Goal: Task Accomplishment & Management: Manage account settings

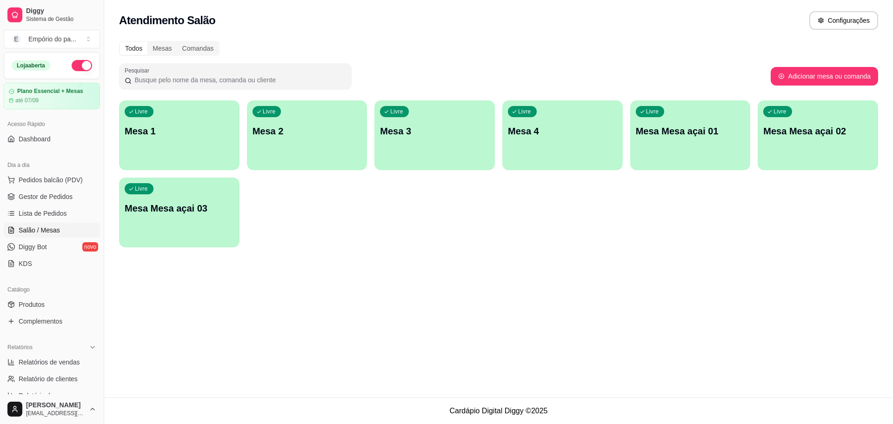
click at [468, 141] on div "Livre Mesa 3" at bounding box center [434, 129] width 120 height 59
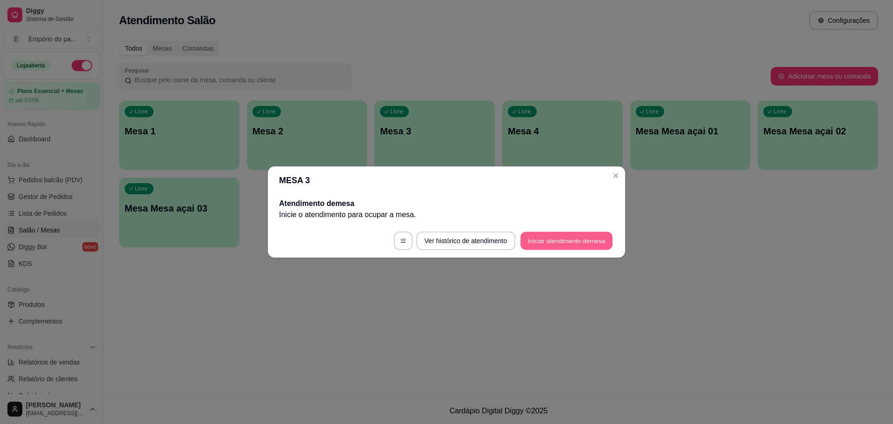
click at [552, 242] on button "Iniciar atendimento de mesa" at bounding box center [566, 241] width 92 height 18
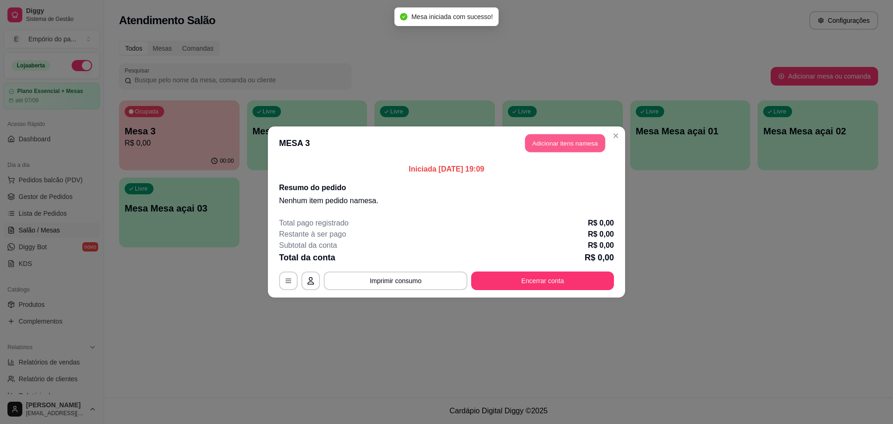
click at [573, 140] on button "Adicionar itens na mesa" at bounding box center [565, 143] width 80 height 18
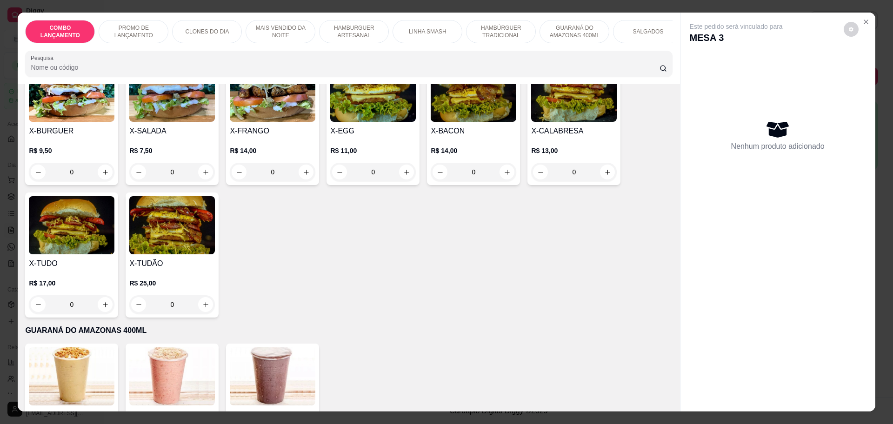
scroll to position [1337, 0]
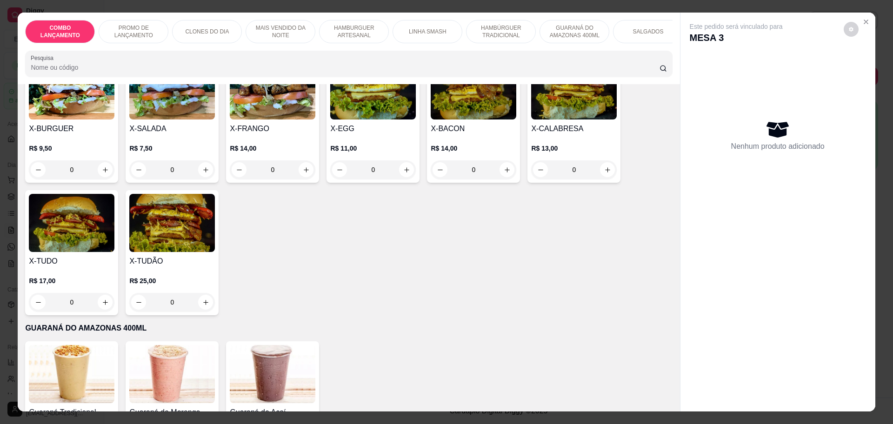
click at [101, 160] on div "0" at bounding box center [72, 169] width 86 height 19
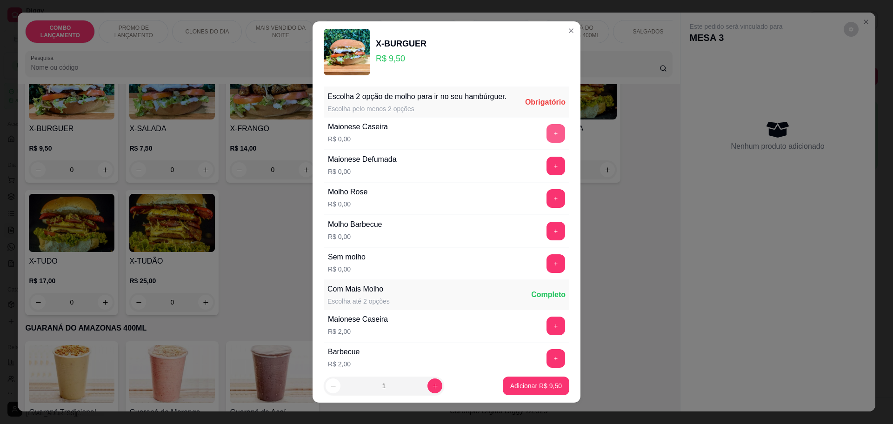
click at [546, 142] on button "+" at bounding box center [555, 133] width 19 height 19
click at [547, 240] on button "+" at bounding box center [556, 231] width 18 height 18
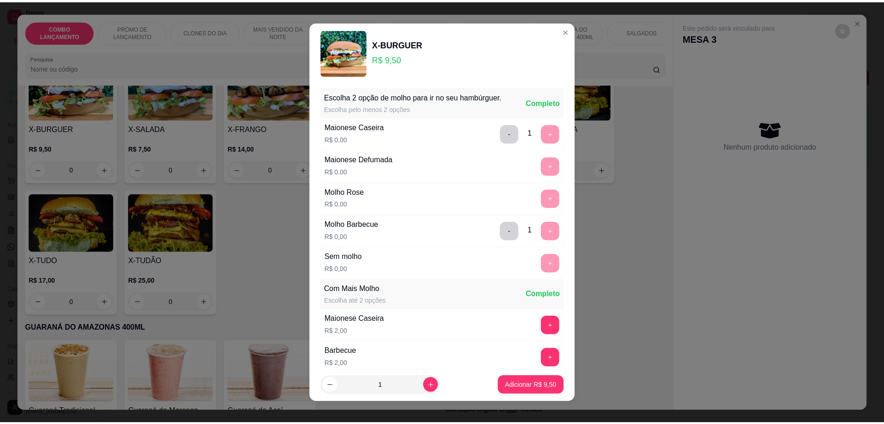
scroll to position [140, 0]
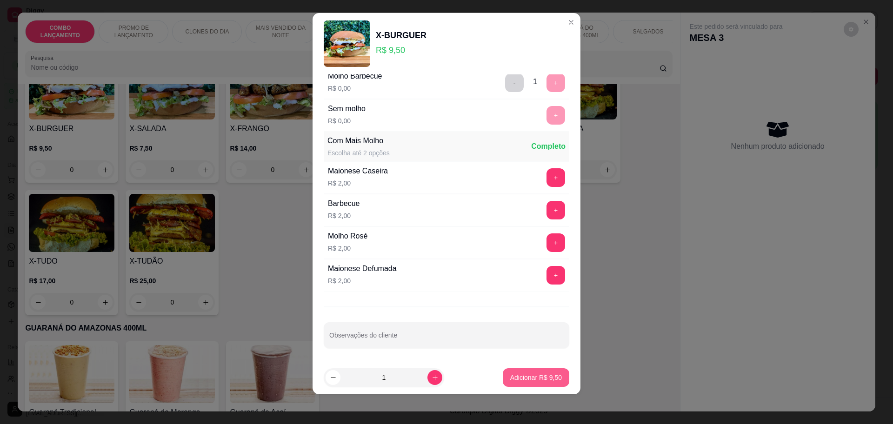
click at [530, 376] on p "Adicionar R$ 9,50" at bounding box center [536, 377] width 52 height 9
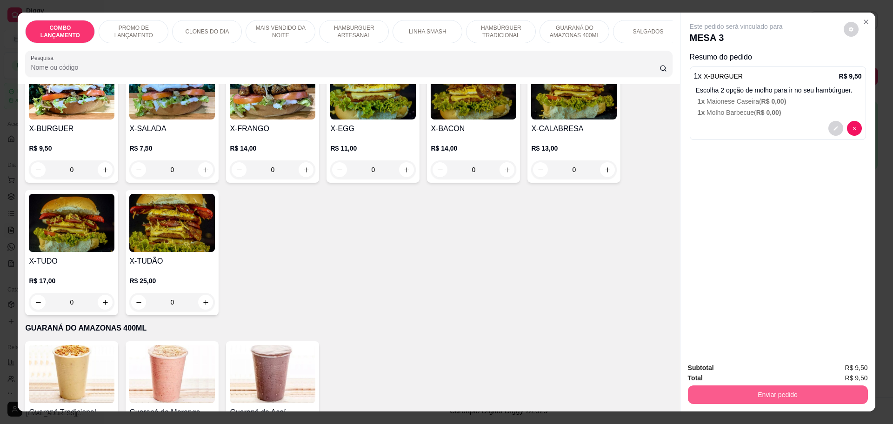
click at [746, 390] on button "Enviar pedido" at bounding box center [778, 395] width 180 height 19
click at [758, 373] on button "Não registrar e enviar pedido" at bounding box center [746, 372] width 97 height 18
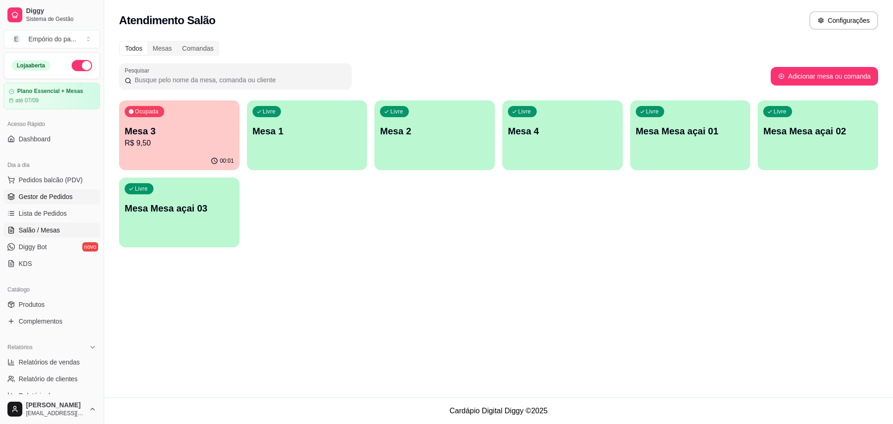
click at [25, 193] on span "Gestor de Pedidos" at bounding box center [46, 196] width 54 height 9
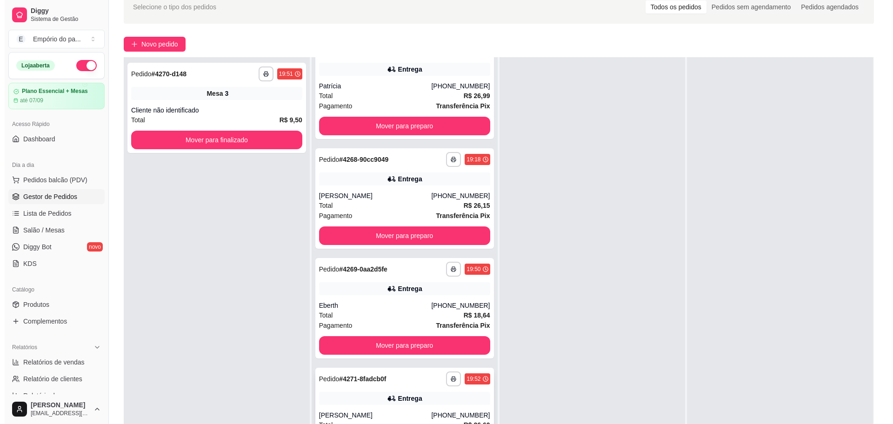
scroll to position [142, 0]
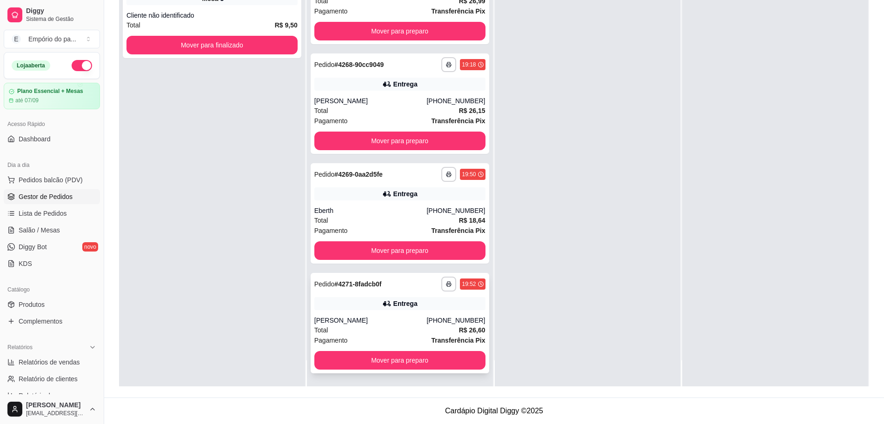
click at [396, 324] on div "Laís Silva de Oliveira" at bounding box center [370, 320] width 113 height 9
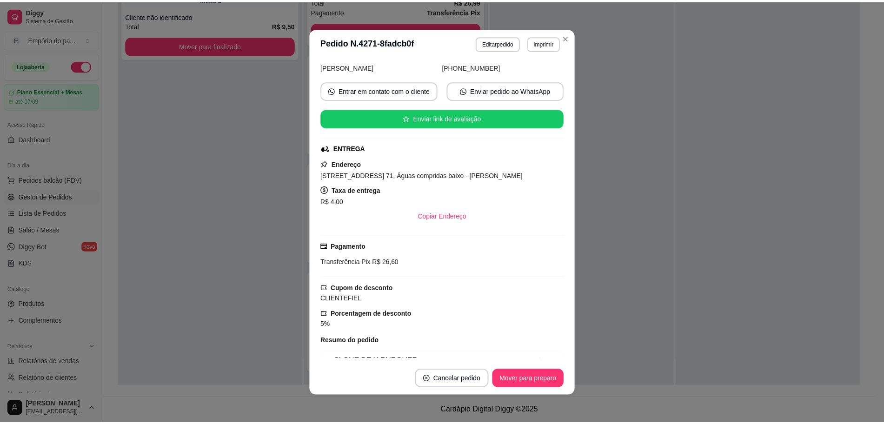
scroll to position [250, 0]
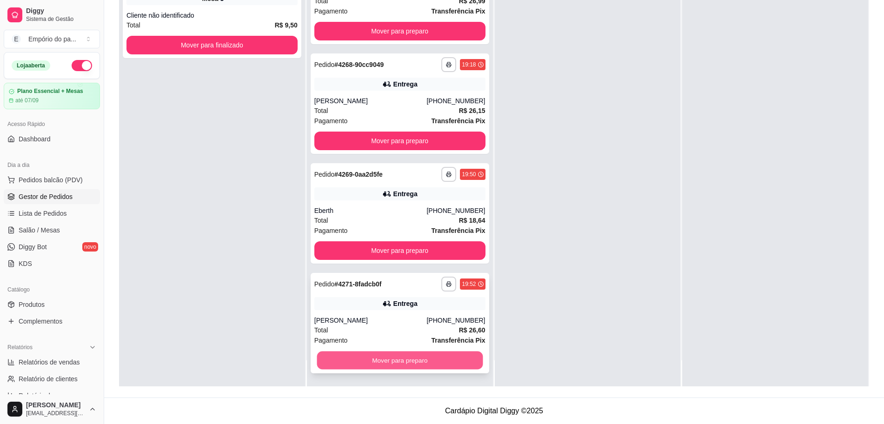
click at [346, 354] on button "Mover para preparo" at bounding box center [400, 361] width 166 height 18
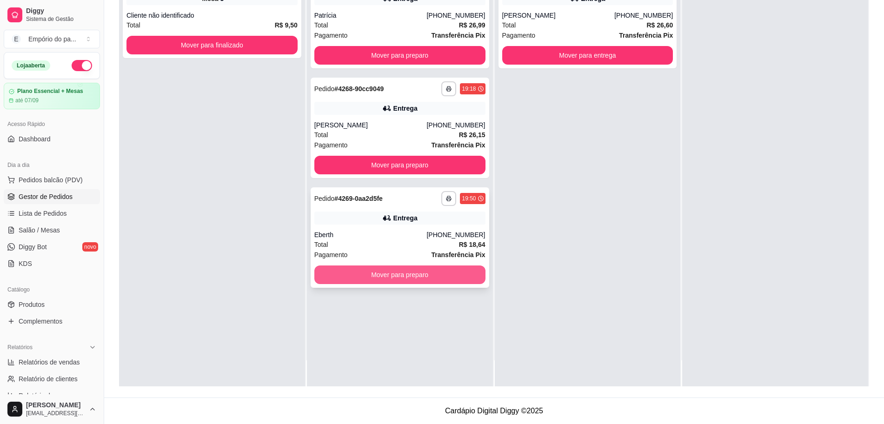
click at [349, 275] on button "Mover para preparo" at bounding box center [399, 275] width 171 height 19
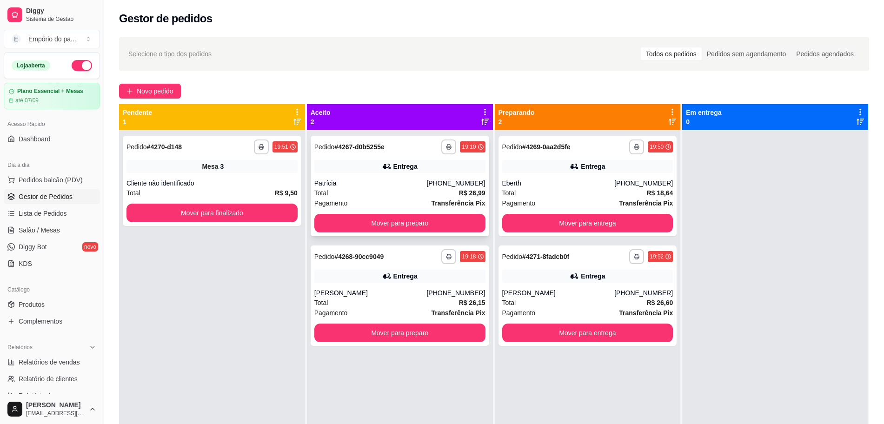
click at [376, 196] on div "Total R$ 26,99" at bounding box center [399, 193] width 171 height 10
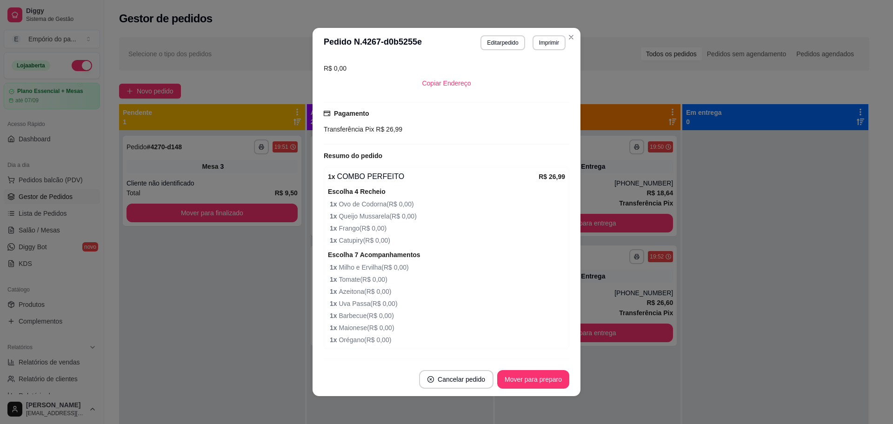
scroll to position [293, 0]
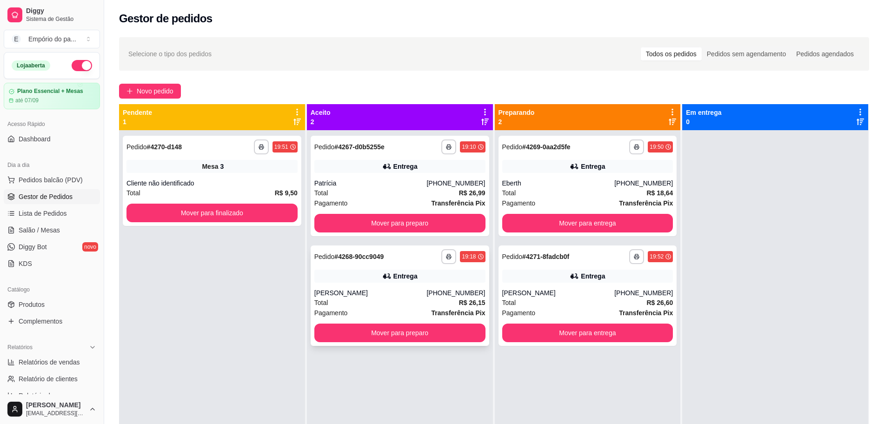
click at [419, 296] on div "Adriana" at bounding box center [370, 292] width 113 height 9
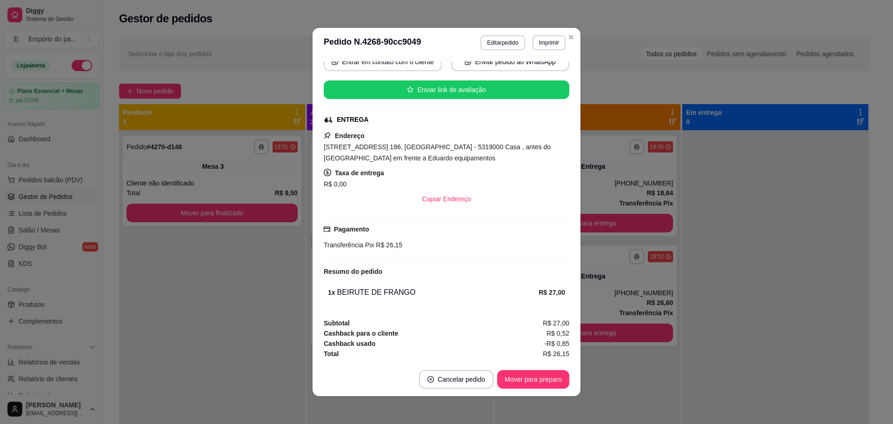
scroll to position [2, 0]
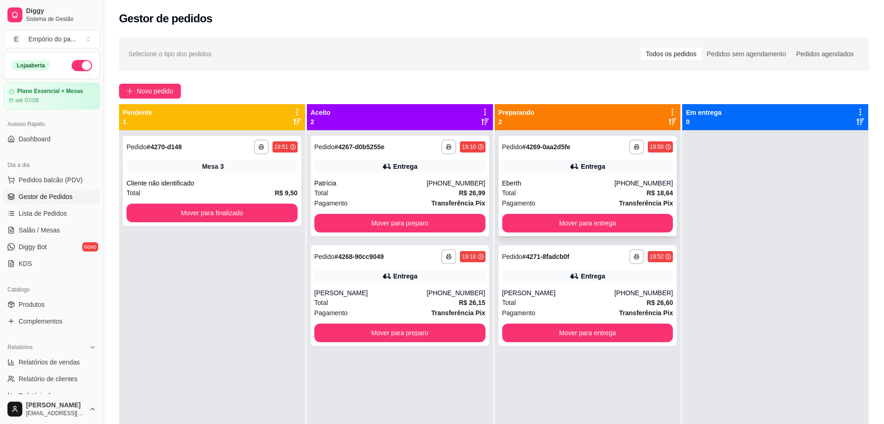
click at [516, 184] on div "Eberth" at bounding box center [558, 183] width 113 height 9
click at [565, 303] on div "Total R$ 26,60" at bounding box center [587, 303] width 171 height 10
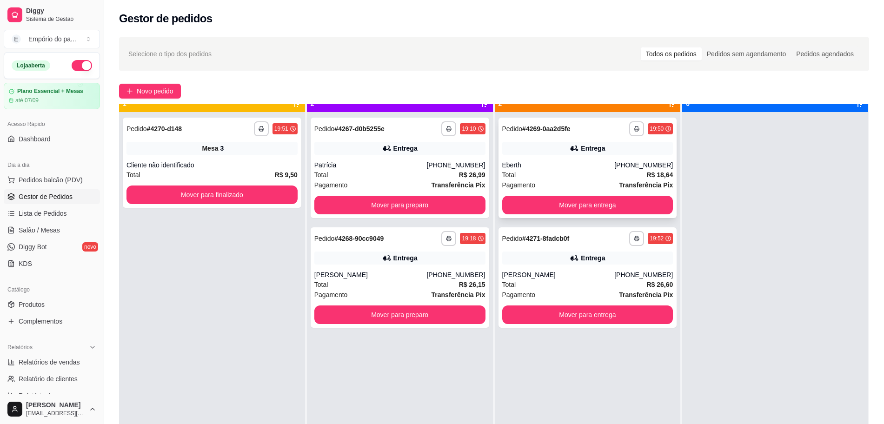
scroll to position [26, 0]
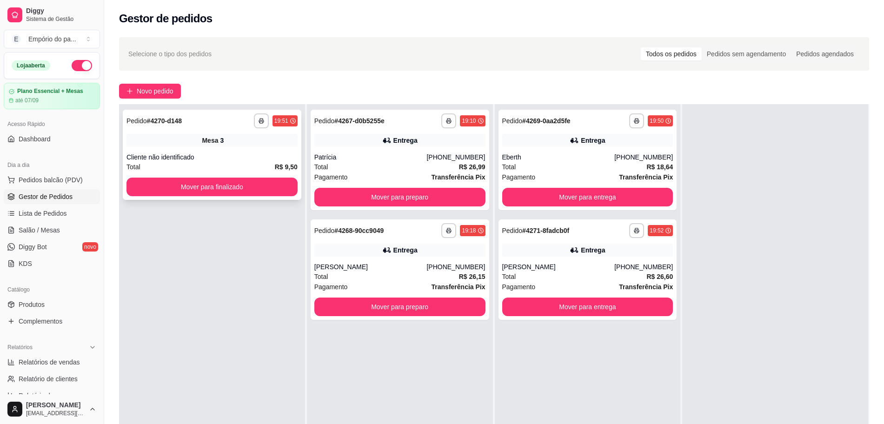
click at [207, 166] on div "Total R$ 9,50" at bounding box center [211, 167] width 171 height 10
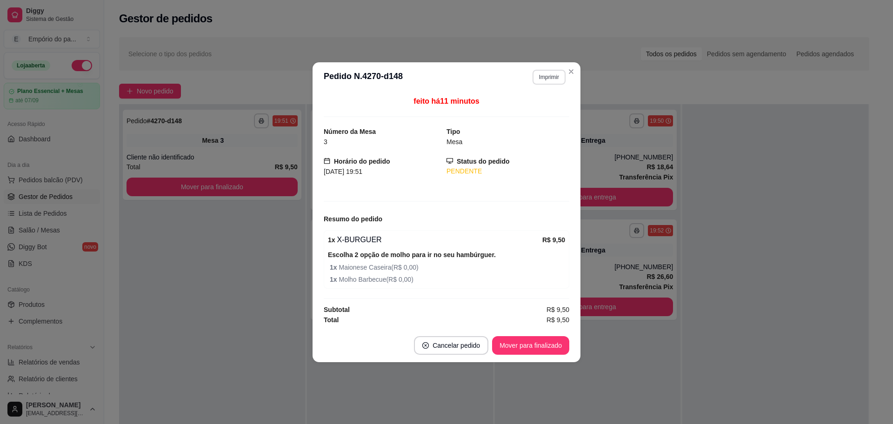
click at [540, 76] on button "Imprimir" at bounding box center [548, 77] width 33 height 15
click at [535, 113] on button "IMPRESSORA" at bounding box center [532, 109] width 67 height 15
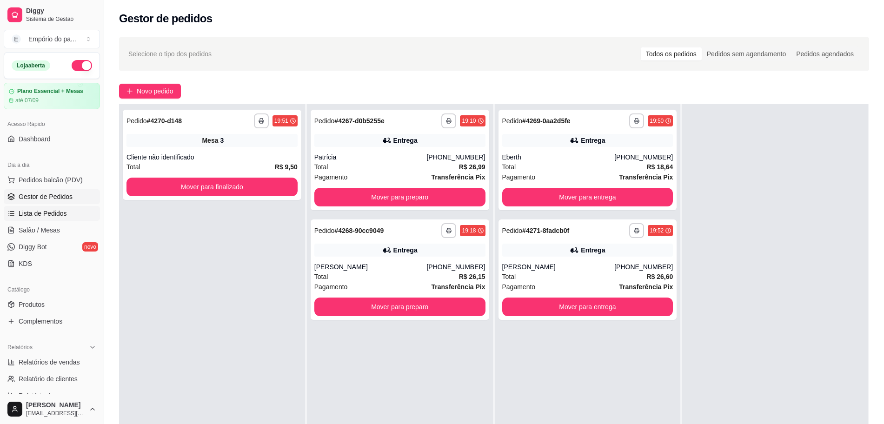
click at [49, 214] on span "Lista de Pedidos" at bounding box center [43, 213] width 48 height 9
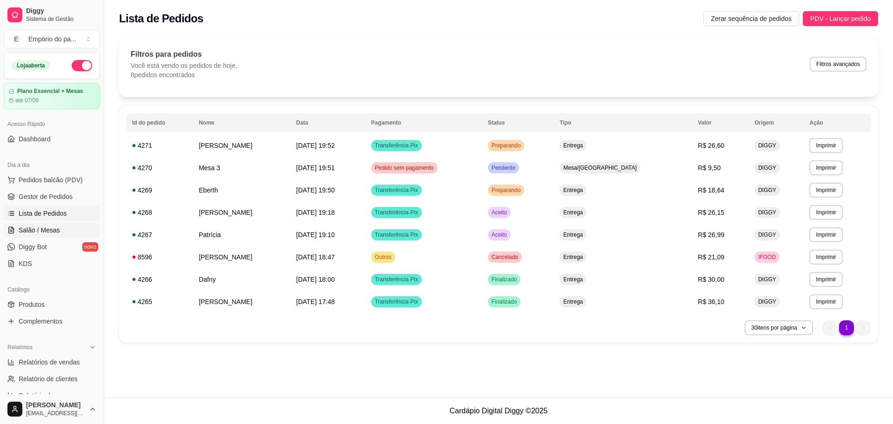
click at [72, 231] on link "Salão / Mesas" at bounding box center [52, 230] width 96 height 15
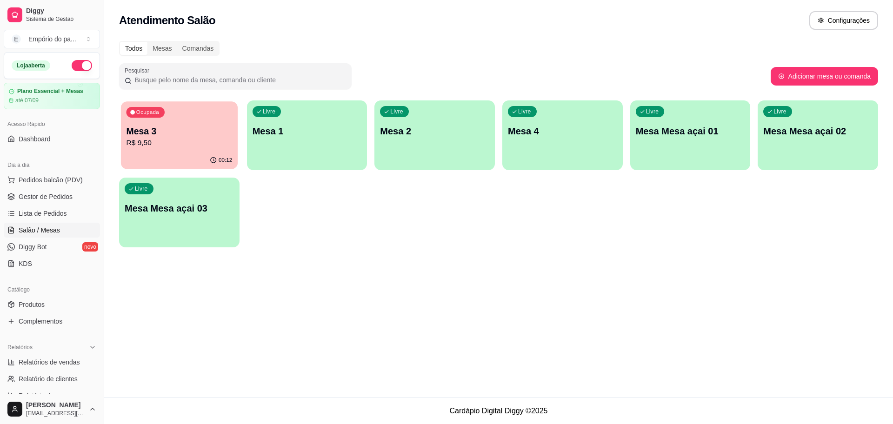
click at [194, 142] on p "R$ 9,50" at bounding box center [179, 143] width 106 height 11
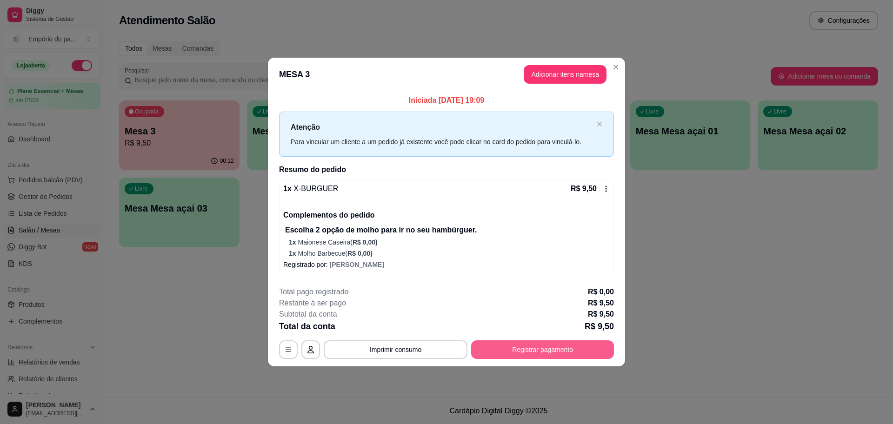
click at [547, 348] on button "Registrar pagamento" at bounding box center [542, 349] width 143 height 19
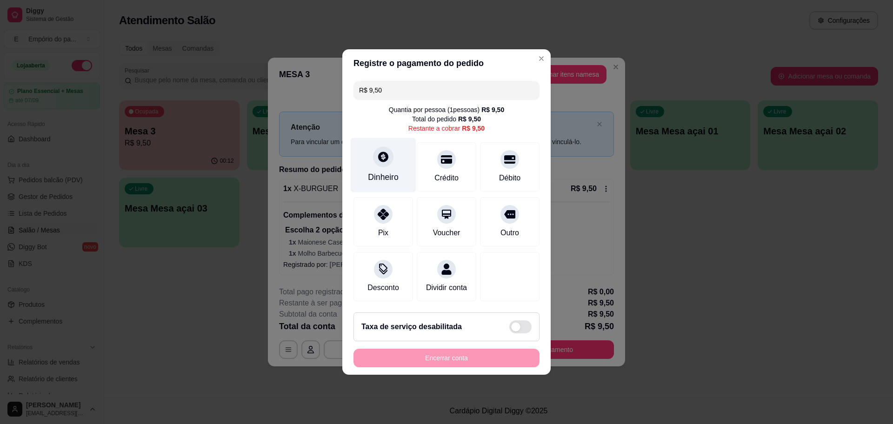
click at [364, 149] on div "Dinheiro" at bounding box center [384, 165] width 66 height 54
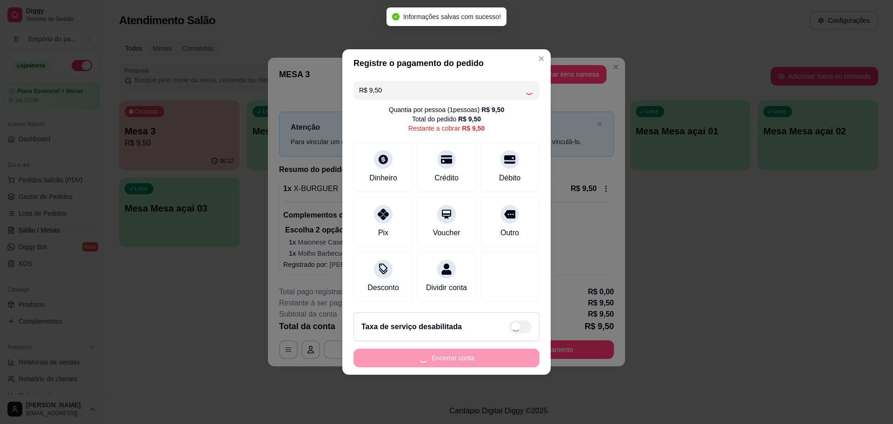
type input "R$ 0,00"
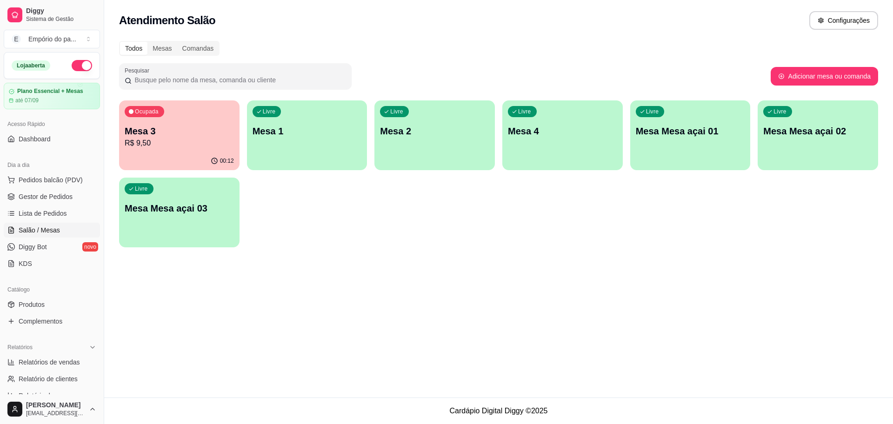
click at [224, 143] on p "R$ 9,50" at bounding box center [179, 143] width 109 height 11
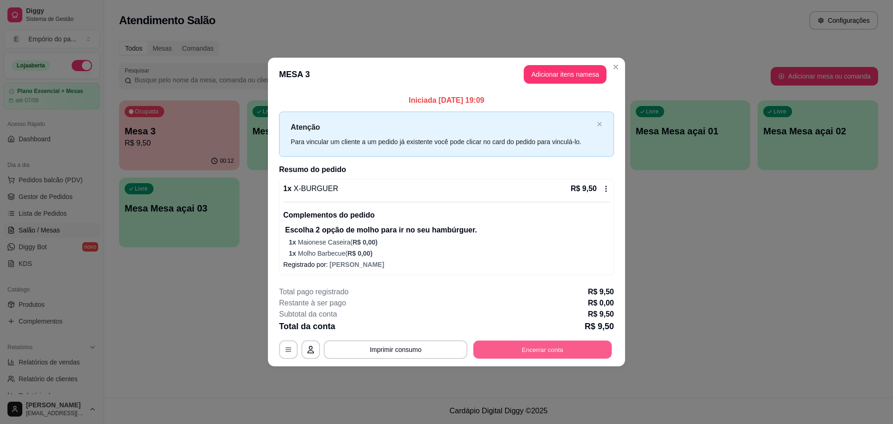
click at [519, 352] on button "Encerrar conta" at bounding box center [542, 350] width 139 height 18
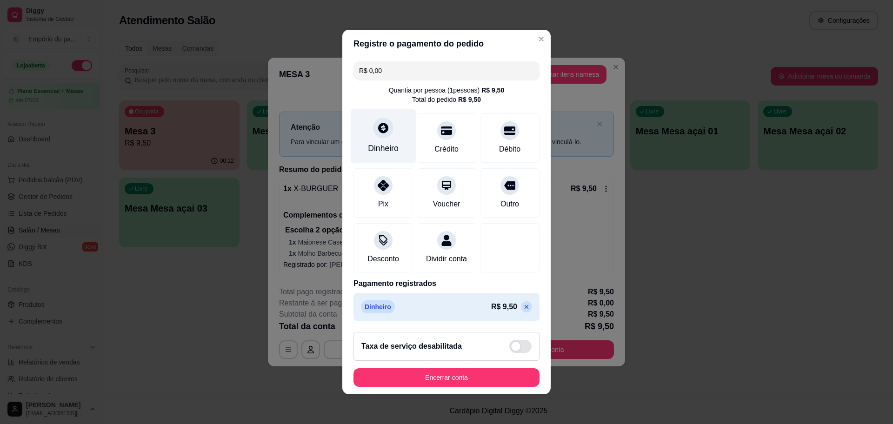
click at [384, 146] on div "Dinheiro" at bounding box center [383, 148] width 31 height 12
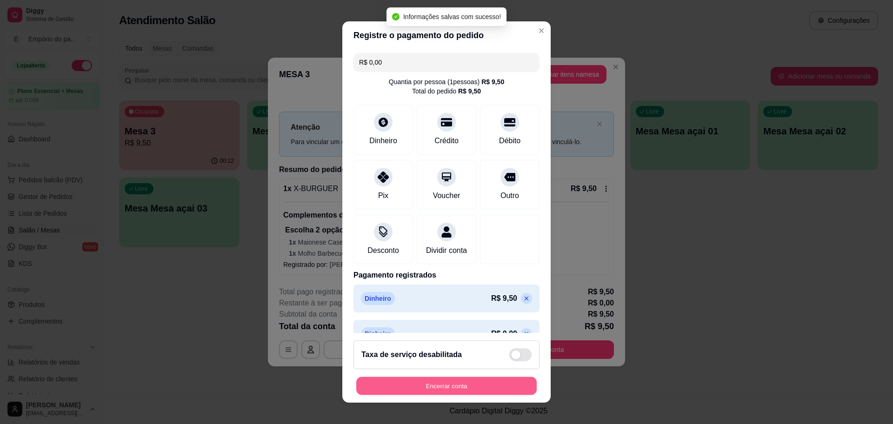
click at [466, 392] on button "Encerrar conta" at bounding box center [446, 386] width 180 height 18
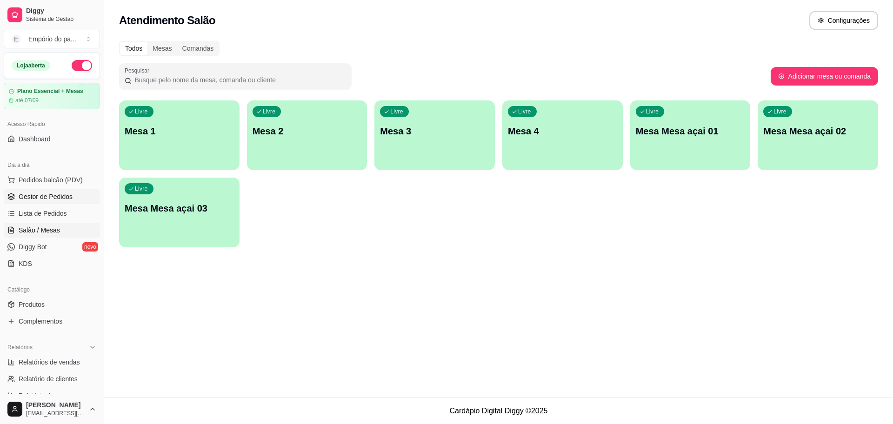
click at [59, 193] on span "Gestor de Pedidos" at bounding box center [46, 196] width 54 height 9
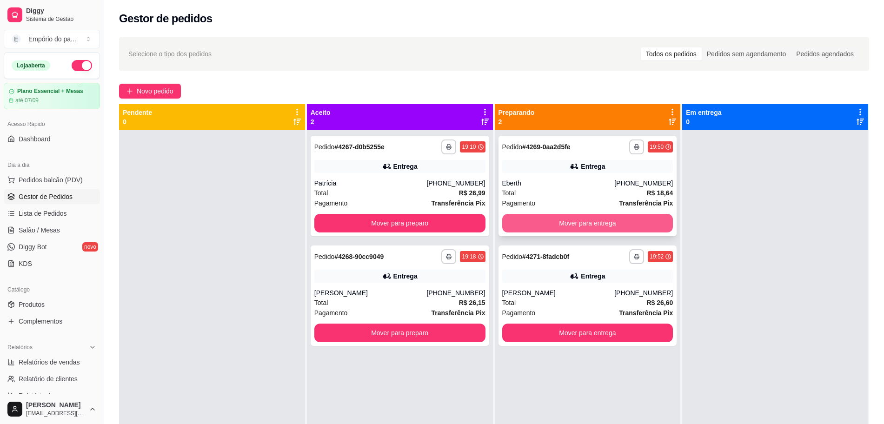
click at [568, 221] on button "Mover para entrega" at bounding box center [587, 223] width 171 height 19
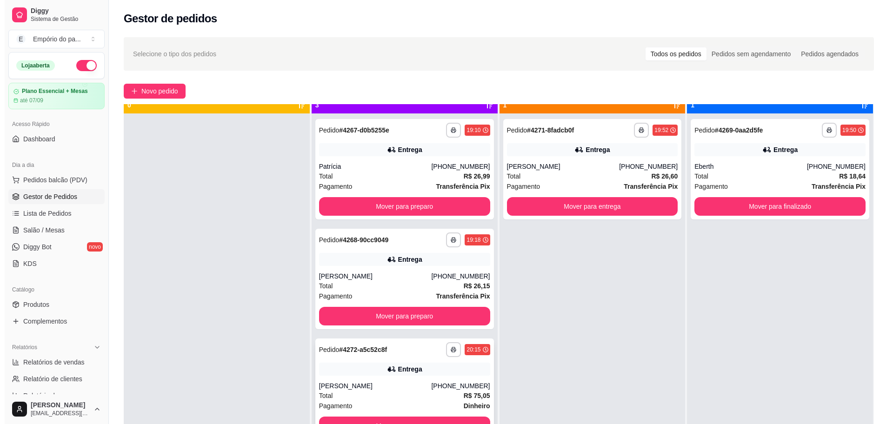
scroll to position [26, 0]
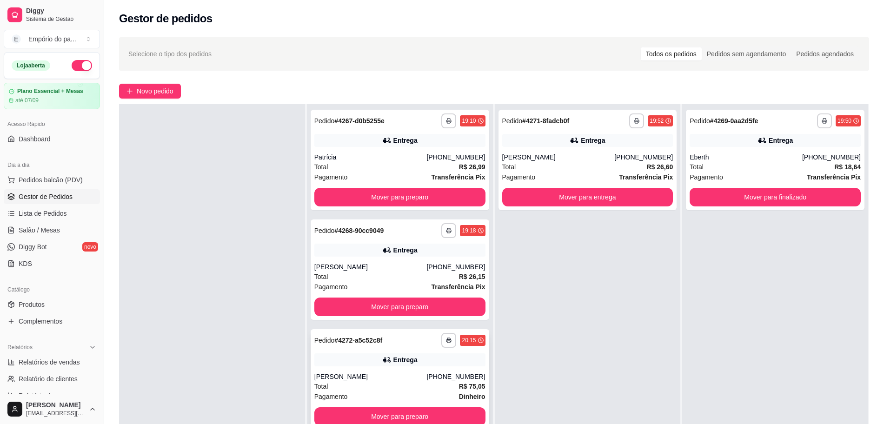
click at [427, 380] on div "Ricardo" at bounding box center [370, 376] width 113 height 9
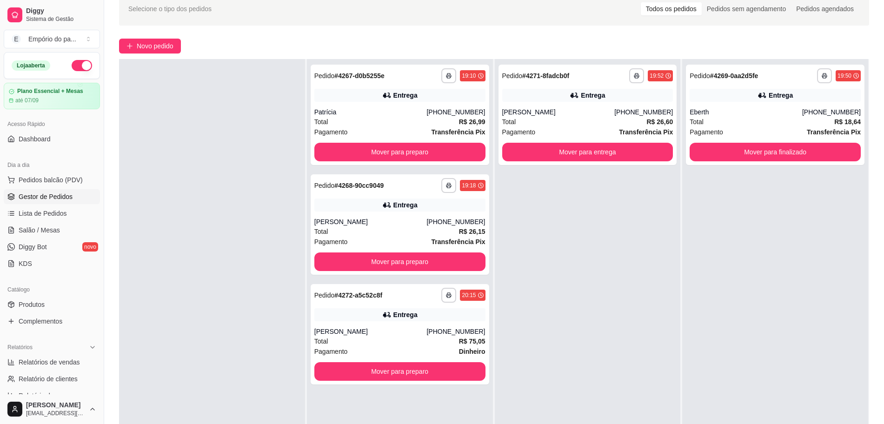
scroll to position [142, 0]
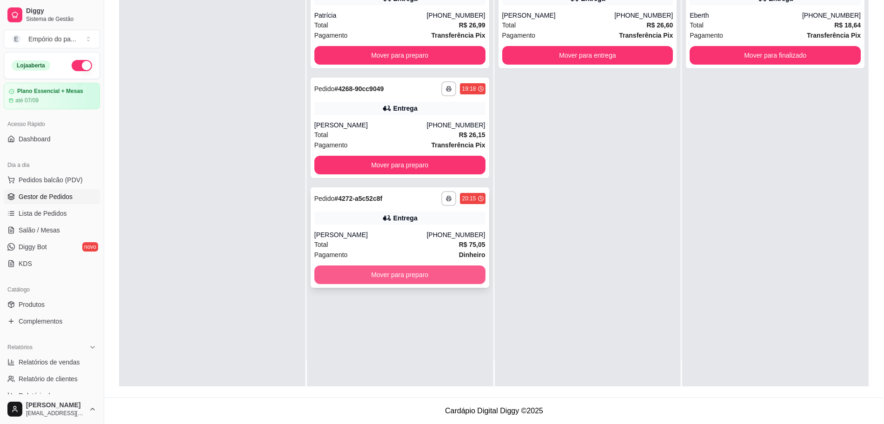
click at [394, 274] on button "Mover para preparo" at bounding box center [399, 275] width 171 height 19
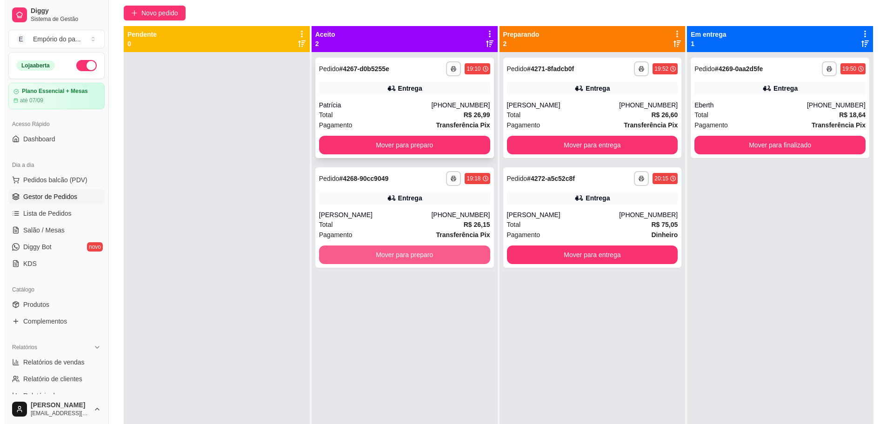
scroll to position [0, 0]
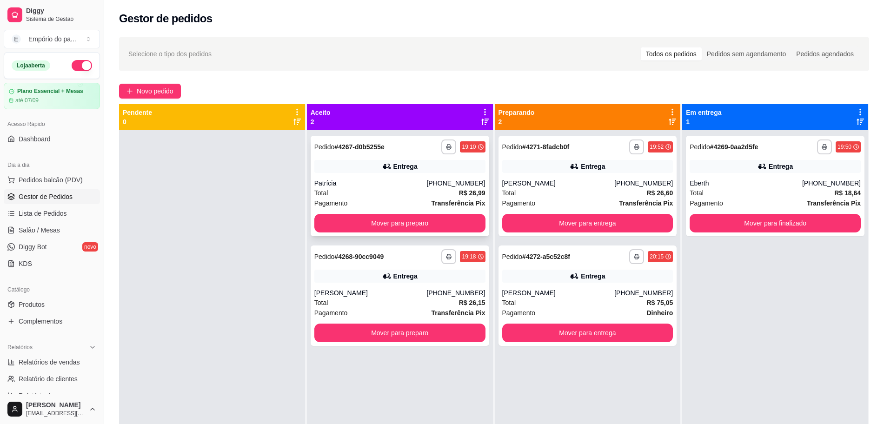
click at [416, 194] on div "Total R$ 26,99" at bounding box center [399, 193] width 171 height 10
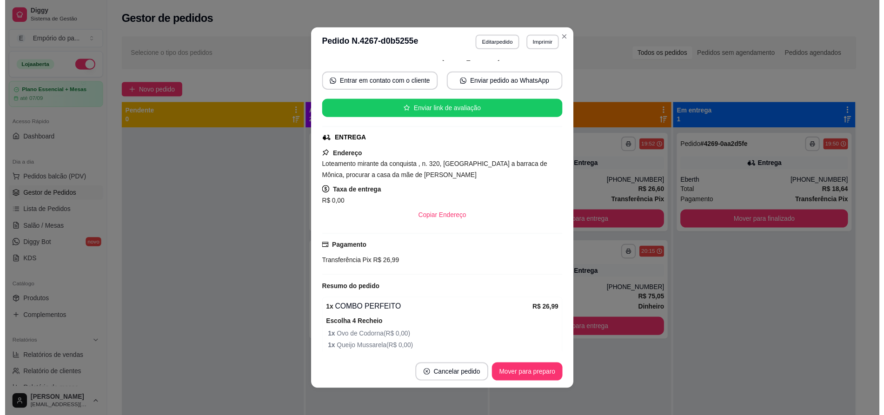
scroll to position [293, 0]
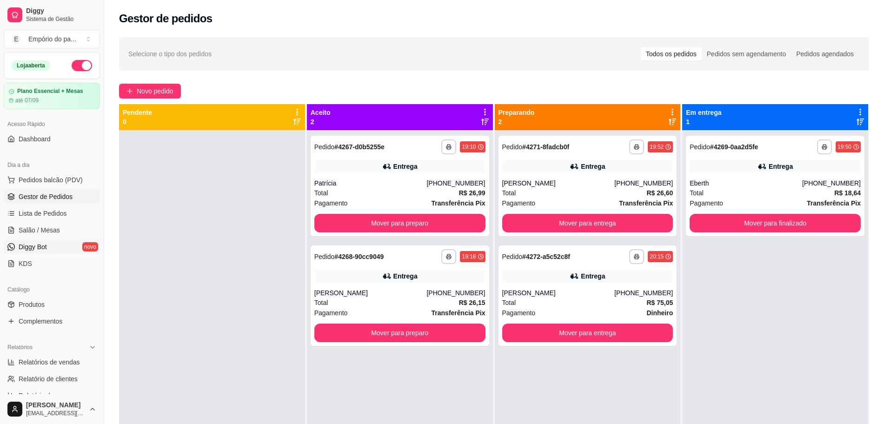
click at [47, 241] on link "Diggy Bot novo" at bounding box center [52, 246] width 96 height 15
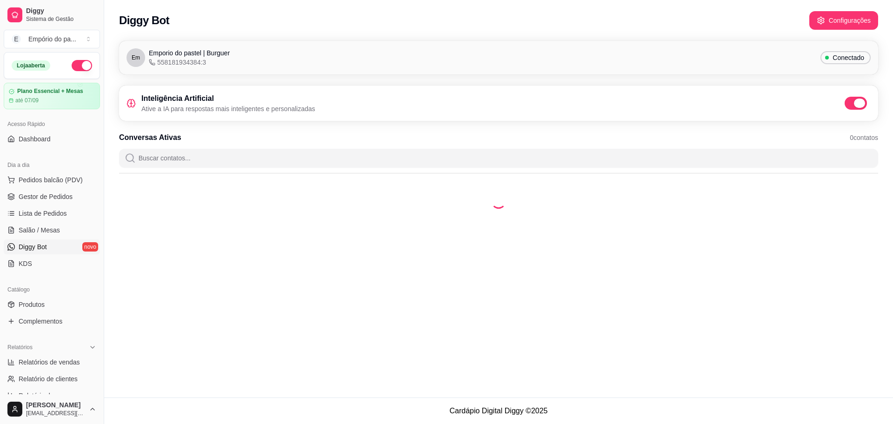
click at [857, 104] on span at bounding box center [859, 103] width 11 height 9
click at [850, 105] on input "checkbox" at bounding box center [847, 108] width 6 height 6
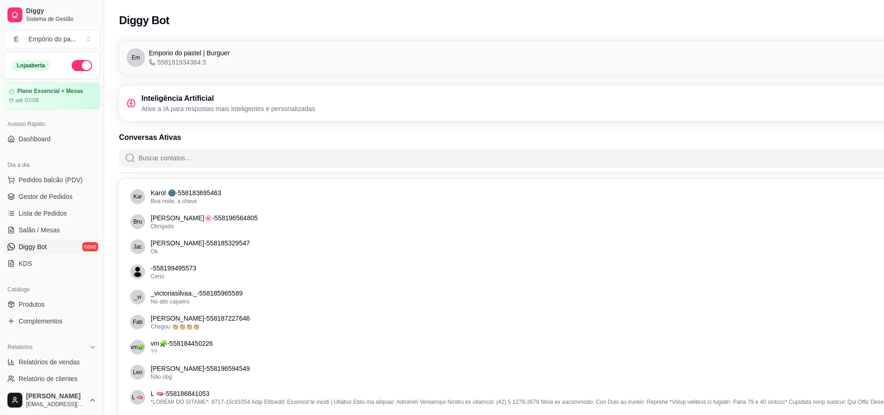
click at [18, 249] on link "Diggy Bot novo" at bounding box center [52, 246] width 96 height 15
click at [48, 197] on span "Gestor de Pedidos" at bounding box center [46, 196] width 54 height 9
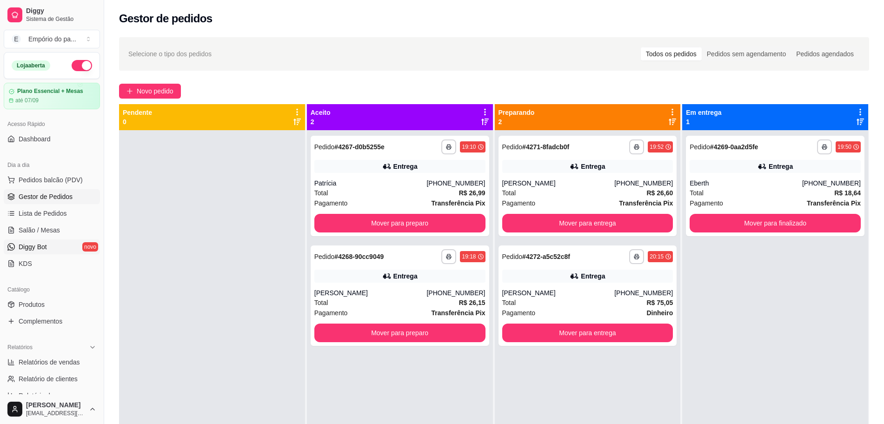
click at [34, 247] on span "Diggy Bot" at bounding box center [33, 246] width 28 height 9
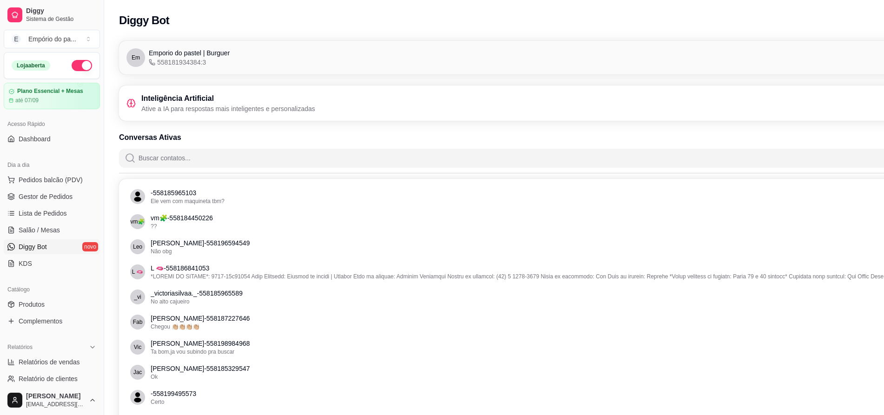
click at [57, 244] on link "Diggy Bot novo" at bounding box center [52, 246] width 96 height 15
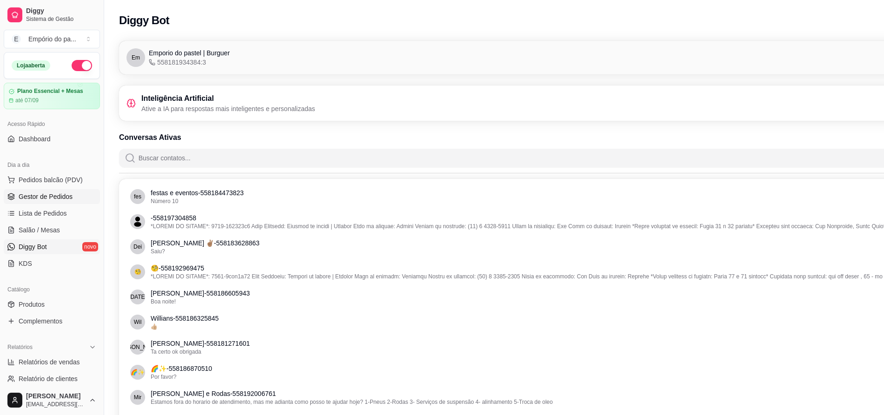
click at [49, 196] on span "Gestor de Pedidos" at bounding box center [46, 196] width 54 height 9
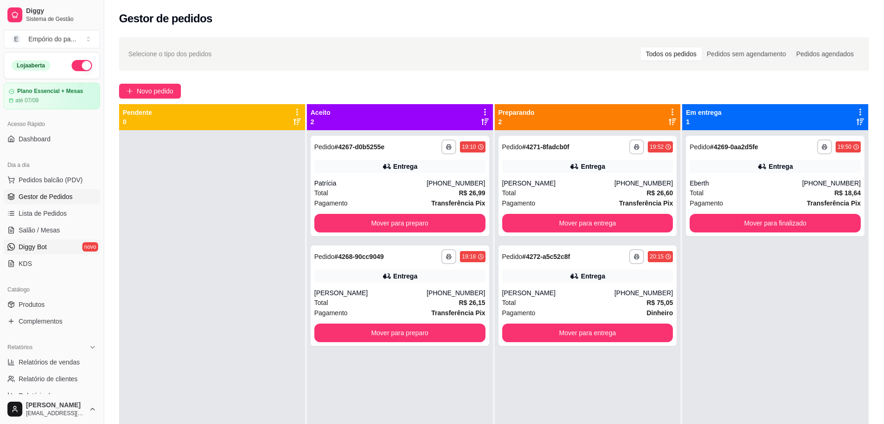
click at [53, 246] on link "Diggy Bot novo" at bounding box center [52, 246] width 96 height 15
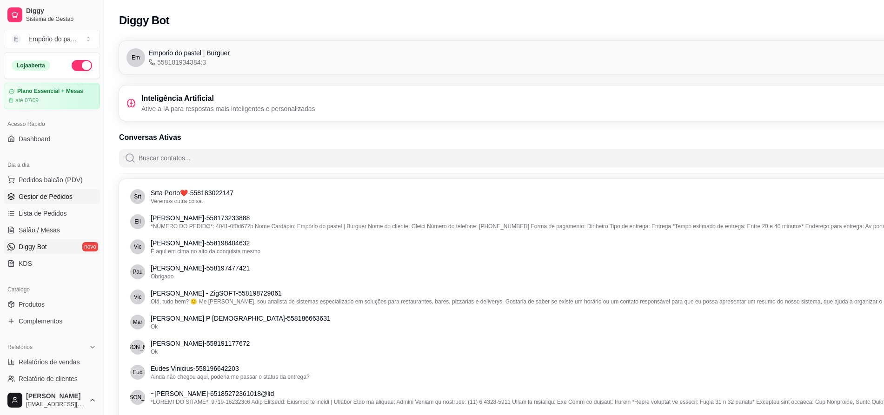
click at [27, 192] on span "Gestor de Pedidos" at bounding box center [46, 196] width 54 height 9
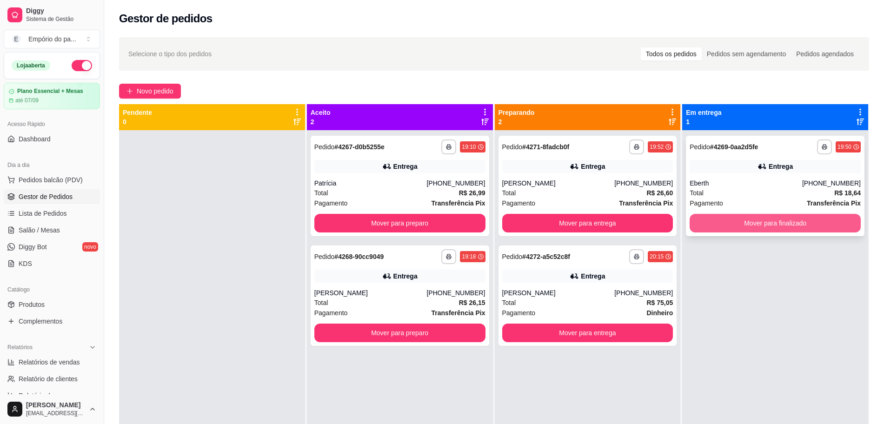
click at [797, 220] on button "Mover para finalizado" at bounding box center [775, 223] width 171 height 19
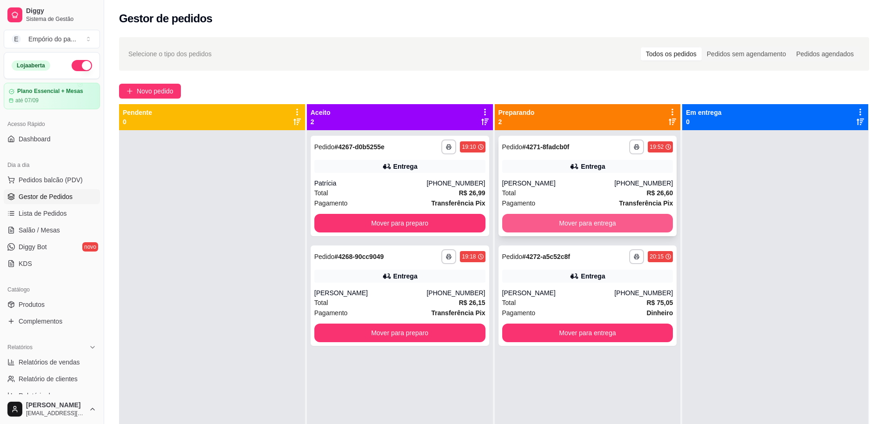
click at [575, 222] on button "Mover para entrega" at bounding box center [587, 223] width 171 height 19
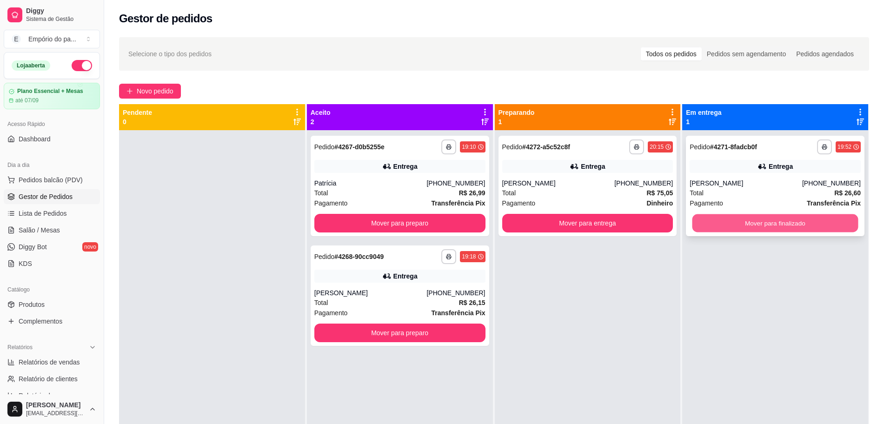
click at [785, 220] on button "Mover para finalizado" at bounding box center [775, 223] width 166 height 18
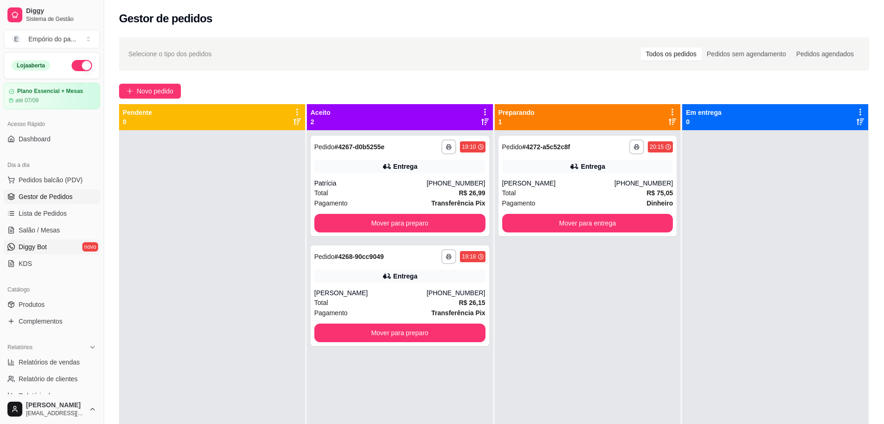
click at [34, 247] on span "Diggy Bot" at bounding box center [33, 246] width 28 height 9
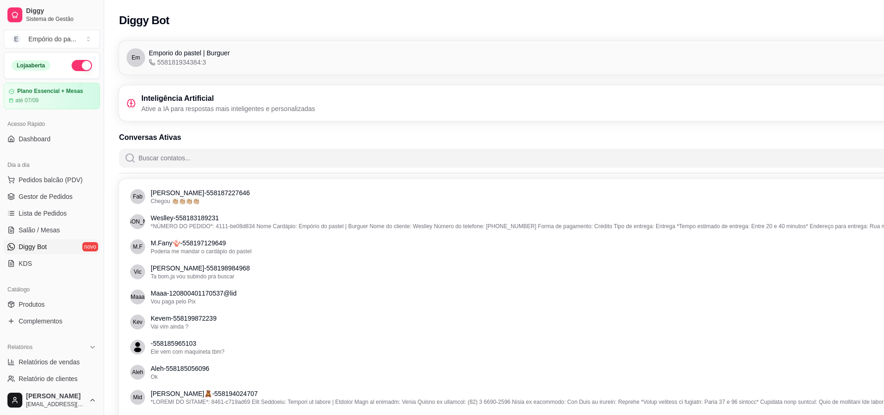
click at [300, 102] on h3 "Inteligência Artificial" at bounding box center [228, 98] width 174 height 11
click at [29, 196] on span "Gestor de Pedidos" at bounding box center [46, 196] width 54 height 9
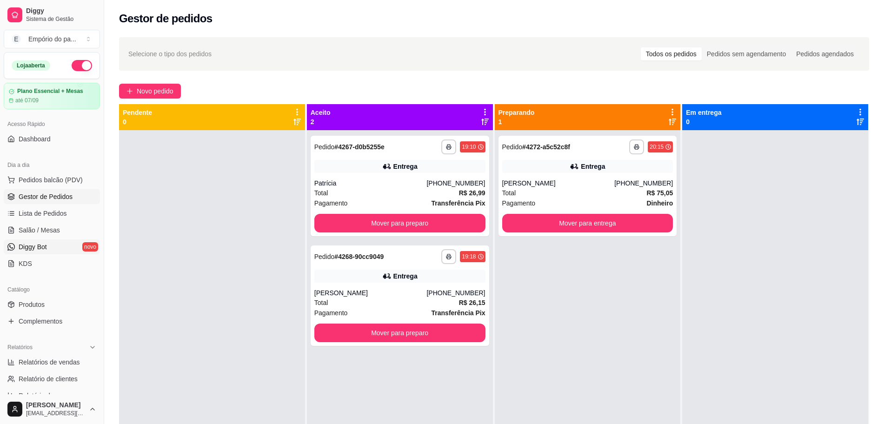
click at [32, 242] on span "Diggy Bot" at bounding box center [33, 246] width 28 height 9
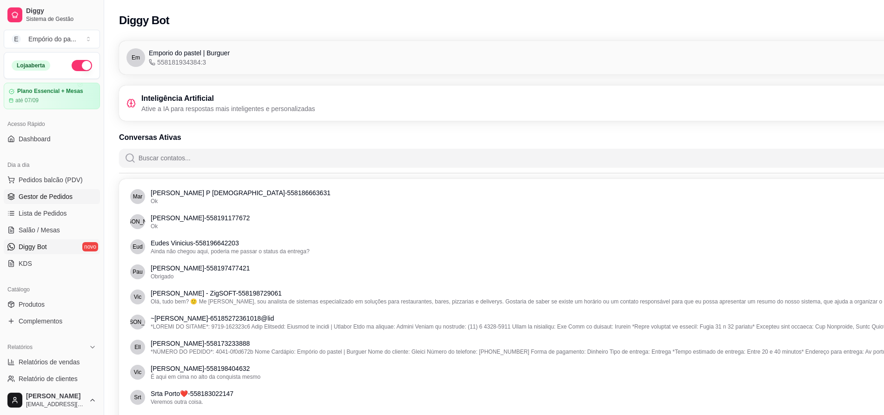
click at [48, 193] on span "Gestor de Pedidos" at bounding box center [46, 196] width 54 height 9
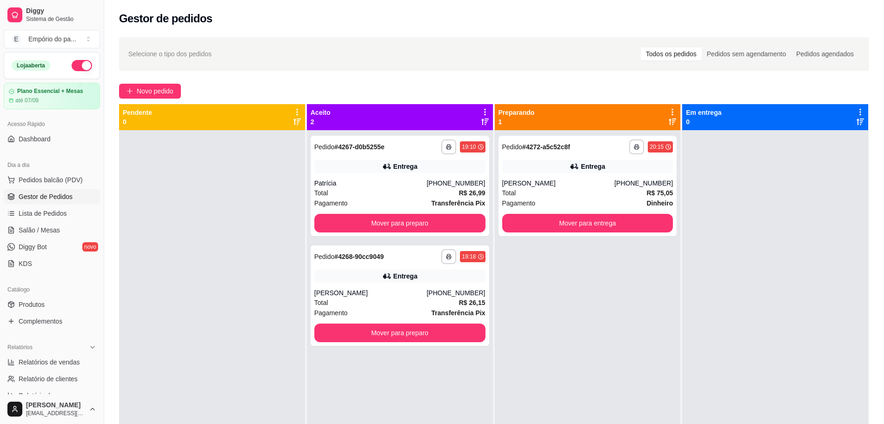
click at [53, 195] on span "Gestor de Pedidos" at bounding box center [46, 196] width 54 height 9
click at [21, 196] on span "Gestor de Pedidos" at bounding box center [46, 196] width 54 height 9
click at [24, 248] on span "Diggy Bot" at bounding box center [33, 246] width 28 height 9
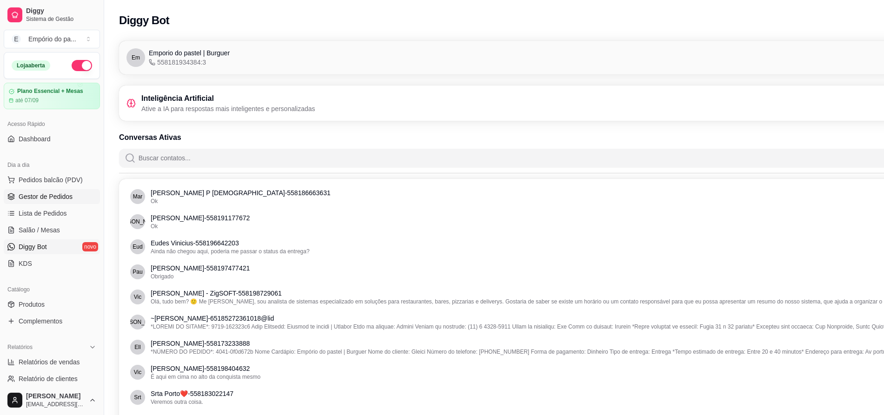
click at [40, 199] on span "Gestor de Pedidos" at bounding box center [46, 196] width 54 height 9
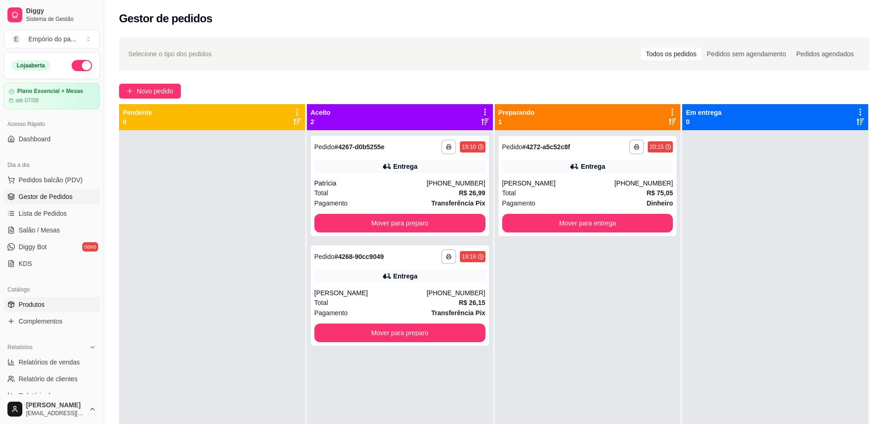
click at [33, 306] on span "Produtos" at bounding box center [32, 304] width 26 height 9
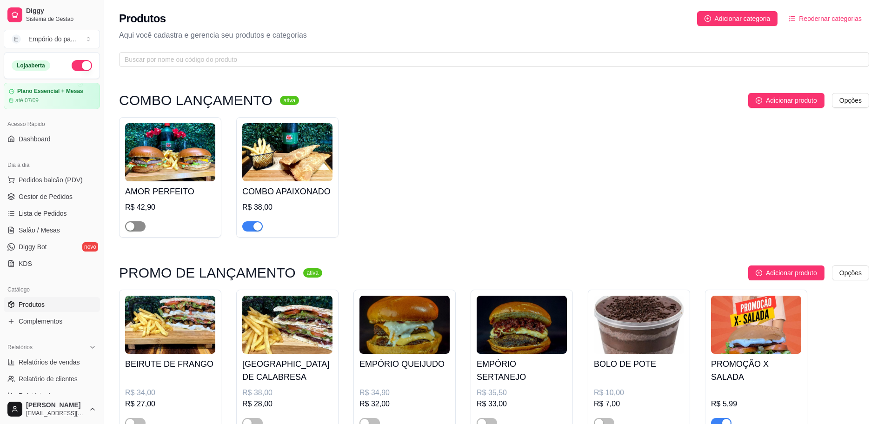
click at [130, 226] on div "button" at bounding box center [130, 226] width 8 height 8
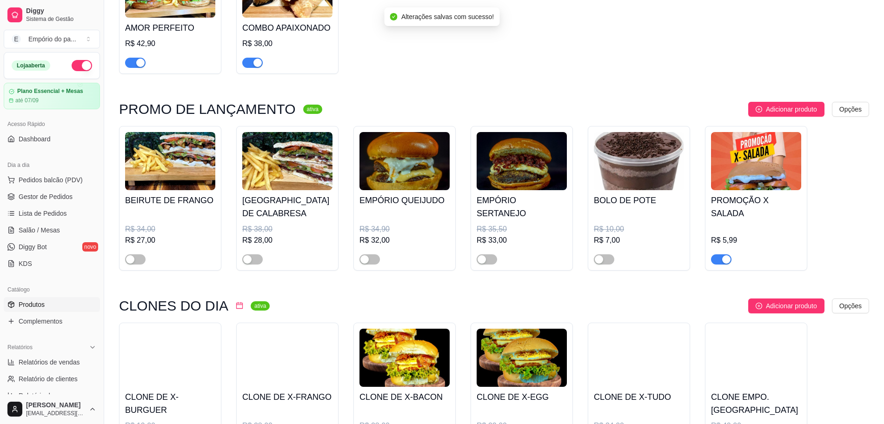
scroll to position [233, 0]
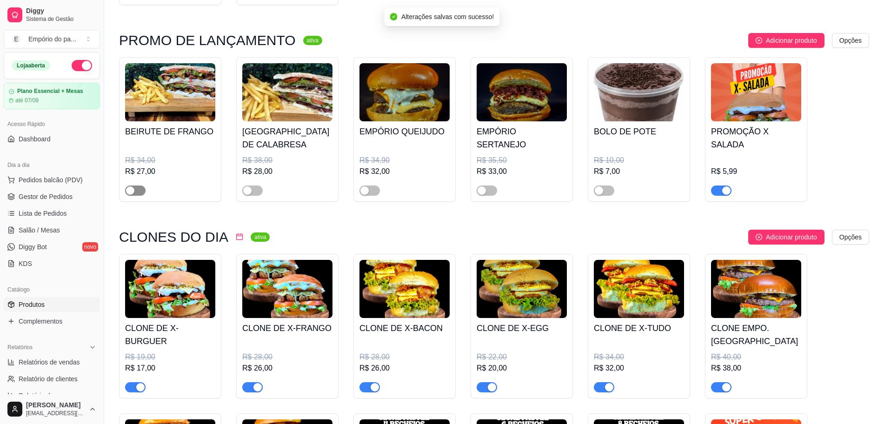
click at [128, 191] on div "button" at bounding box center [130, 190] width 8 height 8
click at [250, 192] on div "button" at bounding box center [247, 190] width 8 height 8
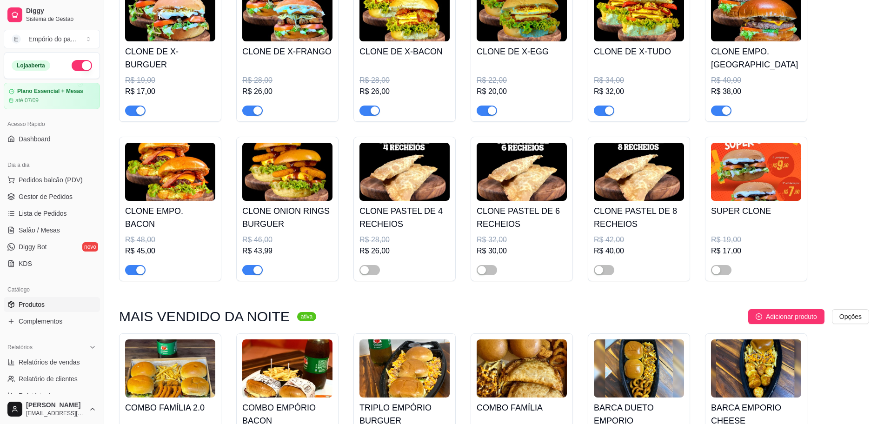
scroll to position [523, 0]
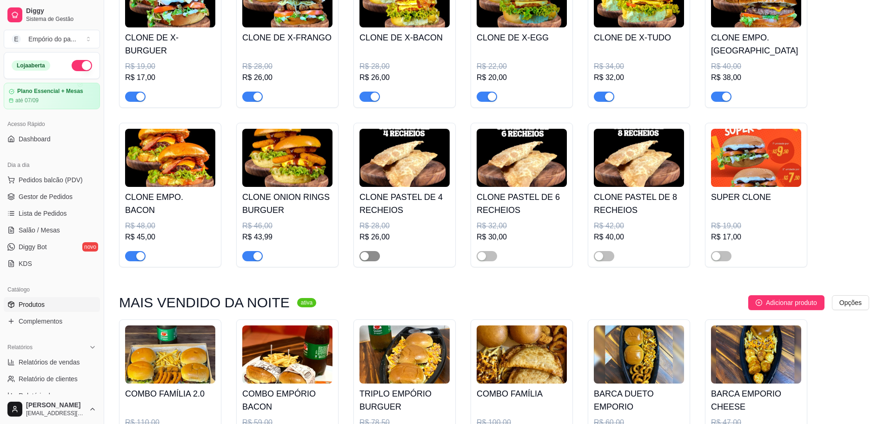
click at [366, 255] on div "button" at bounding box center [364, 256] width 8 height 8
click at [485, 257] on div "button" at bounding box center [482, 256] width 8 height 8
click at [599, 255] on div "button" at bounding box center [599, 256] width 8 height 8
click at [721, 257] on span "button" at bounding box center [721, 256] width 20 height 10
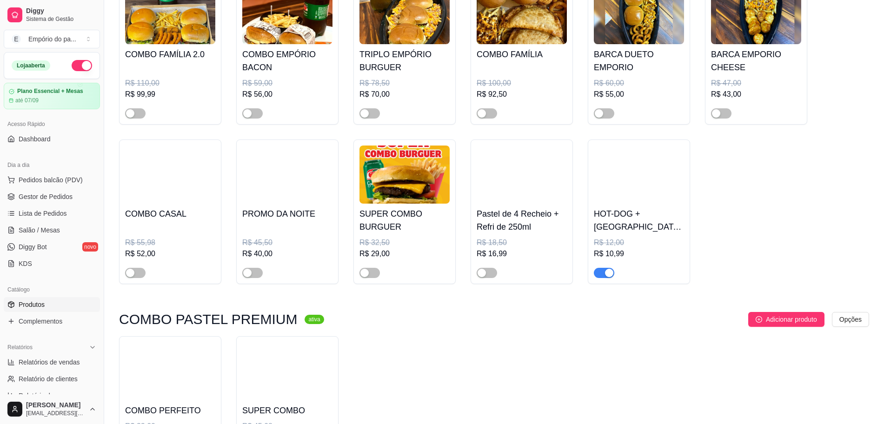
scroll to position [872, 0]
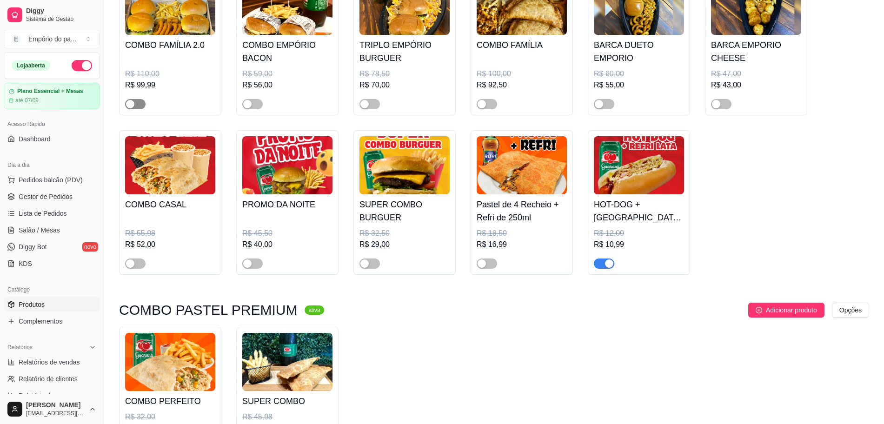
click at [133, 106] on div "button" at bounding box center [130, 104] width 8 height 8
click at [250, 106] on div "button" at bounding box center [247, 104] width 8 height 8
click at [366, 108] on div "button" at bounding box center [364, 104] width 8 height 8
click at [481, 104] on div "button" at bounding box center [482, 104] width 8 height 8
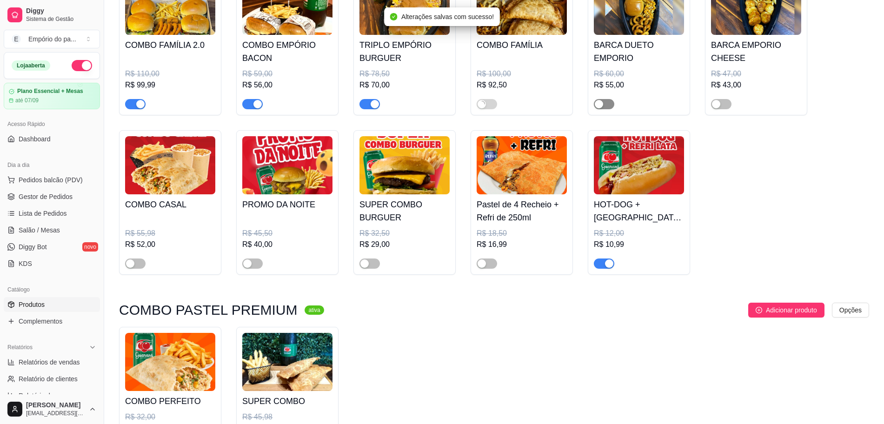
click at [603, 106] on span "button" at bounding box center [604, 104] width 20 height 10
click at [717, 103] on div "button" at bounding box center [716, 104] width 8 height 8
click at [130, 265] on div "button" at bounding box center [130, 263] width 8 height 8
click at [249, 266] on div "button" at bounding box center [247, 263] width 8 height 8
click at [368, 266] on div "button" at bounding box center [364, 263] width 8 height 8
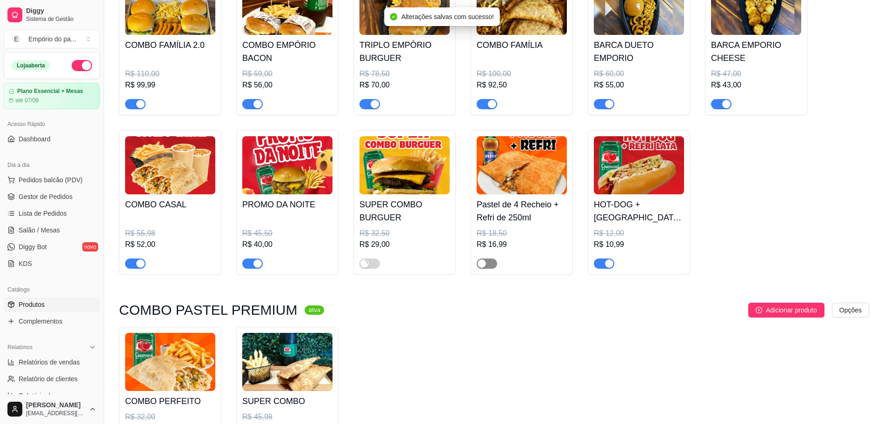
click at [479, 266] on div "button" at bounding box center [482, 263] width 8 height 8
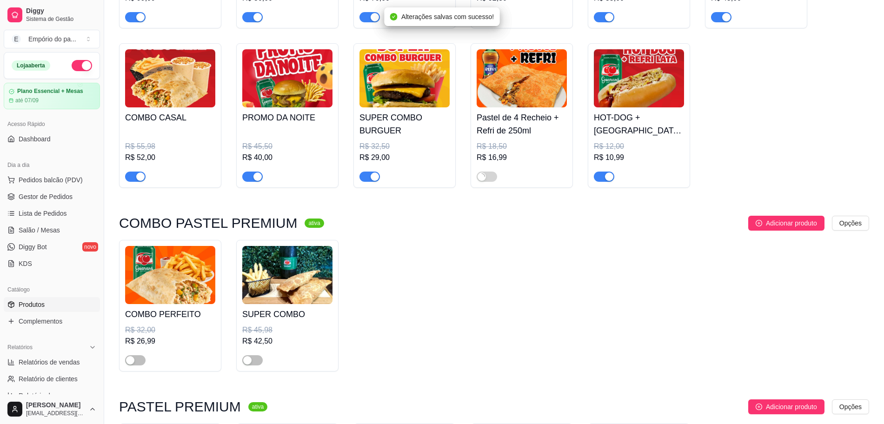
scroll to position [1046, 0]
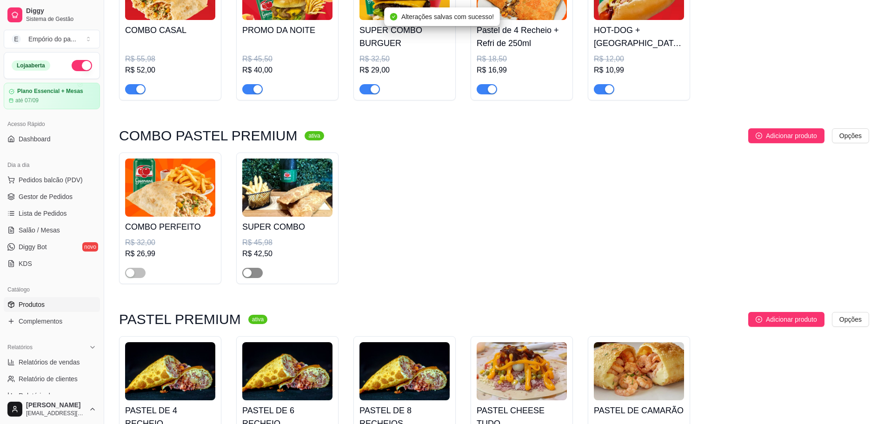
click at [251, 277] on div "button" at bounding box center [247, 273] width 8 height 8
click at [127, 275] on div "button" at bounding box center [130, 273] width 8 height 8
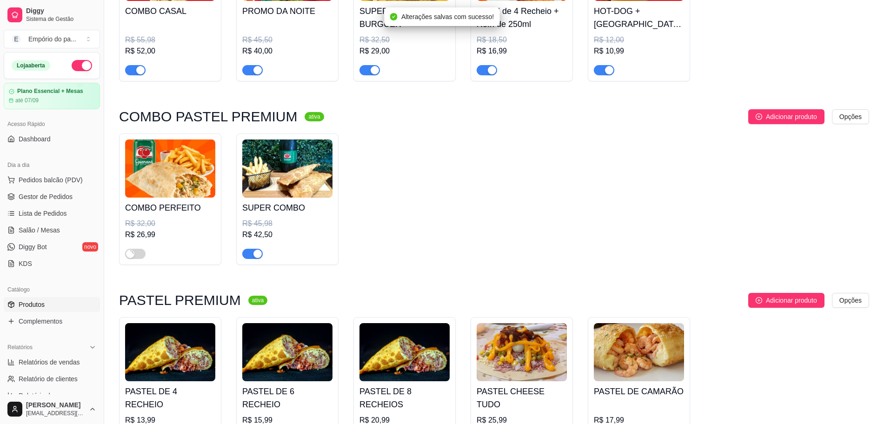
scroll to position [1221, 0]
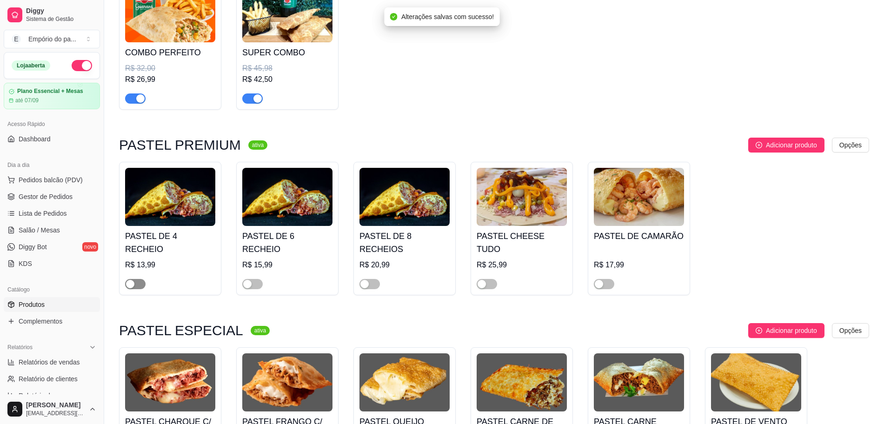
click at [133, 280] on div "button" at bounding box center [130, 284] width 8 height 8
click at [249, 280] on div "button" at bounding box center [247, 284] width 8 height 8
click at [362, 280] on div "button" at bounding box center [364, 284] width 8 height 8
click at [480, 280] on div "button" at bounding box center [482, 284] width 8 height 8
click at [603, 280] on div "button" at bounding box center [599, 284] width 8 height 8
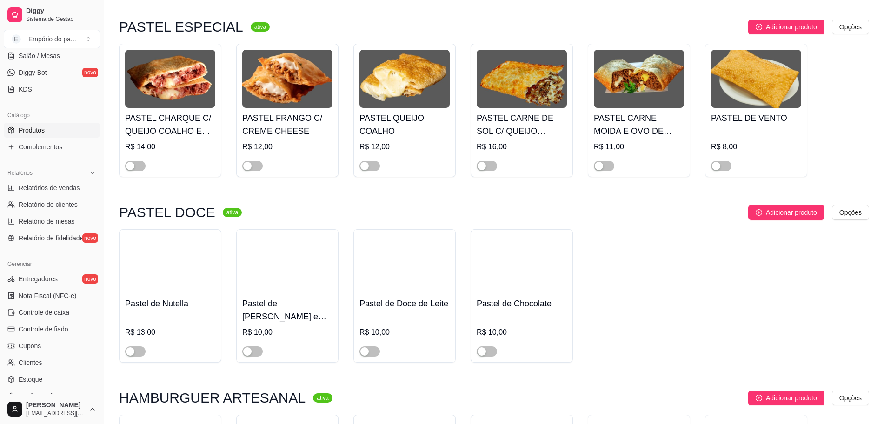
scroll to position [1453, 0]
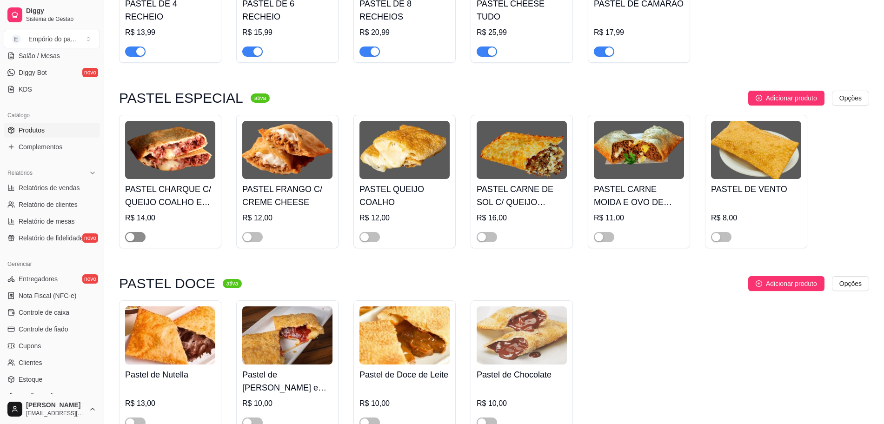
click at [130, 233] on div "button" at bounding box center [130, 237] width 8 height 8
click at [252, 232] on button "button" at bounding box center [252, 237] width 20 height 10
click at [365, 233] on div "button" at bounding box center [364, 237] width 8 height 8
click at [479, 233] on div "button" at bounding box center [482, 237] width 8 height 8
click at [596, 233] on div "button" at bounding box center [599, 237] width 8 height 8
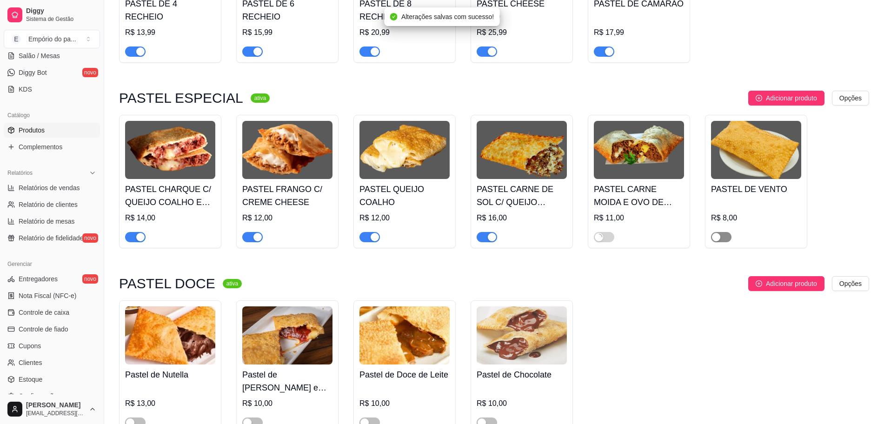
click at [720, 233] on div "button" at bounding box center [716, 237] width 8 height 8
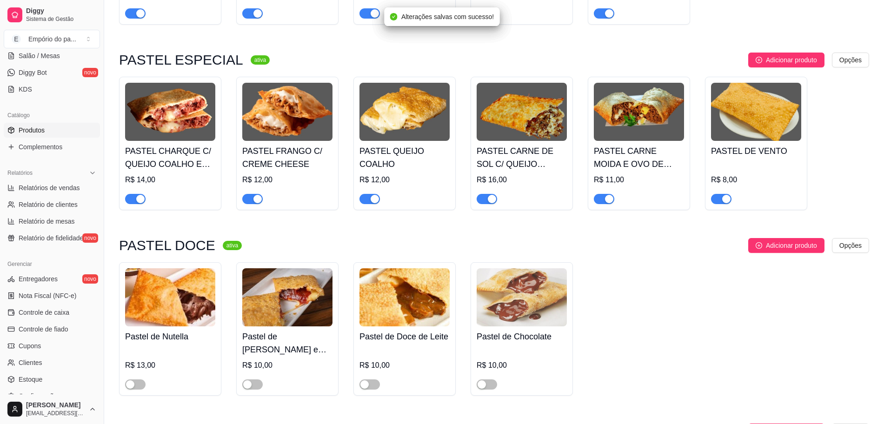
scroll to position [1570, 0]
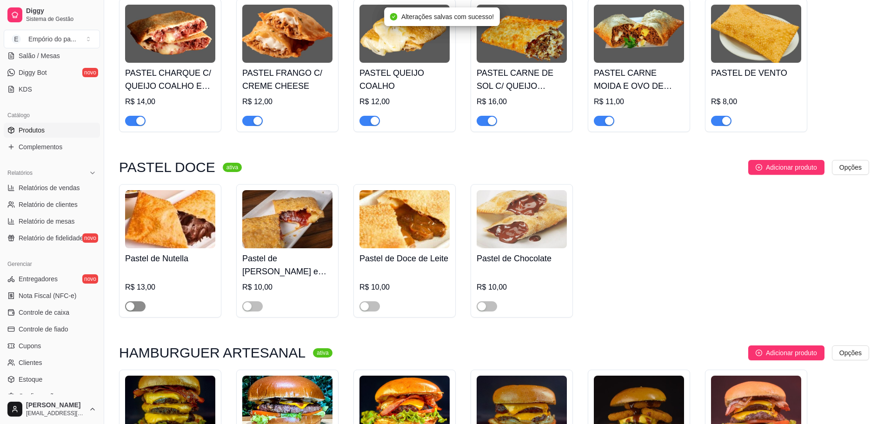
click at [133, 302] on div "button" at bounding box center [130, 306] width 8 height 8
click at [253, 301] on span "button" at bounding box center [252, 306] width 20 height 10
click at [367, 302] on div "button" at bounding box center [364, 306] width 8 height 8
click at [484, 302] on div "button" at bounding box center [482, 306] width 8 height 8
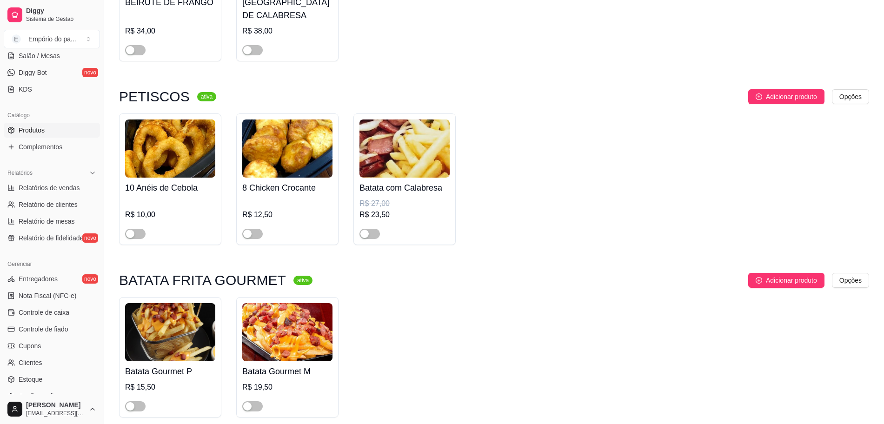
scroll to position [2907, 0]
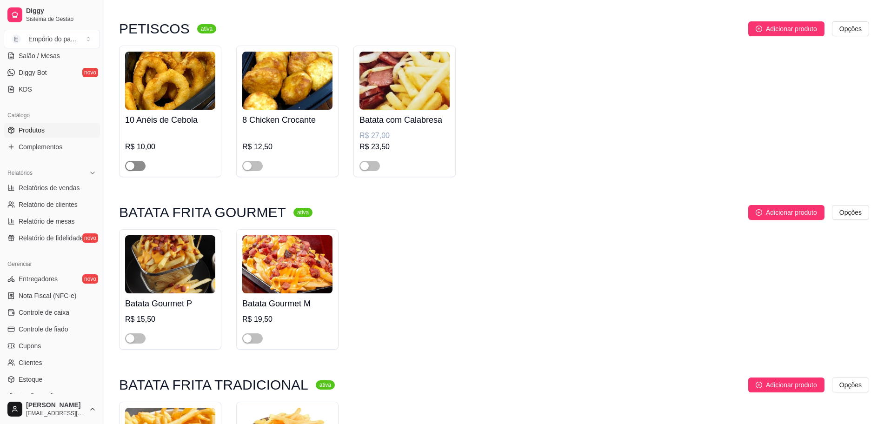
click at [139, 161] on span "button" at bounding box center [135, 166] width 20 height 10
click at [253, 161] on span "button" at bounding box center [252, 166] width 20 height 10
click at [370, 161] on span "button" at bounding box center [369, 166] width 20 height 10
click at [135, 333] on span "button" at bounding box center [135, 338] width 20 height 10
click at [246, 334] on div "button" at bounding box center [247, 338] width 8 height 8
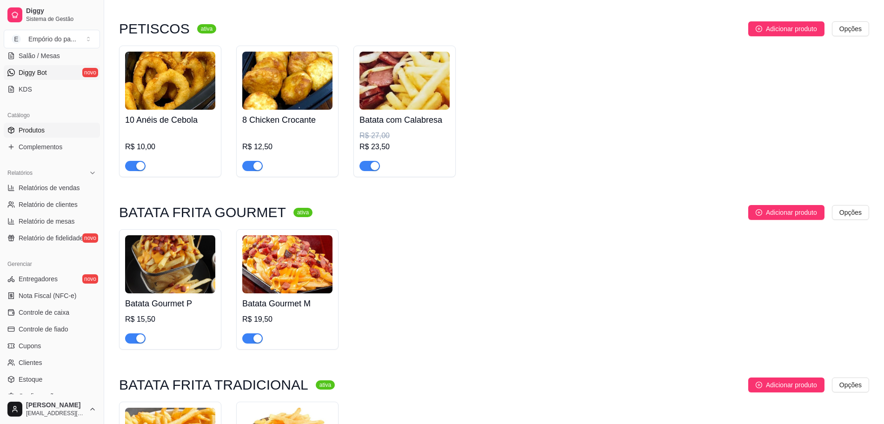
click at [48, 73] on link "Diggy Bot novo" at bounding box center [52, 72] width 96 height 15
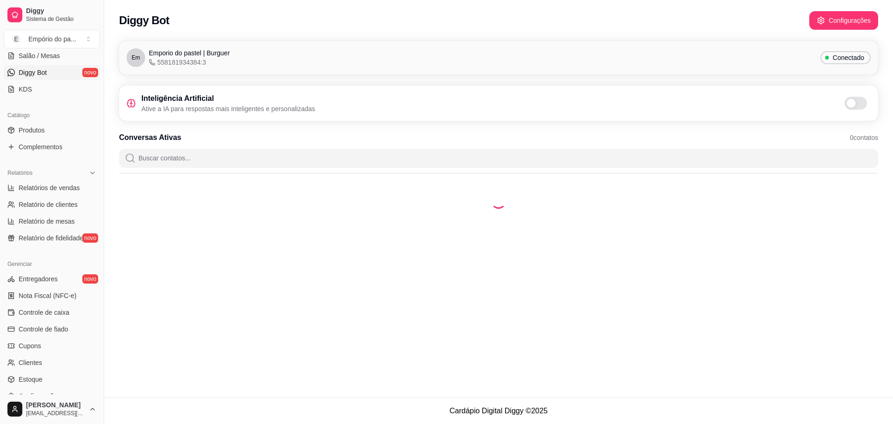
click at [857, 102] on span at bounding box center [856, 103] width 22 height 13
click at [850, 105] on input "checkbox" at bounding box center [847, 108] width 6 height 6
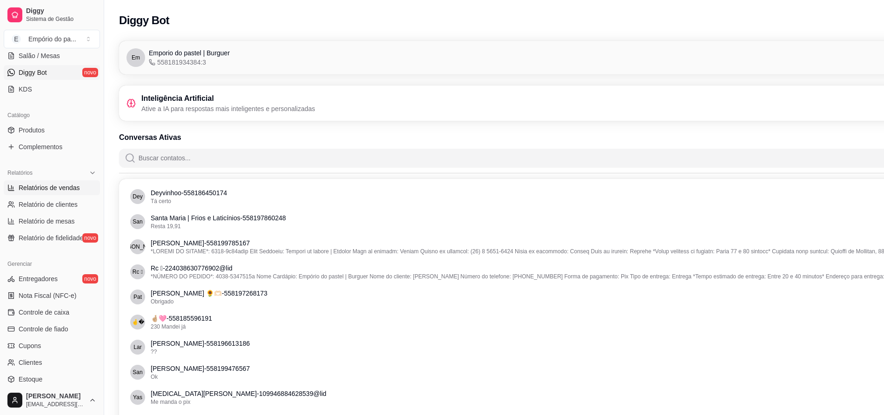
click at [48, 187] on span "Relatórios de vendas" at bounding box center [49, 187] width 61 height 9
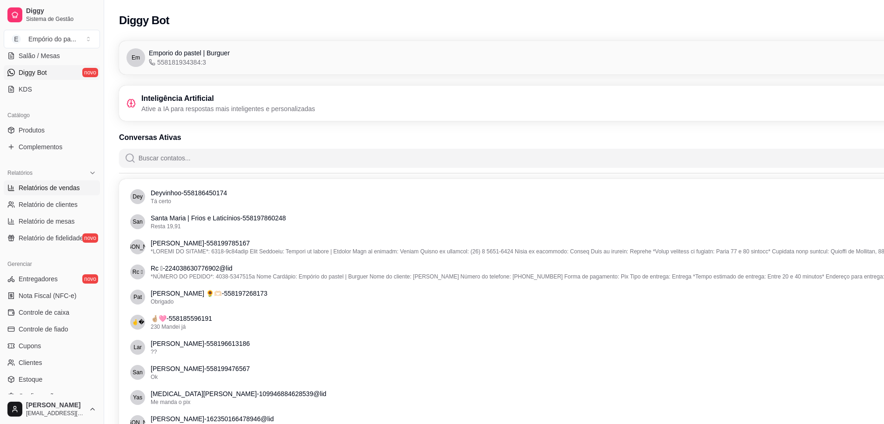
select select "ALL"
select select "0"
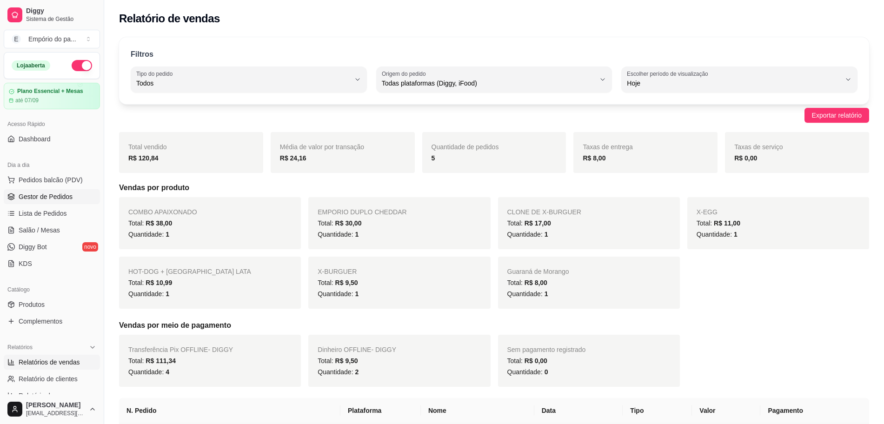
click at [47, 197] on span "Gestor de Pedidos" at bounding box center [46, 196] width 54 height 9
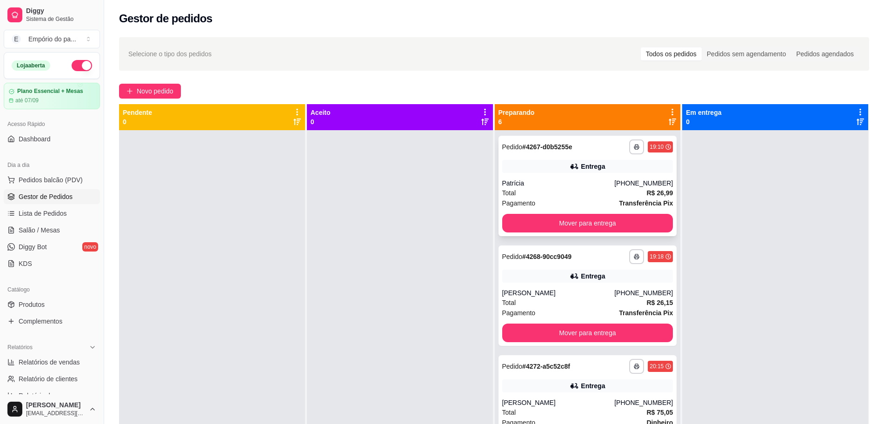
click at [547, 215] on button "Mover para entrega" at bounding box center [587, 223] width 171 height 19
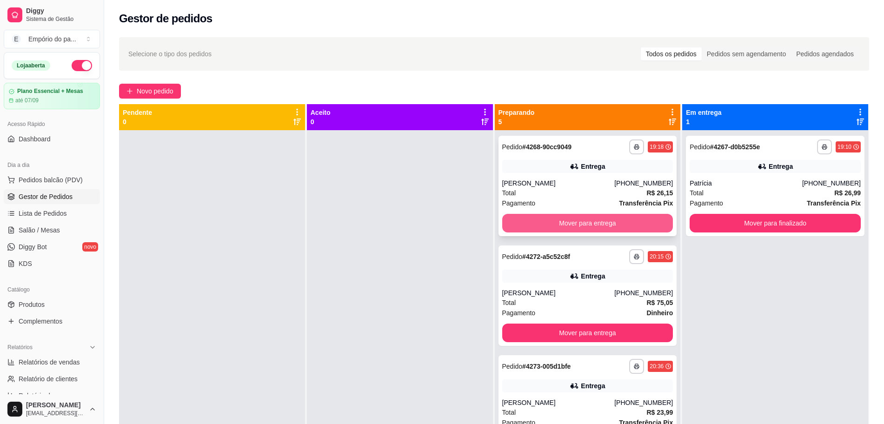
click at [569, 228] on button "Mover para entrega" at bounding box center [587, 223] width 171 height 19
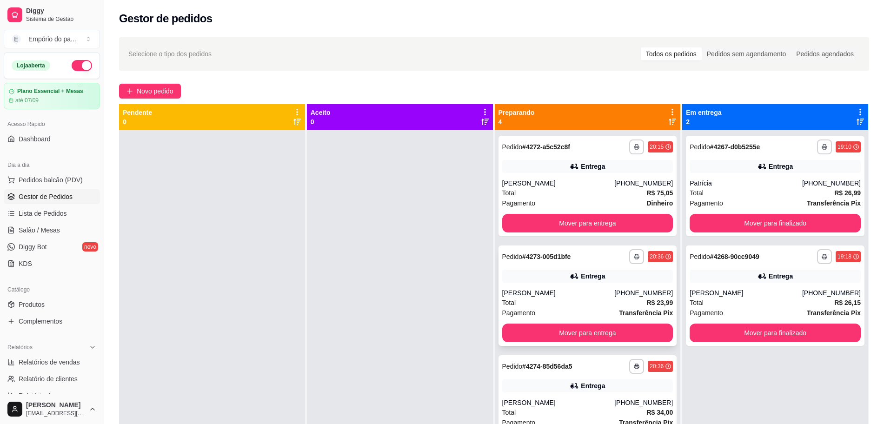
click at [571, 300] on div "Total R$ 23,99" at bounding box center [587, 303] width 171 height 10
click at [587, 291] on div "[PERSON_NAME]" at bounding box center [558, 292] width 113 height 9
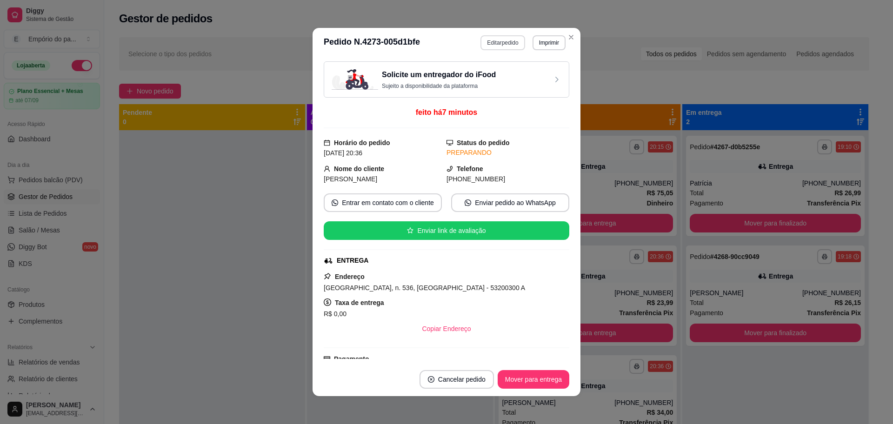
click at [491, 46] on button "Editar pedido" at bounding box center [502, 42] width 44 height 15
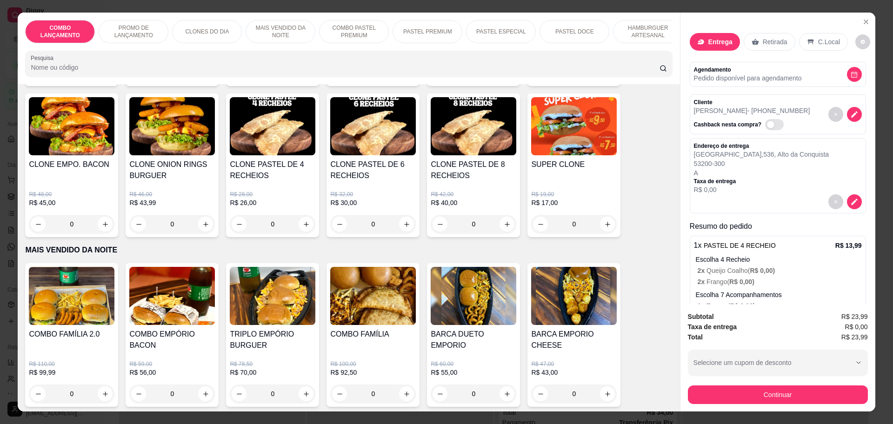
scroll to position [349, 0]
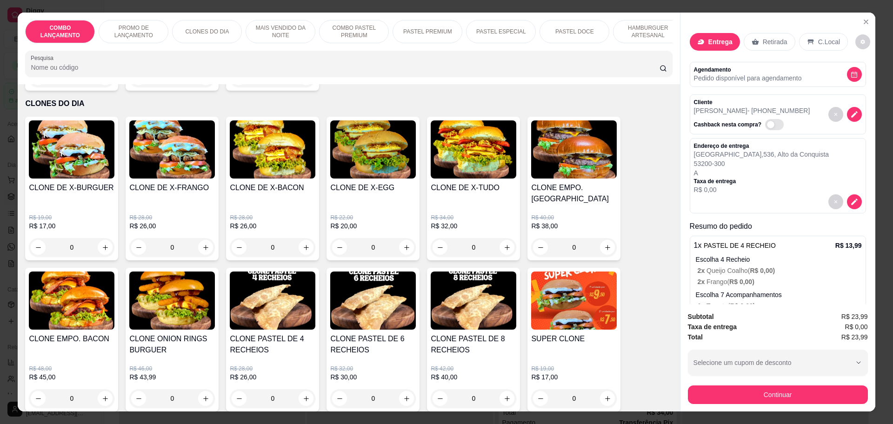
click at [401, 238] on div "0" at bounding box center [373, 247] width 86 height 19
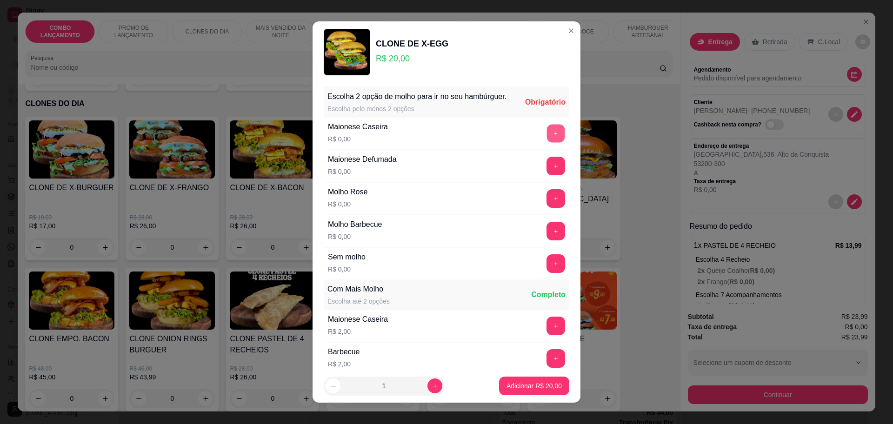
click at [547, 142] on button "+" at bounding box center [556, 133] width 18 height 18
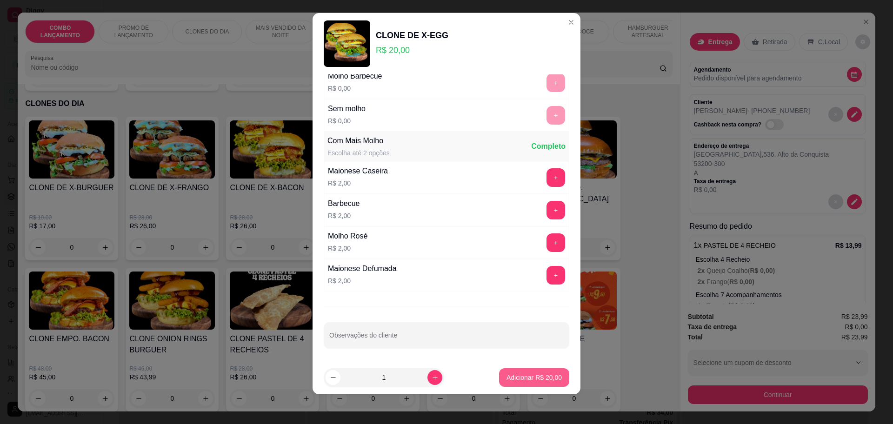
click at [521, 375] on p "Adicionar R$ 20,00" at bounding box center [533, 377] width 55 height 9
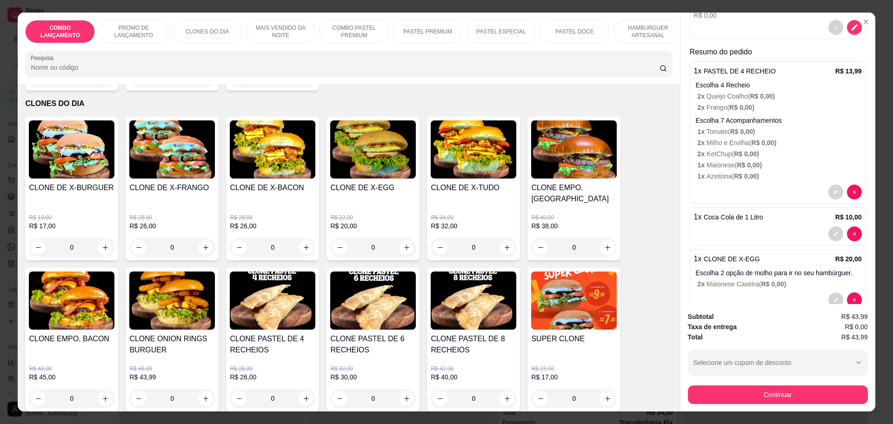
scroll to position [204, 0]
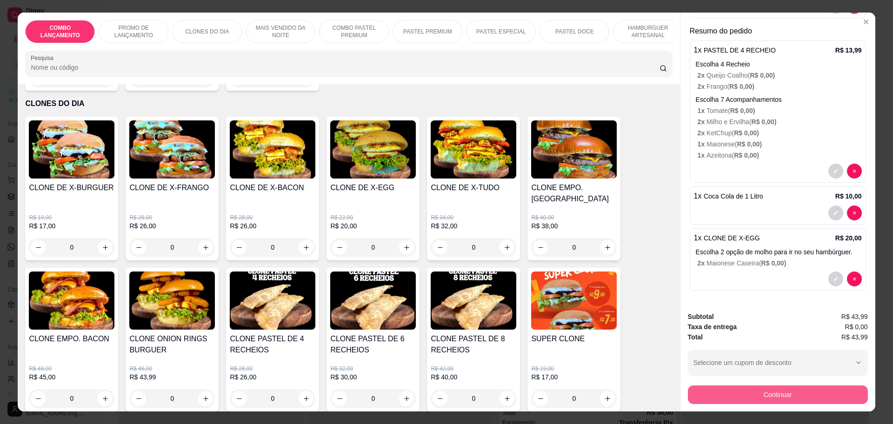
click at [791, 399] on button "Continuar" at bounding box center [778, 395] width 180 height 19
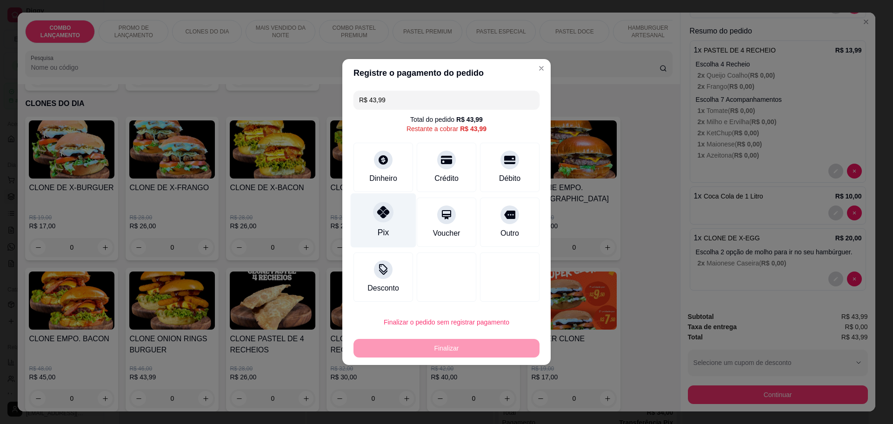
click at [386, 216] on icon at bounding box center [383, 212] width 12 height 12
type input "R$ 0,00"
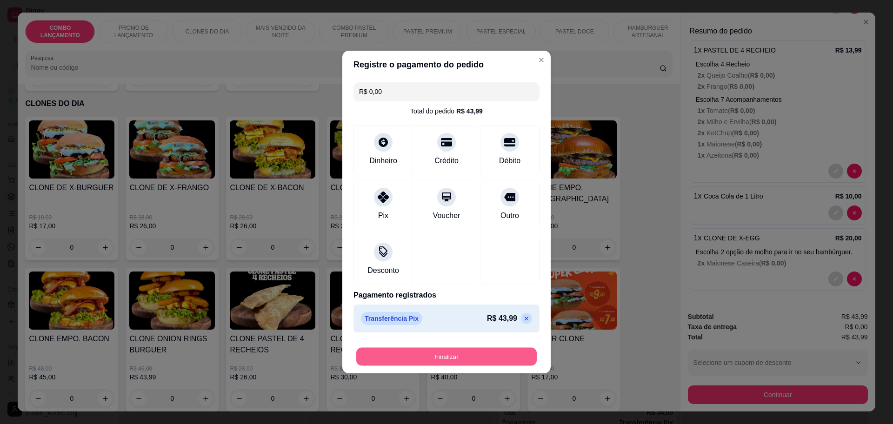
click at [431, 351] on button "Finalizar" at bounding box center [446, 357] width 180 height 18
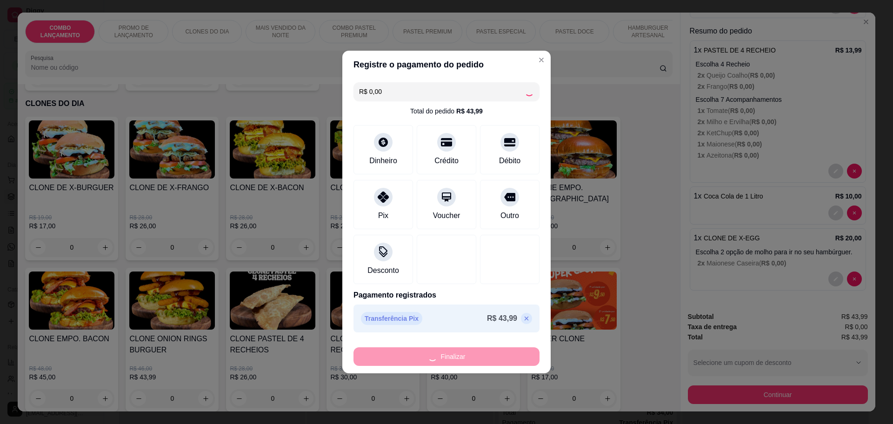
type input "0"
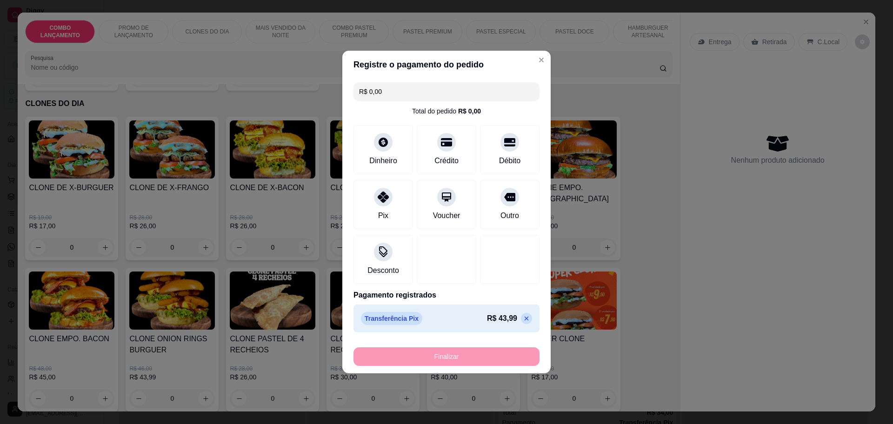
type input "-R$ 43,99"
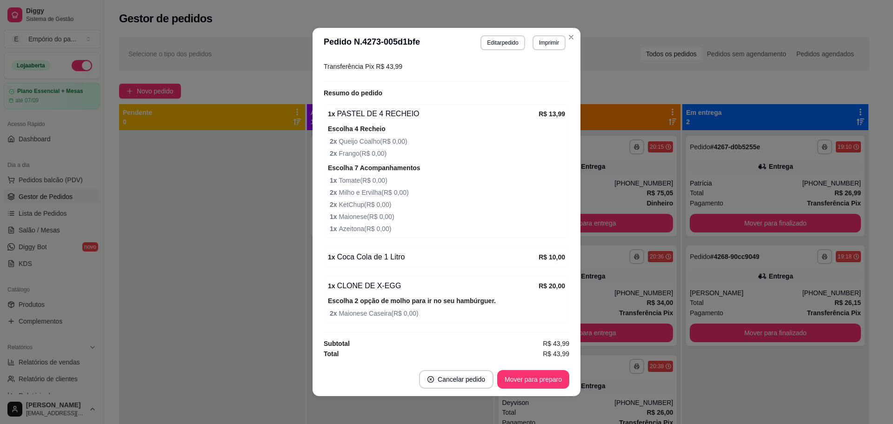
scroll to position [2, 0]
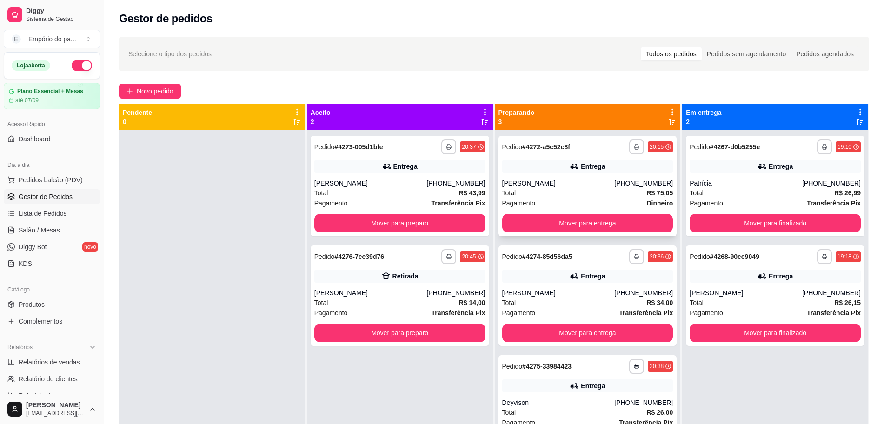
click at [550, 177] on div "**********" at bounding box center [588, 186] width 179 height 100
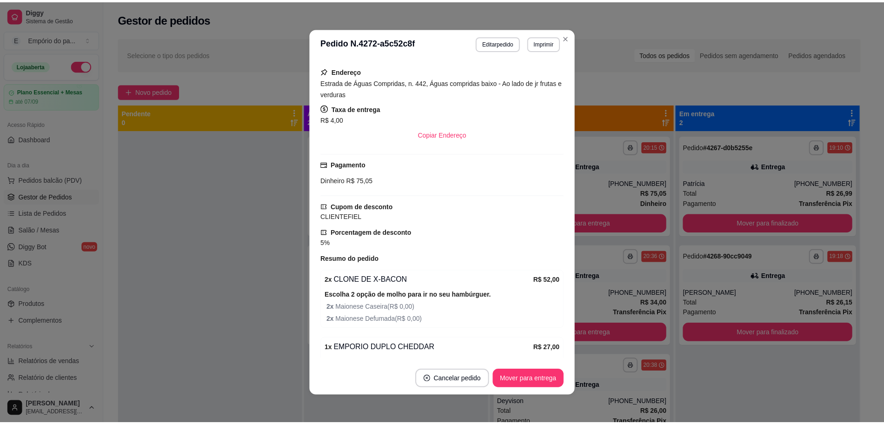
scroll to position [300, 0]
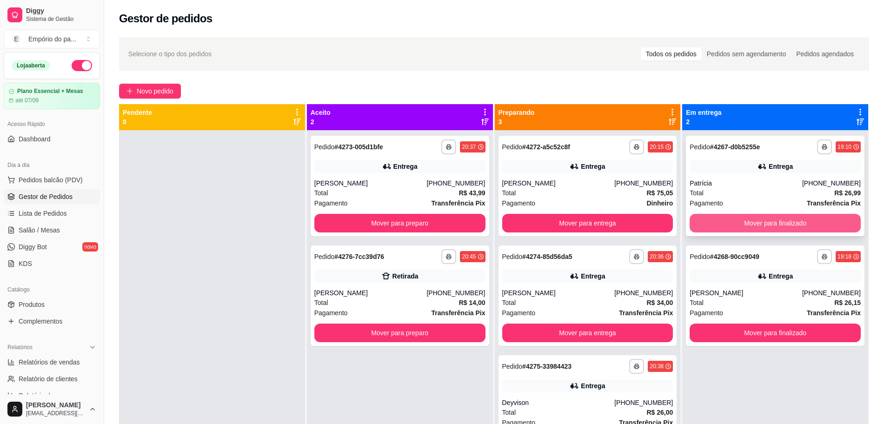
click at [787, 222] on button "Mover para finalizado" at bounding box center [775, 223] width 171 height 19
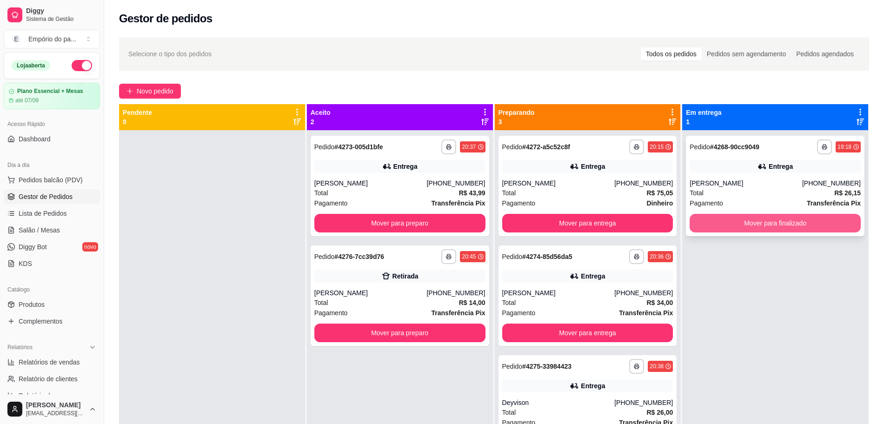
click at [796, 221] on button "Mover para finalizado" at bounding box center [775, 223] width 171 height 19
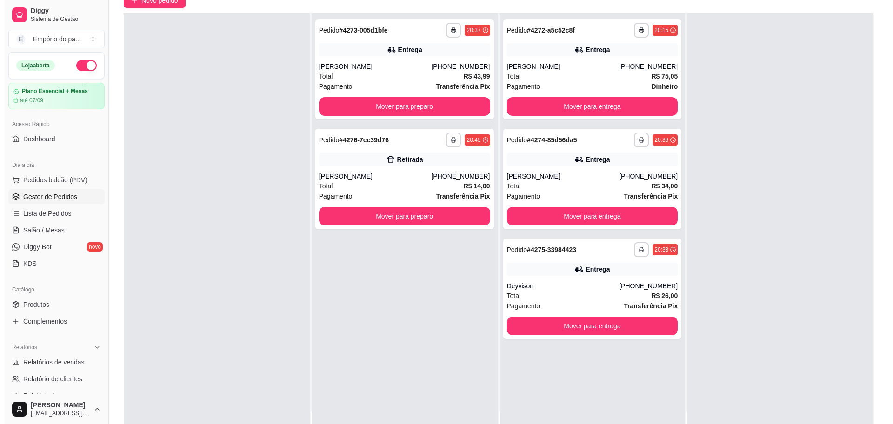
scroll to position [142, 0]
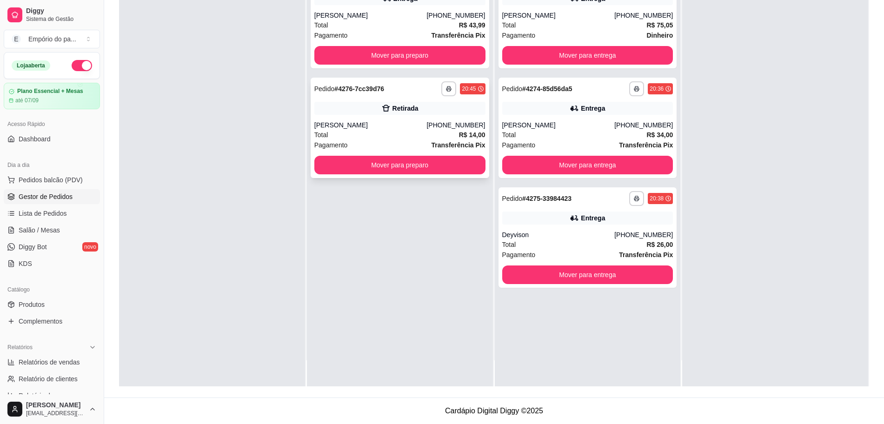
click at [396, 131] on div "Total R$ 14,00" at bounding box center [399, 135] width 171 height 10
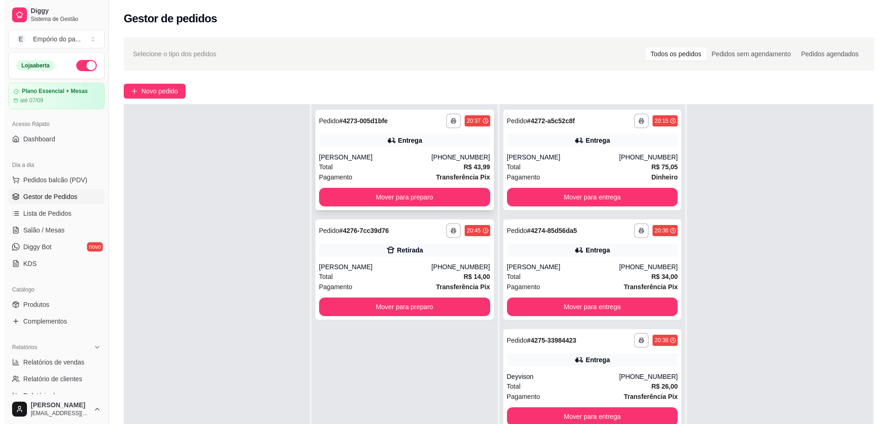
scroll to position [0, 0]
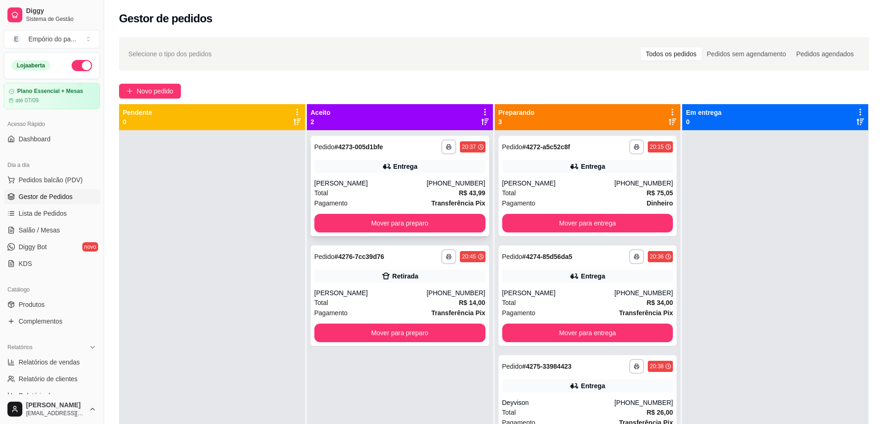
click at [388, 194] on div "Total R$ 43,99" at bounding box center [399, 193] width 171 height 10
click at [369, 302] on div "Total R$ 14,00" at bounding box center [399, 303] width 171 height 10
click at [66, 214] on link "Lista de Pedidos" at bounding box center [52, 213] width 96 height 15
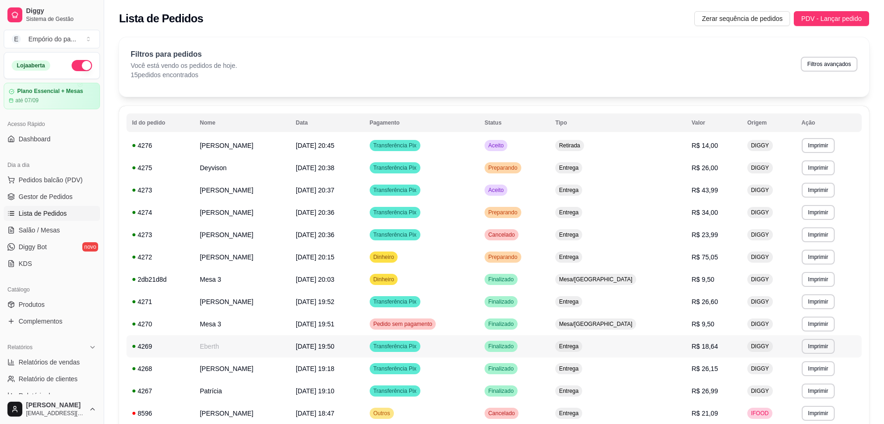
click at [237, 342] on td "Eberth" at bounding box center [242, 346] width 96 height 22
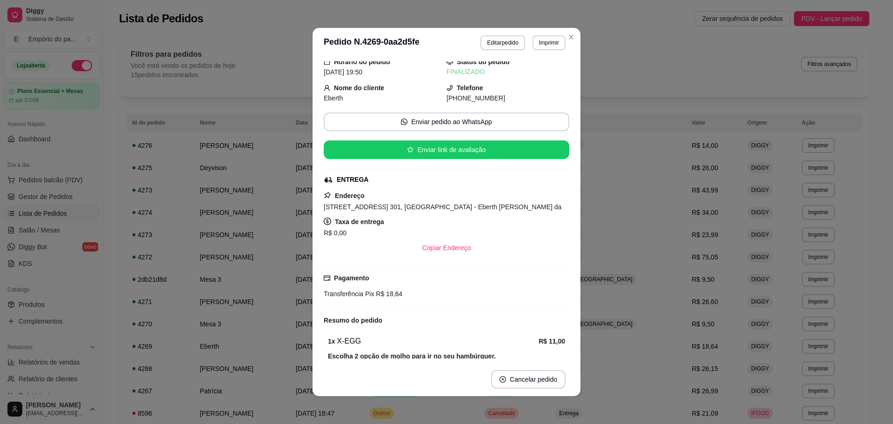
scroll to position [167, 0]
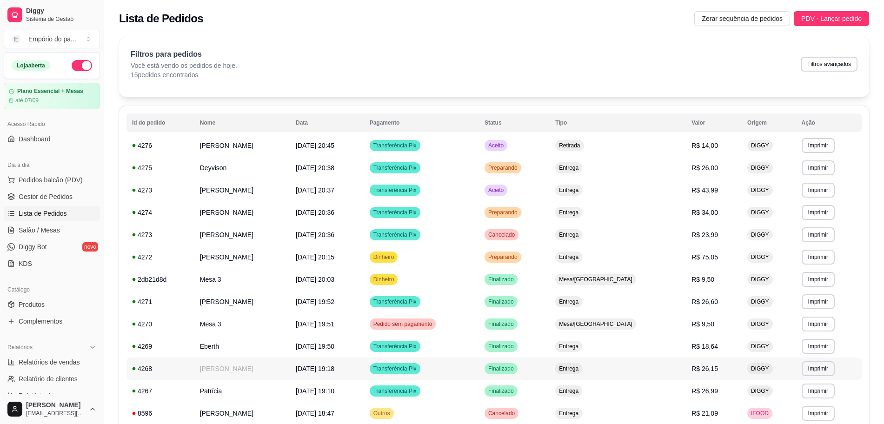
click at [248, 371] on td "Adriana" at bounding box center [242, 369] width 96 height 22
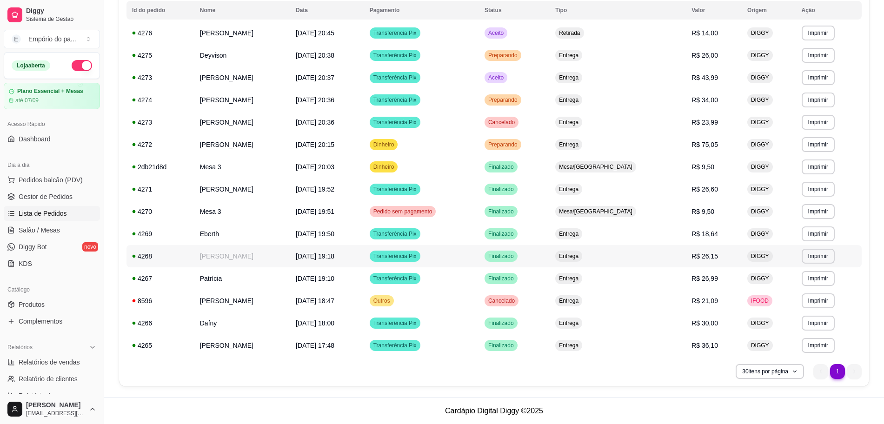
scroll to position [0, 0]
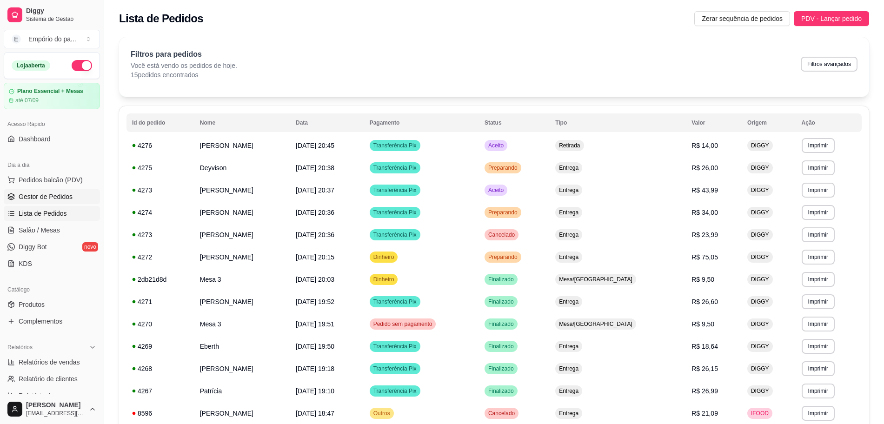
click at [46, 198] on span "Gestor de Pedidos" at bounding box center [46, 196] width 54 height 9
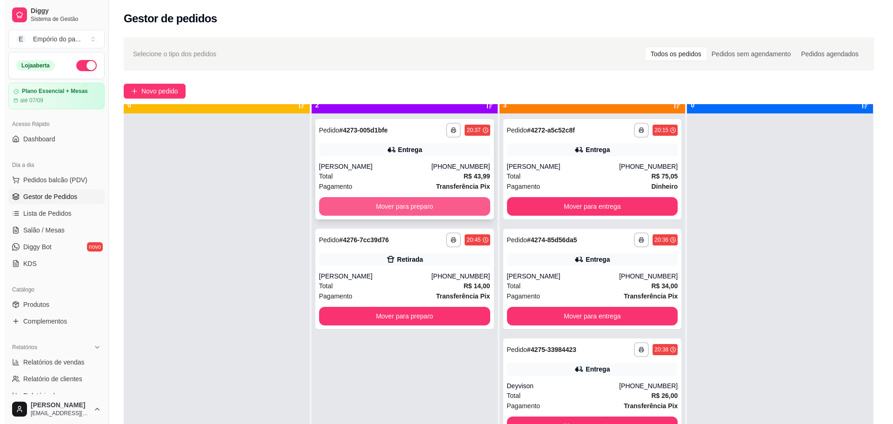
scroll to position [26, 0]
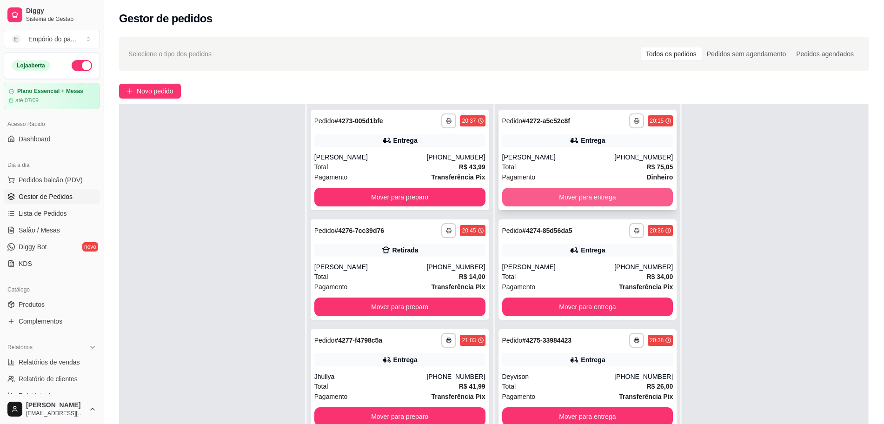
click at [623, 193] on button "Mover para entrega" at bounding box center [587, 197] width 171 height 19
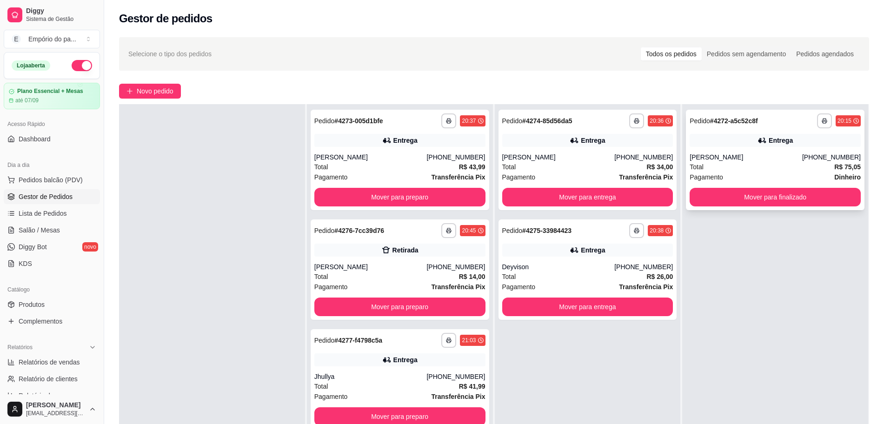
click at [783, 146] on div "Entrega" at bounding box center [775, 140] width 171 height 13
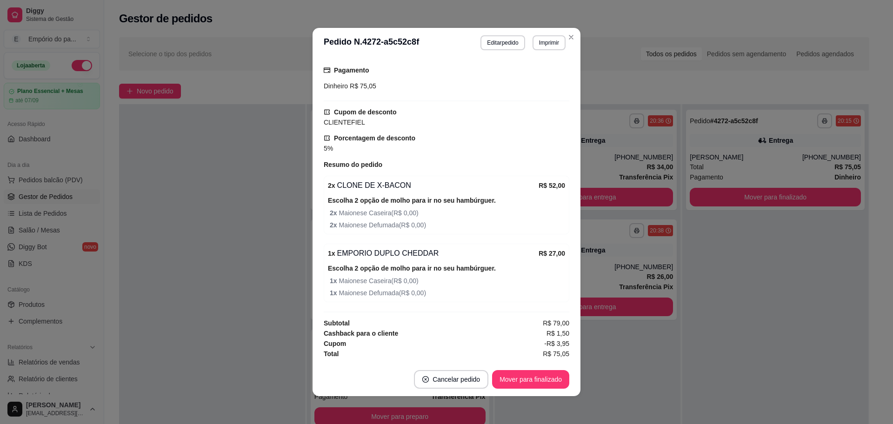
scroll to position [2, 0]
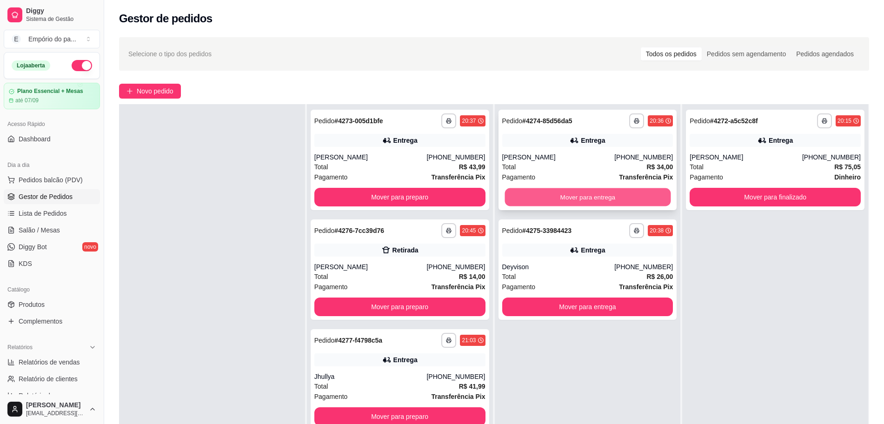
click at [540, 198] on button "Mover para entrega" at bounding box center [588, 197] width 166 height 18
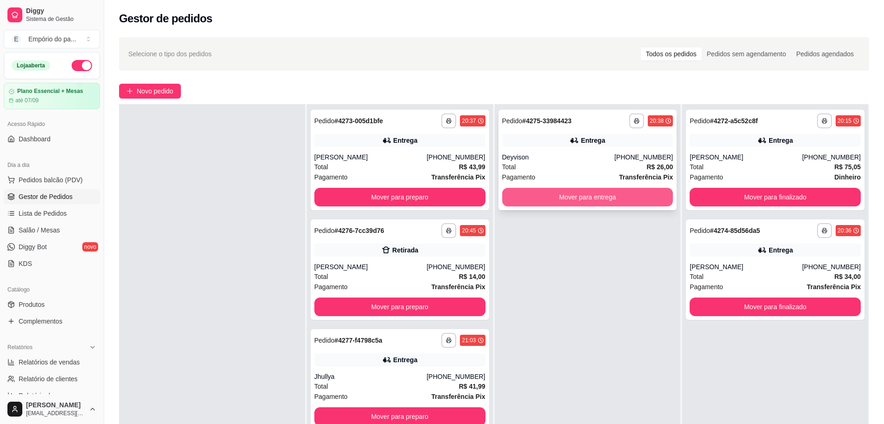
click at [541, 199] on button "Mover para entrega" at bounding box center [587, 197] width 171 height 19
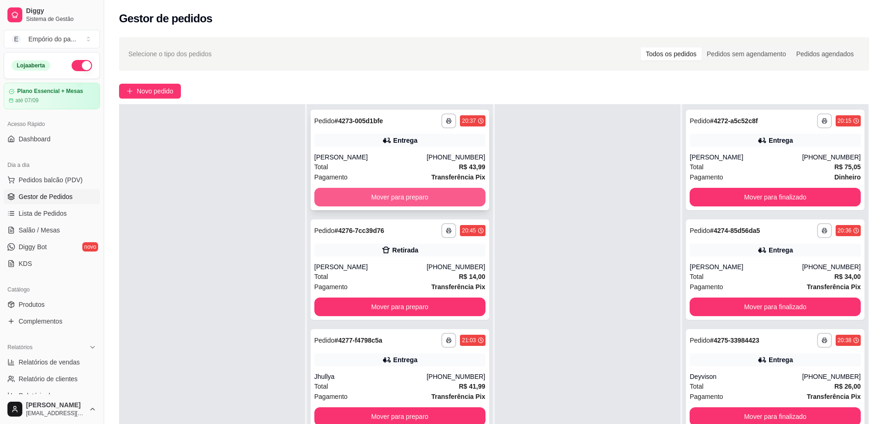
click at [407, 195] on button "Mover para preparo" at bounding box center [399, 197] width 171 height 19
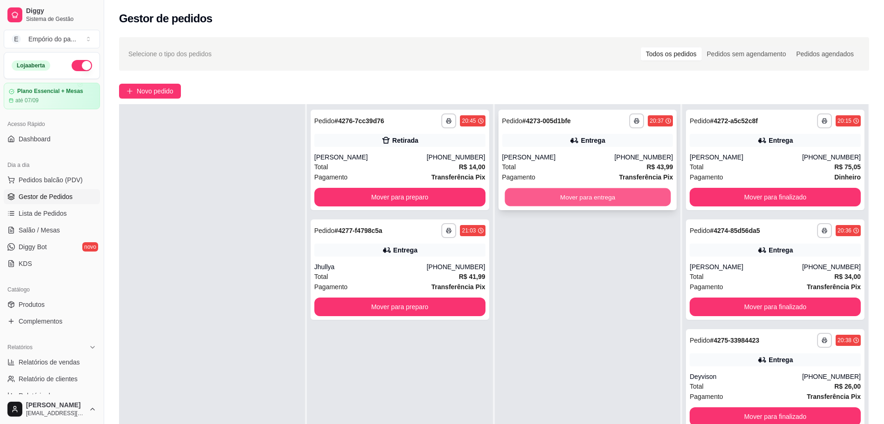
click at [615, 202] on button "Mover para entrega" at bounding box center [588, 197] width 166 height 18
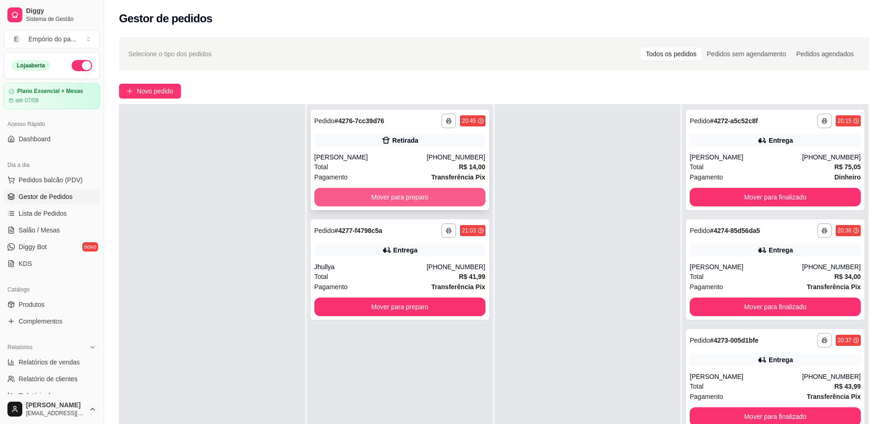
click at [399, 199] on button "Mover para preparo" at bounding box center [399, 197] width 171 height 19
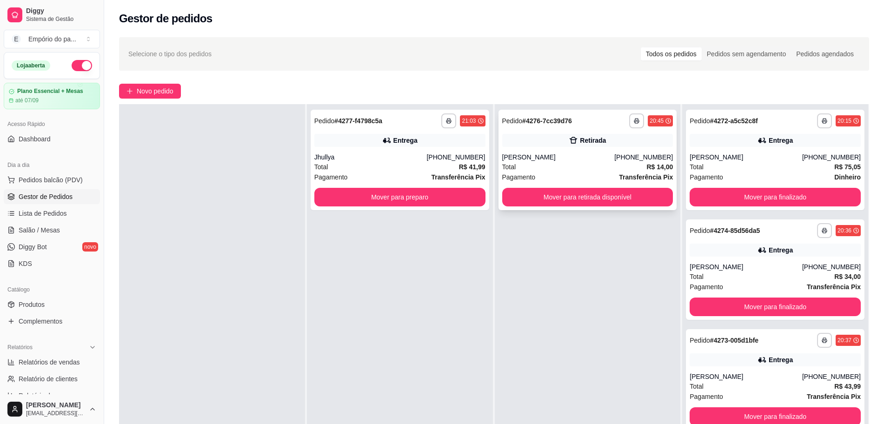
click at [583, 163] on div "Total R$ 14,00" at bounding box center [587, 167] width 171 height 10
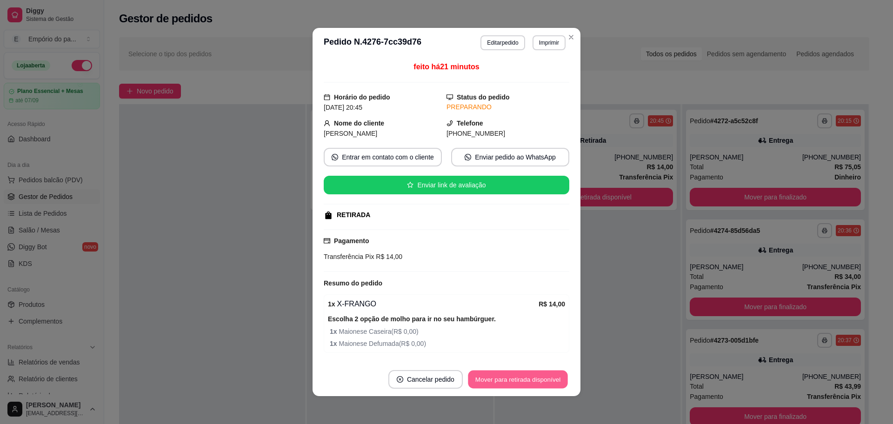
click at [533, 380] on button "Mover para retirada disponível" at bounding box center [518, 380] width 100 height 18
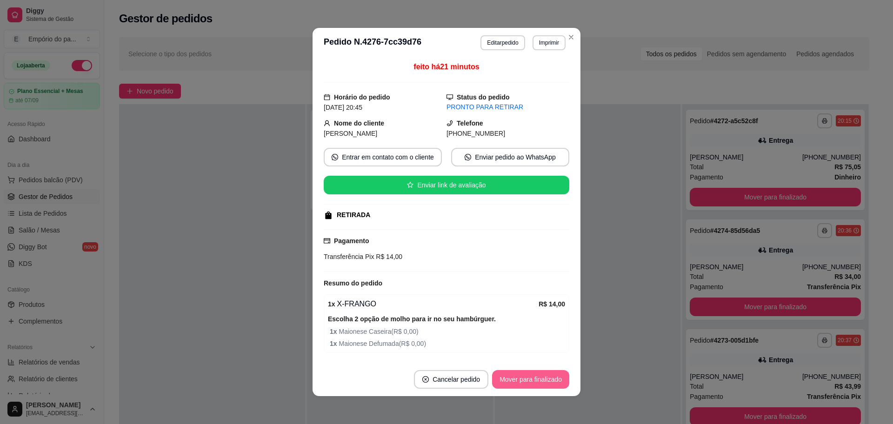
click at [533, 377] on button "Mover para finalizado" at bounding box center [530, 379] width 77 height 19
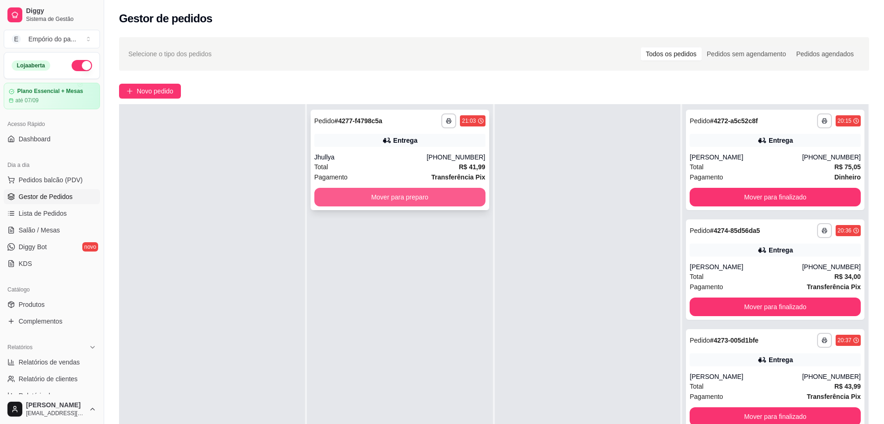
click at [373, 203] on button "Mover para preparo" at bounding box center [399, 197] width 171 height 19
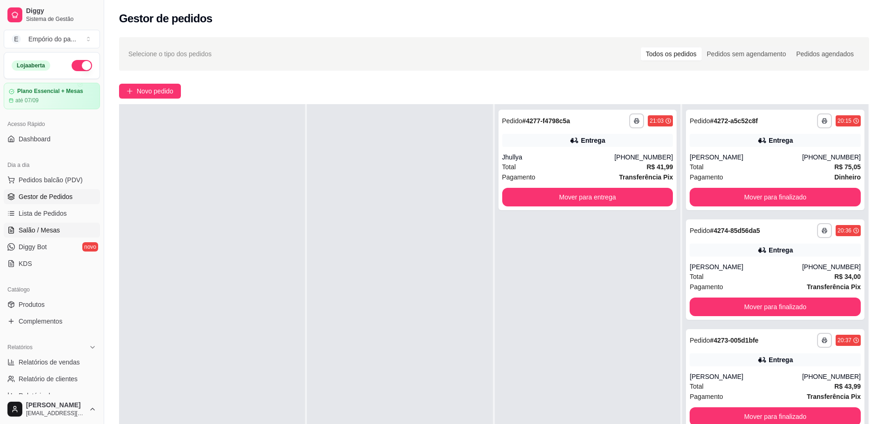
click at [35, 227] on span "Salão / Mesas" at bounding box center [39, 230] width 41 height 9
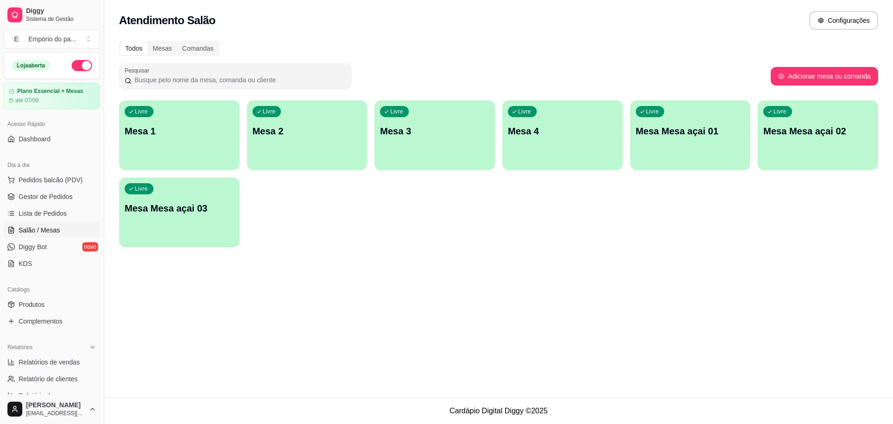
click at [334, 117] on div "Livre Mesa 2" at bounding box center [307, 129] width 120 height 59
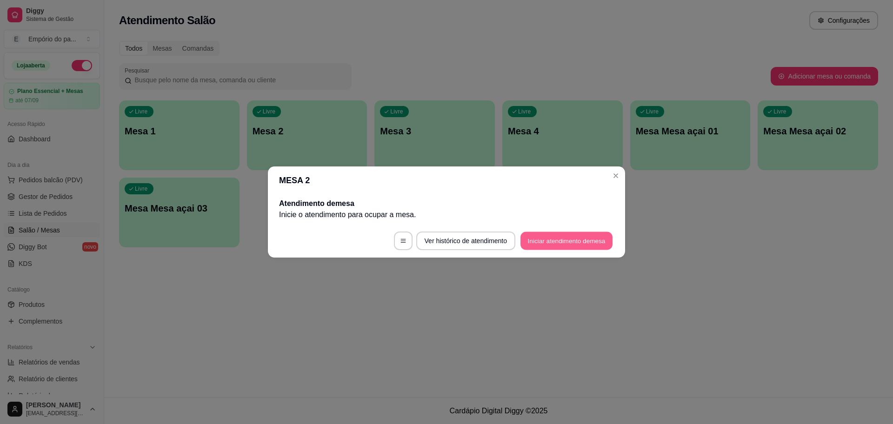
click at [588, 242] on button "Iniciar atendimento de mesa" at bounding box center [566, 241] width 92 height 18
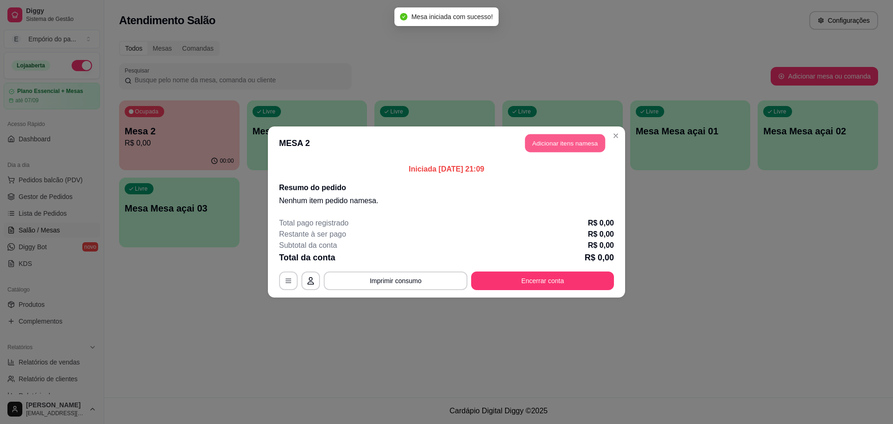
click at [572, 146] on button "Adicionar itens na mesa" at bounding box center [565, 143] width 80 height 18
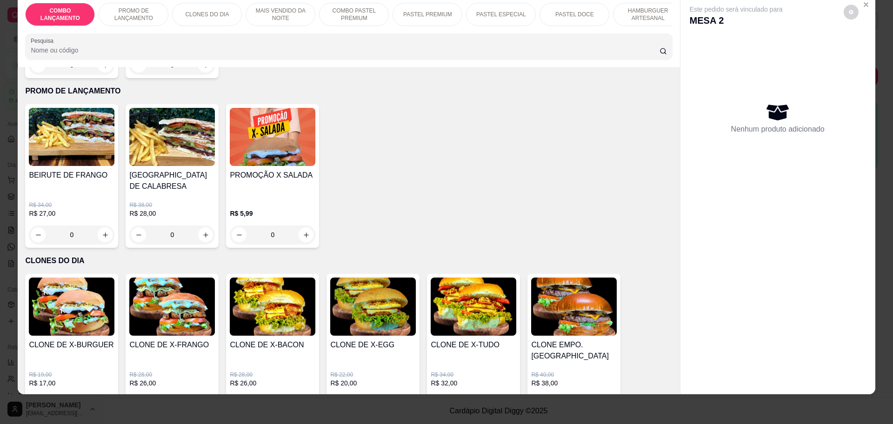
scroll to position [116, 0]
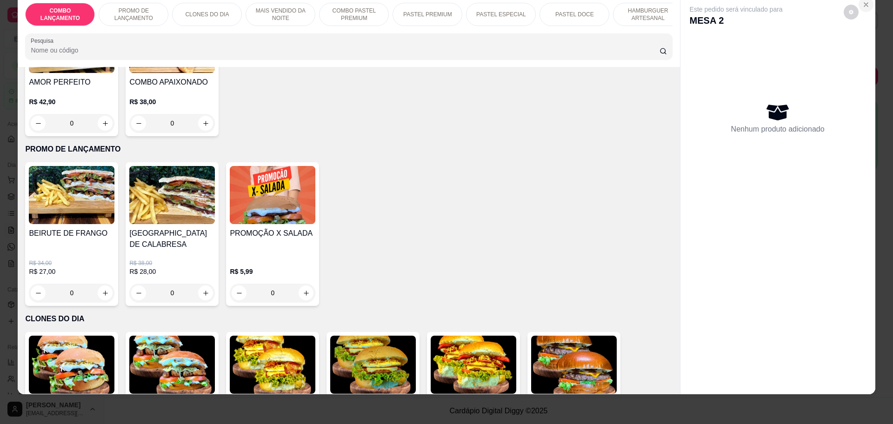
click at [862, 2] on icon "Close" at bounding box center [865, 4] width 7 height 7
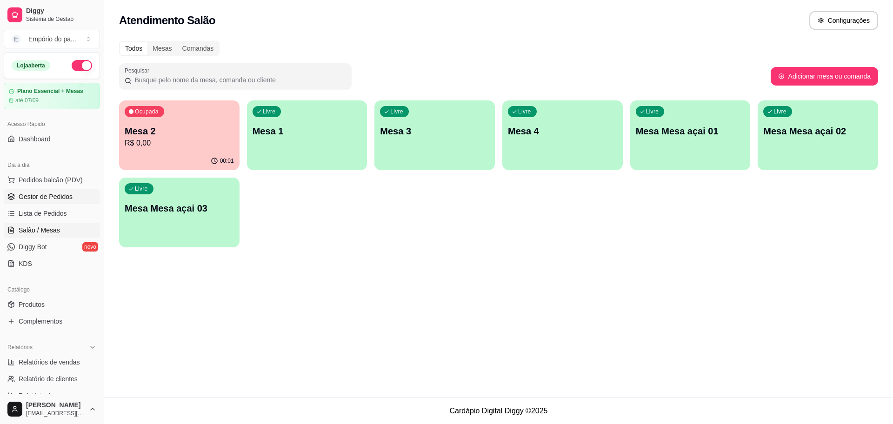
click at [27, 189] on link "Gestor de Pedidos" at bounding box center [52, 196] width 96 height 15
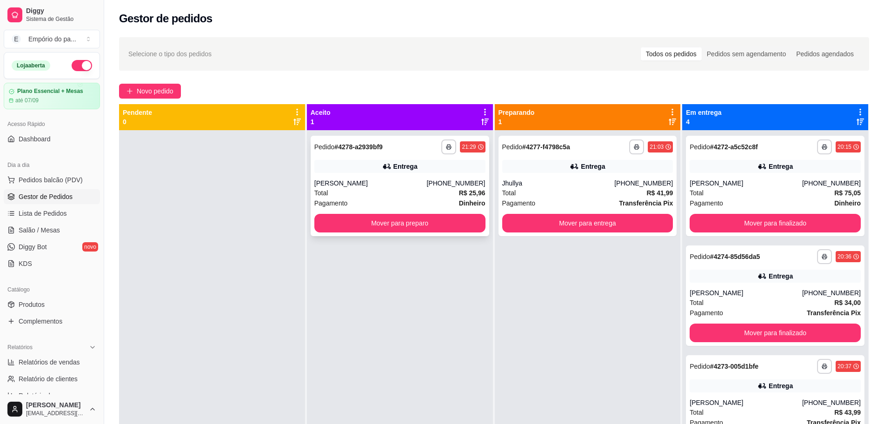
click at [393, 186] on div "[PERSON_NAME]" at bounding box center [370, 183] width 113 height 9
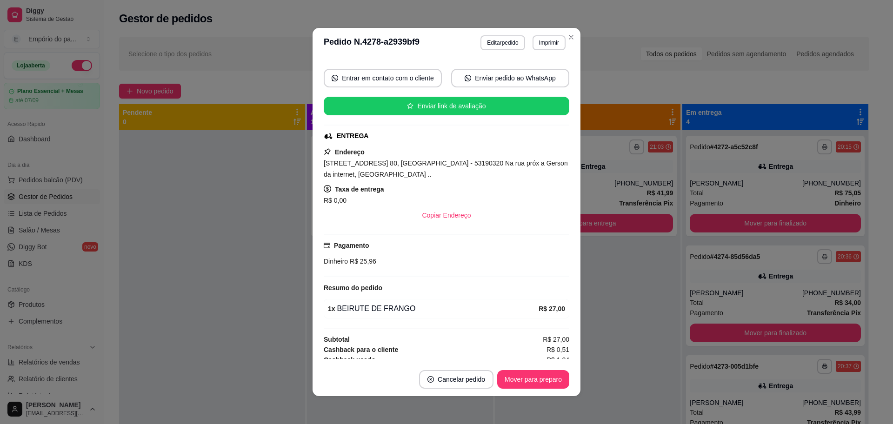
scroll to position [141, 0]
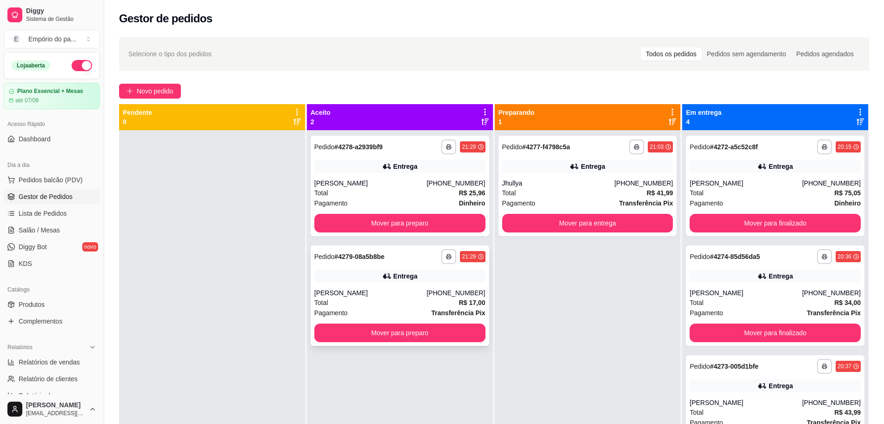
click at [350, 293] on div "[PERSON_NAME]" at bounding box center [370, 292] width 113 height 9
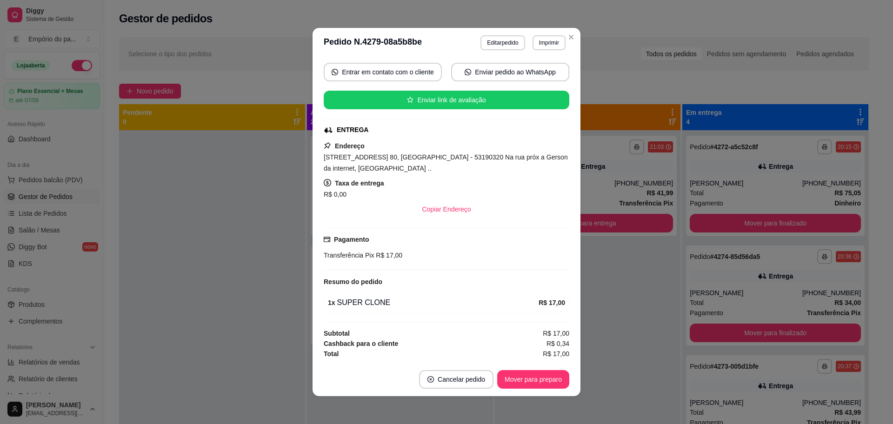
scroll to position [2, 0]
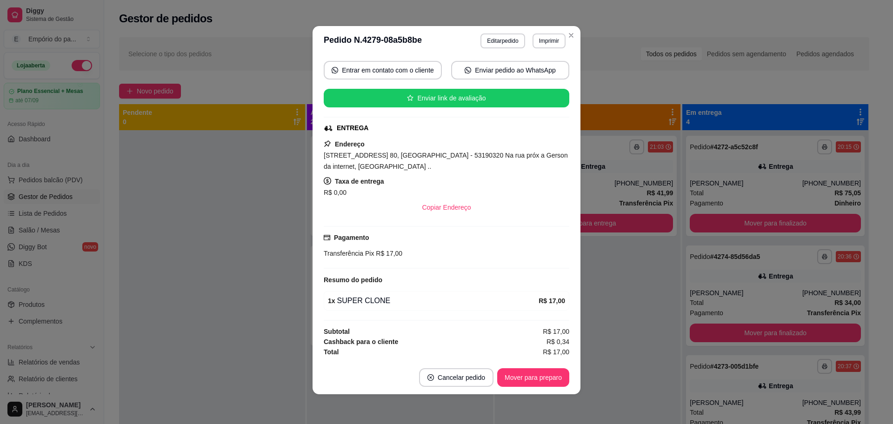
click at [433, 300] on div "1 x SUPER CLONE" at bounding box center [433, 300] width 211 height 11
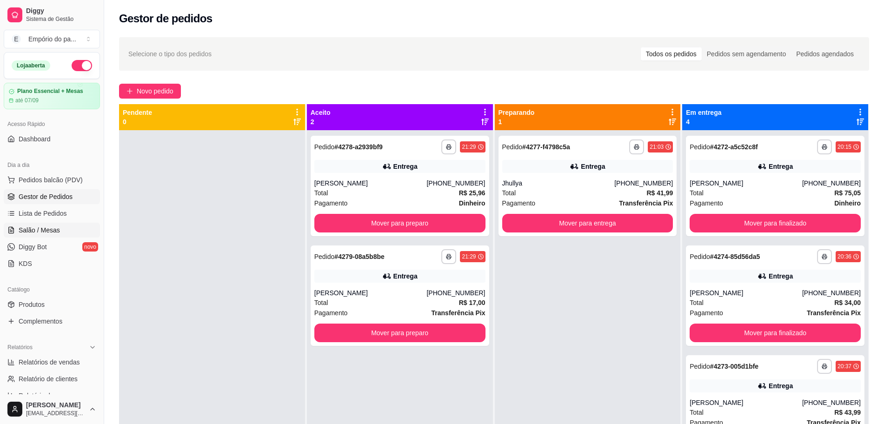
click at [30, 226] on span "Salão / Mesas" at bounding box center [39, 230] width 41 height 9
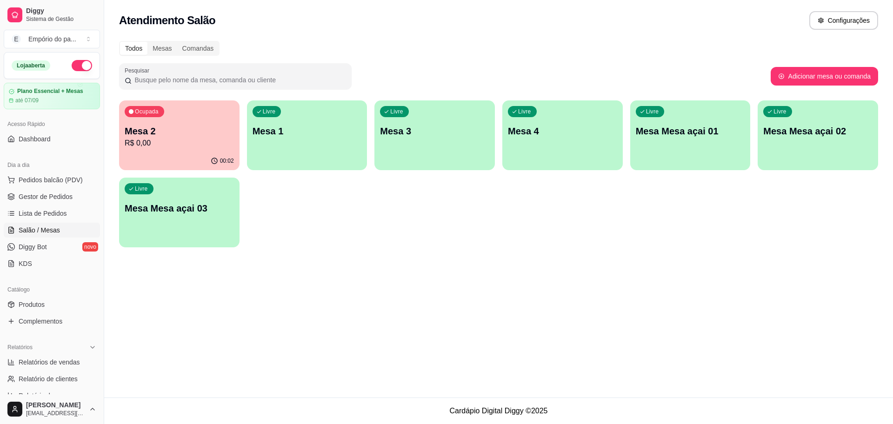
click at [197, 150] on div "Ocupada Mesa 2 R$ 0,00" at bounding box center [179, 126] width 120 height 52
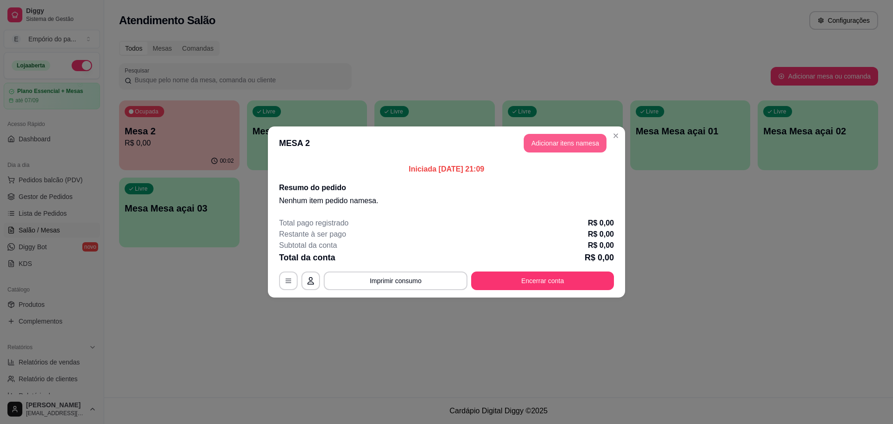
click at [545, 147] on button "Adicionar itens na mesa" at bounding box center [565, 143] width 83 height 19
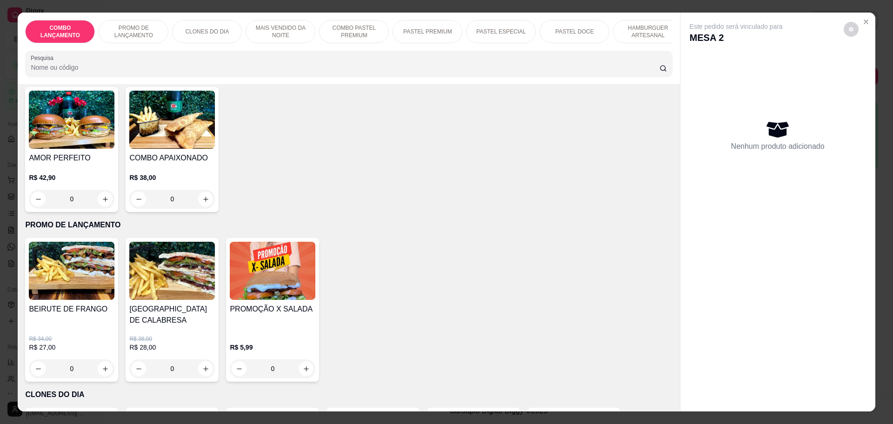
scroll to position [116, 0]
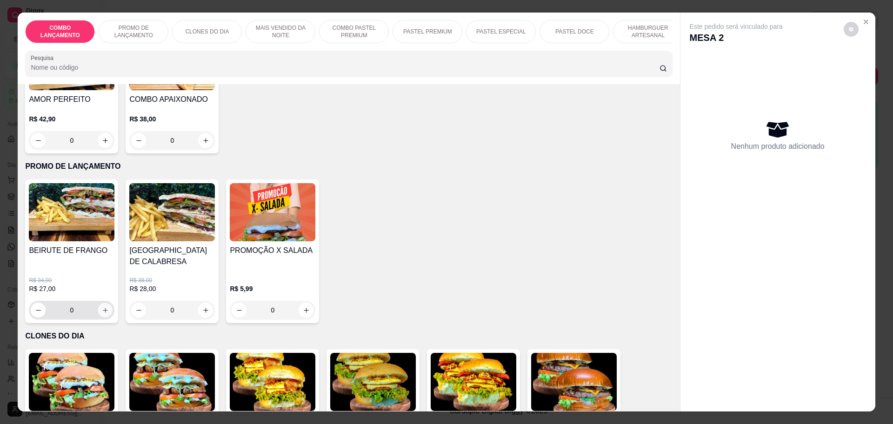
click at [103, 309] on icon "increase-product-quantity" at bounding box center [105, 310] width 5 height 5
type input "1"
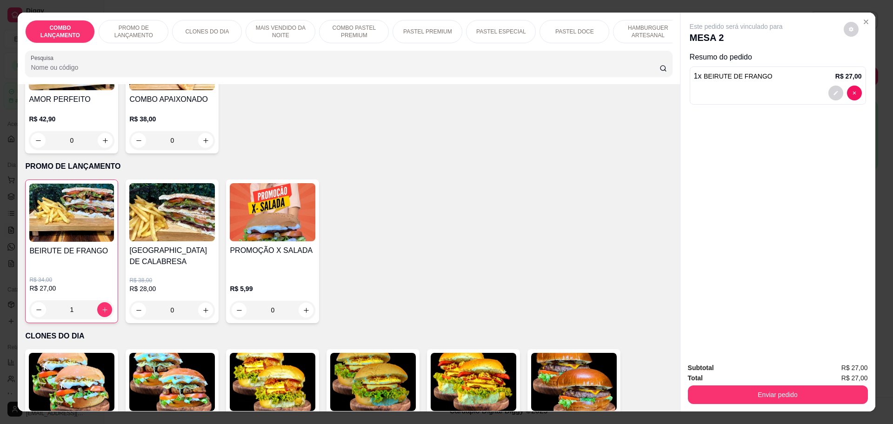
click at [734, 83] on div "1 x BEIRUTE DE FRANGO R$ 27,00" at bounding box center [778, 86] width 176 height 38
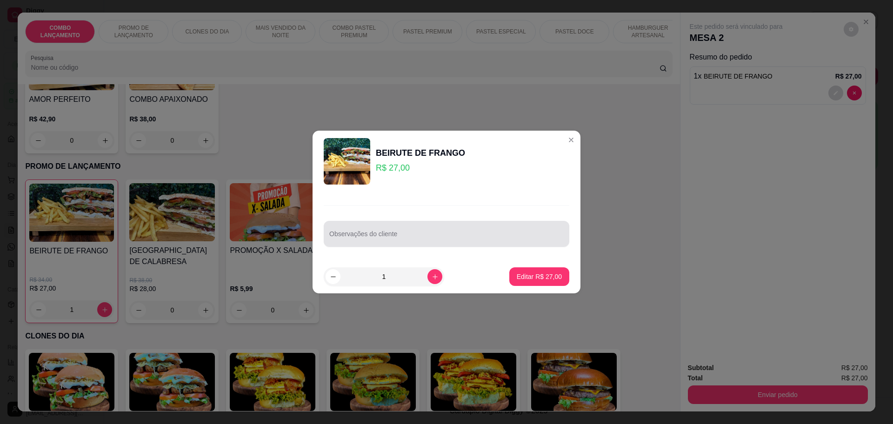
click at [346, 237] on div "Observações do cliente" at bounding box center [447, 234] width 246 height 26
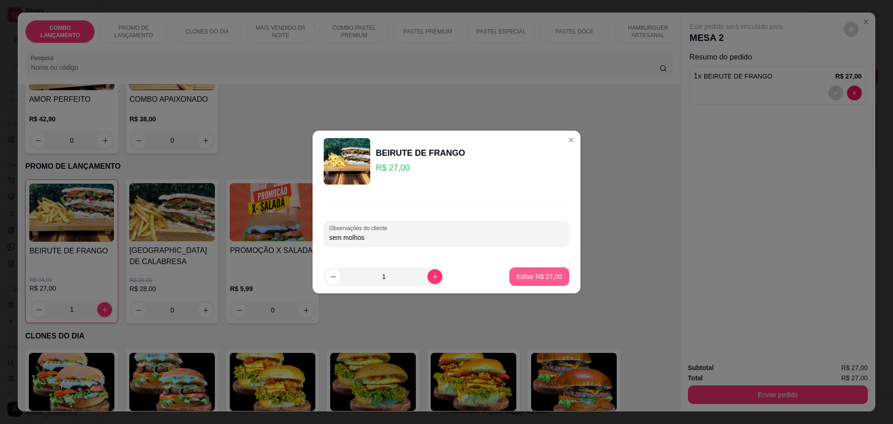
type input "sem molhos"
click at [535, 271] on button "Editar R$ 27,00" at bounding box center [539, 277] width 58 height 18
type input "0"
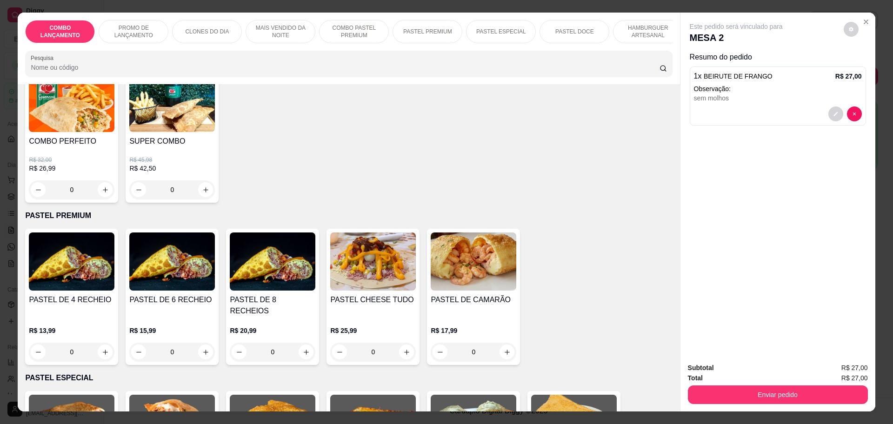
scroll to position [1046, 0]
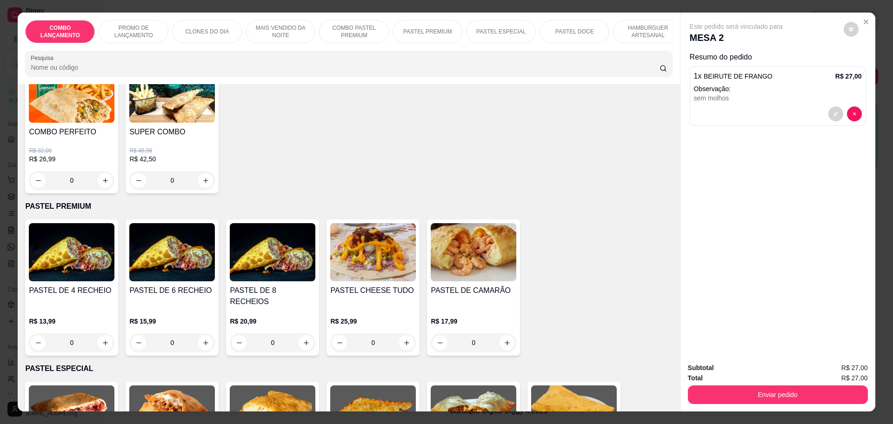
click at [100, 333] on div "0" at bounding box center [72, 342] width 86 height 19
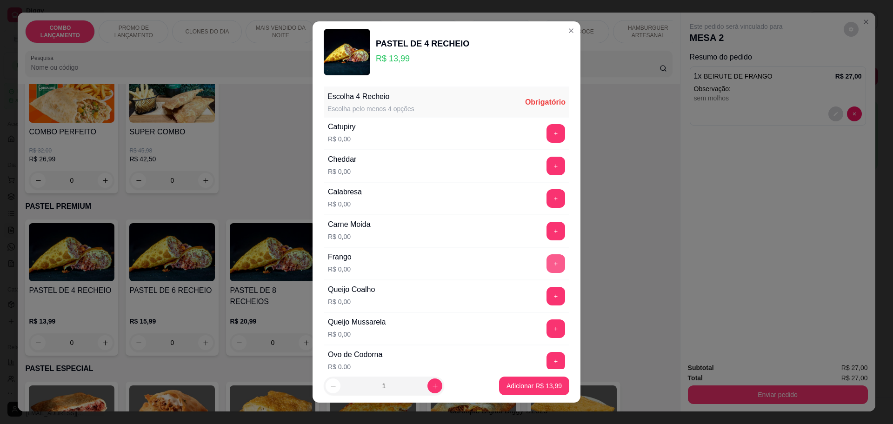
click at [546, 263] on button "+" at bounding box center [555, 263] width 19 height 19
click at [547, 293] on button "+" at bounding box center [556, 296] width 18 height 18
click at [546, 194] on button "+" at bounding box center [555, 198] width 19 height 19
click at [546, 330] on button "+" at bounding box center [555, 328] width 19 height 19
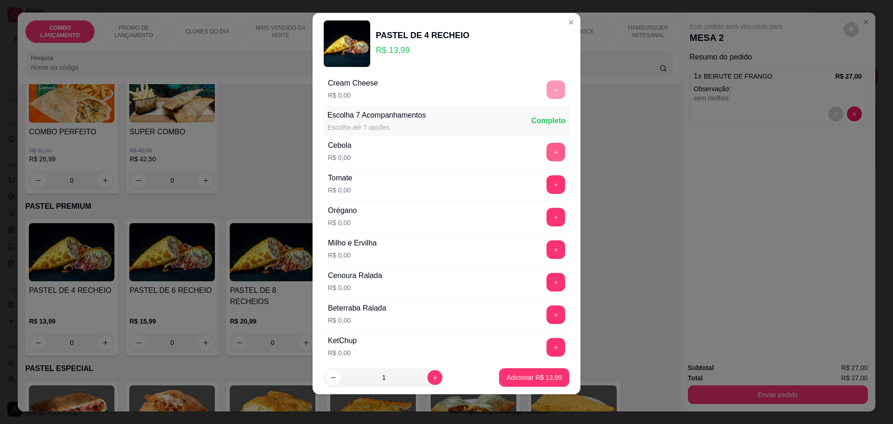
scroll to position [360, 0]
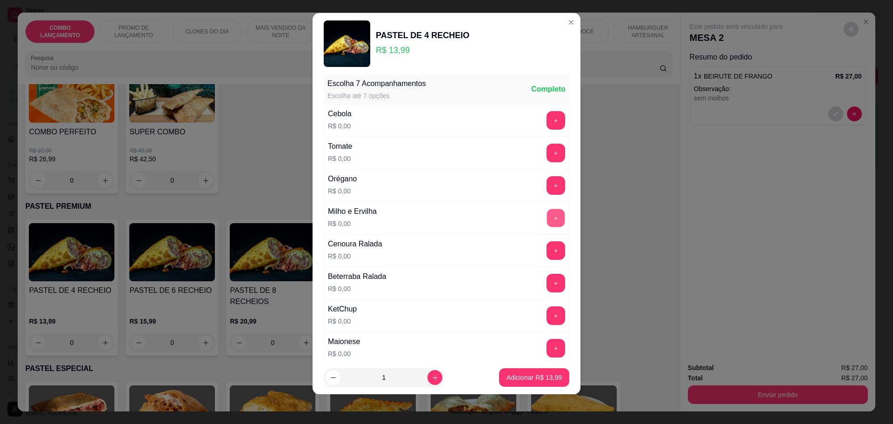
click at [547, 213] on button "+" at bounding box center [556, 218] width 18 height 18
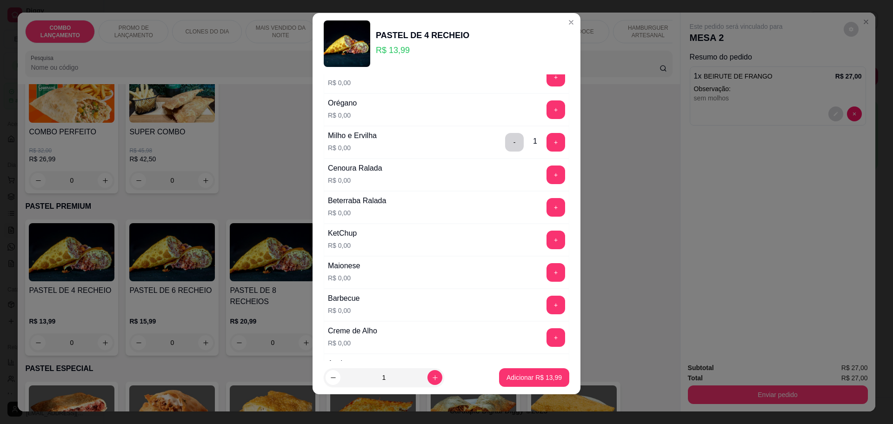
scroll to position [534, 0]
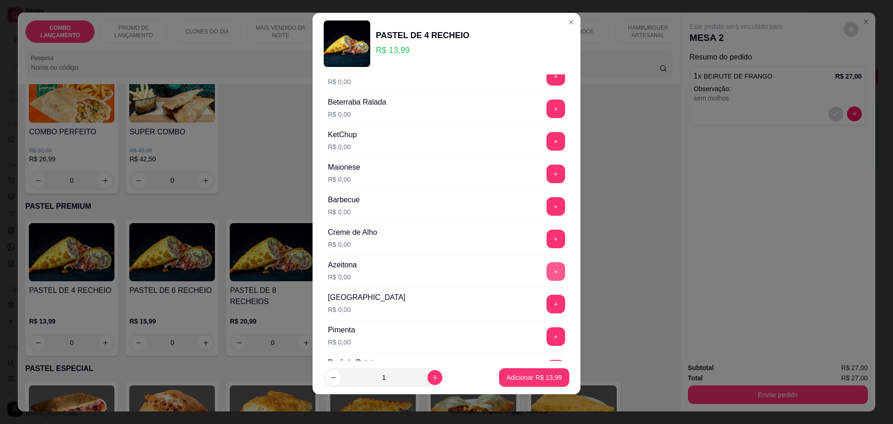
click at [546, 273] on button "+" at bounding box center [555, 271] width 19 height 19
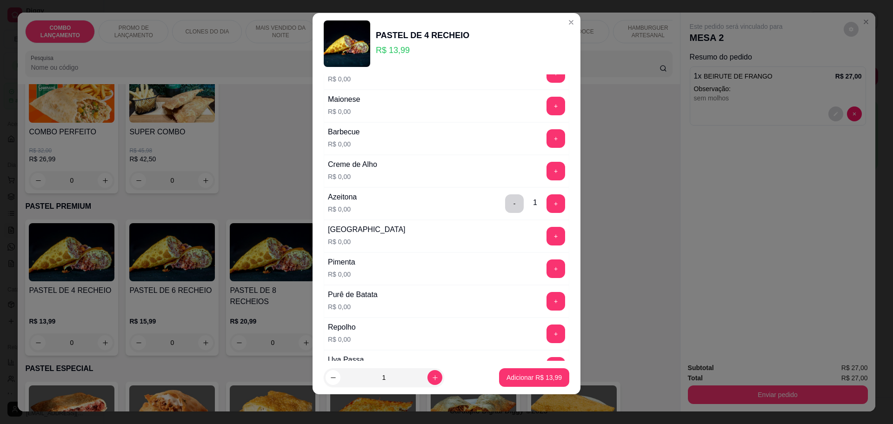
scroll to position [651, 0]
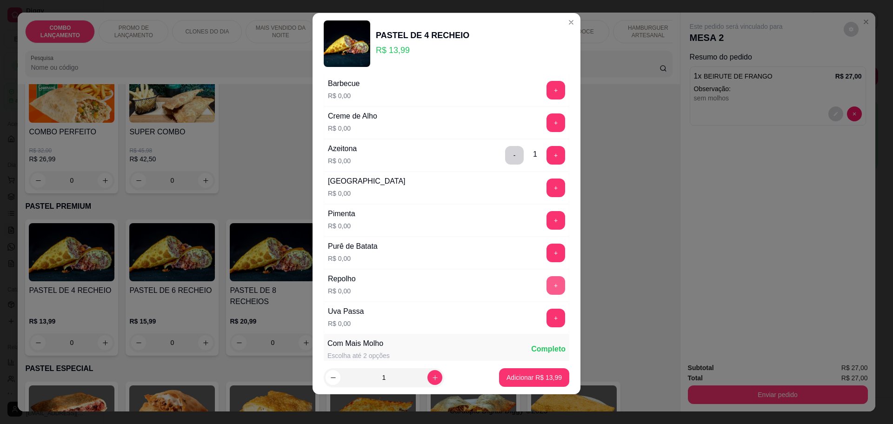
click at [546, 286] on button "+" at bounding box center [555, 285] width 19 height 19
click at [546, 252] on button "+" at bounding box center [555, 253] width 19 height 19
click at [529, 377] on p "Adicionar R$ 13,99" at bounding box center [534, 377] width 54 height 9
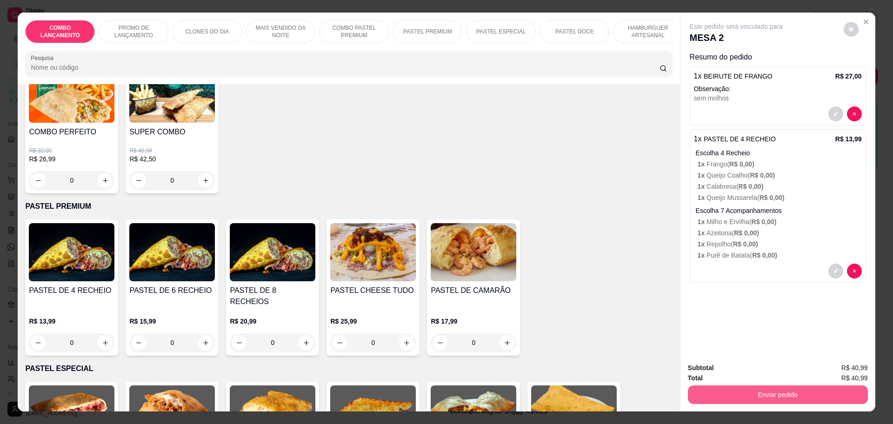
click at [805, 396] on button "Enviar pedido" at bounding box center [778, 395] width 180 height 19
click at [628, 272] on div "PASTEL DE 4 RECHEIO R$ 13,99 0 PASTEL DE 6 RECHEIO R$ 15,99 0 PASTEL DE 8 RECHE…" at bounding box center [348, 288] width 647 height 136
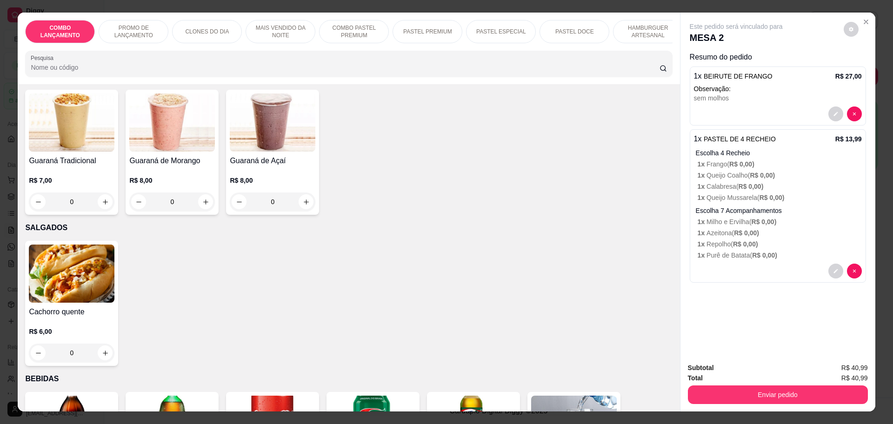
scroll to position [2674, 0]
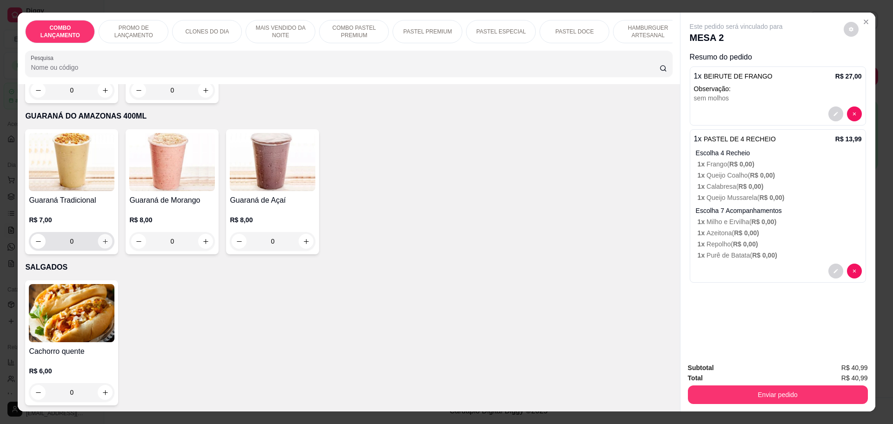
click at [102, 238] on icon "increase-product-quantity" at bounding box center [105, 241] width 7 height 7
type input "2"
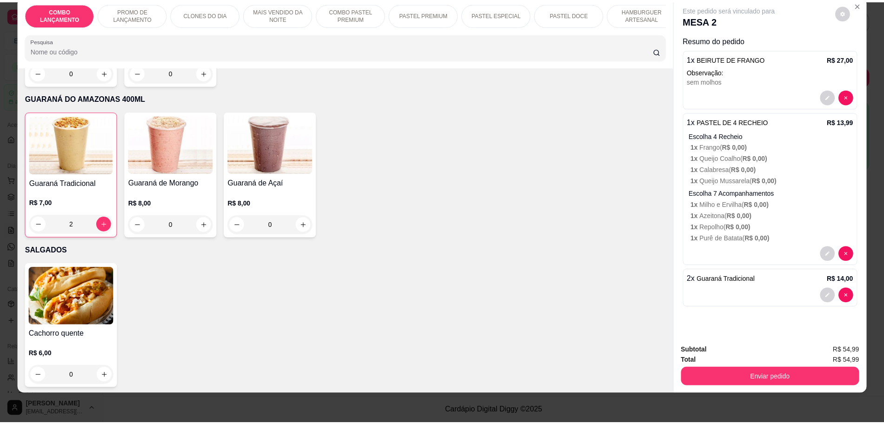
scroll to position [0, 0]
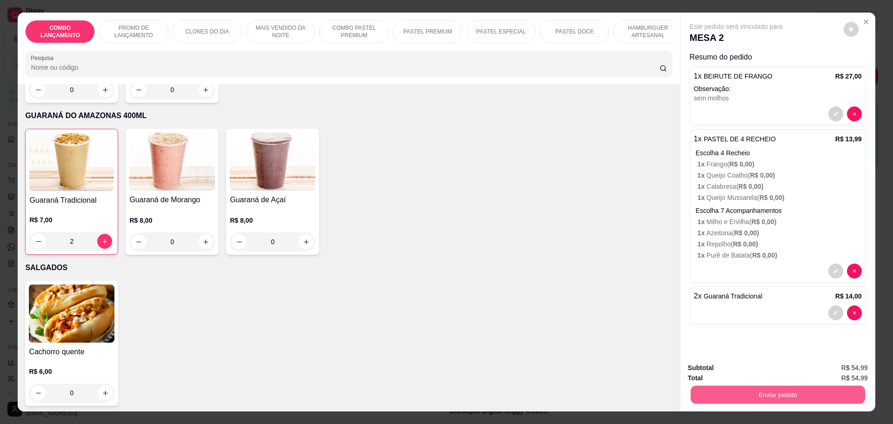
click at [811, 394] on button "Enviar pedido" at bounding box center [777, 395] width 174 height 18
click at [751, 369] on button "Não registrar e enviar pedido" at bounding box center [746, 372] width 97 height 18
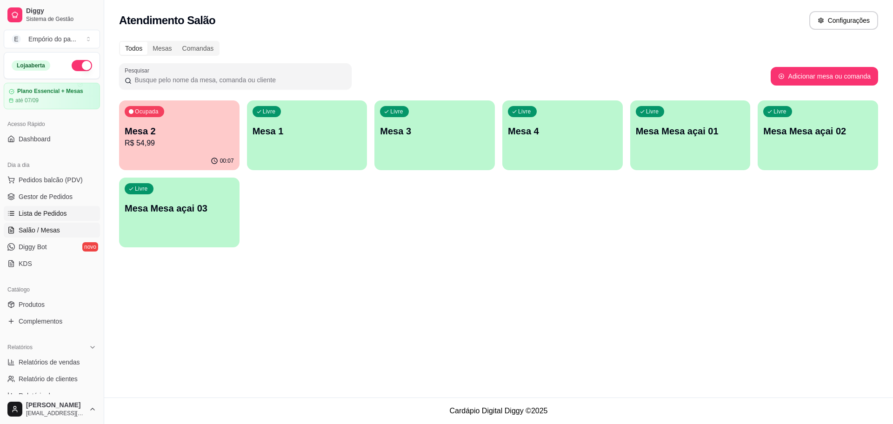
click at [49, 209] on span "Lista de Pedidos" at bounding box center [43, 213] width 48 height 9
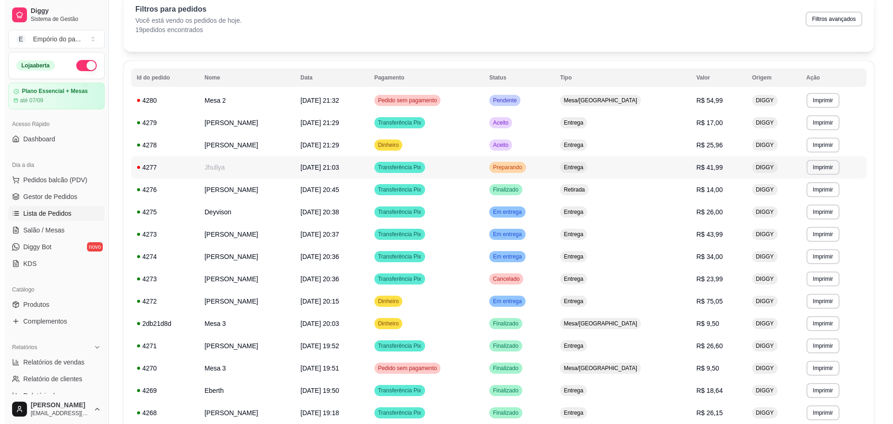
scroll to position [116, 0]
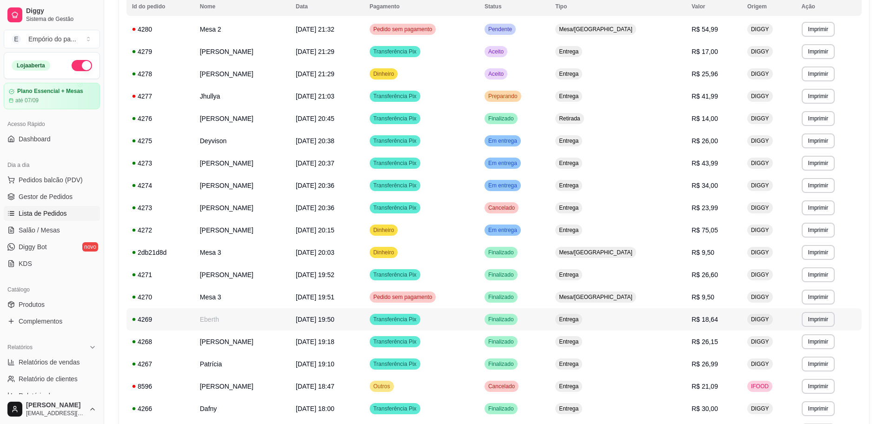
click at [242, 314] on td "Eberth" at bounding box center [242, 319] width 96 height 22
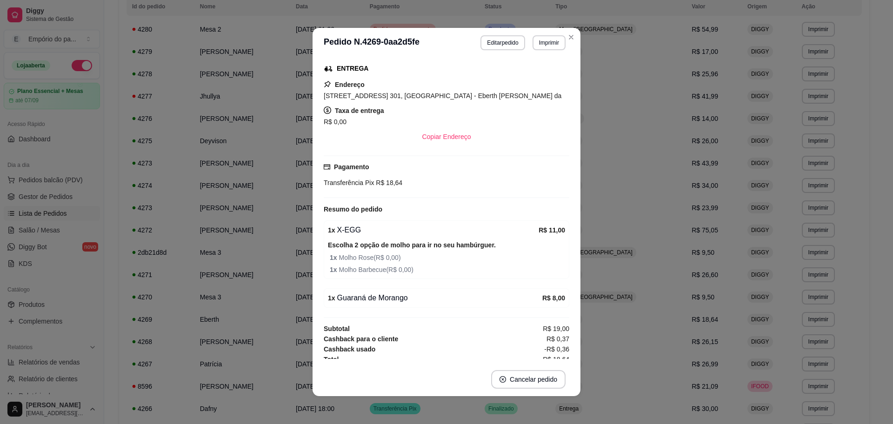
scroll to position [167, 0]
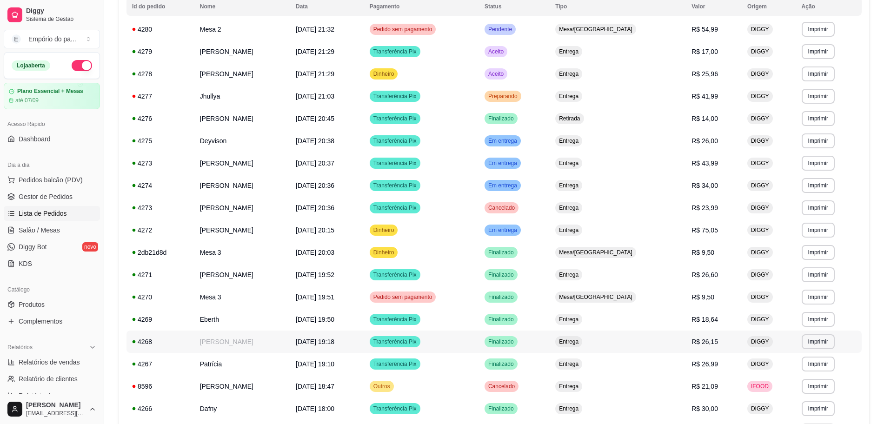
click at [237, 348] on td "Adriana" at bounding box center [242, 342] width 96 height 22
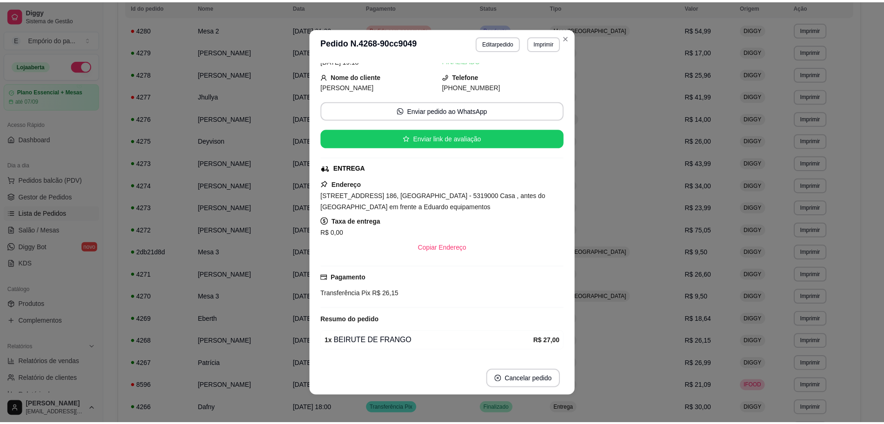
scroll to position [110, 0]
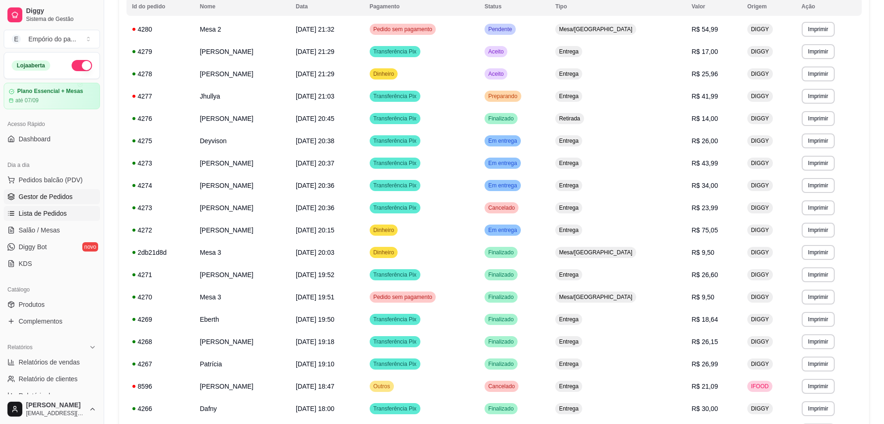
click at [44, 198] on span "Gestor de Pedidos" at bounding box center [46, 196] width 54 height 9
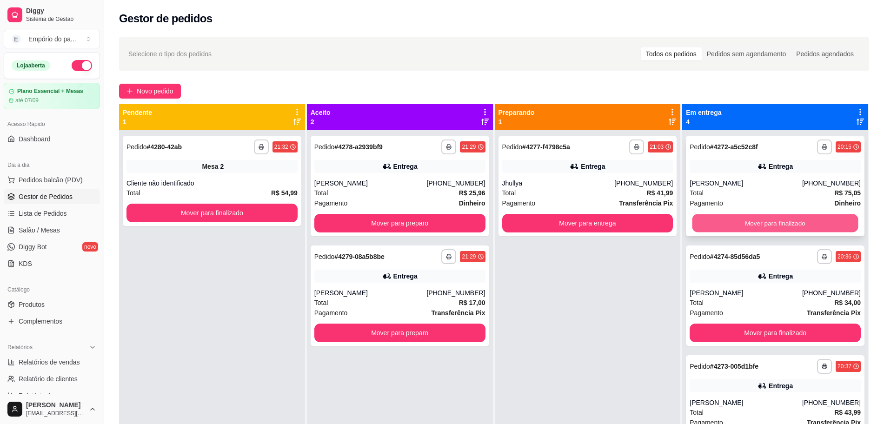
click at [739, 229] on button "Mover para finalizado" at bounding box center [775, 223] width 166 height 18
click at [739, 229] on button "Mover para finalizado" at bounding box center [775, 223] width 171 height 19
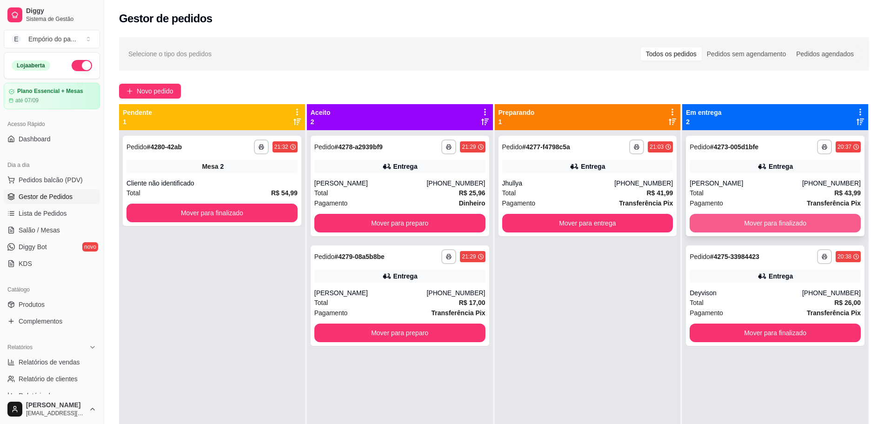
click at [738, 226] on button "Mover para finalizado" at bounding box center [775, 223] width 171 height 19
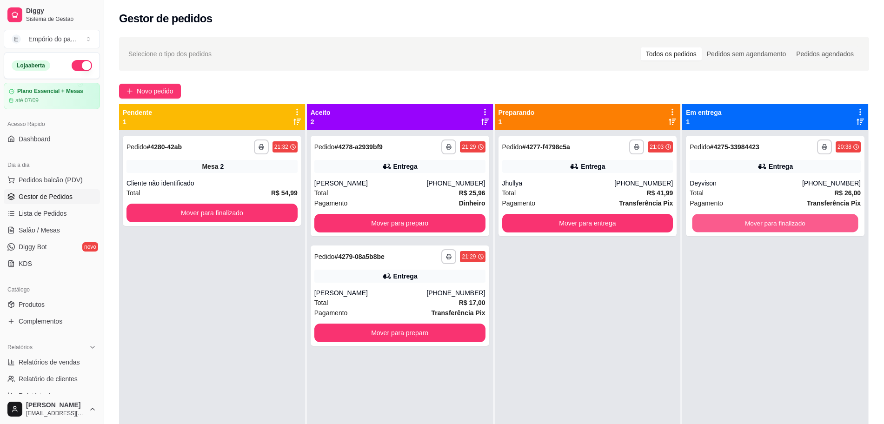
click at [738, 226] on button "Mover para finalizado" at bounding box center [775, 223] width 166 height 18
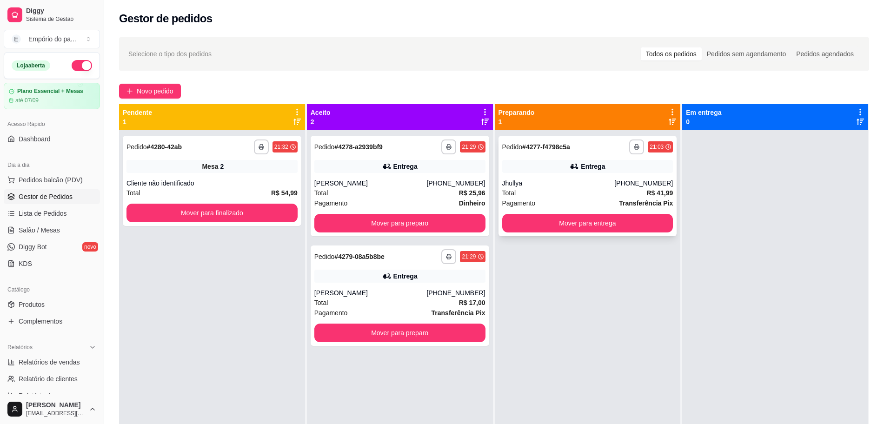
click at [539, 195] on div "Total R$ 41,99" at bounding box center [587, 193] width 171 height 10
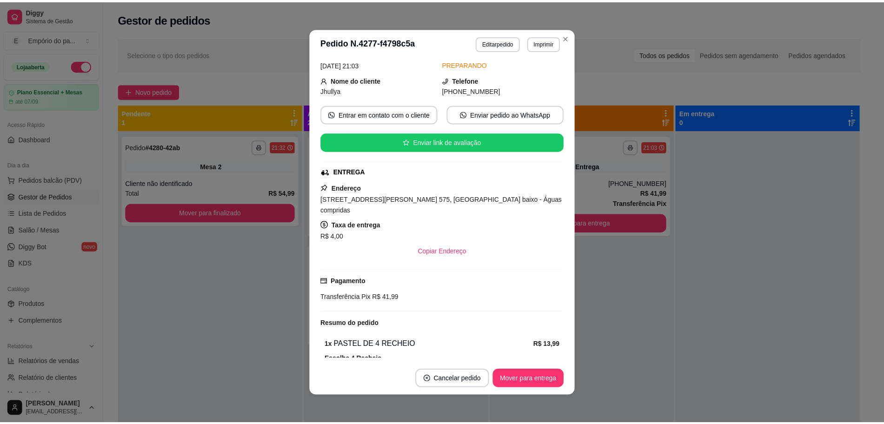
scroll to position [290, 0]
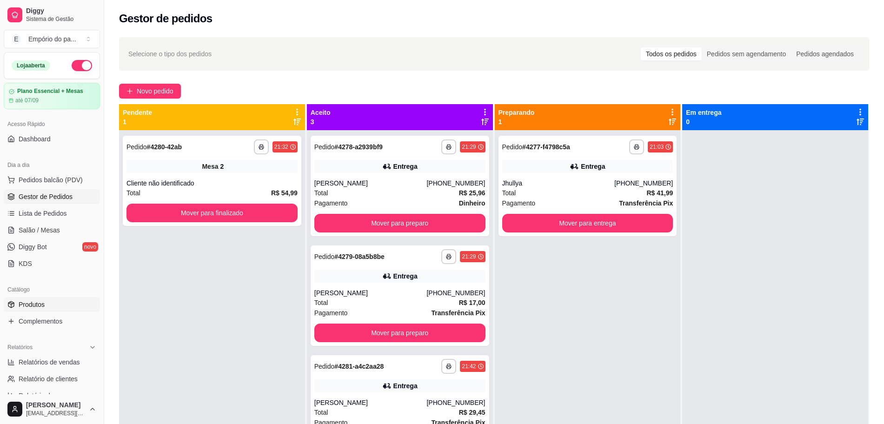
click at [36, 303] on span "Produtos" at bounding box center [32, 304] width 26 height 9
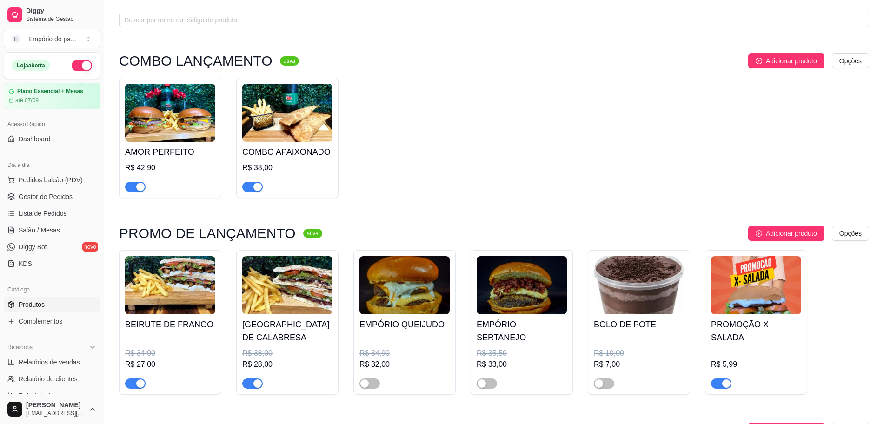
scroll to position [58, 0]
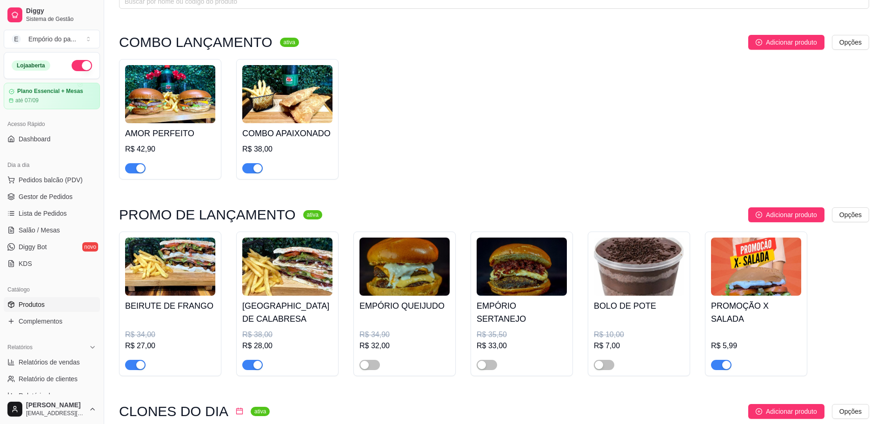
click at [139, 363] on div "button" at bounding box center [140, 365] width 8 height 8
click at [247, 362] on span "button" at bounding box center [252, 365] width 20 height 10
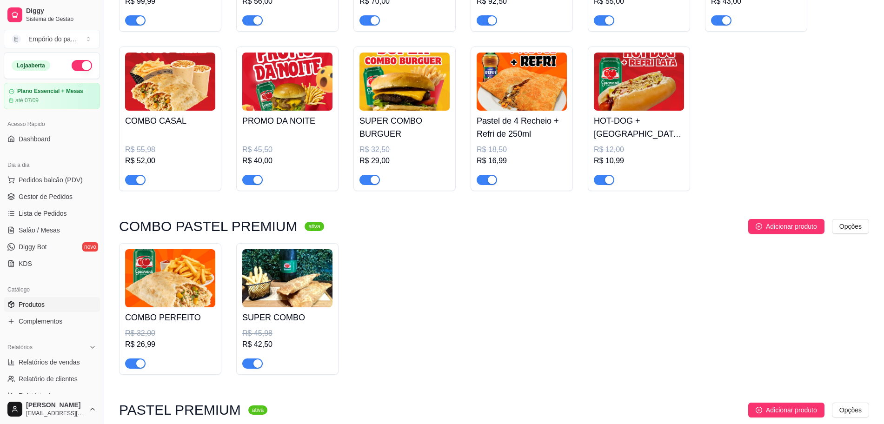
scroll to position [698, 0]
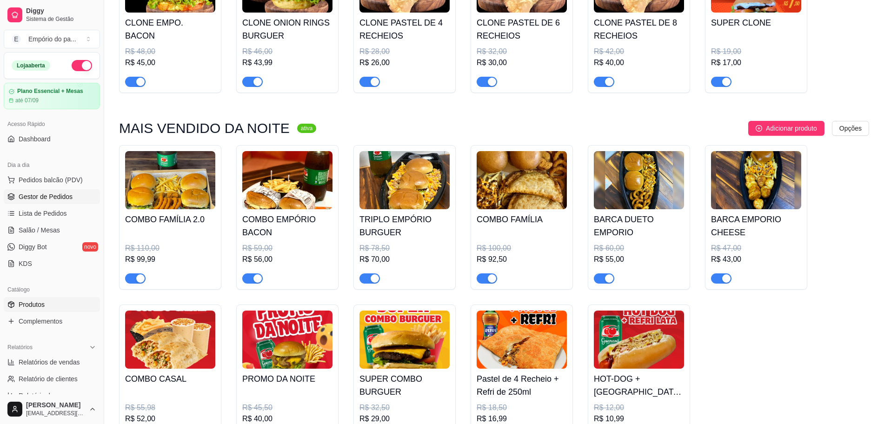
click at [27, 195] on span "Gestor de Pedidos" at bounding box center [46, 196] width 54 height 9
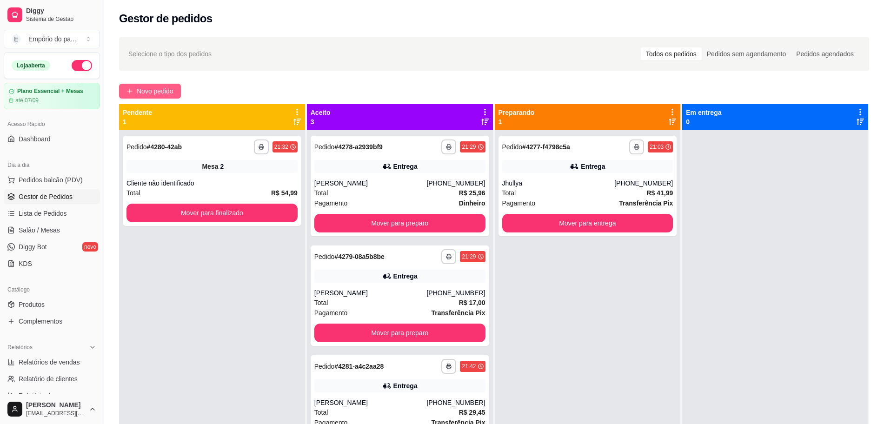
click at [145, 84] on button "Novo pedido" at bounding box center [150, 91] width 62 height 15
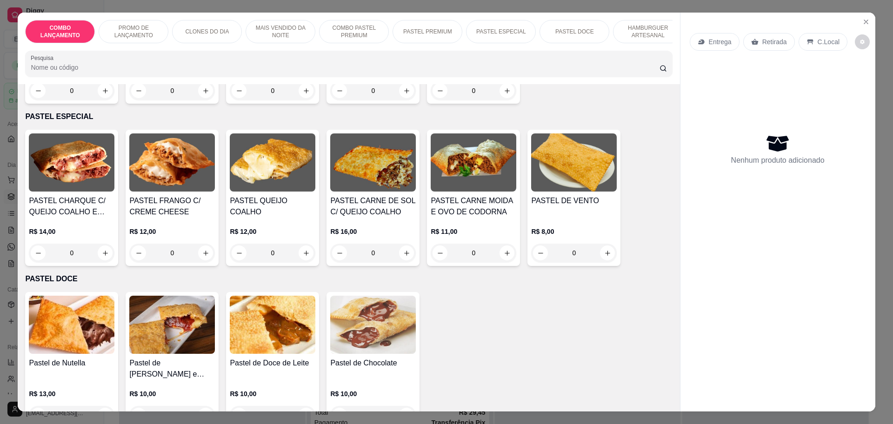
scroll to position [1337, 0]
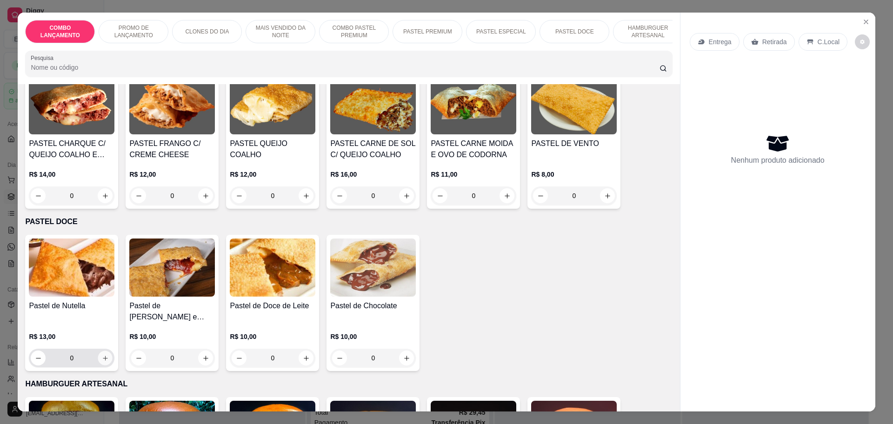
click at [106, 351] on button "increase-product-quantity" at bounding box center [105, 358] width 14 height 14
type input "1"
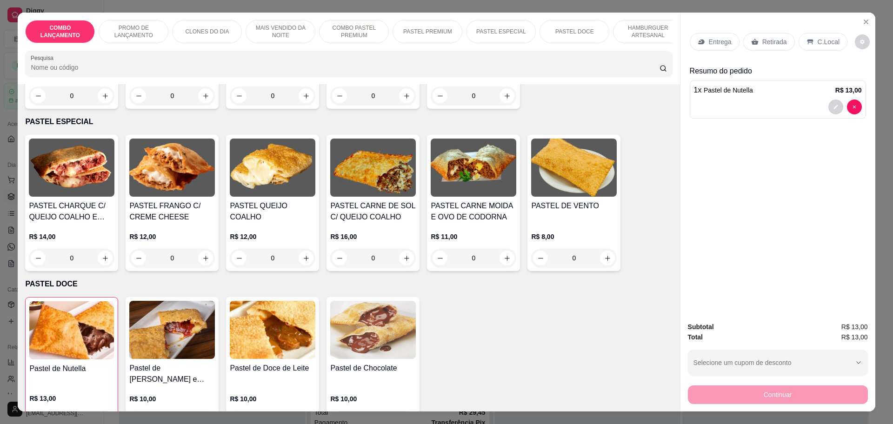
scroll to position [1221, 0]
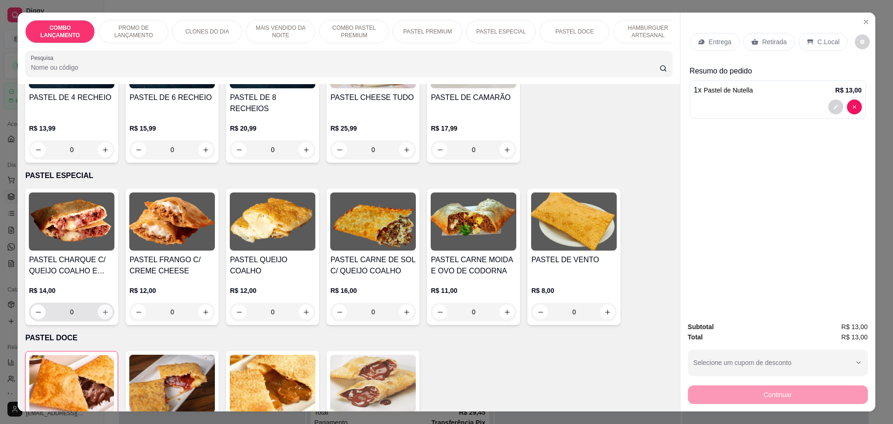
click at [104, 309] on icon "increase-product-quantity" at bounding box center [105, 312] width 7 height 7
type input "1"
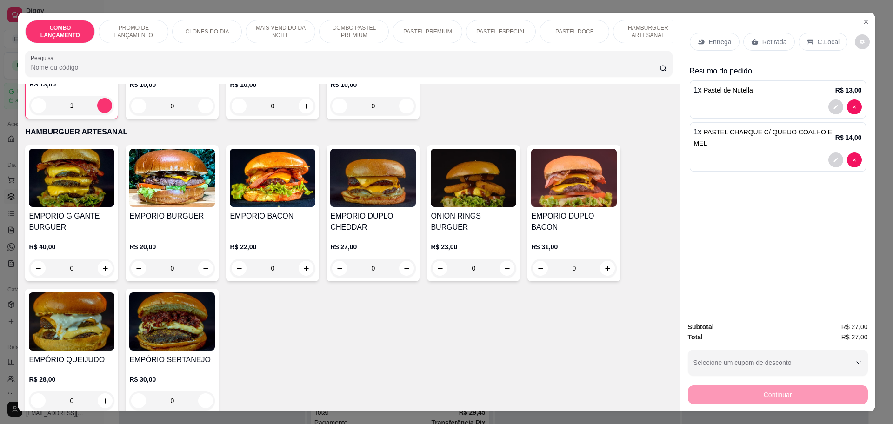
scroll to position [1628, 0]
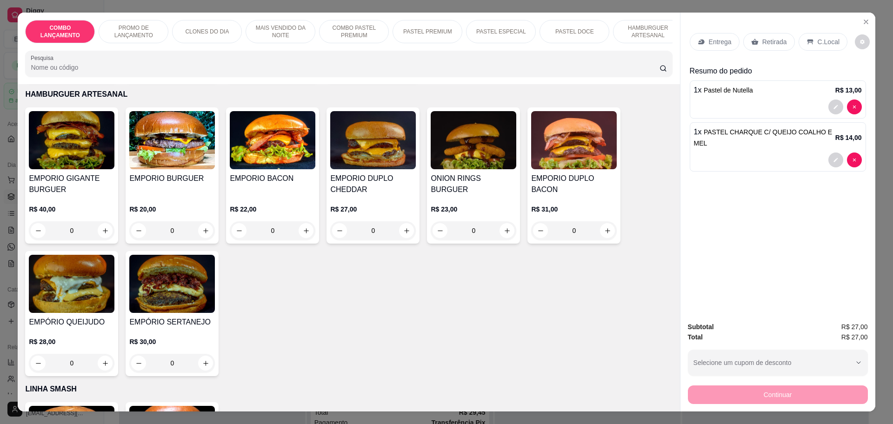
click at [500, 221] on div "0" at bounding box center [474, 230] width 86 height 19
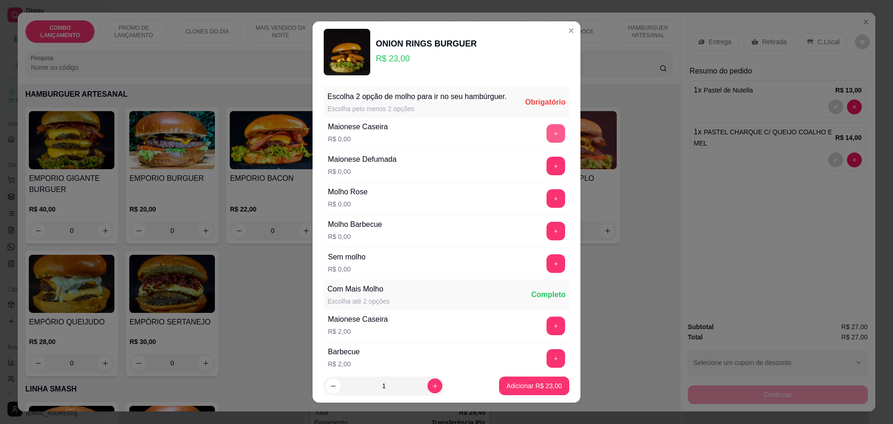
click at [546, 143] on button "+" at bounding box center [555, 133] width 19 height 19
click at [546, 174] on button "+" at bounding box center [555, 166] width 19 height 19
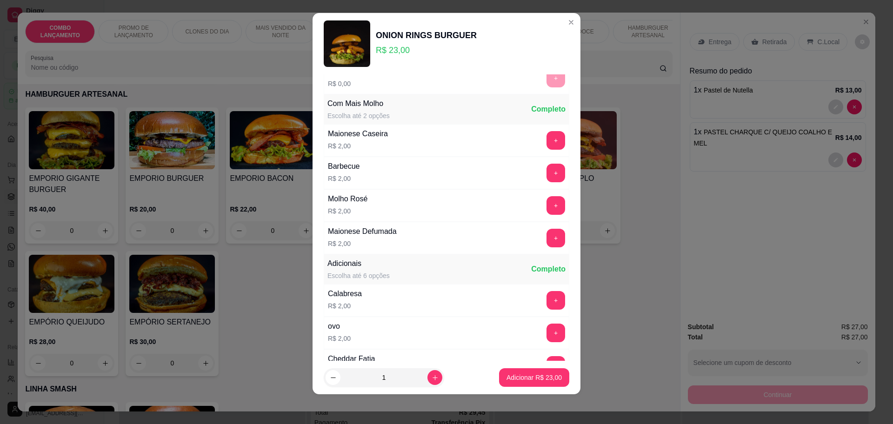
scroll to position [197, 0]
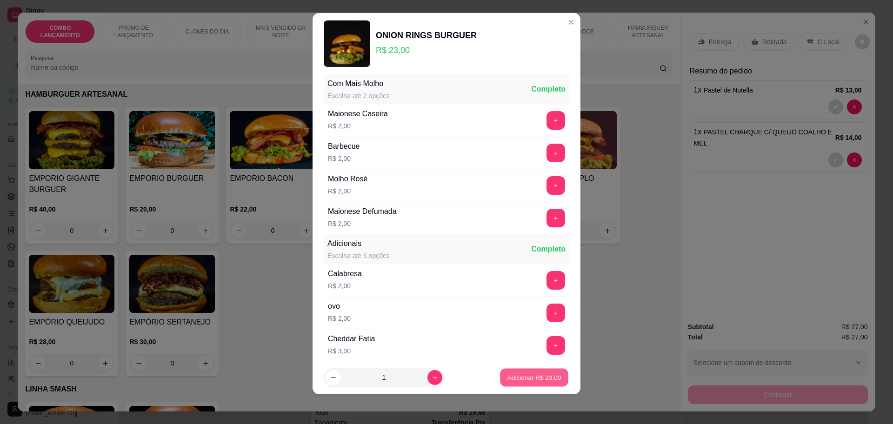
click at [524, 375] on p "Adicionar R$ 23,00" at bounding box center [534, 377] width 54 height 9
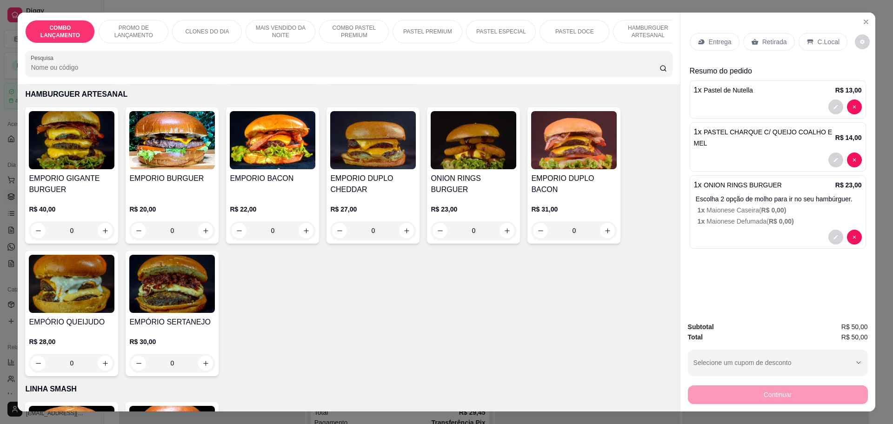
scroll to position [1686, 0]
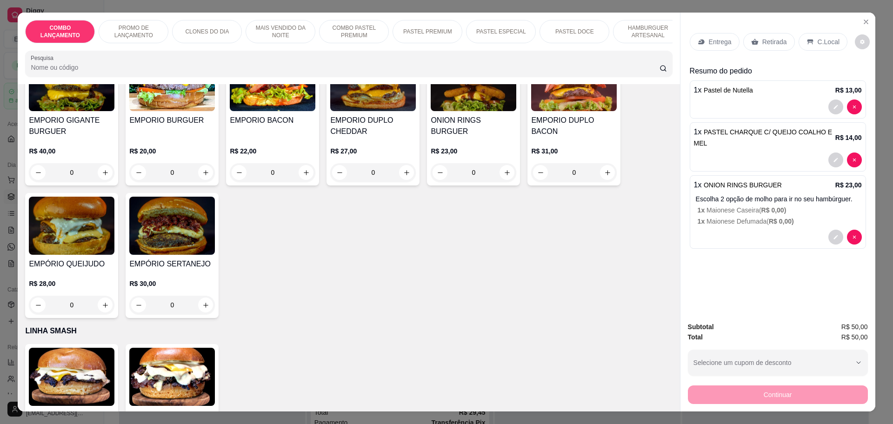
click at [103, 296] on div "0" at bounding box center [72, 305] width 86 height 19
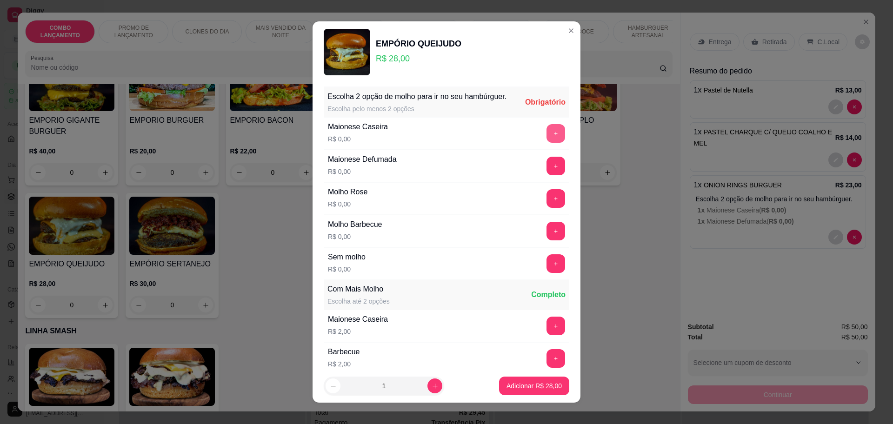
click at [546, 139] on button "+" at bounding box center [555, 133] width 19 height 19
click at [547, 236] on button "+" at bounding box center [556, 231] width 18 height 18
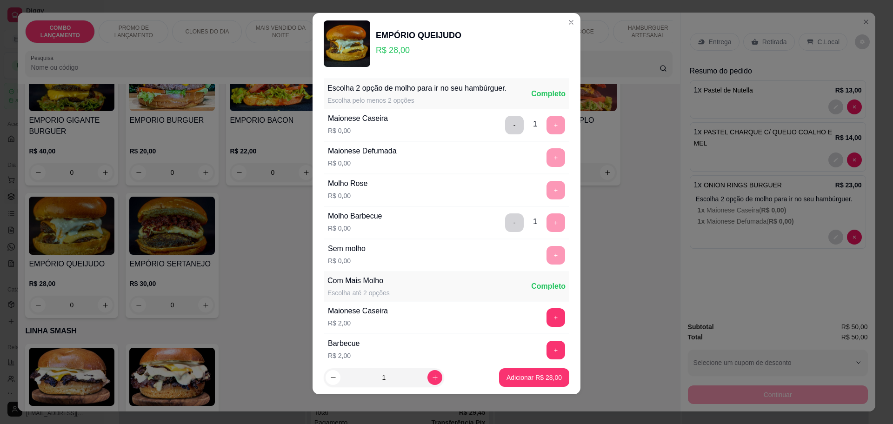
scroll to position [0, 0]
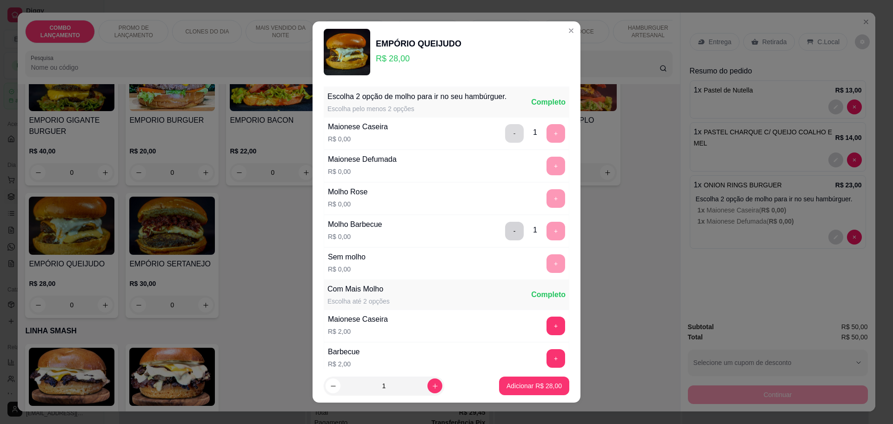
click at [505, 133] on button "-" at bounding box center [514, 133] width 19 height 19
click at [546, 175] on button "+" at bounding box center [555, 166] width 19 height 19
click at [519, 382] on p "Adicionar R$ 28,00" at bounding box center [533, 385] width 55 height 9
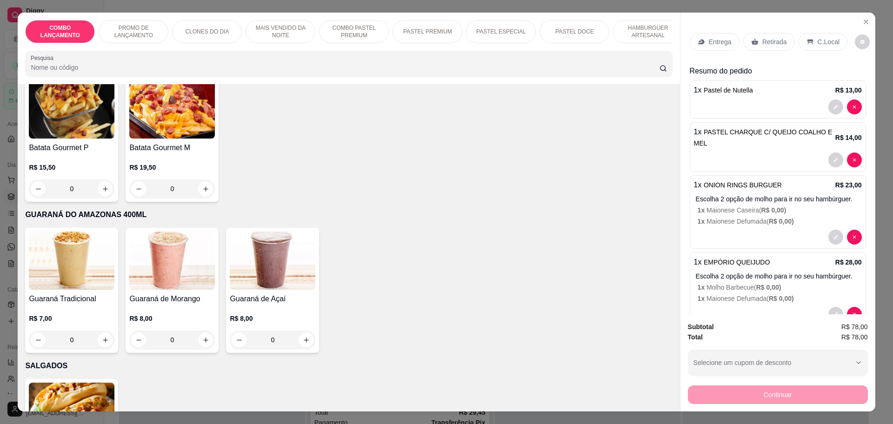
click at [762, 44] on p "Retirada" at bounding box center [774, 41] width 25 height 9
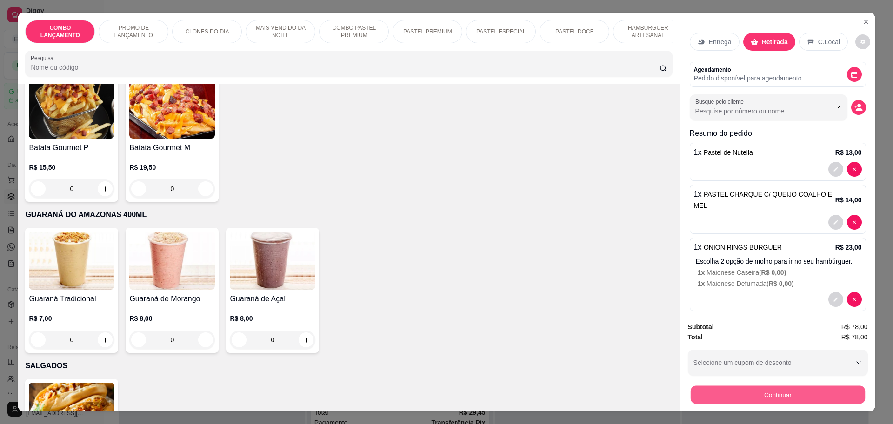
click at [765, 397] on button "Continuar" at bounding box center [777, 395] width 174 height 18
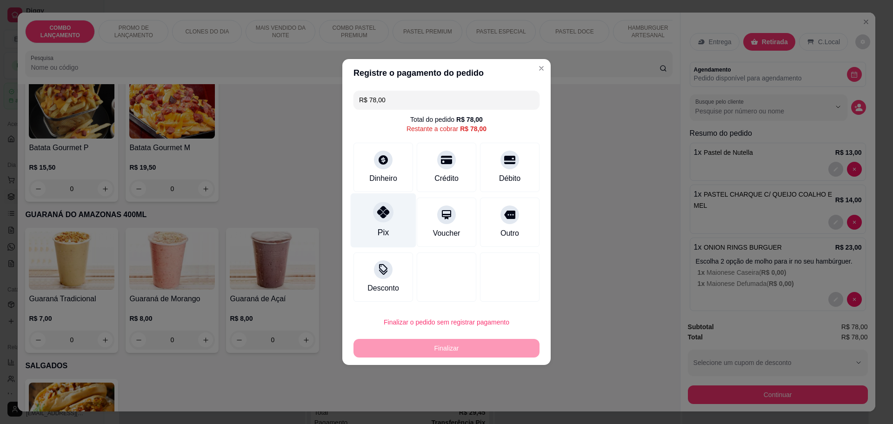
click at [398, 211] on div "Pix" at bounding box center [384, 220] width 66 height 54
type input "R$ 0,00"
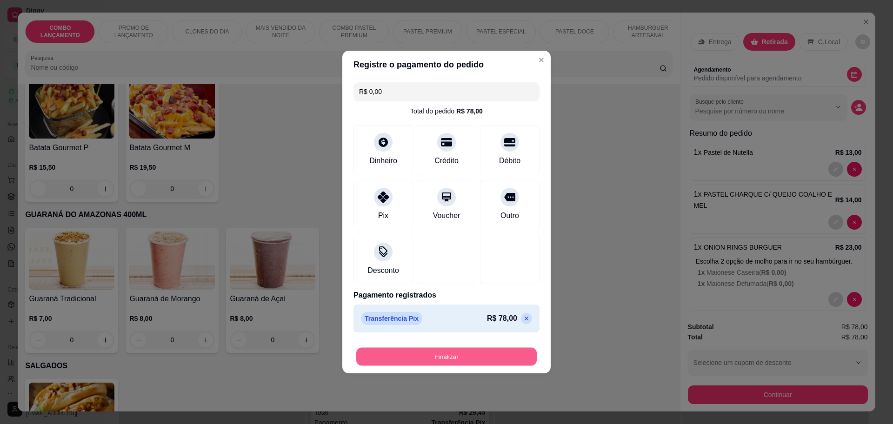
click at [496, 357] on button "Finalizar" at bounding box center [446, 357] width 180 height 18
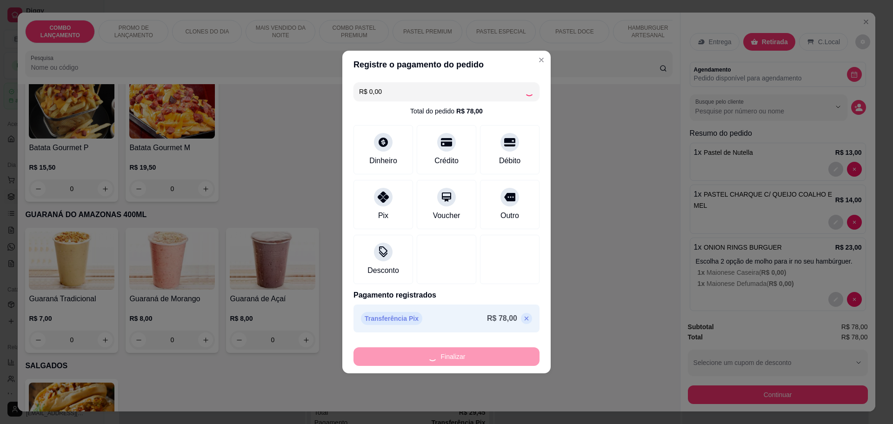
type input "0"
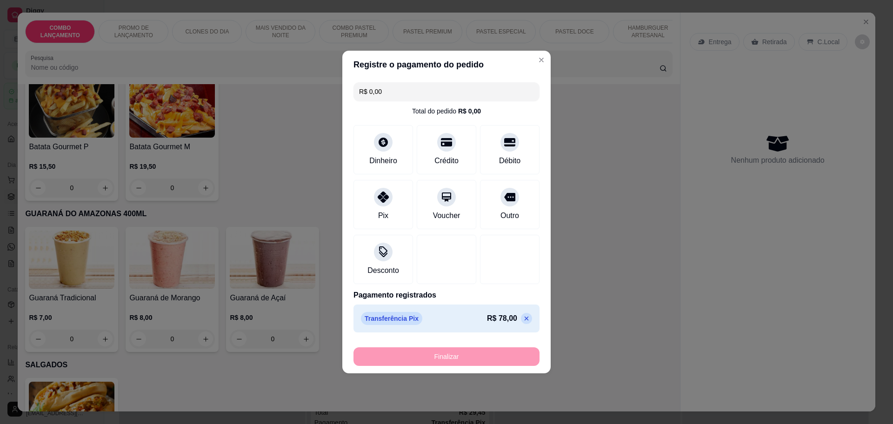
type input "-R$ 78,00"
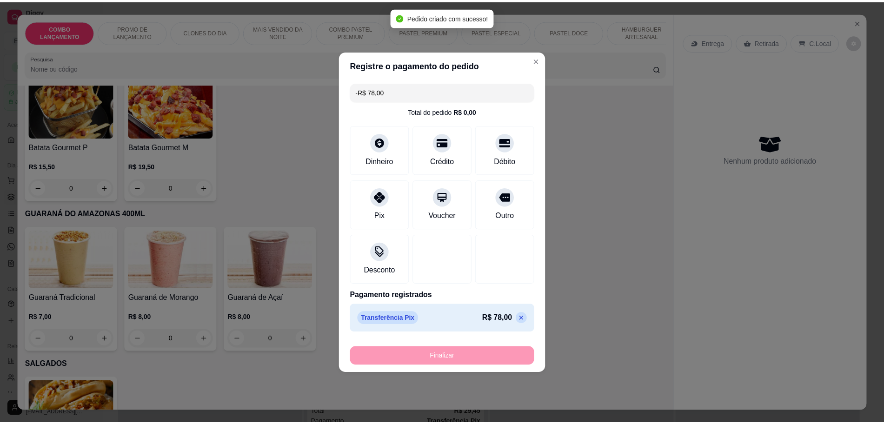
scroll to position [2556, 0]
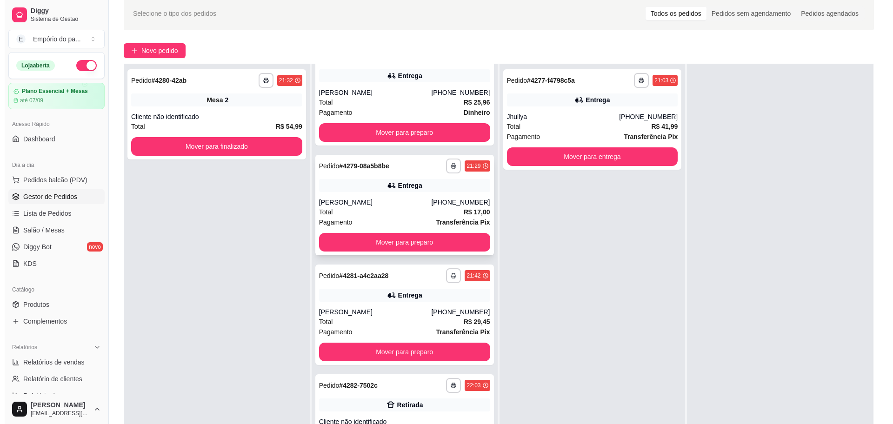
scroll to position [142, 0]
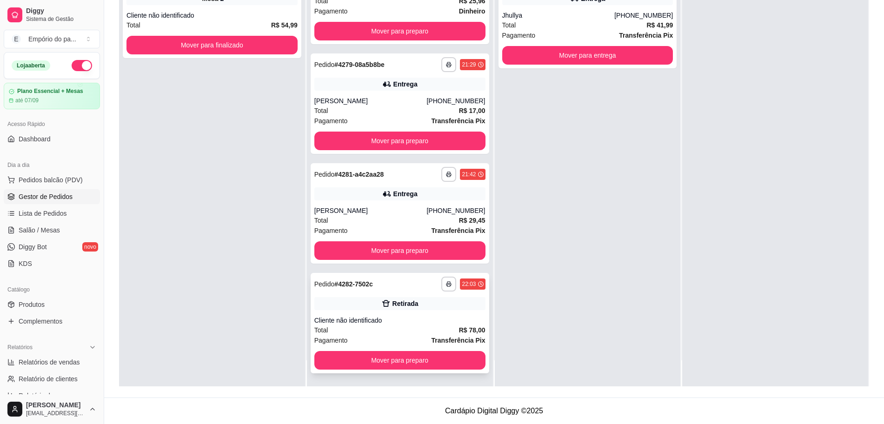
click at [379, 339] on div "Pagamento Transferência Pix" at bounding box center [399, 340] width 171 height 10
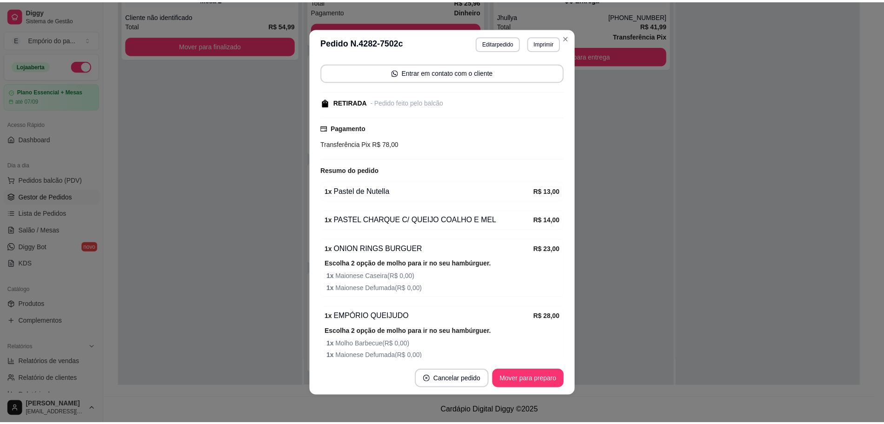
scroll to position [107, 0]
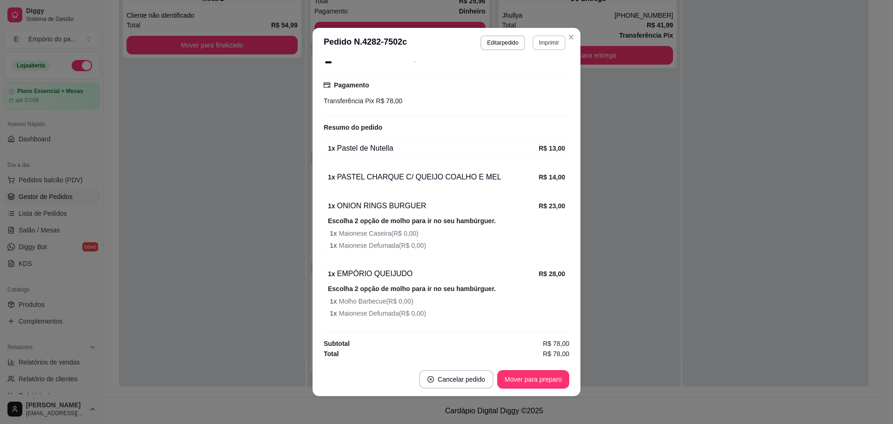
click at [545, 43] on button "Imprimir" at bounding box center [548, 42] width 33 height 15
click at [519, 74] on button "IMPRESSORA" at bounding box center [527, 75] width 65 height 14
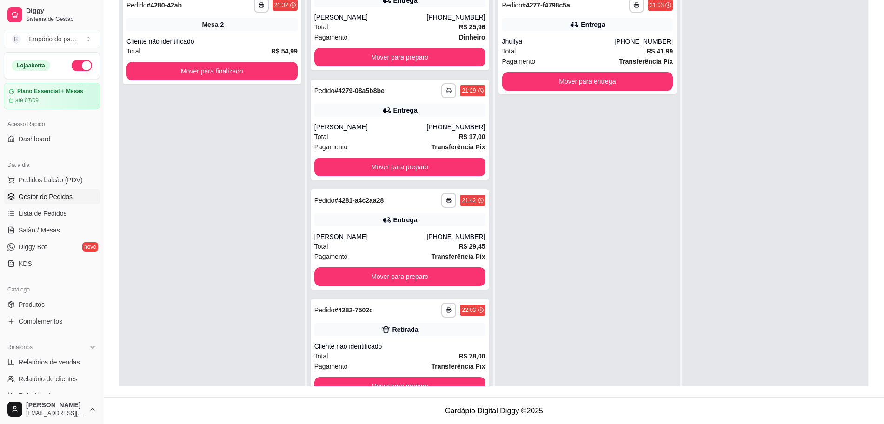
scroll to position [84, 0]
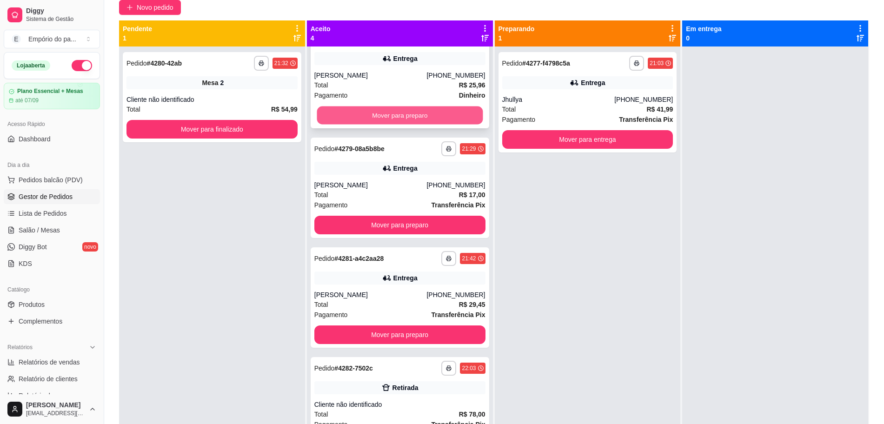
click at [431, 113] on button "Mover para preparo" at bounding box center [400, 115] width 166 height 18
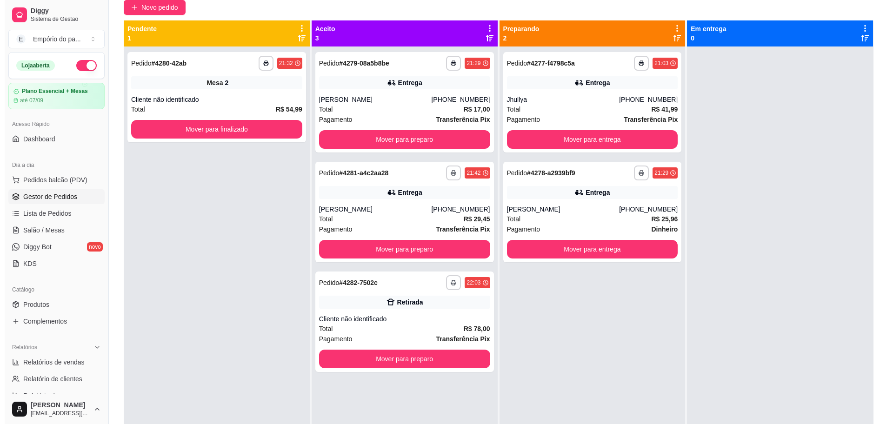
scroll to position [0, 0]
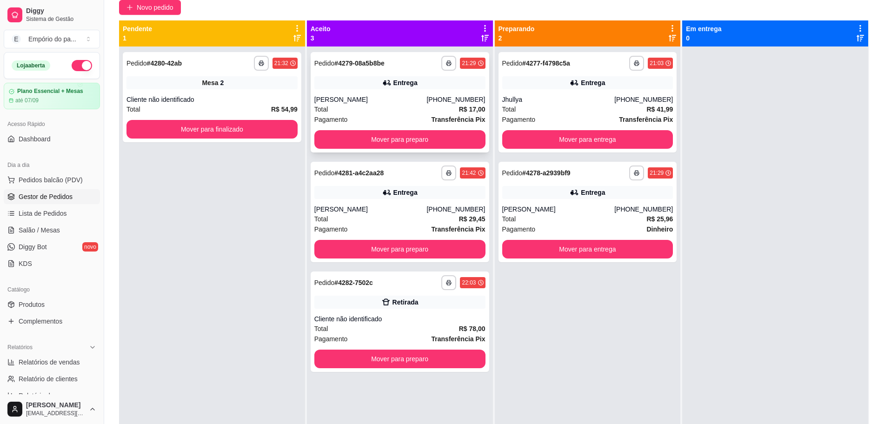
click at [432, 113] on div "Total R$ 17,00" at bounding box center [399, 109] width 171 height 10
click at [393, 141] on button "Mover para preparo" at bounding box center [399, 139] width 171 height 19
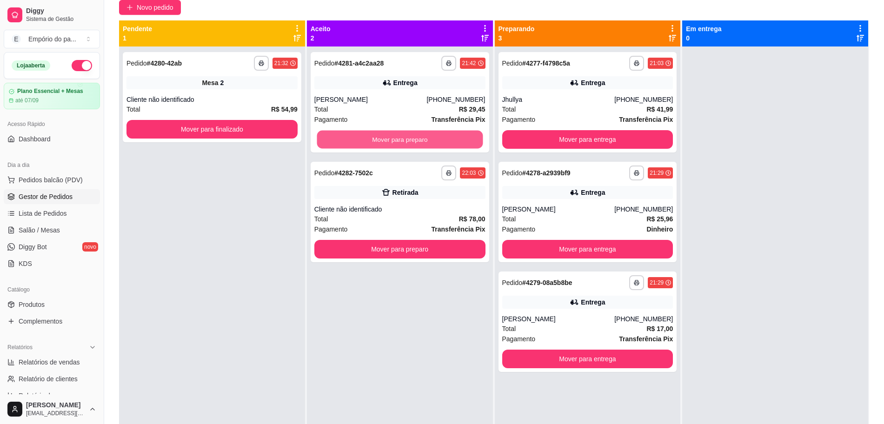
click at [393, 141] on button "Mover para preparo" at bounding box center [400, 140] width 166 height 18
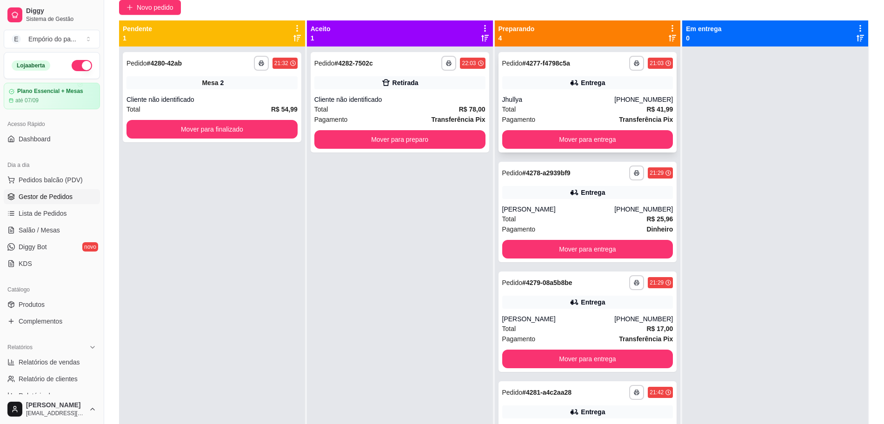
click at [544, 100] on div "Jhullya" at bounding box center [558, 99] width 113 height 9
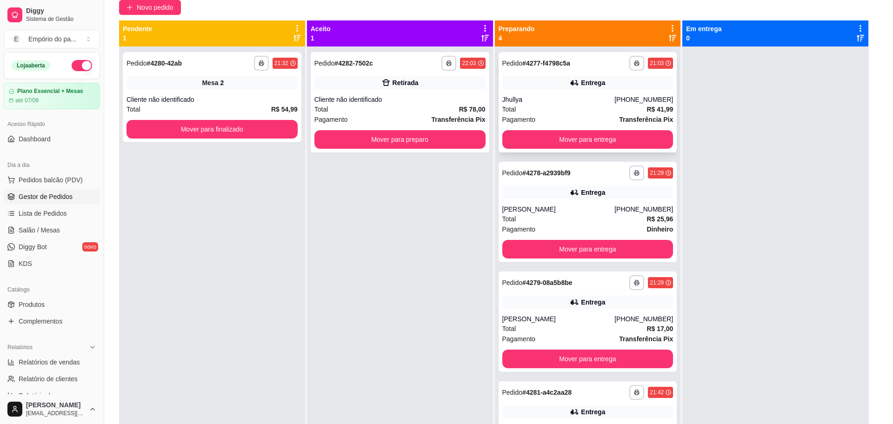
scroll to position [290, 0]
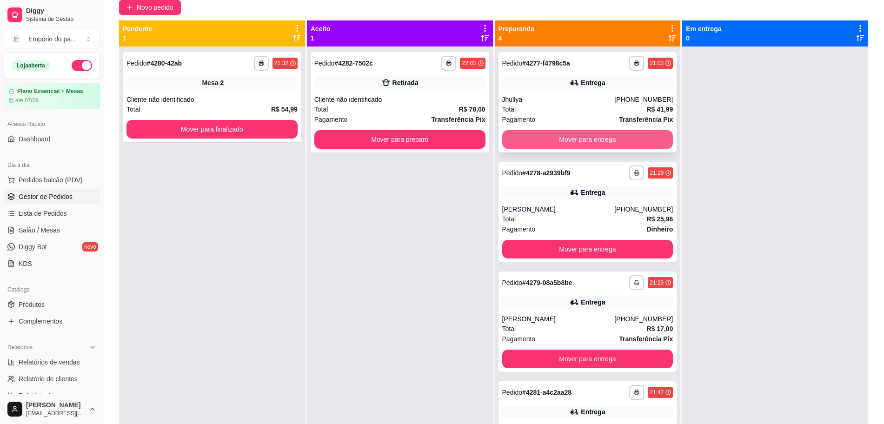
click at [622, 140] on button "Mover para entrega" at bounding box center [587, 139] width 171 height 19
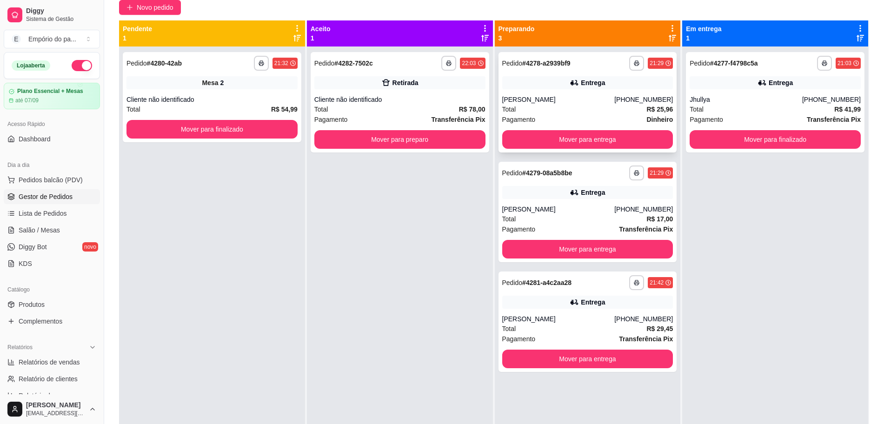
click at [552, 111] on div "Total R$ 25,96" at bounding box center [587, 109] width 171 height 10
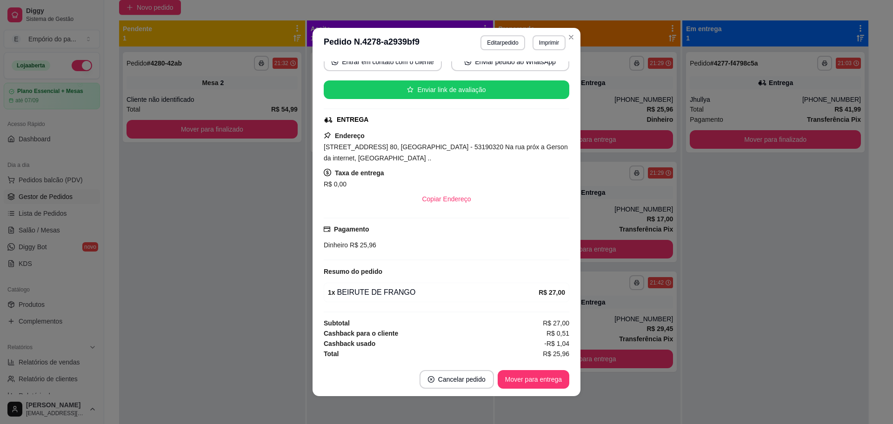
scroll to position [2, 0]
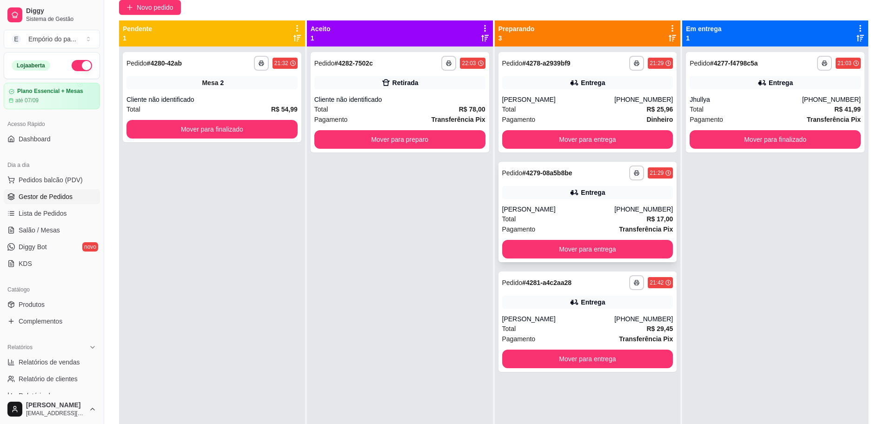
click at [531, 218] on div "Total R$ 17,00" at bounding box center [587, 219] width 171 height 10
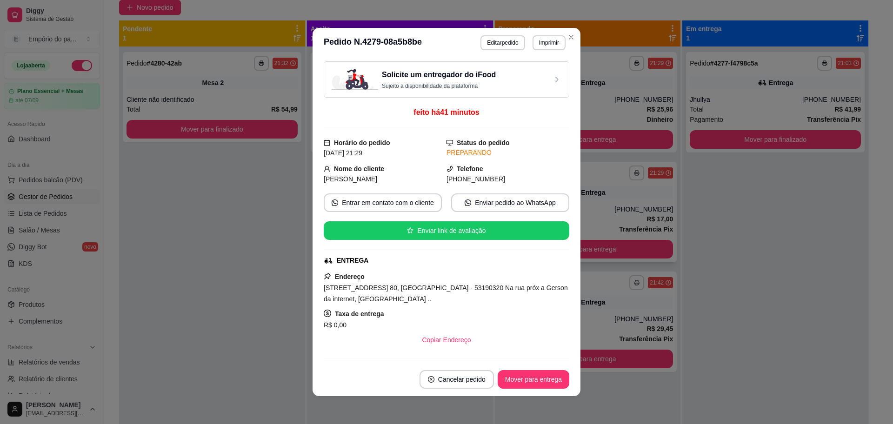
scroll to position [131, 0]
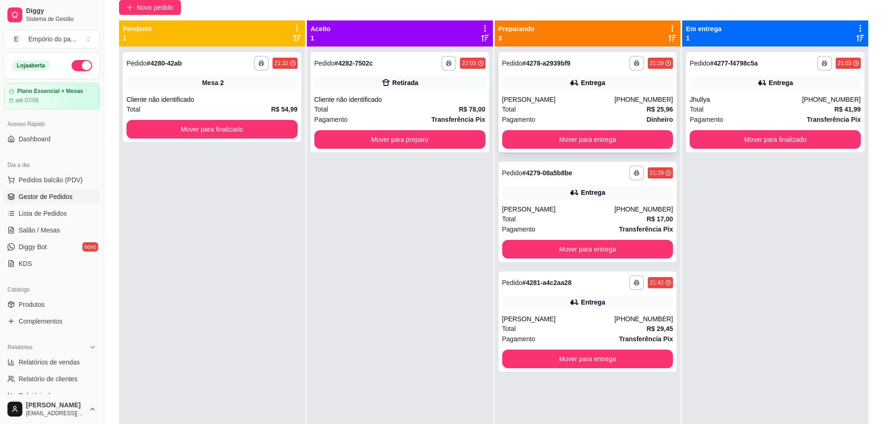
click at [557, 106] on div "Total R$ 25,96" at bounding box center [587, 109] width 171 height 10
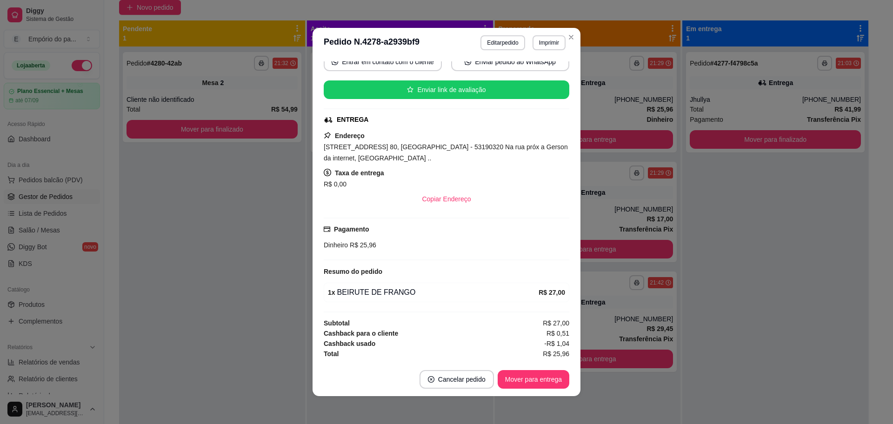
scroll to position [2, 0]
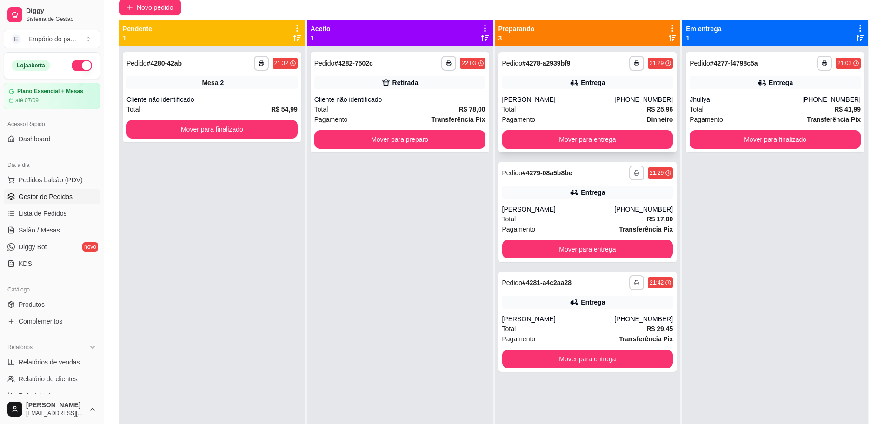
click at [589, 110] on div "Total R$ 25,96" at bounding box center [587, 109] width 171 height 10
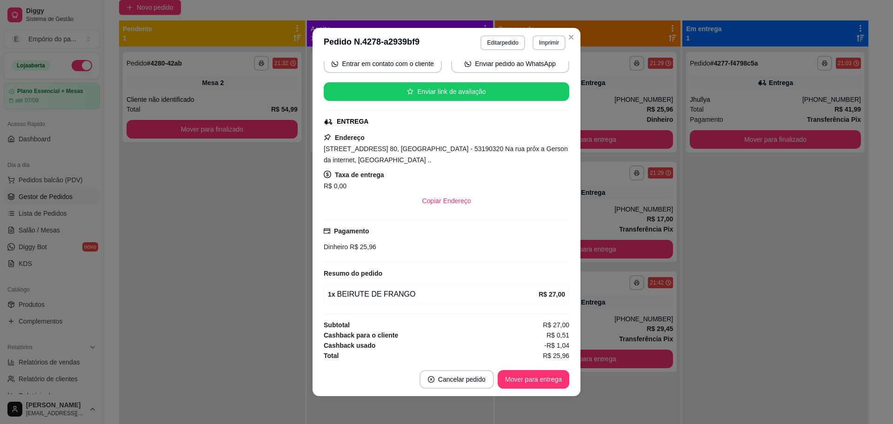
scroll to position [141, 0]
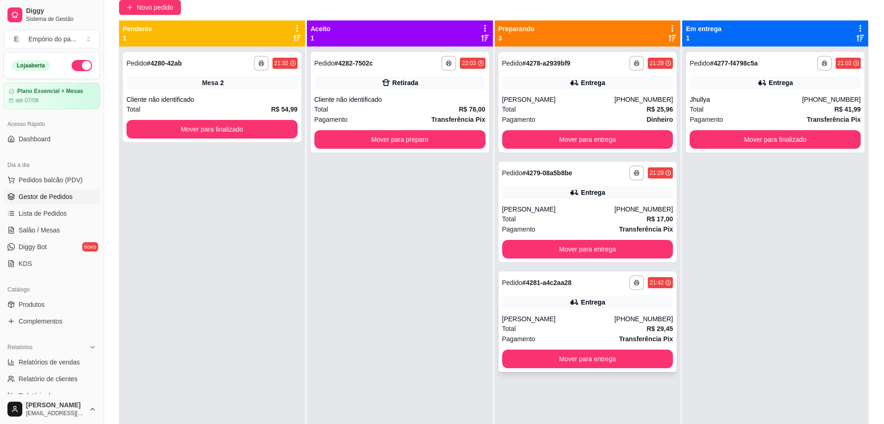
click at [544, 313] on div "**********" at bounding box center [588, 322] width 179 height 100
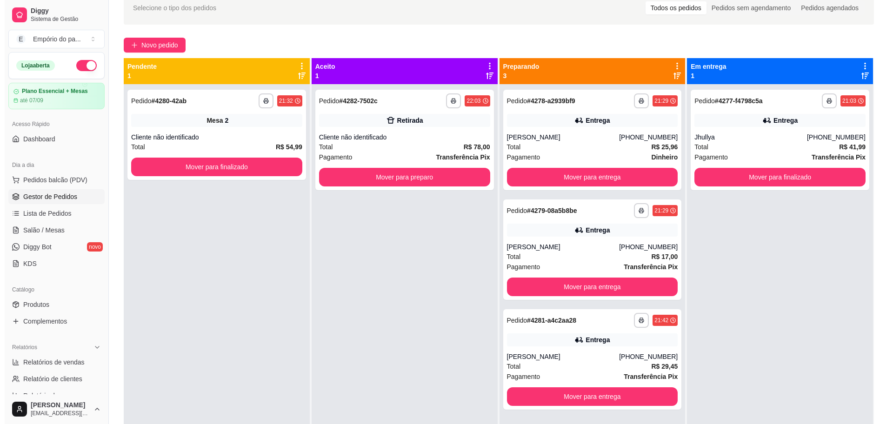
scroll to position [0, 0]
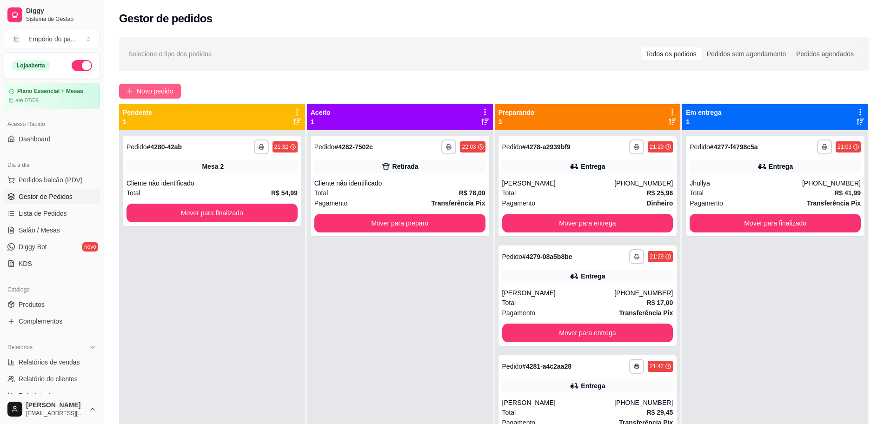
click at [160, 92] on span "Novo pedido" at bounding box center [155, 91] width 37 height 10
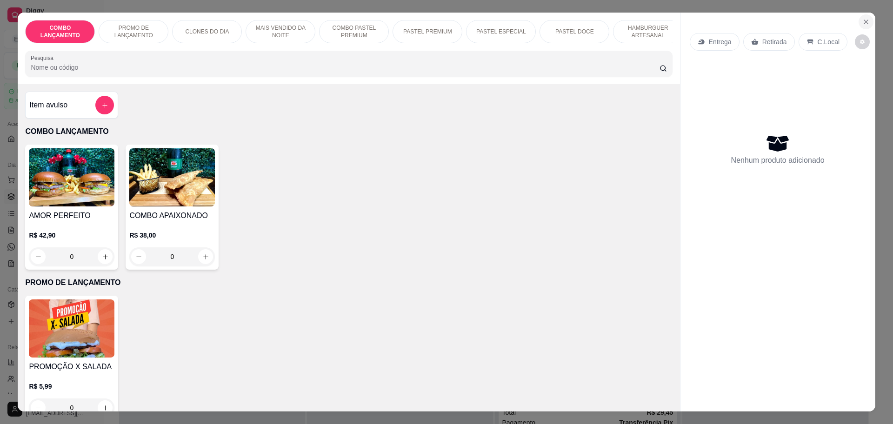
click at [868, 23] on button "Close" at bounding box center [865, 21] width 15 height 15
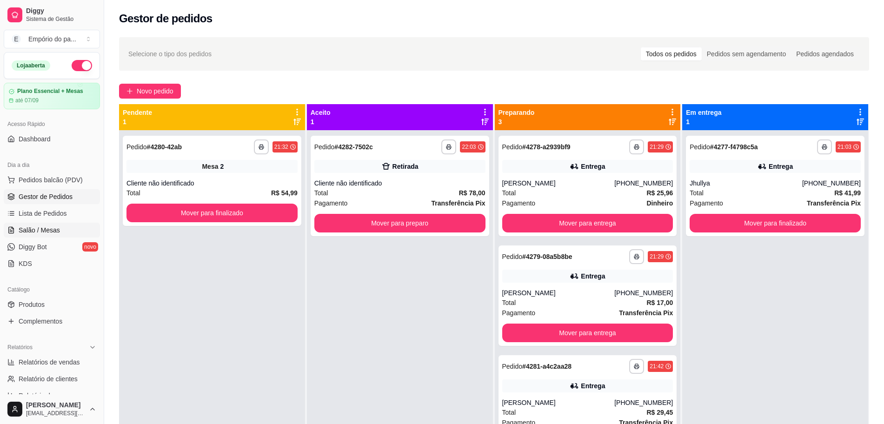
click at [56, 228] on span "Salão / Mesas" at bounding box center [39, 230] width 41 height 9
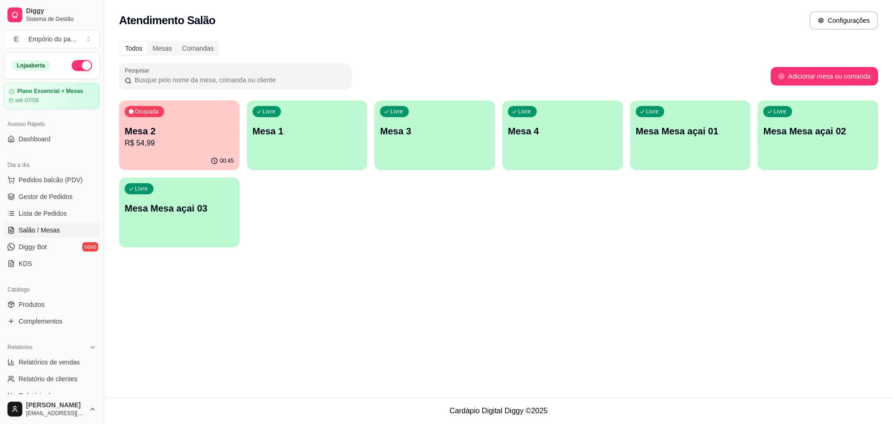
click at [523, 135] on p "Mesa 4" at bounding box center [562, 131] width 109 height 13
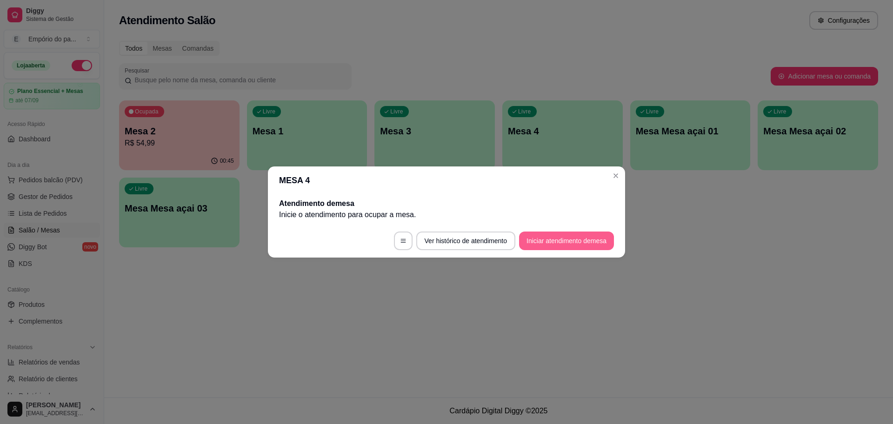
click at [537, 243] on button "Iniciar atendimento de mesa" at bounding box center [566, 241] width 95 height 19
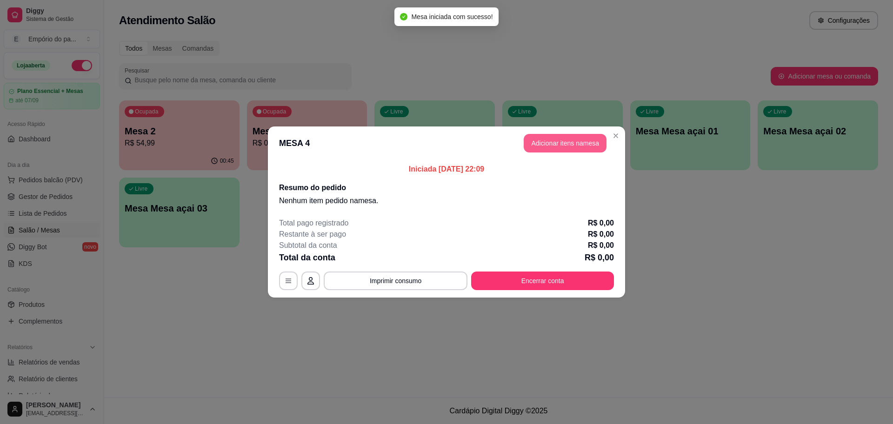
click at [567, 134] on button "Adicionar itens na mesa" at bounding box center [565, 143] width 83 height 19
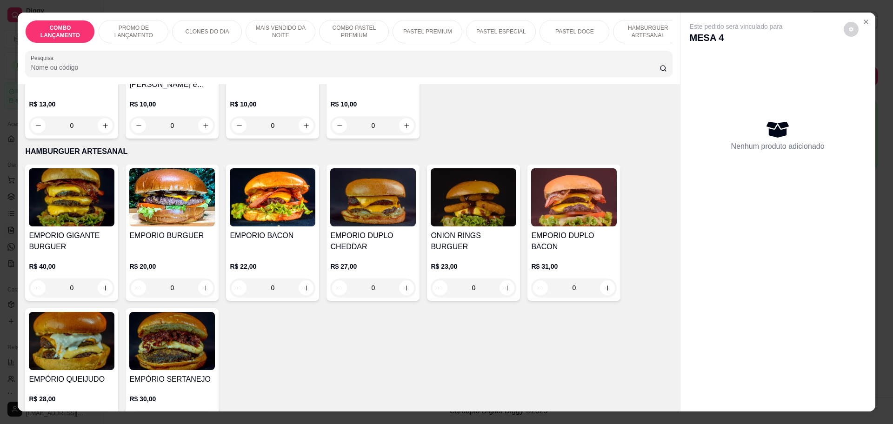
scroll to position [1628, 0]
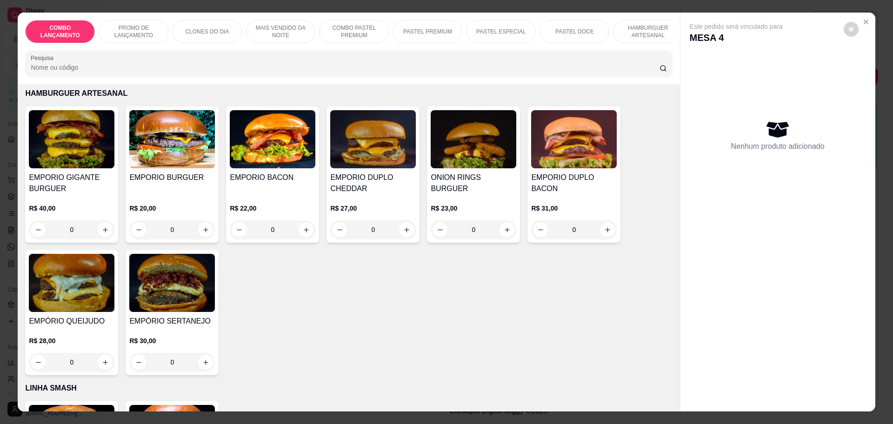
click at [200, 220] on div "0" at bounding box center [172, 229] width 86 height 19
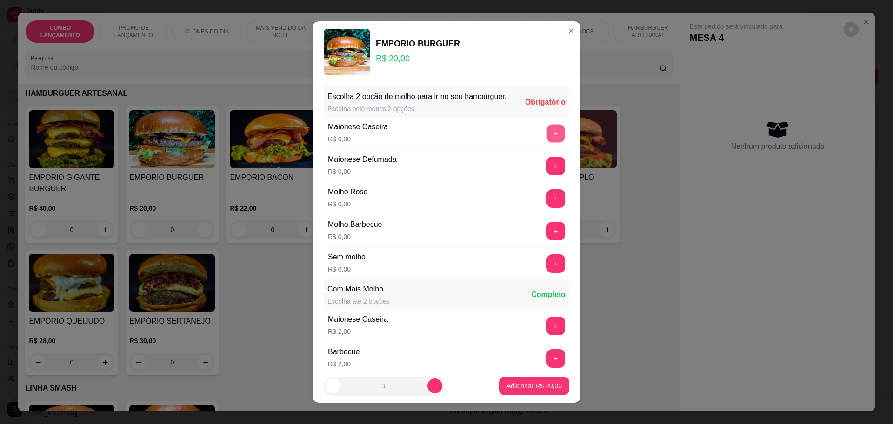
click at [547, 142] on button "+" at bounding box center [556, 133] width 18 height 18
click at [547, 172] on button "+" at bounding box center [556, 166] width 18 height 18
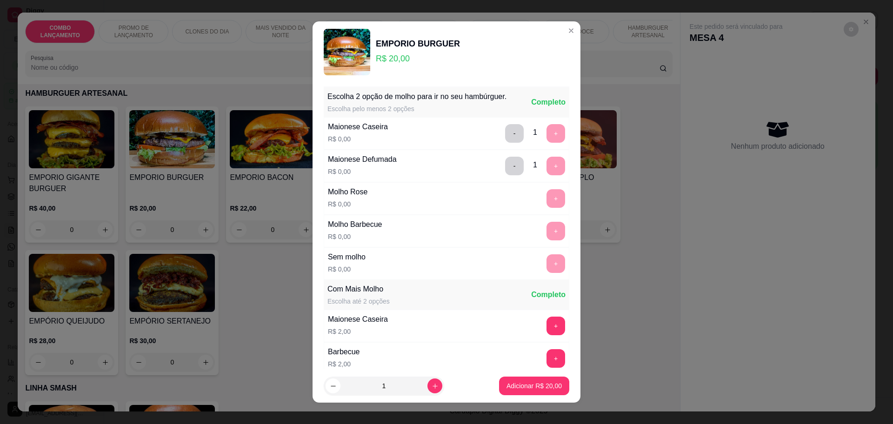
scroll to position [197, 0]
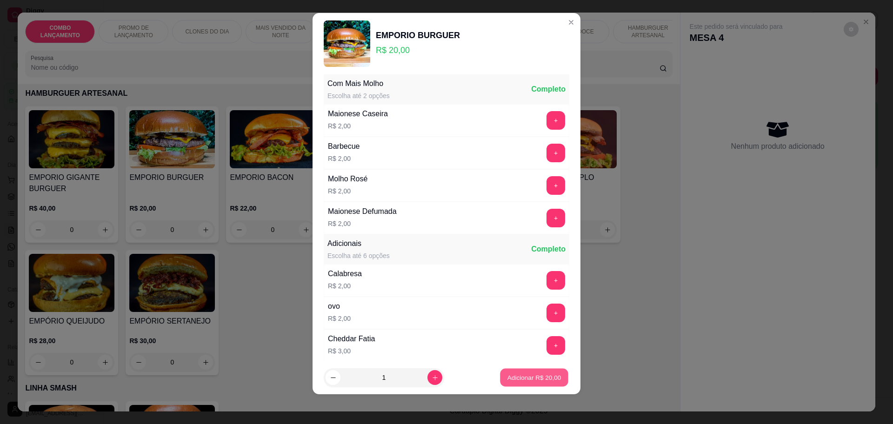
click at [527, 373] on button "Adicionar R$ 20,00" at bounding box center [534, 378] width 68 height 18
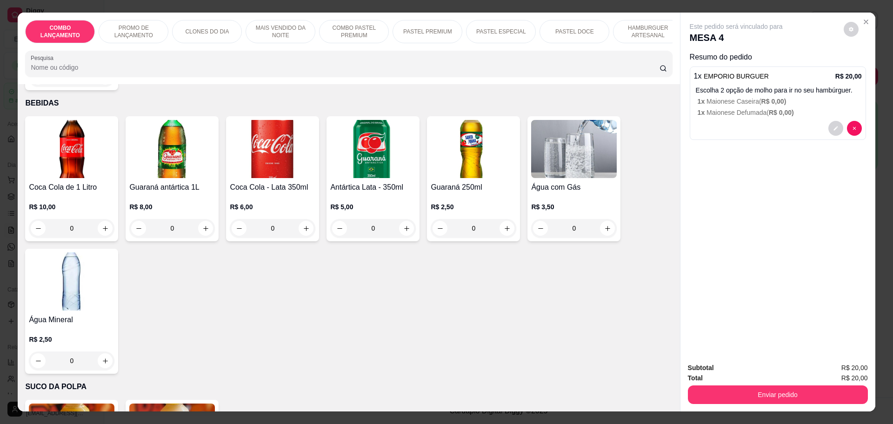
scroll to position [2907, 0]
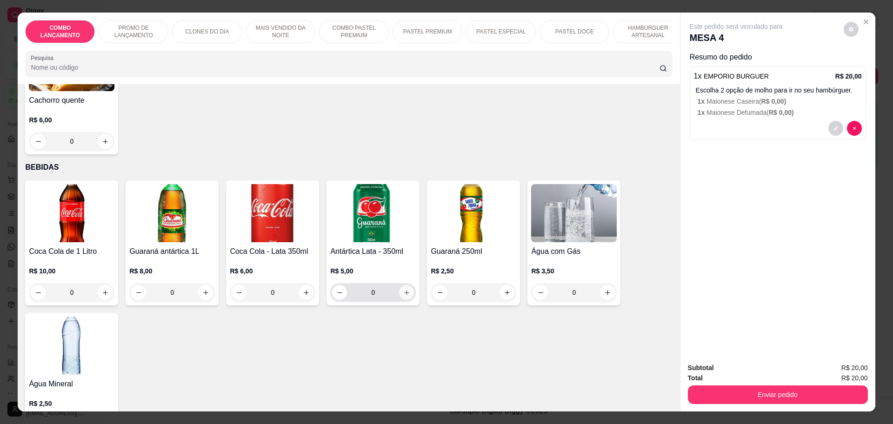
click at [403, 289] on icon "increase-product-quantity" at bounding box center [406, 292] width 7 height 7
type input "1"
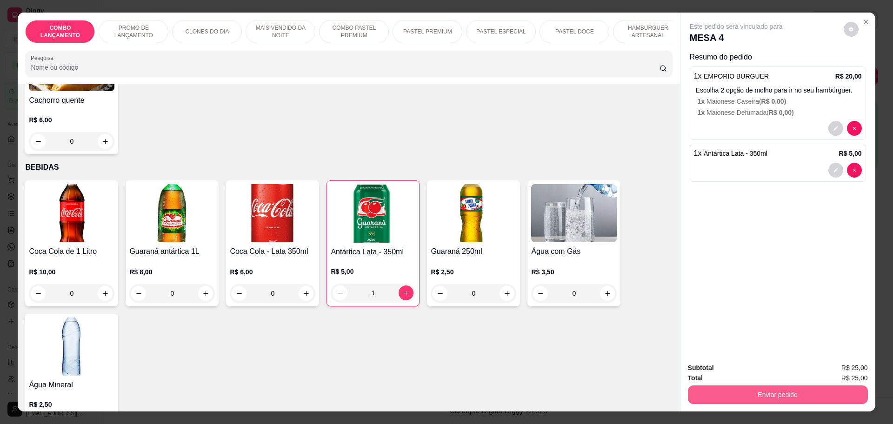
click at [756, 392] on button "Enviar pedido" at bounding box center [778, 395] width 180 height 19
click at [729, 366] on button "Não registrar e enviar pedido" at bounding box center [746, 372] width 97 height 18
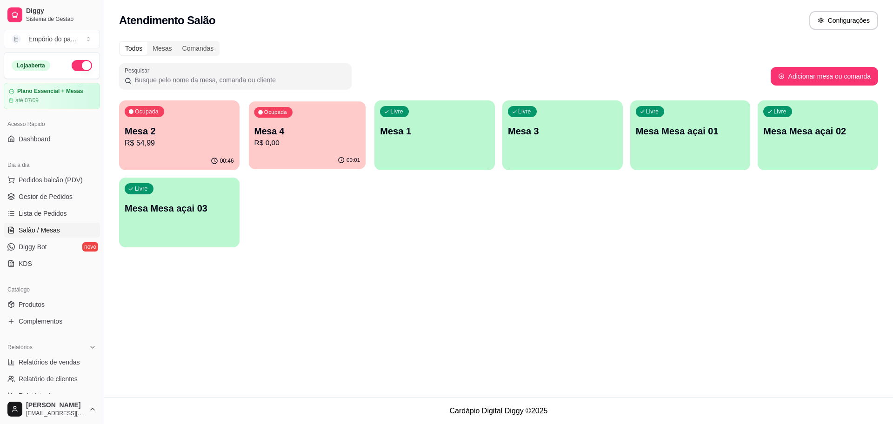
click at [295, 151] on div "Ocupada Mesa 4 R$ 0,00" at bounding box center [307, 126] width 117 height 50
click at [289, 161] on div "00:02" at bounding box center [307, 161] width 117 height 18
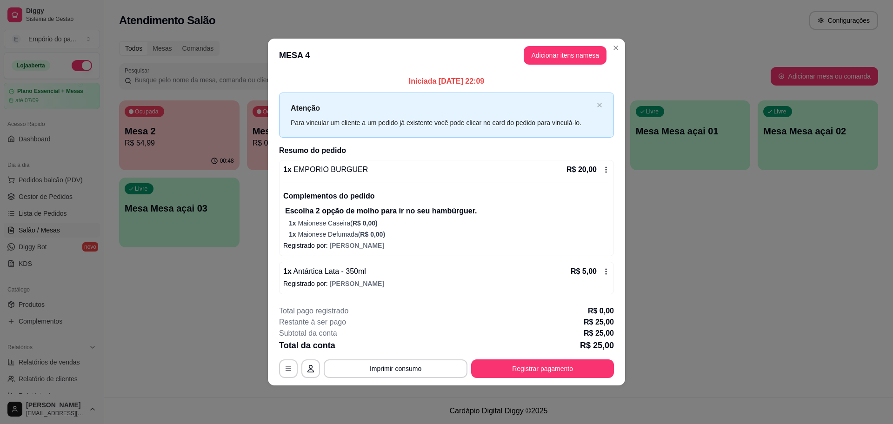
click at [606, 169] on icon at bounding box center [605, 170] width 1 height 6
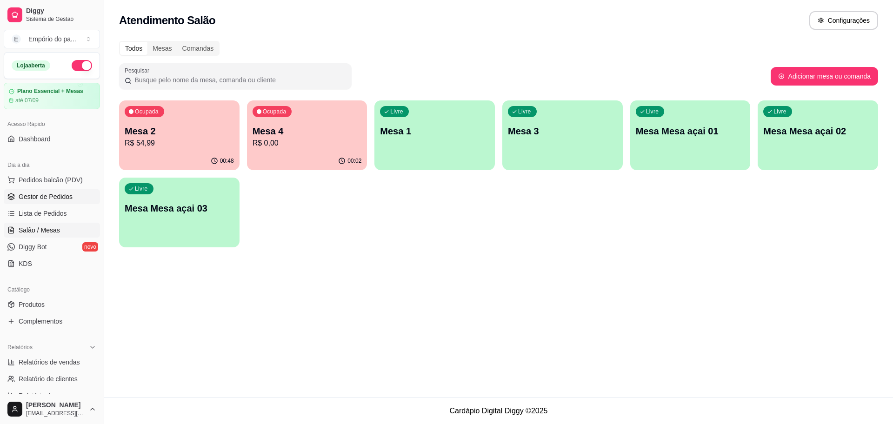
click at [72, 195] on link "Gestor de Pedidos" at bounding box center [52, 196] width 96 height 15
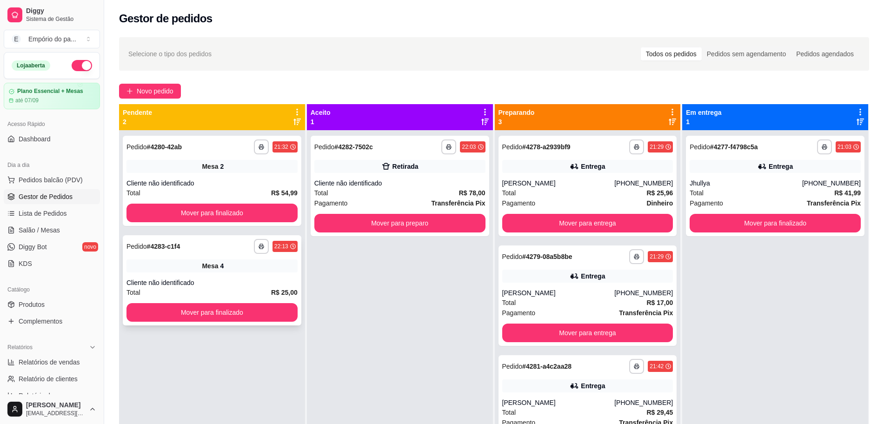
click at [228, 291] on div "Total R$ 25,00" at bounding box center [211, 292] width 171 height 10
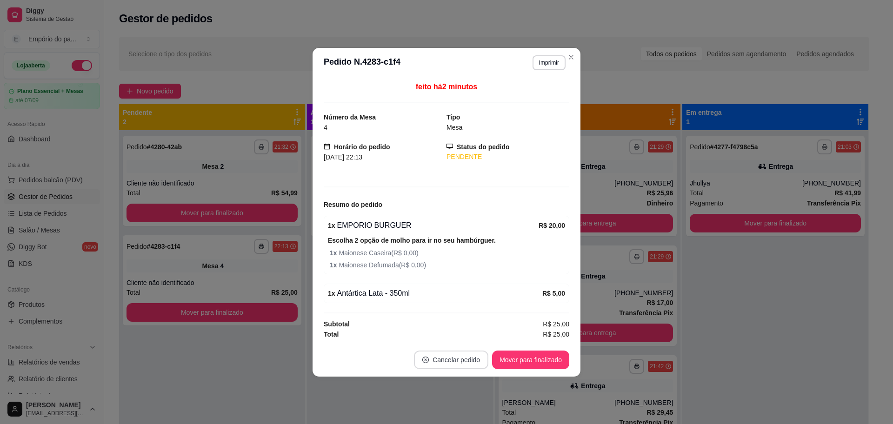
click at [441, 363] on button "Cancelar pedido" at bounding box center [451, 360] width 74 height 19
click at [463, 332] on button "Sim" at bounding box center [477, 337] width 36 height 18
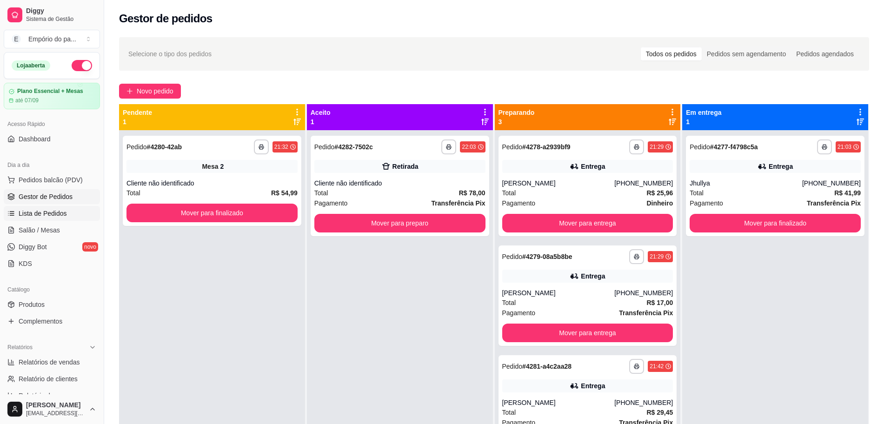
click at [51, 214] on span "Lista de Pedidos" at bounding box center [43, 213] width 48 height 9
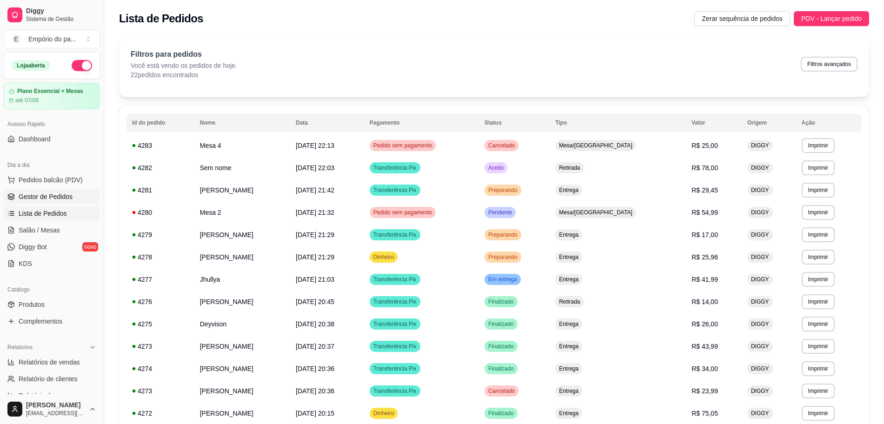
click at [60, 197] on span "Gestor de Pedidos" at bounding box center [46, 196] width 54 height 9
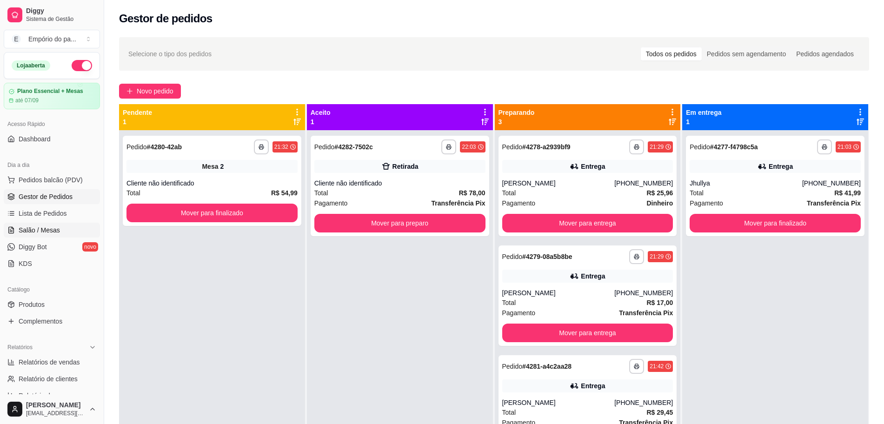
click at [51, 230] on span "Salão / Mesas" at bounding box center [39, 230] width 41 height 9
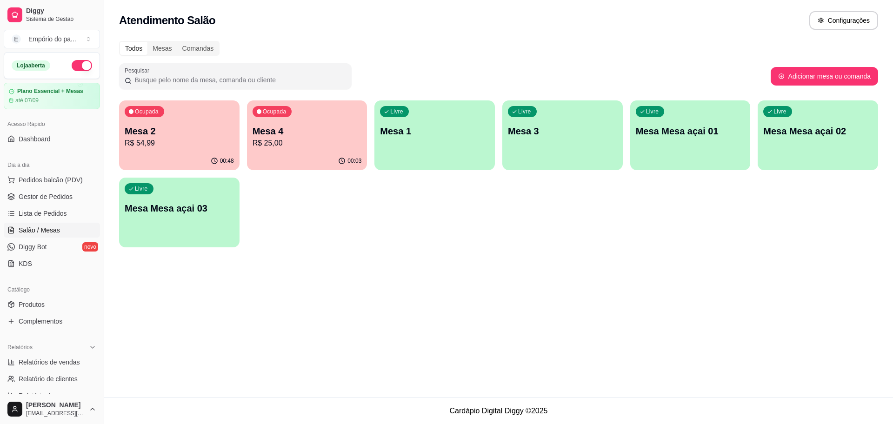
click at [292, 133] on p "Mesa 4" at bounding box center [307, 131] width 109 height 13
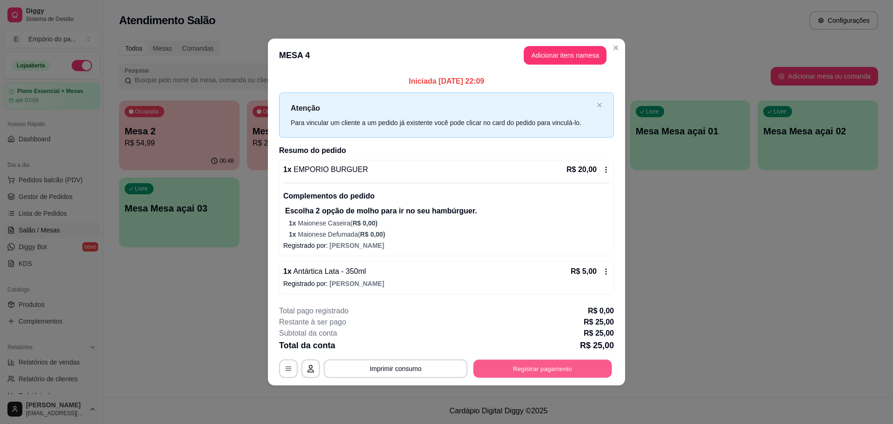
click at [509, 366] on button "Registrar pagamento" at bounding box center [542, 369] width 139 height 18
click at [285, 369] on icon "button" at bounding box center [288, 368] width 7 height 7
click at [526, 370] on button "Registrar pagamento" at bounding box center [542, 368] width 143 height 19
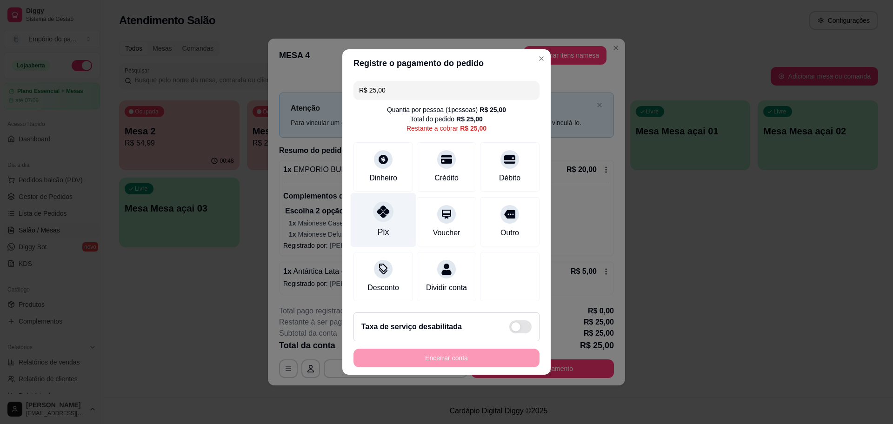
click at [369, 223] on div "Pix" at bounding box center [384, 220] width 66 height 54
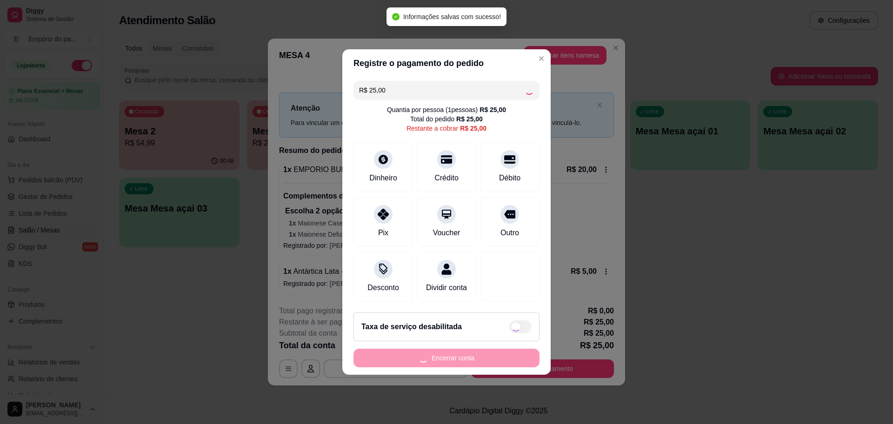
type input "R$ 0,00"
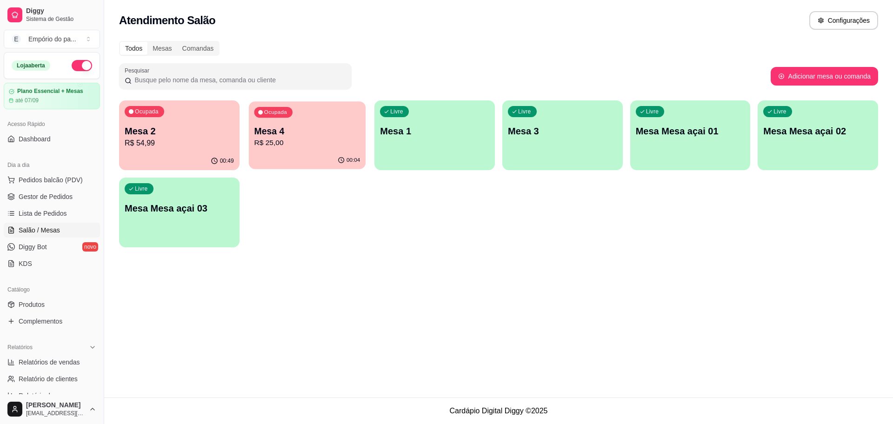
click at [308, 150] on div "Ocupada Mesa 4 R$ 25,00" at bounding box center [307, 126] width 117 height 50
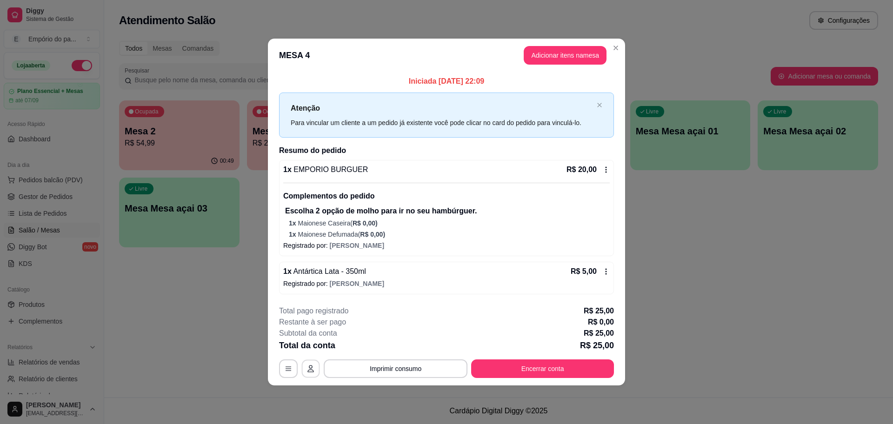
click at [310, 369] on icon "button" at bounding box center [310, 368] width 7 height 7
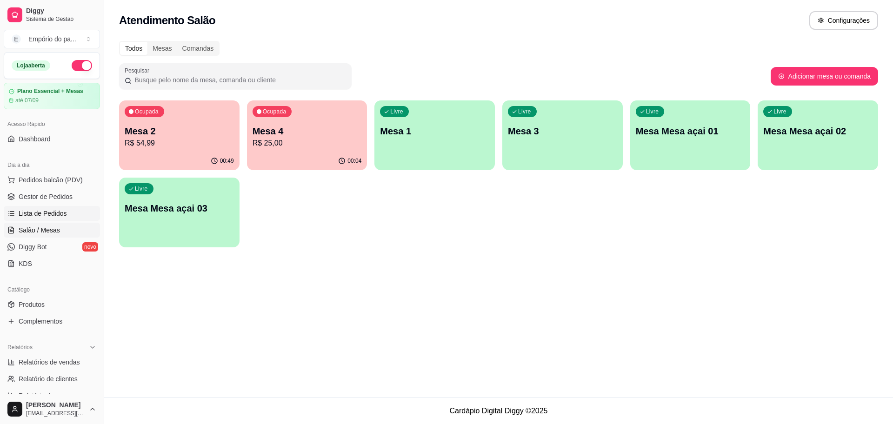
click at [47, 217] on span "Lista de Pedidos" at bounding box center [43, 213] width 48 height 9
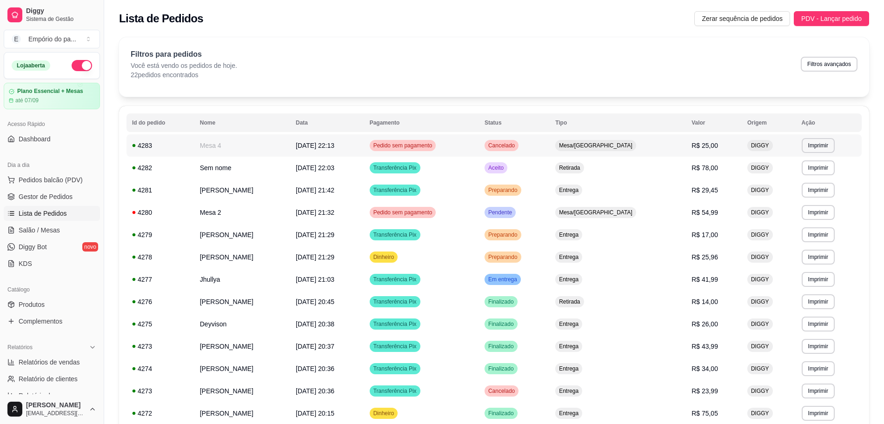
click at [290, 149] on td "Mesa 4" at bounding box center [242, 145] width 96 height 22
click at [43, 191] on link "Gestor de Pedidos" at bounding box center [52, 196] width 96 height 15
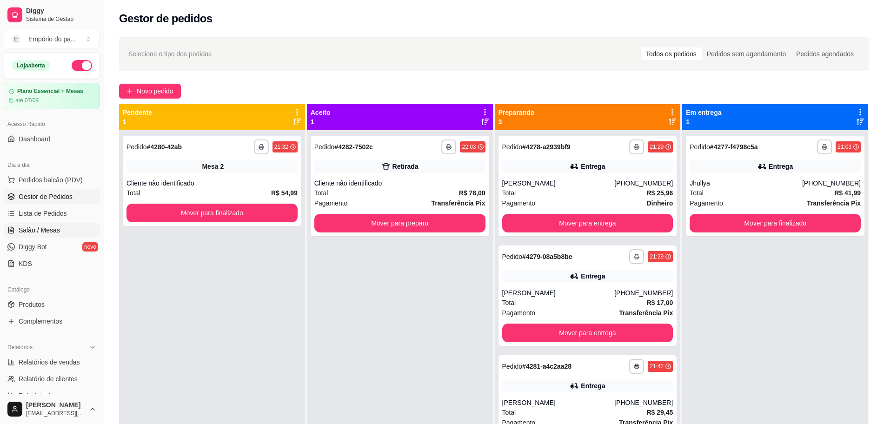
click at [47, 229] on span "Salão / Mesas" at bounding box center [39, 230] width 41 height 9
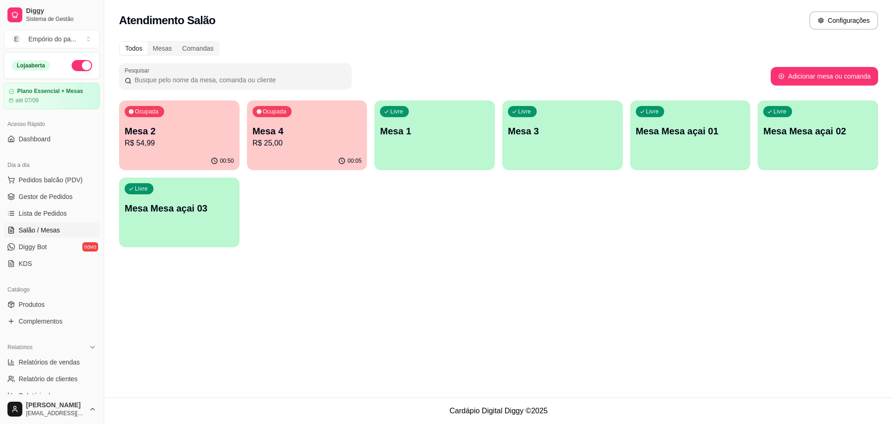
click at [290, 138] on p "R$ 25,00" at bounding box center [307, 143] width 109 height 11
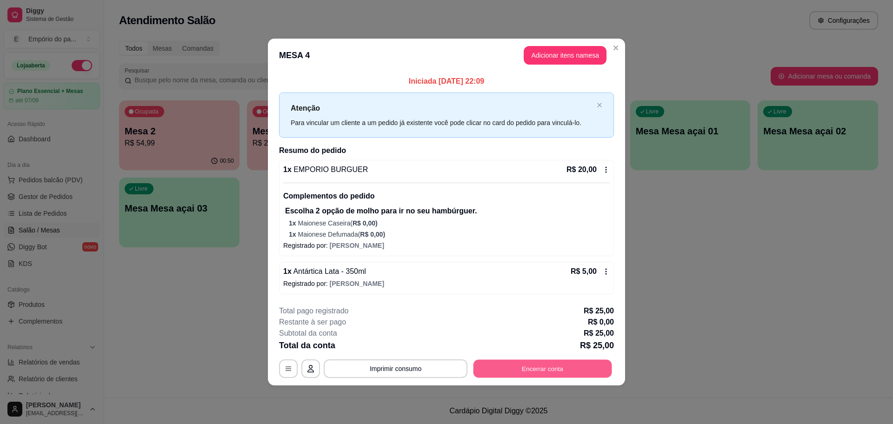
click at [540, 368] on button "Encerrar conta" at bounding box center [542, 369] width 139 height 18
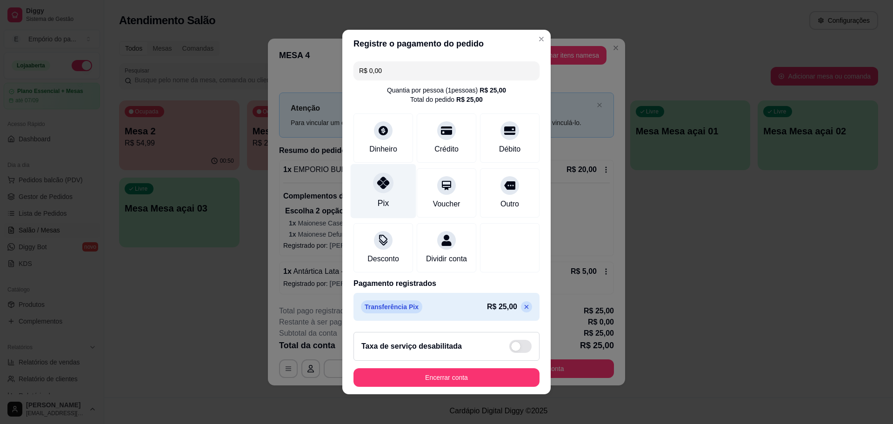
drag, startPoint x: 379, startPoint y: 176, endPoint x: 386, endPoint y: 175, distance: 6.5
click at [386, 175] on div at bounding box center [383, 183] width 20 height 20
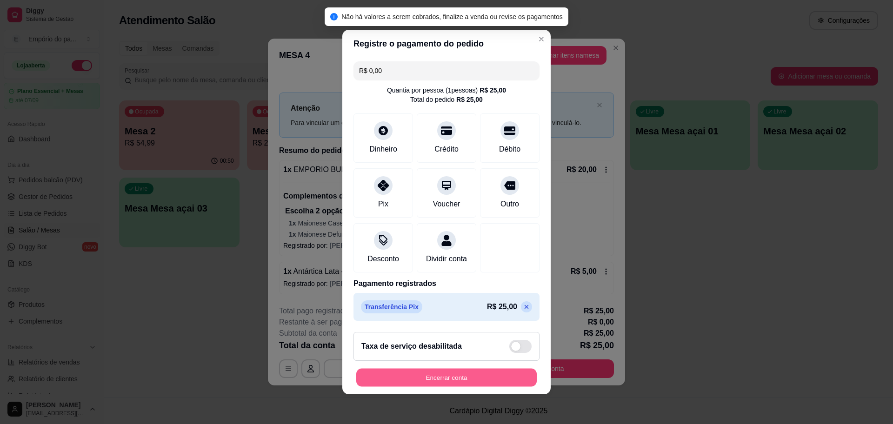
click at [439, 378] on button "Encerrar conta" at bounding box center [446, 378] width 180 height 18
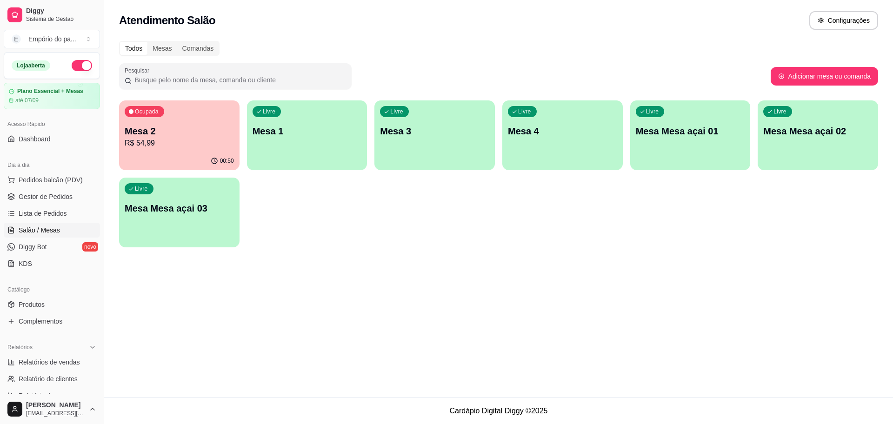
click at [591, 134] on p "Mesa 4" at bounding box center [562, 131] width 109 height 13
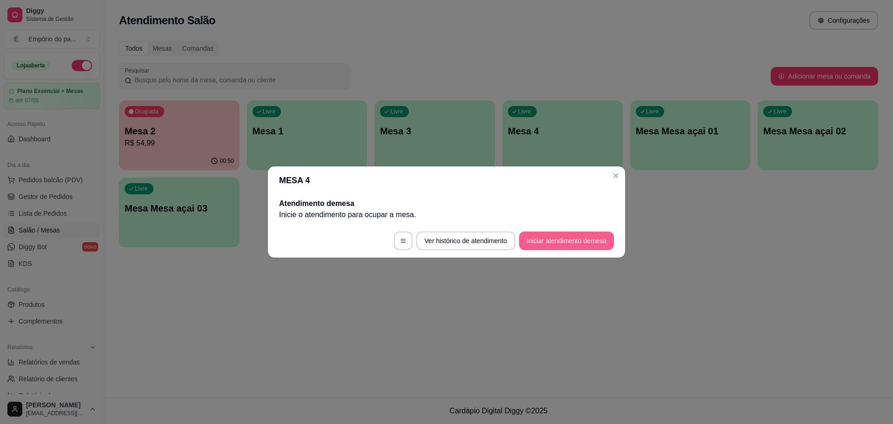
click at [559, 238] on button "Iniciar atendimento de mesa" at bounding box center [566, 241] width 95 height 19
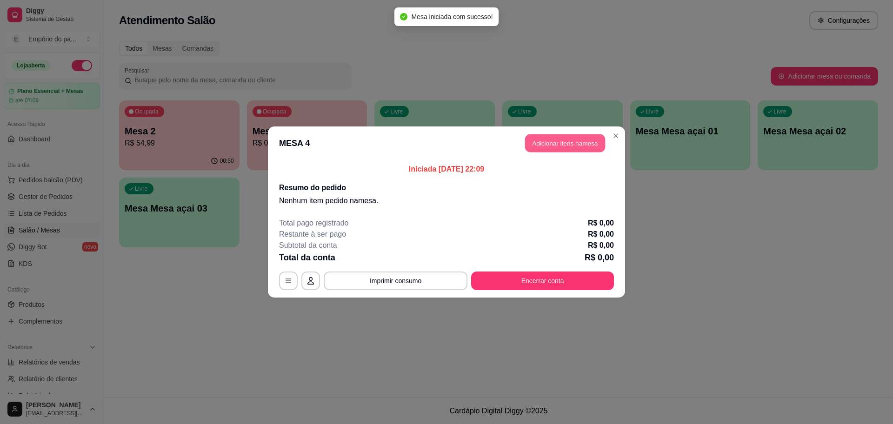
click at [565, 137] on button "Adicionar itens na mesa" at bounding box center [565, 143] width 80 height 18
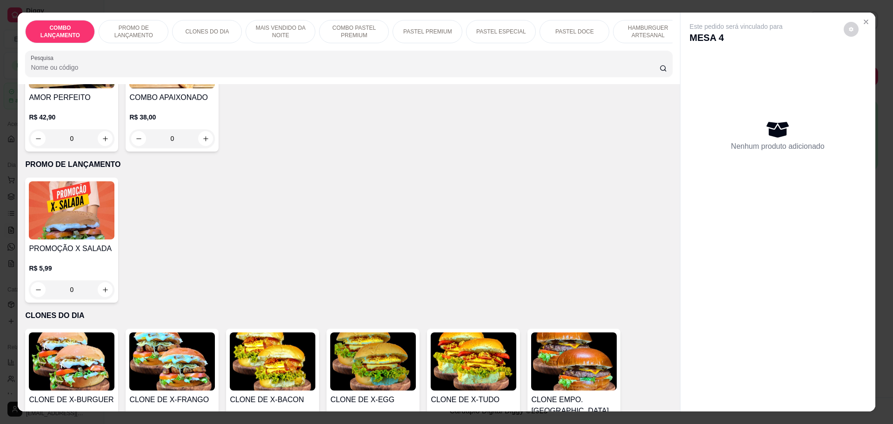
scroll to position [174, 0]
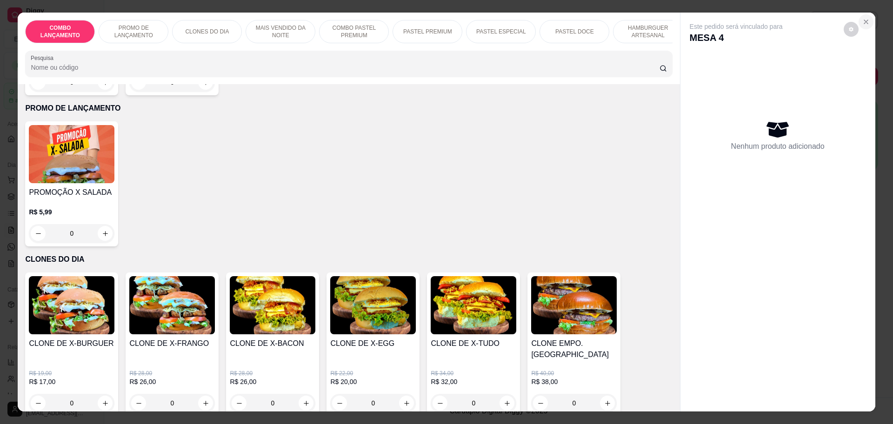
click at [862, 22] on icon "Close" at bounding box center [865, 21] width 7 height 7
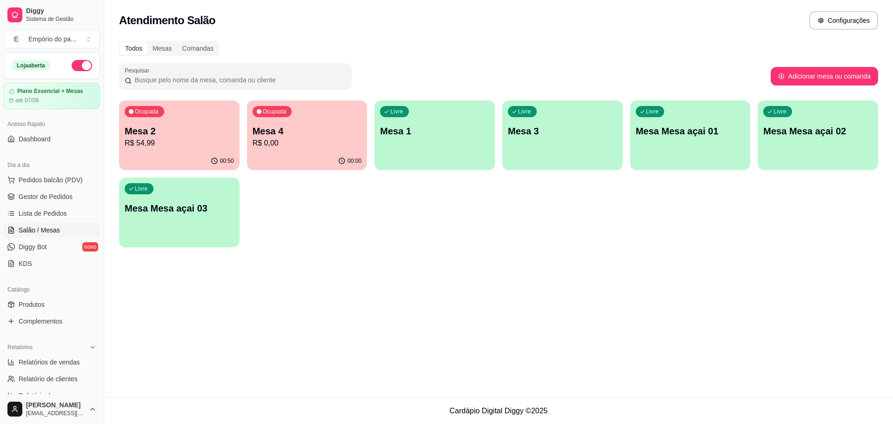
click at [154, 153] on div "00:50" at bounding box center [179, 161] width 120 height 18
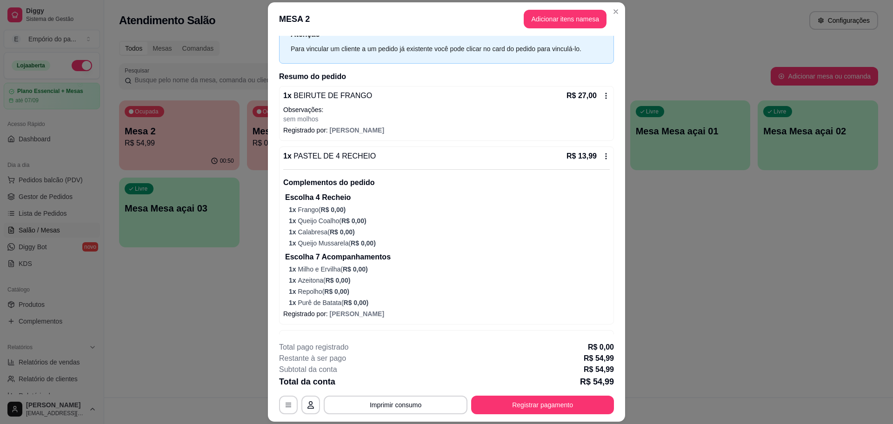
scroll to position [69, 0]
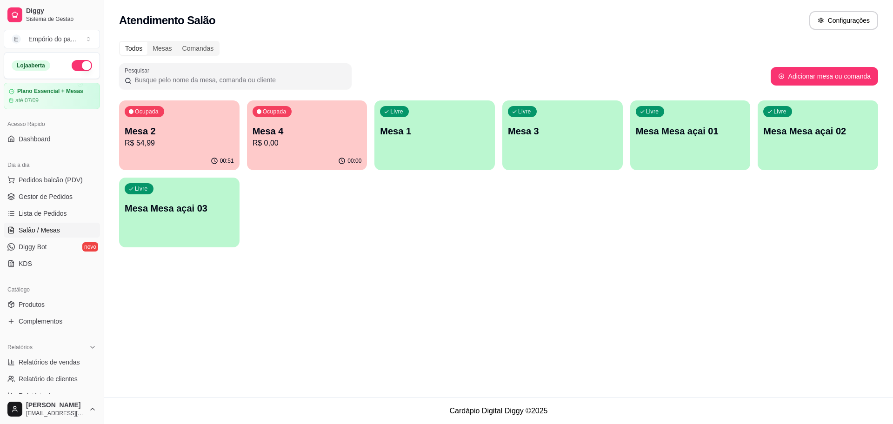
click at [293, 132] on p "Mesa 4" at bounding box center [307, 131] width 109 height 13
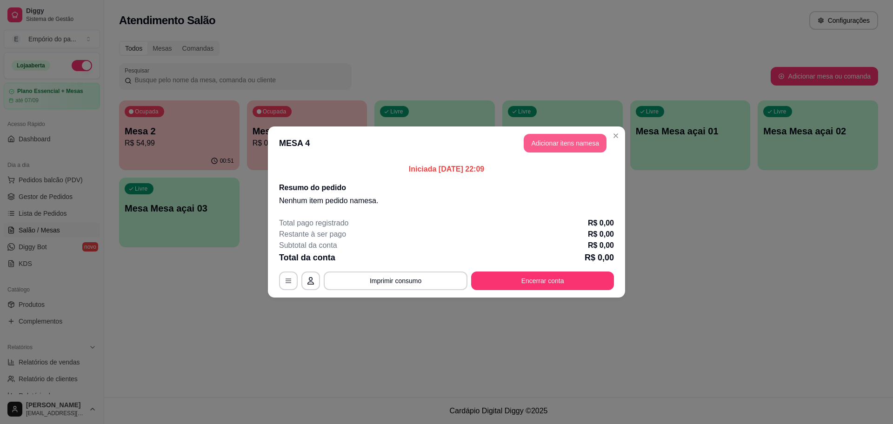
click at [564, 139] on button "Adicionar itens na mesa" at bounding box center [565, 143] width 83 height 19
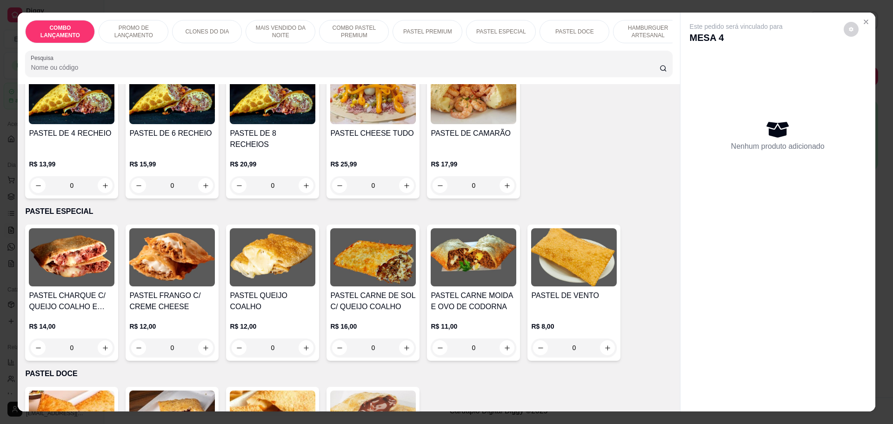
scroll to position [1104, 0]
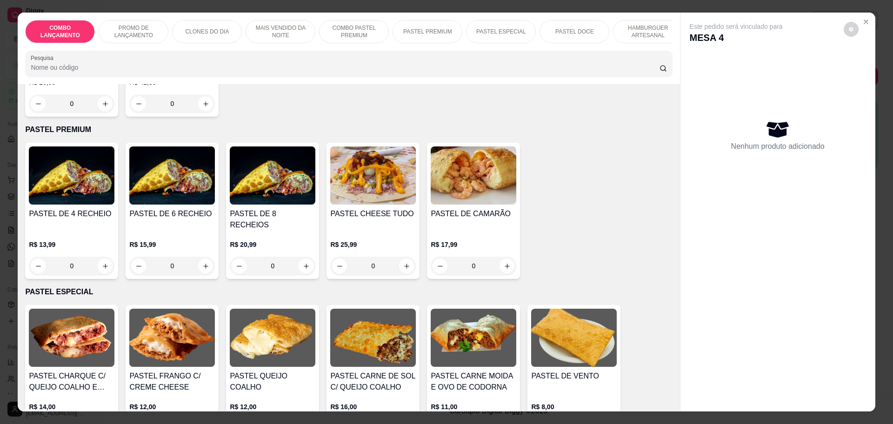
click at [302, 257] on div "0" at bounding box center [273, 266] width 86 height 19
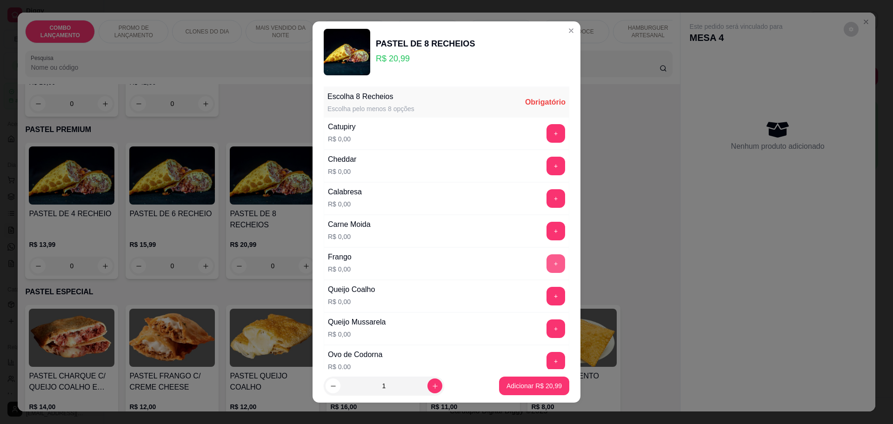
click at [546, 260] on button "+" at bounding box center [555, 263] width 19 height 19
click at [543, 300] on div "+" at bounding box center [556, 296] width 26 height 19
click at [546, 299] on button "+" at bounding box center [555, 296] width 19 height 19
click at [547, 228] on button "+" at bounding box center [556, 231] width 18 height 18
click at [543, 189] on div "+" at bounding box center [556, 198] width 26 height 19
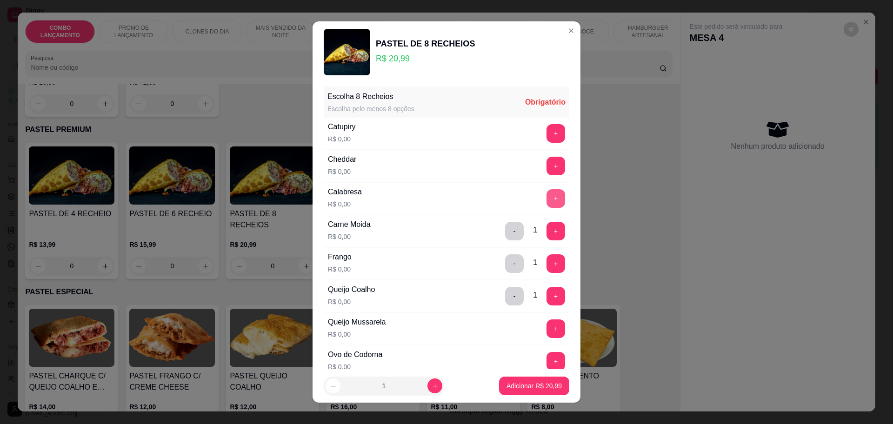
click at [546, 199] on button "+" at bounding box center [555, 198] width 19 height 19
click at [546, 163] on button "+" at bounding box center [555, 166] width 19 height 19
click at [546, 355] on button "+" at bounding box center [555, 361] width 19 height 19
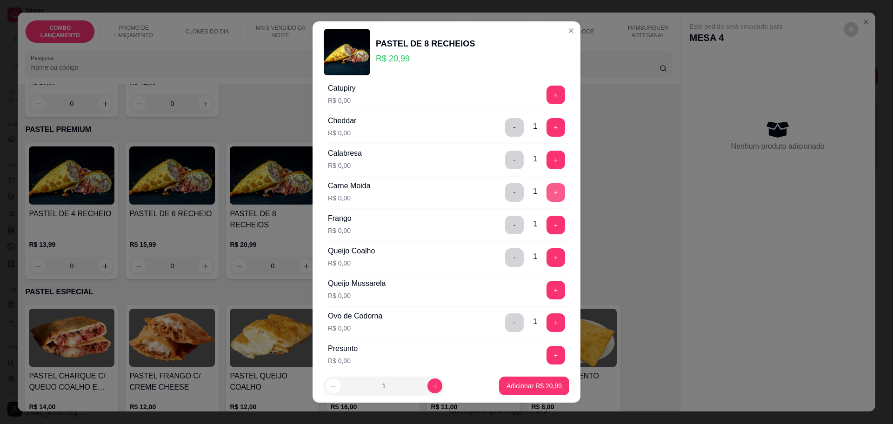
scroll to position [58, 0]
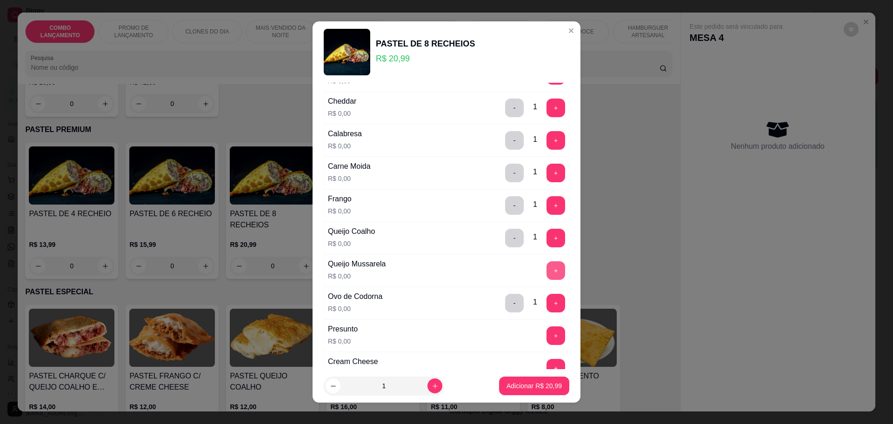
click at [546, 271] on button "+" at bounding box center [555, 270] width 19 height 19
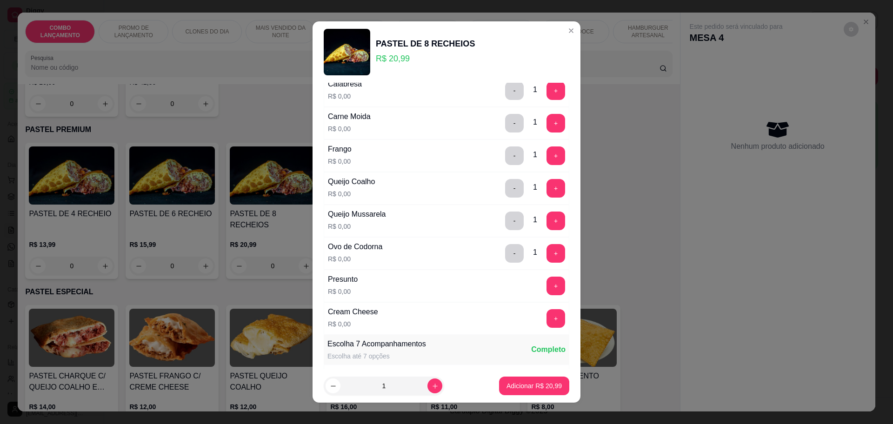
scroll to position [116, 0]
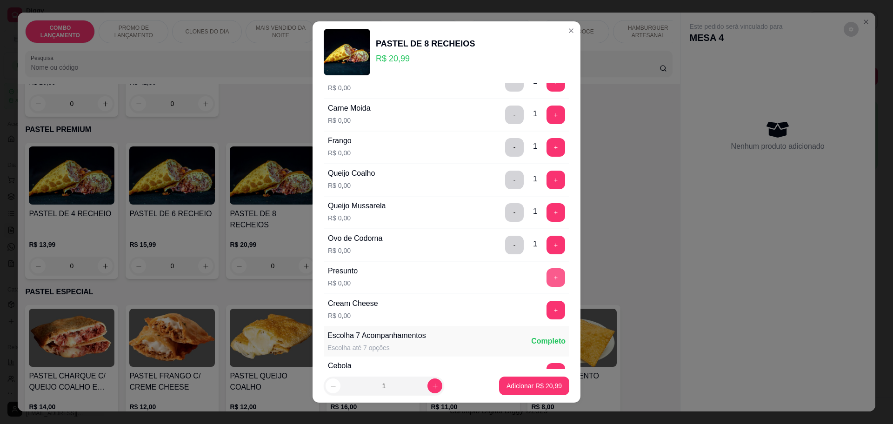
click at [546, 273] on button "+" at bounding box center [555, 277] width 19 height 19
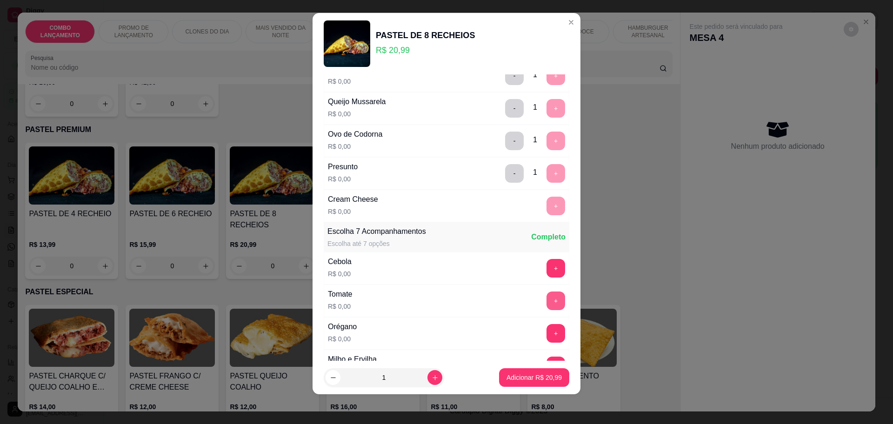
scroll to position [360, 0]
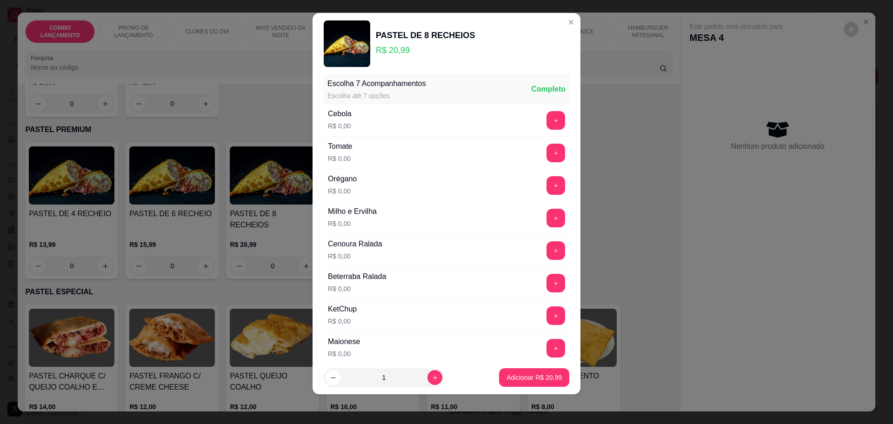
click at [546, 119] on button "+" at bounding box center [555, 120] width 19 height 19
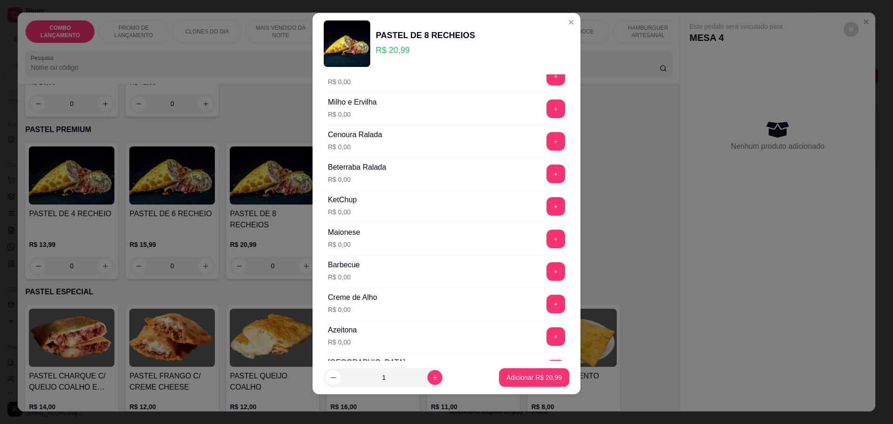
scroll to position [476, 0]
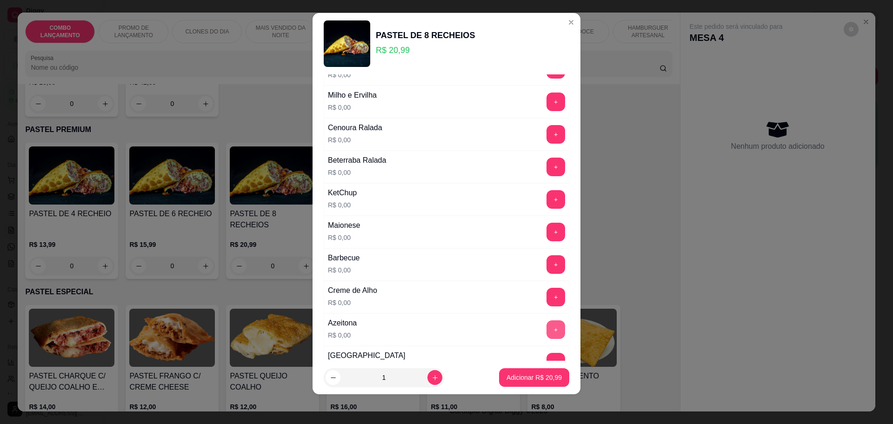
click at [546, 327] on button "+" at bounding box center [555, 329] width 19 height 19
click at [546, 105] on button "+" at bounding box center [555, 102] width 19 height 19
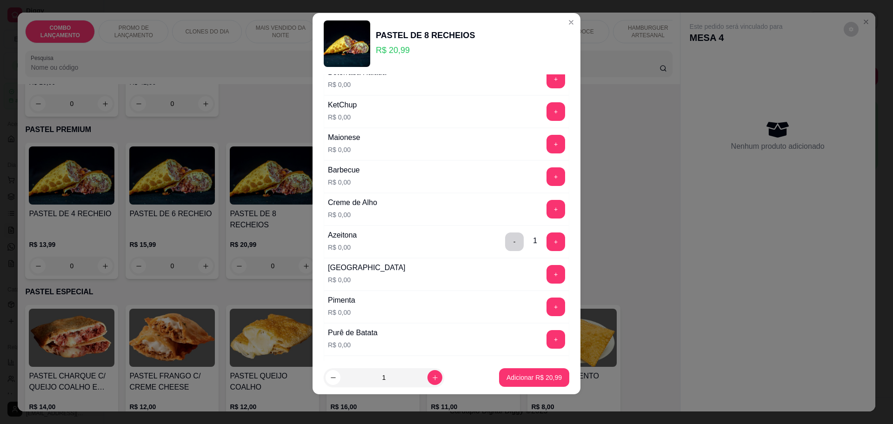
scroll to position [592, 0]
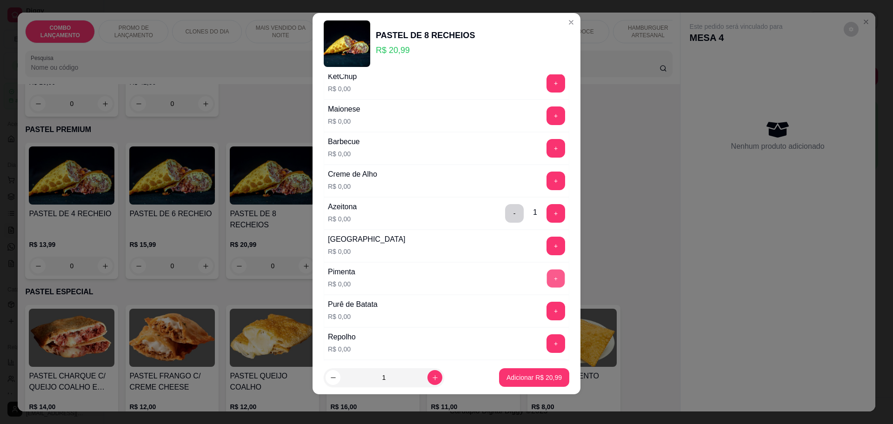
click at [547, 279] on button "+" at bounding box center [556, 278] width 18 height 18
click at [546, 115] on button "+" at bounding box center [555, 115] width 19 height 19
click at [546, 76] on button "+" at bounding box center [555, 83] width 19 height 19
click at [547, 174] on button "+" at bounding box center [556, 181] width 18 height 18
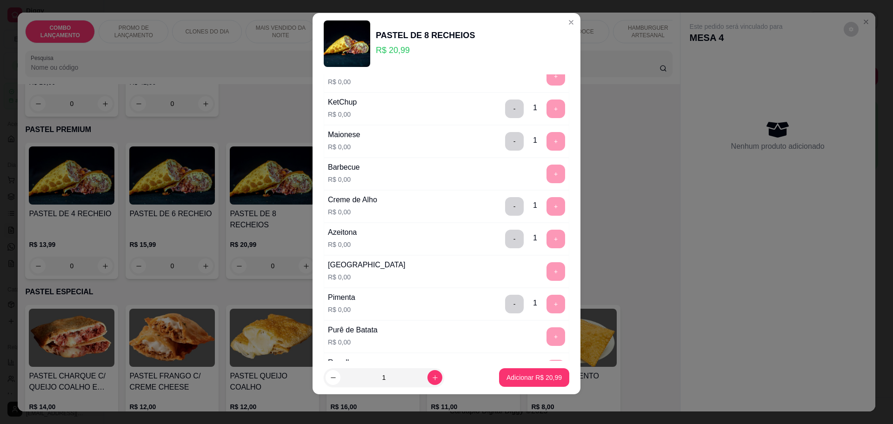
scroll to position [637, 0]
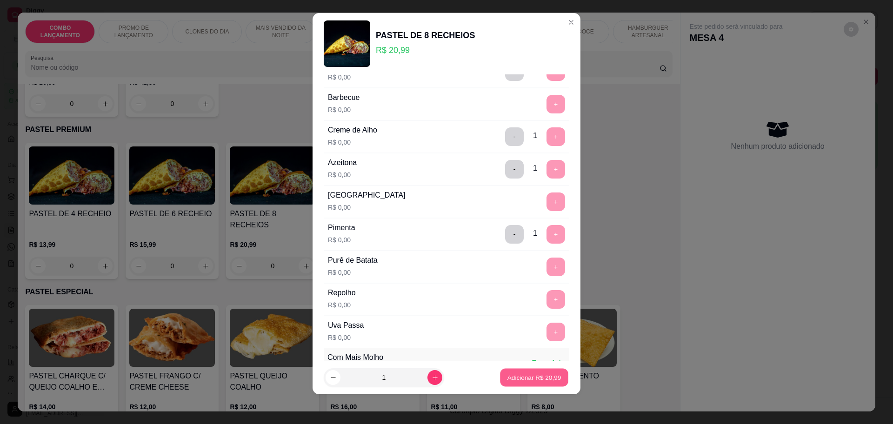
click at [507, 378] on p "Adicionar R$ 20,99" at bounding box center [534, 377] width 54 height 9
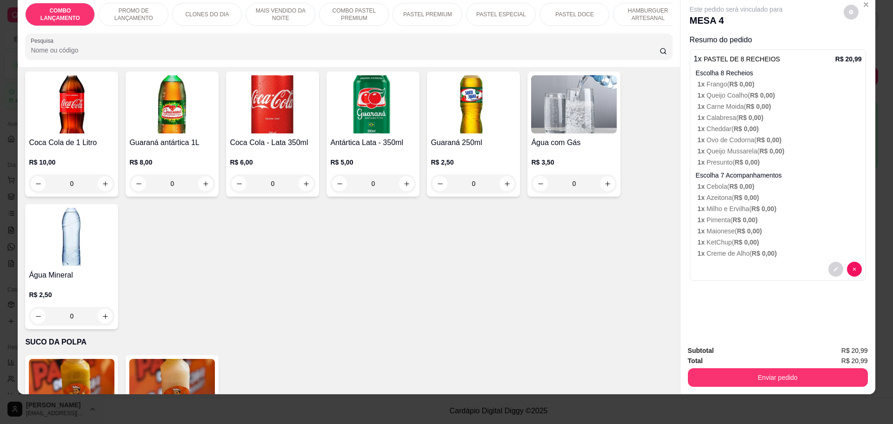
scroll to position [2940, 0]
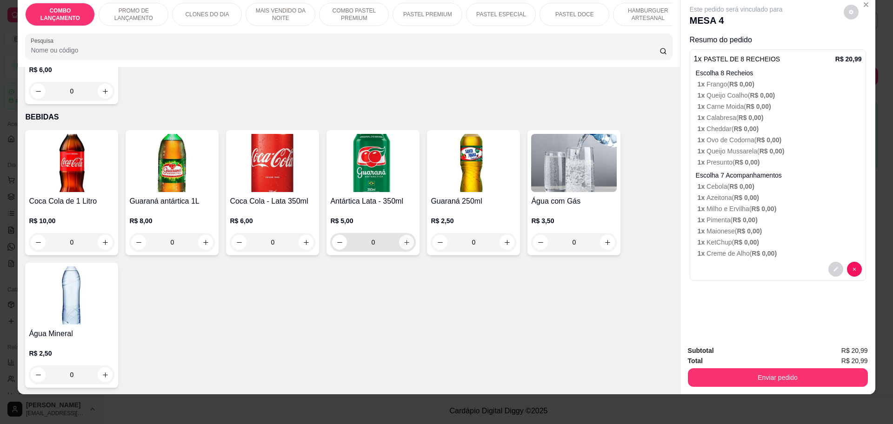
click at [403, 239] on icon "increase-product-quantity" at bounding box center [406, 242] width 7 height 7
type input "1"
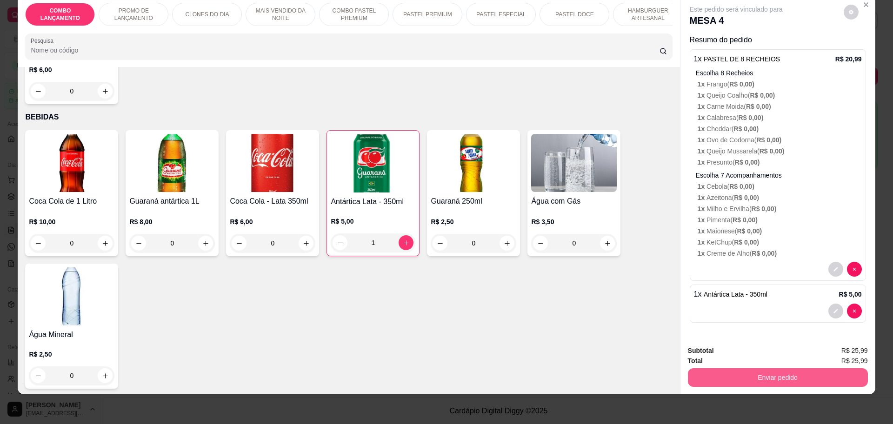
click at [741, 373] on button "Enviar pedido" at bounding box center [778, 377] width 180 height 19
click at [744, 356] on button "Não registrar e enviar pedido" at bounding box center [746, 354] width 94 height 17
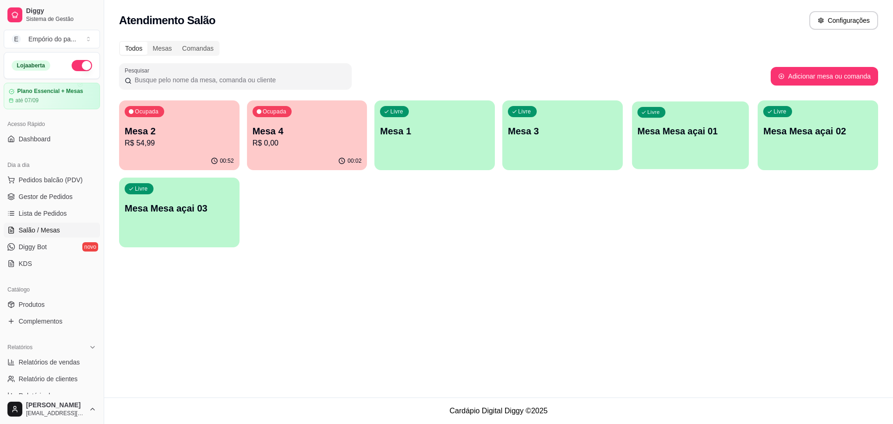
click at [692, 151] on div "Livre Mesa Mesa açai 01" at bounding box center [690, 129] width 117 height 57
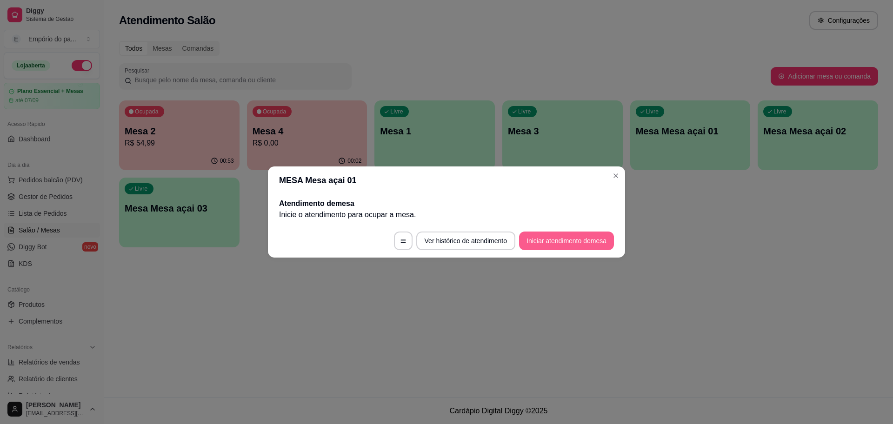
click at [560, 239] on button "Iniciar atendimento de mesa" at bounding box center [566, 241] width 95 height 19
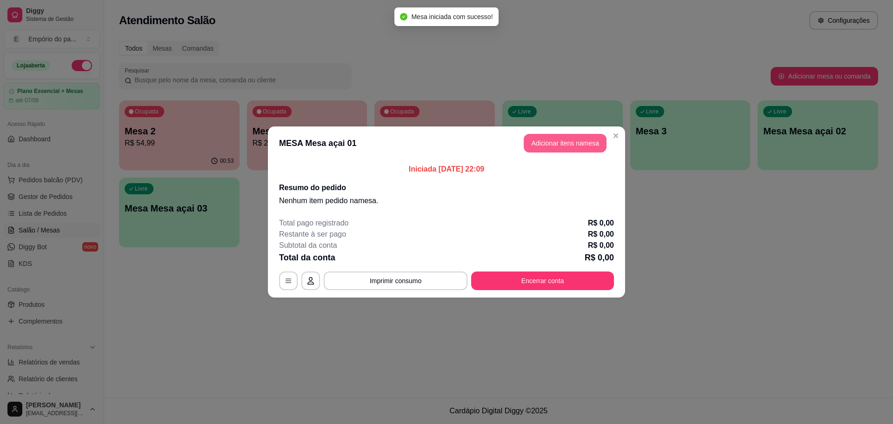
click at [572, 140] on button "Adicionar itens na mesa" at bounding box center [565, 143] width 83 height 19
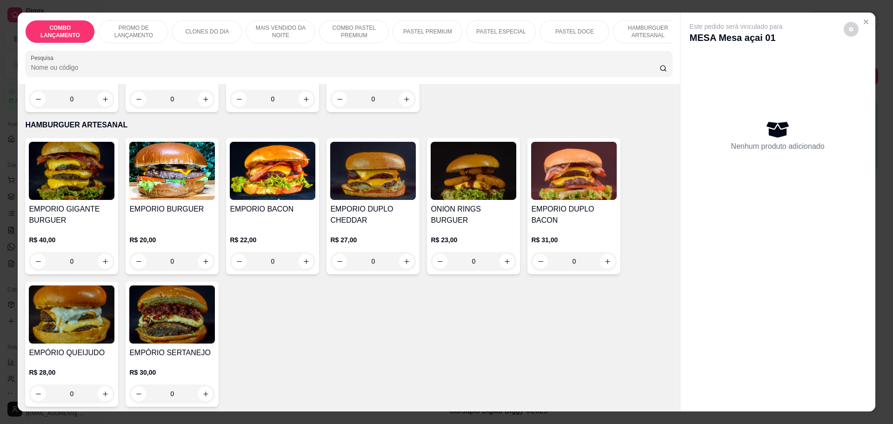
scroll to position [1570, 0]
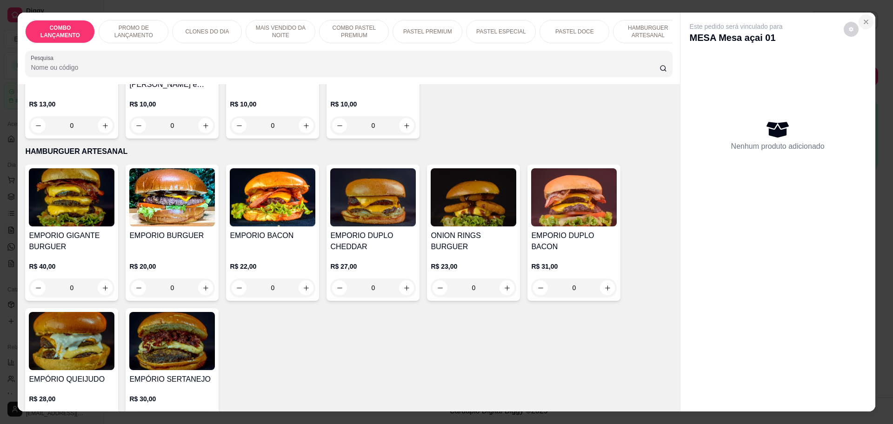
click at [858, 15] on button "Close" at bounding box center [865, 21] width 15 height 15
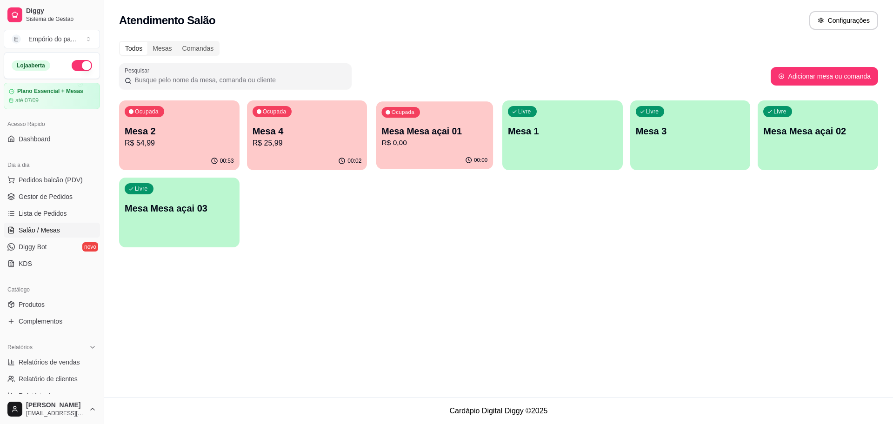
click at [478, 152] on button "Ocupada Mesa Mesa açai 01 R$ 0,00 00:00" at bounding box center [434, 135] width 117 height 68
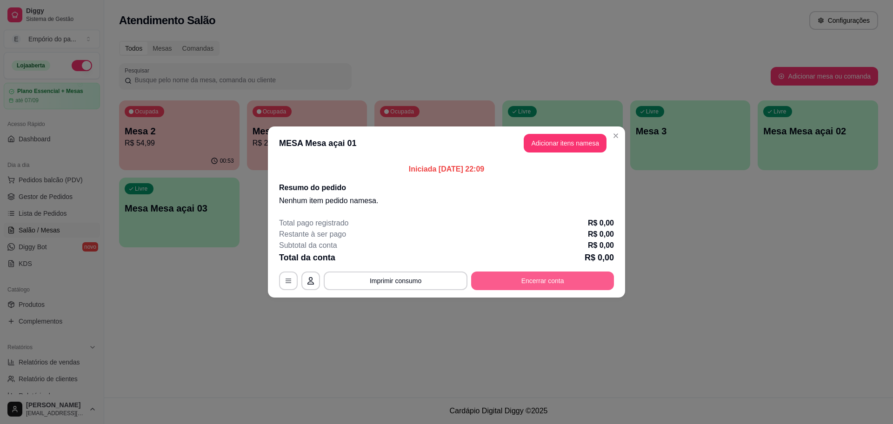
click at [555, 274] on button "Encerrar conta" at bounding box center [542, 281] width 143 height 19
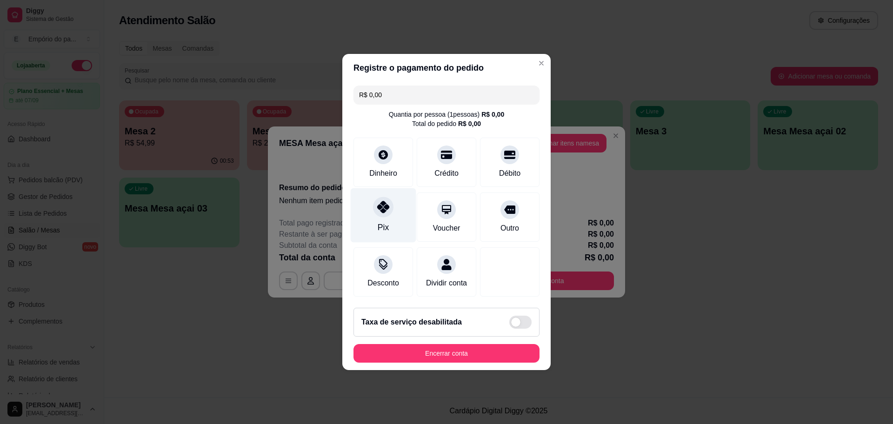
click at [384, 197] on div at bounding box center [383, 207] width 20 height 20
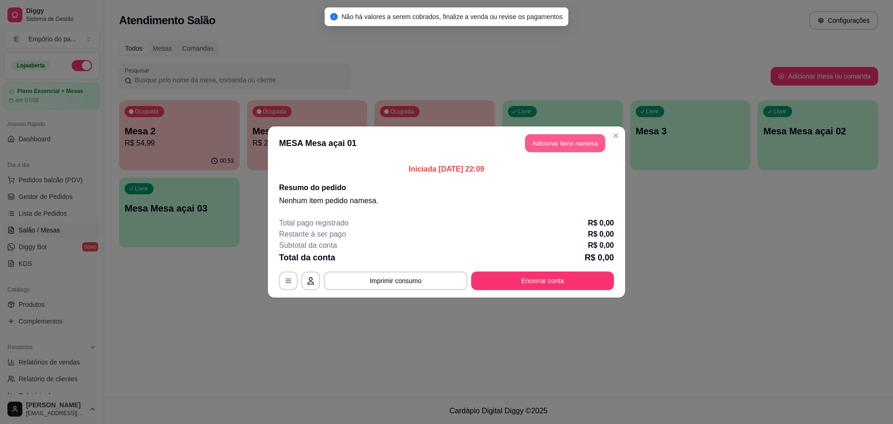
click at [563, 135] on button "Adicionar itens na mesa" at bounding box center [565, 143] width 80 height 18
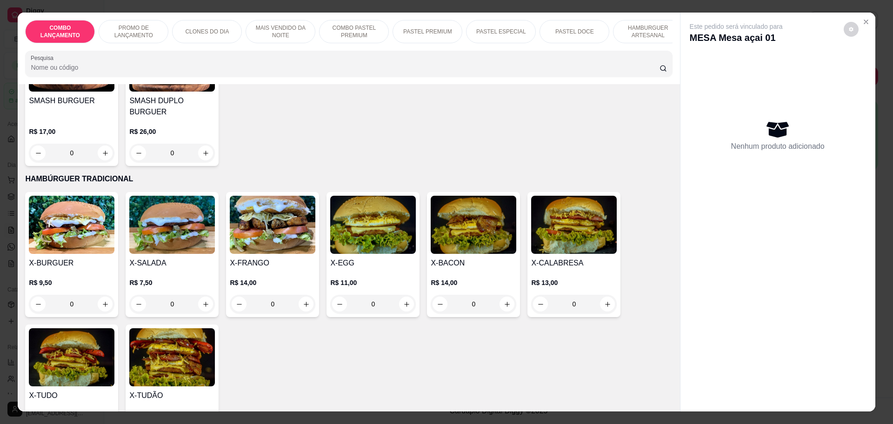
scroll to position [2093, 0]
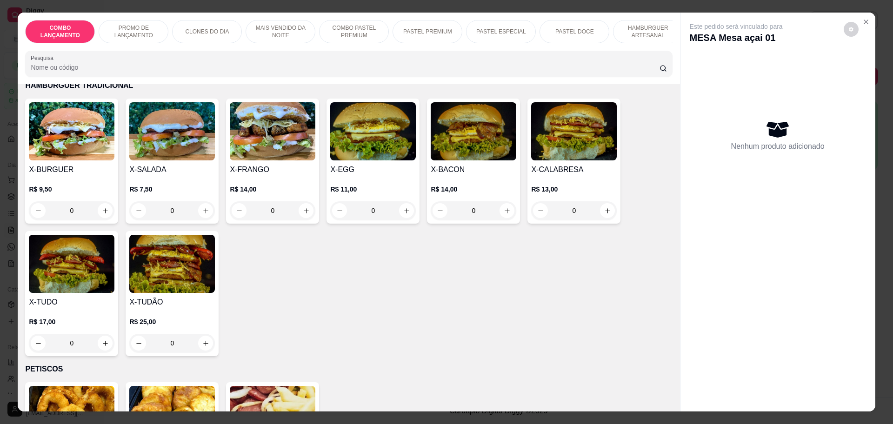
click at [101, 334] on div "0" at bounding box center [72, 343] width 86 height 19
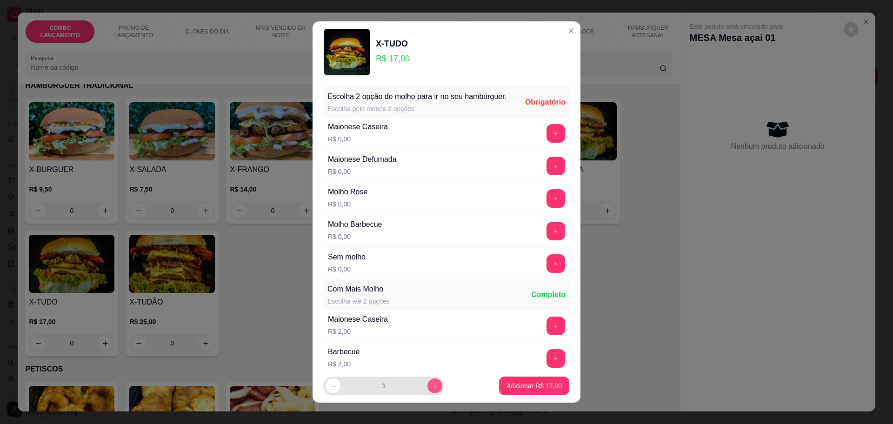
click at [432, 387] on icon "increase-product-quantity" at bounding box center [435, 386] width 7 height 7
click at [547, 202] on button "+" at bounding box center [556, 198] width 18 height 18
click at [547, 142] on button "+" at bounding box center [556, 133] width 18 height 18
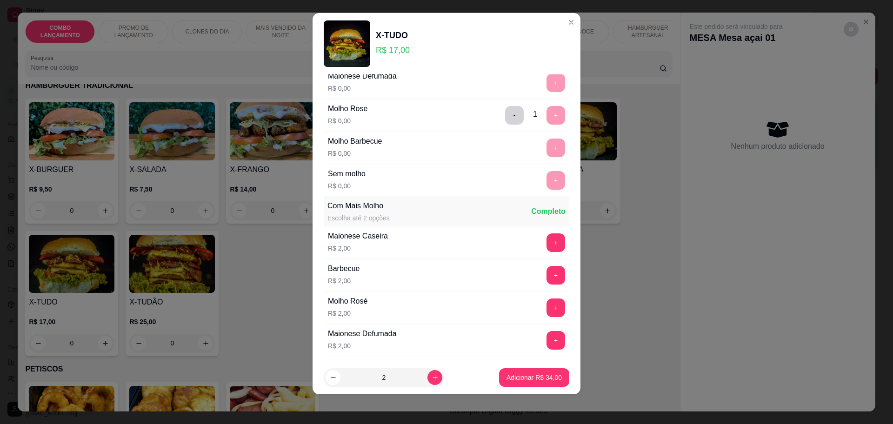
scroll to position [0, 0]
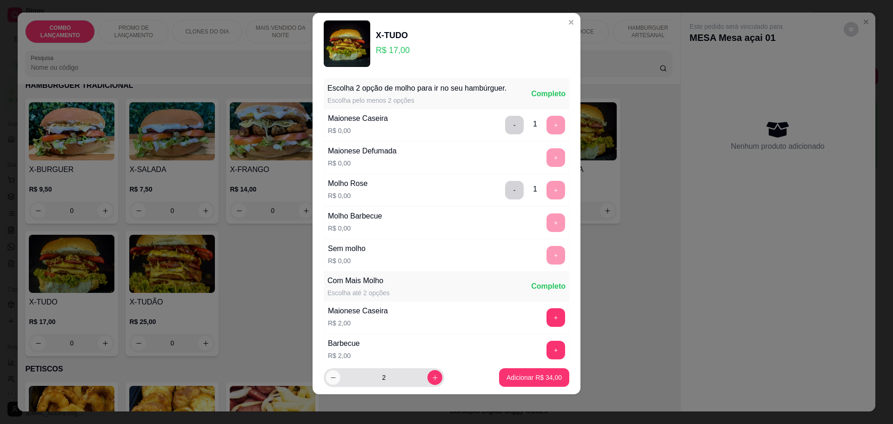
click at [331, 378] on icon "decrease-product-quantity" at bounding box center [333, 378] width 5 height 0
type input "1"
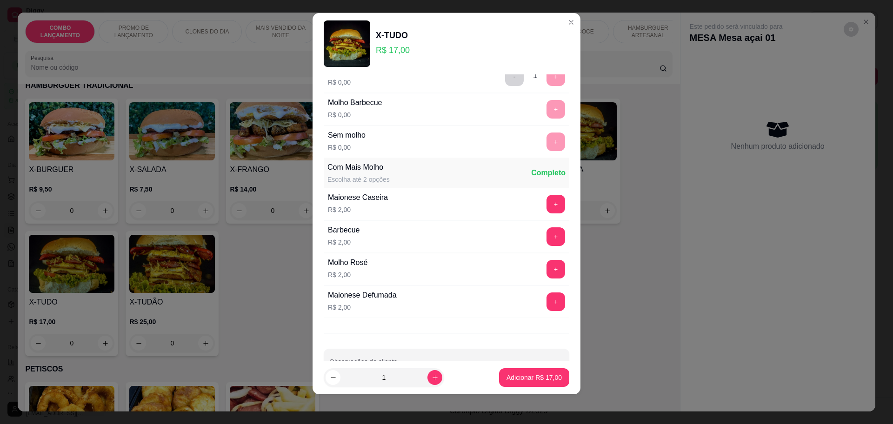
scroll to position [140, 0]
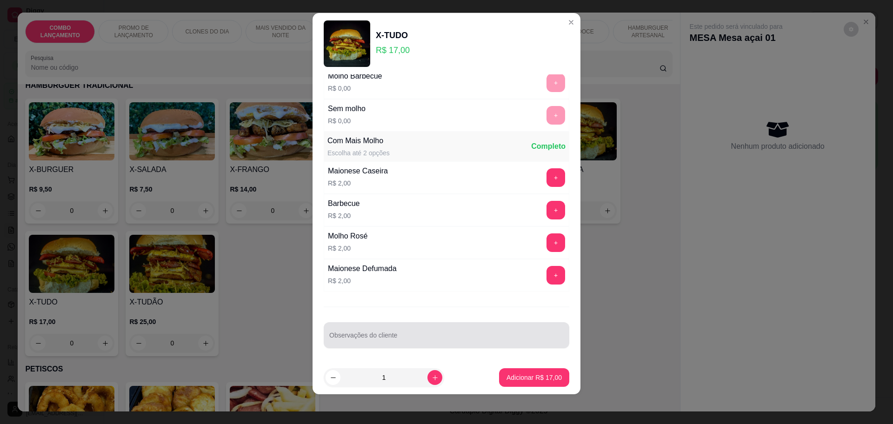
click at [407, 342] on input "Observações do cliente" at bounding box center [446, 338] width 234 height 9
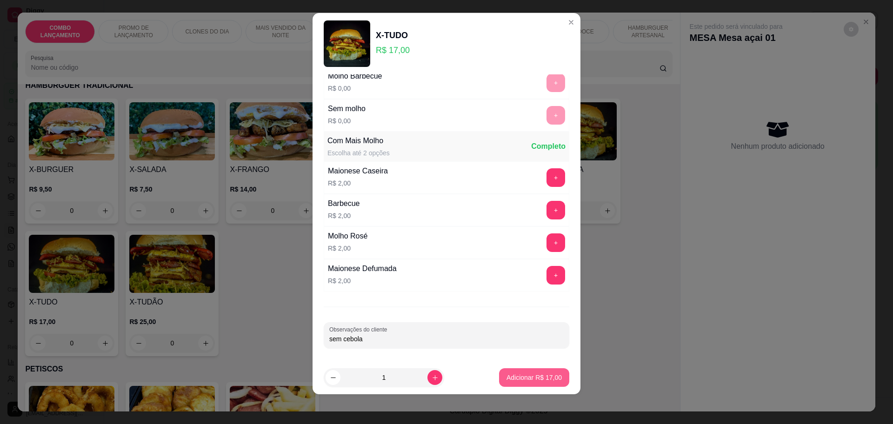
type input "sem cebola"
click at [529, 378] on p "Adicionar R$ 17,00" at bounding box center [534, 377] width 54 height 9
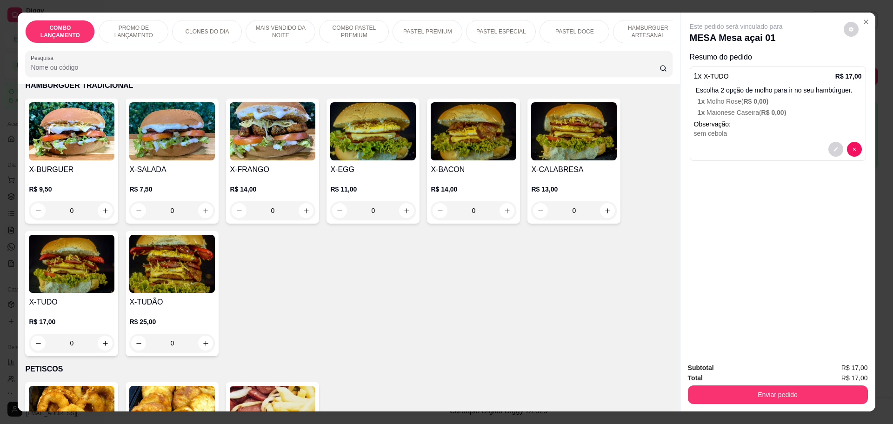
click at [100, 334] on div "0" at bounding box center [72, 343] width 86 height 19
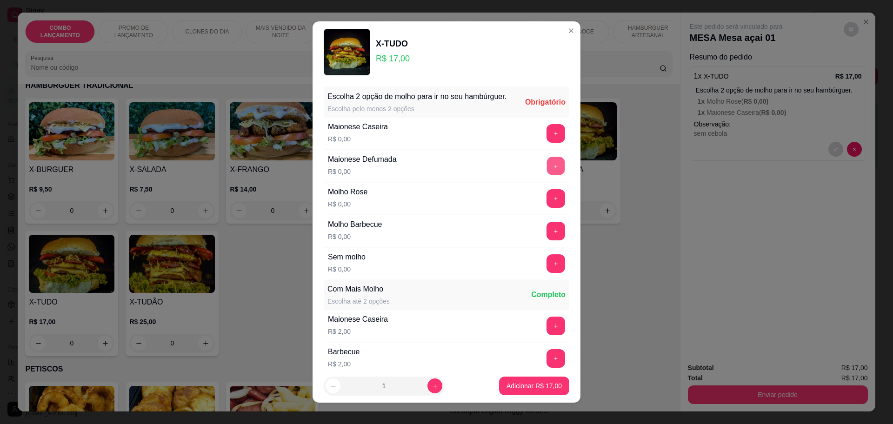
click at [547, 174] on button "+" at bounding box center [556, 166] width 18 height 18
click at [546, 239] on button "+" at bounding box center [555, 231] width 19 height 19
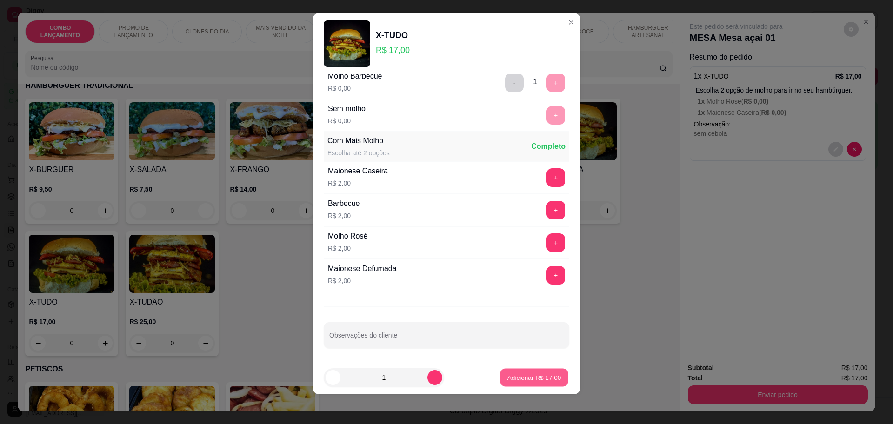
click at [518, 379] on p "Adicionar R$ 17,00" at bounding box center [534, 377] width 54 height 9
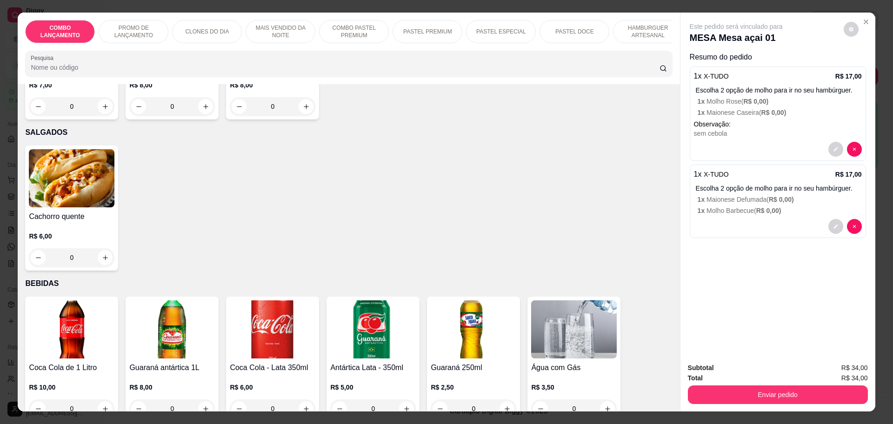
scroll to position [2965, 0]
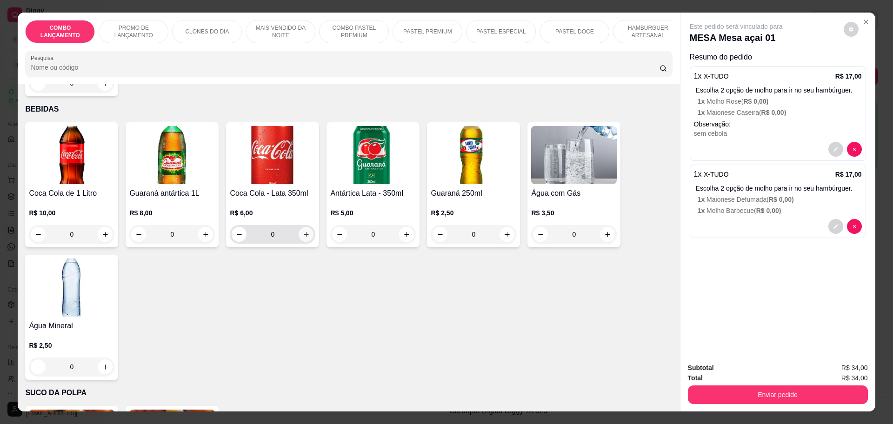
click at [303, 231] on icon "increase-product-quantity" at bounding box center [306, 234] width 7 height 7
click at [302, 232] on icon "increase-product-quantity" at bounding box center [305, 235] width 7 height 7
type input "2"
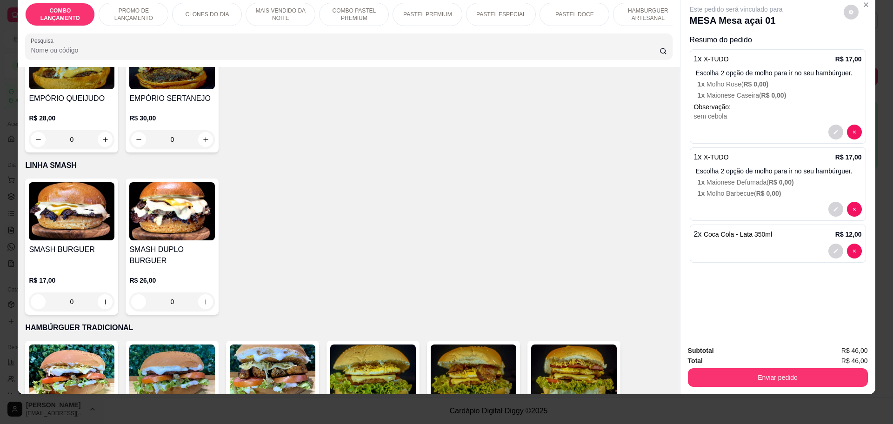
scroll to position [1952, 0]
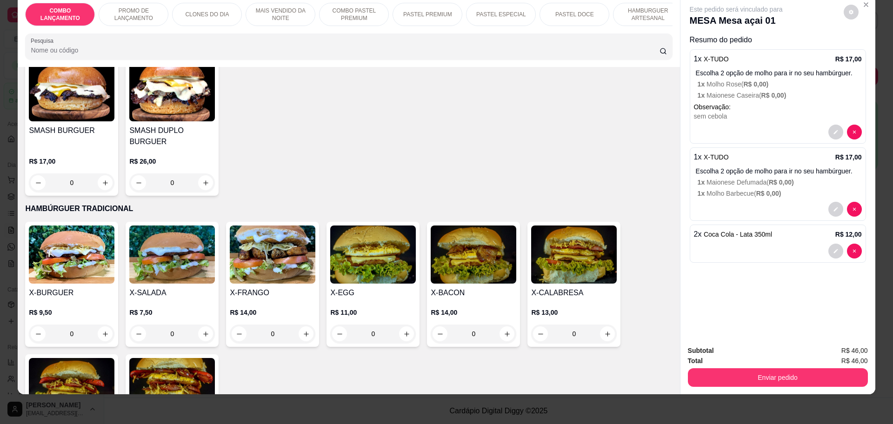
click at [102, 325] on div "0" at bounding box center [72, 334] width 86 height 19
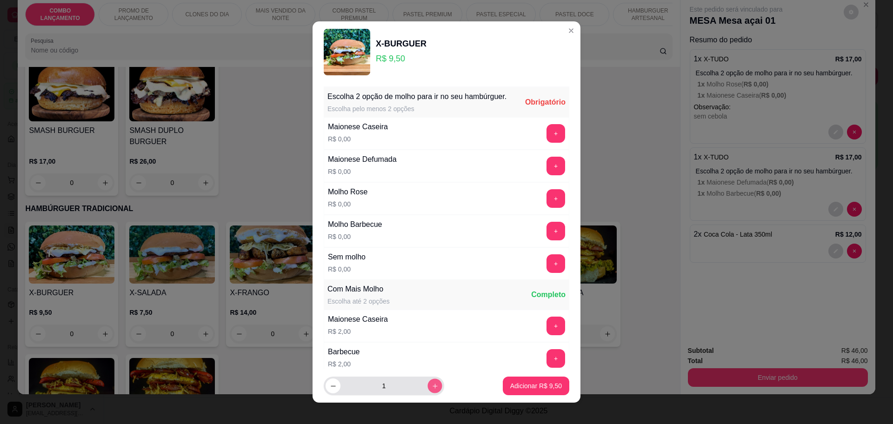
click at [427, 390] on button "increase-product-quantity" at bounding box center [434, 386] width 14 height 14
type input "2"
click at [547, 207] on button "+" at bounding box center [556, 198] width 18 height 18
click at [546, 240] on button "+" at bounding box center [555, 231] width 19 height 19
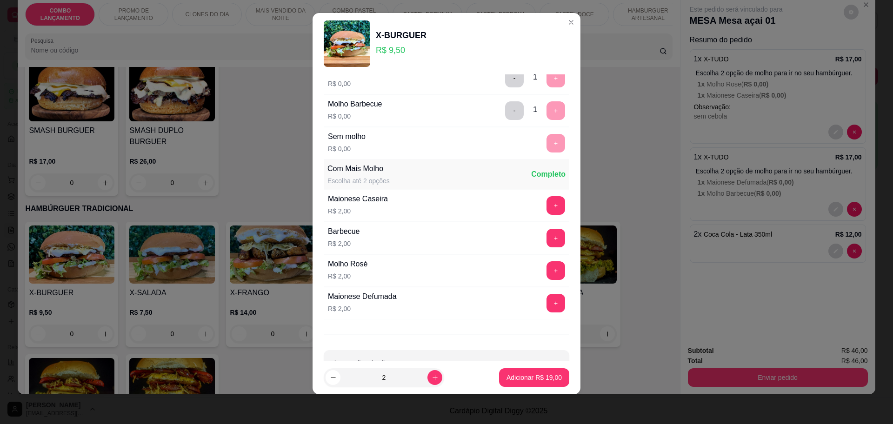
scroll to position [140, 0]
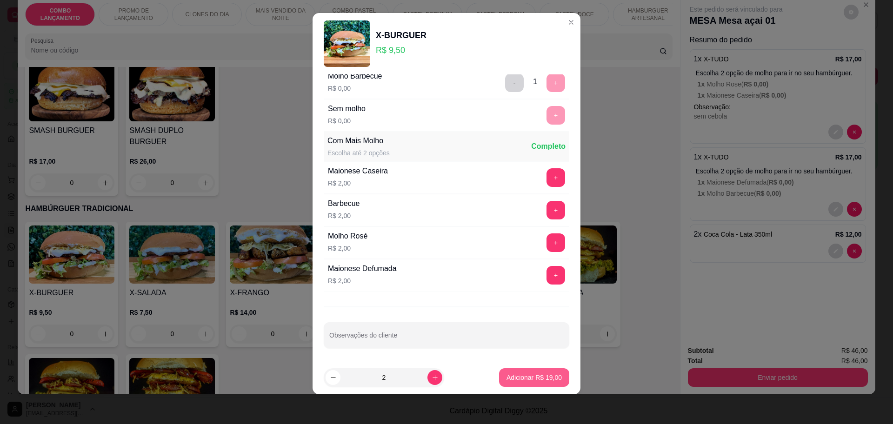
click at [526, 377] on p "Adicionar R$ 19,00" at bounding box center [533, 377] width 55 height 9
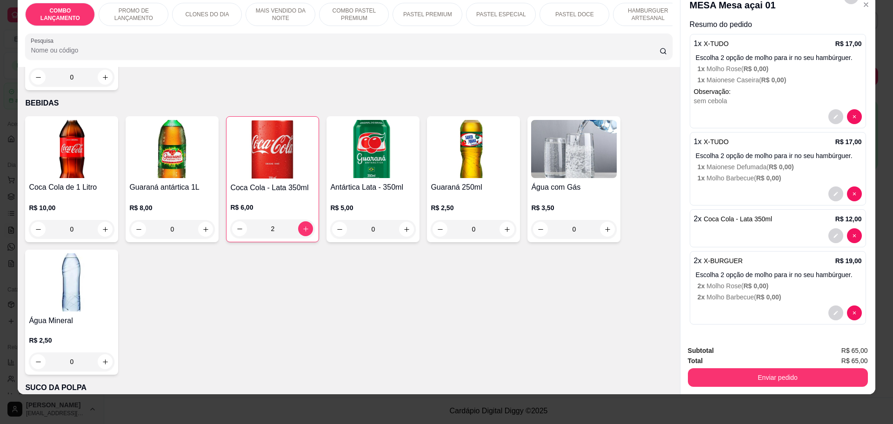
scroll to position [2940, 0]
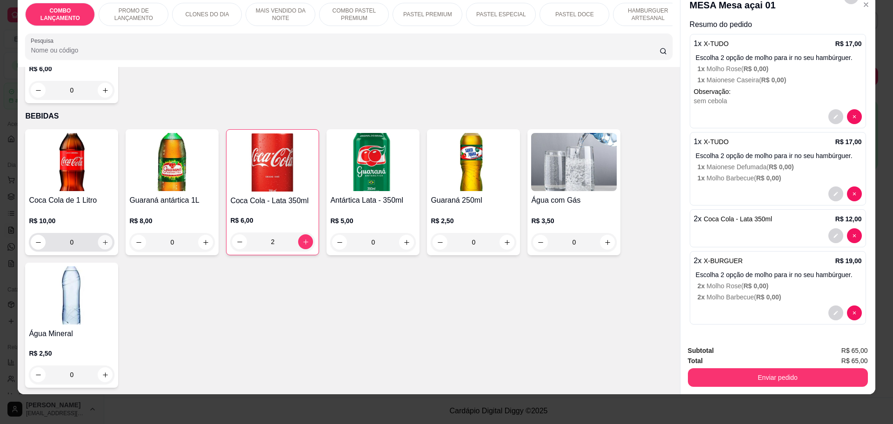
click at [102, 239] on icon "increase-product-quantity" at bounding box center [105, 242] width 7 height 7
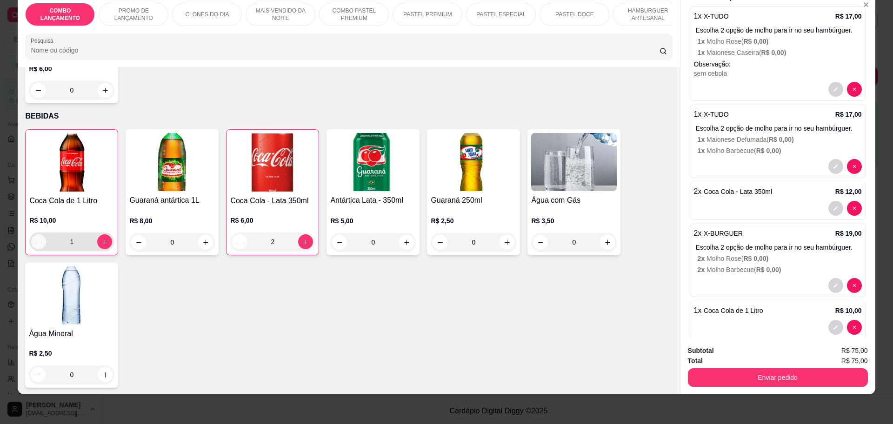
click at [35, 239] on icon "decrease-product-quantity" at bounding box center [38, 242] width 7 height 7
type input "0"
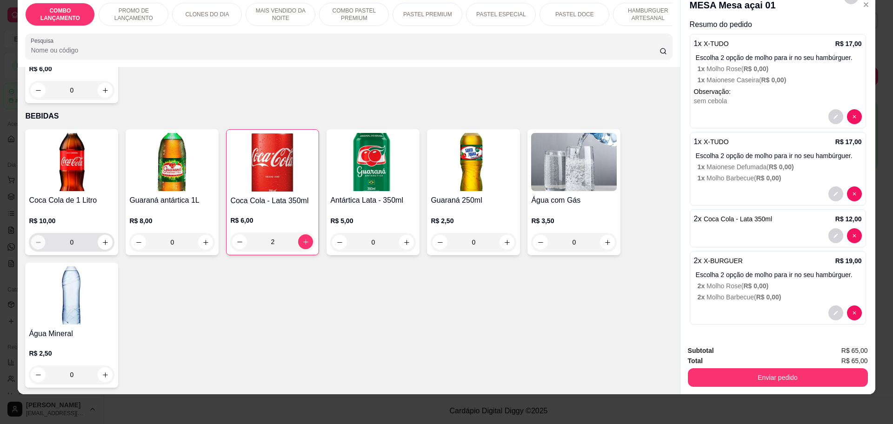
click at [35, 239] on icon "decrease-product-quantity" at bounding box center [38, 242] width 7 height 7
click at [306, 235] on button "increase-product-quantity" at bounding box center [306, 242] width 14 height 14
click at [306, 234] on button "increase-product-quantity" at bounding box center [305, 241] width 15 height 15
type input "4"
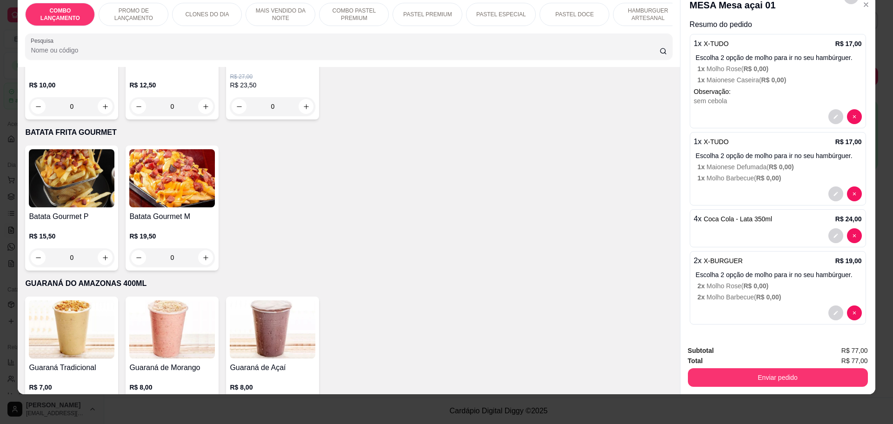
scroll to position [2417, 0]
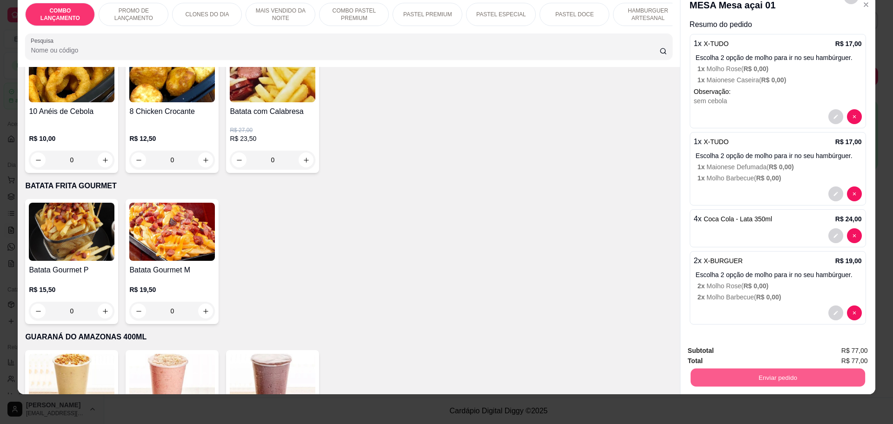
click at [757, 373] on button "Enviar pedido" at bounding box center [777, 377] width 174 height 18
click at [759, 352] on button "Não registrar e enviar pedido" at bounding box center [746, 355] width 97 height 18
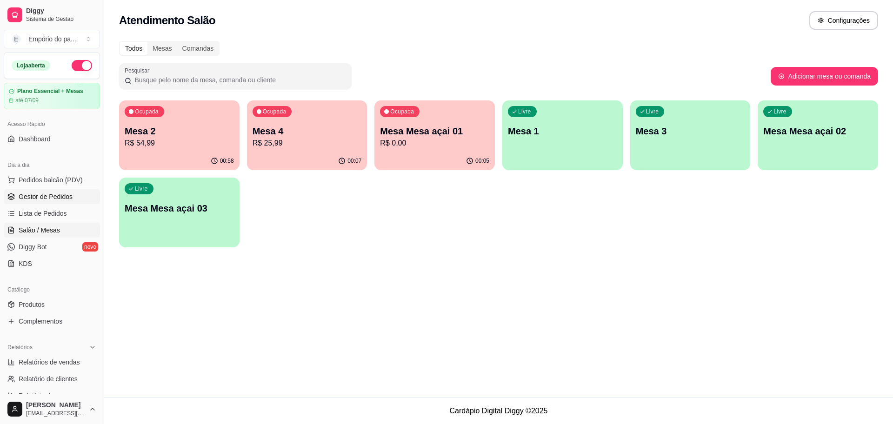
click at [70, 193] on span "Gestor de Pedidos" at bounding box center [46, 196] width 54 height 9
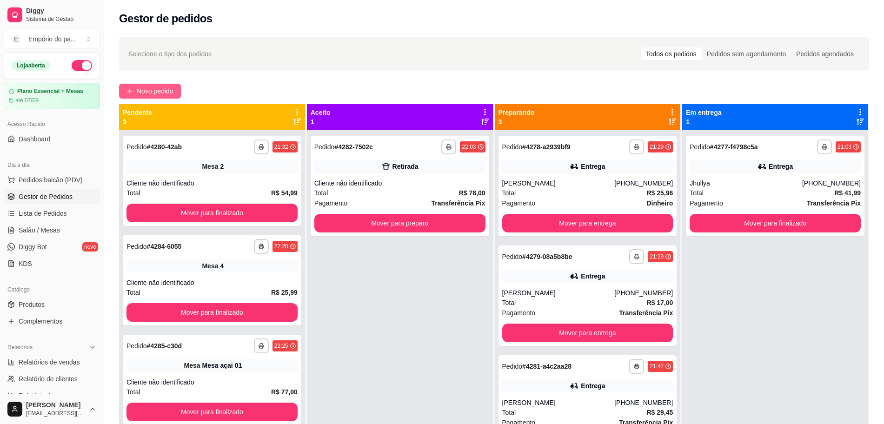
click at [170, 92] on span "Novo pedido" at bounding box center [155, 91] width 37 height 10
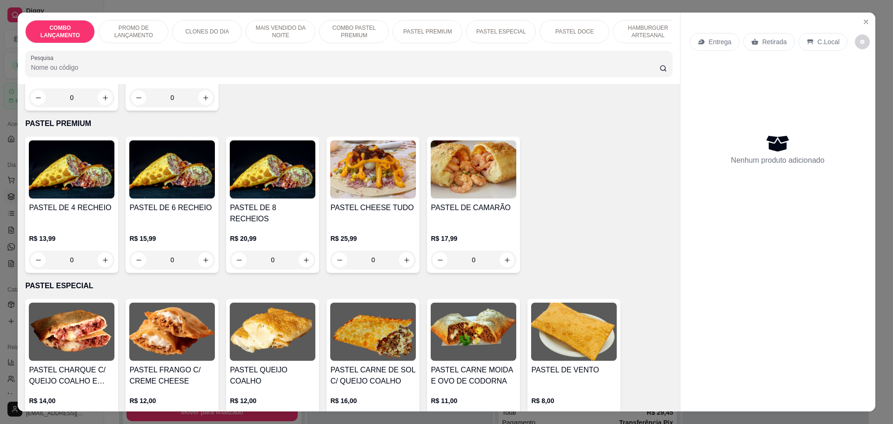
scroll to position [1104, 0]
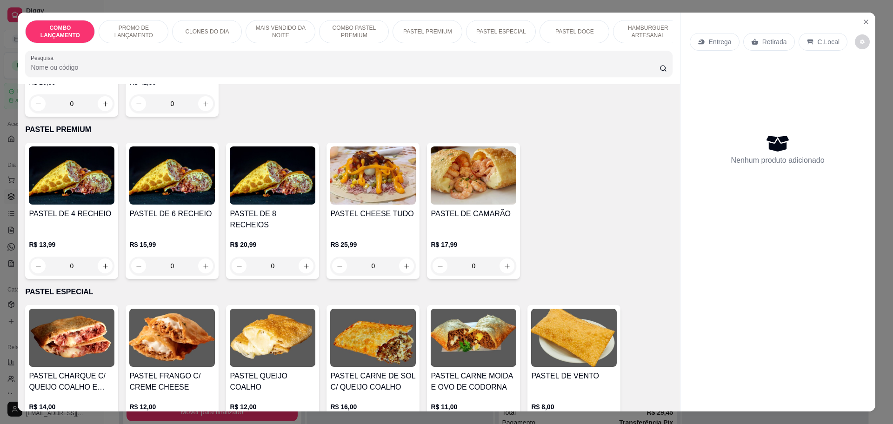
click at [104, 257] on div "0" at bounding box center [72, 266] width 86 height 19
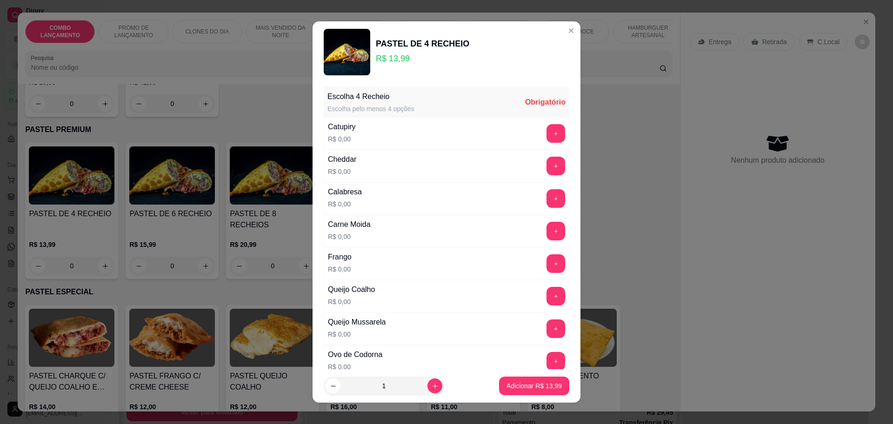
click at [526, 253] on div "Frango R$ 0,00 +" at bounding box center [447, 263] width 246 height 33
click at [532, 253] on div "Frango R$ 0,00 +" at bounding box center [447, 263] width 246 height 33
click at [547, 262] on button "+" at bounding box center [556, 263] width 18 height 18
click at [546, 293] on button "+" at bounding box center [555, 296] width 19 height 19
click at [547, 131] on button "+" at bounding box center [556, 133] width 18 height 18
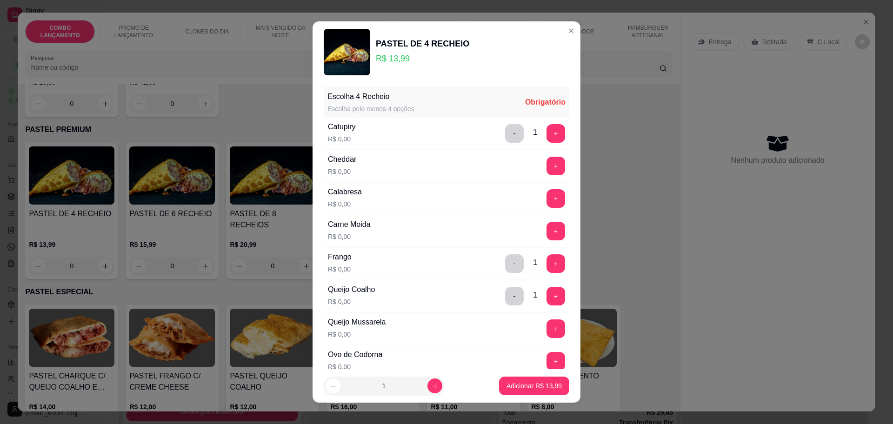
scroll to position [116, 0]
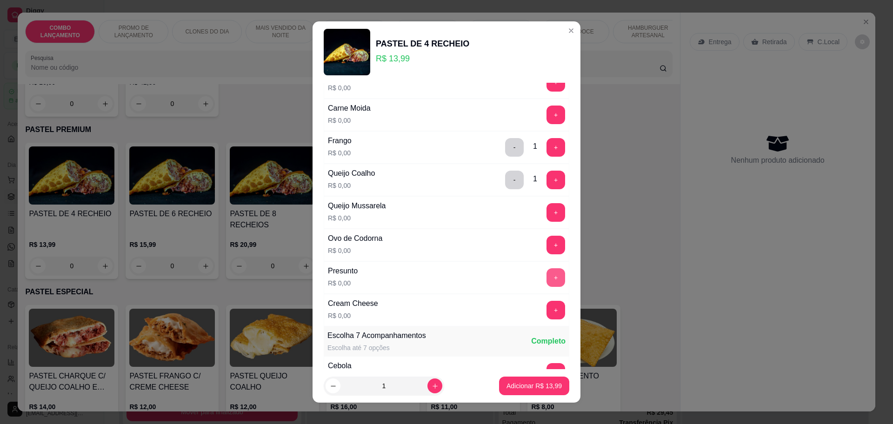
click at [546, 279] on button "+" at bounding box center [555, 277] width 19 height 19
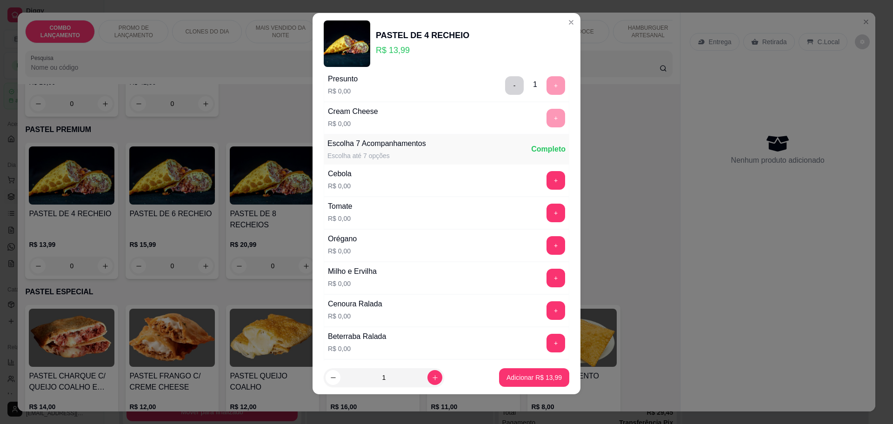
scroll to position [360, 0]
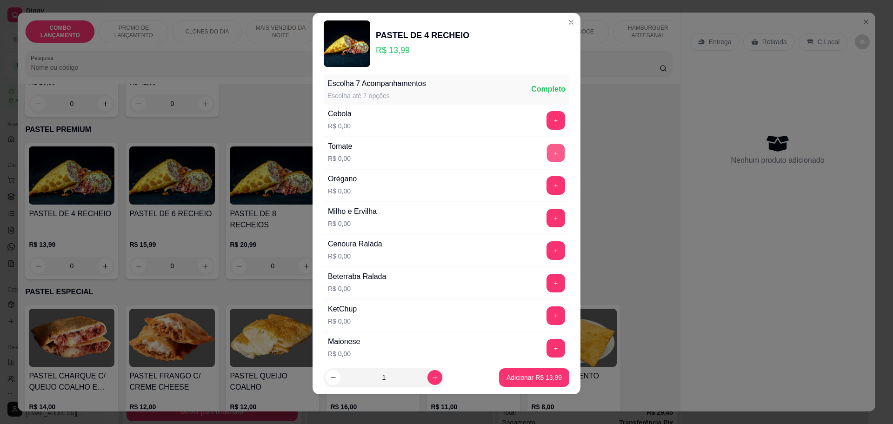
click at [547, 153] on button "+" at bounding box center [556, 153] width 18 height 18
click at [547, 178] on button "+" at bounding box center [556, 185] width 18 height 18
click at [546, 214] on button "+" at bounding box center [555, 218] width 19 height 19
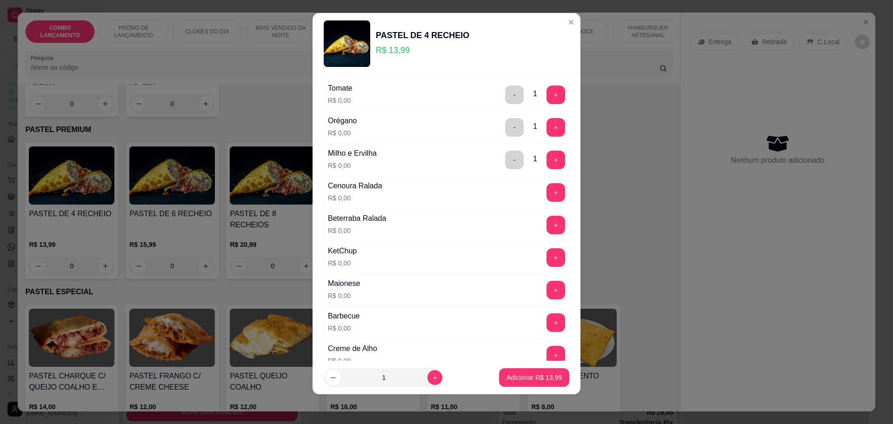
scroll to position [476, 0]
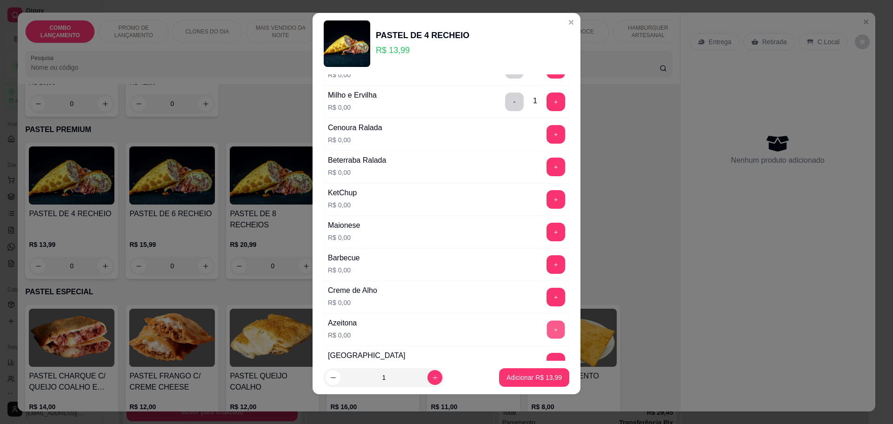
click at [547, 326] on button "+" at bounding box center [556, 329] width 18 height 18
click at [542, 381] on p "Adicionar R$ 13,99" at bounding box center [533, 377] width 55 height 9
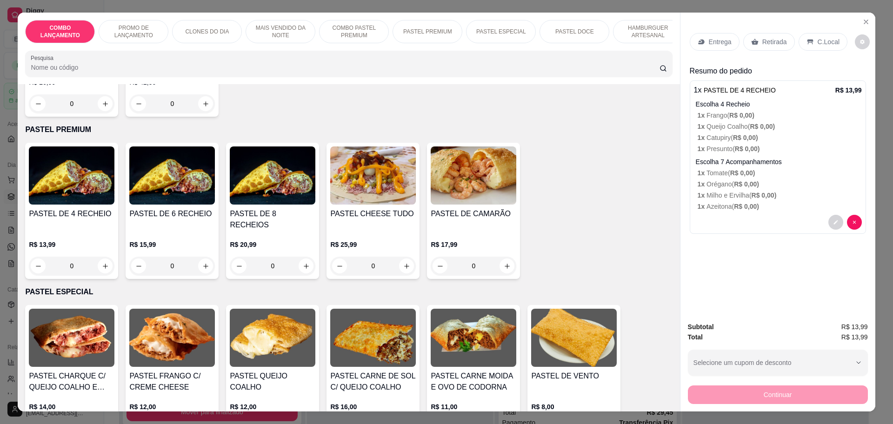
click at [769, 35] on div "Retirada" at bounding box center [769, 42] width 52 height 18
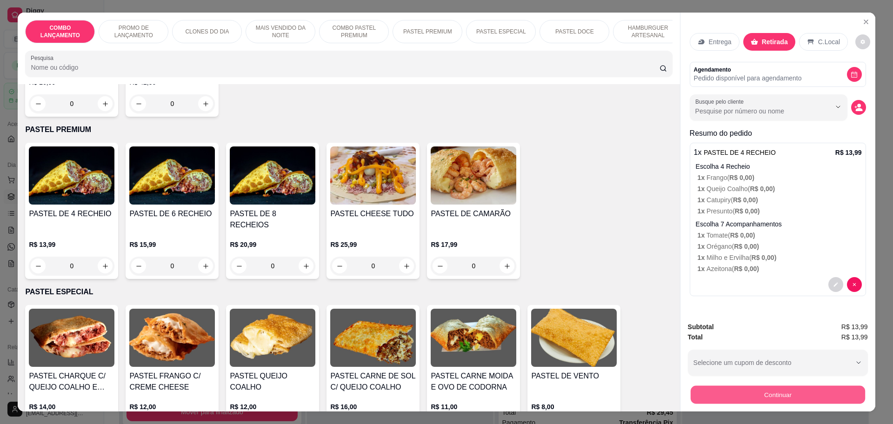
click at [781, 392] on button "Continuar" at bounding box center [777, 395] width 174 height 18
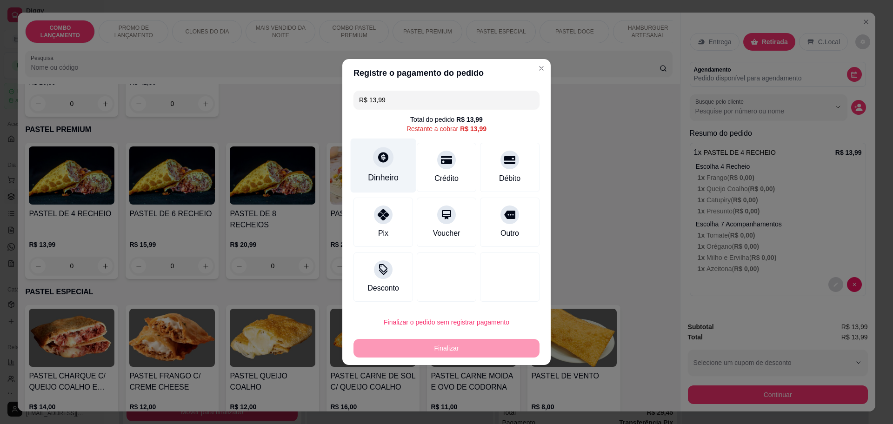
click at [391, 178] on div "Dinheiro" at bounding box center [383, 178] width 31 height 12
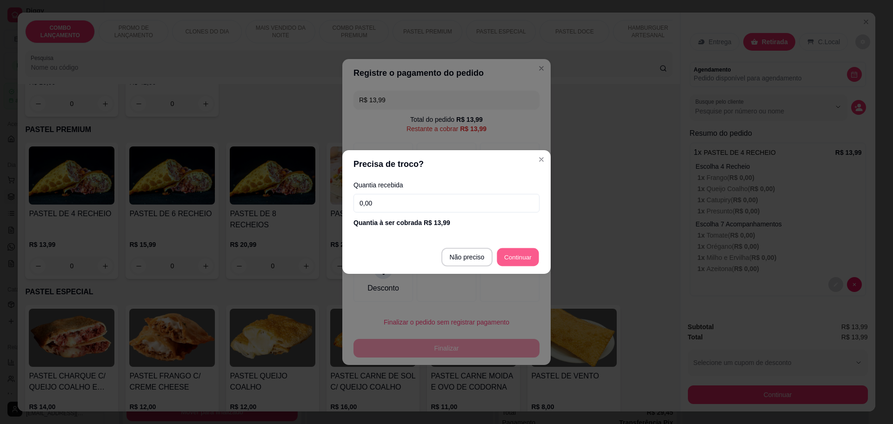
type input "R$ 0,00"
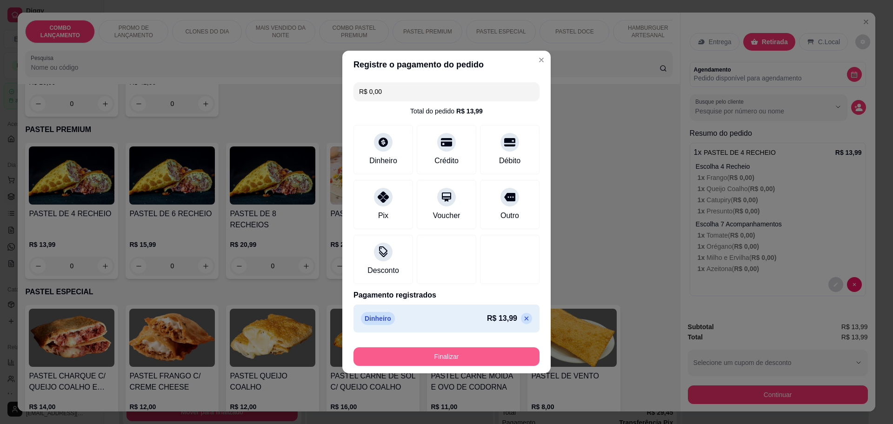
click at [479, 353] on button "Finalizar" at bounding box center [446, 356] width 186 height 19
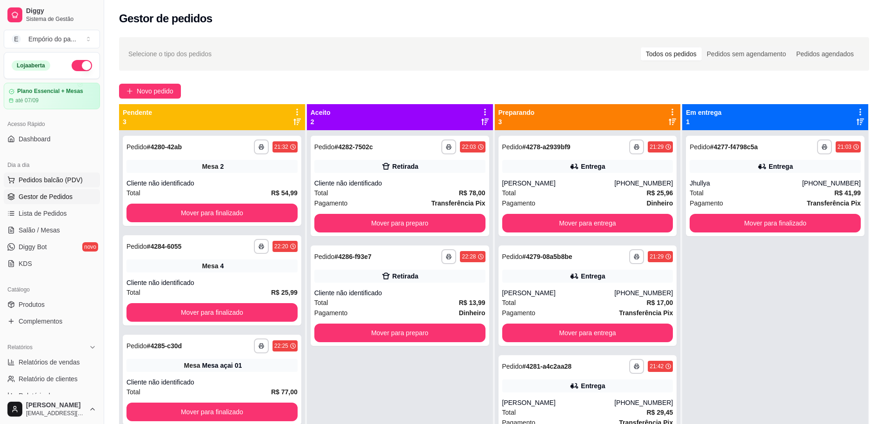
click at [74, 183] on span "Pedidos balcão (PDV)" at bounding box center [51, 179] width 64 height 9
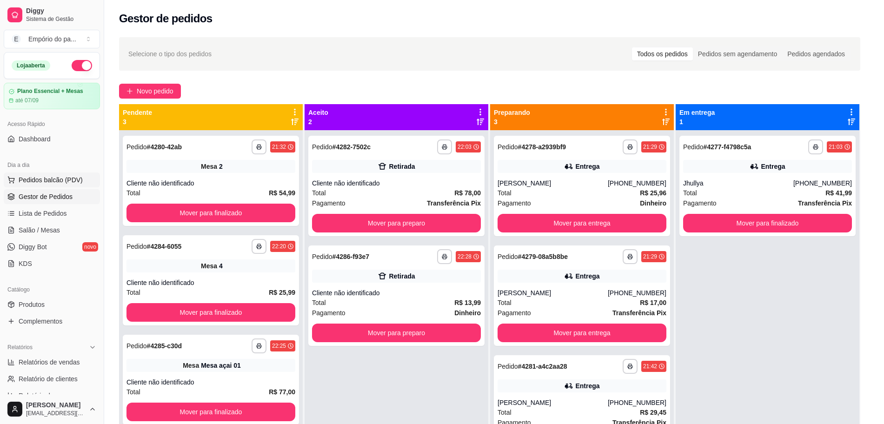
click at [78, 194] on img at bounding box center [66, 176] width 87 height 59
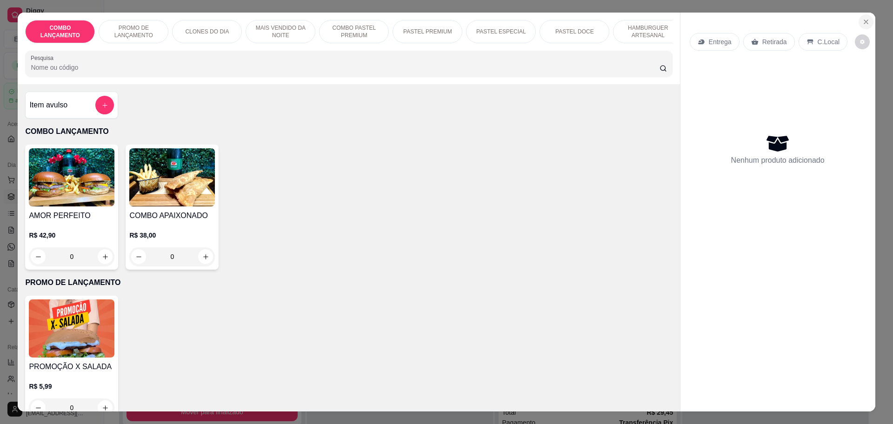
click at [860, 17] on button "Close" at bounding box center [865, 21] width 15 height 15
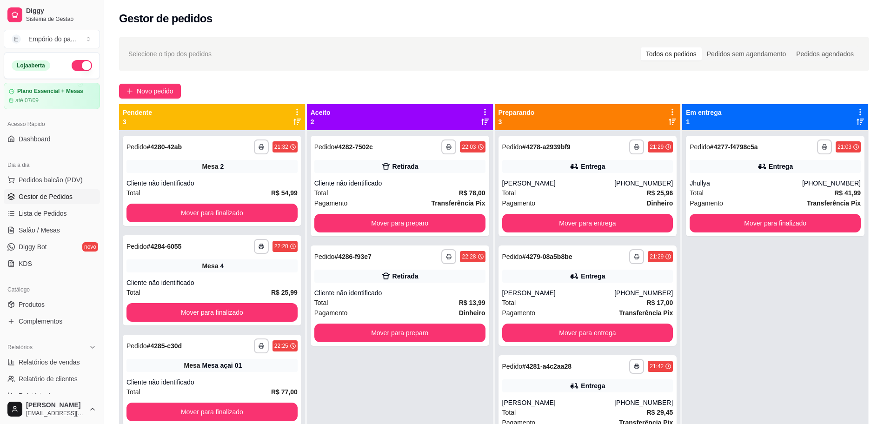
click at [45, 190] on link "Gestor de Pedidos" at bounding box center [52, 196] width 96 height 15
click at [59, 228] on link "Salão / Mesas" at bounding box center [52, 230] width 96 height 15
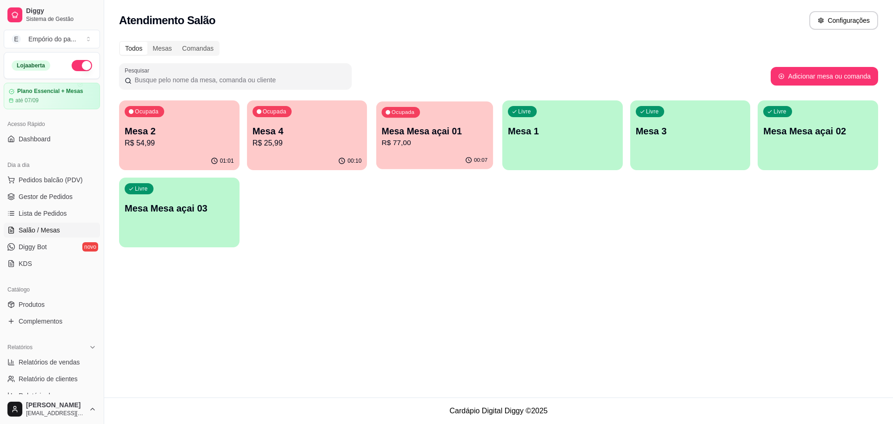
click at [447, 166] on div "00:07" at bounding box center [434, 161] width 117 height 18
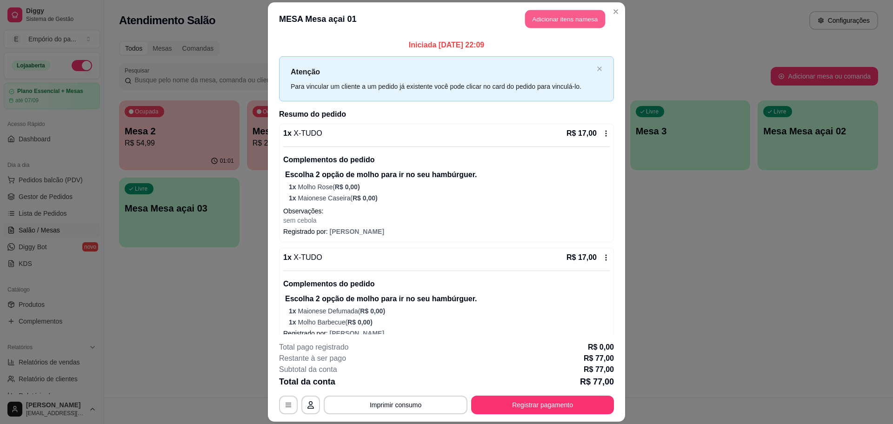
click at [543, 18] on button "Adicionar itens na mesa" at bounding box center [565, 19] width 80 height 18
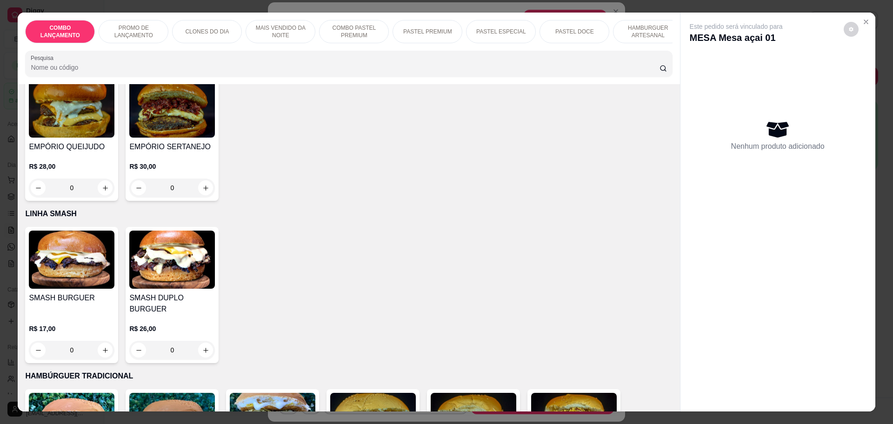
scroll to position [2035, 0]
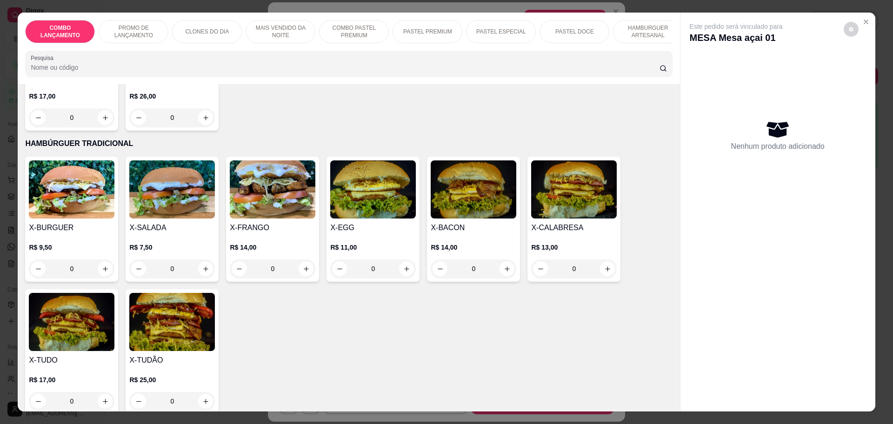
click at [503, 259] on div "0" at bounding box center [474, 268] width 86 height 19
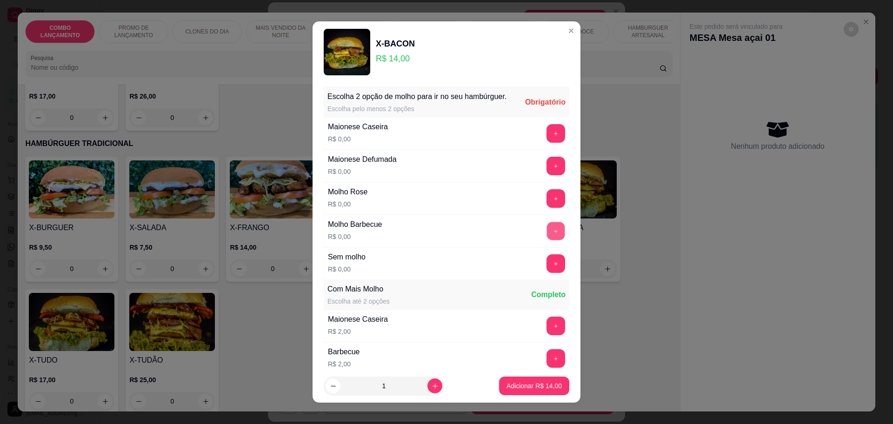
click at [547, 239] on button "+" at bounding box center [556, 231] width 18 height 18
click at [546, 240] on button "+" at bounding box center [555, 231] width 19 height 19
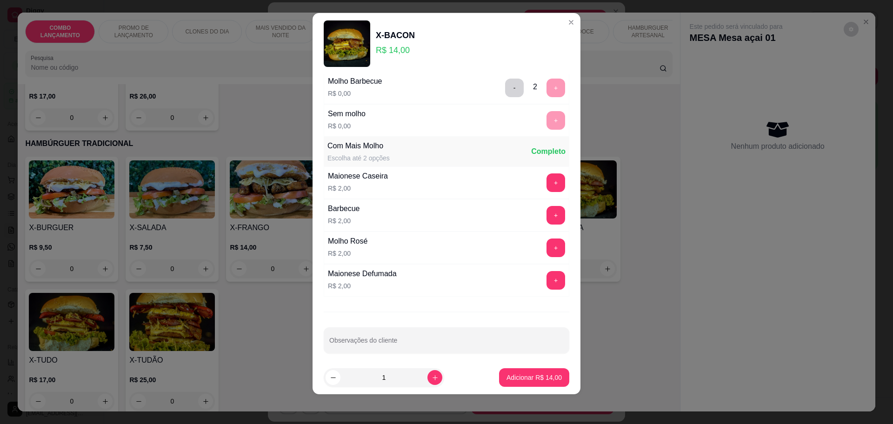
scroll to position [140, 0]
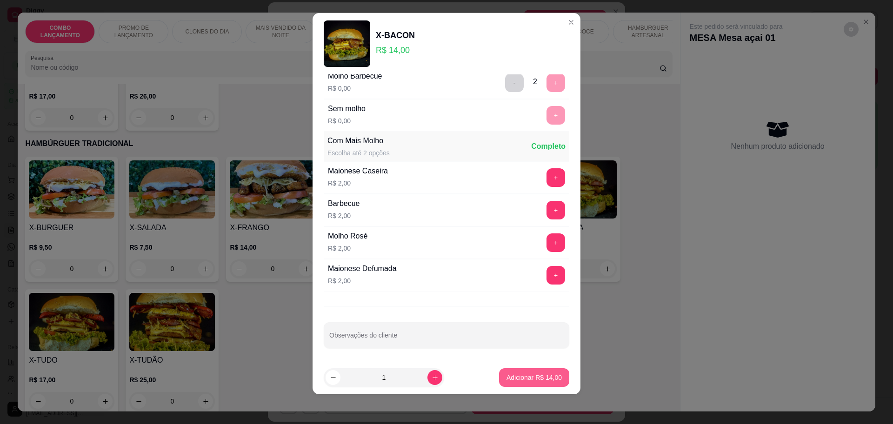
click at [527, 373] on p "Adicionar R$ 14,00" at bounding box center [533, 377] width 55 height 9
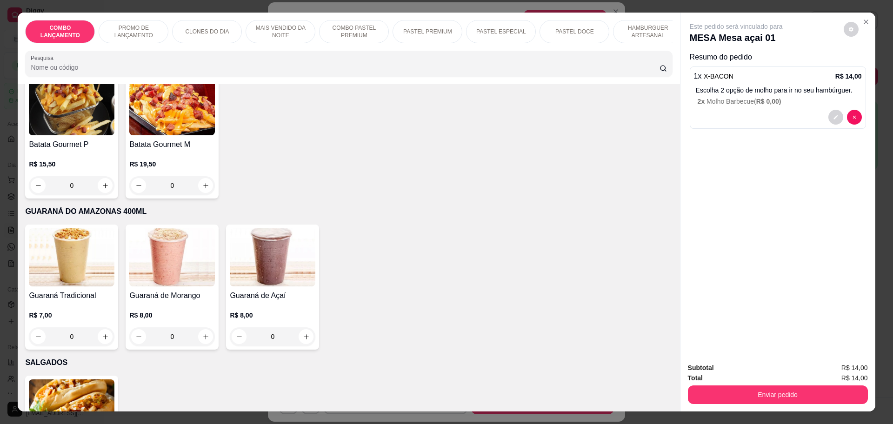
scroll to position [2558, 0]
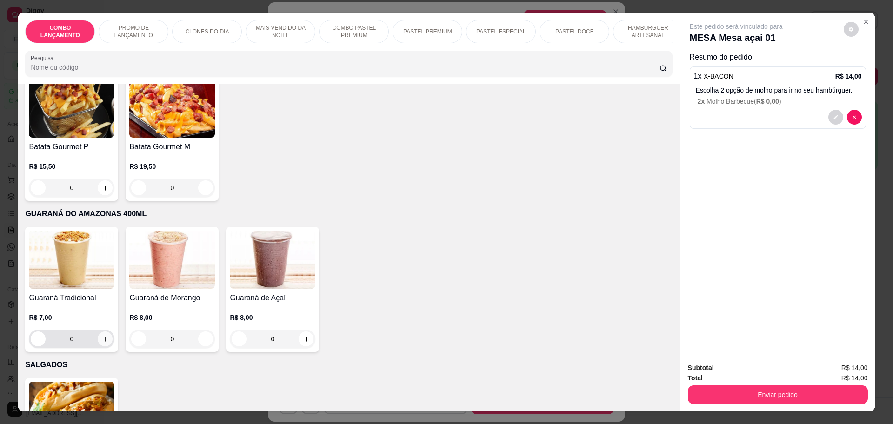
click at [103, 332] on button "increase-product-quantity" at bounding box center [105, 339] width 15 height 15
type input "1"
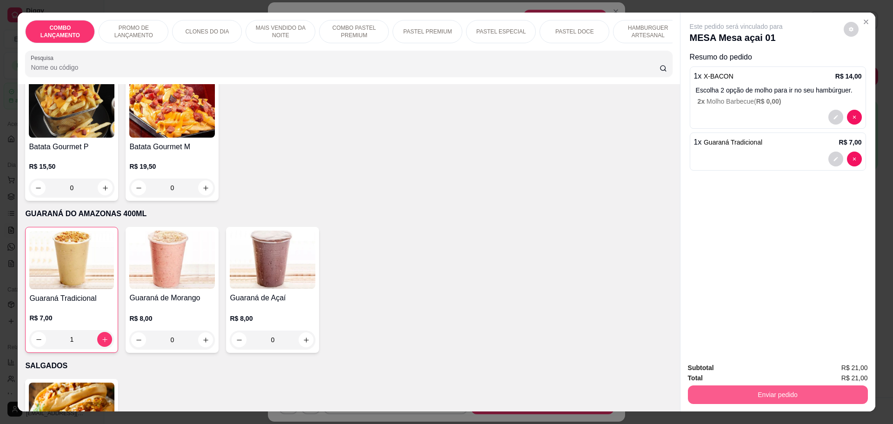
click at [758, 394] on button "Enviar pedido" at bounding box center [778, 395] width 180 height 19
click at [766, 370] on button "Não registrar e enviar pedido" at bounding box center [746, 372] width 97 height 18
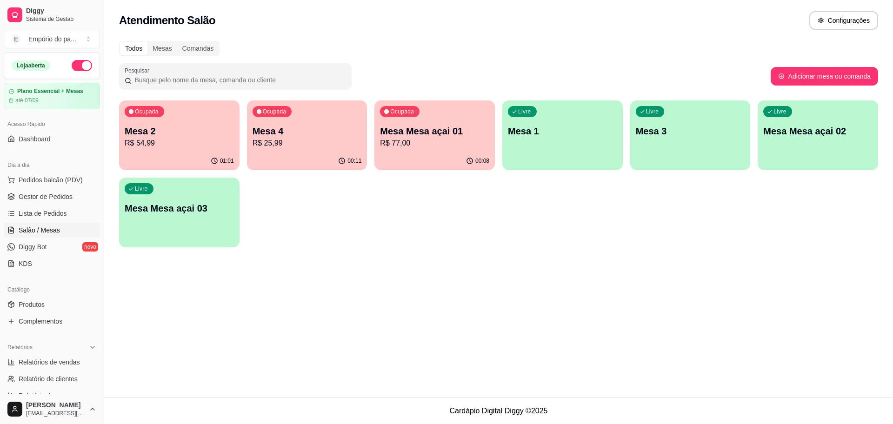
click at [678, 149] on div "Livre Mesa 3" at bounding box center [690, 129] width 120 height 59
click at [41, 196] on span "Gestor de Pedidos" at bounding box center [46, 196] width 54 height 9
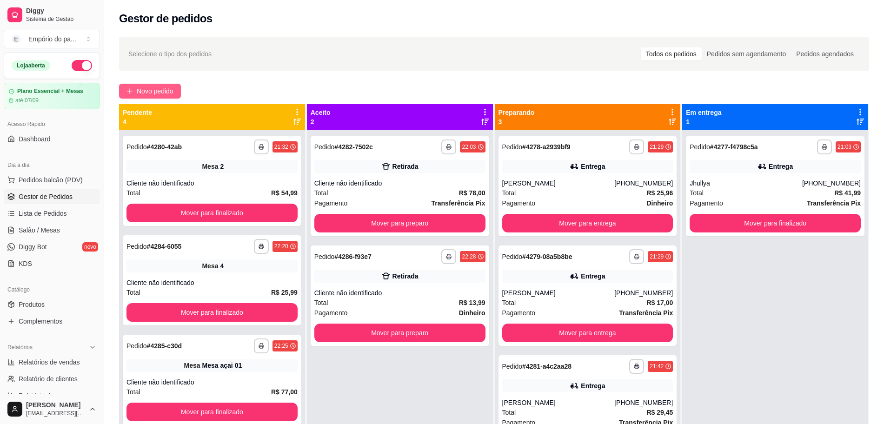
click at [153, 88] on span "Novo pedido" at bounding box center [155, 91] width 37 height 10
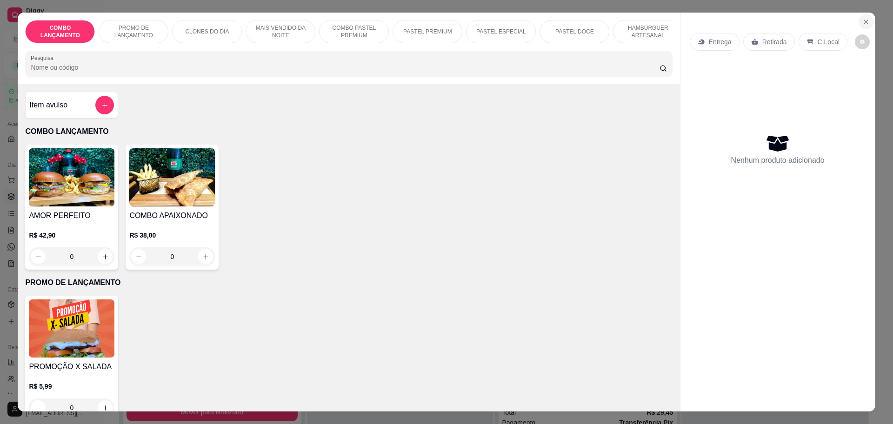
click at [862, 21] on icon "Close" at bounding box center [865, 21] width 7 height 7
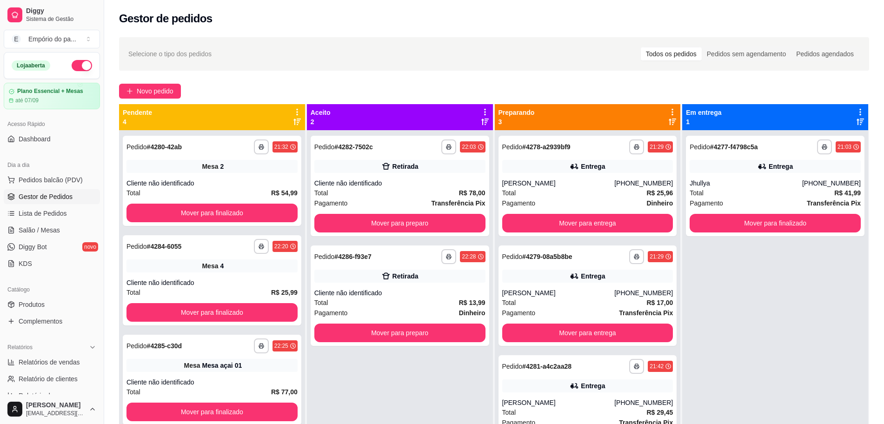
click at [155, 82] on div "**********" at bounding box center [494, 286] width 780 height 508
click at [163, 88] on span "Novo pedido" at bounding box center [155, 91] width 37 height 10
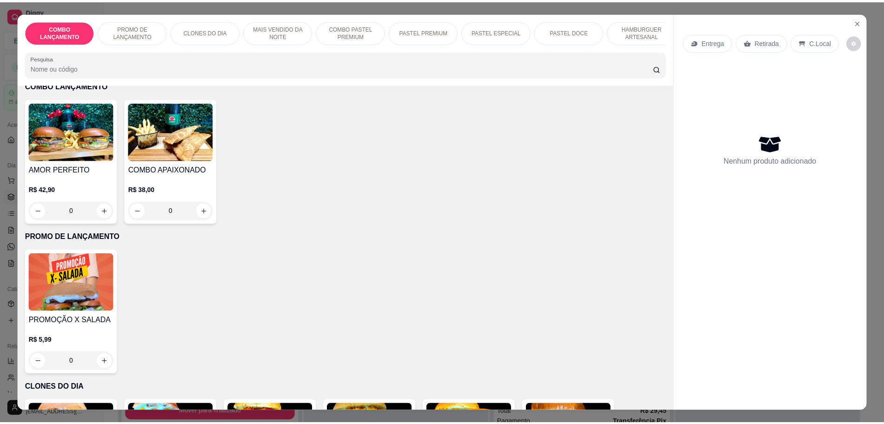
scroll to position [58, 0]
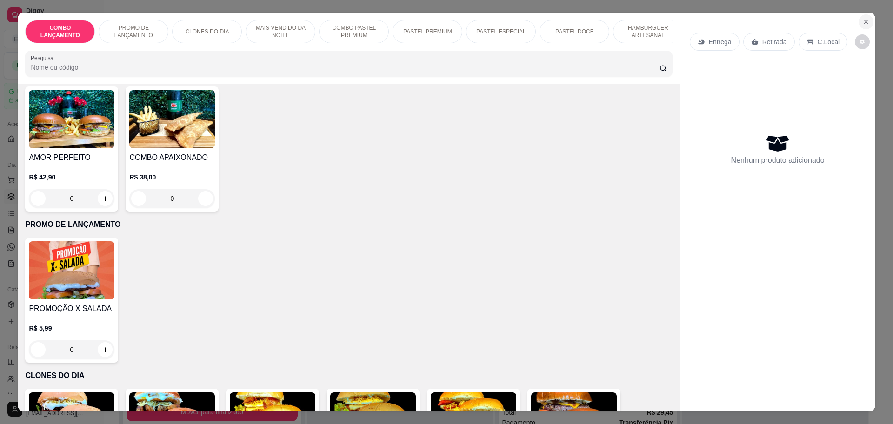
click at [862, 22] on icon "Close" at bounding box center [865, 21] width 7 height 7
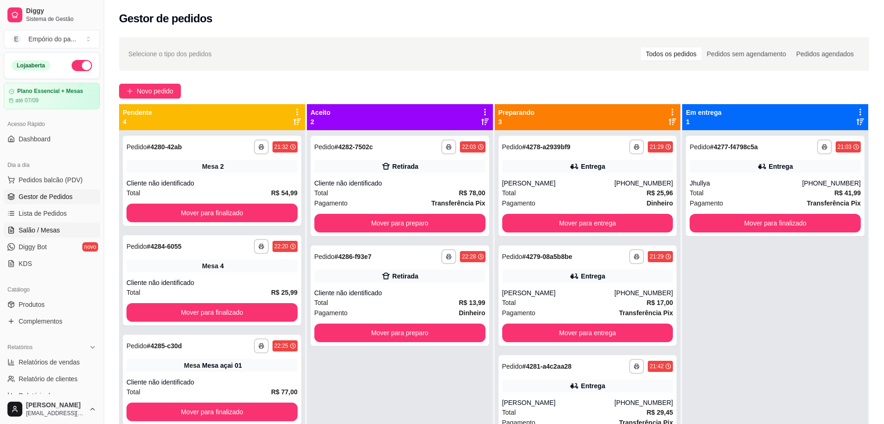
click at [30, 230] on span "Salão / Mesas" at bounding box center [39, 230] width 41 height 9
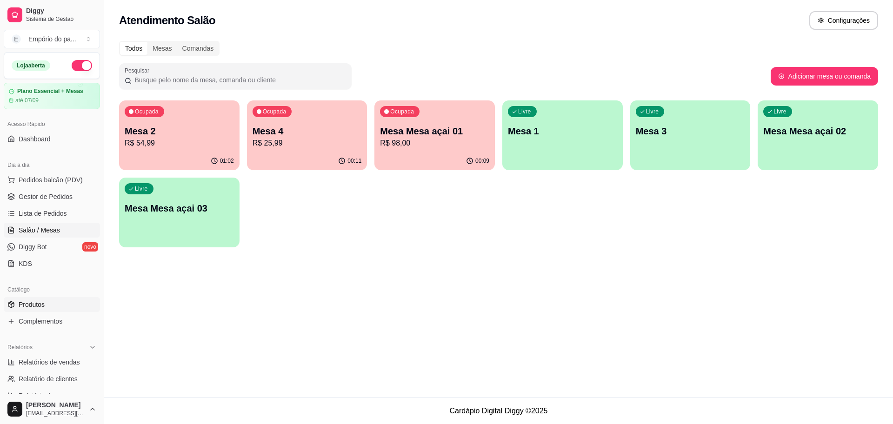
click at [18, 306] on link "Produtos" at bounding box center [52, 304] width 96 height 15
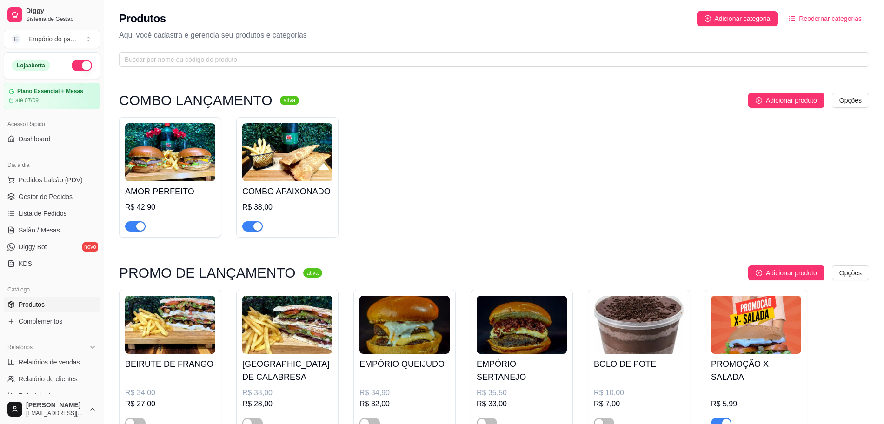
click at [137, 225] on div "button" at bounding box center [140, 226] width 8 height 8
click at [255, 227] on div "button" at bounding box center [257, 226] width 8 height 8
click at [258, 226] on span "button" at bounding box center [252, 226] width 20 height 10
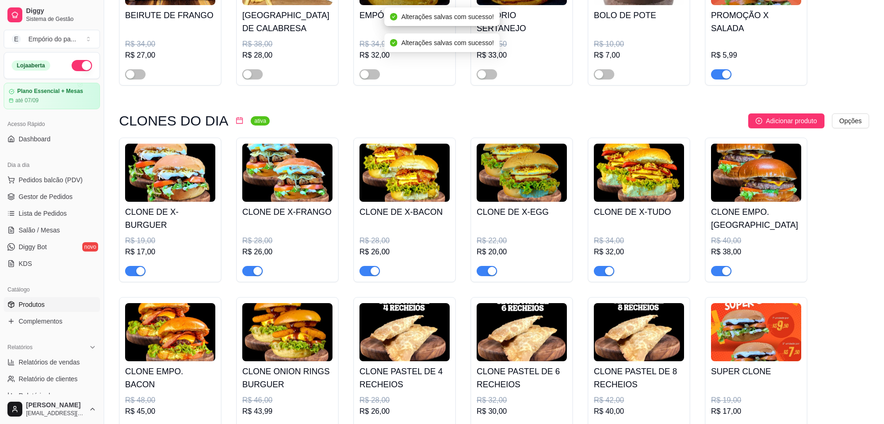
scroll to position [523, 0]
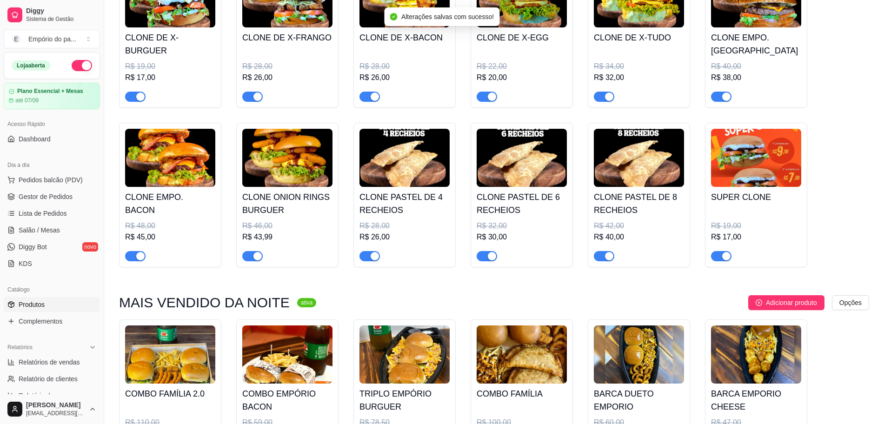
click at [724, 93] on span "button" at bounding box center [721, 97] width 20 height 10
click at [256, 256] on div "button" at bounding box center [257, 256] width 8 height 8
click at [135, 259] on button "button" at bounding box center [135, 256] width 20 height 10
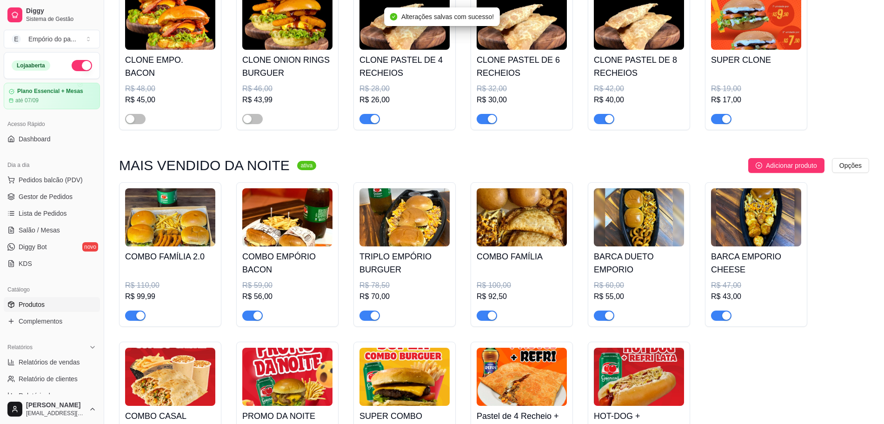
scroll to position [698, 0]
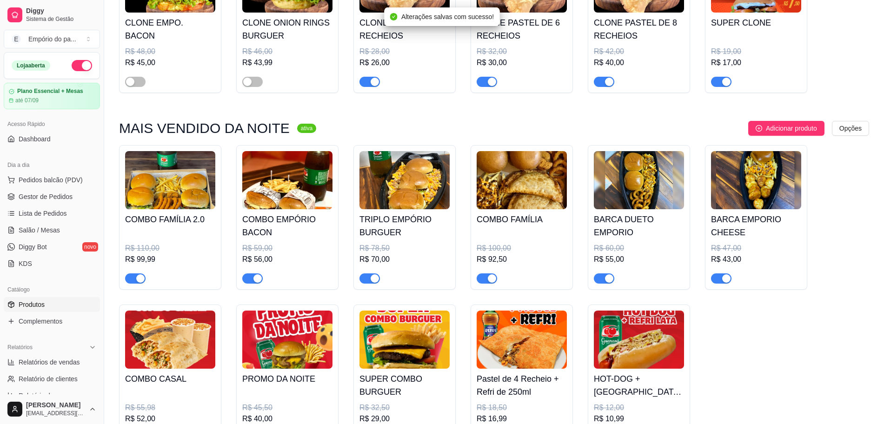
click at [145, 279] on span "button" at bounding box center [135, 278] width 20 height 10
click at [252, 281] on span "button" at bounding box center [252, 278] width 20 height 10
click at [367, 279] on span "button" at bounding box center [369, 278] width 20 height 10
drag, startPoint x: 487, startPoint y: 280, endPoint x: 510, endPoint y: 280, distance: 22.8
click at [487, 280] on button "button" at bounding box center [487, 278] width 20 height 10
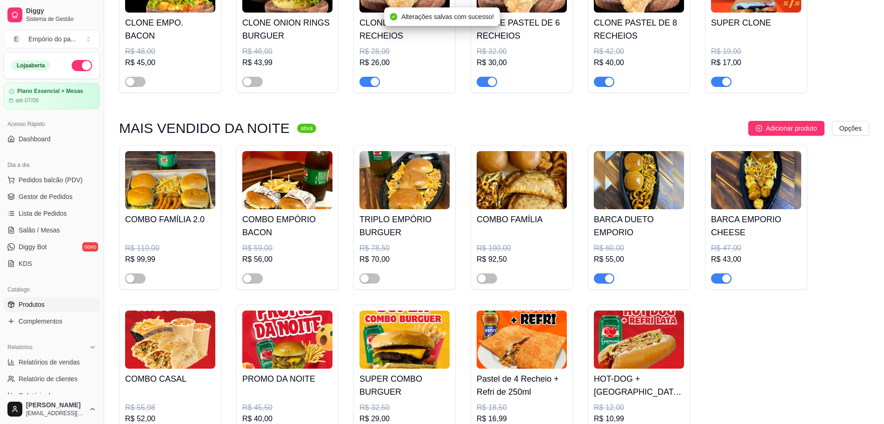
click at [599, 281] on span "button" at bounding box center [604, 278] width 20 height 10
click at [718, 275] on span "button" at bounding box center [721, 278] width 20 height 10
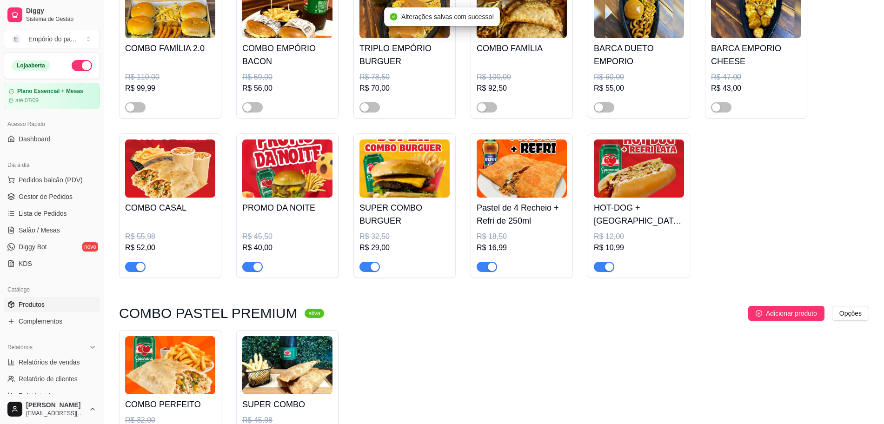
scroll to position [872, 0]
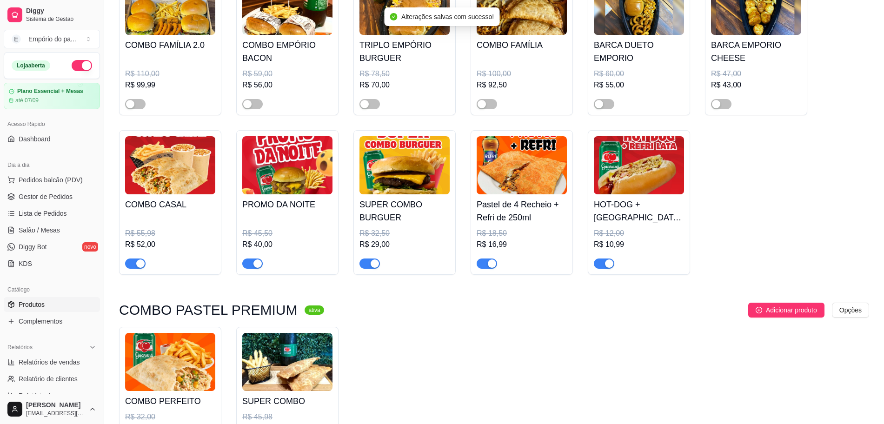
click at [369, 261] on span "button" at bounding box center [369, 264] width 20 height 10
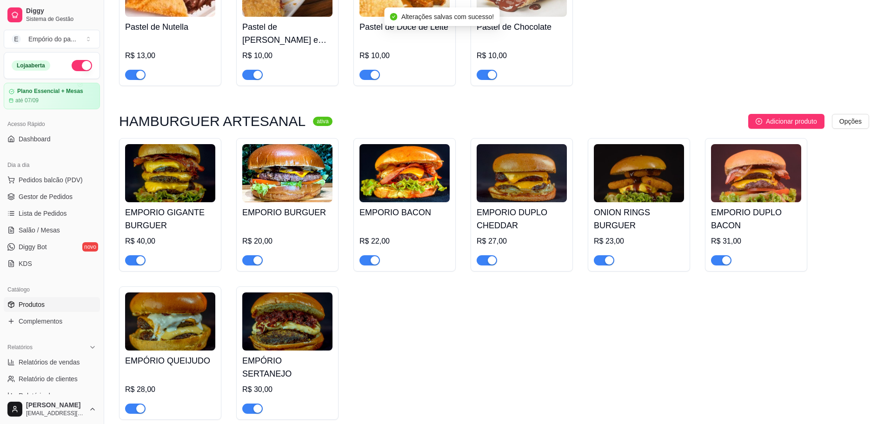
scroll to position [1802, 0]
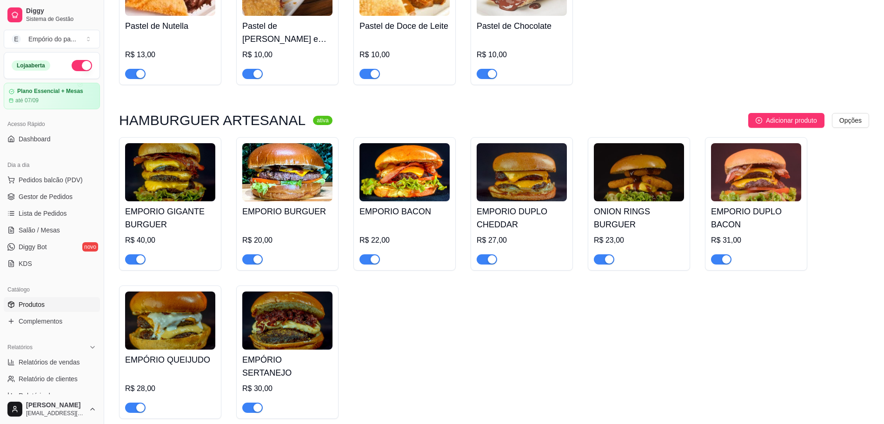
click at [145, 254] on span "button" at bounding box center [135, 259] width 20 height 10
click at [138, 404] on div "button" at bounding box center [140, 408] width 8 height 8
click at [249, 403] on span "button" at bounding box center [252, 408] width 20 height 10
click at [254, 255] on div "button" at bounding box center [257, 259] width 8 height 8
click at [366, 254] on span "button" at bounding box center [369, 259] width 20 height 10
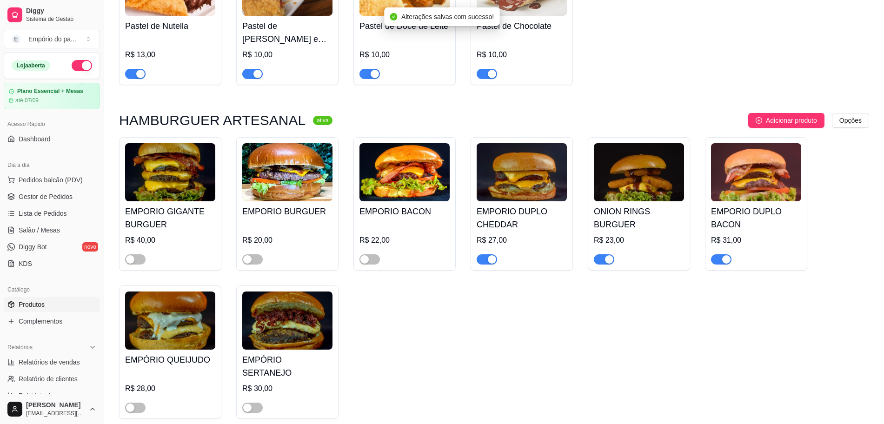
click at [479, 254] on span "button" at bounding box center [487, 259] width 20 height 10
click at [606, 255] on div "button" at bounding box center [609, 259] width 8 height 8
click at [725, 255] on div "button" at bounding box center [726, 259] width 8 height 8
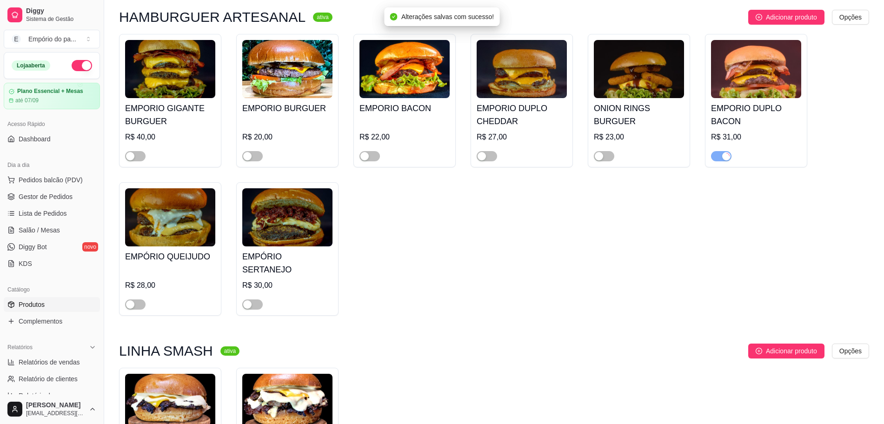
scroll to position [1918, 0]
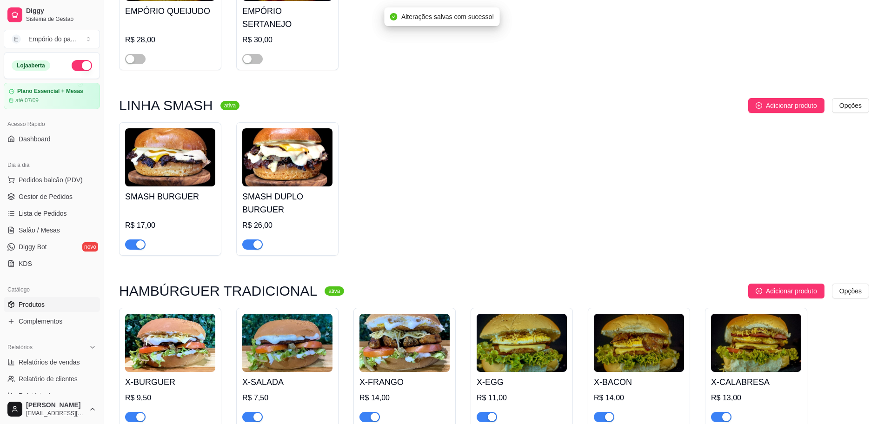
scroll to position [2151, 0]
drag, startPoint x: 262, startPoint y: 223, endPoint x: 255, endPoint y: 223, distance: 7.4
click at [255, 239] on button "button" at bounding box center [252, 244] width 20 height 10
click at [138, 240] on div "button" at bounding box center [140, 244] width 8 height 8
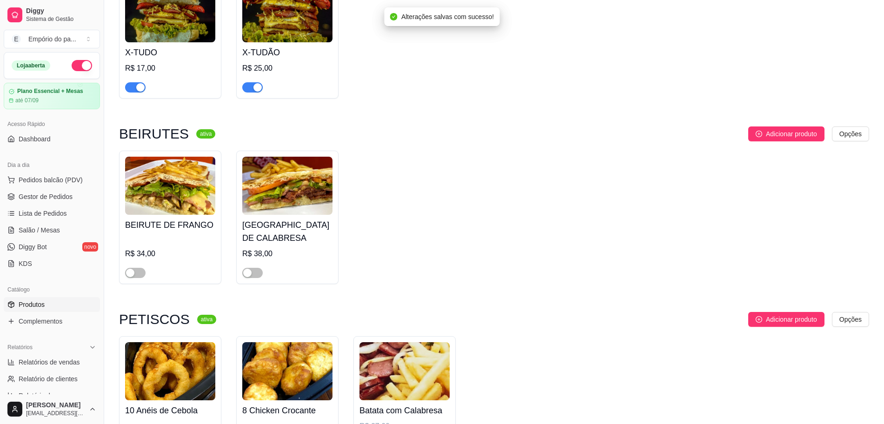
scroll to position [2558, 0]
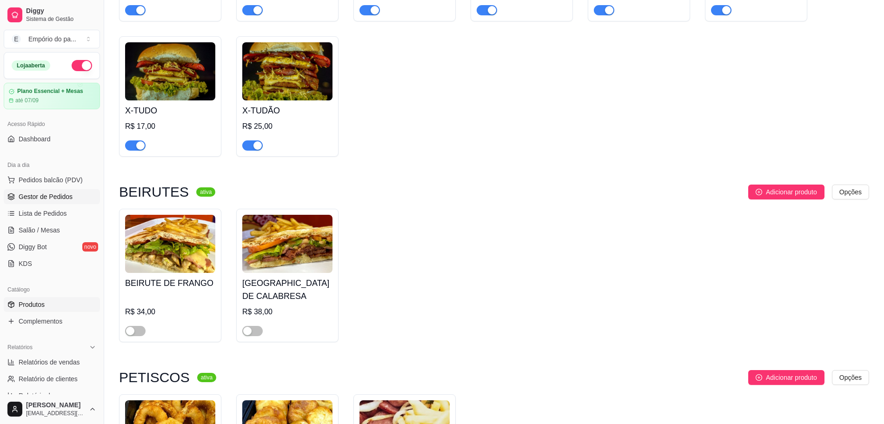
click at [56, 193] on span "Gestor de Pedidos" at bounding box center [46, 196] width 54 height 9
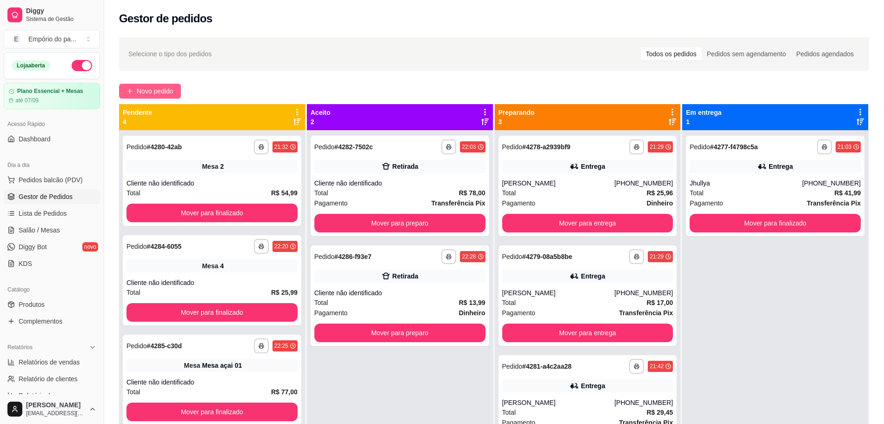
click at [169, 92] on span "Novo pedido" at bounding box center [155, 91] width 37 height 10
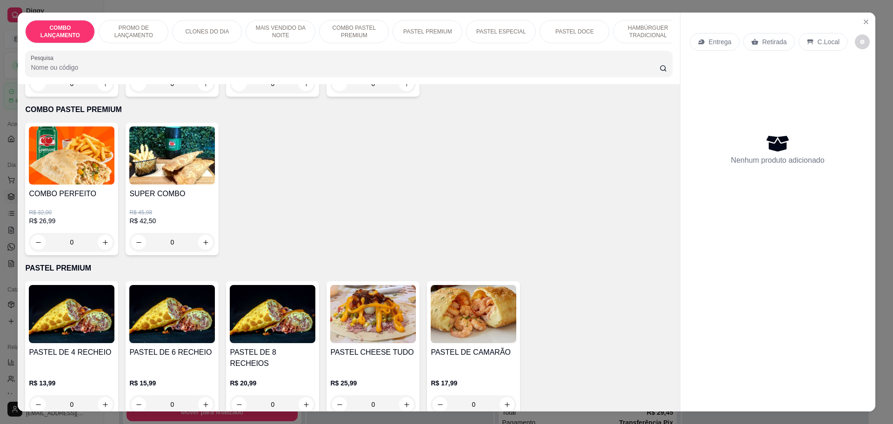
scroll to position [988, 0]
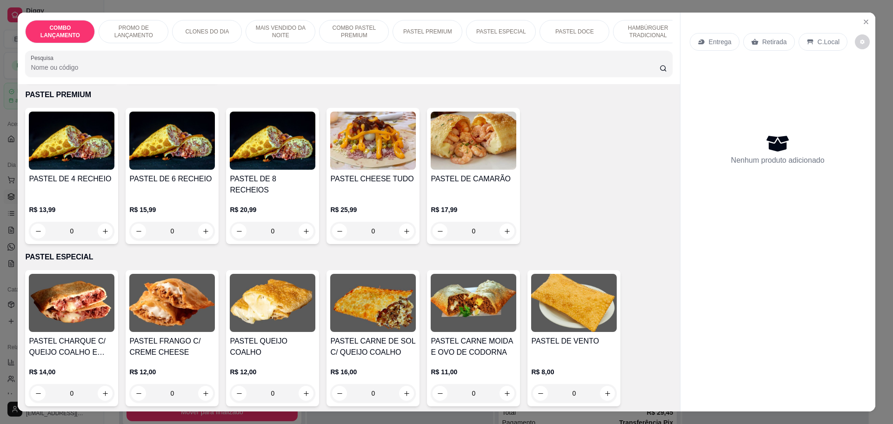
click at [204, 228] on div "0" at bounding box center [172, 231] width 86 height 19
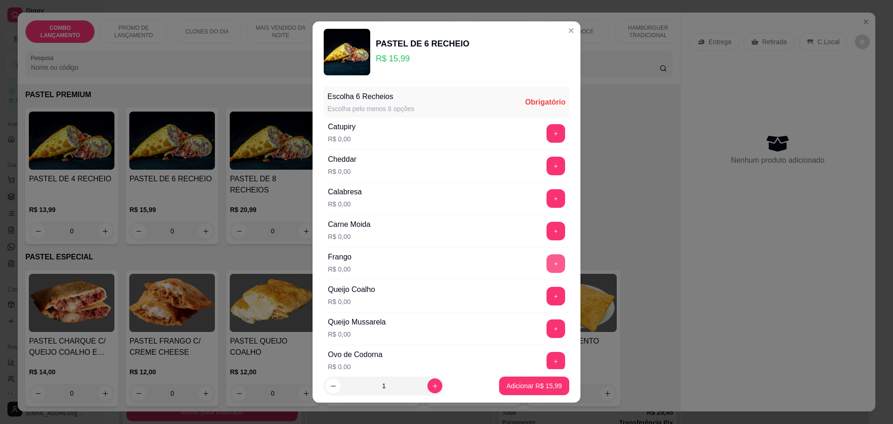
click at [546, 259] on button "+" at bounding box center [555, 263] width 19 height 19
click at [527, 275] on div "Frango R$ 0,00 - 1 +" at bounding box center [447, 263] width 246 height 33
click at [546, 264] on button "+" at bounding box center [555, 263] width 19 height 19
click at [546, 294] on button "+" at bounding box center [555, 296] width 19 height 19
click at [547, 325] on button "+" at bounding box center [556, 328] width 18 height 18
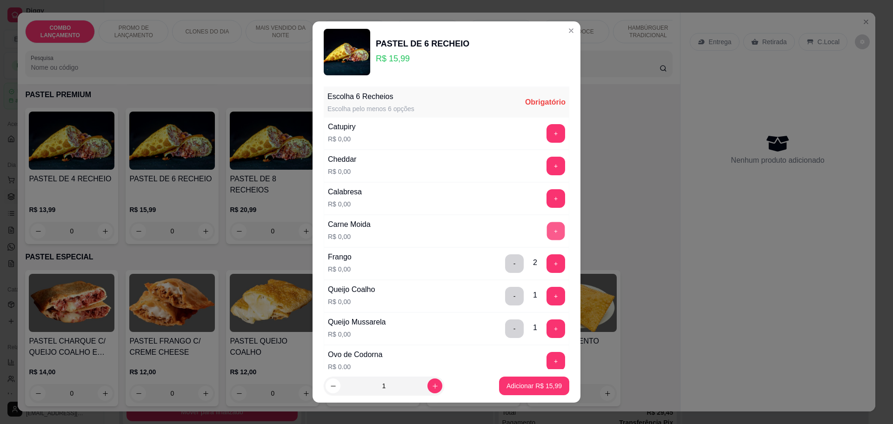
click at [547, 230] on button "+" at bounding box center [556, 231] width 18 height 18
click at [547, 322] on button "+" at bounding box center [556, 328] width 18 height 18
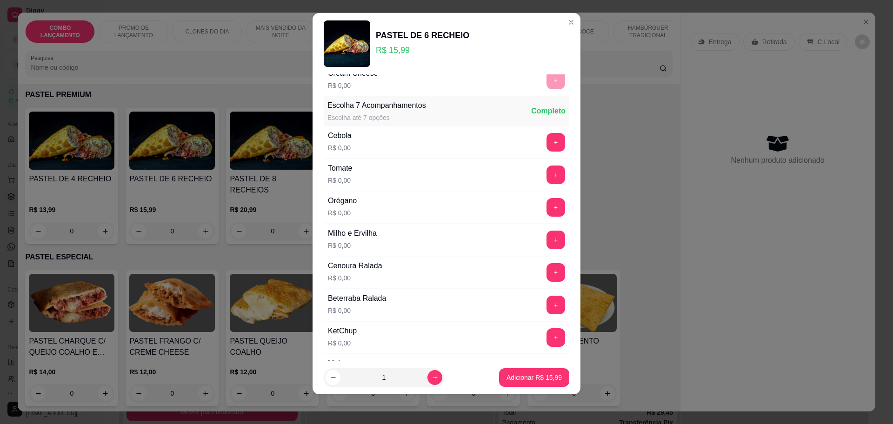
scroll to position [360, 0]
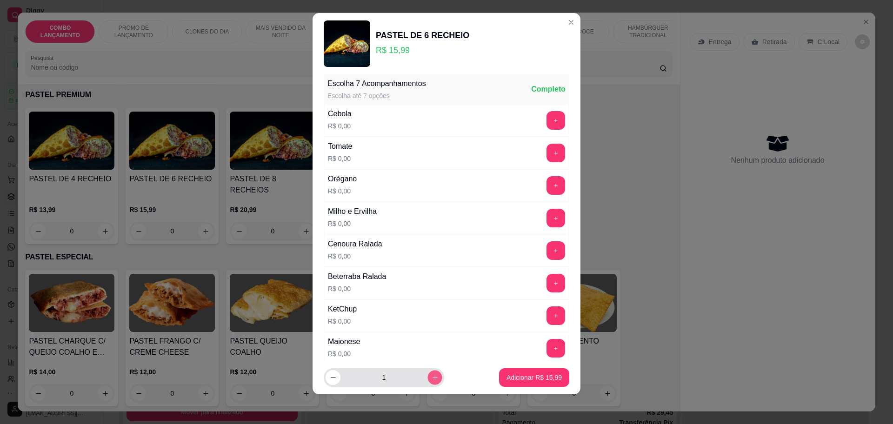
click at [432, 375] on icon "increase-product-quantity" at bounding box center [435, 377] width 7 height 7
click at [326, 375] on button "decrease-product-quantity" at bounding box center [333, 377] width 15 height 15
type input "1"
click at [546, 145] on button "+" at bounding box center [555, 153] width 19 height 19
click at [546, 180] on button "+" at bounding box center [555, 185] width 19 height 19
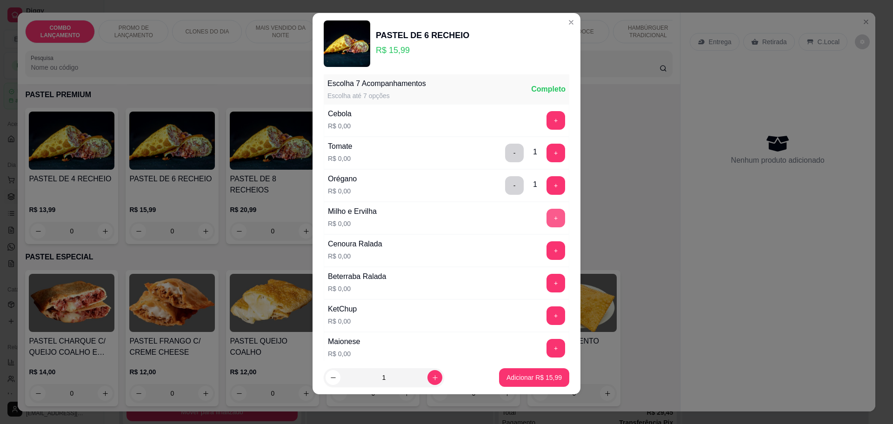
click at [546, 211] on button "+" at bounding box center [555, 218] width 19 height 19
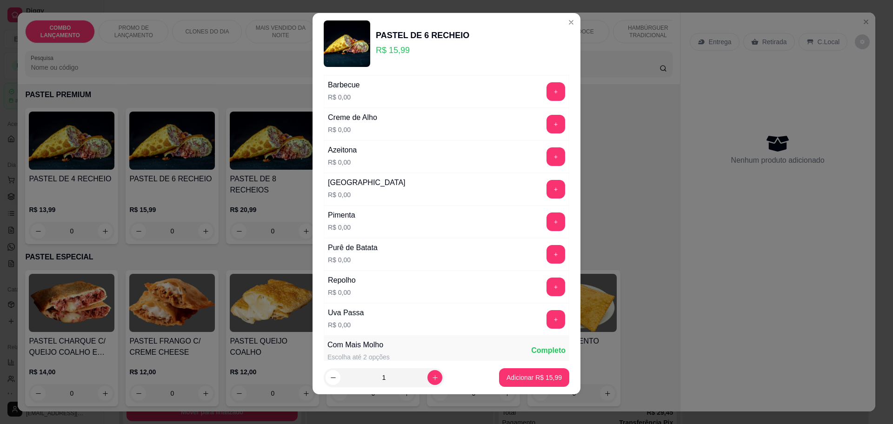
scroll to position [651, 0]
click at [547, 151] on button "+" at bounding box center [556, 155] width 18 height 18
click at [546, 316] on button "+" at bounding box center [555, 318] width 19 height 19
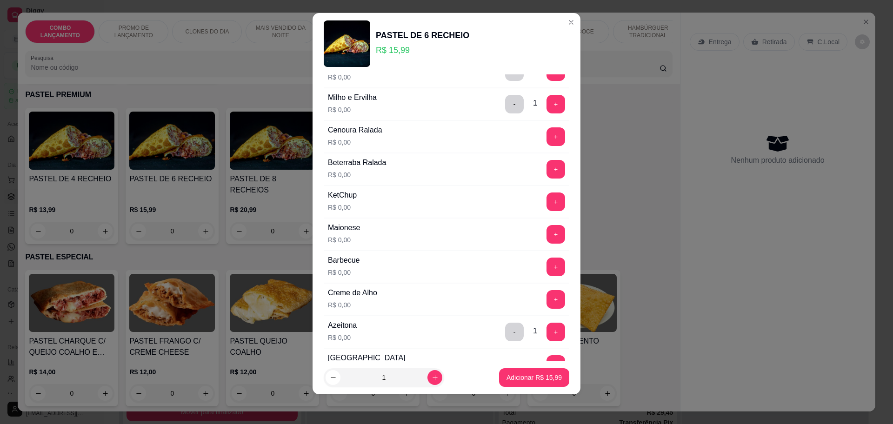
scroll to position [418, 0]
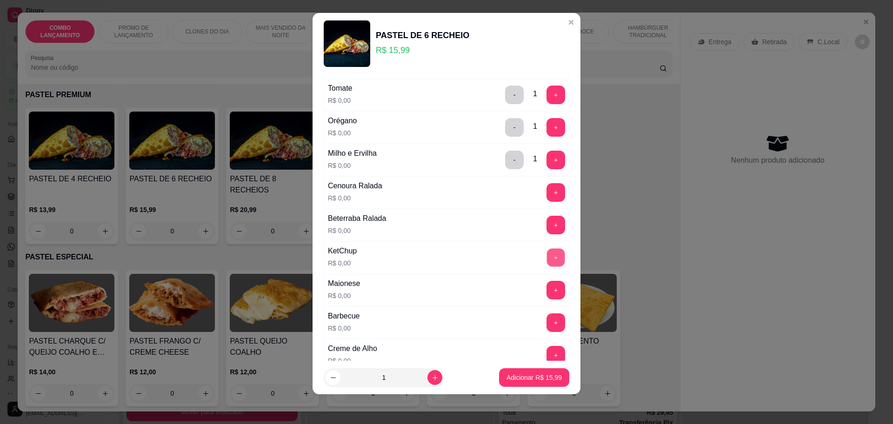
click at [547, 259] on button "+" at bounding box center [556, 257] width 18 height 18
click at [547, 293] on button "+" at bounding box center [556, 290] width 18 height 18
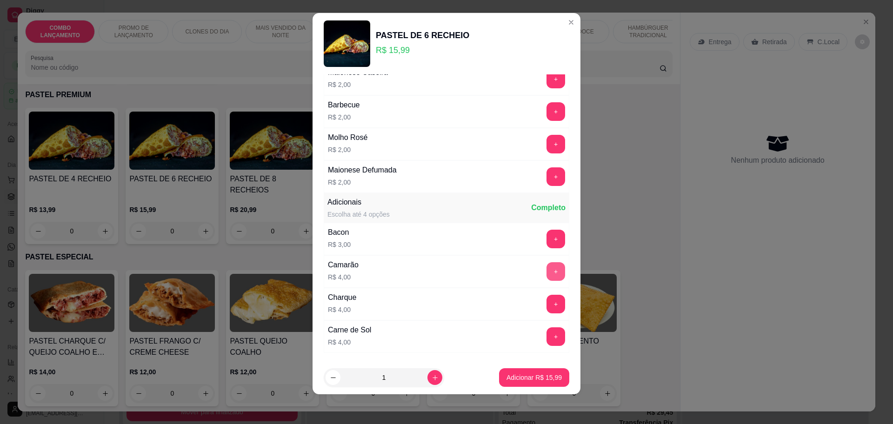
scroll to position [969, 0]
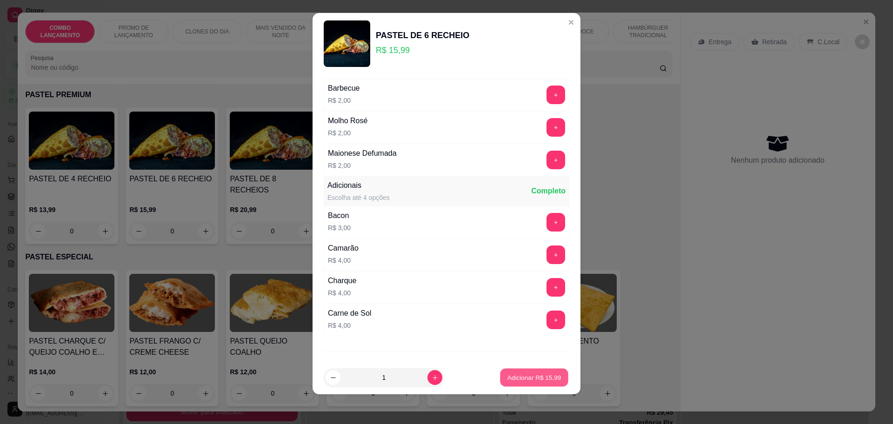
click at [526, 376] on p "Adicionar R$ 15,99" at bounding box center [534, 377] width 54 height 9
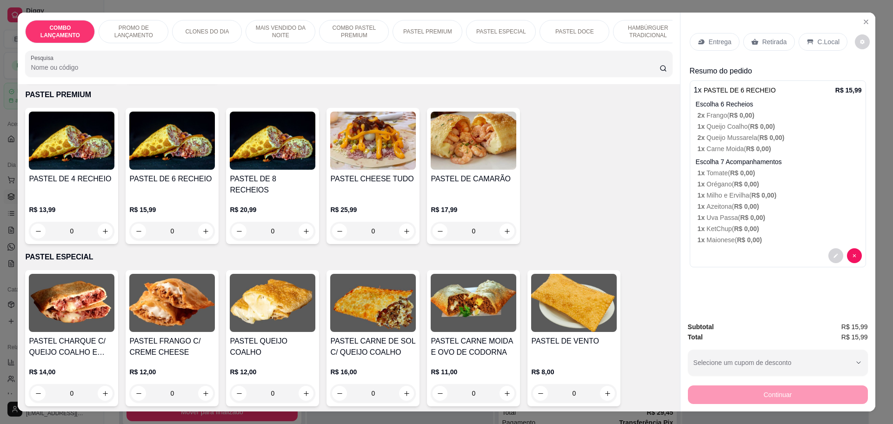
click at [102, 226] on div "0" at bounding box center [72, 231] width 86 height 19
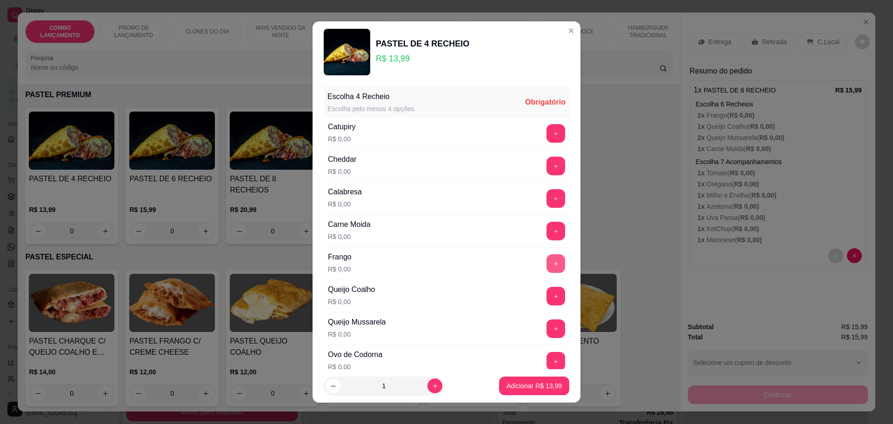
click at [546, 258] on button "+" at bounding box center [555, 263] width 19 height 19
click at [546, 293] on button "+" at bounding box center [555, 296] width 19 height 19
click at [547, 331] on button "+" at bounding box center [556, 328] width 18 height 18
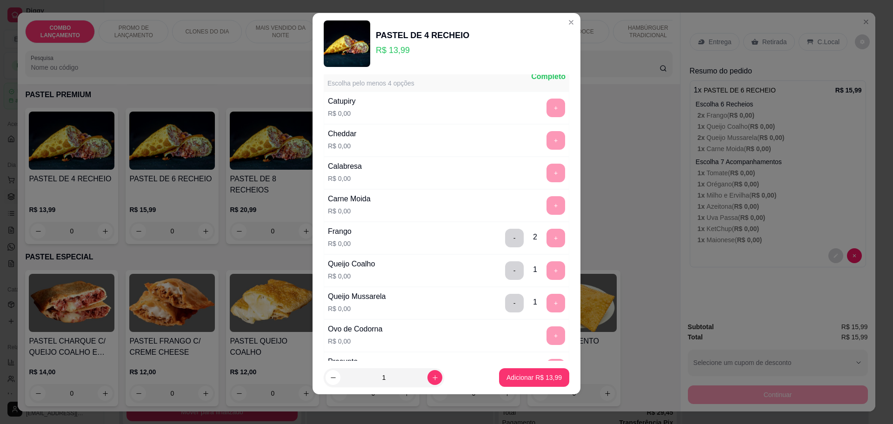
scroll to position [11, 0]
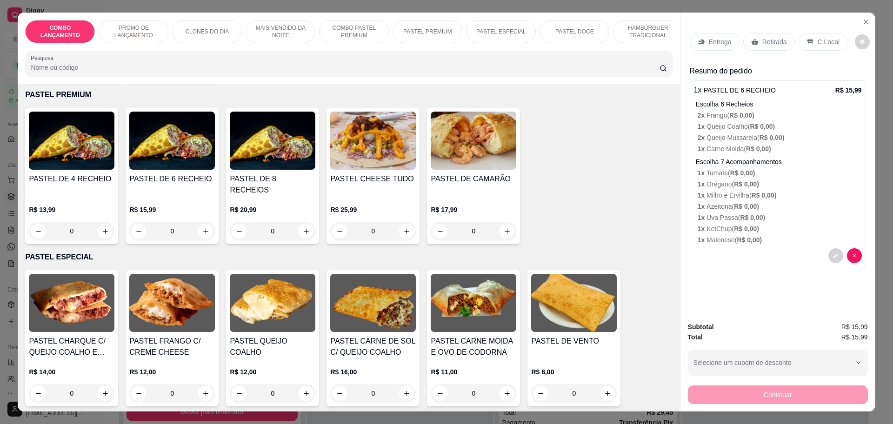
click at [201, 226] on div "0" at bounding box center [172, 231] width 86 height 19
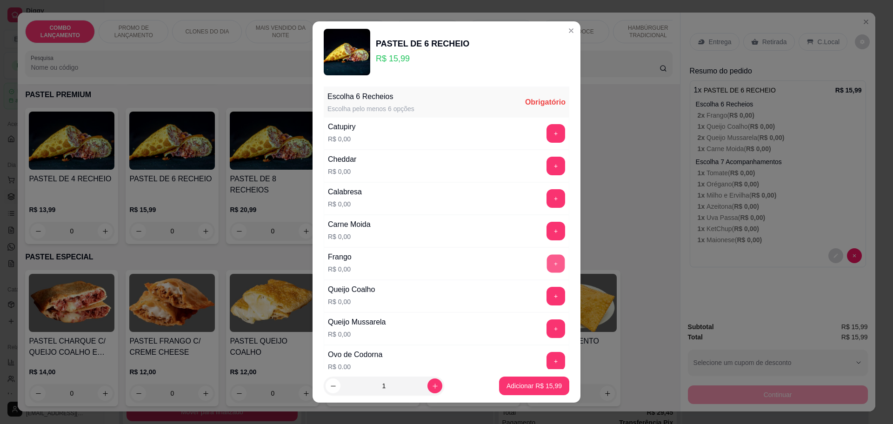
click at [547, 259] on button "+" at bounding box center [556, 263] width 18 height 18
click at [546, 259] on button "+" at bounding box center [555, 263] width 19 height 19
click at [546, 291] on button "+" at bounding box center [555, 296] width 19 height 19
click at [546, 327] on button "+" at bounding box center [555, 328] width 19 height 19
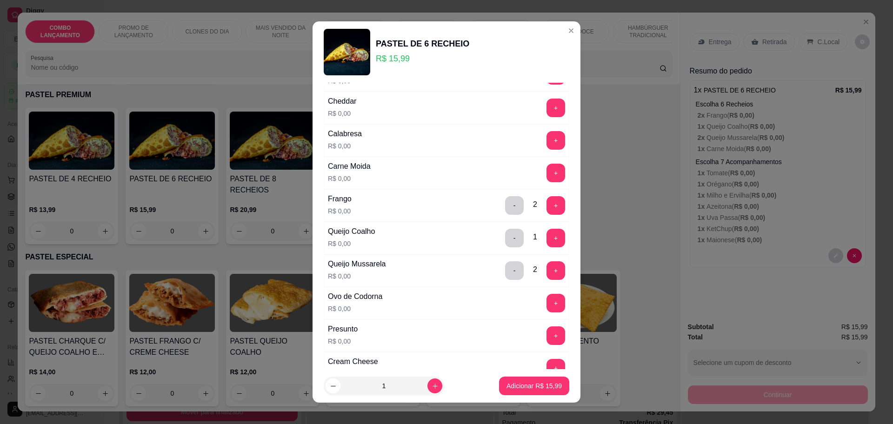
scroll to position [0, 0]
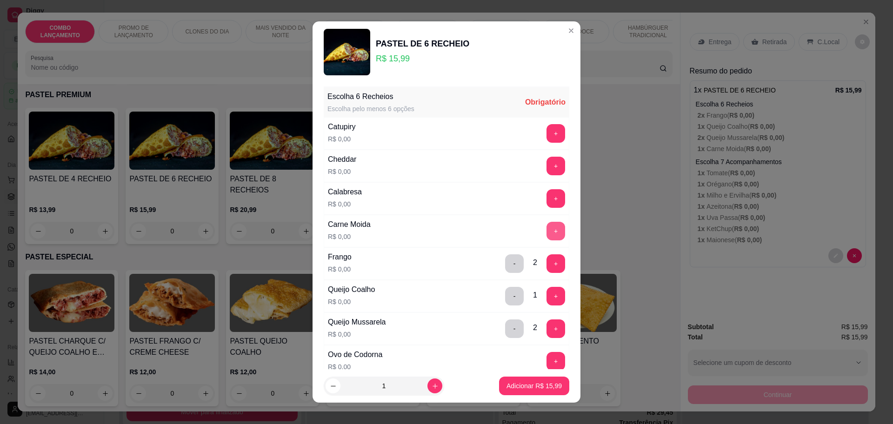
click at [546, 223] on button "+" at bounding box center [555, 231] width 19 height 19
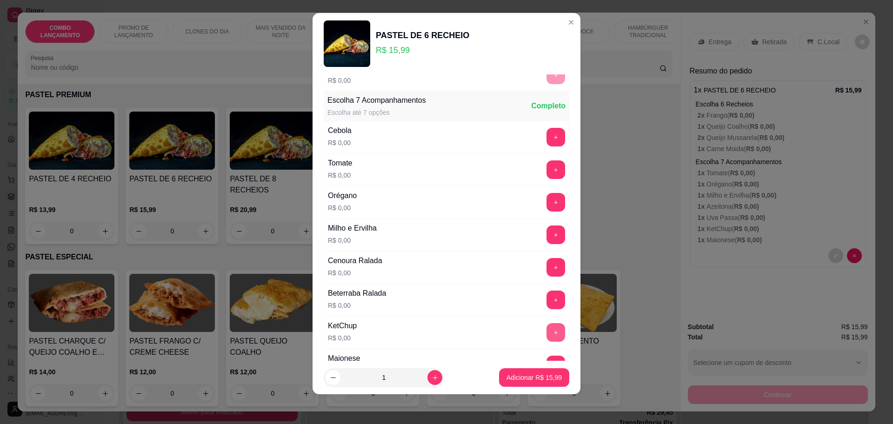
scroll to position [285, 0]
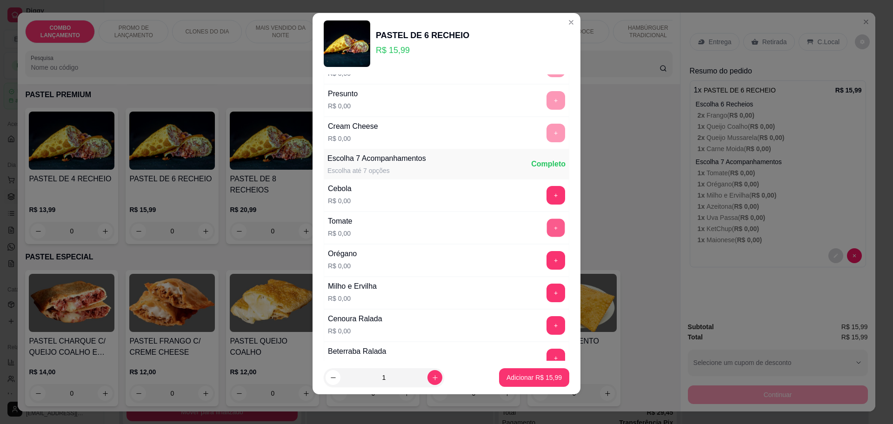
click at [547, 226] on button "+" at bounding box center [556, 228] width 18 height 18
click at [528, 249] on div "Orégano R$ 0,00 +" at bounding box center [447, 260] width 246 height 33
click at [546, 262] on button "+" at bounding box center [555, 260] width 19 height 19
click at [546, 284] on button "+" at bounding box center [555, 293] width 19 height 19
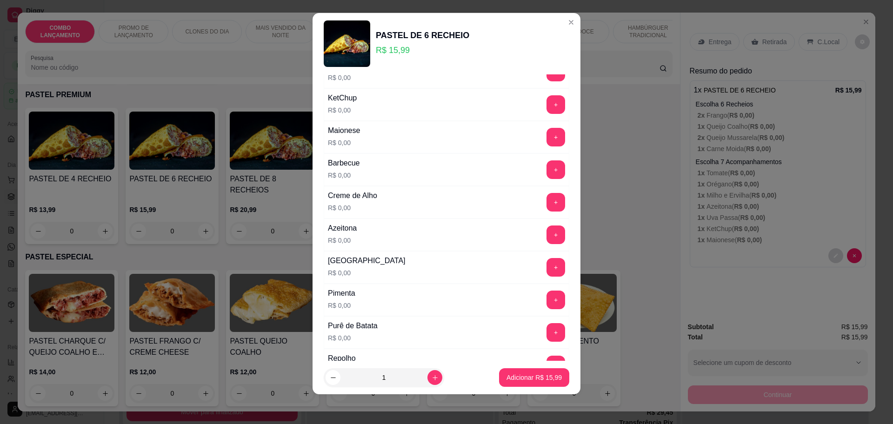
scroll to position [576, 0]
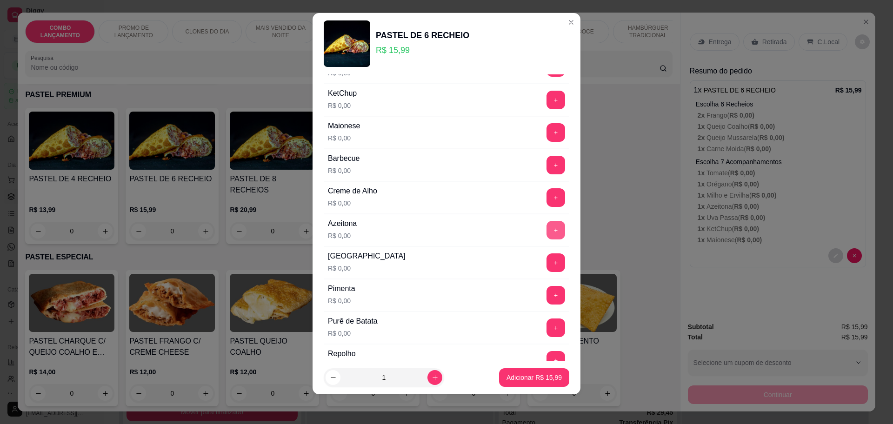
click at [546, 229] on button "+" at bounding box center [555, 230] width 19 height 19
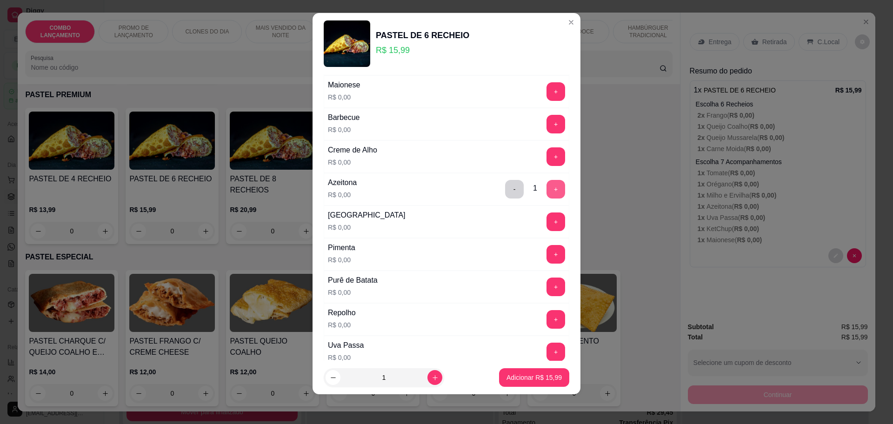
scroll to position [634, 0]
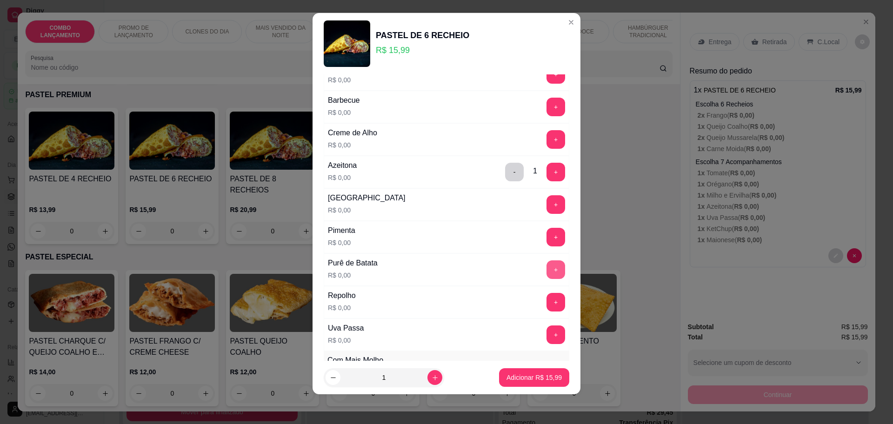
click at [546, 269] on button "+" at bounding box center [555, 269] width 19 height 19
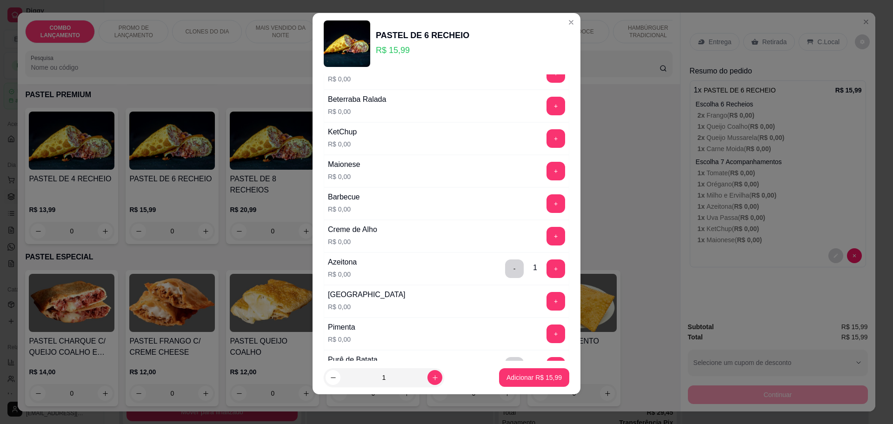
scroll to position [518, 0]
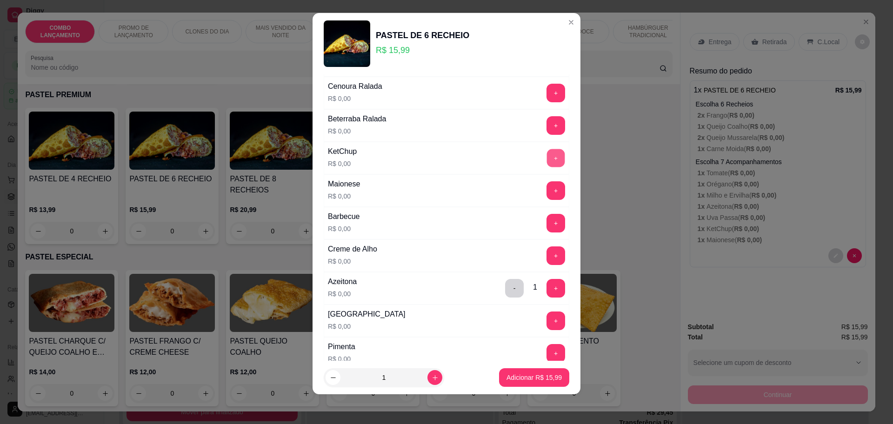
click at [547, 151] on button "+" at bounding box center [556, 158] width 18 height 18
click at [505, 158] on button "-" at bounding box center [514, 158] width 19 height 19
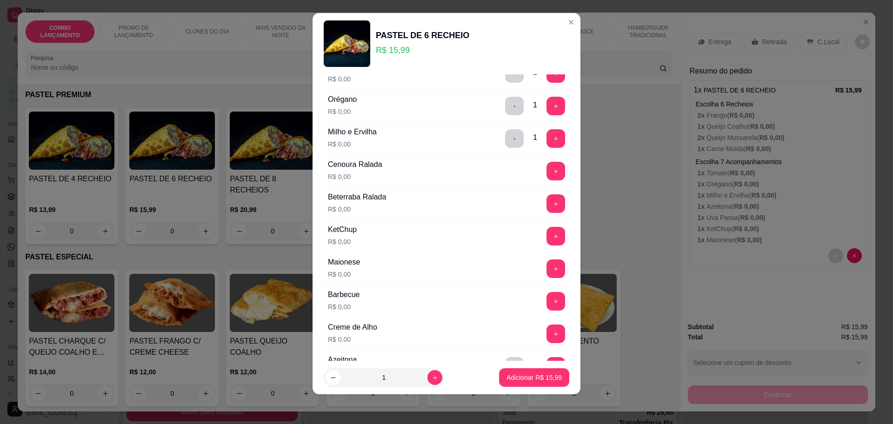
scroll to position [459, 0]
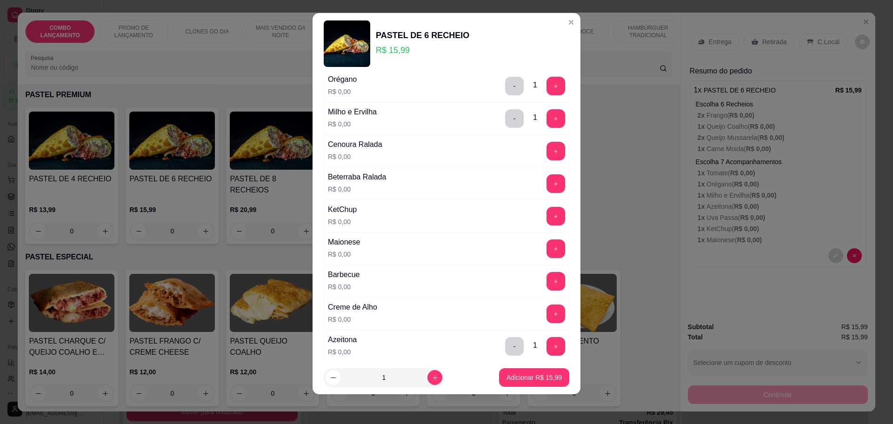
click at [546, 160] on div "+" at bounding box center [556, 151] width 26 height 19
click at [547, 149] on button "+" at bounding box center [556, 151] width 18 height 18
click at [547, 186] on button "+" at bounding box center [556, 183] width 18 height 18
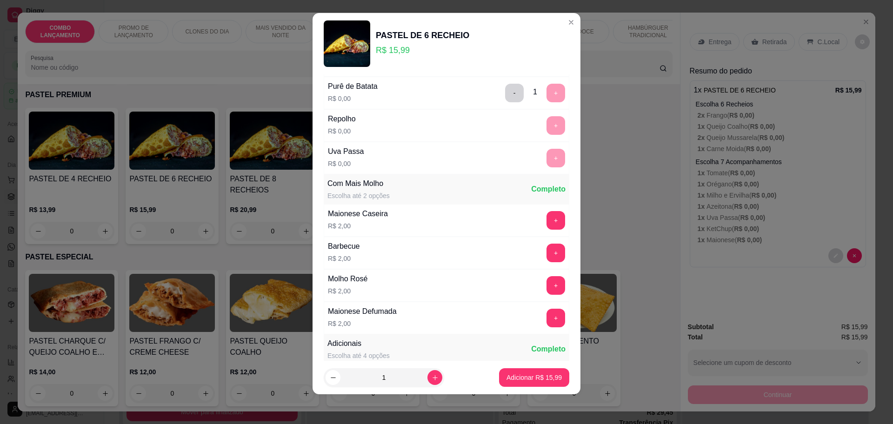
scroll to position [911, 0]
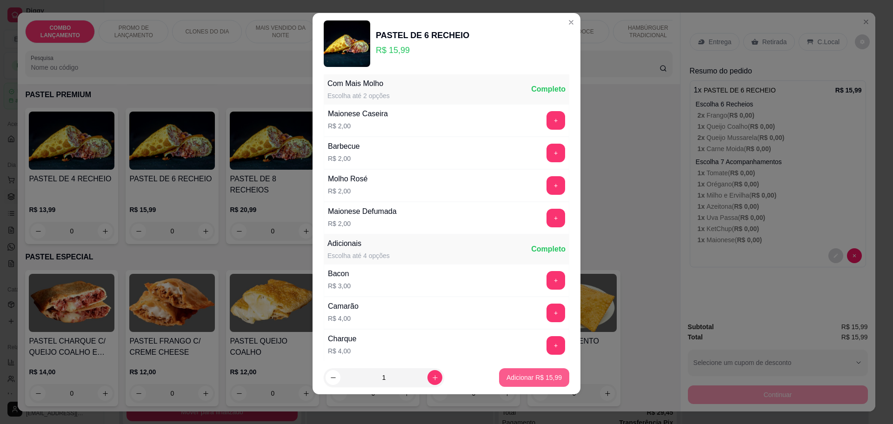
click at [533, 373] on p "Adicionar R$ 15,99" at bounding box center [533, 377] width 55 height 9
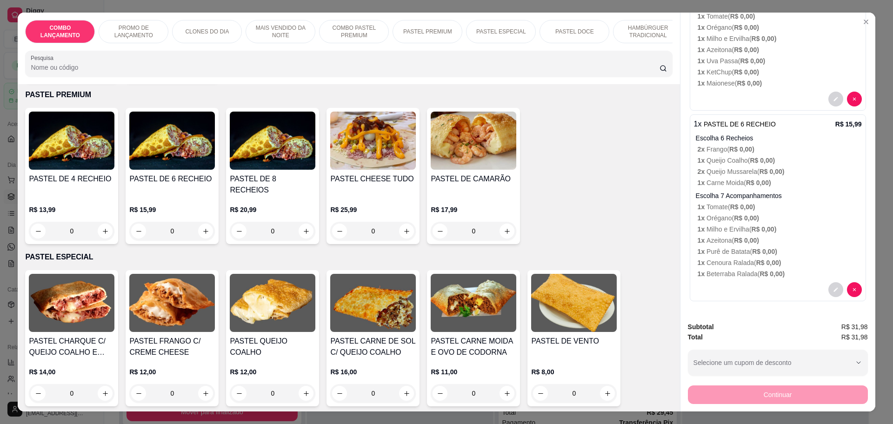
scroll to position [0, 0]
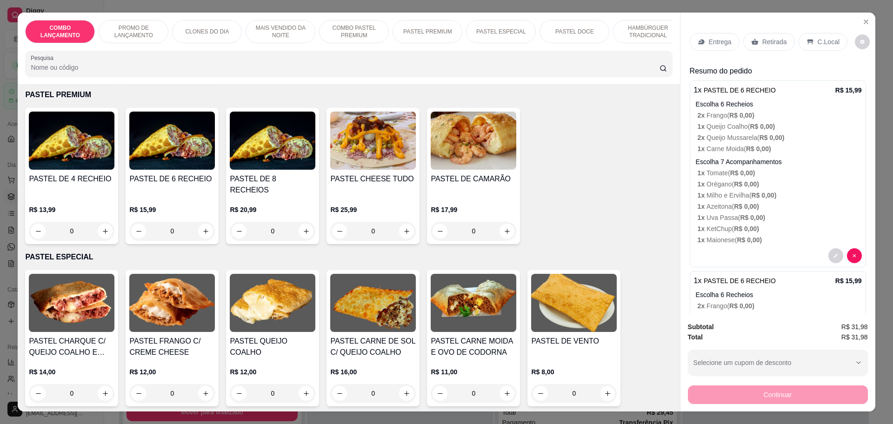
click at [807, 41] on icon at bounding box center [810, 42] width 6 height 5
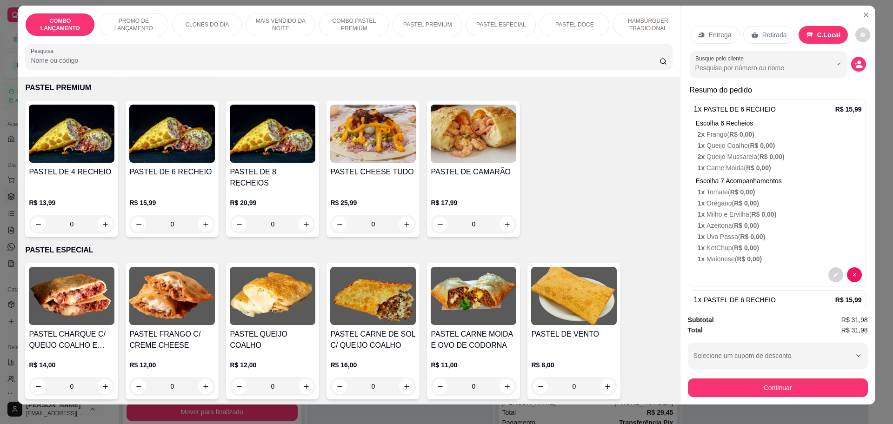
scroll to position [17, 0]
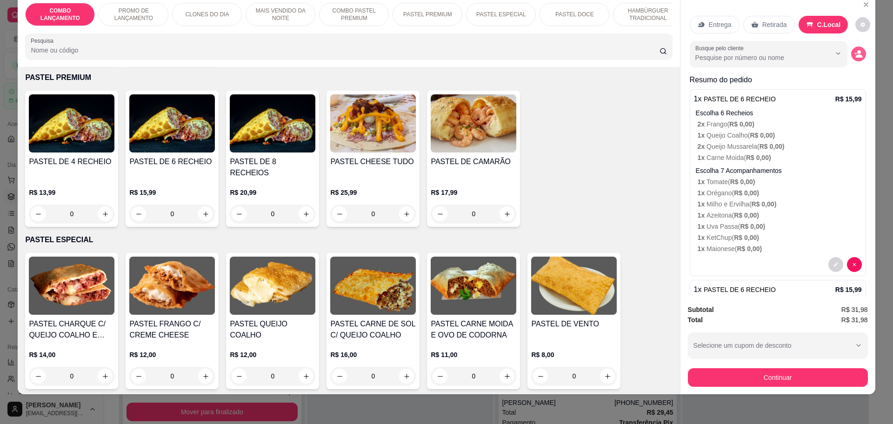
click at [854, 53] on icon "decrease-product-quantity" at bounding box center [858, 54] width 8 height 8
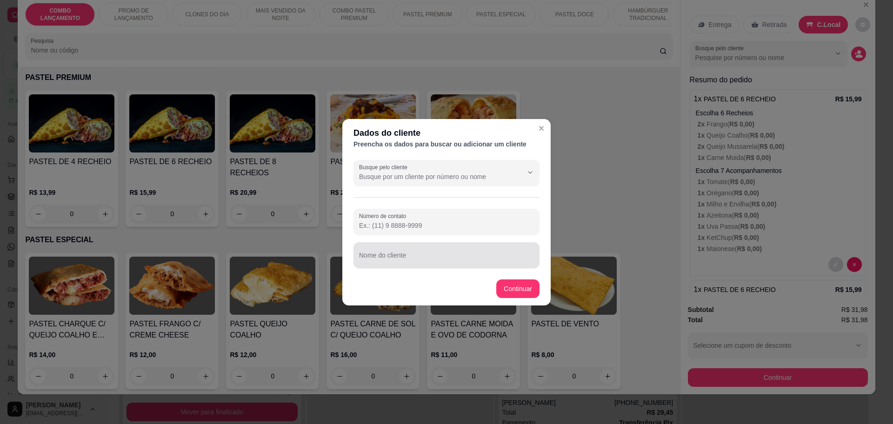
click at [393, 252] on div at bounding box center [446, 255] width 175 height 19
type input "3mesa"
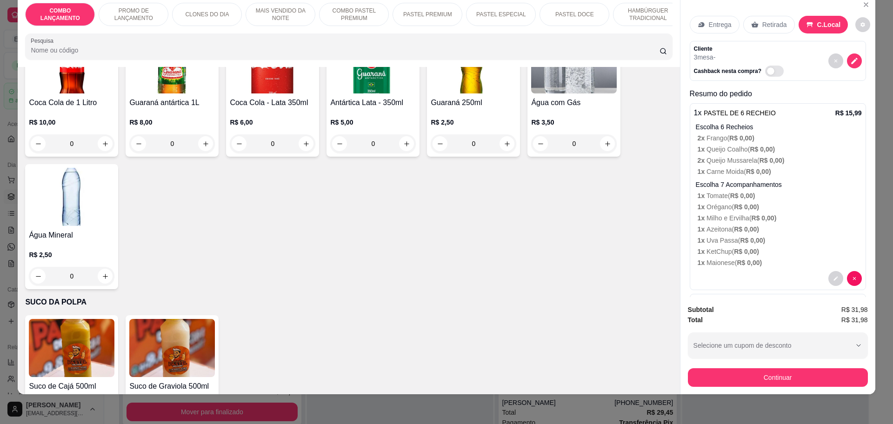
scroll to position [2354, 0]
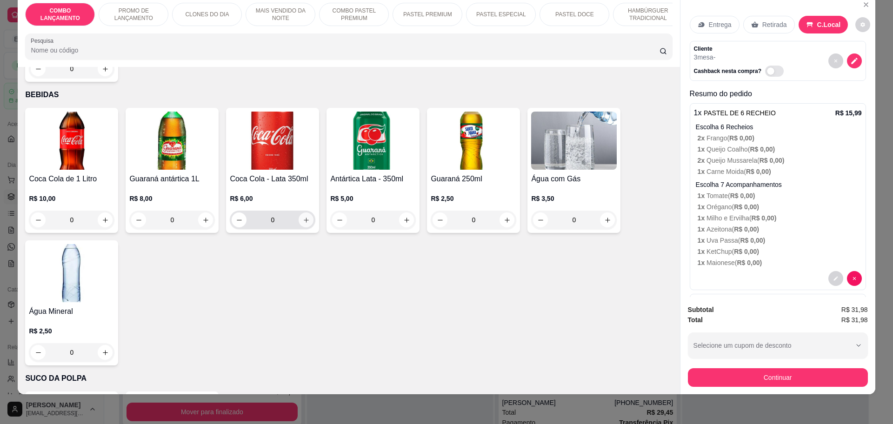
click at [303, 217] on icon "increase-product-quantity" at bounding box center [306, 220] width 7 height 7
type input "1"
click at [102, 350] on icon "increase-product-quantity" at bounding box center [105, 353] width 7 height 7
type input "1"
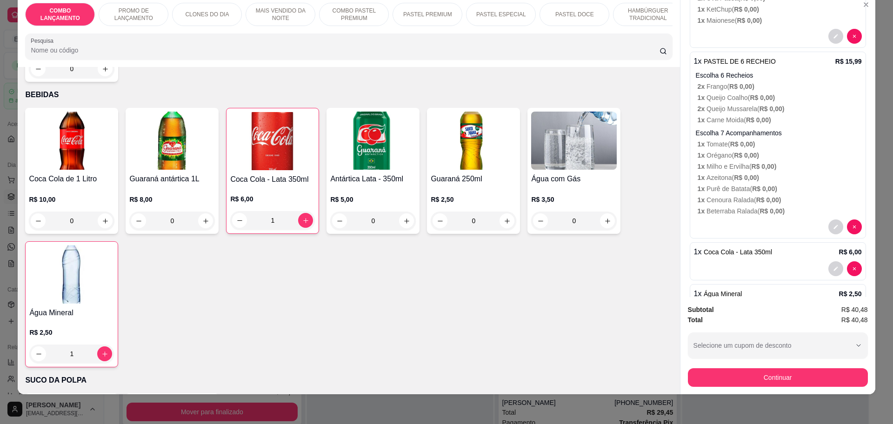
scroll to position [280, 0]
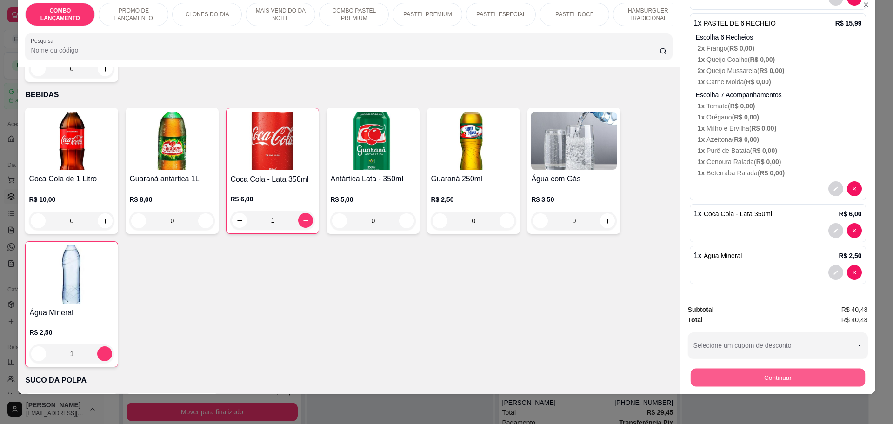
click at [823, 377] on button "Continuar" at bounding box center [777, 377] width 174 height 18
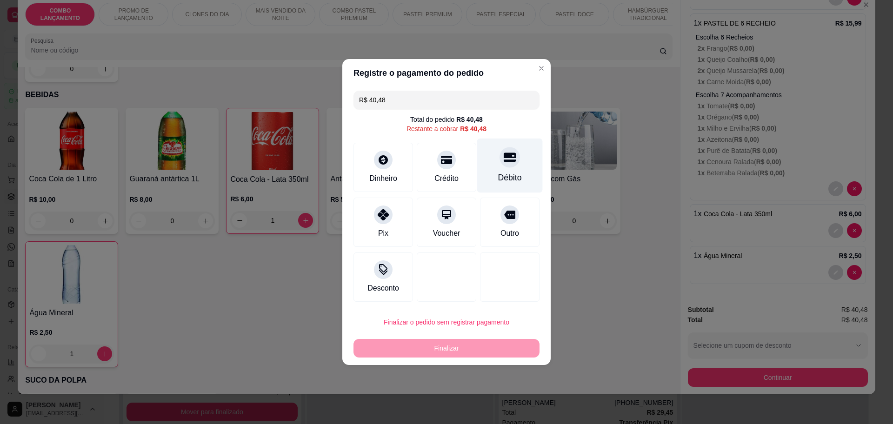
click at [510, 163] on div at bounding box center [509, 157] width 20 height 20
type input "R$ 0,00"
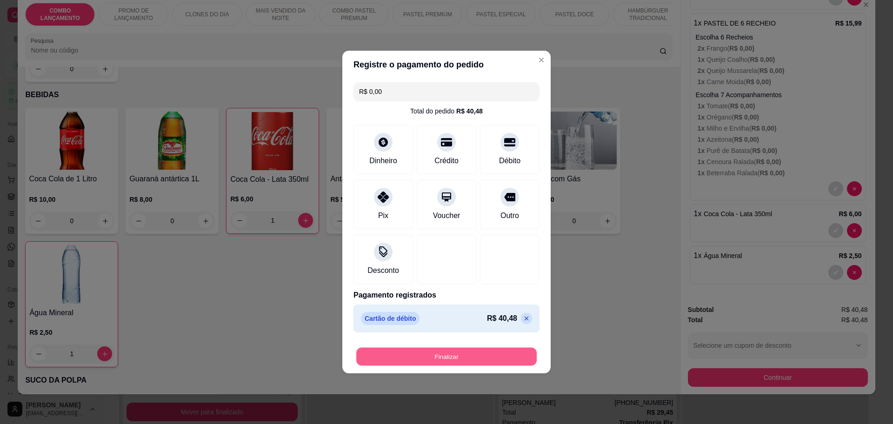
click at [400, 359] on button "Finalizar" at bounding box center [446, 357] width 180 height 18
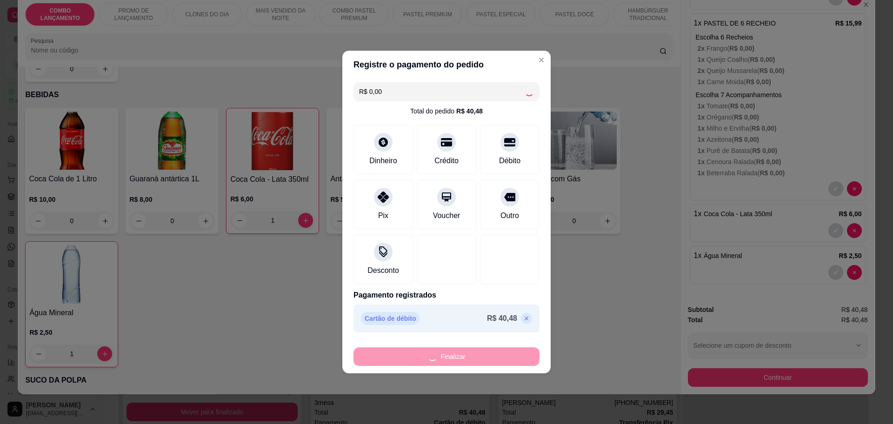
type input "0"
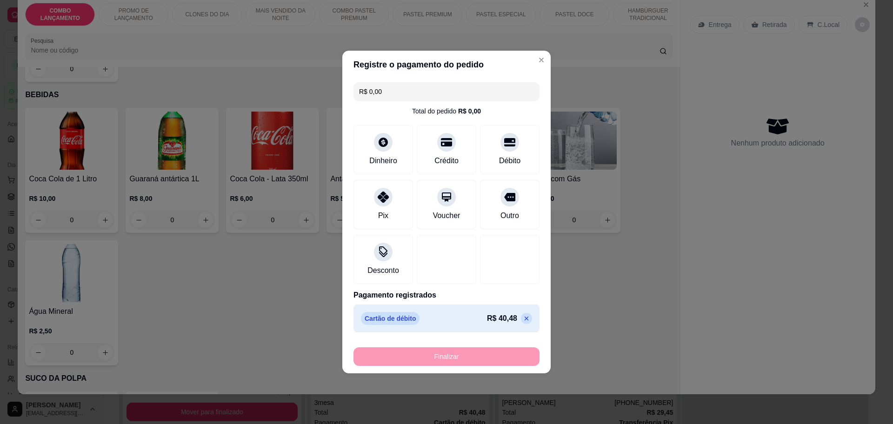
type input "-R$ 40,48"
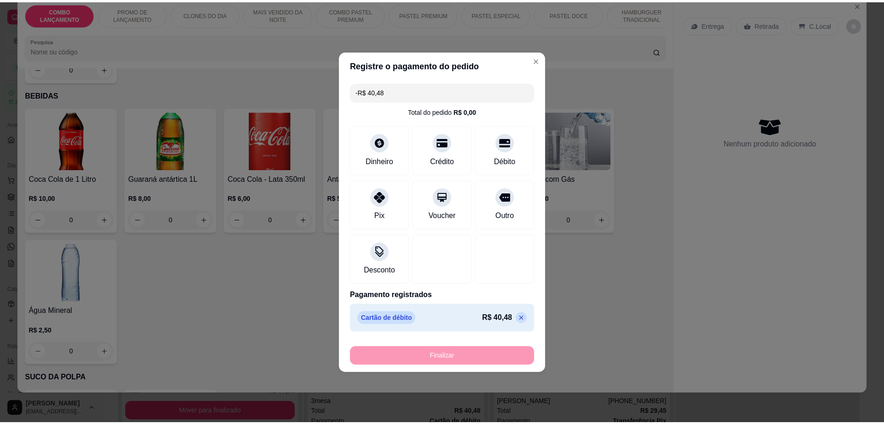
scroll to position [0, 0]
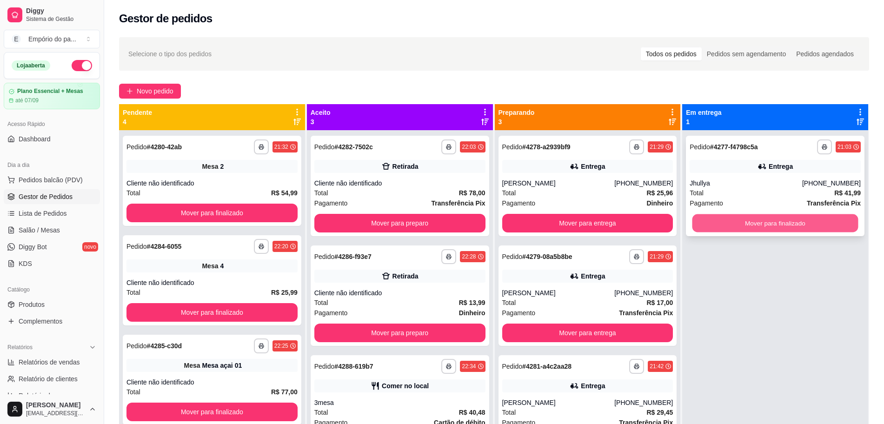
click at [750, 225] on button "Mover para finalizado" at bounding box center [775, 223] width 166 height 18
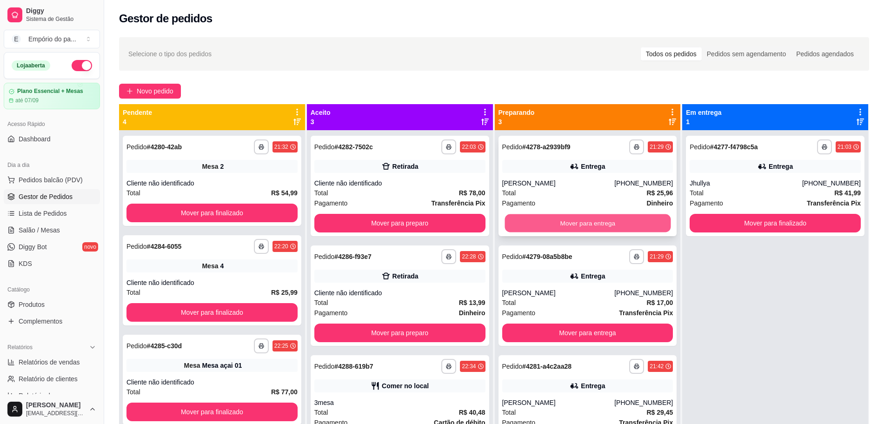
click at [614, 225] on button "Mover para entrega" at bounding box center [588, 223] width 166 height 18
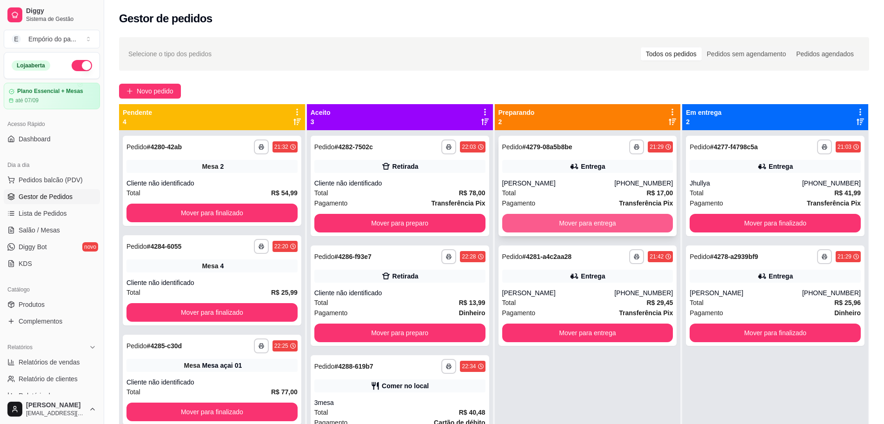
click at [619, 218] on button "Mover para entrega" at bounding box center [587, 223] width 171 height 19
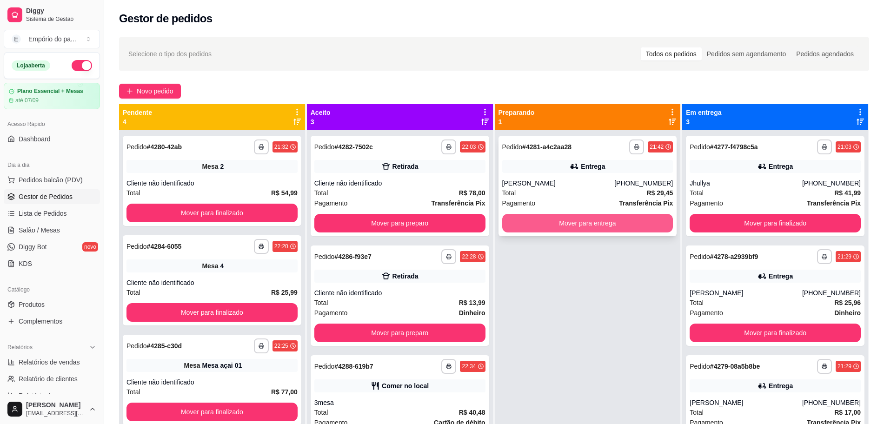
click at [581, 218] on button "Mover para entrega" at bounding box center [587, 223] width 171 height 19
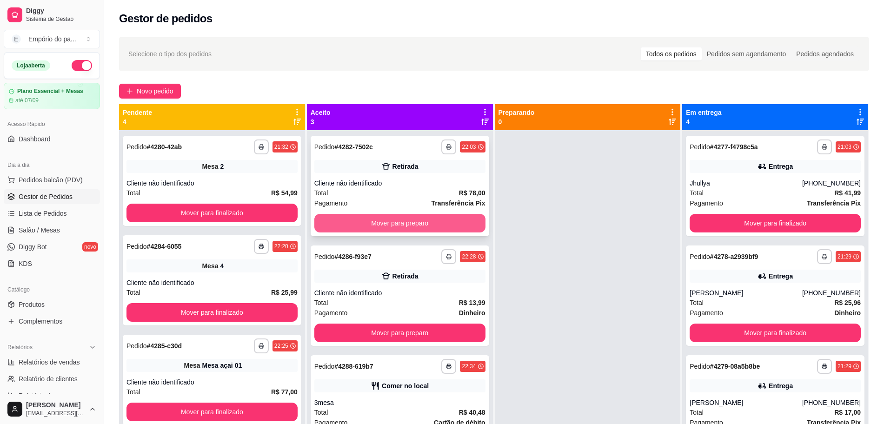
click at [438, 219] on button "Mover para preparo" at bounding box center [399, 223] width 171 height 19
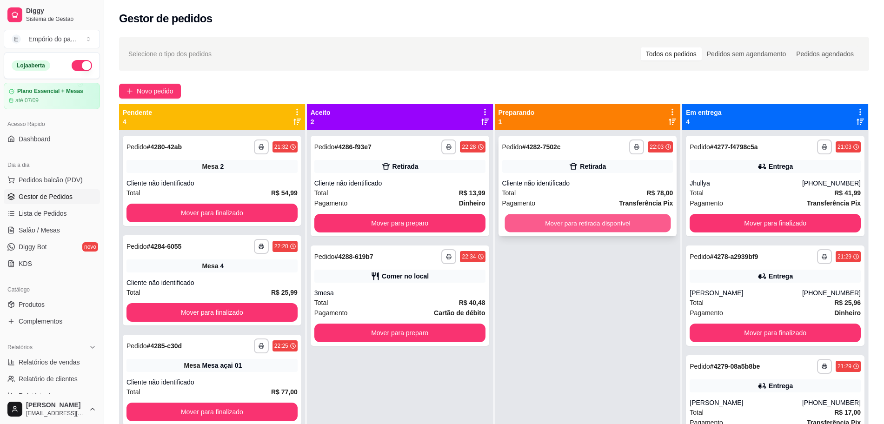
click at [568, 227] on button "Mover para retirada disponível" at bounding box center [588, 223] width 166 height 18
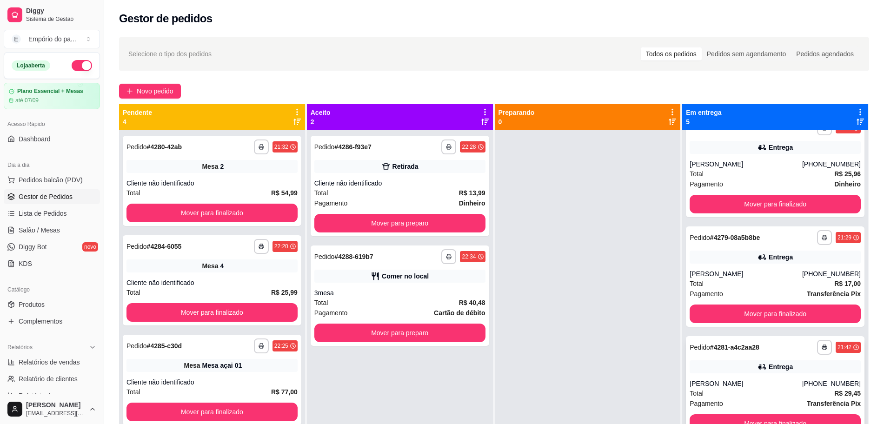
scroll to position [134, 0]
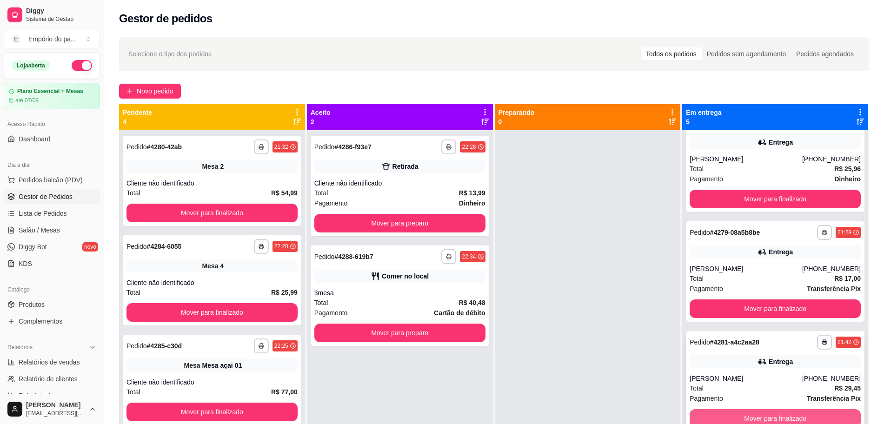
click at [757, 414] on button "Mover para finalizado" at bounding box center [775, 418] width 171 height 19
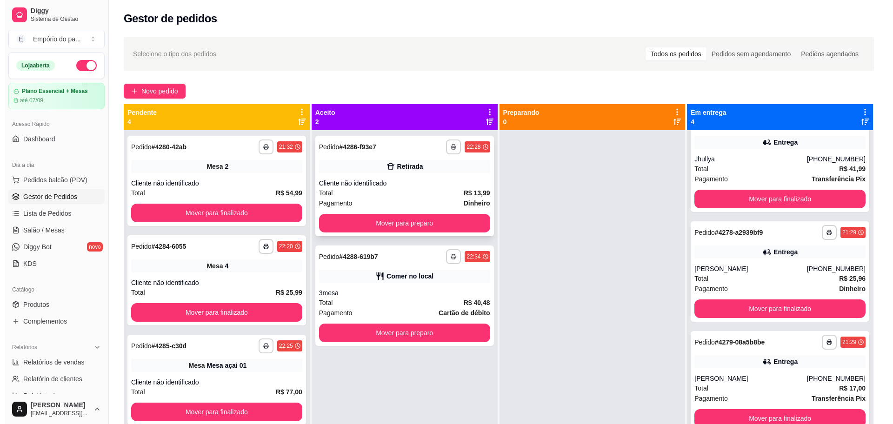
scroll to position [24, 0]
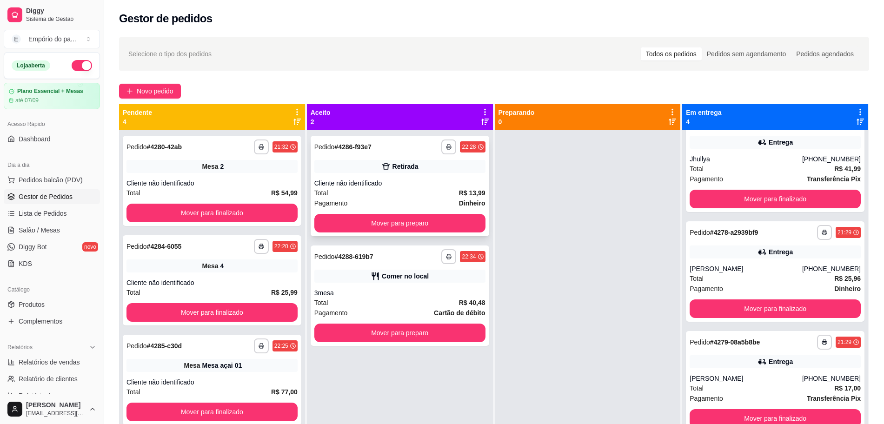
click at [379, 185] on div "Cliente não identificado" at bounding box center [399, 183] width 171 height 9
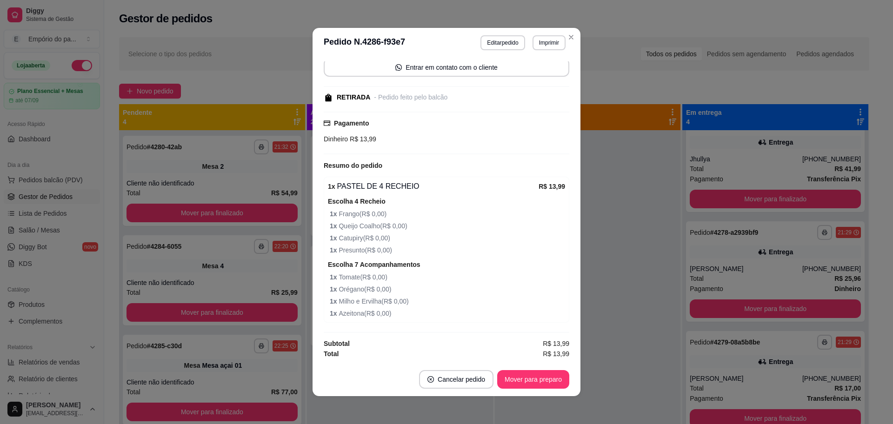
scroll to position [2, 0]
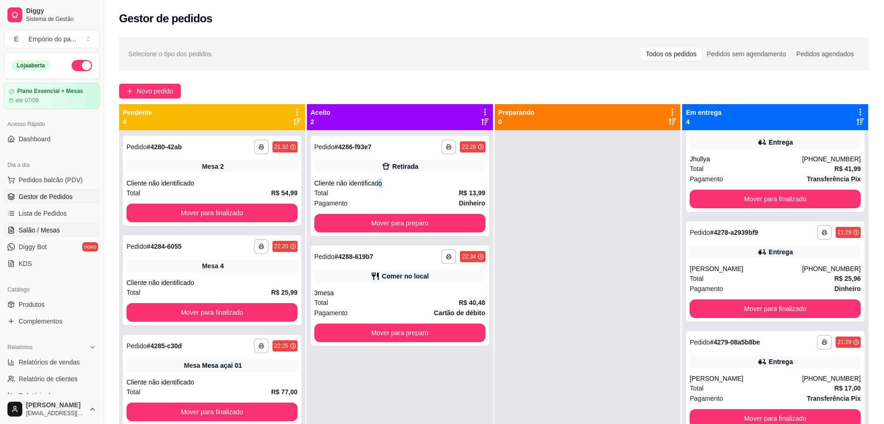
click at [57, 226] on span "Salão / Mesas" at bounding box center [39, 230] width 41 height 9
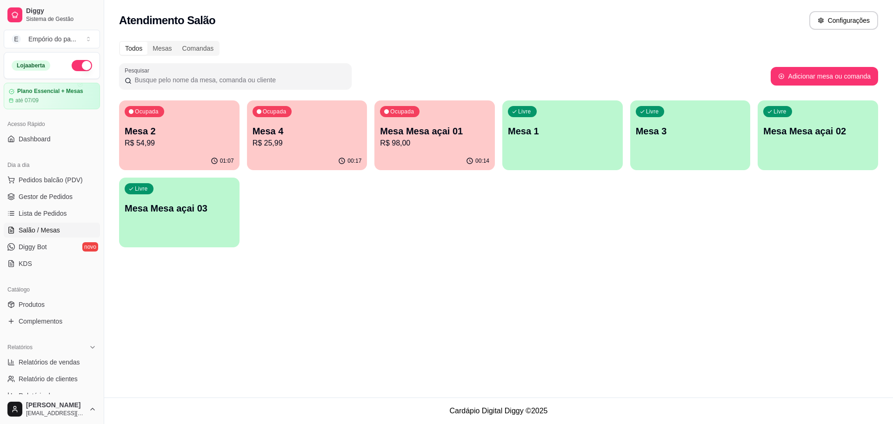
click at [552, 148] on div "Livre Mesa 1" at bounding box center [562, 129] width 120 height 59
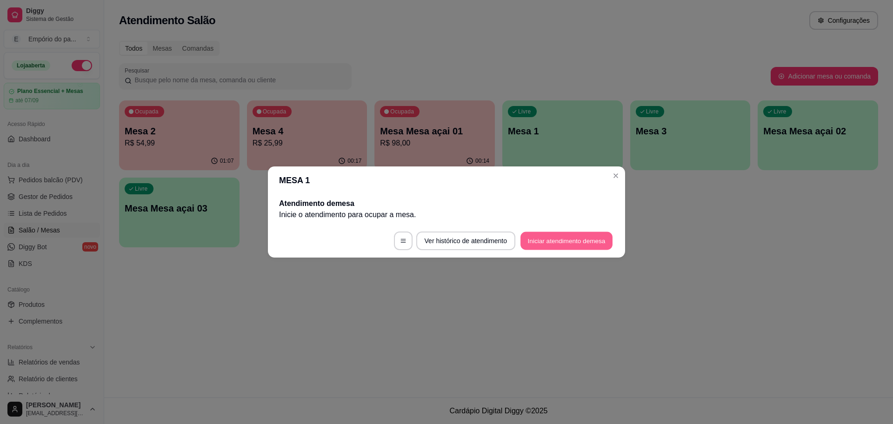
click at [599, 234] on button "Iniciar atendimento de mesa" at bounding box center [566, 241] width 92 height 18
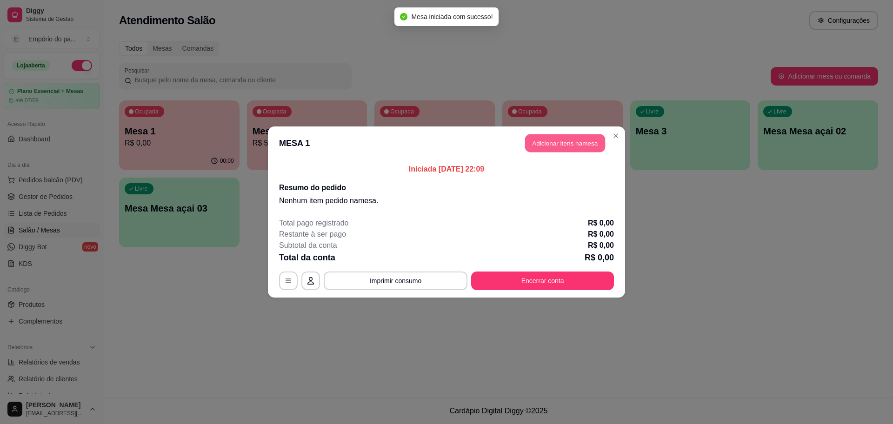
click at [569, 145] on button "Adicionar itens na mesa" at bounding box center [565, 143] width 80 height 18
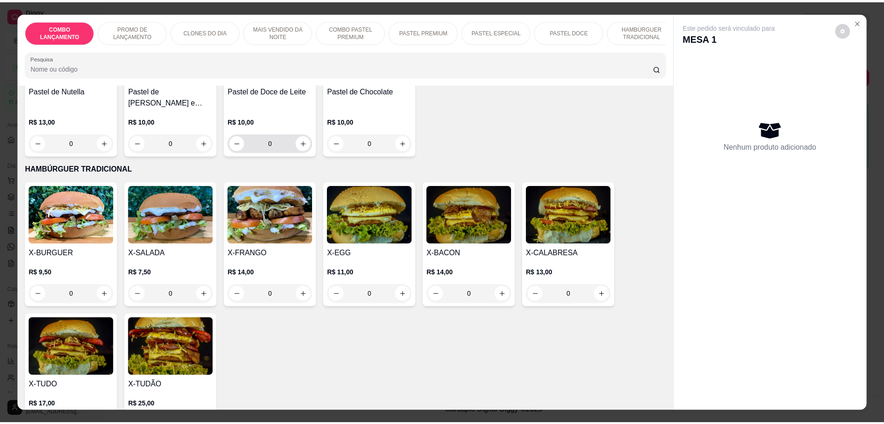
scroll to position [1395, 0]
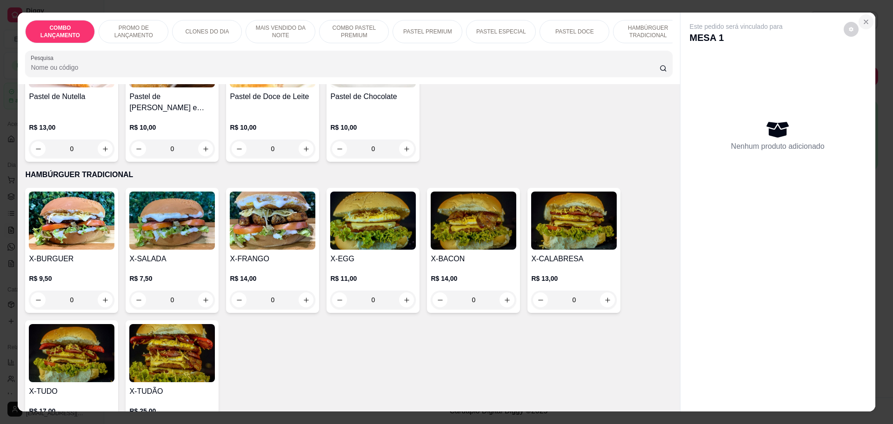
click at [862, 20] on icon "Close" at bounding box center [865, 21] width 7 height 7
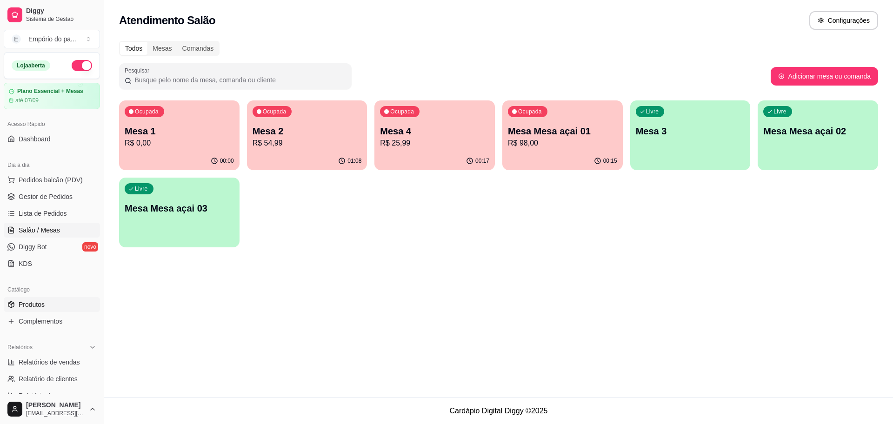
click at [33, 300] on span "Produtos" at bounding box center [32, 304] width 26 height 9
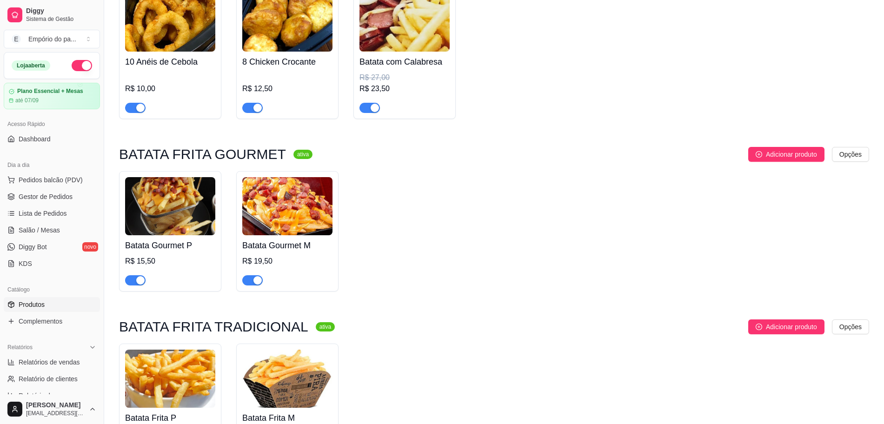
scroll to position [3139, 0]
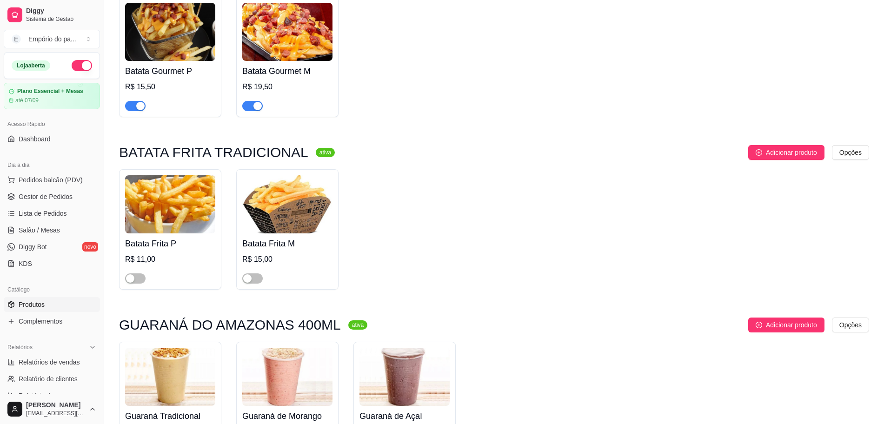
click at [143, 273] on div at bounding box center [135, 278] width 20 height 11
click at [133, 274] on div "button" at bounding box center [130, 278] width 8 height 8
click at [256, 273] on span "button" at bounding box center [252, 278] width 20 height 10
click at [39, 193] on span "Gestor de Pedidos" at bounding box center [46, 196] width 54 height 9
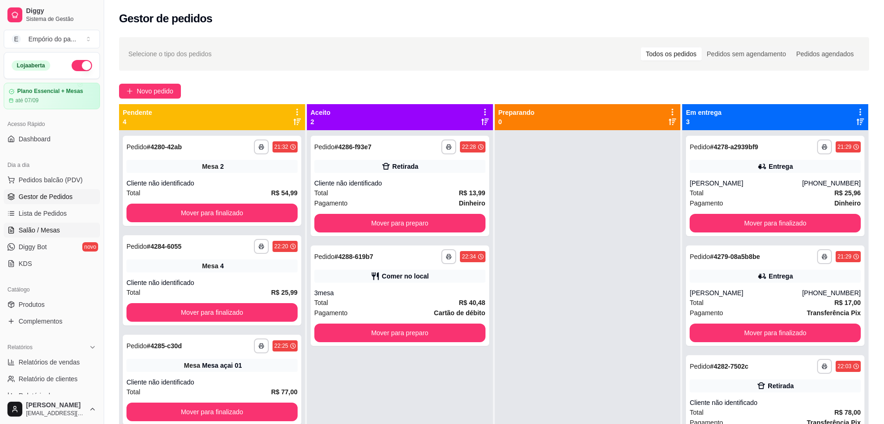
click at [58, 226] on span "Salão / Mesas" at bounding box center [39, 230] width 41 height 9
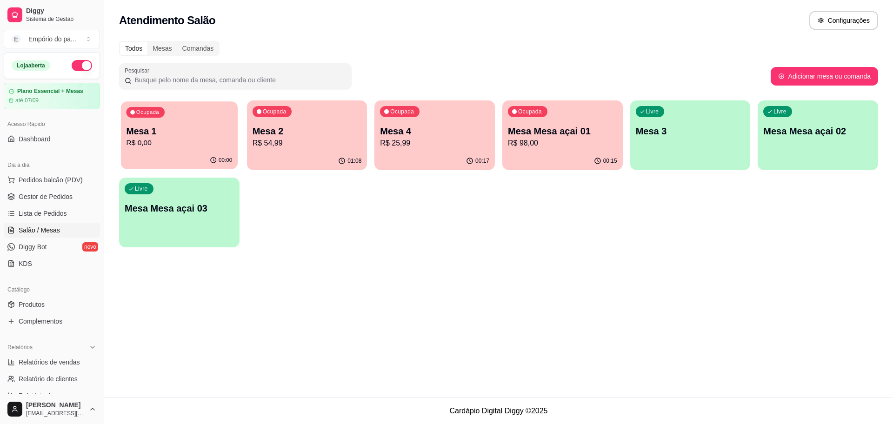
click at [206, 137] on p "Mesa 1" at bounding box center [179, 131] width 106 height 13
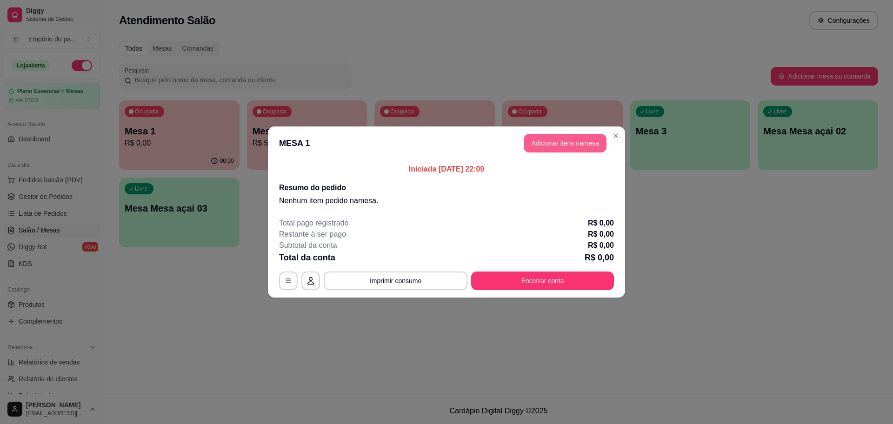
click at [556, 140] on button "Adicionar itens na mesa" at bounding box center [565, 143] width 83 height 19
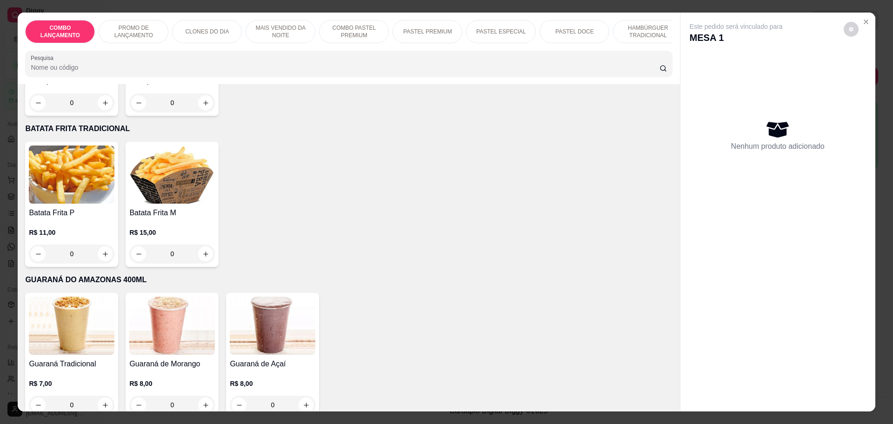
scroll to position [1976, 0]
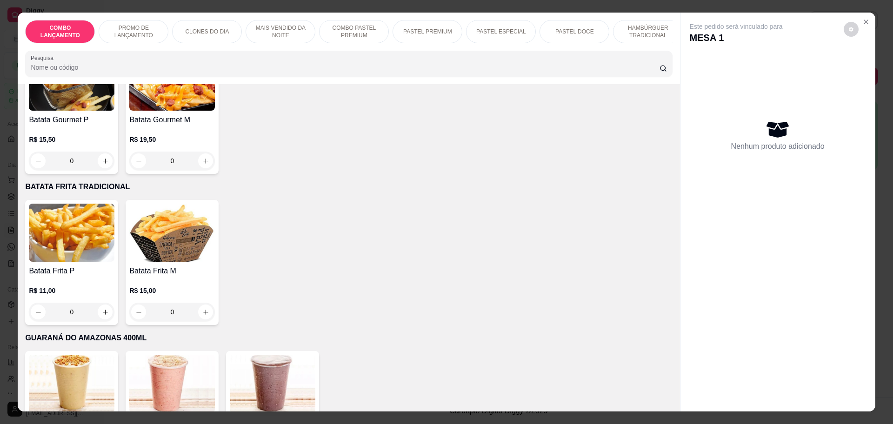
click at [202, 303] on div "0" at bounding box center [172, 312] width 86 height 19
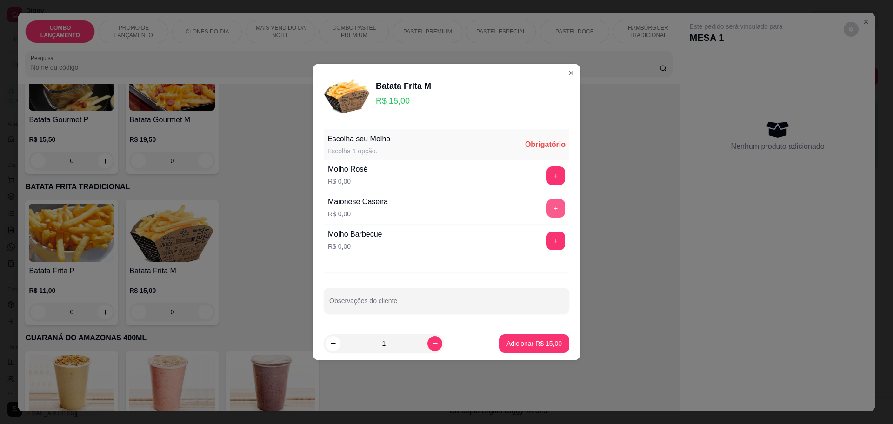
click at [546, 208] on button "+" at bounding box center [555, 208] width 19 height 19
click at [524, 344] on p "Adicionar R$ 15,00" at bounding box center [534, 343] width 54 height 9
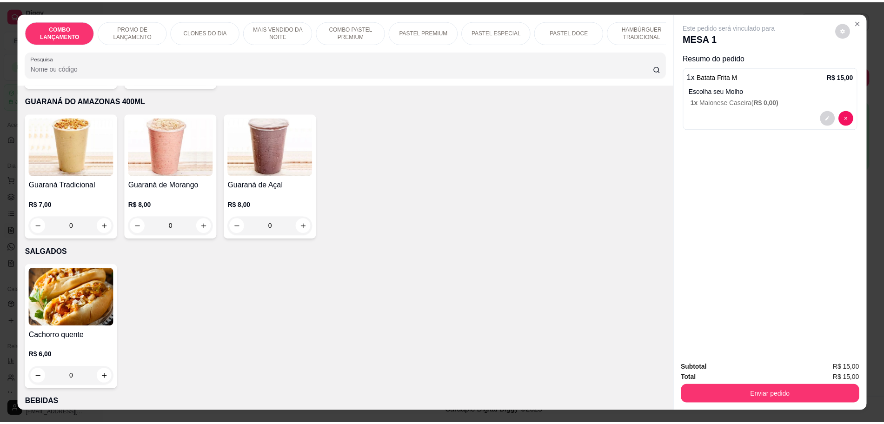
scroll to position [2156, 0]
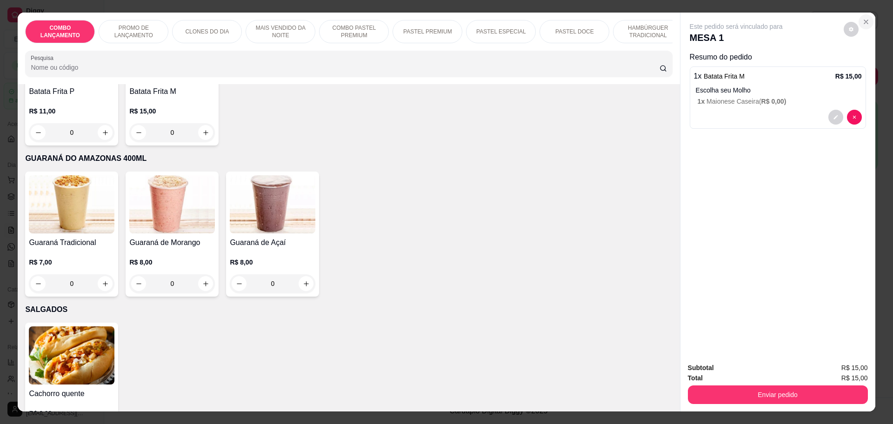
click at [862, 21] on icon "Close" at bounding box center [865, 21] width 7 height 7
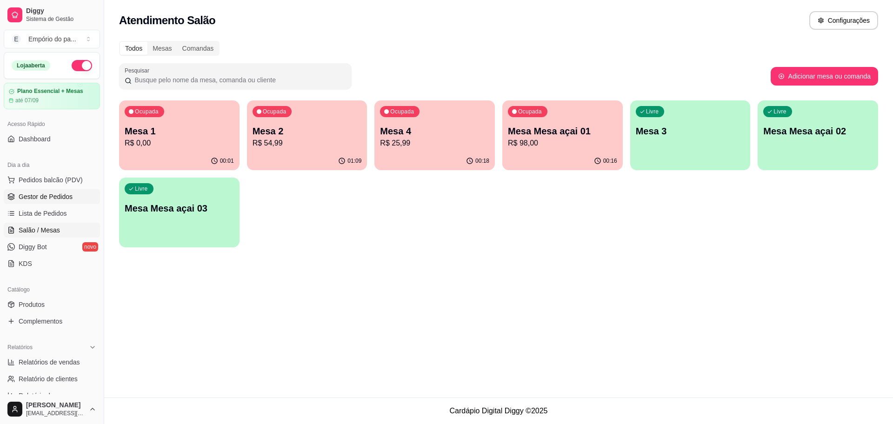
click at [59, 198] on span "Gestor de Pedidos" at bounding box center [46, 196] width 54 height 9
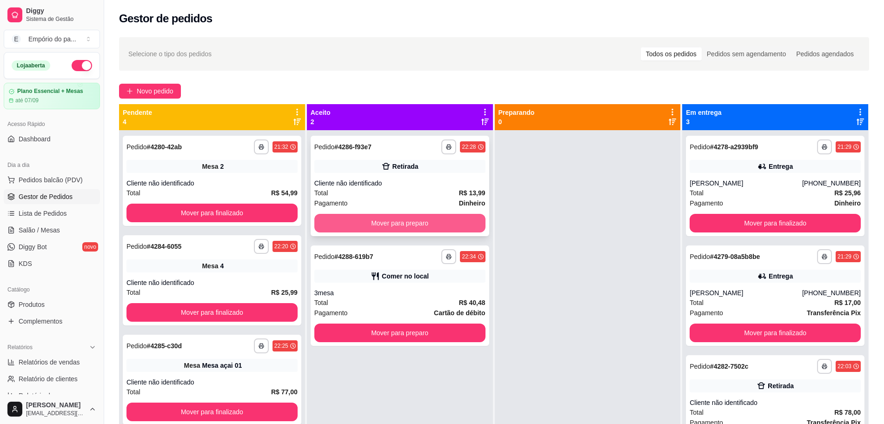
click at [379, 223] on button "Mover para preparo" at bounding box center [399, 223] width 171 height 19
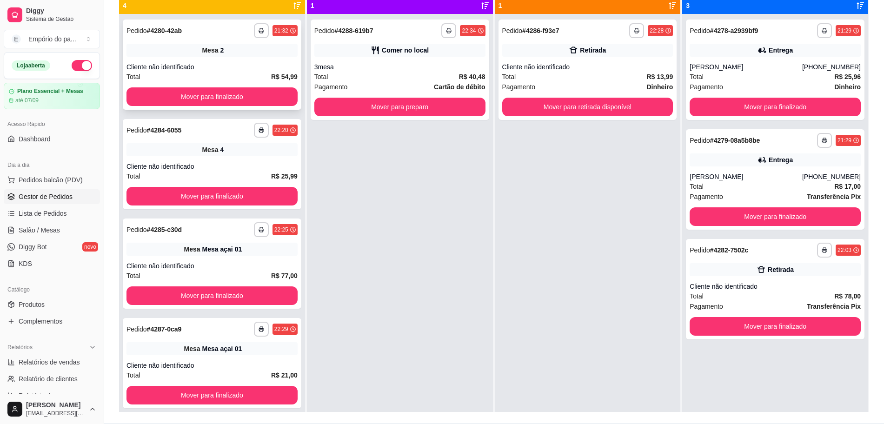
click at [210, 63] on div "Cliente não identificado" at bounding box center [211, 66] width 171 height 9
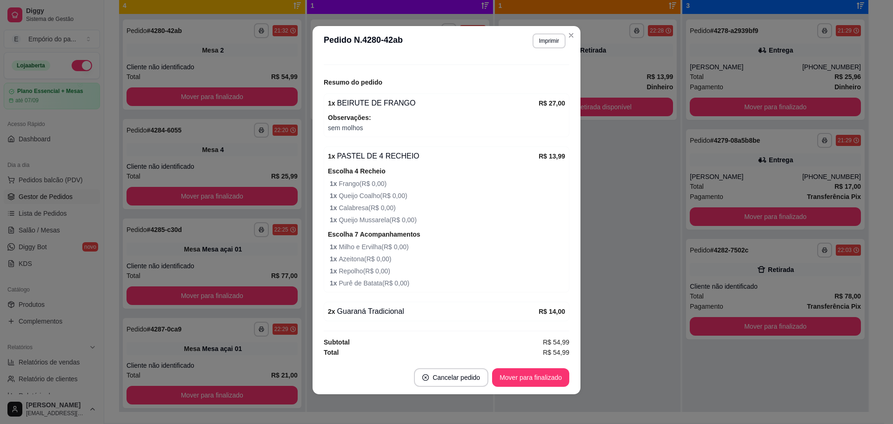
scroll to position [101, 0]
click at [524, 382] on button "Mover para finalizado" at bounding box center [530, 377] width 77 height 19
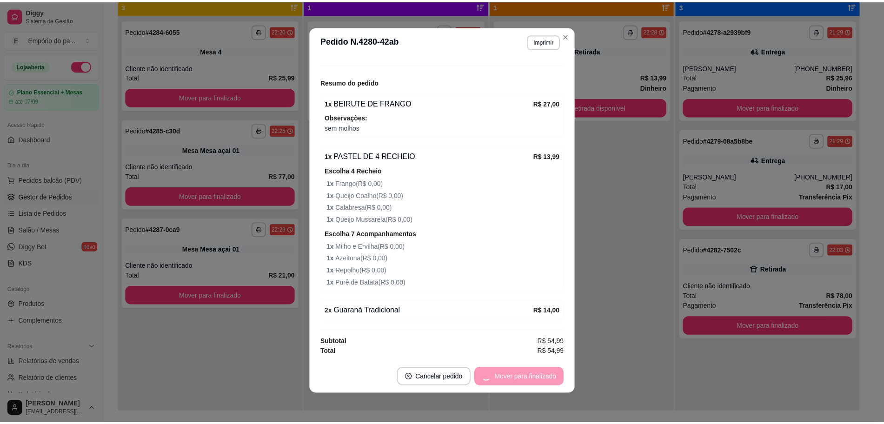
scroll to position [70, 0]
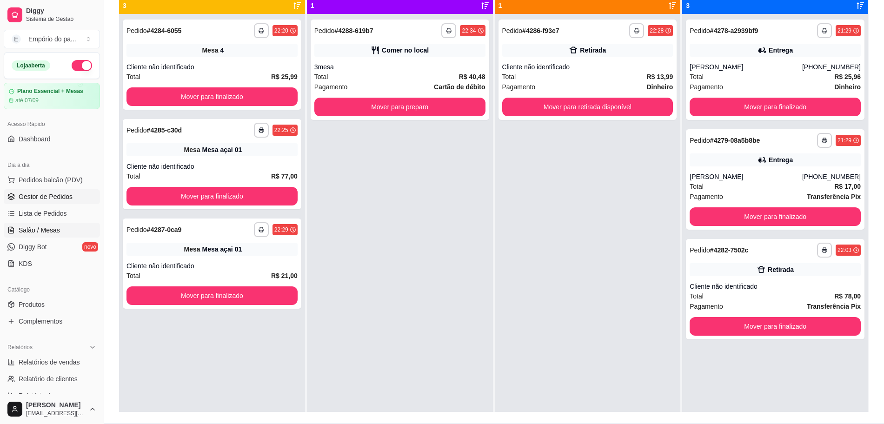
click at [59, 234] on link "Salão / Mesas" at bounding box center [52, 230] width 96 height 15
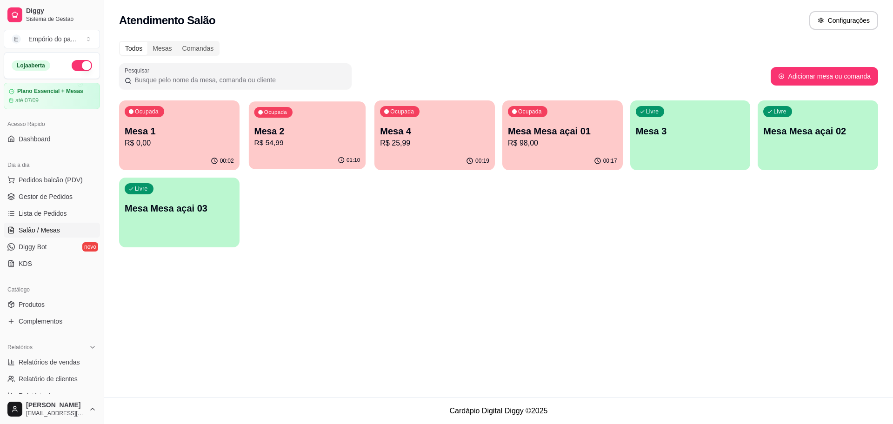
click at [333, 145] on p "R$ 54,99" at bounding box center [307, 143] width 106 height 11
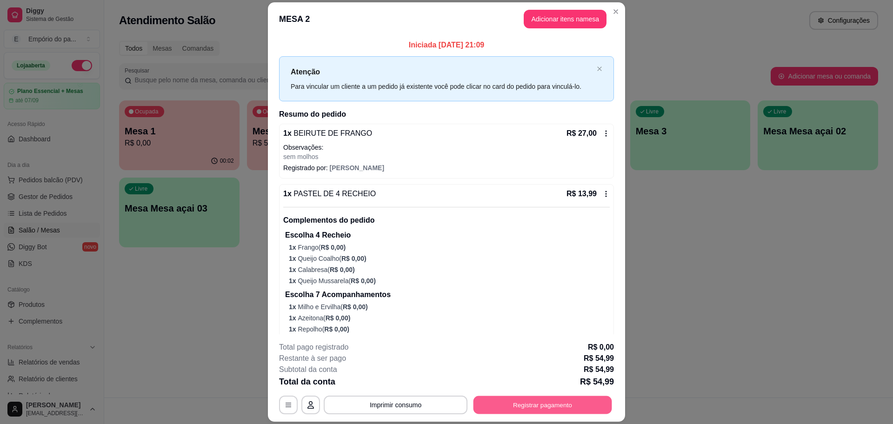
click at [509, 402] on button "Registrar pagamento" at bounding box center [542, 405] width 139 height 18
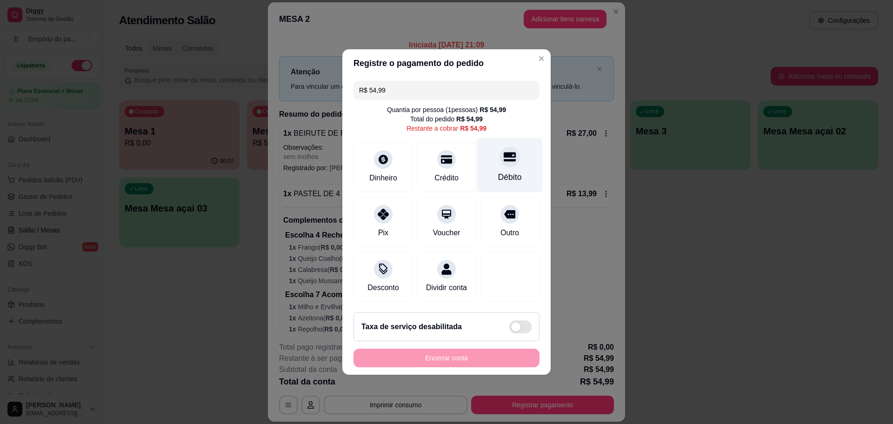
click at [477, 153] on div "Débito" at bounding box center [510, 165] width 66 height 54
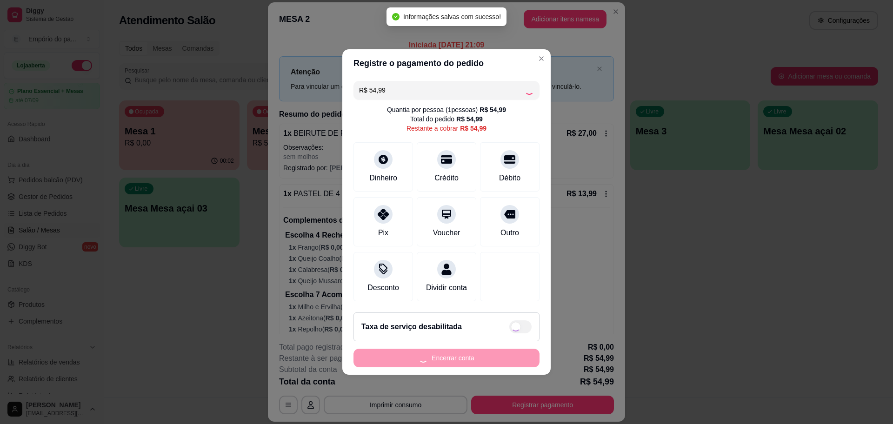
type input "R$ 0,00"
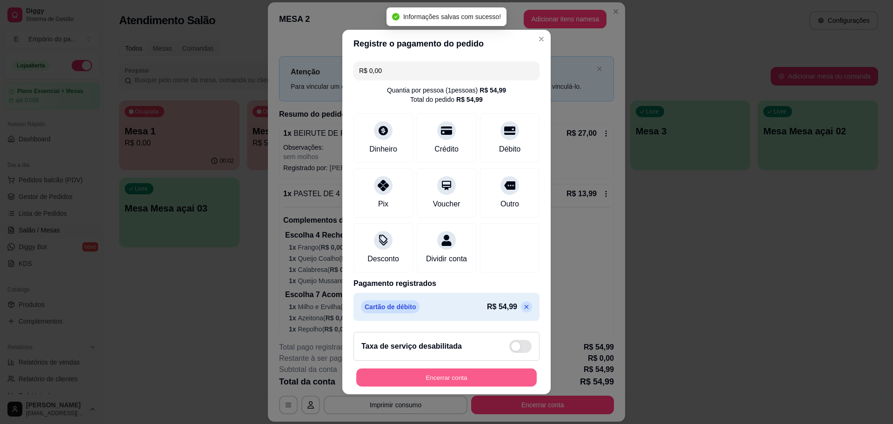
click at [422, 375] on button "Encerrar conta" at bounding box center [446, 378] width 180 height 18
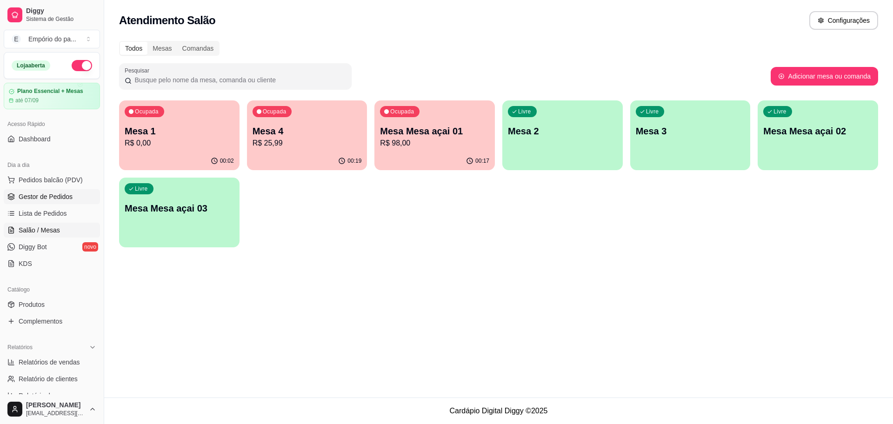
click at [60, 198] on span "Gestor de Pedidos" at bounding box center [46, 196] width 54 height 9
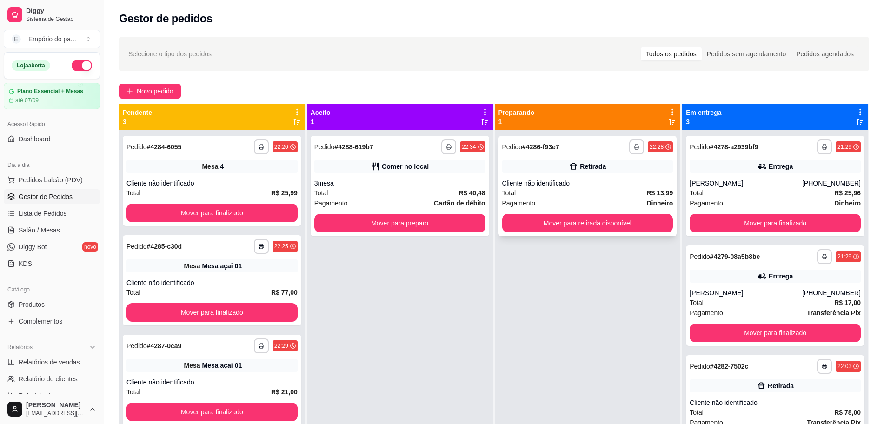
click at [526, 195] on div "Total R$ 13,99" at bounding box center [587, 193] width 171 height 10
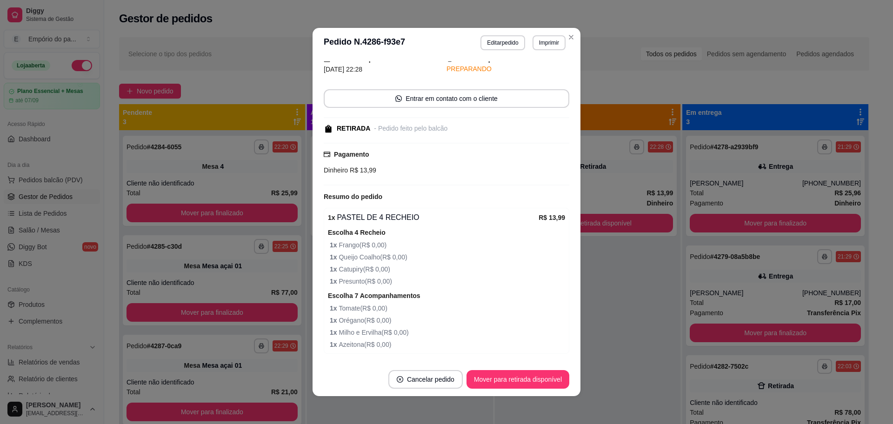
scroll to position [69, 0]
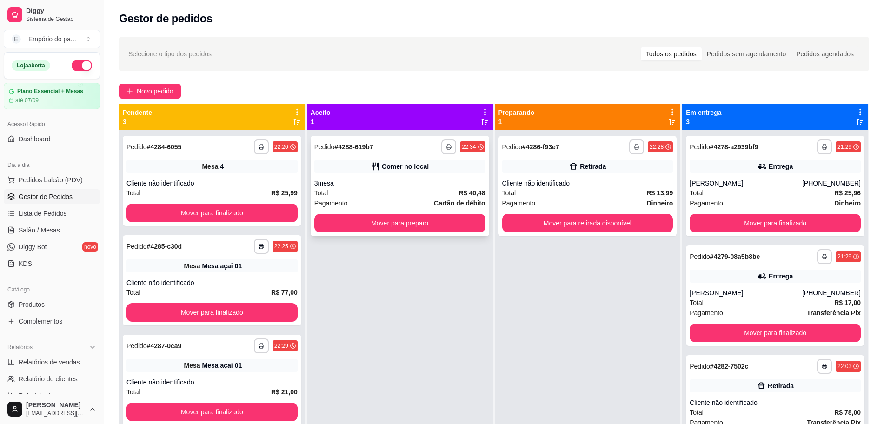
click at [404, 188] on div "Total R$ 40,48" at bounding box center [399, 193] width 171 height 10
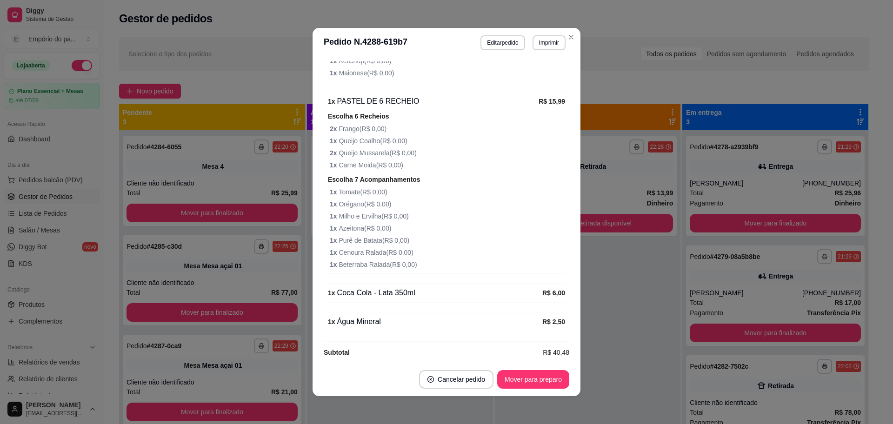
scroll to position [375, 0]
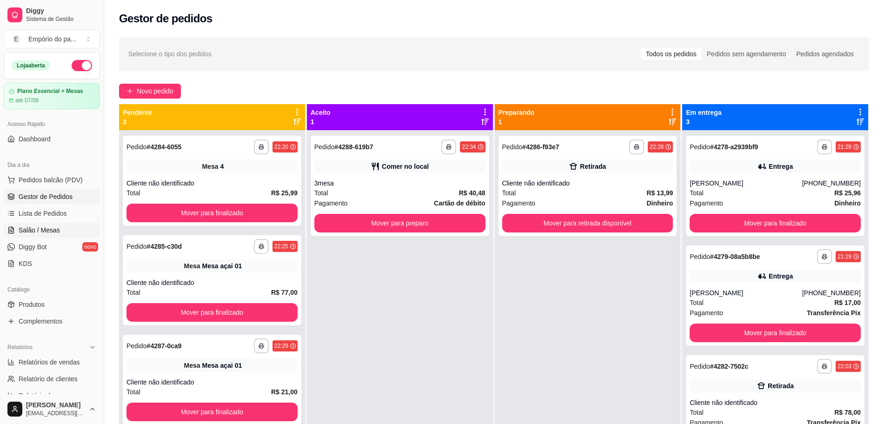
click at [8, 223] on link "Salão / Mesas" at bounding box center [52, 230] width 96 height 15
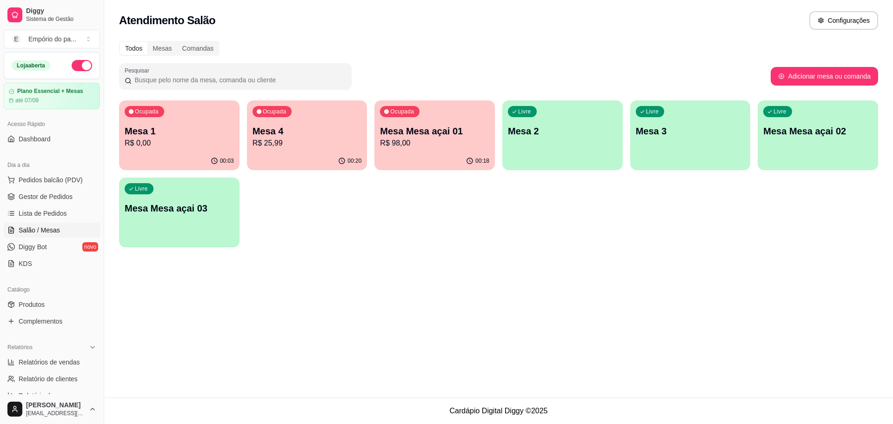
click at [819, 124] on div "Livre Mesa Mesa açai 02" at bounding box center [818, 129] width 120 height 59
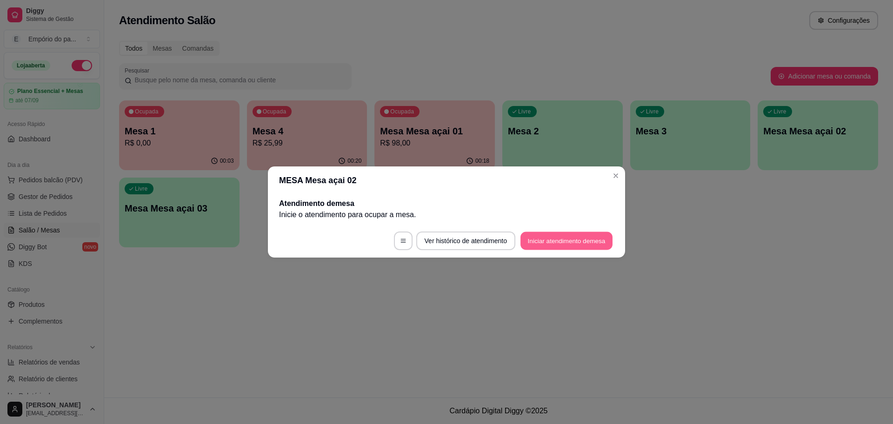
click at [588, 232] on button "Iniciar atendimento de mesa" at bounding box center [566, 241] width 92 height 18
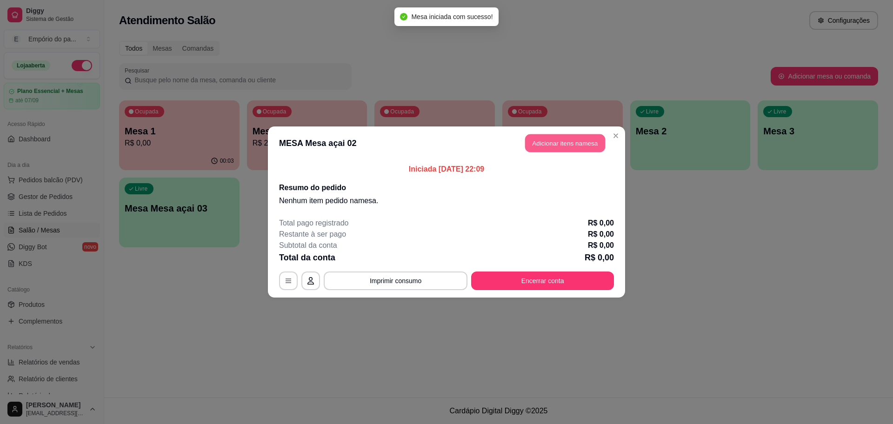
click at [553, 140] on button "Adicionar itens na mesa" at bounding box center [565, 143] width 80 height 18
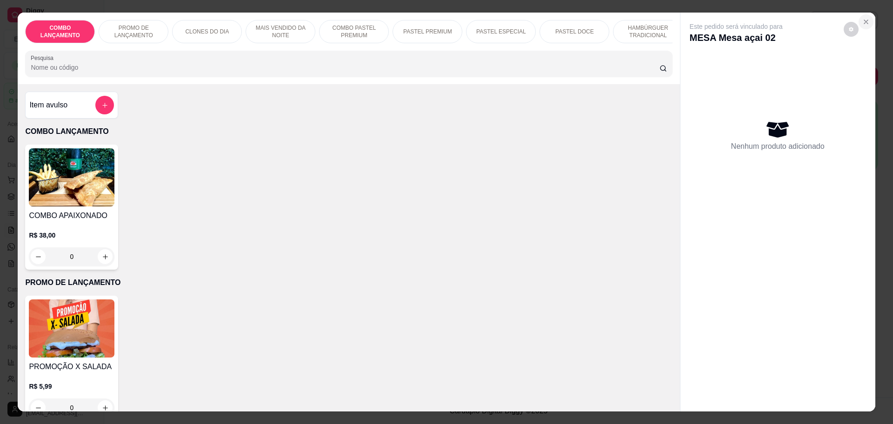
click at [864, 20] on icon "Close" at bounding box center [865, 21] width 7 height 7
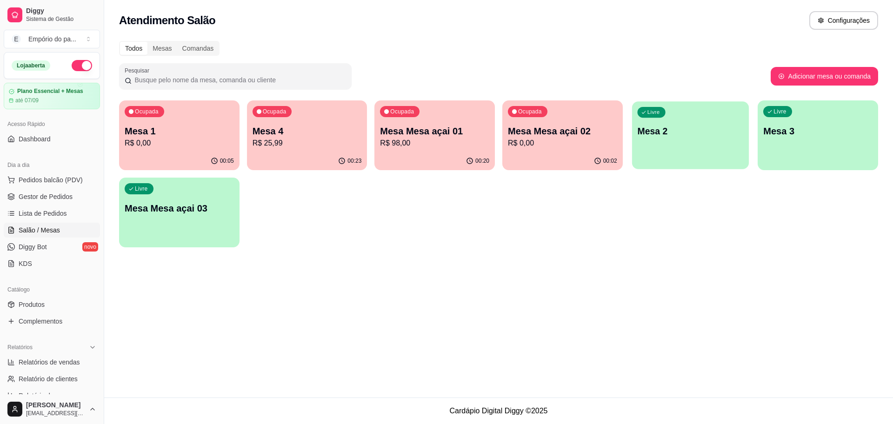
click at [667, 151] on div "Livre Mesa 2" at bounding box center [690, 129] width 117 height 57
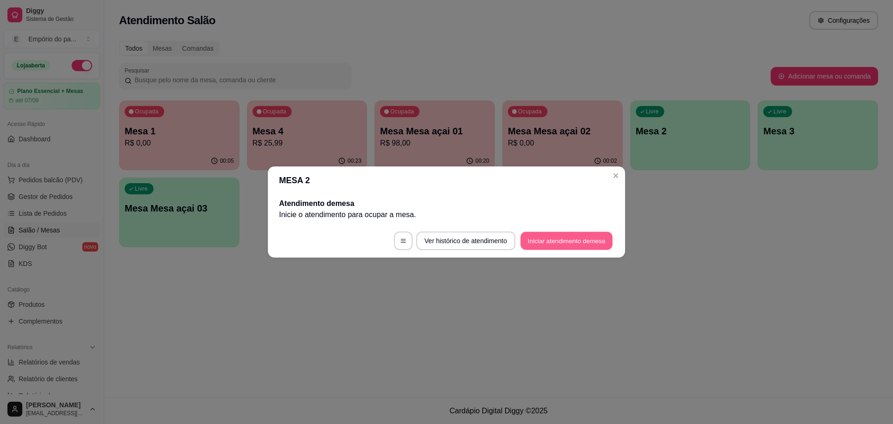
click at [585, 235] on button "Iniciar atendimento de mesa" at bounding box center [566, 241] width 92 height 18
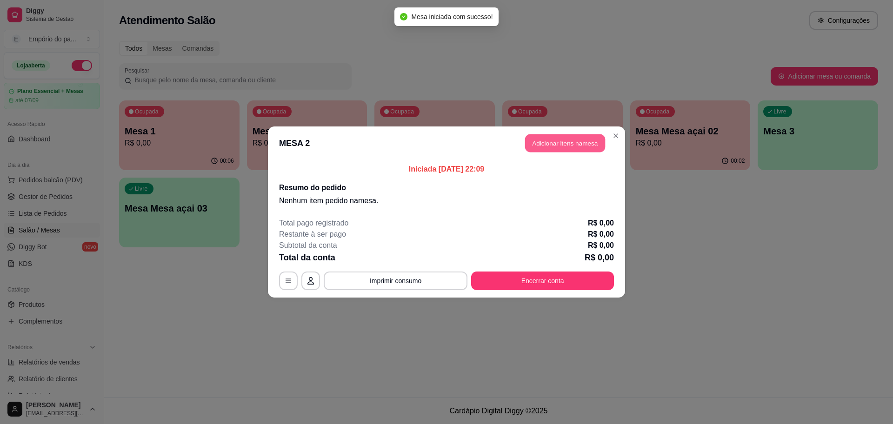
click at [588, 140] on button "Adicionar itens na mesa" at bounding box center [565, 143] width 80 height 18
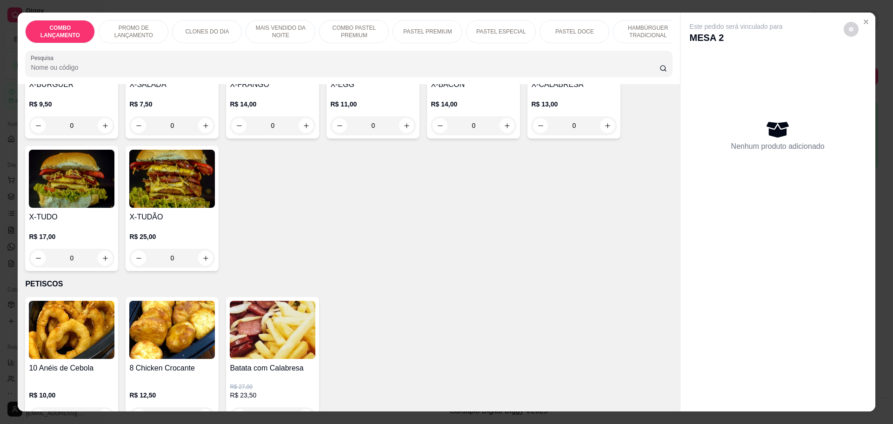
scroll to position [1453, 0]
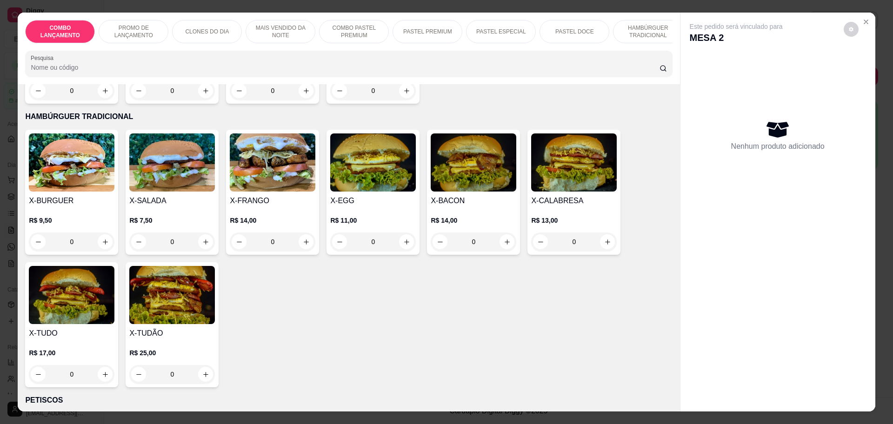
click at [304, 233] on div "0" at bounding box center [273, 242] width 86 height 19
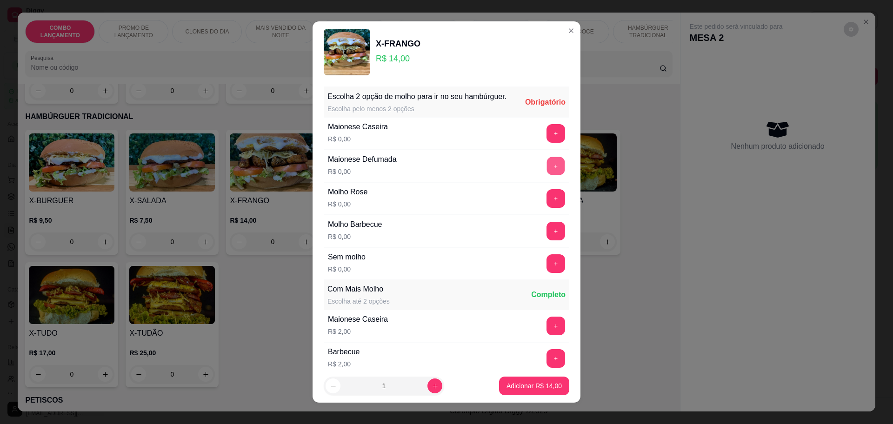
click at [547, 172] on button "+" at bounding box center [556, 166] width 18 height 18
click at [546, 235] on button "+" at bounding box center [555, 231] width 19 height 19
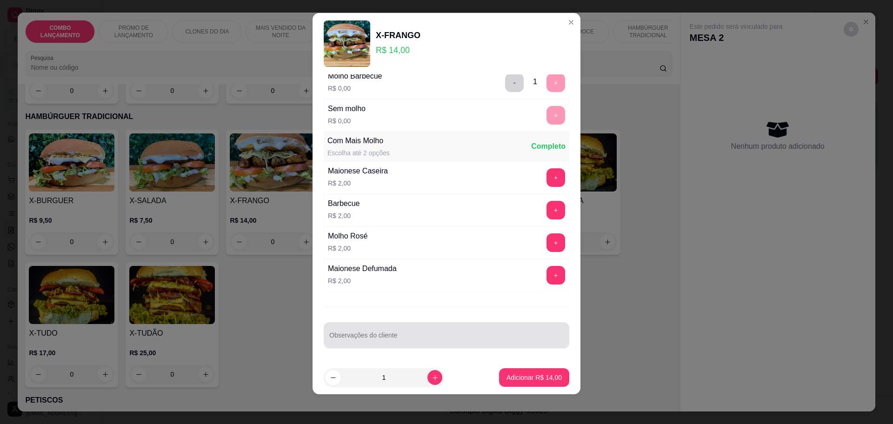
click at [433, 339] on input "Observações do cliente" at bounding box center [446, 338] width 234 height 9
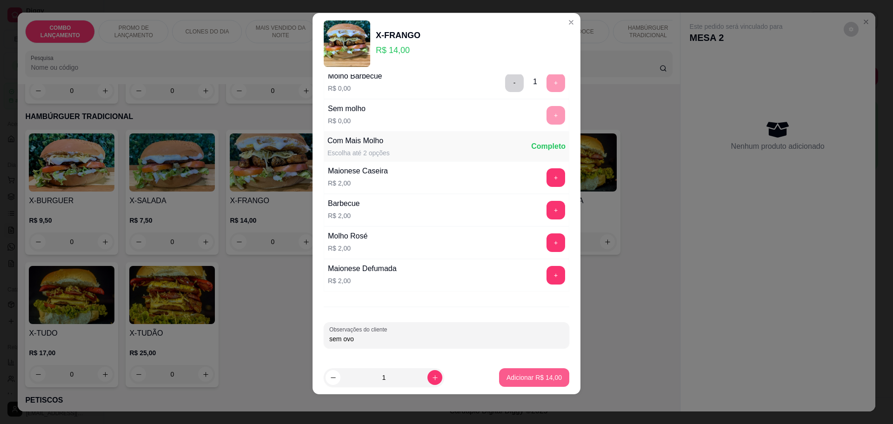
type input "sem ovo"
click at [520, 381] on p "Adicionar R$ 14,00" at bounding box center [533, 377] width 55 height 9
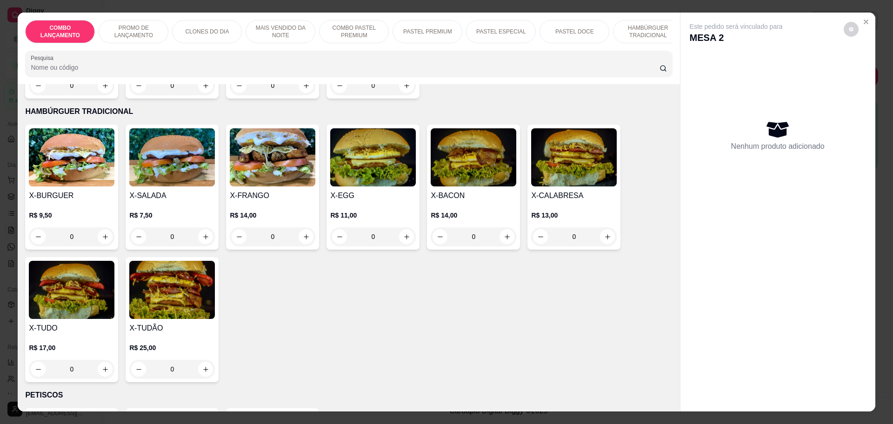
scroll to position [1400, 0]
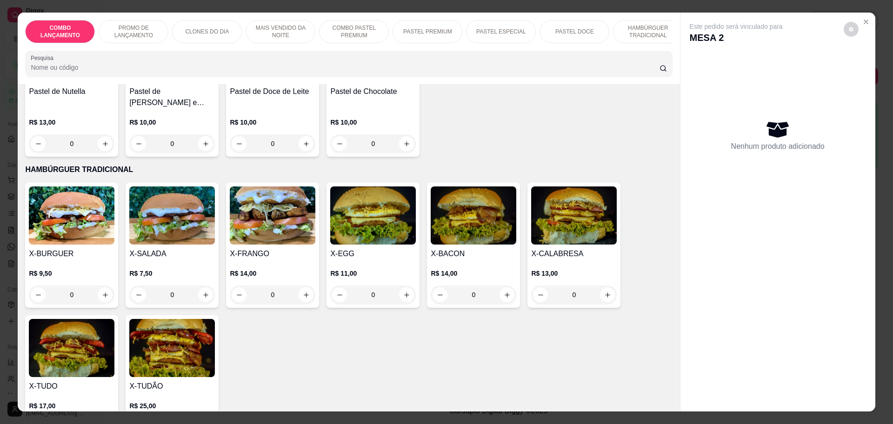
click at [501, 286] on div "0" at bounding box center [474, 295] width 86 height 19
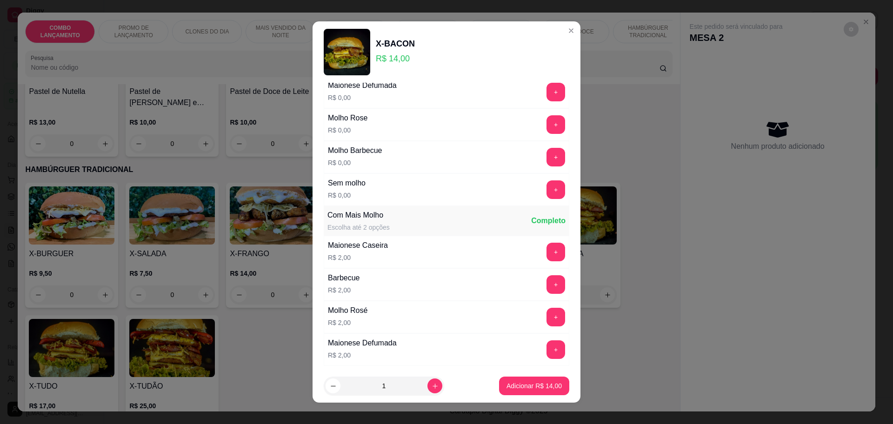
scroll to position [151, 0]
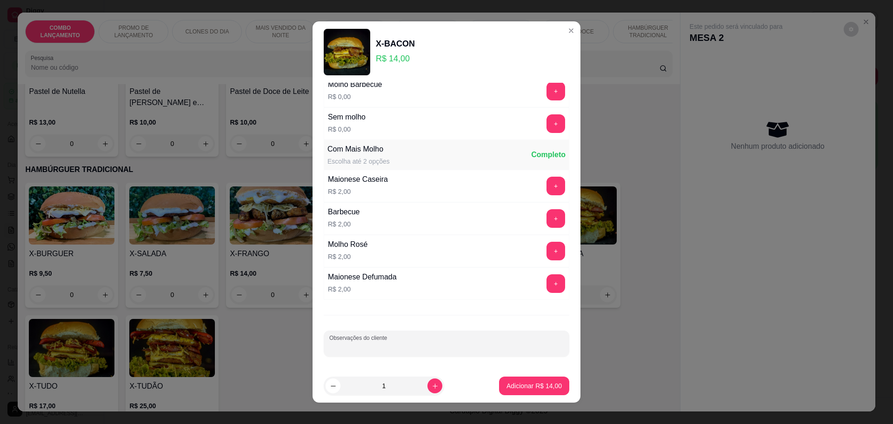
click at [341, 342] on div "Observações do cliente" at bounding box center [447, 344] width 246 height 26
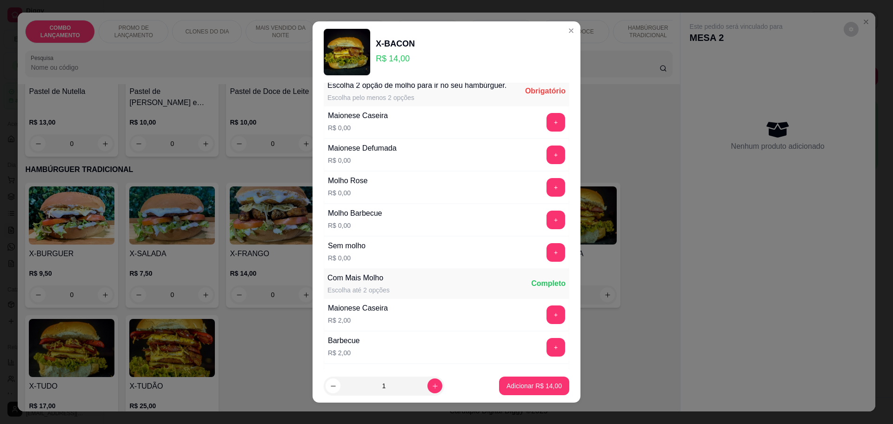
scroll to position [0, 0]
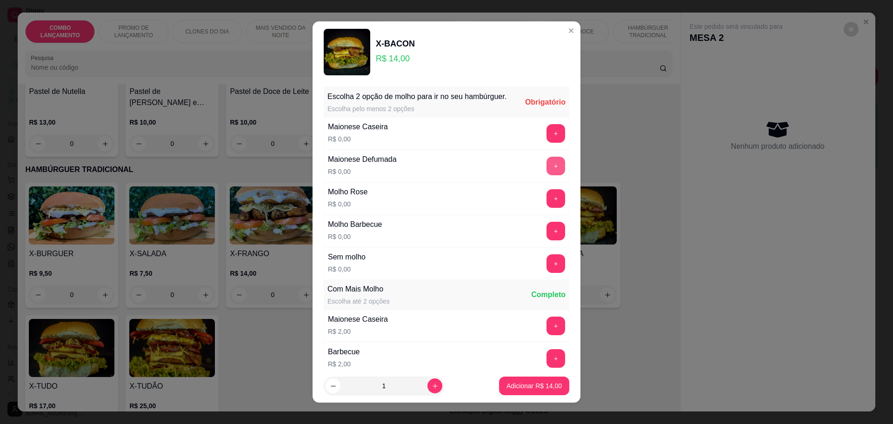
type input "sem ovo"
click at [547, 170] on button "+" at bounding box center [556, 166] width 18 height 18
click at [547, 236] on button "+" at bounding box center [556, 231] width 18 height 18
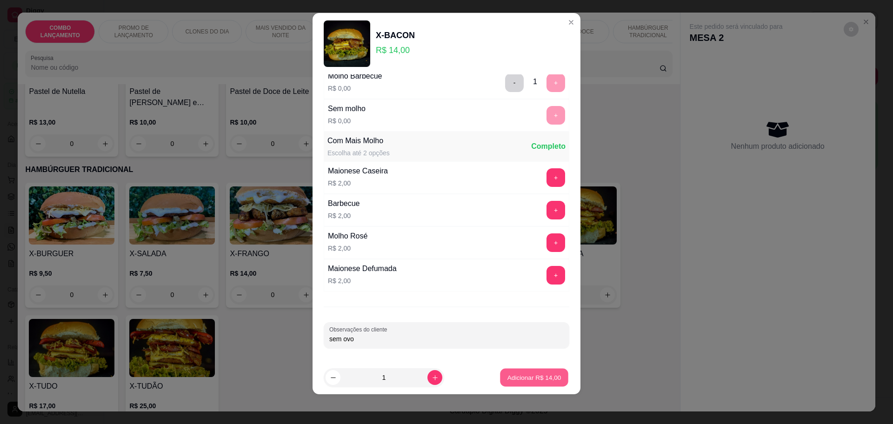
click at [507, 379] on p "Adicionar R$ 14,00" at bounding box center [534, 377] width 54 height 9
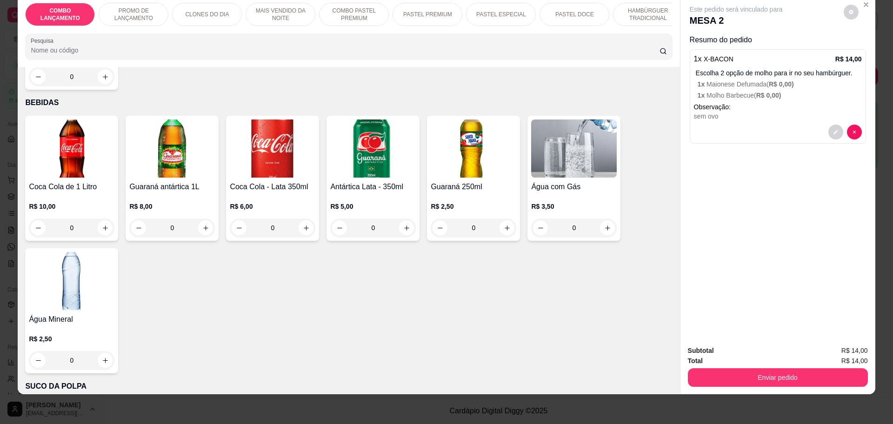
scroll to position [2563, 0]
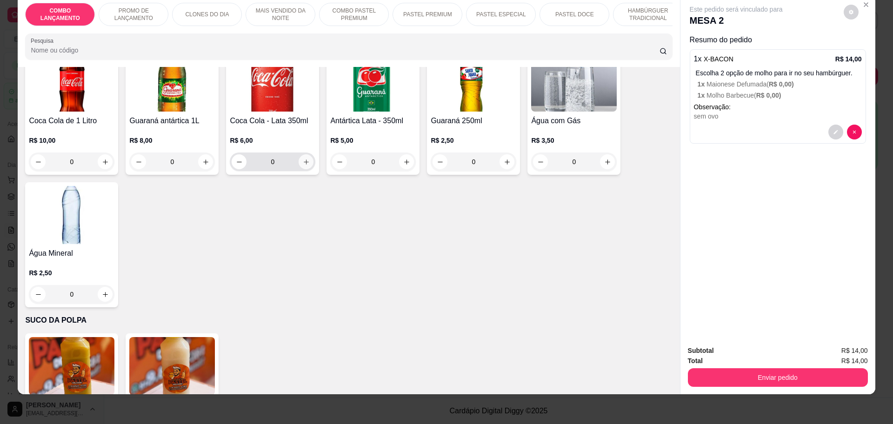
click at [303, 159] on icon "increase-product-quantity" at bounding box center [306, 162] width 7 height 7
type input "1"
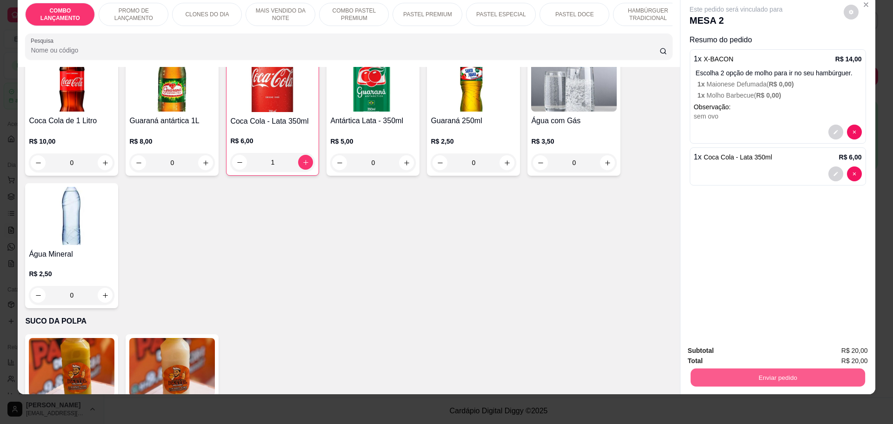
click at [734, 379] on button "Enviar pedido" at bounding box center [777, 377] width 174 height 18
click at [732, 355] on button "Não registrar e enviar pedido" at bounding box center [746, 354] width 94 height 17
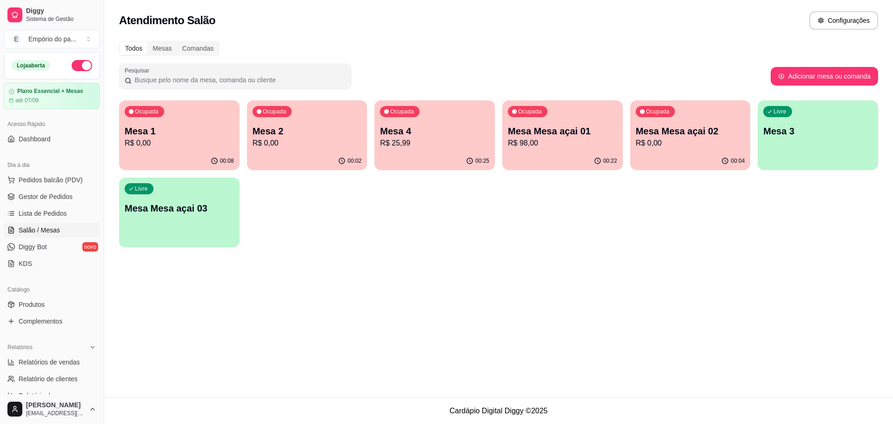
click at [699, 164] on div "00:04" at bounding box center [690, 161] width 120 height 18
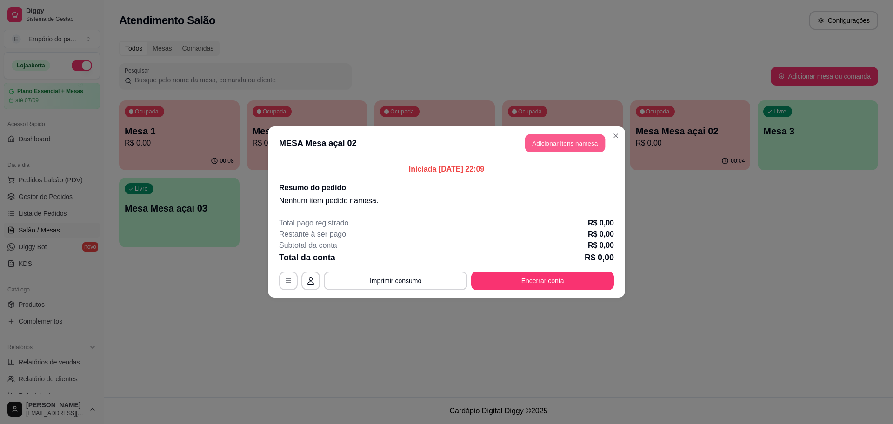
click at [583, 139] on button "Adicionar itens na mesa" at bounding box center [565, 143] width 80 height 18
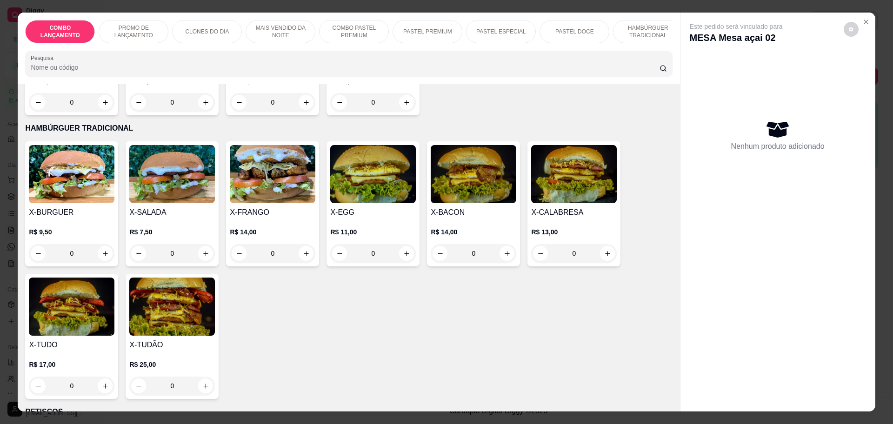
scroll to position [1453, 0]
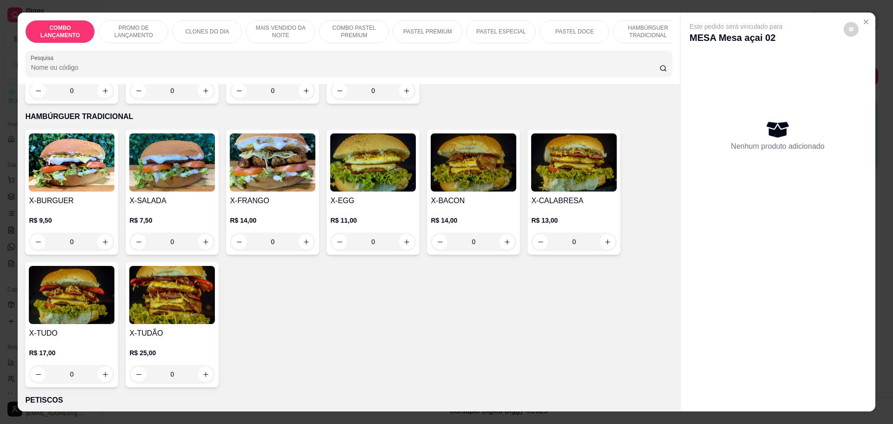
click at [603, 233] on div "0" at bounding box center [574, 242] width 86 height 19
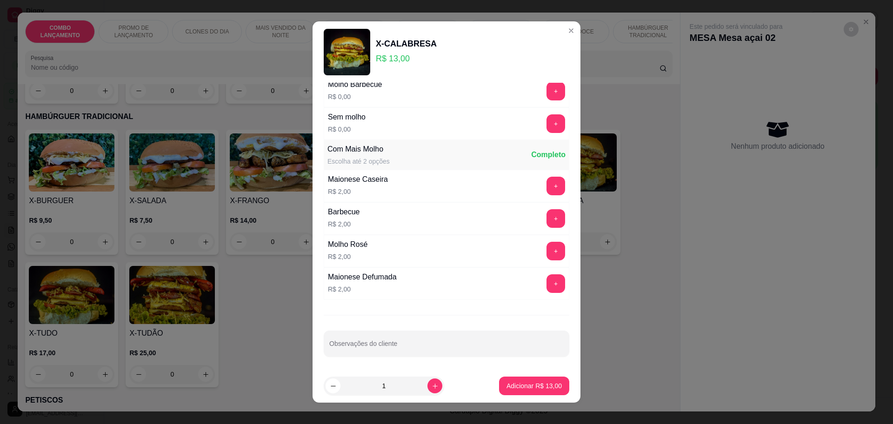
scroll to position [151, 0]
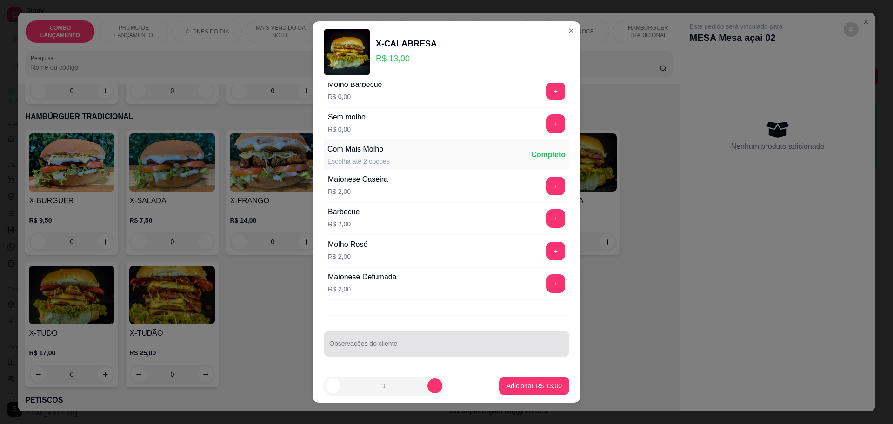
click at [418, 338] on div at bounding box center [446, 343] width 234 height 19
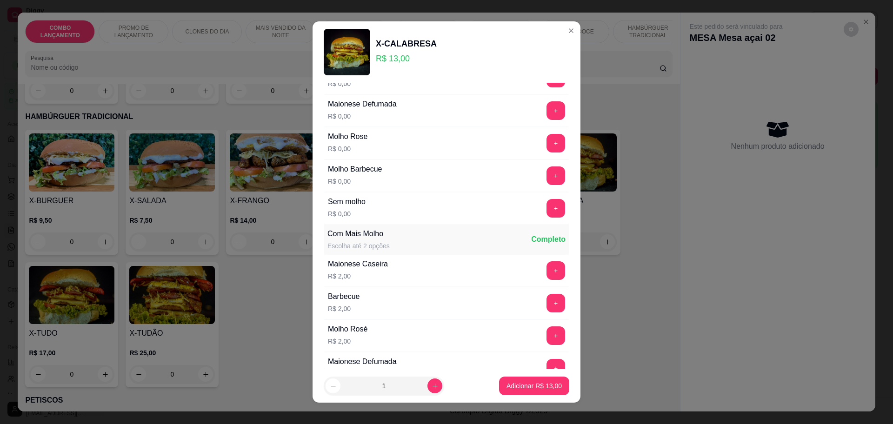
scroll to position [0, 0]
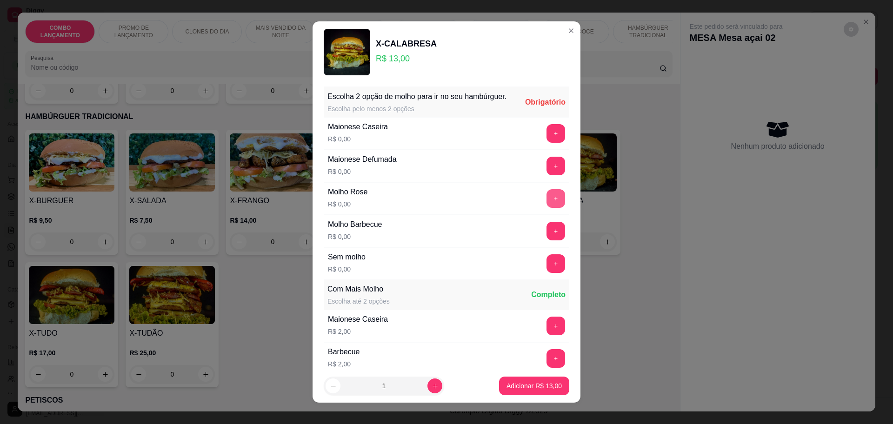
type input "sem ovo e sem verdura"
click at [546, 208] on button "+" at bounding box center [555, 198] width 19 height 19
click at [546, 237] on button "+" at bounding box center [555, 231] width 19 height 19
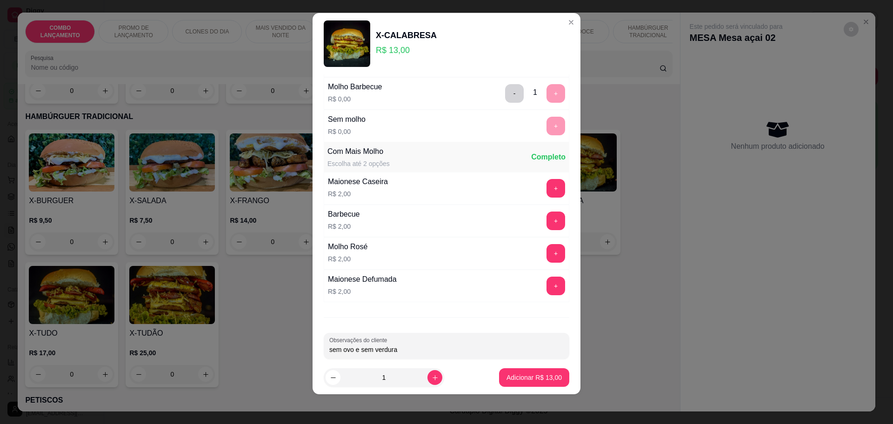
scroll to position [140, 0]
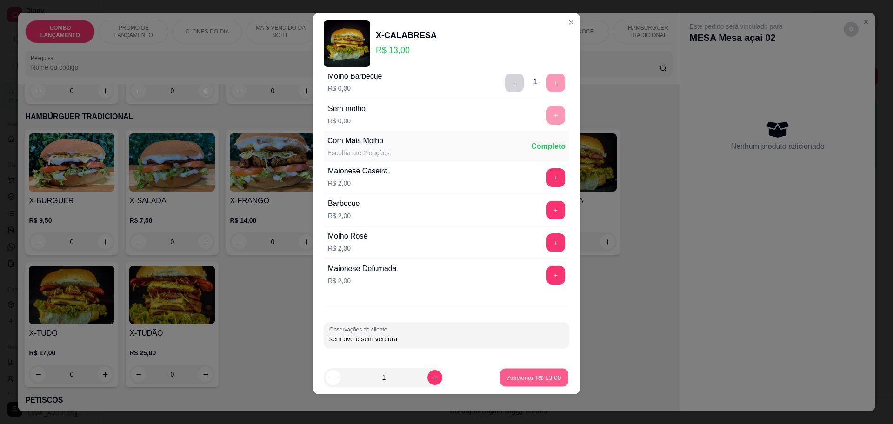
click at [526, 375] on p "Adicionar R$ 13,00" at bounding box center [534, 377] width 54 height 9
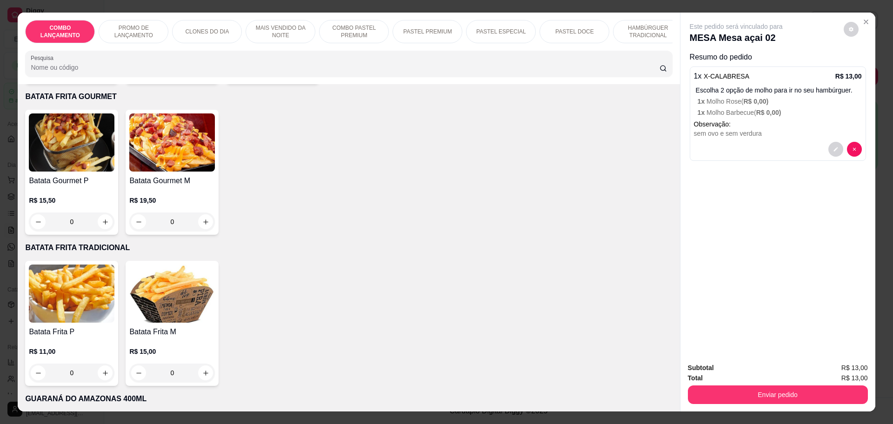
scroll to position [1918, 0]
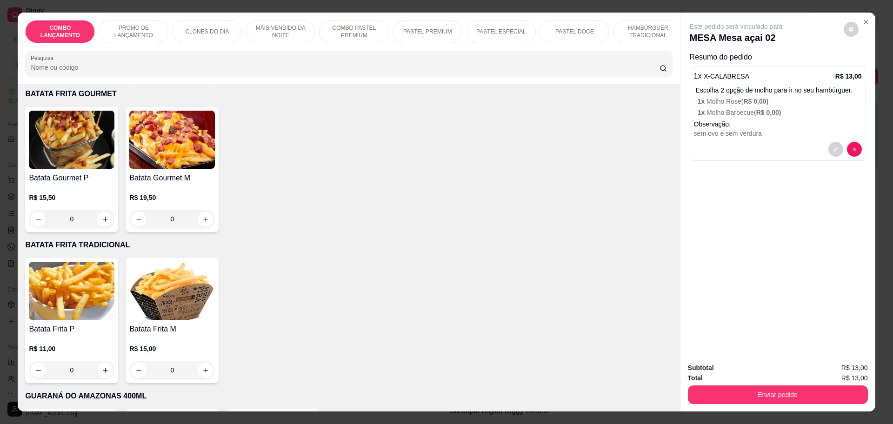
click at [103, 361] on div "0" at bounding box center [72, 370] width 86 height 19
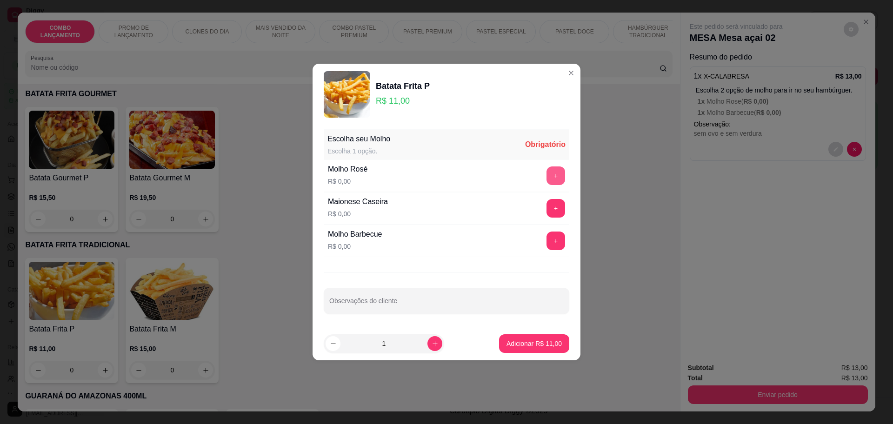
click at [546, 173] on button "+" at bounding box center [555, 175] width 19 height 19
click at [533, 341] on p "Adicionar R$ 11,00" at bounding box center [534, 343] width 54 height 9
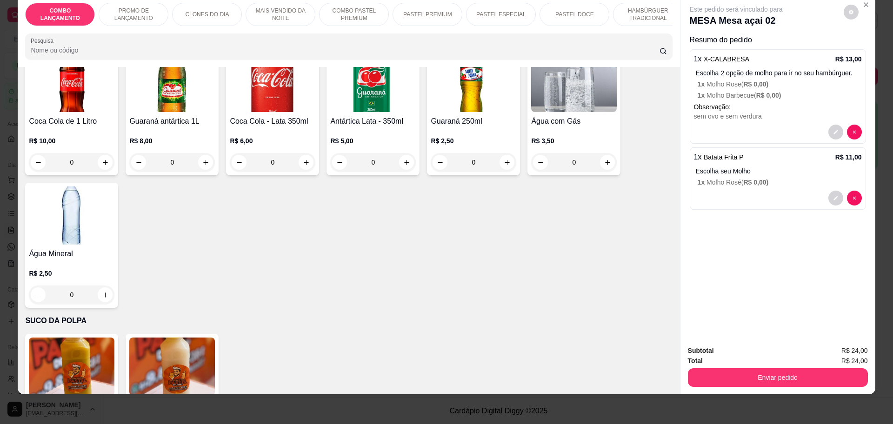
scroll to position [2558, 0]
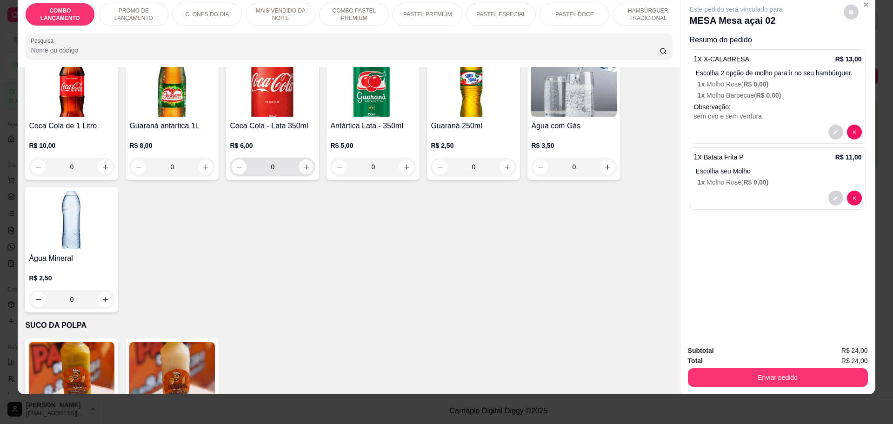
click at [303, 164] on icon "increase-product-quantity" at bounding box center [306, 167] width 7 height 7
type input "1"
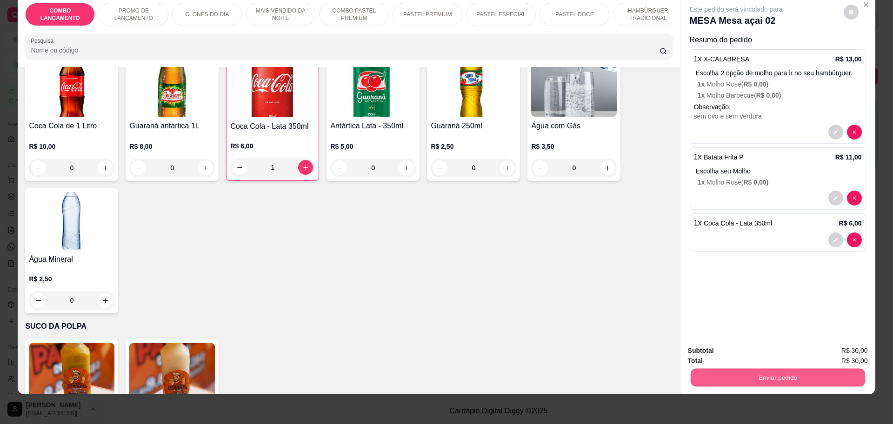
click at [749, 372] on button "Enviar pedido" at bounding box center [777, 377] width 174 height 18
click at [735, 352] on button "Não registrar e enviar pedido" at bounding box center [746, 355] width 97 height 18
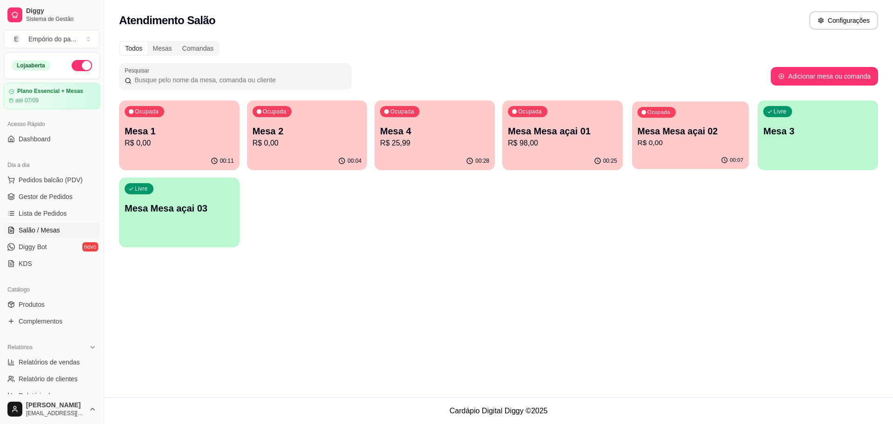
click at [663, 134] on p "Mesa Mesa açai 02" at bounding box center [690, 131] width 106 height 13
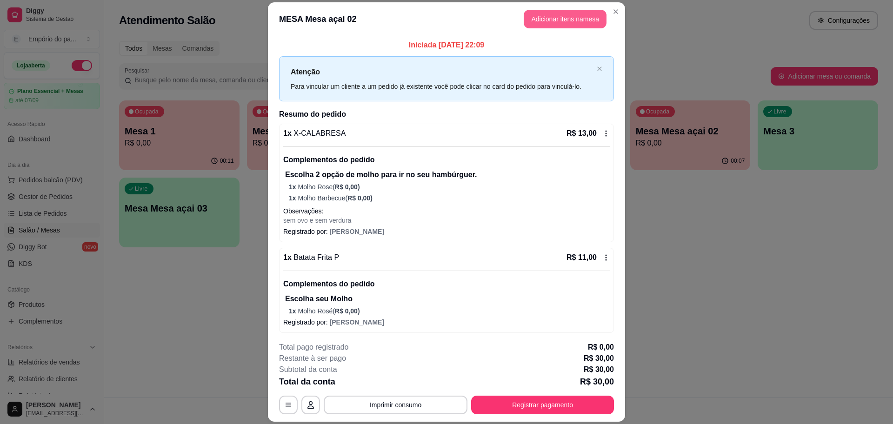
click at [543, 18] on button "Adicionar itens na mesa" at bounding box center [565, 19] width 83 height 19
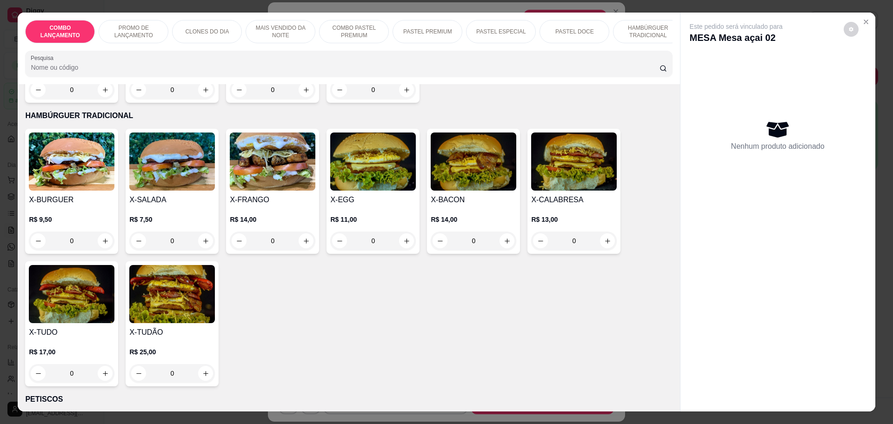
scroll to position [1453, 0]
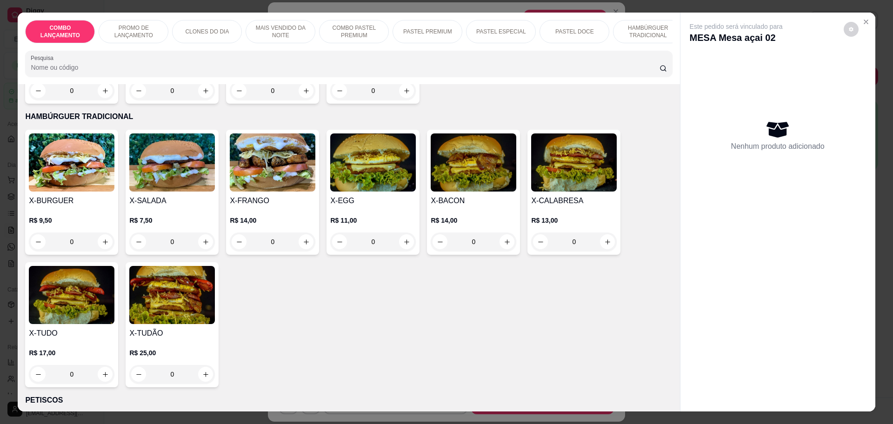
click at [504, 233] on div "0" at bounding box center [474, 242] width 86 height 19
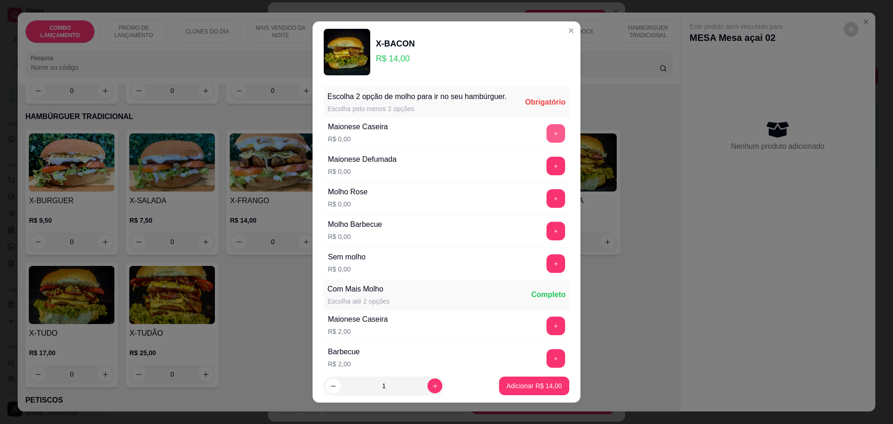
click at [546, 139] on button "+" at bounding box center [555, 133] width 19 height 19
click at [546, 240] on button "+" at bounding box center [555, 231] width 19 height 19
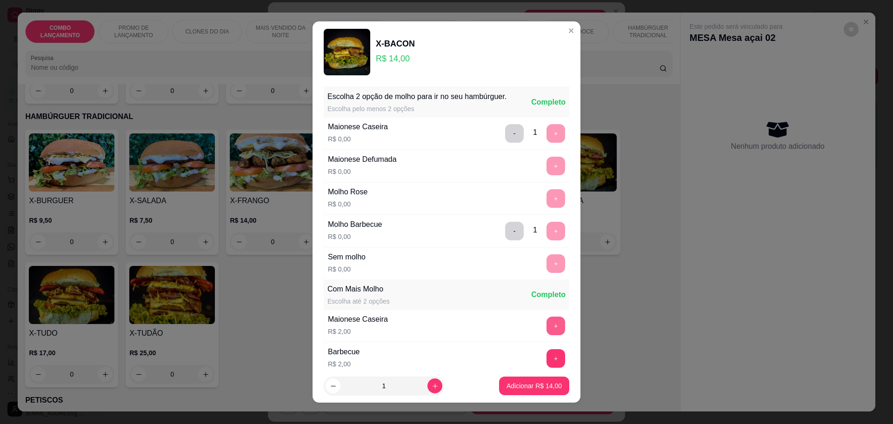
scroll to position [140, 0]
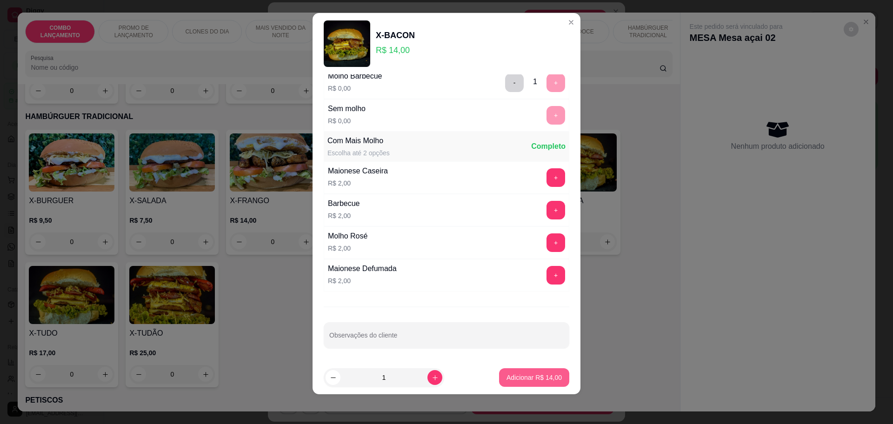
click at [547, 377] on p "Adicionar R$ 14,00" at bounding box center [533, 377] width 55 height 9
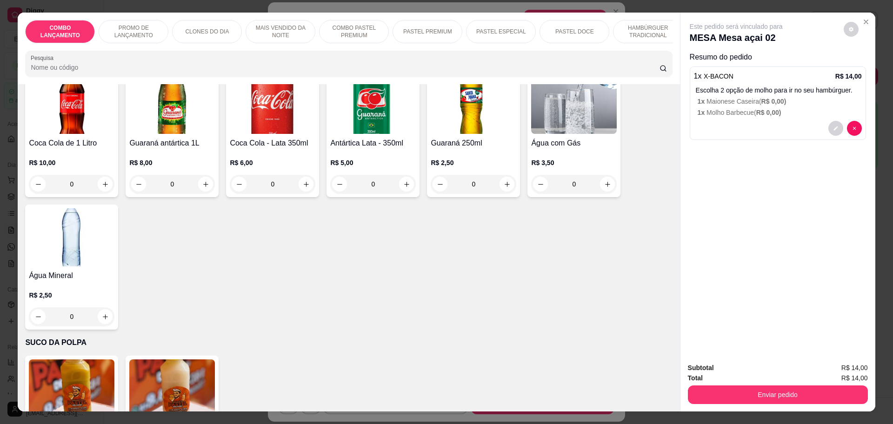
scroll to position [2616, 0]
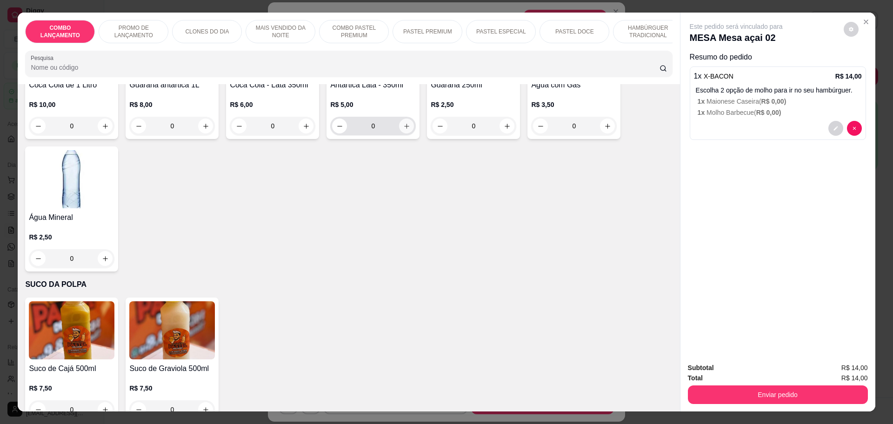
click at [403, 123] on icon "increase-product-quantity" at bounding box center [406, 126] width 7 height 7
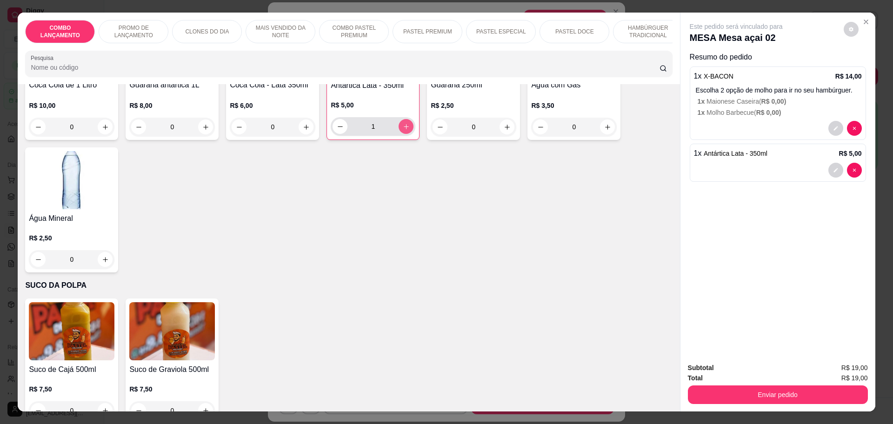
type input "1"
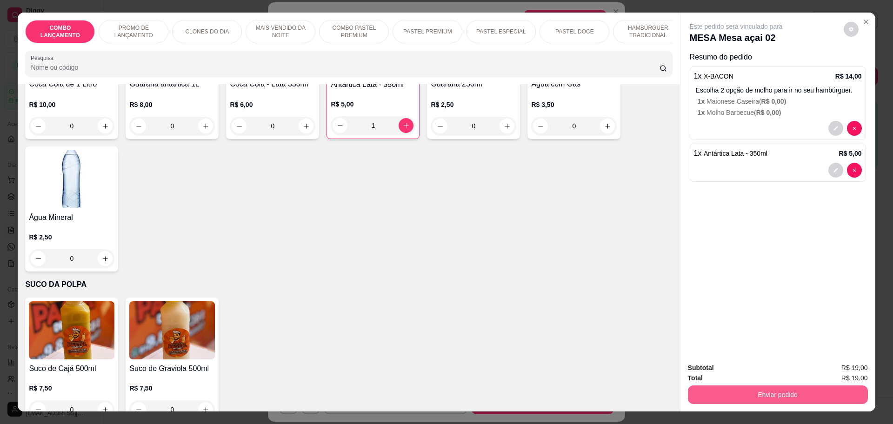
click at [785, 392] on button "Enviar pedido" at bounding box center [778, 395] width 180 height 19
click at [757, 369] on button "Não registrar e enviar pedido" at bounding box center [746, 372] width 97 height 18
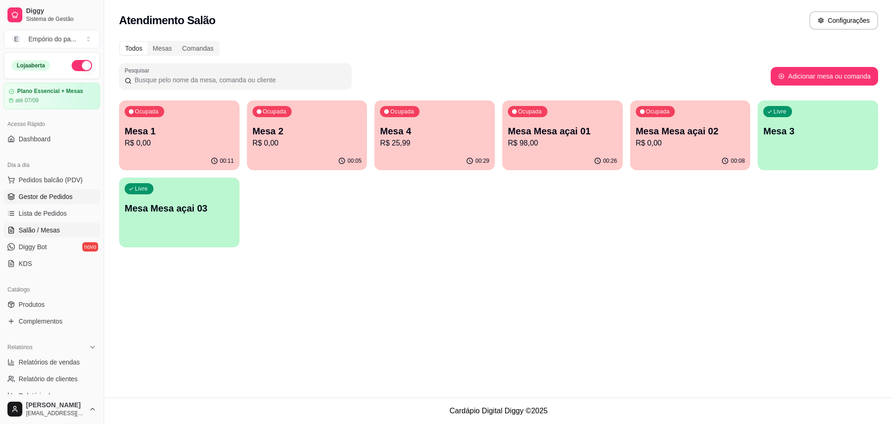
click at [68, 195] on span "Gestor de Pedidos" at bounding box center [46, 196] width 54 height 9
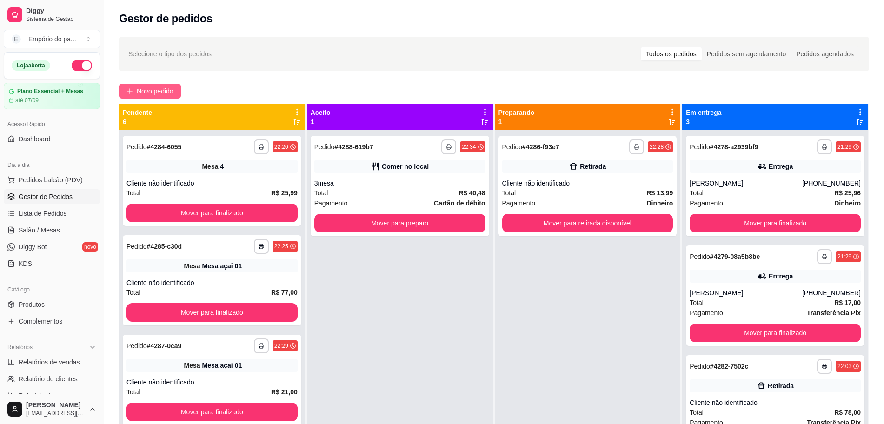
click at [146, 95] on span "Novo pedido" at bounding box center [155, 91] width 37 height 10
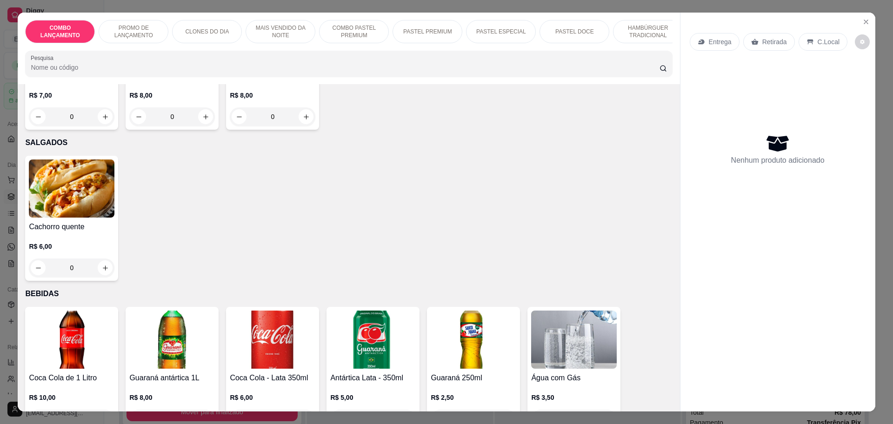
scroll to position [2383, 0]
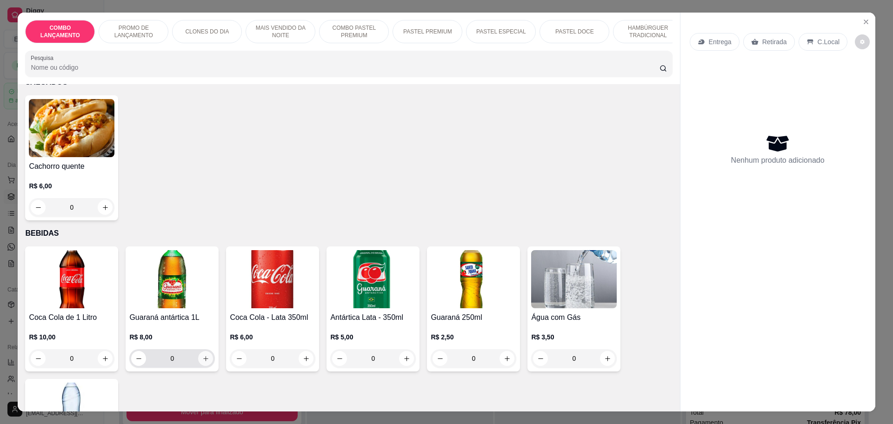
click at [203, 355] on icon "increase-product-quantity" at bounding box center [205, 358] width 7 height 7
type input "1"
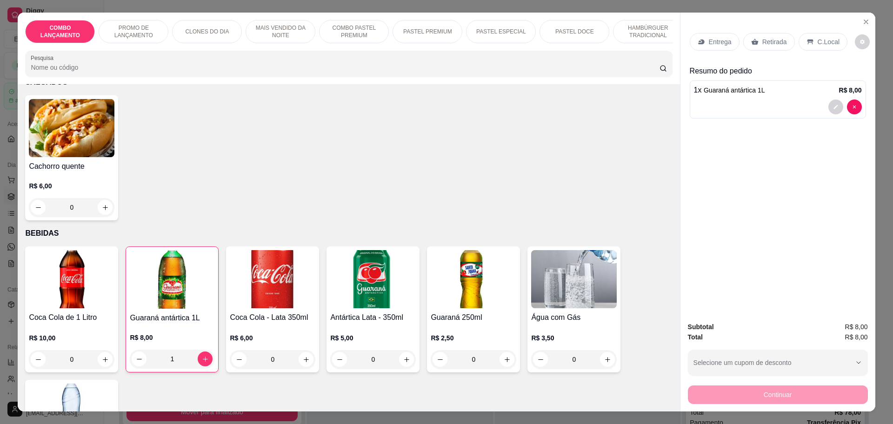
click at [755, 44] on div "Retirada" at bounding box center [769, 42] width 52 height 18
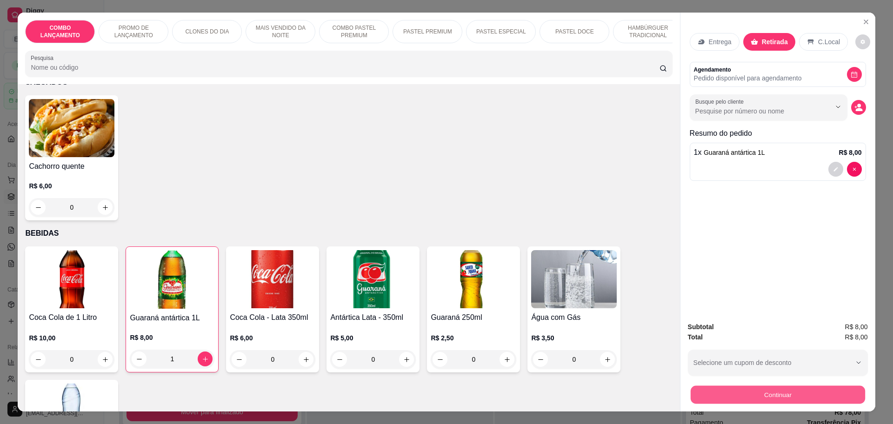
click at [801, 397] on button "Continuar" at bounding box center [777, 395] width 174 height 18
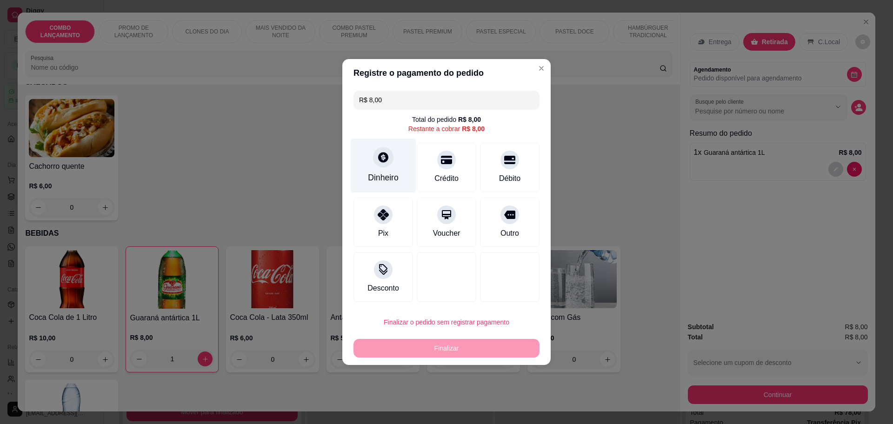
click at [378, 166] on div at bounding box center [383, 157] width 20 height 20
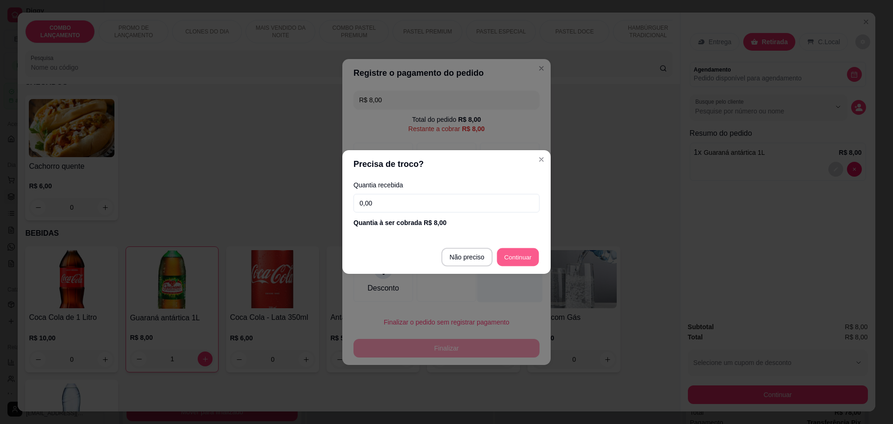
type input "R$ 0,00"
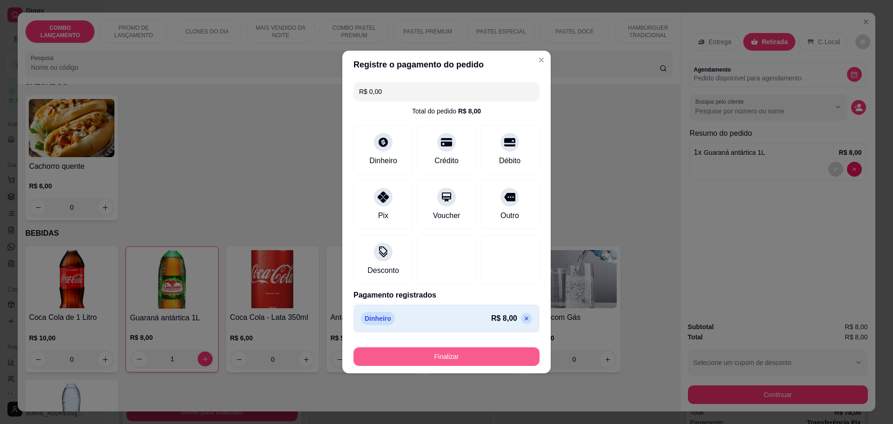
click at [498, 355] on button "Finalizar" at bounding box center [446, 356] width 186 height 19
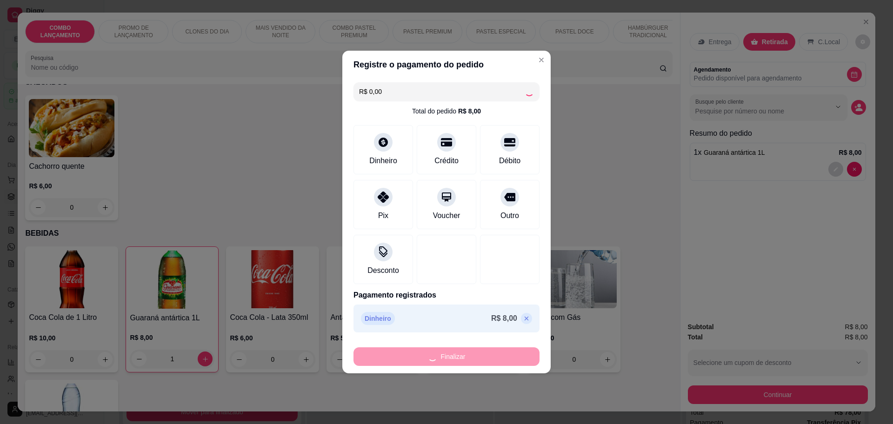
type input "0"
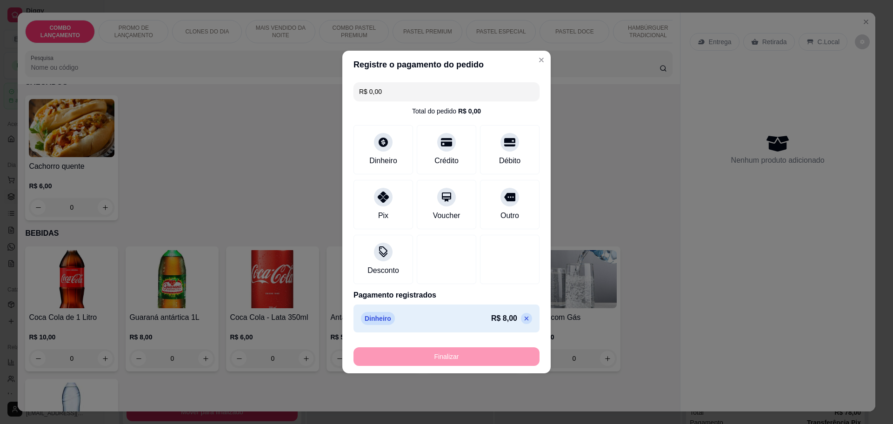
type input "-R$ 8,00"
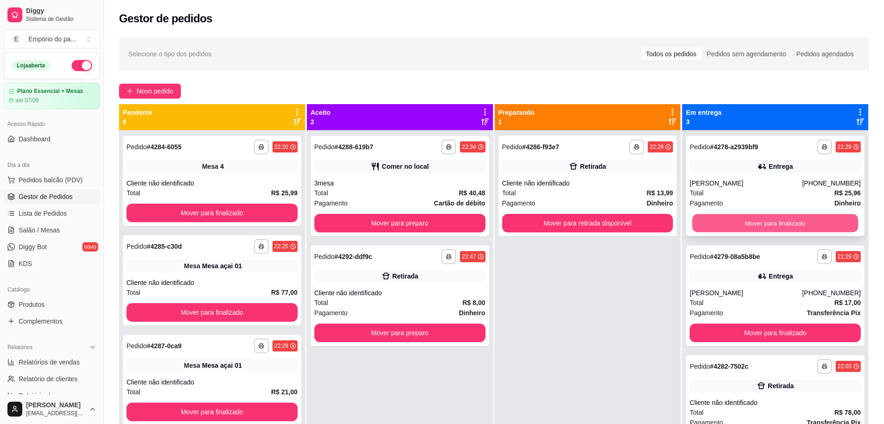
click at [745, 216] on button "Mover para finalizado" at bounding box center [775, 223] width 166 height 18
click at [746, 217] on div "Mover para finalizado" at bounding box center [775, 223] width 171 height 19
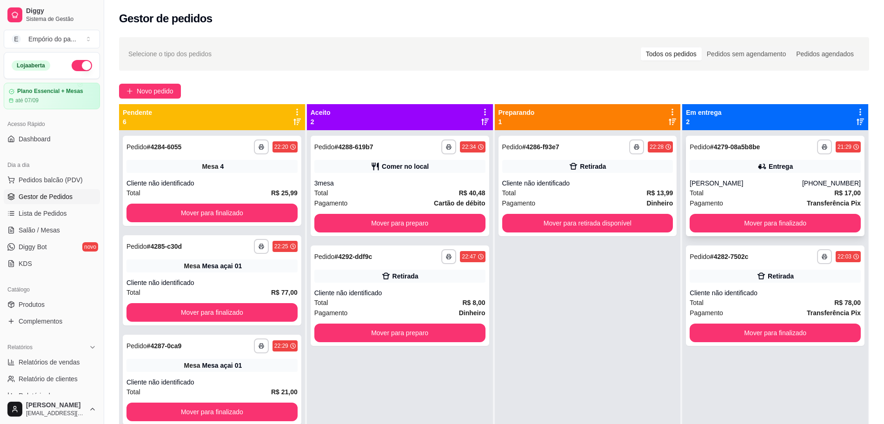
click at [758, 234] on div "**********" at bounding box center [775, 186] width 179 height 100
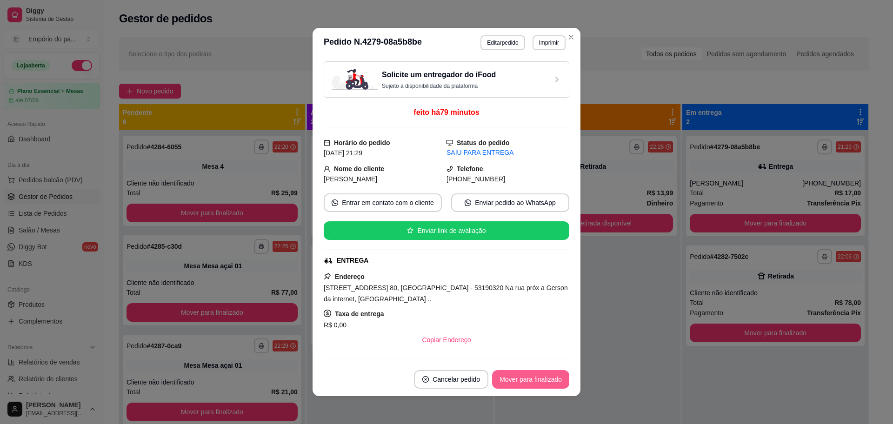
click at [534, 378] on button "Mover para finalizado" at bounding box center [530, 379] width 77 height 19
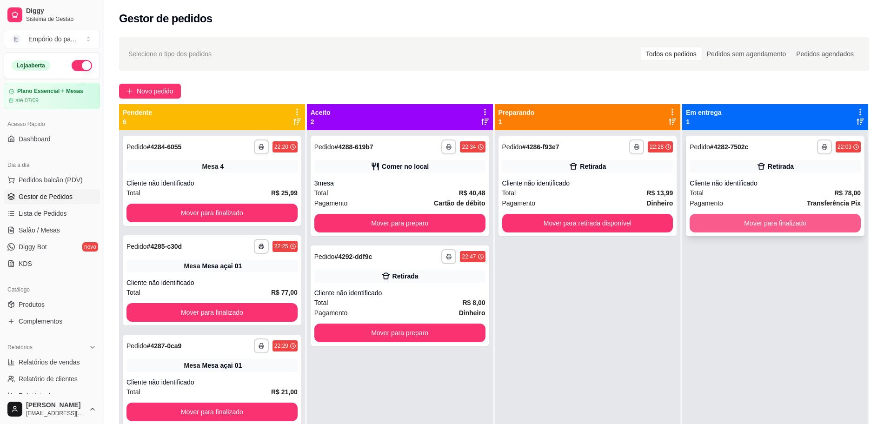
click at [745, 222] on button "Mover para finalizado" at bounding box center [775, 223] width 171 height 19
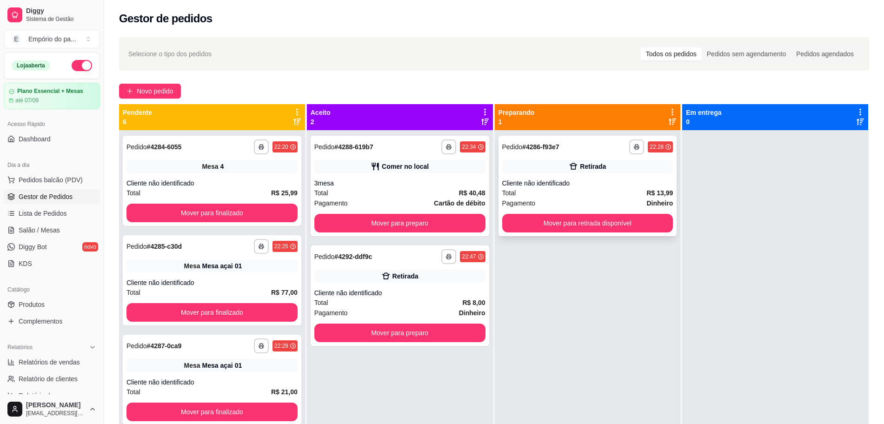
click at [579, 204] on div "Pagamento Dinheiro" at bounding box center [587, 203] width 171 height 10
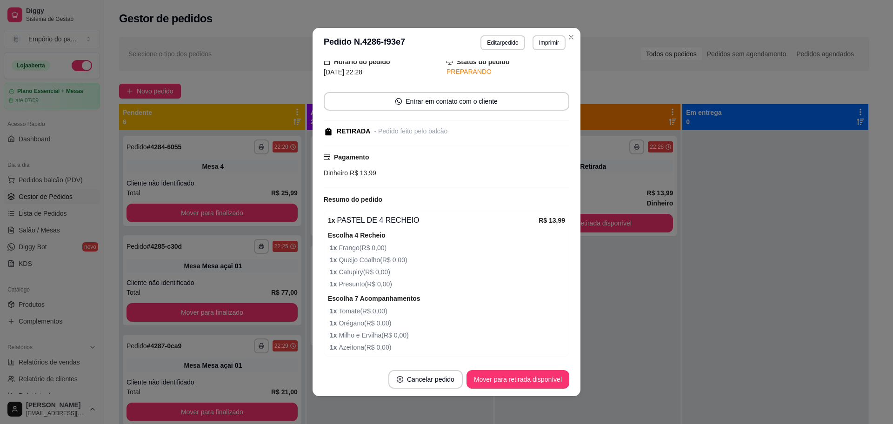
scroll to position [69, 0]
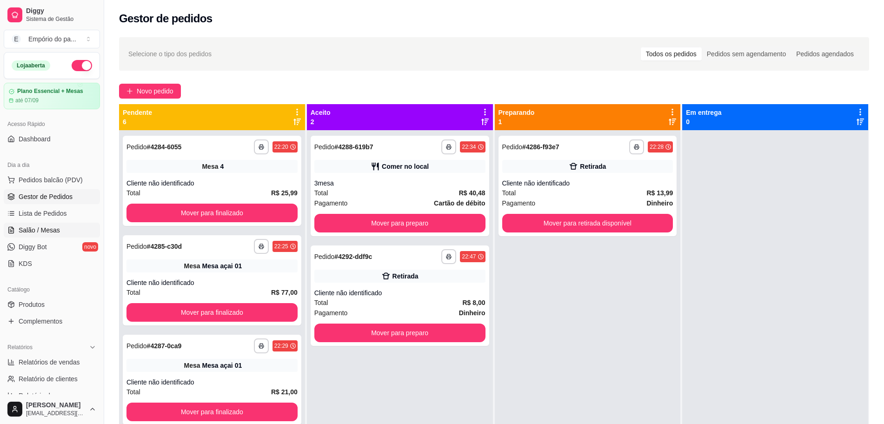
click at [39, 231] on span "Salão / Mesas" at bounding box center [39, 230] width 41 height 9
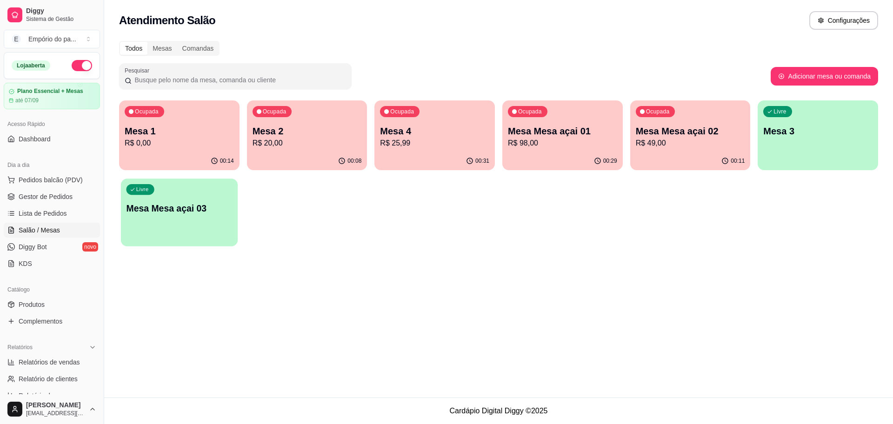
click at [205, 228] on div "Livre Mesa Mesa açai 03" at bounding box center [179, 207] width 117 height 57
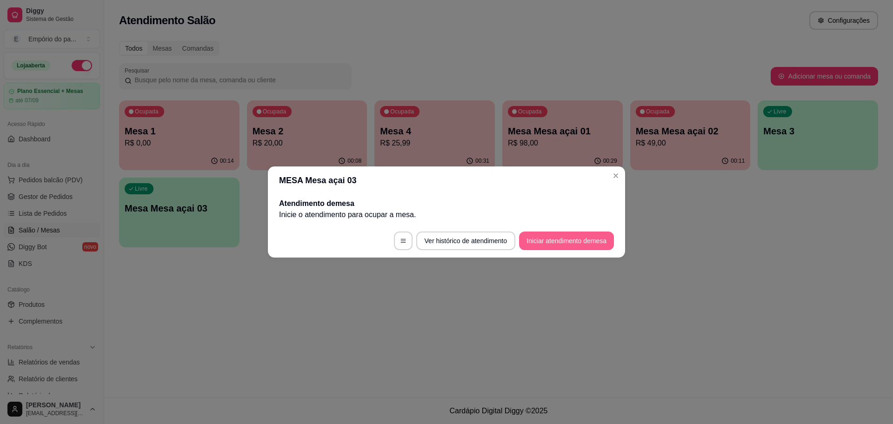
click at [590, 242] on button "Iniciar atendimento de mesa" at bounding box center [566, 241] width 95 height 19
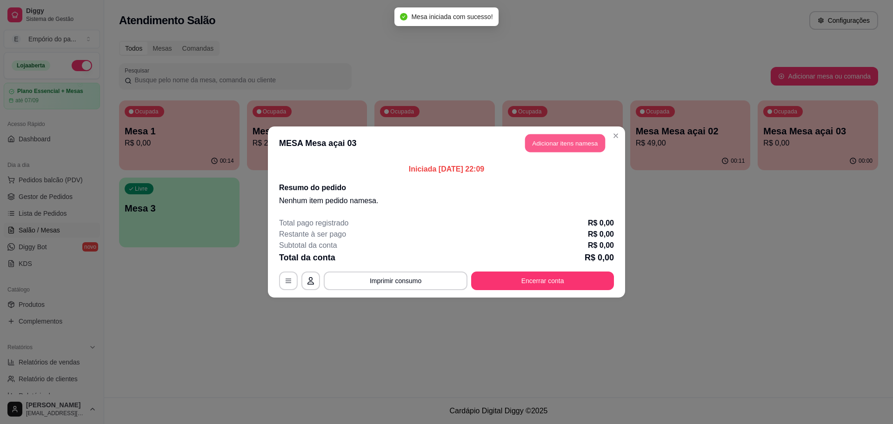
click at [566, 146] on button "Adicionar itens na mesa" at bounding box center [565, 143] width 80 height 18
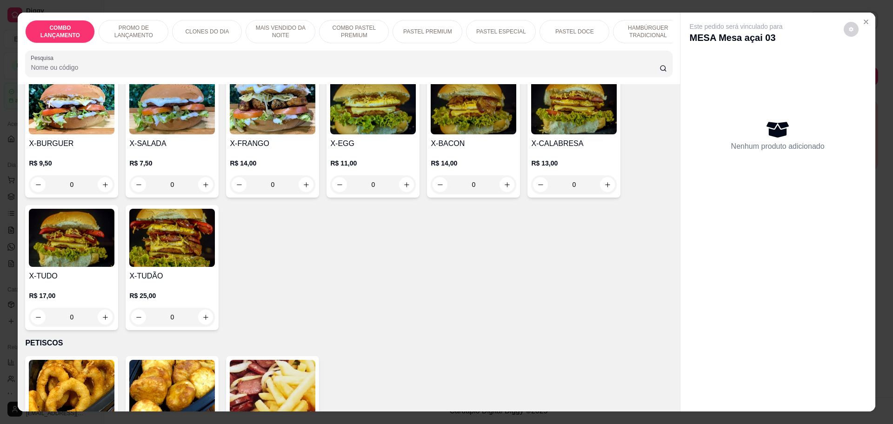
scroll to position [1511, 0]
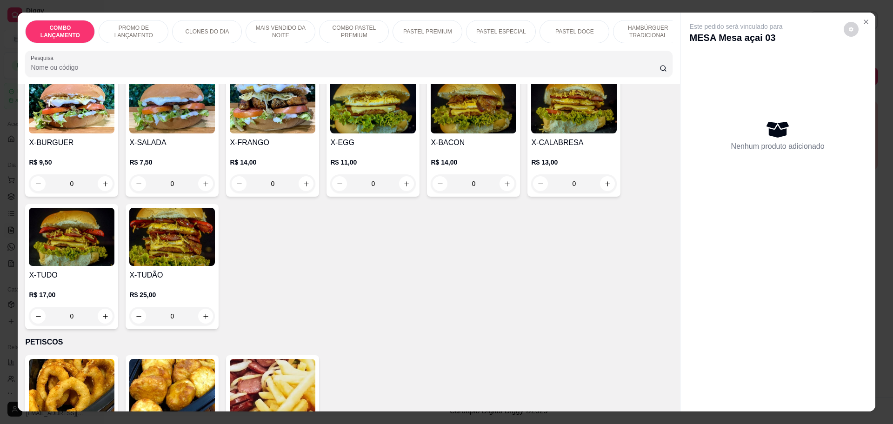
click at [201, 307] on div "0" at bounding box center [172, 316] width 86 height 19
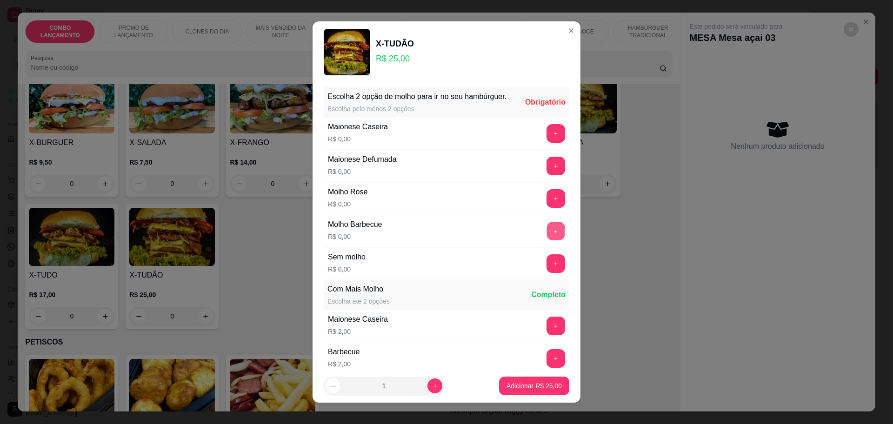
click at [547, 235] on button "+" at bounding box center [556, 231] width 18 height 18
click at [547, 175] on button "+" at bounding box center [556, 166] width 18 height 18
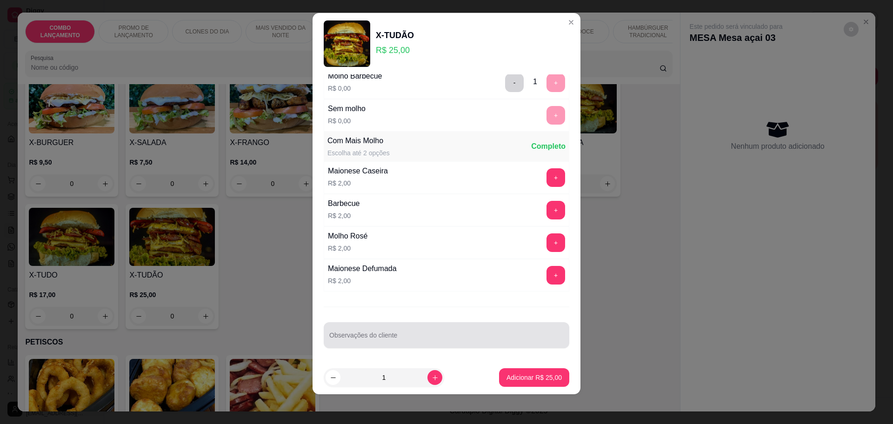
click at [485, 334] on input "Observações do cliente" at bounding box center [446, 338] width 234 height 9
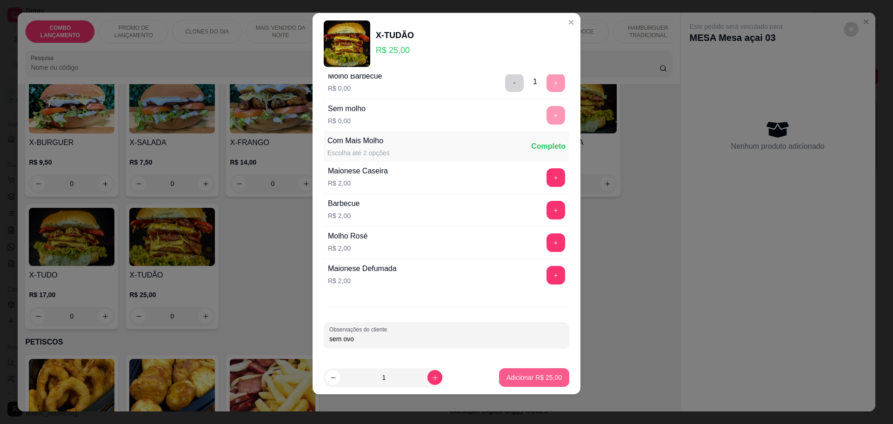
type input "sem ovo"
click at [506, 379] on p "Adicionar R$ 25,00" at bounding box center [533, 377] width 55 height 9
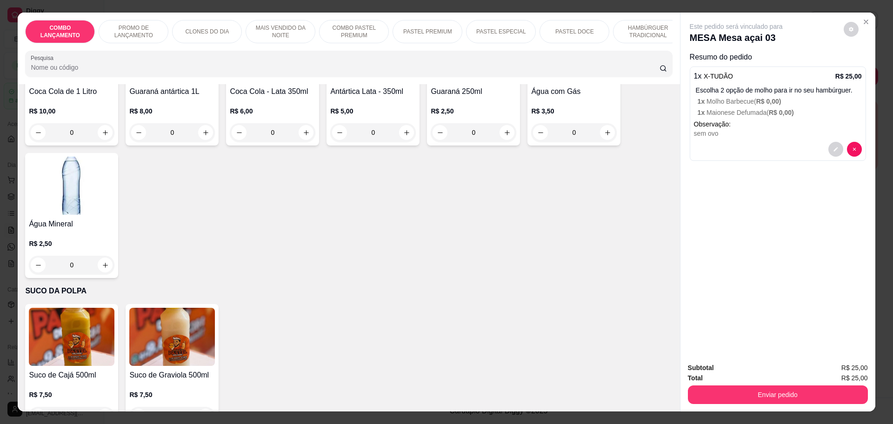
scroll to position [2621, 0]
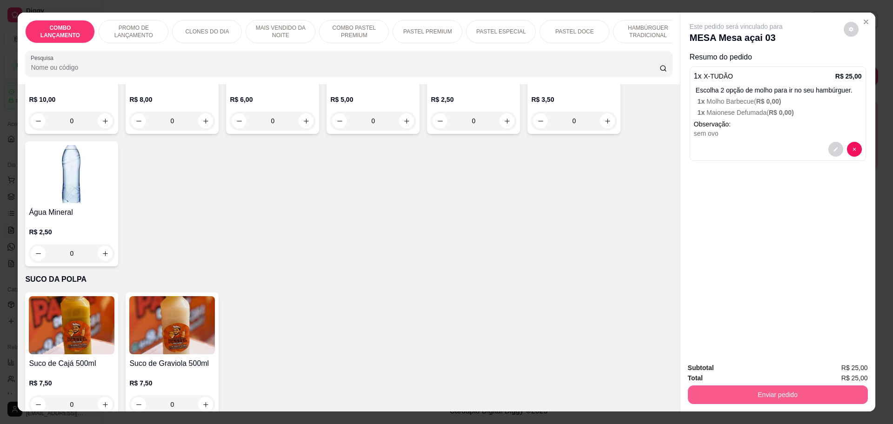
click at [752, 393] on button "Enviar pedido" at bounding box center [778, 395] width 180 height 19
click at [771, 369] on button "Não registrar e enviar pedido" at bounding box center [746, 372] width 97 height 18
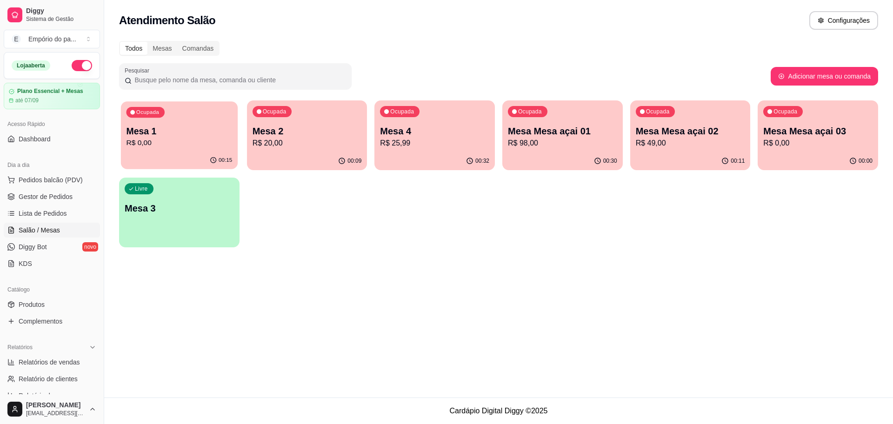
click at [206, 145] on p "R$ 0,00" at bounding box center [179, 143] width 106 height 11
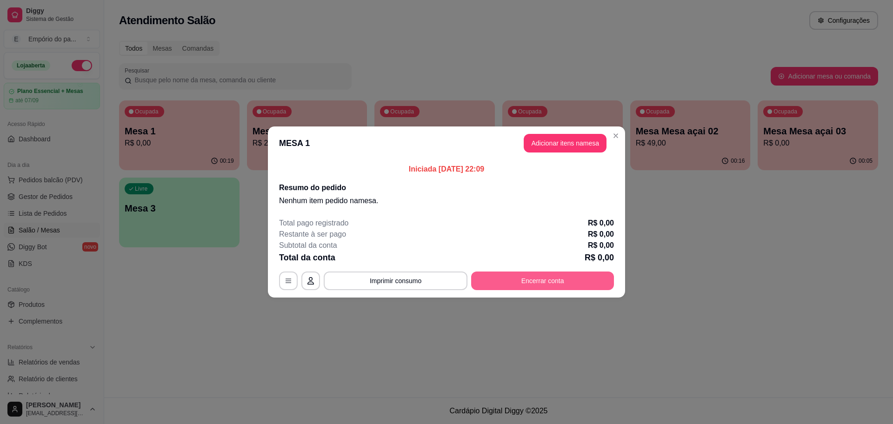
click at [554, 284] on button "Encerrar conta" at bounding box center [542, 281] width 143 height 19
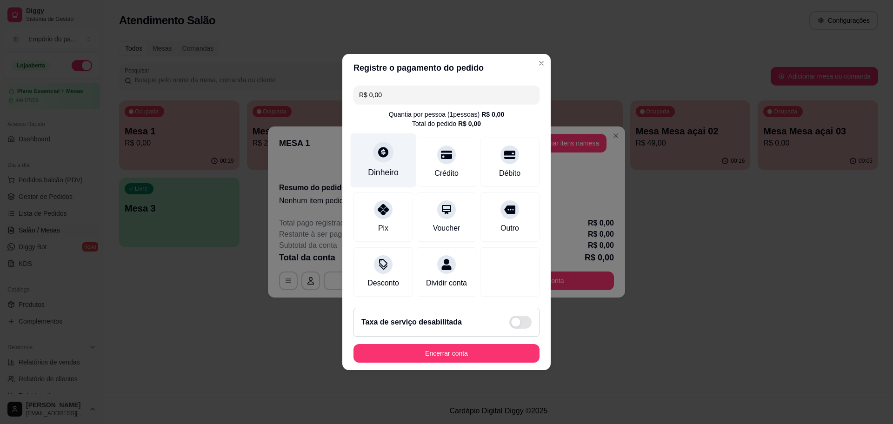
click at [392, 174] on div "Dinheiro" at bounding box center [384, 160] width 66 height 54
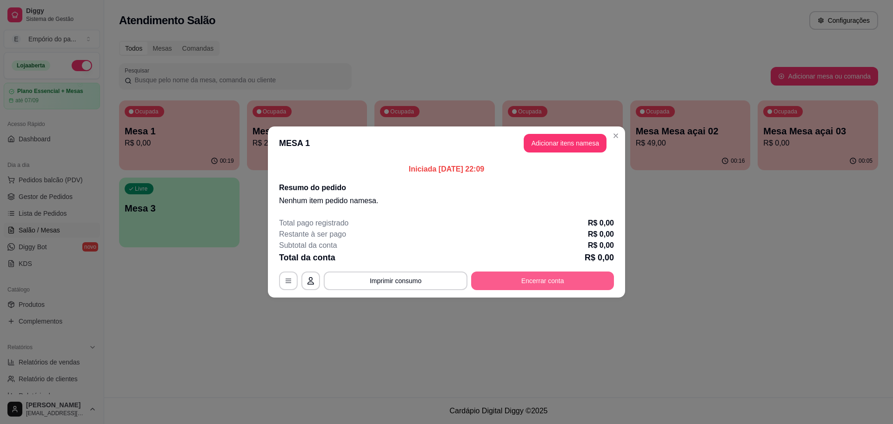
click at [541, 278] on button "Encerrar conta" at bounding box center [542, 281] width 143 height 19
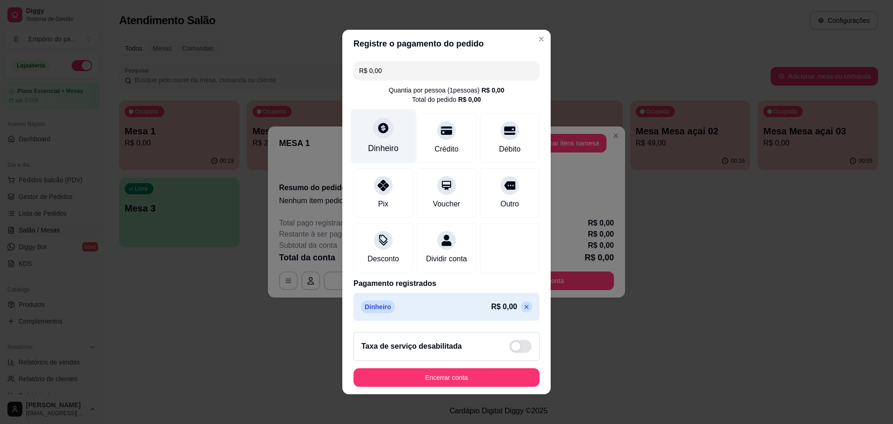
click at [378, 123] on icon at bounding box center [383, 128] width 10 height 10
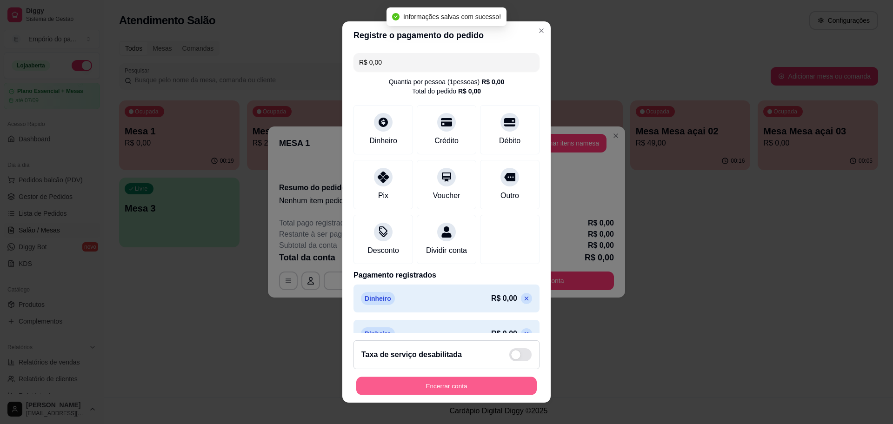
click at [483, 382] on button "Encerrar conta" at bounding box center [446, 386] width 180 height 18
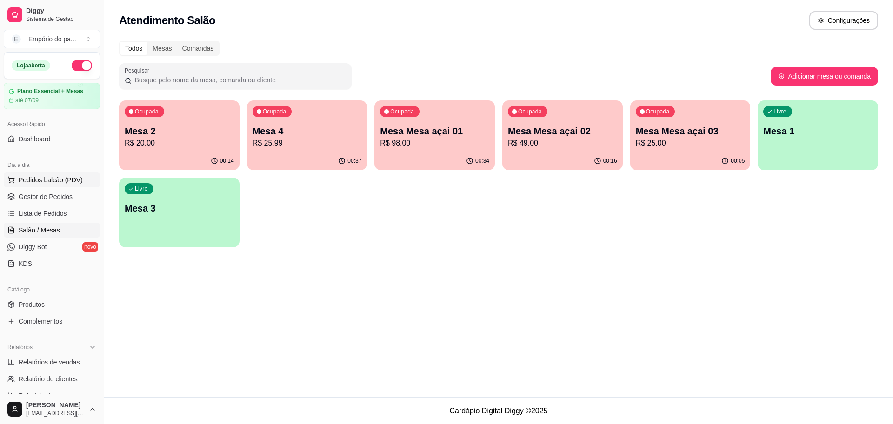
click at [61, 185] on button "Pedidos balcão (PDV)" at bounding box center [52, 180] width 96 height 15
drag, startPoint x: 61, startPoint y: 185, endPoint x: 61, endPoint y: 191, distance: 6.0
click at [61, 191] on img at bounding box center [66, 177] width 87 height 59
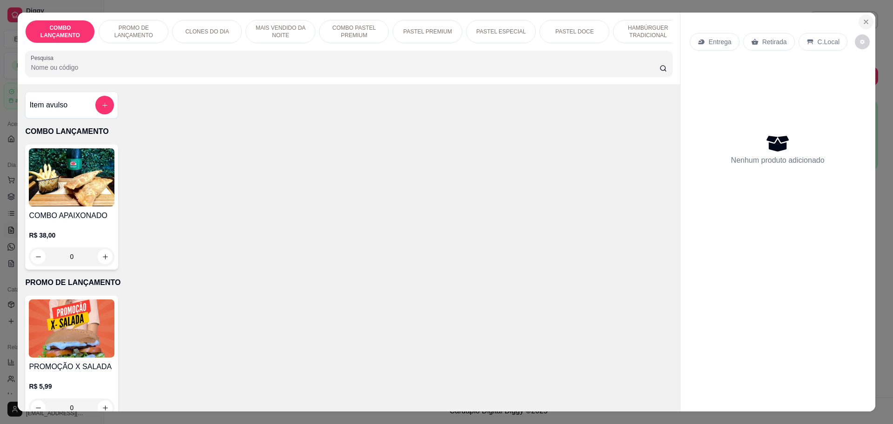
click at [865, 21] on button "Close" at bounding box center [865, 21] width 15 height 15
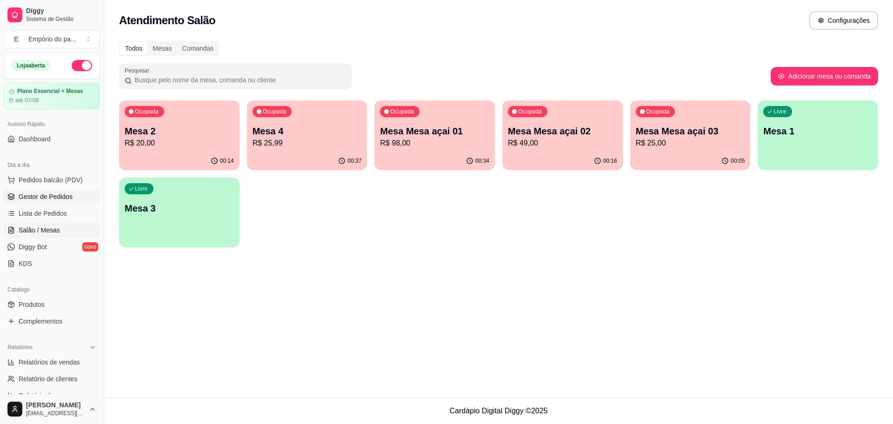
click at [53, 201] on span "Gestor de Pedidos" at bounding box center [46, 196] width 54 height 9
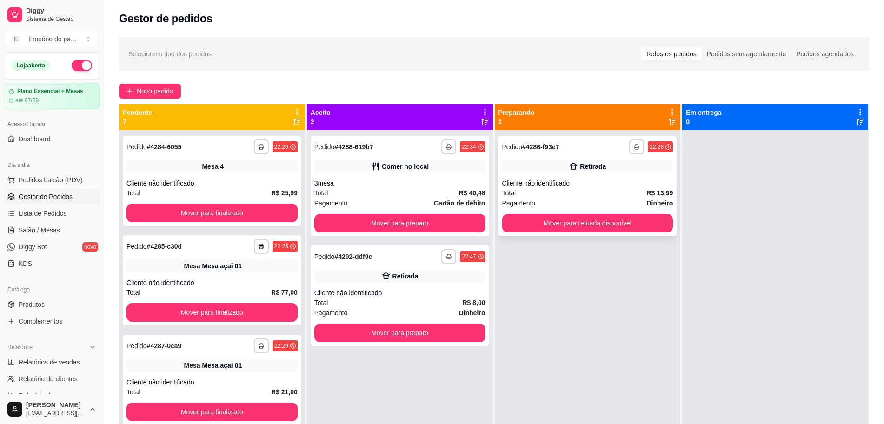
click at [579, 194] on div "Total R$ 13,99" at bounding box center [587, 193] width 171 height 10
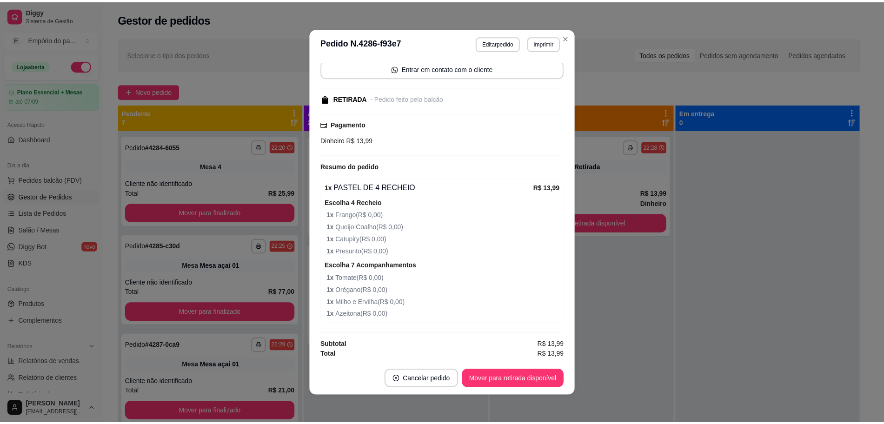
scroll to position [69, 0]
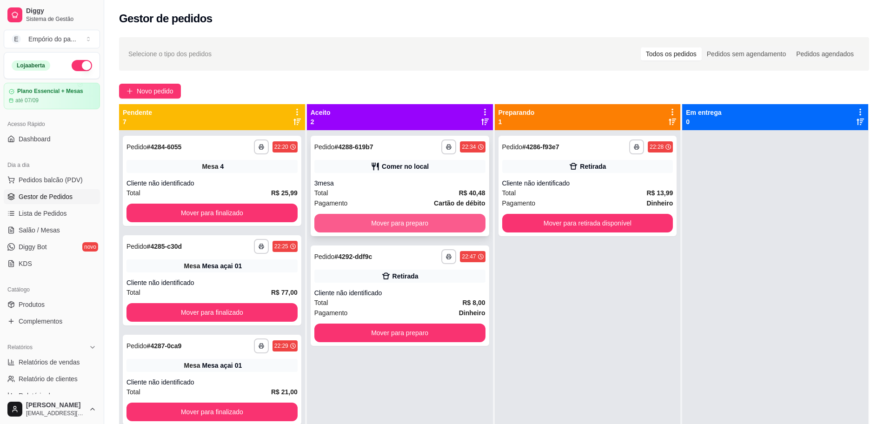
click at [374, 216] on button "Mover para preparo" at bounding box center [399, 223] width 171 height 19
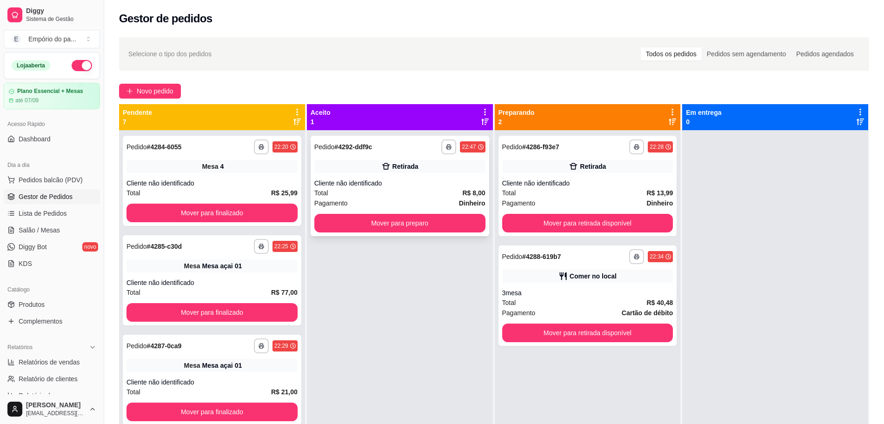
click at [416, 180] on div "Cliente não identificado" at bounding box center [399, 183] width 171 height 9
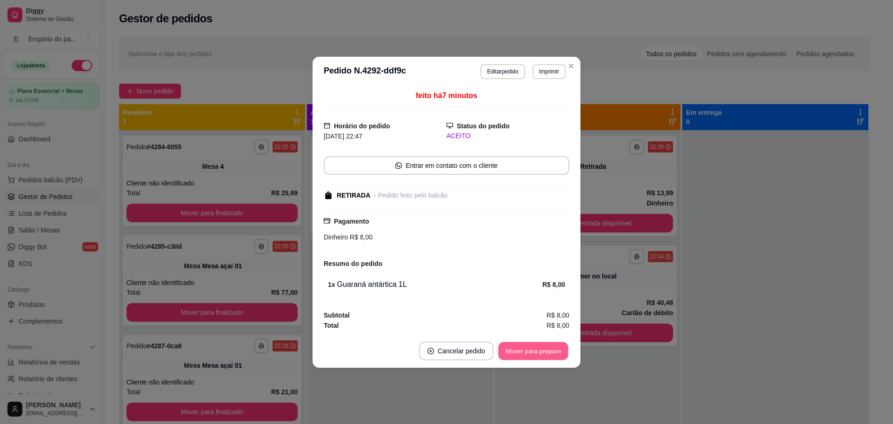
click at [521, 352] on button "Mover para preparo" at bounding box center [533, 351] width 70 height 18
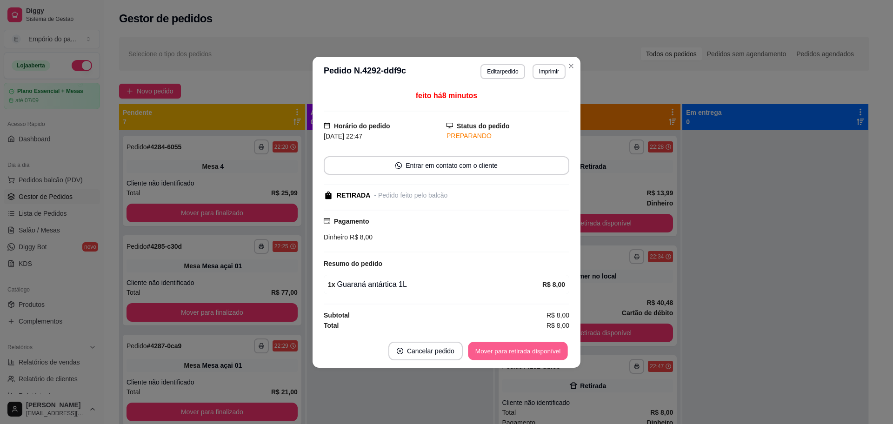
click at [521, 352] on button "Mover para retirada disponível" at bounding box center [518, 351] width 100 height 18
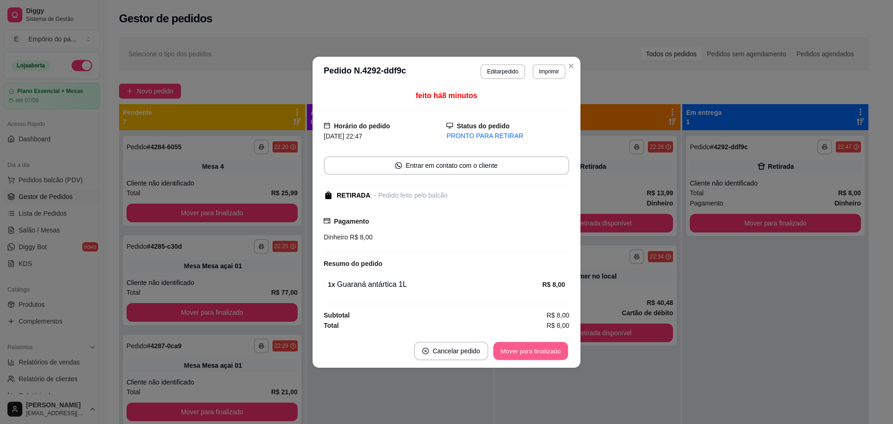
click at [526, 352] on button "Mover para finalizado" at bounding box center [530, 351] width 75 height 18
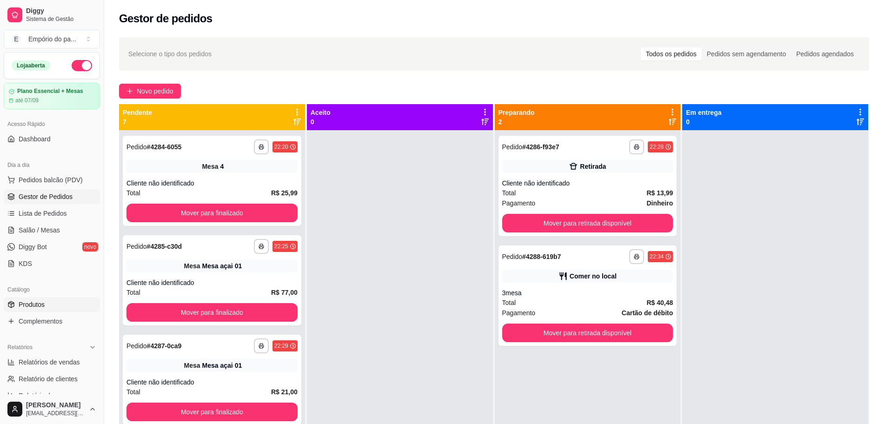
click at [60, 300] on link "Produtos" at bounding box center [52, 304] width 96 height 15
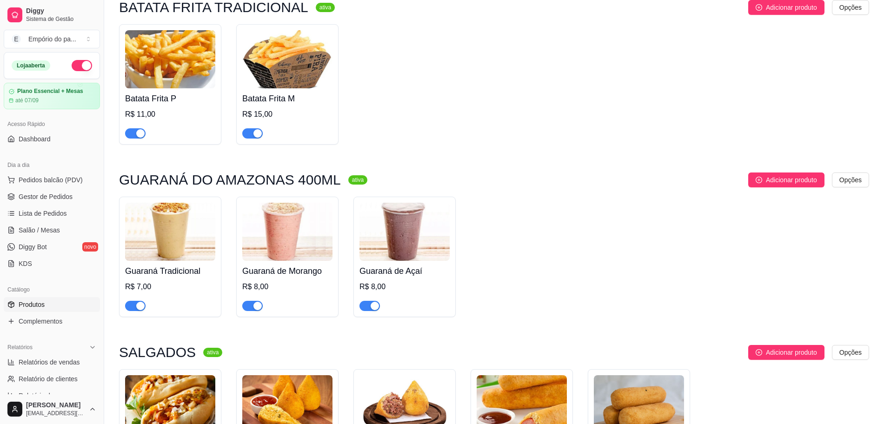
scroll to position [3281, 0]
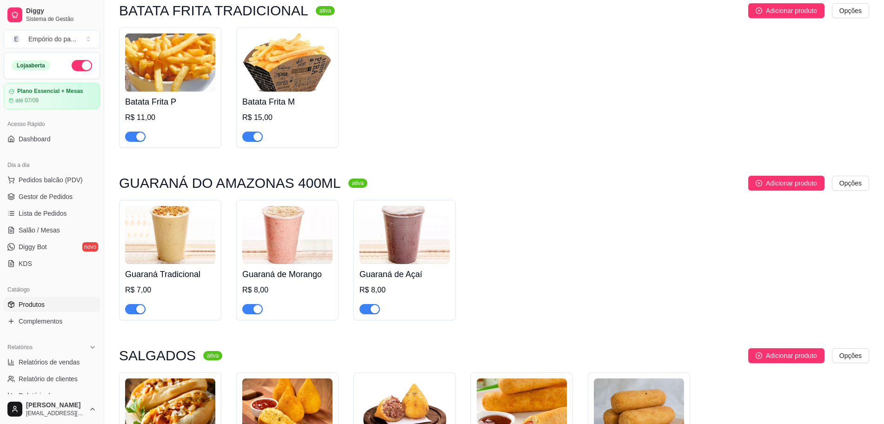
click at [132, 304] on span "button" at bounding box center [135, 309] width 20 height 10
click at [248, 304] on span "button" at bounding box center [252, 309] width 20 height 10
click at [372, 305] on div "button" at bounding box center [375, 309] width 8 height 8
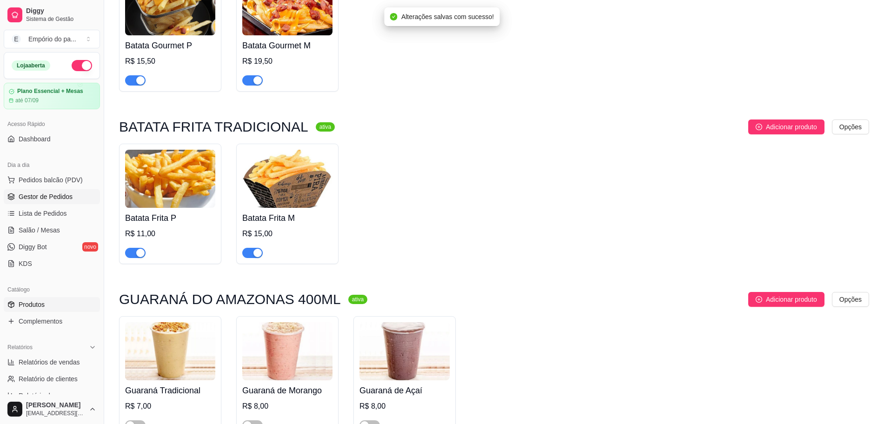
click at [56, 198] on span "Gestor de Pedidos" at bounding box center [46, 196] width 54 height 9
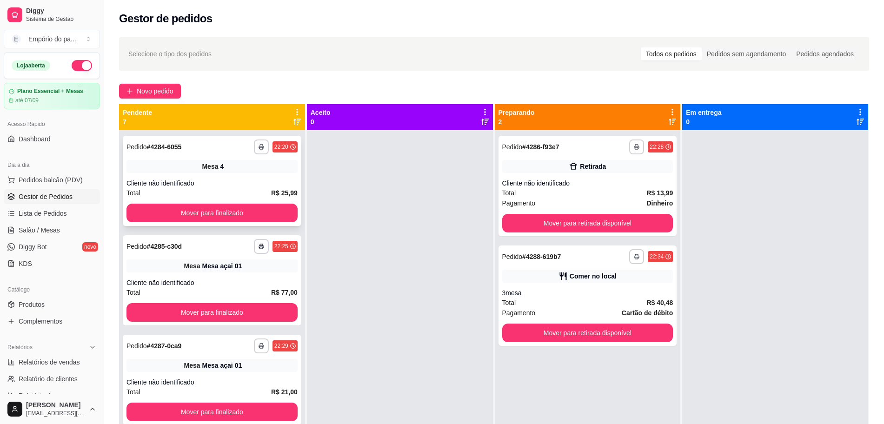
click at [214, 184] on div "Cliente não identificado" at bounding box center [211, 183] width 171 height 9
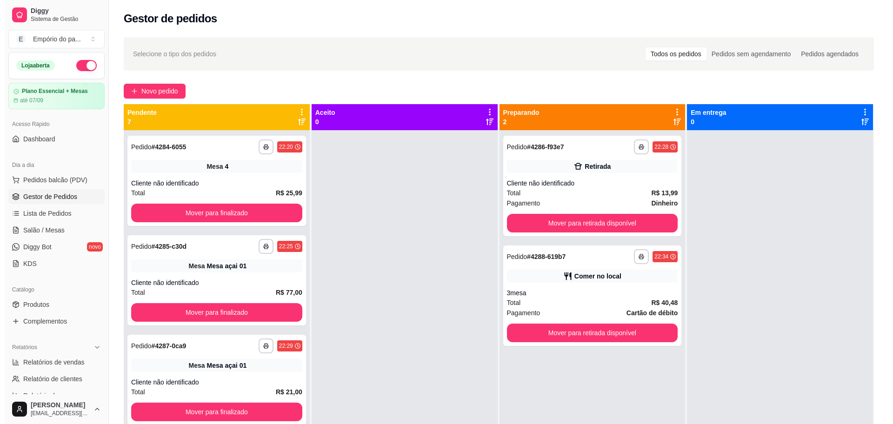
scroll to position [26, 0]
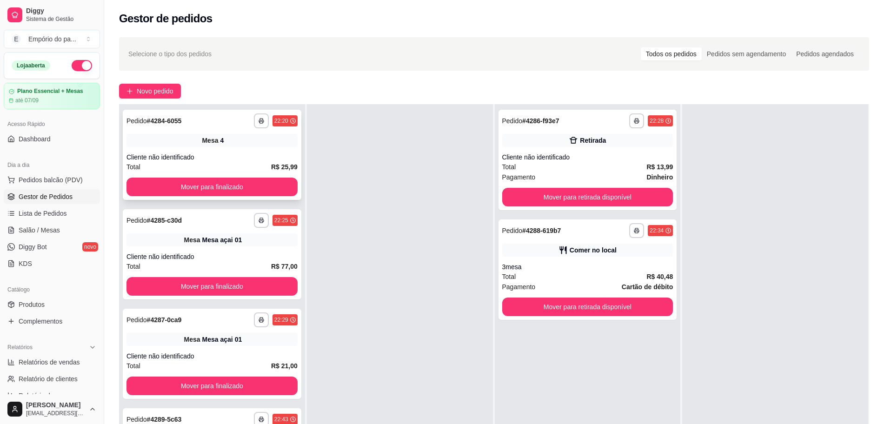
click at [192, 160] on div "Cliente não identificado" at bounding box center [211, 157] width 171 height 9
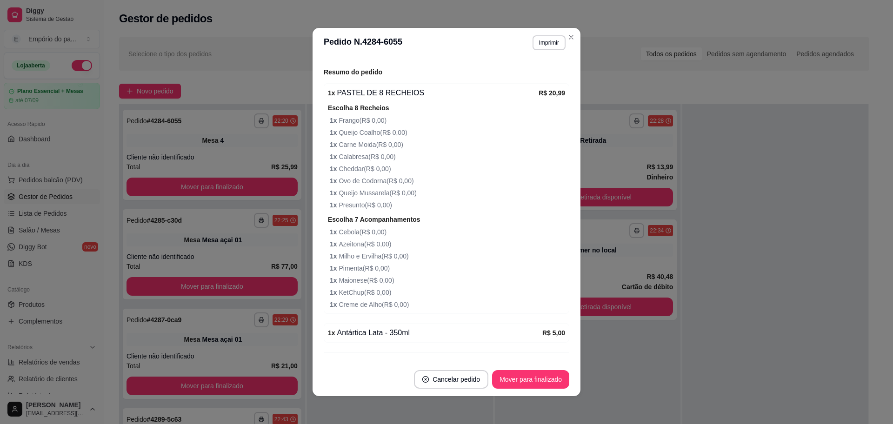
scroll to position [133, 0]
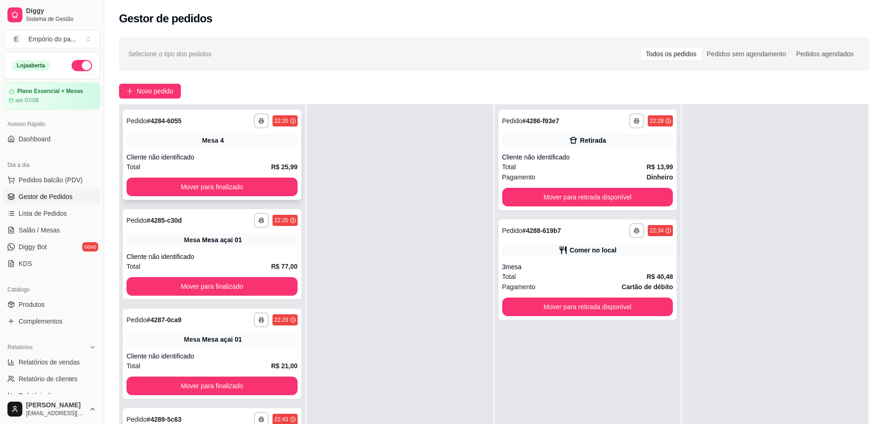
click at [256, 150] on div "**********" at bounding box center [212, 155] width 179 height 90
click at [603, 162] on div "Total R$ 13,99" at bounding box center [587, 167] width 171 height 10
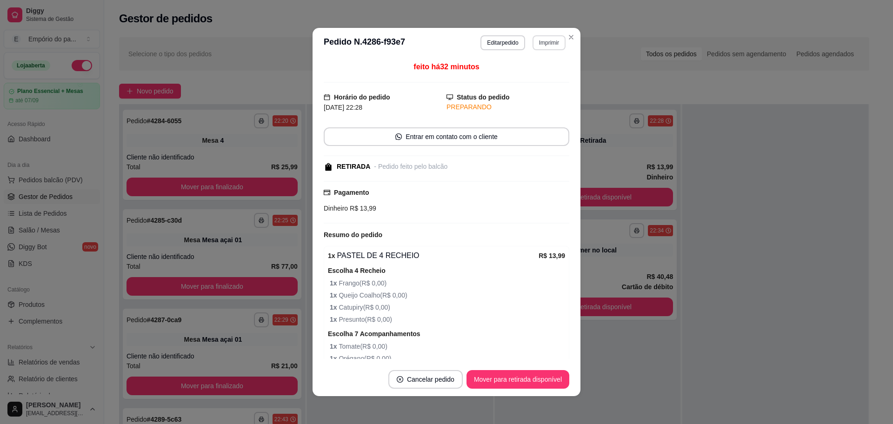
click at [545, 43] on button "Imprimir" at bounding box center [548, 42] width 33 height 15
click at [539, 72] on button "IMPRESSORA" at bounding box center [527, 75] width 67 height 15
click at [504, 43] on button "Editar pedido" at bounding box center [502, 42] width 44 height 15
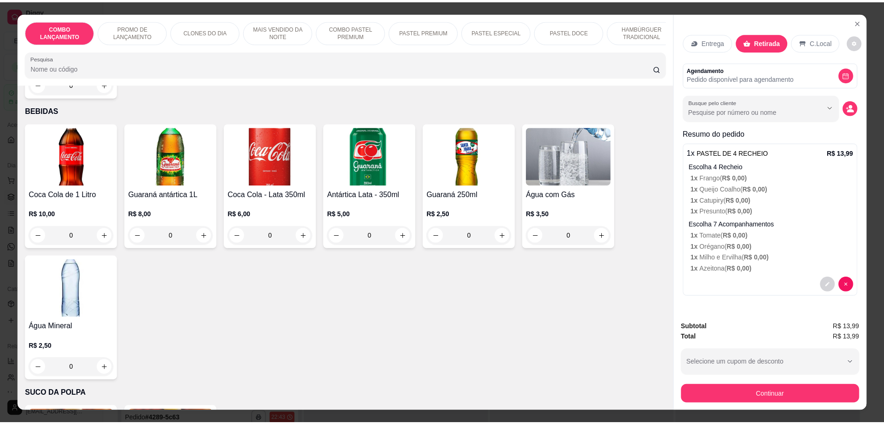
scroll to position [2354, 0]
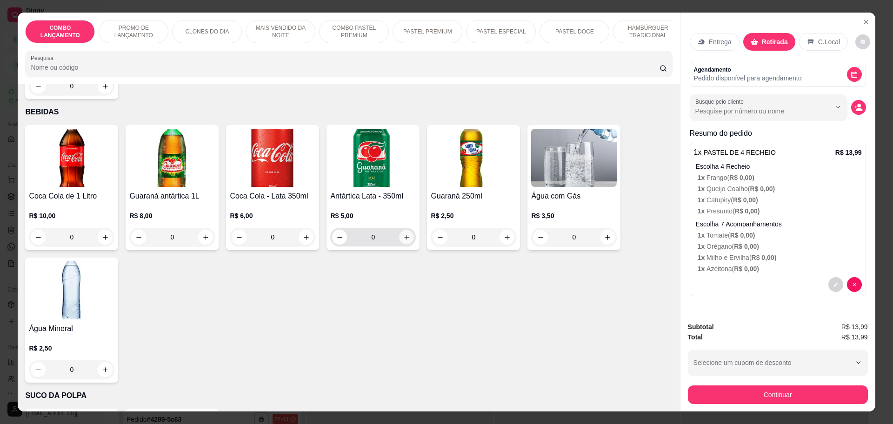
click at [403, 234] on icon "increase-product-quantity" at bounding box center [406, 237] width 7 height 7
type input "1"
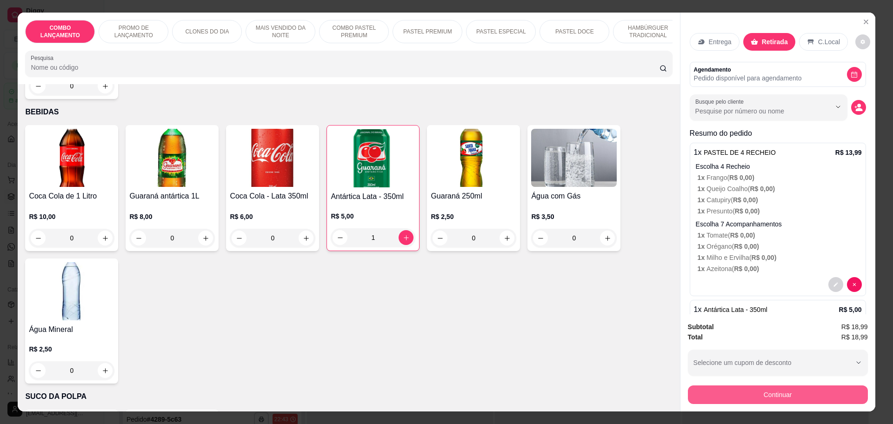
click at [780, 392] on button "Continuar" at bounding box center [778, 395] width 180 height 19
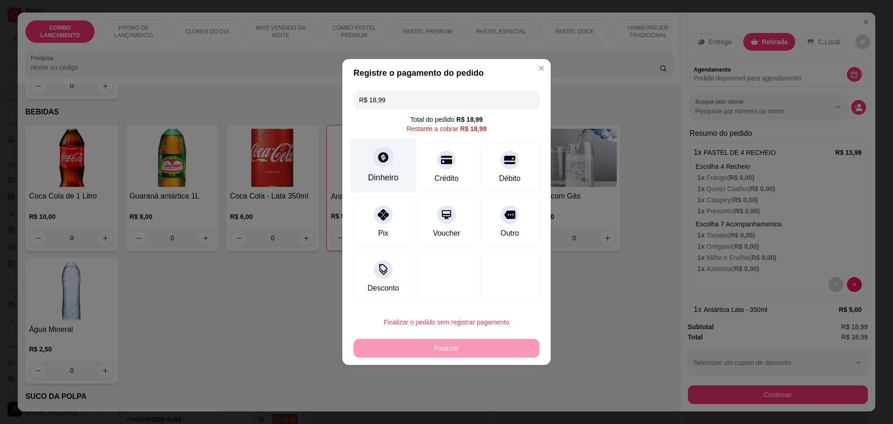
click at [375, 148] on div "Dinheiro" at bounding box center [384, 166] width 66 height 54
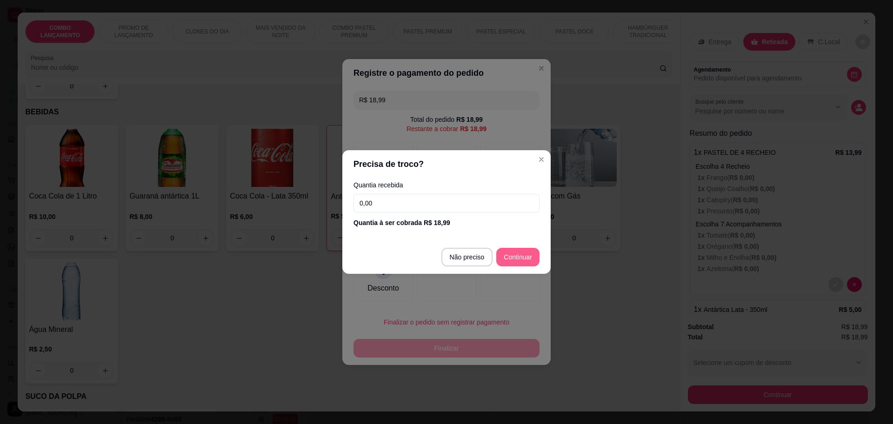
type input "R$ 0,00"
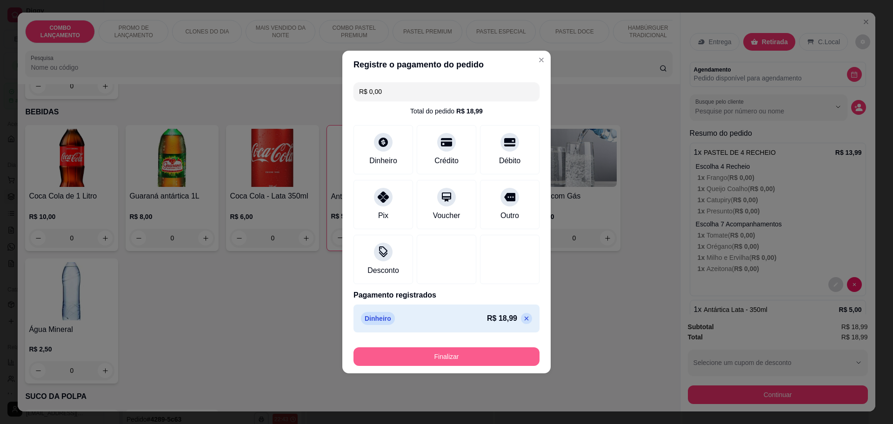
click at [478, 352] on button "Finalizar" at bounding box center [446, 356] width 186 height 19
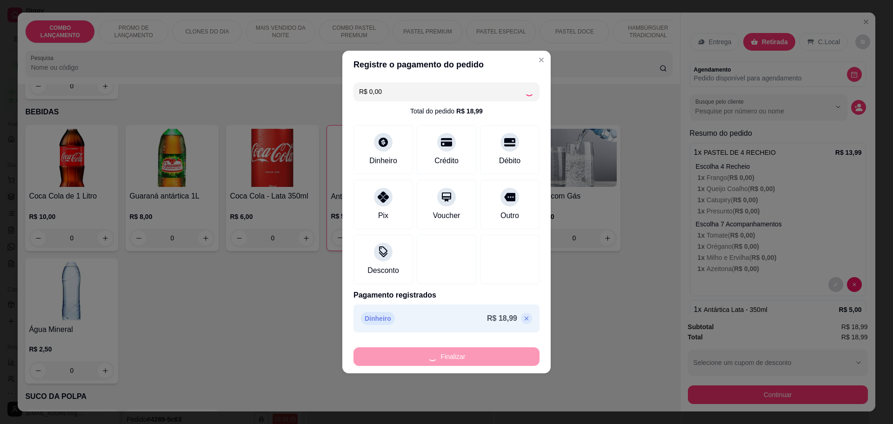
type input "0"
type input "-R$ 18,99"
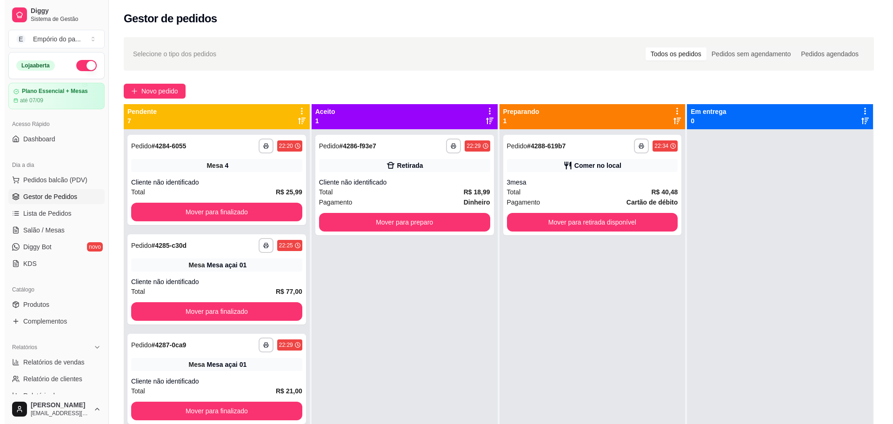
scroll to position [0, 0]
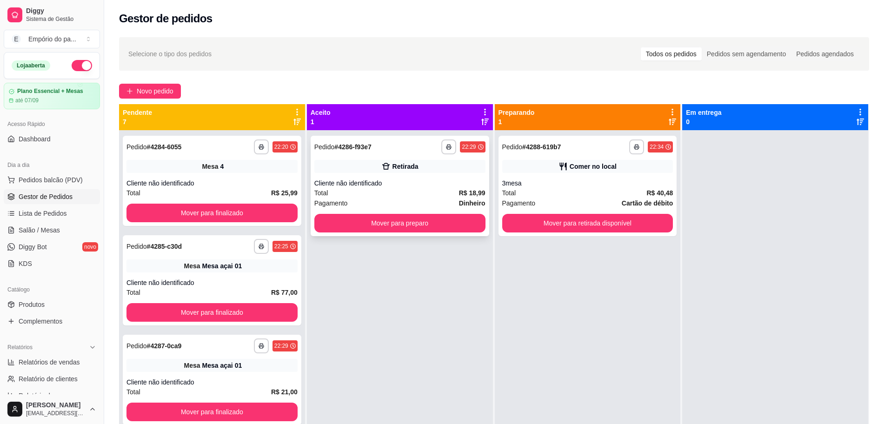
click at [434, 201] on div "Pagamento Dinheiro" at bounding box center [399, 203] width 171 height 10
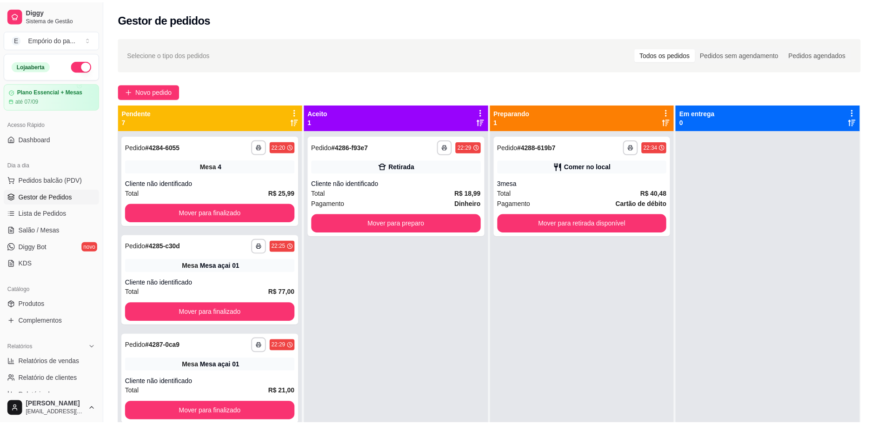
scroll to position [119, 0]
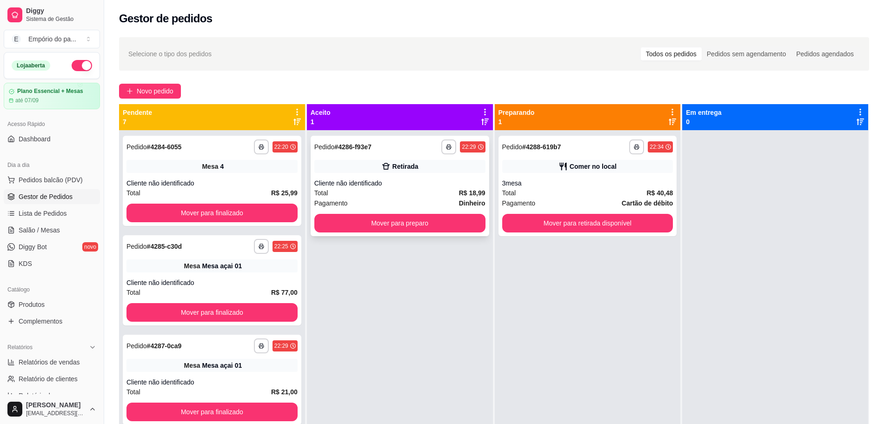
click at [426, 191] on div "Total R$ 18,99" at bounding box center [399, 193] width 171 height 10
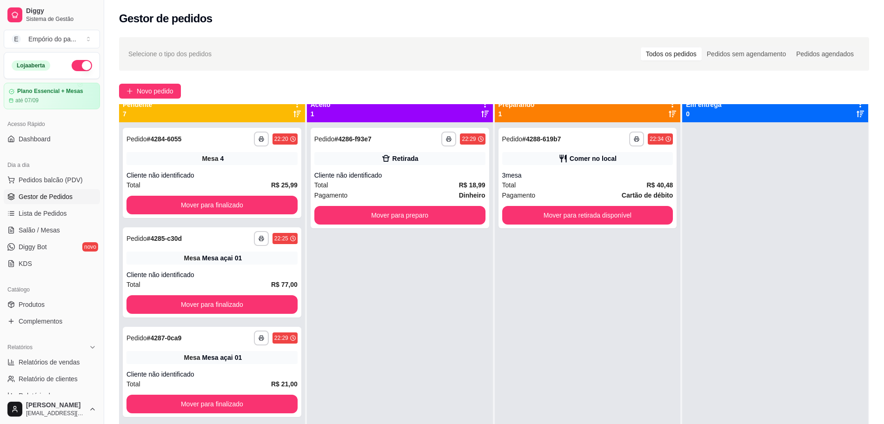
scroll to position [0, 0]
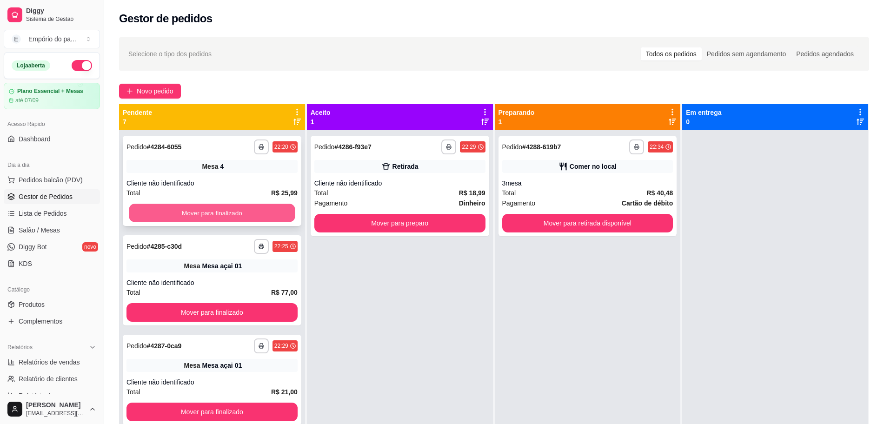
click at [271, 208] on button "Mover para finalizado" at bounding box center [212, 213] width 166 height 18
click at [47, 224] on link "Salão / Mesas" at bounding box center [52, 230] width 96 height 15
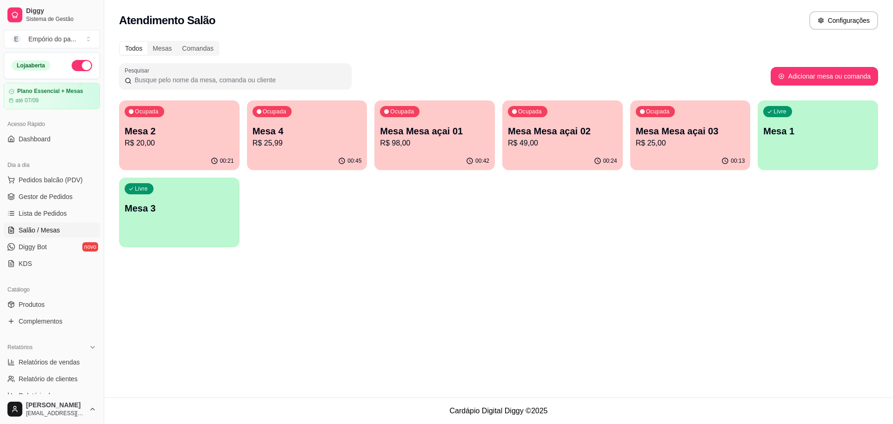
click at [328, 151] on div "Ocupada Mesa 4 R$ 25,99" at bounding box center [307, 126] width 120 height 52
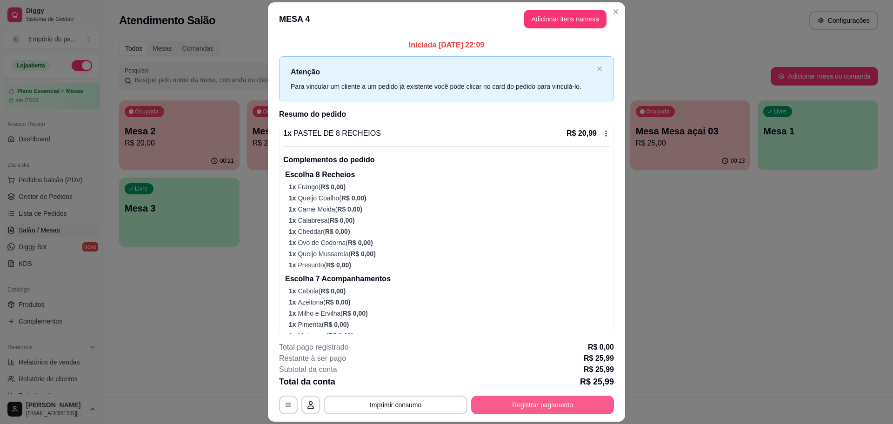
click at [519, 400] on button "Registrar pagamento" at bounding box center [542, 405] width 143 height 19
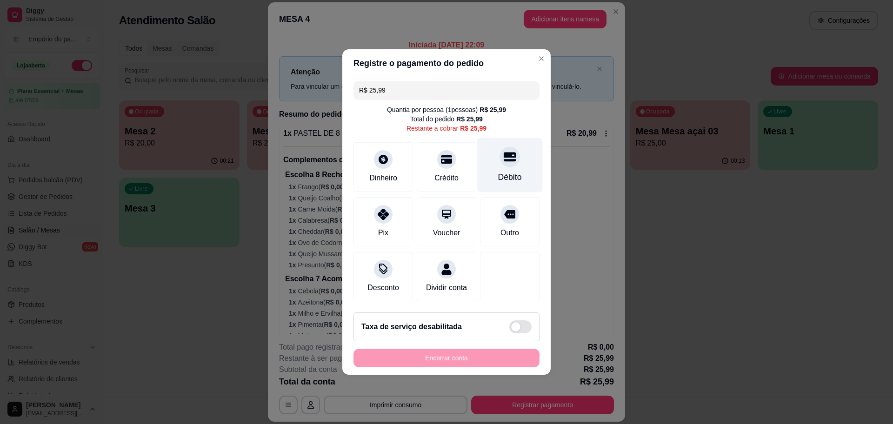
click at [504, 153] on icon at bounding box center [510, 157] width 12 height 9
type input "R$ 0,00"
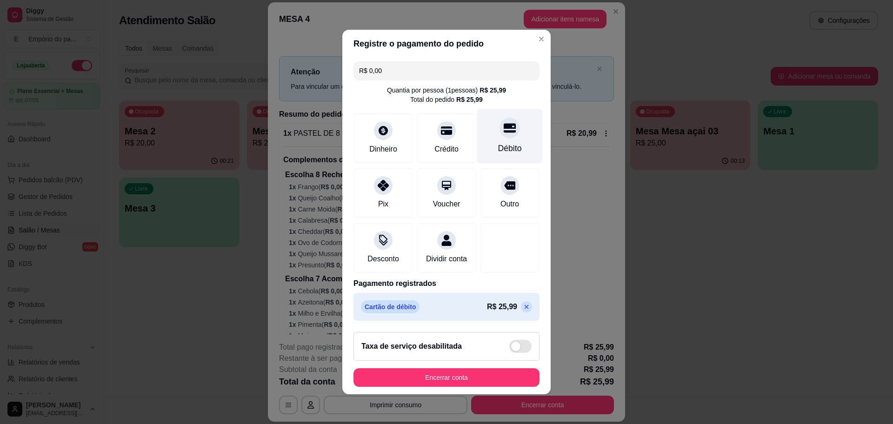
click at [504, 128] on icon at bounding box center [510, 128] width 12 height 12
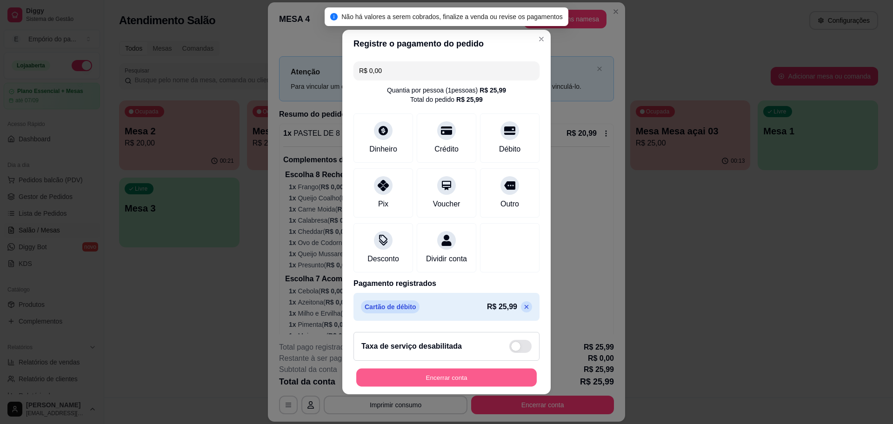
click at [393, 383] on button "Encerrar conta" at bounding box center [446, 378] width 180 height 18
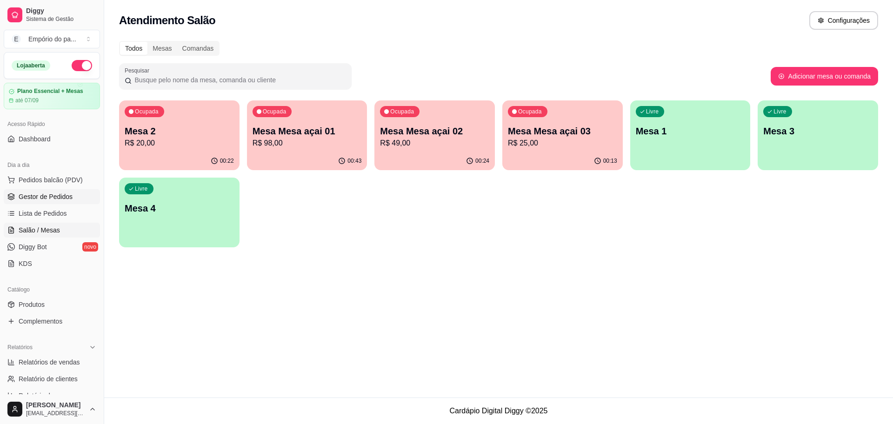
click at [15, 189] on link "Gestor de Pedidos" at bounding box center [52, 196] width 96 height 15
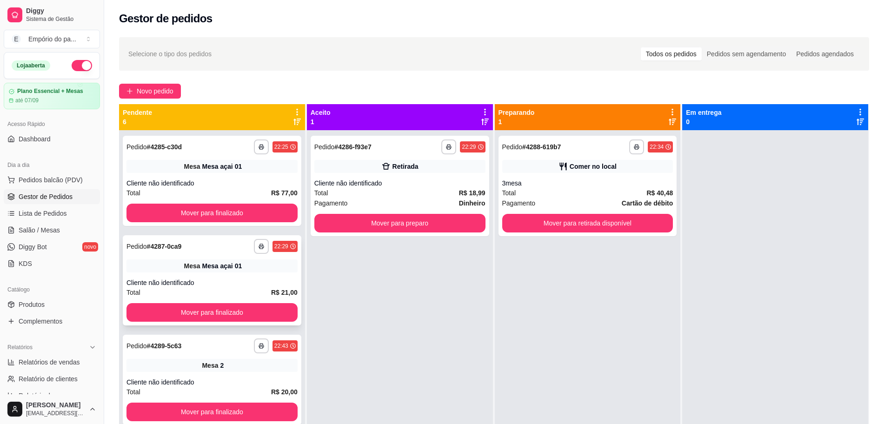
click at [205, 239] on div "**********" at bounding box center [211, 246] width 171 height 15
click at [232, 177] on div "**********" at bounding box center [212, 181] width 179 height 90
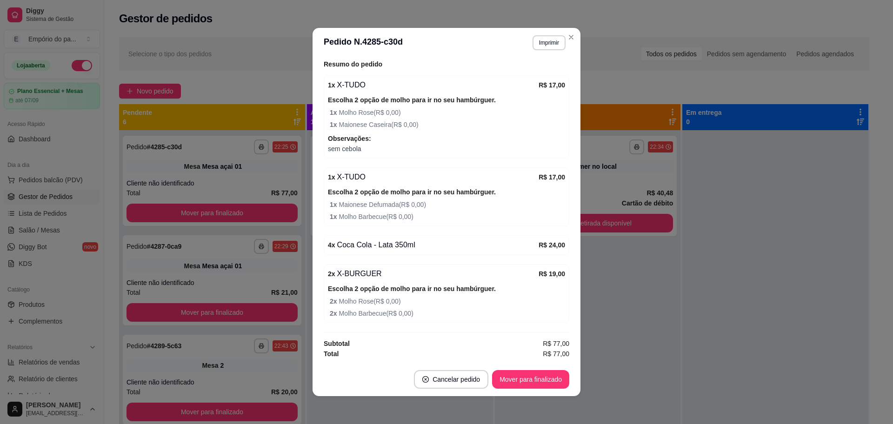
scroll to position [2, 0]
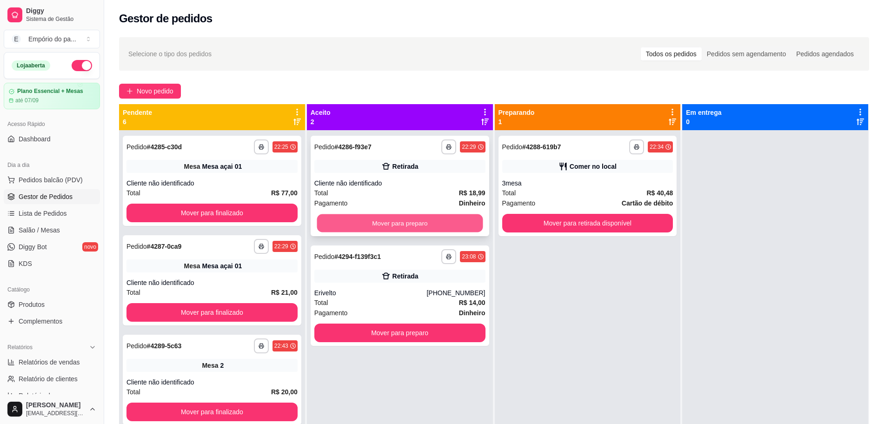
click at [449, 218] on button "Mover para preparo" at bounding box center [400, 223] width 166 height 18
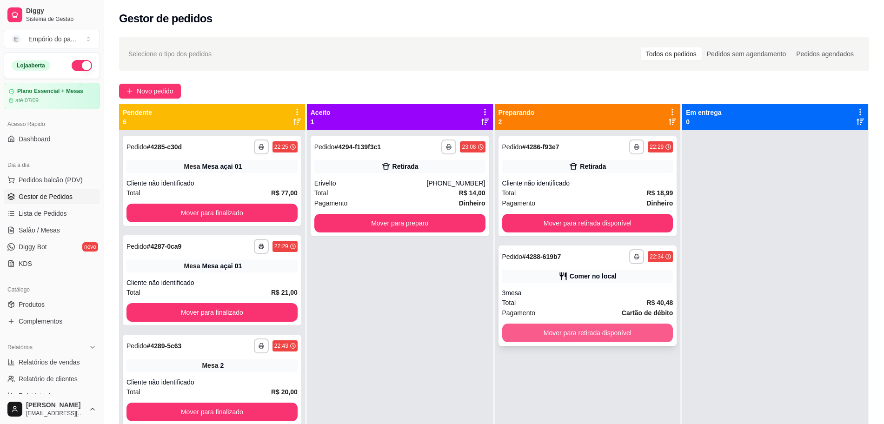
click at [576, 332] on button "Mover para retirada disponível" at bounding box center [587, 333] width 171 height 19
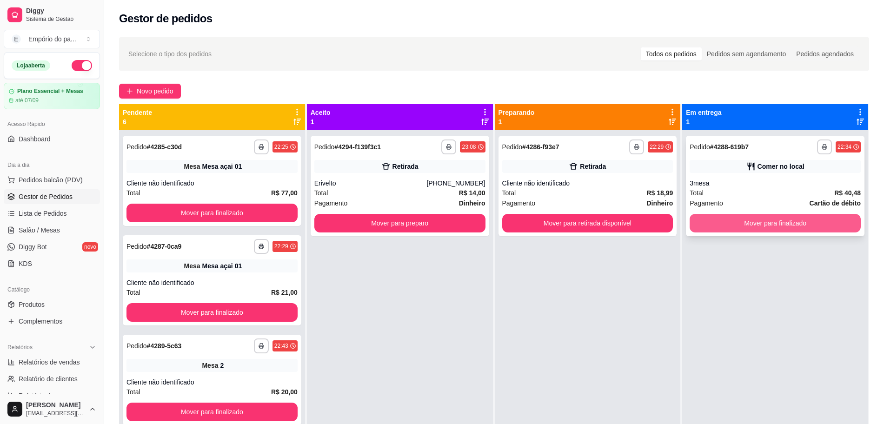
click at [719, 223] on button "Mover para finalizado" at bounding box center [775, 223] width 171 height 19
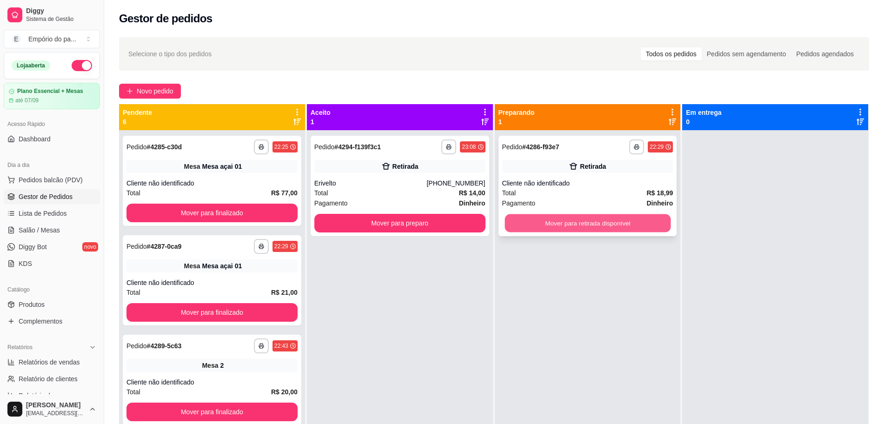
click at [623, 221] on button "Mover para retirada disponível" at bounding box center [588, 223] width 166 height 18
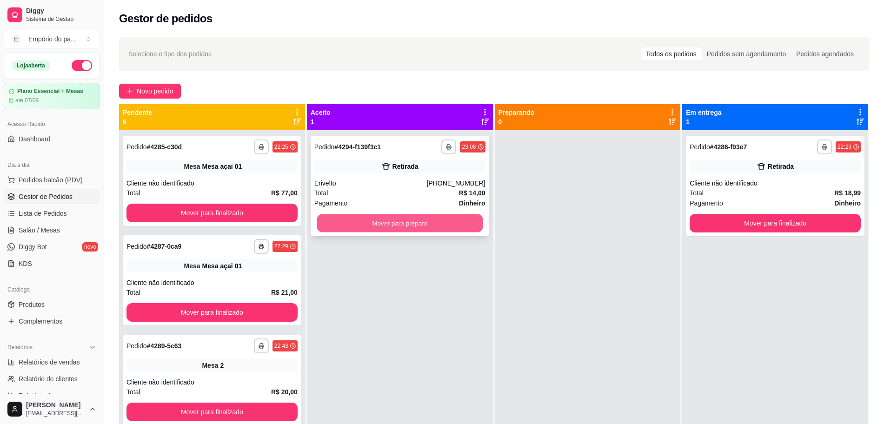
click at [415, 221] on button "Mover para preparo" at bounding box center [400, 223] width 166 height 18
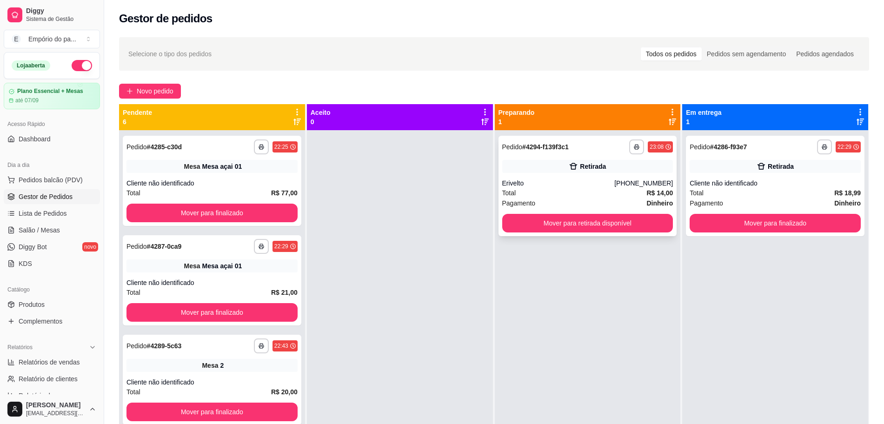
click at [561, 186] on div "Erivelto" at bounding box center [558, 183] width 113 height 9
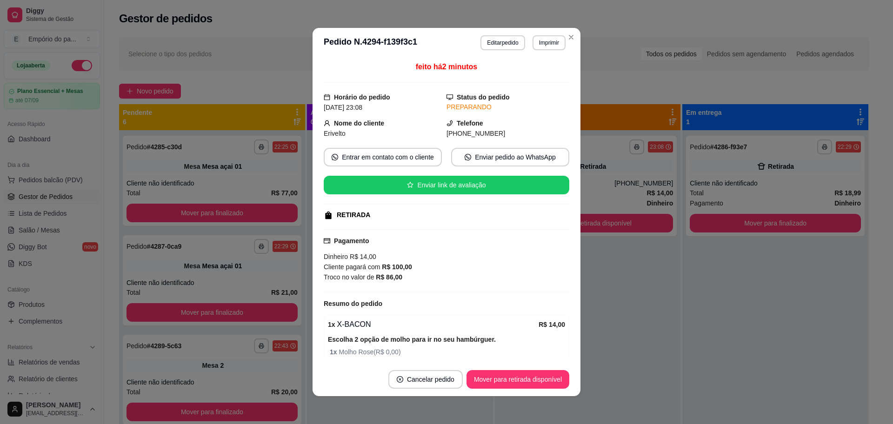
scroll to position [61, 0]
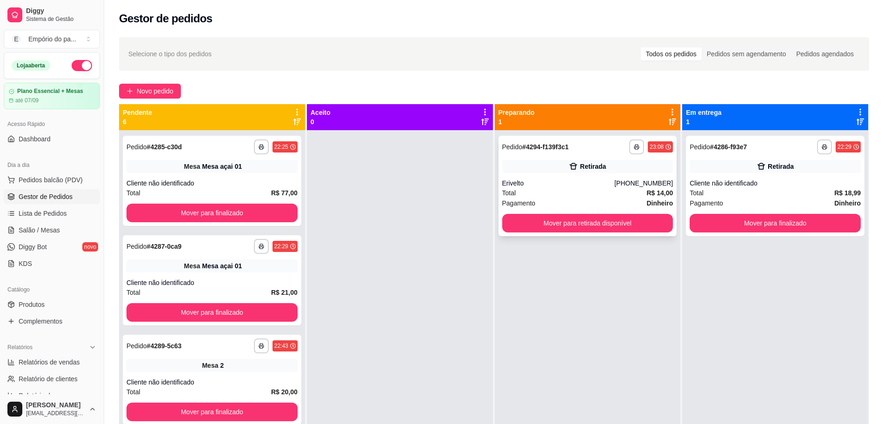
click at [543, 180] on div "Erivelto" at bounding box center [558, 183] width 113 height 9
click at [573, 193] on div "Total R$ 14,00" at bounding box center [587, 193] width 171 height 10
click at [593, 202] on div "Pagamento Dinheiro" at bounding box center [587, 203] width 171 height 10
click at [579, 186] on div "Erivelto" at bounding box center [558, 183] width 113 height 9
click at [160, 91] on span "Novo pedido" at bounding box center [155, 91] width 37 height 10
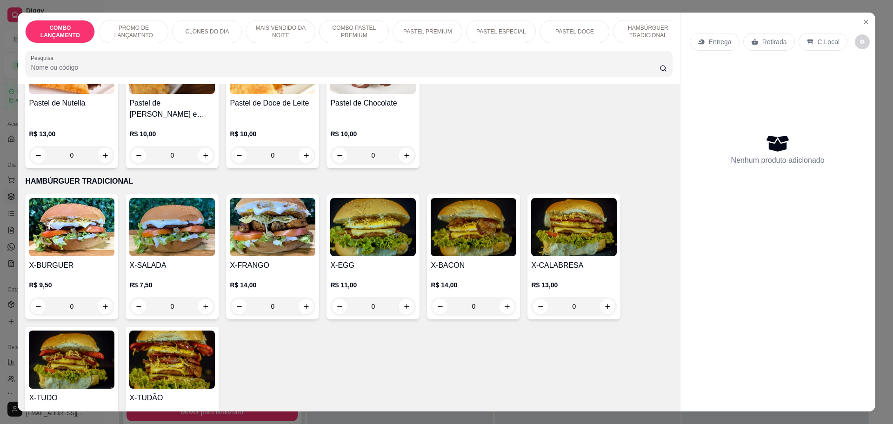
scroll to position [1395, 0]
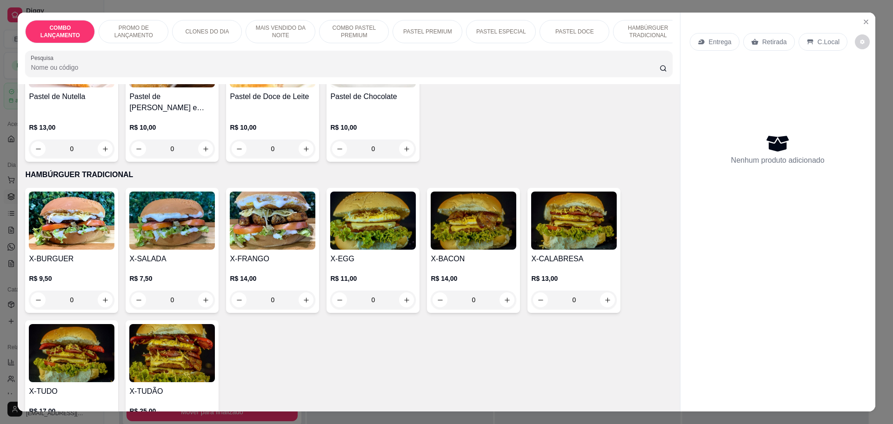
click at [500, 291] on div "0" at bounding box center [474, 300] width 86 height 19
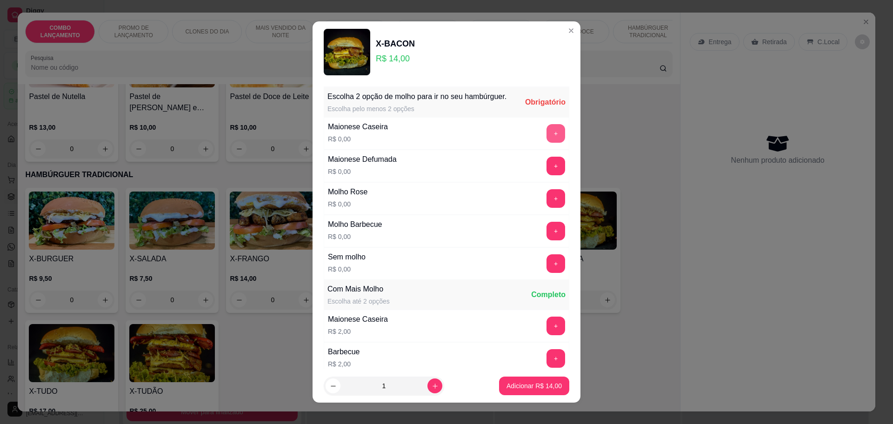
click at [546, 143] on button "+" at bounding box center [555, 133] width 19 height 19
click at [546, 240] on button "+" at bounding box center [555, 231] width 19 height 19
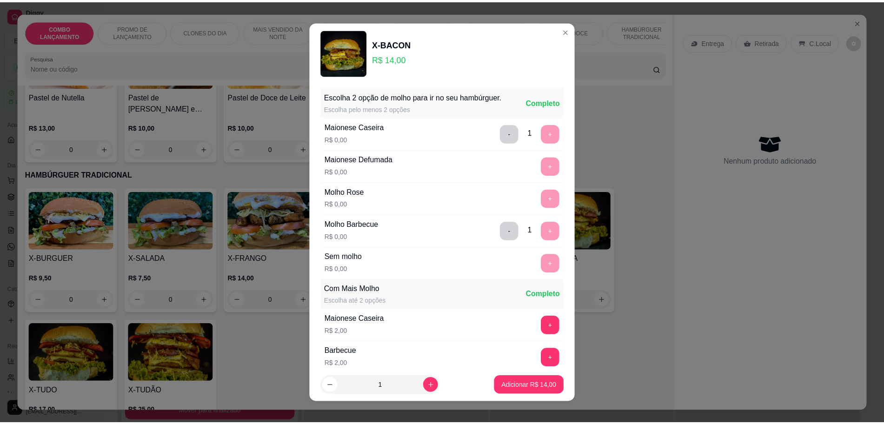
scroll to position [140, 0]
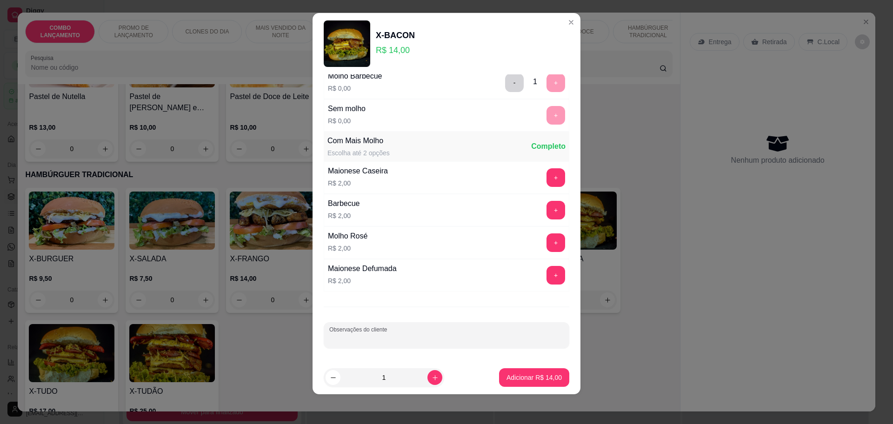
click at [405, 339] on input "Observações do cliente" at bounding box center [446, 338] width 234 height 9
type input "sem salada"
click at [521, 385] on button "Adicionar R$ 14,00" at bounding box center [534, 378] width 68 height 18
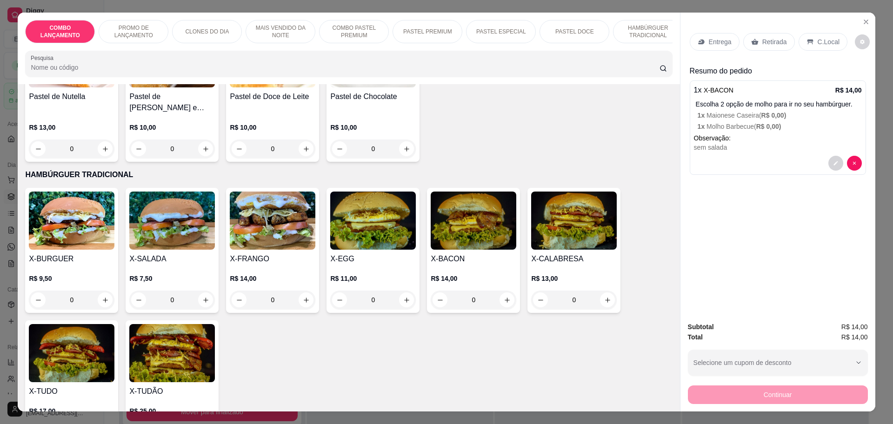
click at [773, 40] on p "Retirada" at bounding box center [774, 41] width 25 height 9
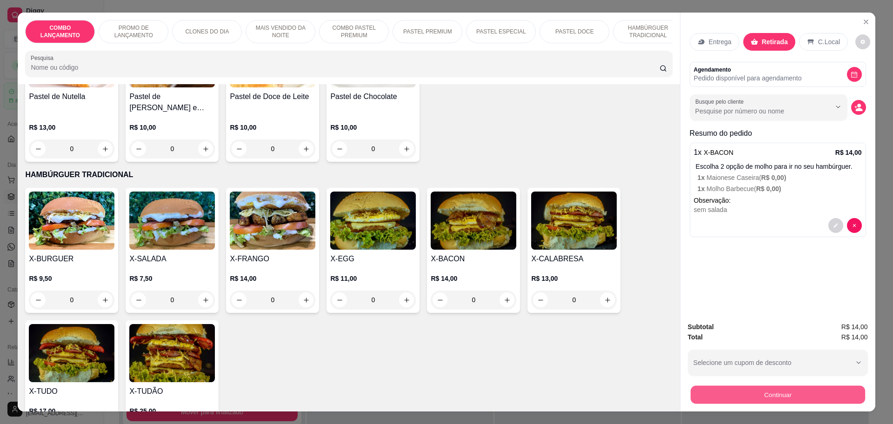
click at [789, 387] on button "Continuar" at bounding box center [777, 395] width 174 height 18
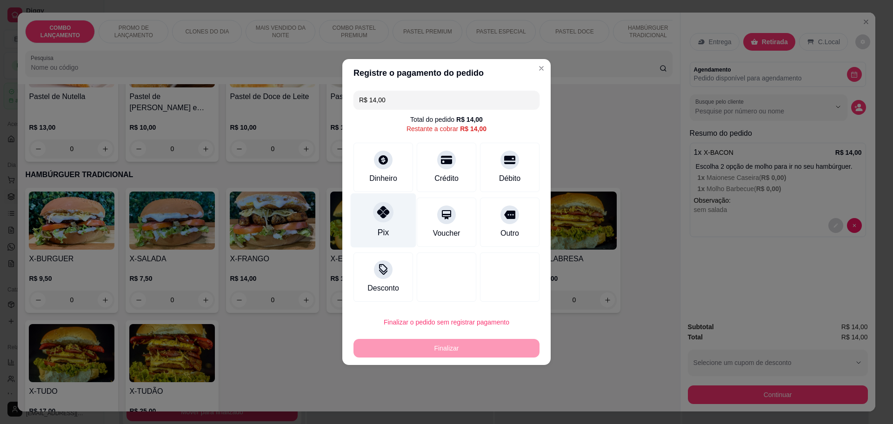
click at [399, 225] on div "Pix" at bounding box center [384, 220] width 66 height 54
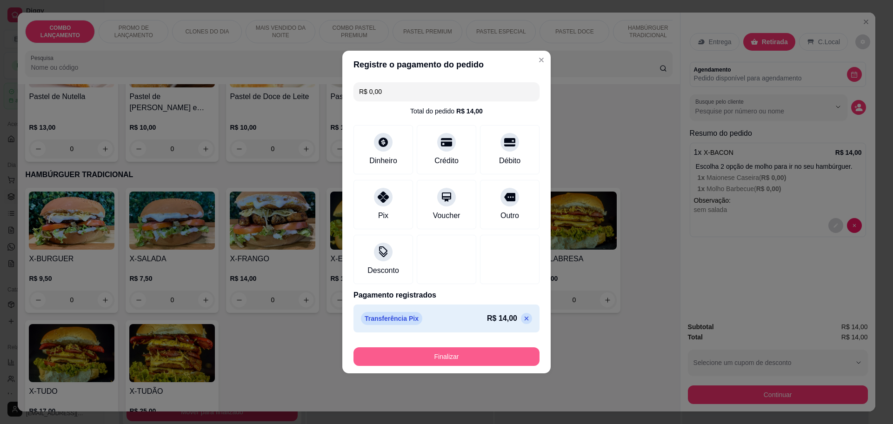
click at [445, 354] on button "Finalizar" at bounding box center [446, 356] width 186 height 19
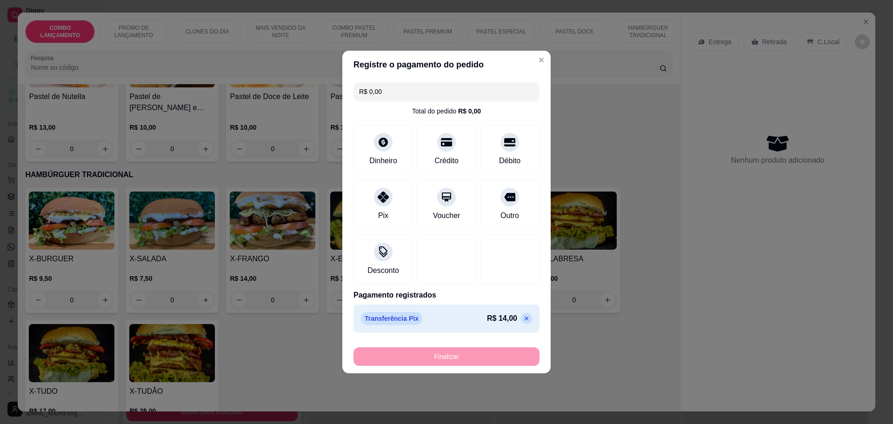
type input "-R$ 14,00"
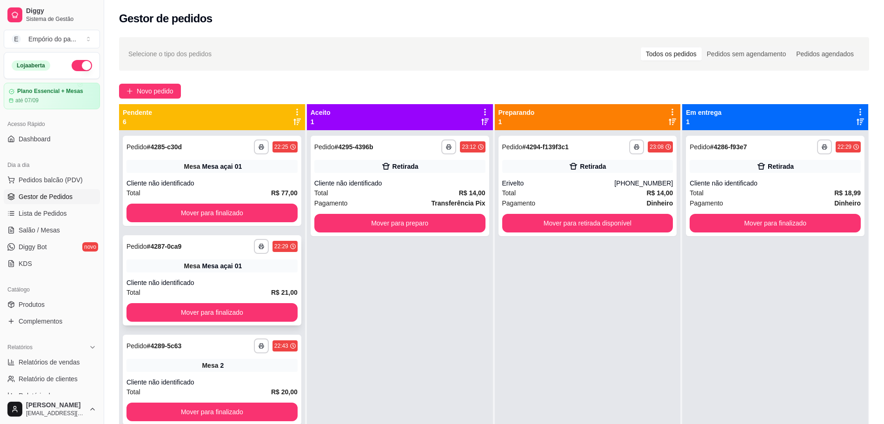
click at [206, 268] on div "Mesa açai 01" at bounding box center [222, 265] width 40 height 9
click at [243, 186] on div "Cliente não identificado" at bounding box center [211, 183] width 171 height 9
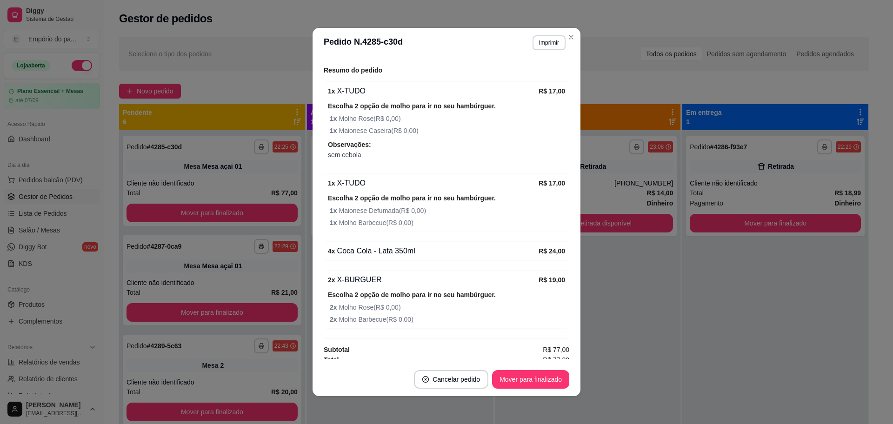
scroll to position [120, 0]
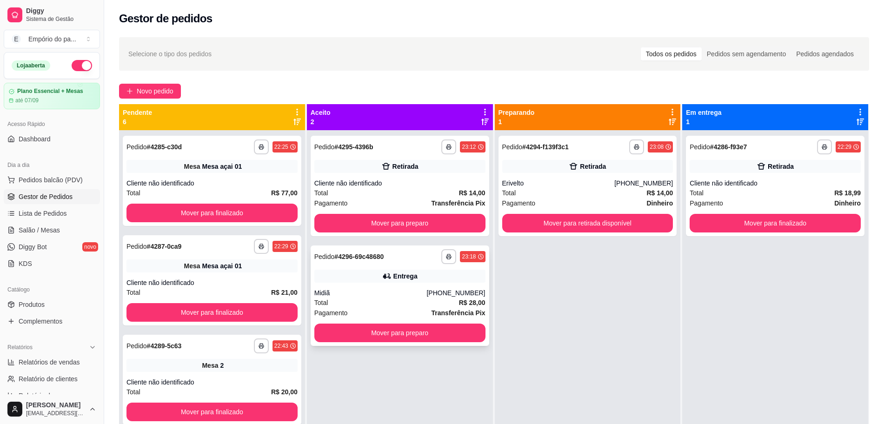
click at [376, 296] on div "Midiã" at bounding box center [370, 292] width 113 height 9
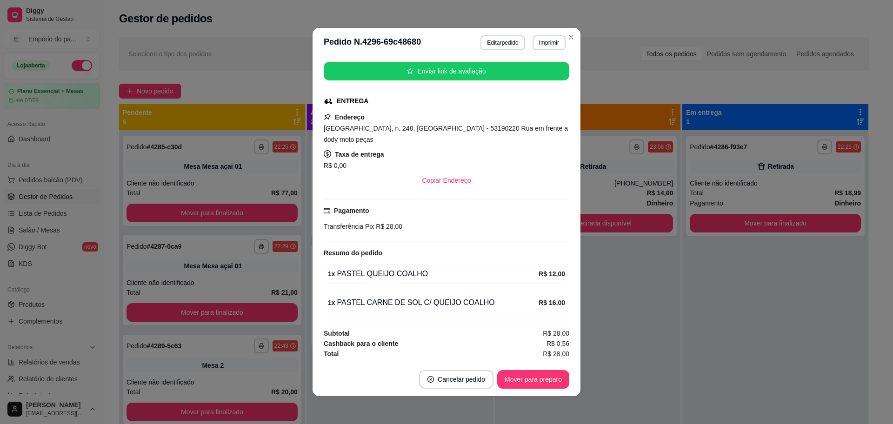
scroll to position [2, 0]
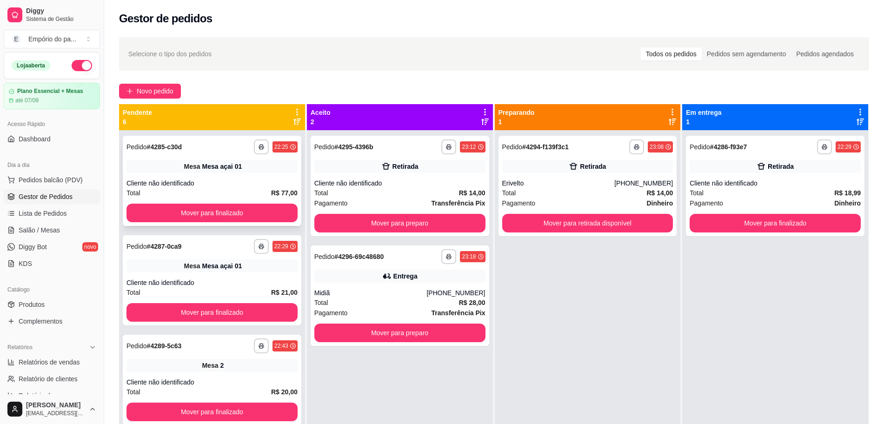
click at [227, 188] on div "Total R$ 77,00" at bounding box center [211, 193] width 171 height 10
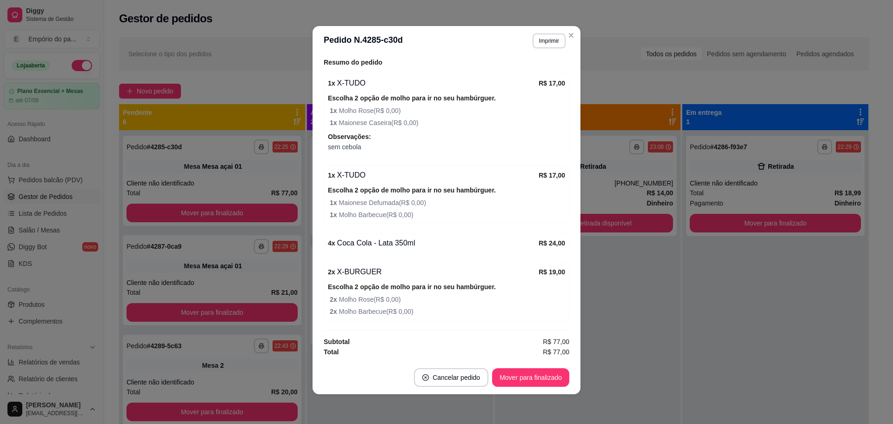
click at [575, 315] on div "feito há 56 minutos Número da [GEOGRAPHIC_DATA] açai 01 Tipo Mesa Horário do pe…" at bounding box center [447, 208] width 268 height 305
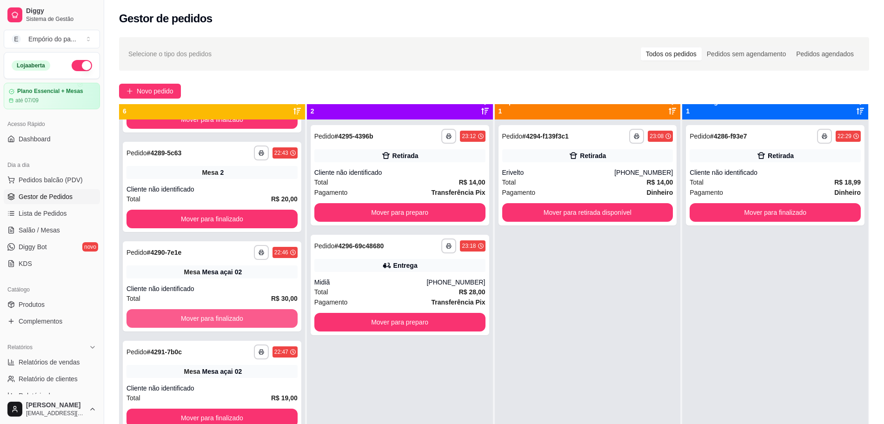
scroll to position [26, 0]
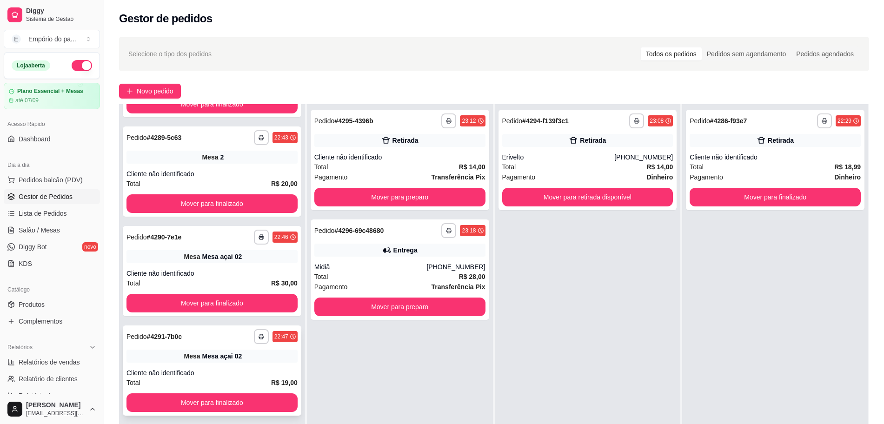
click at [191, 374] on div "Cliente não identificado" at bounding box center [211, 372] width 171 height 9
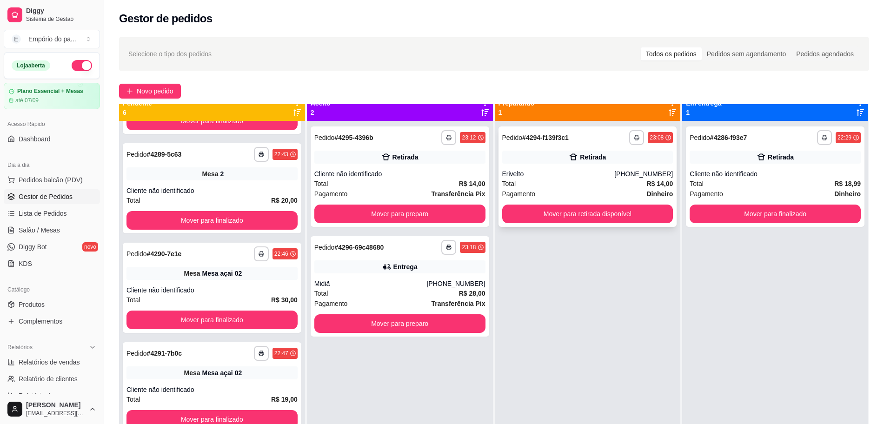
scroll to position [0, 0]
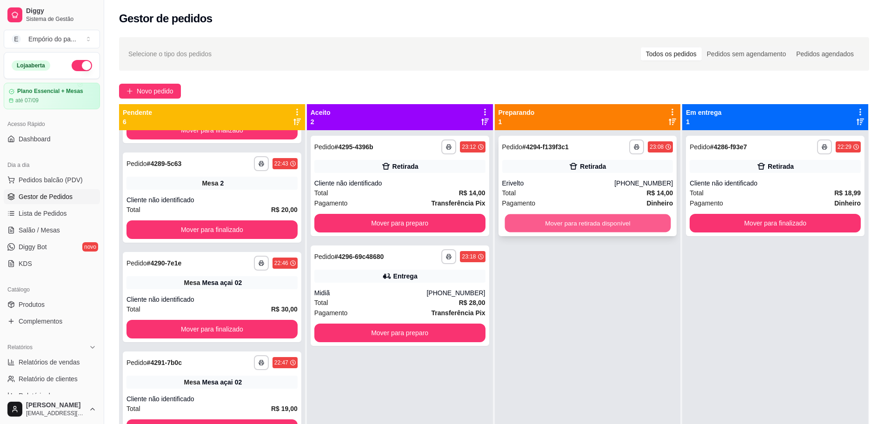
click at [573, 226] on button "Mover para retirada disponível" at bounding box center [588, 223] width 166 height 18
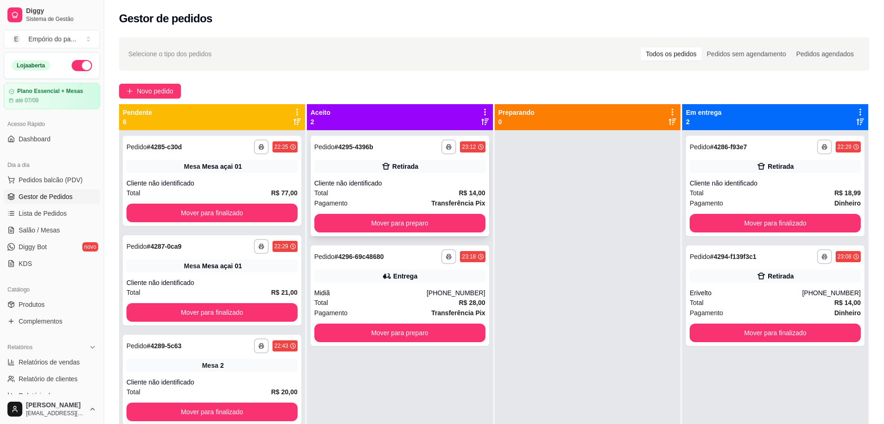
click at [397, 197] on div "Total R$ 14,00" at bounding box center [399, 193] width 171 height 10
click at [55, 211] on span "Lista de Pedidos" at bounding box center [43, 213] width 48 height 9
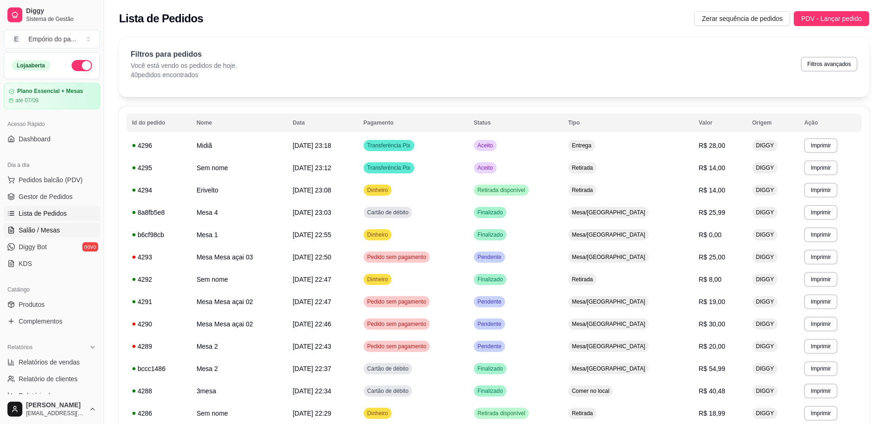
click at [59, 229] on link "Salão / Mesas" at bounding box center [52, 230] width 96 height 15
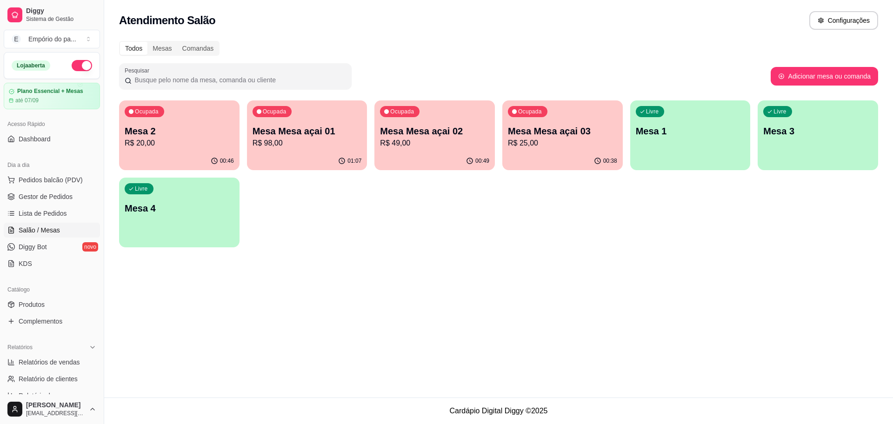
click at [327, 139] on p "R$ 98,00" at bounding box center [307, 143] width 109 height 11
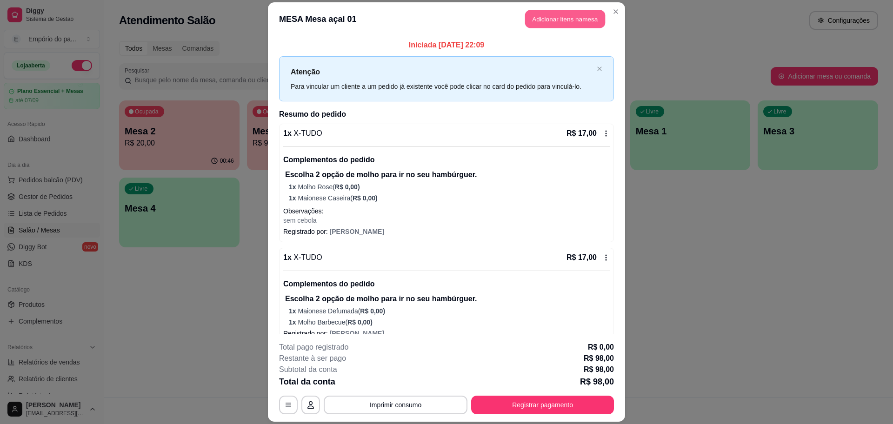
click at [546, 20] on button "Adicionar itens na mesa" at bounding box center [565, 19] width 80 height 18
click at [593, 192] on div "COMBO APAIXONADO R$ 38,00 0" at bounding box center [348, 207] width 647 height 125
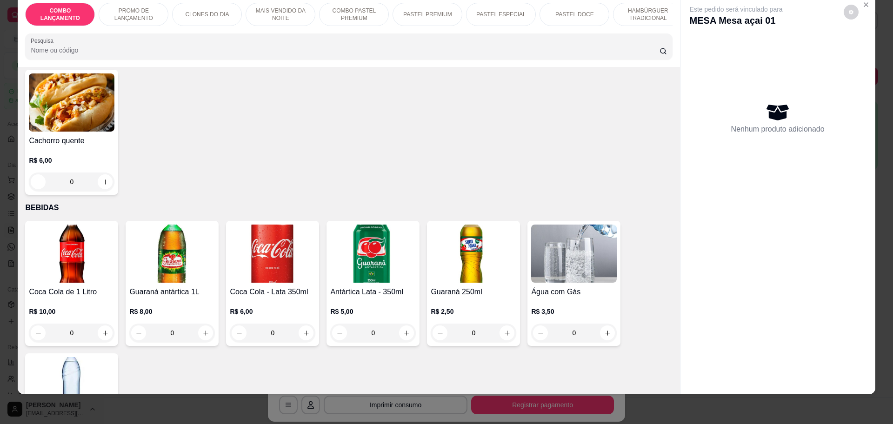
scroll to position [2295, 0]
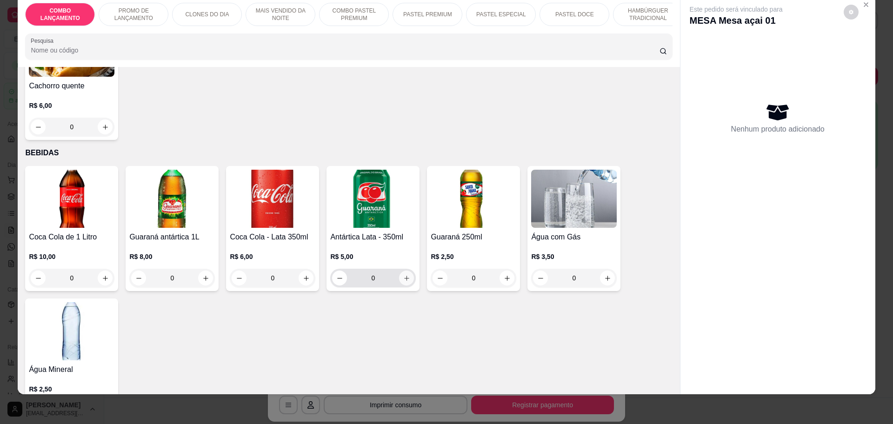
click at [403, 275] on icon "increase-product-quantity" at bounding box center [406, 278] width 7 height 7
type input "1"
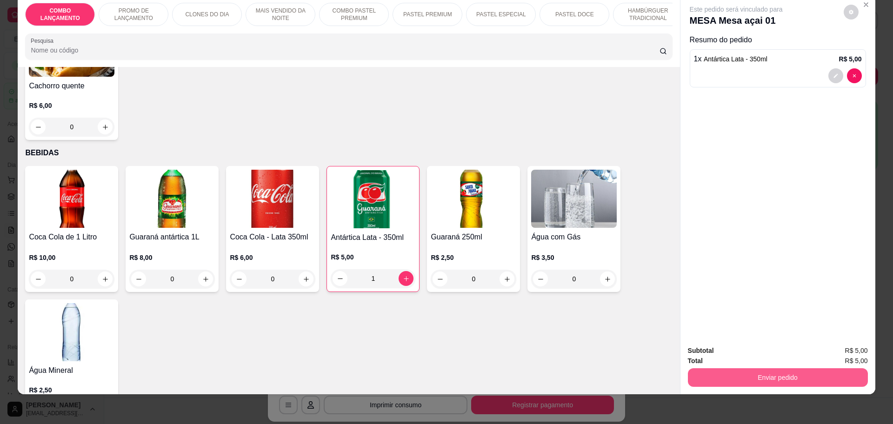
click at [791, 377] on button "Enviar pedido" at bounding box center [778, 377] width 180 height 19
click at [768, 356] on button "Não registrar e enviar pedido" at bounding box center [746, 355] width 97 height 18
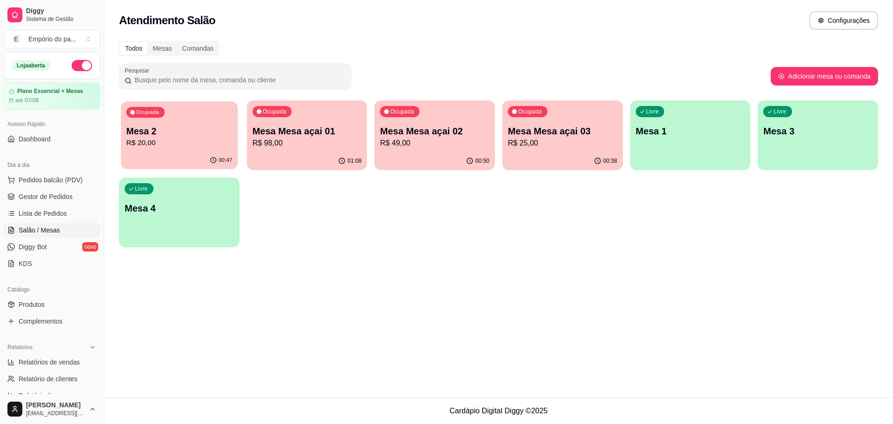
click at [190, 136] on p "Mesa 2" at bounding box center [179, 131] width 106 height 13
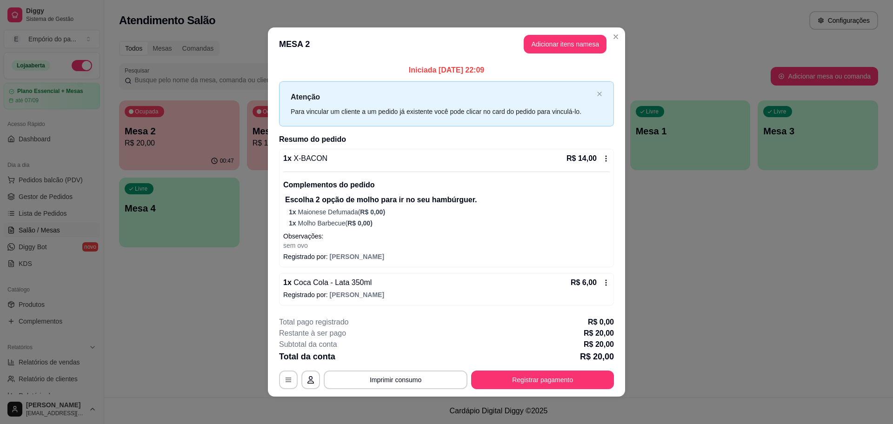
click at [611, 265] on div "Iniciada [DATE] 22:09 Atenção Para vincular um cliente a um pedido já existente…" at bounding box center [446, 185] width 357 height 248
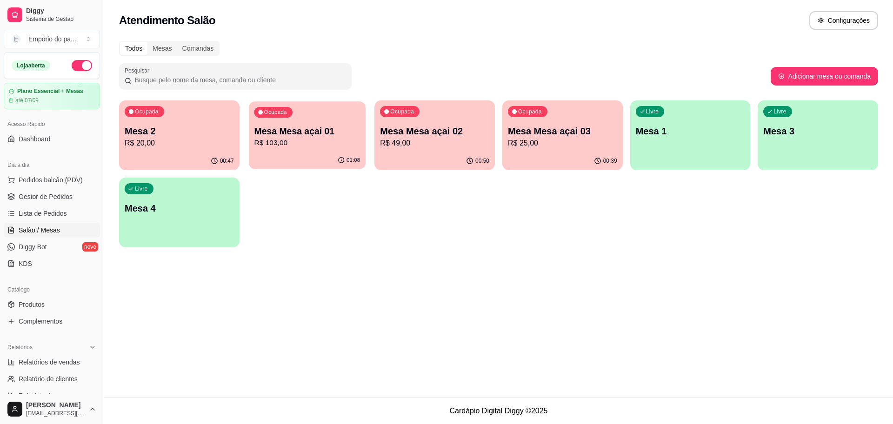
click at [335, 145] on p "R$ 103,00" at bounding box center [307, 143] width 106 height 11
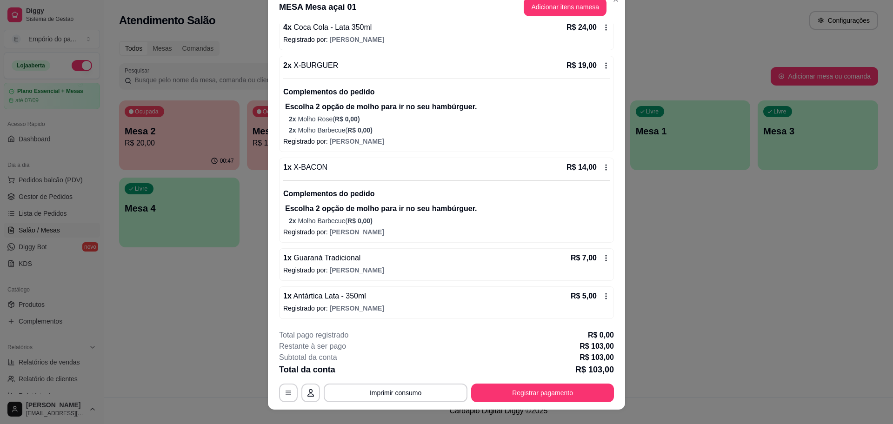
scroll to position [0, 0]
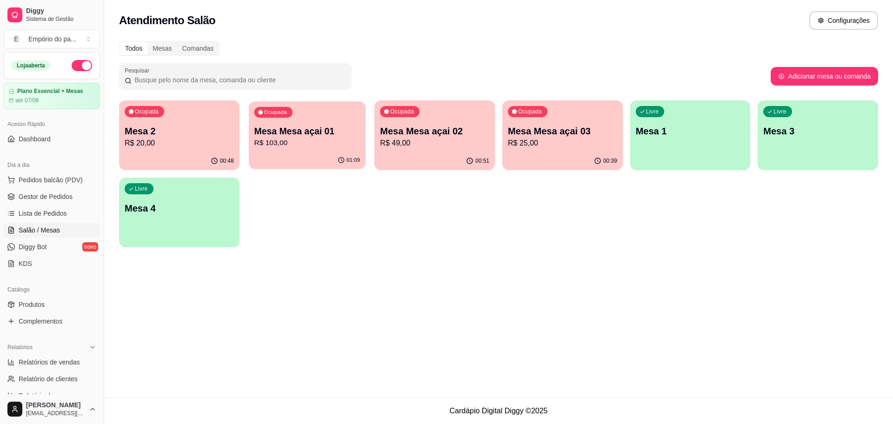
click at [344, 154] on div "01:09" at bounding box center [307, 161] width 117 height 18
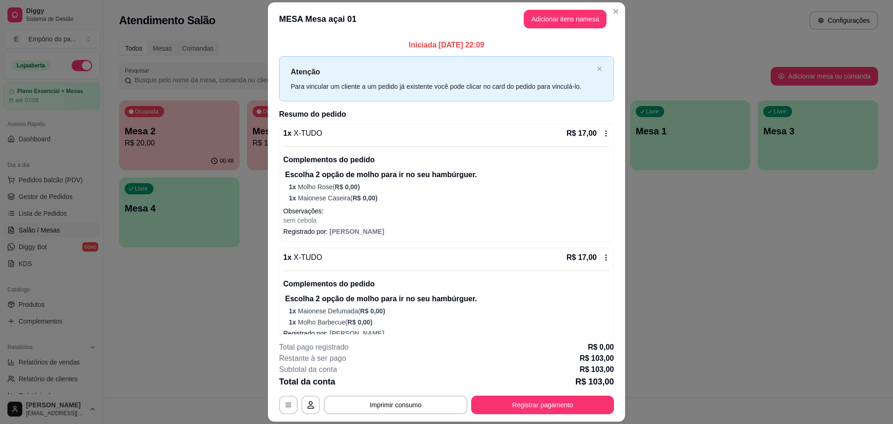
scroll to position [291, 0]
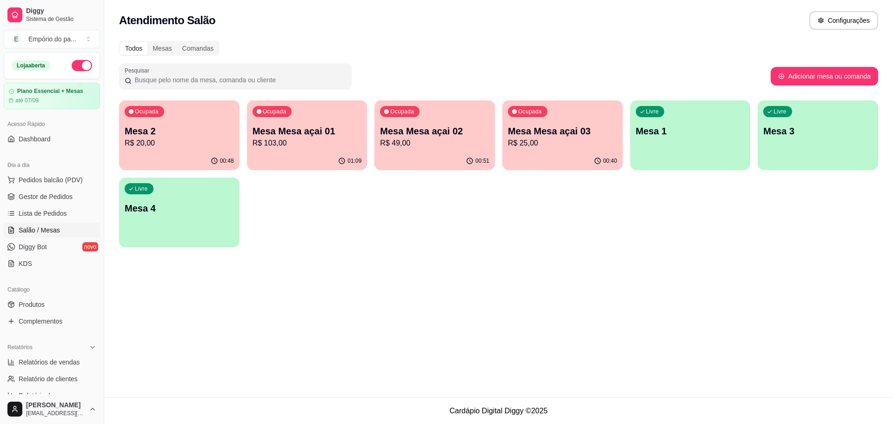
click at [332, 144] on p "R$ 103,00" at bounding box center [307, 143] width 109 height 11
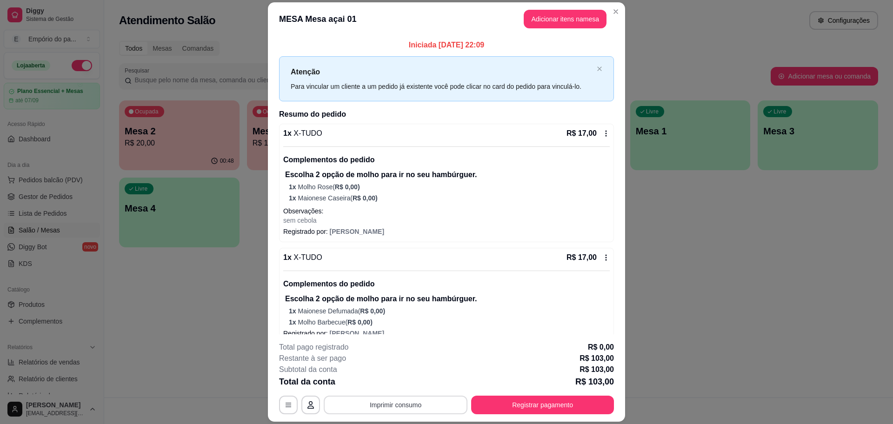
click at [373, 402] on button "Imprimir consumo" at bounding box center [396, 405] width 144 height 19
click at [383, 381] on button "IMPRESSORA" at bounding box center [393, 383] width 67 height 15
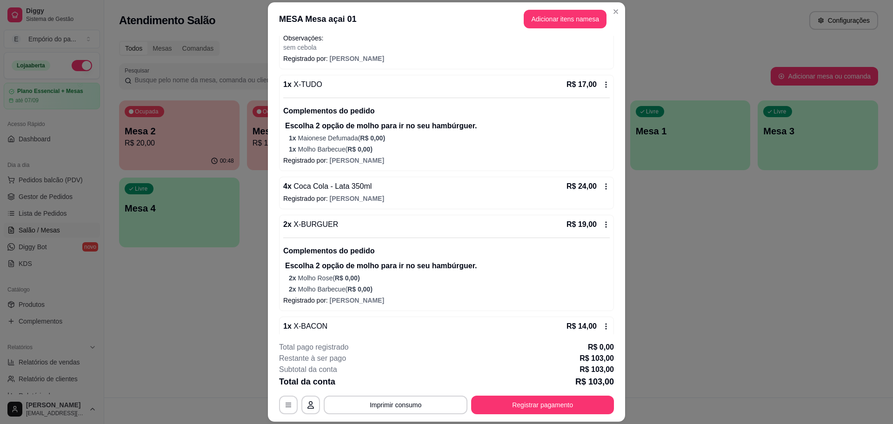
scroll to position [174, 0]
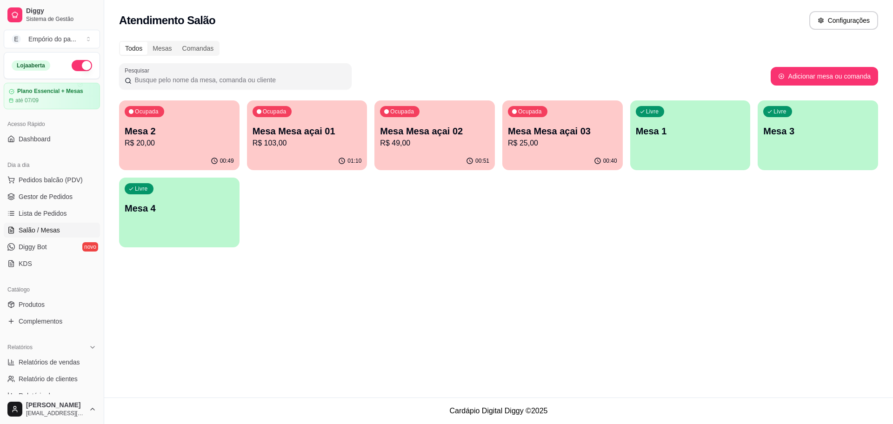
click at [479, 137] on p "Mesa Mesa açai 02" at bounding box center [434, 131] width 109 height 13
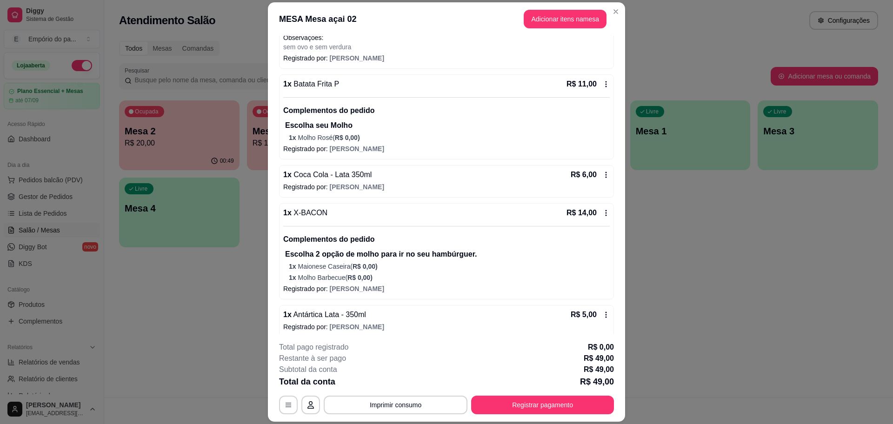
scroll to position [180, 0]
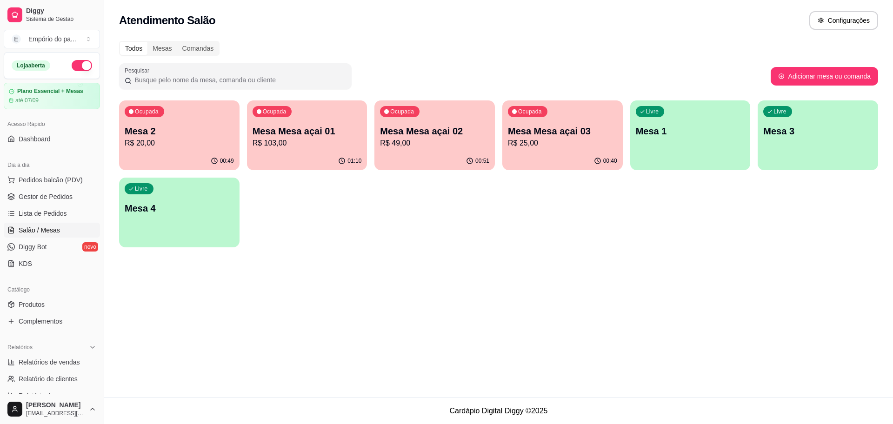
click at [552, 141] on p "R$ 25,00" at bounding box center [562, 143] width 109 height 11
click at [433, 139] on p "R$ 49,00" at bounding box center [434, 143] width 109 height 11
click at [528, 135] on p "Mesa Mesa açai 03" at bounding box center [563, 131] width 106 height 13
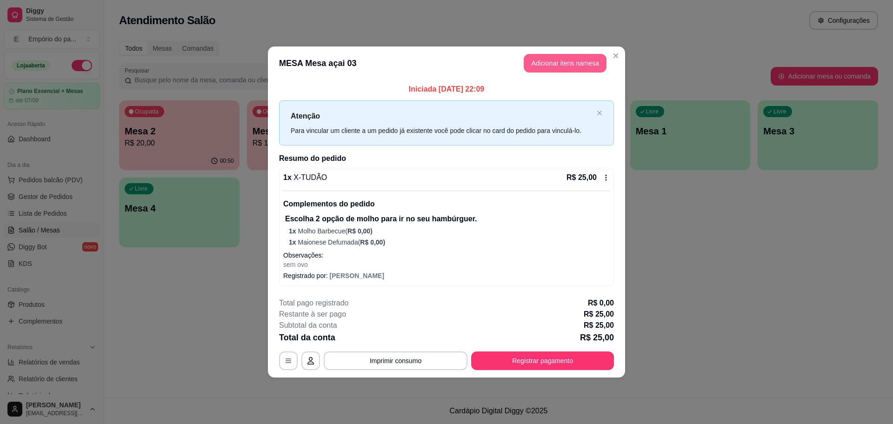
click at [571, 60] on button "Adicionar itens na mesa" at bounding box center [565, 63] width 83 height 19
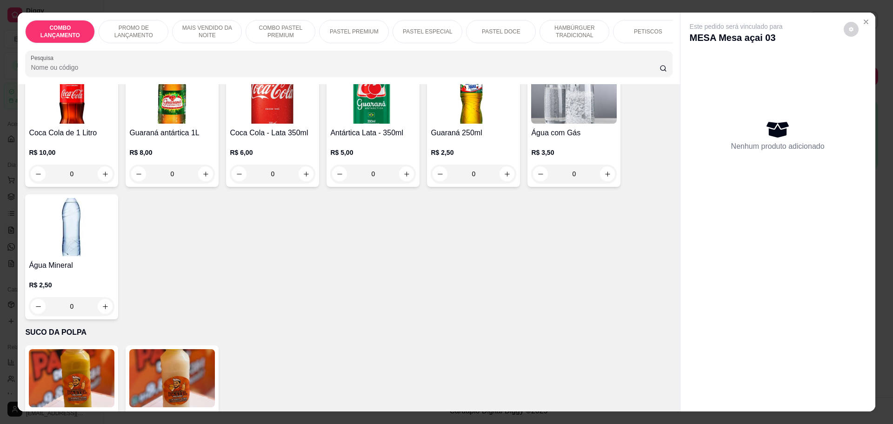
scroll to position [2091, 0]
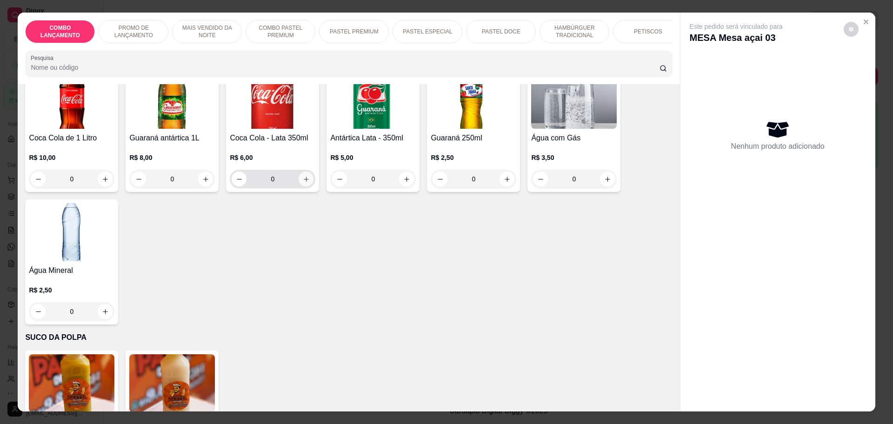
click at [303, 176] on icon "increase-product-quantity" at bounding box center [306, 179] width 7 height 7
type input "1"
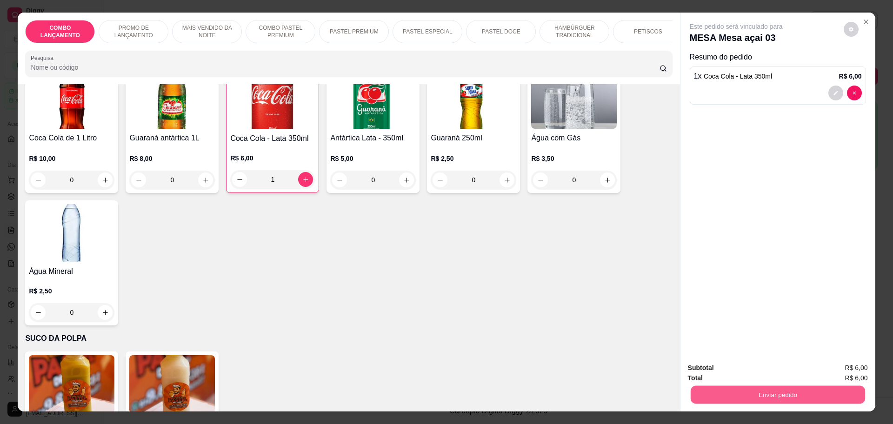
click at [806, 389] on button "Enviar pedido" at bounding box center [777, 395] width 174 height 18
click at [778, 363] on button "Não registrar e enviar pedido" at bounding box center [746, 372] width 97 height 18
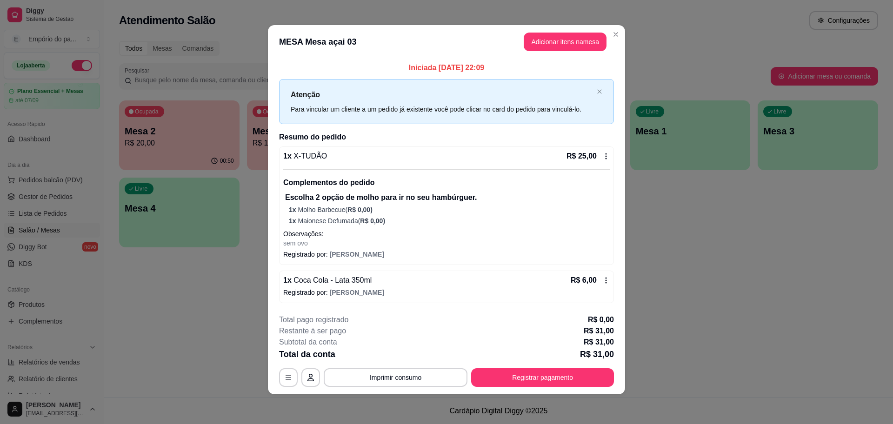
scroll to position [0, 0]
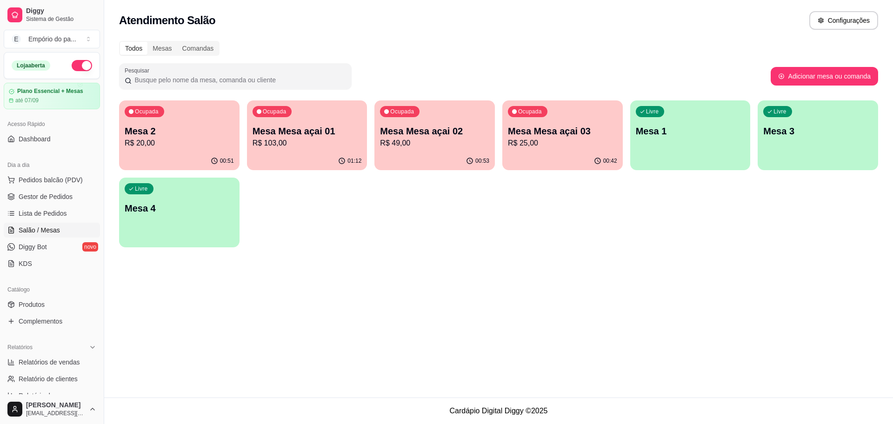
click at [619, 166] on div "00:42" at bounding box center [562, 161] width 120 height 18
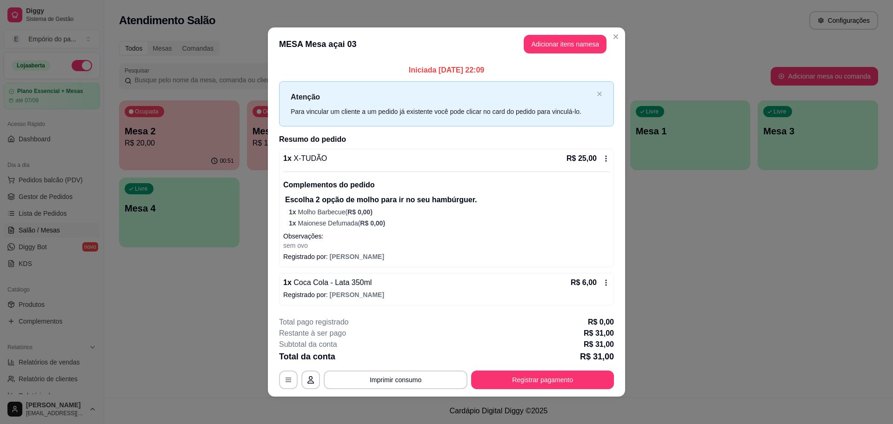
scroll to position [2, 0]
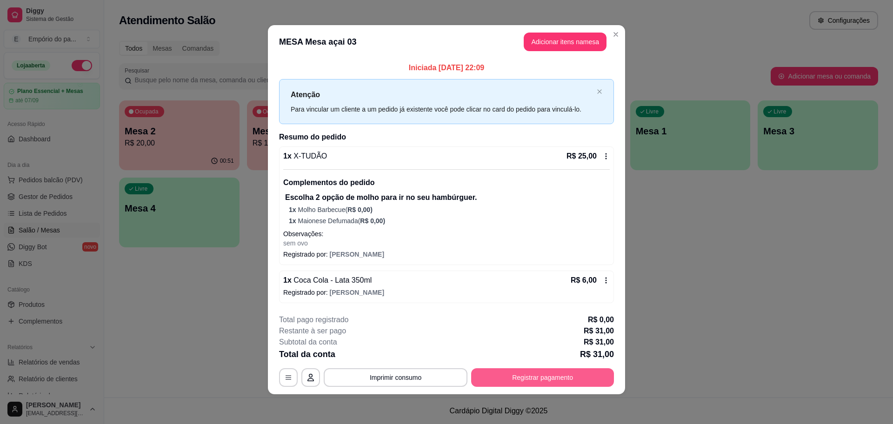
click at [559, 373] on button "Registrar pagamento" at bounding box center [542, 377] width 143 height 19
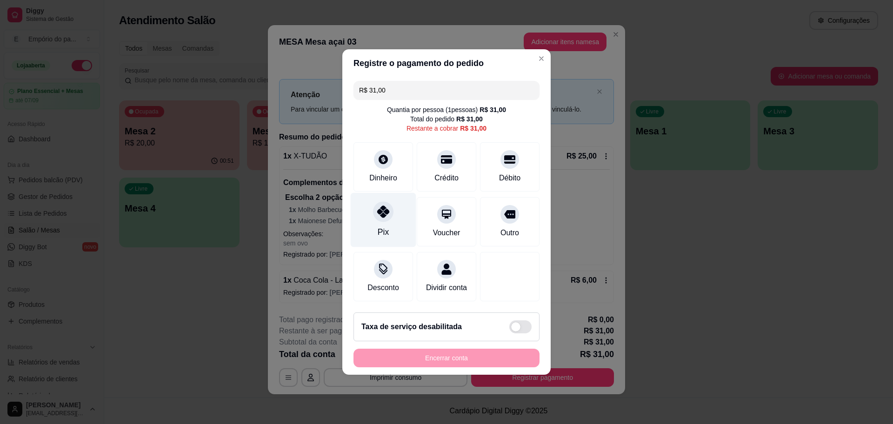
click at [379, 217] on div "Pix" at bounding box center [384, 220] width 66 height 54
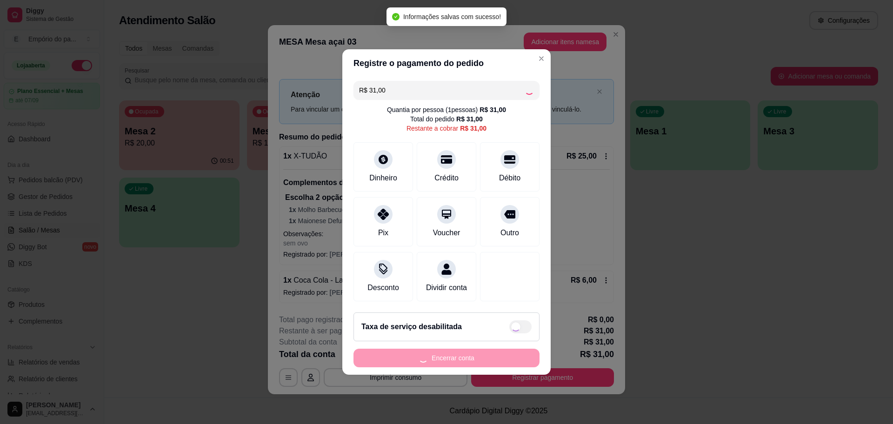
type input "R$ 0,00"
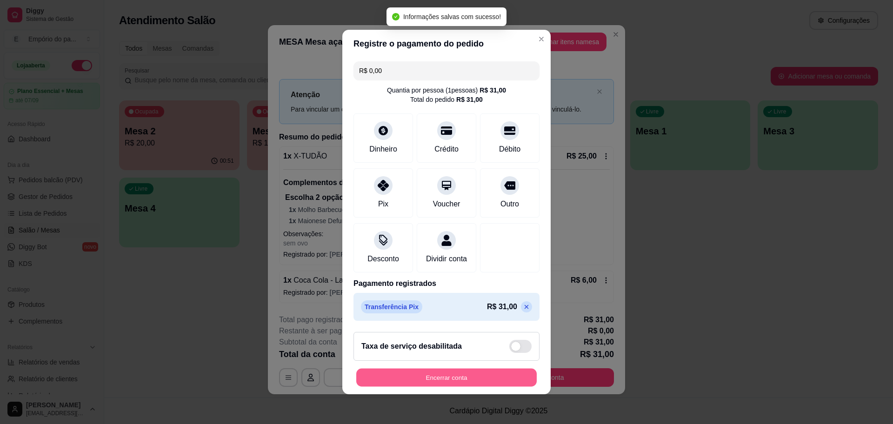
click at [463, 377] on button "Encerrar conta" at bounding box center [446, 378] width 180 height 18
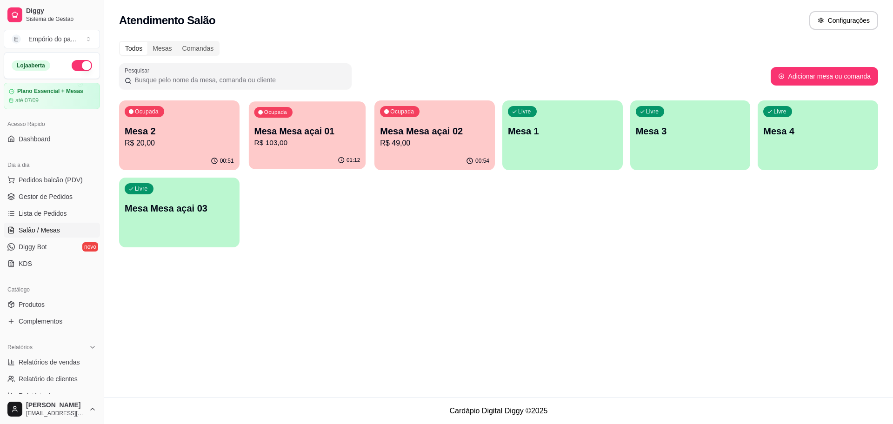
click at [310, 140] on p "R$ 103,00" at bounding box center [307, 143] width 106 height 11
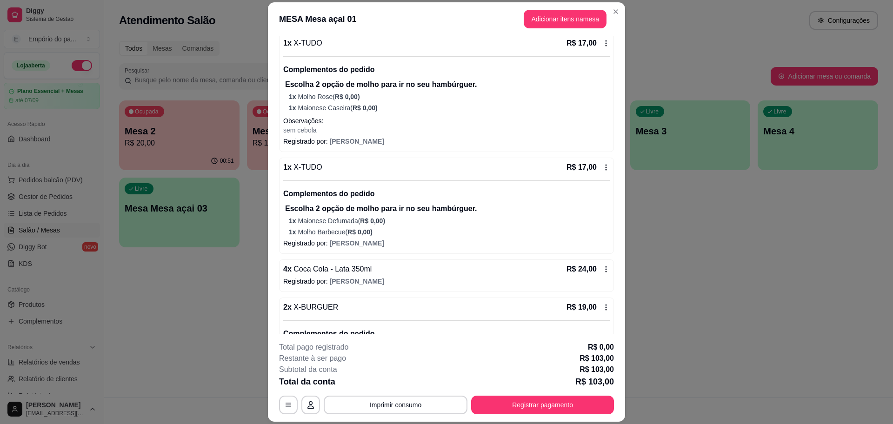
scroll to position [88, 0]
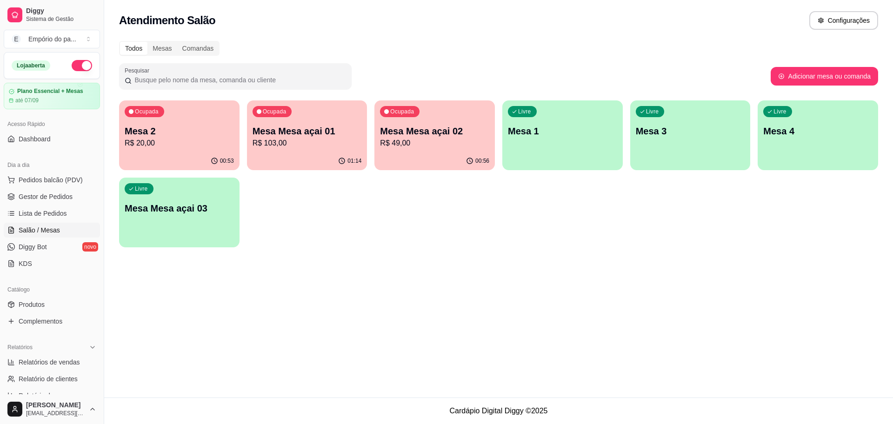
click at [210, 149] on div "Ocupada Mesa 2 R$ 20,00" at bounding box center [179, 126] width 120 height 52
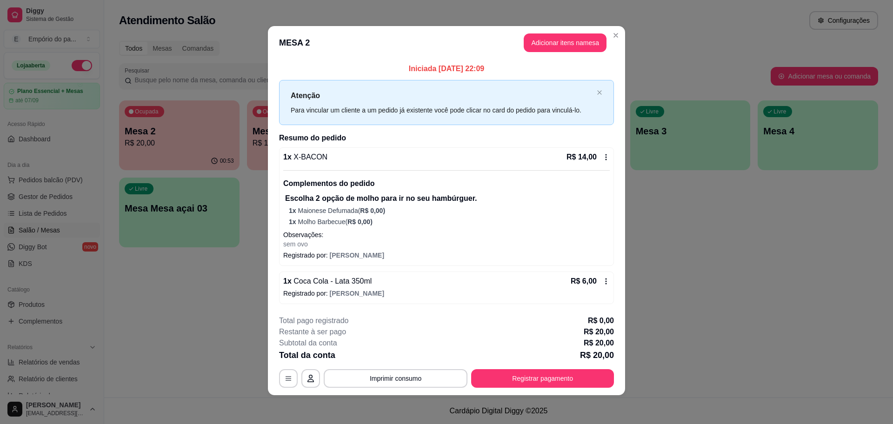
scroll to position [2, 0]
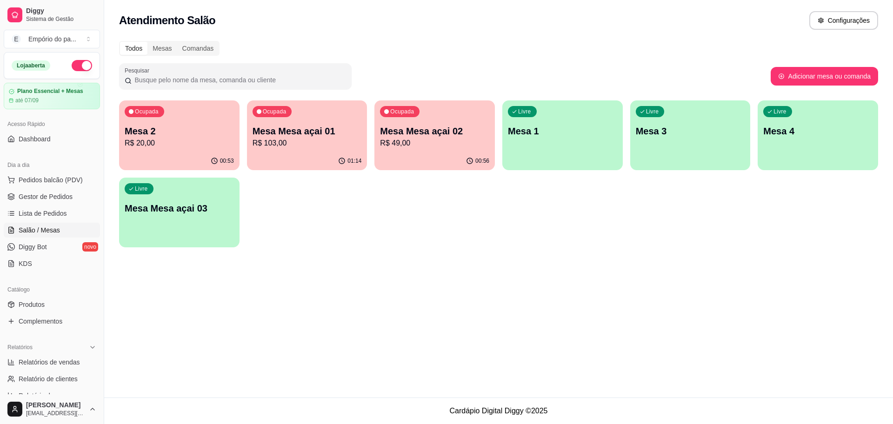
click at [304, 144] on p "R$ 103,00" at bounding box center [307, 143] width 109 height 11
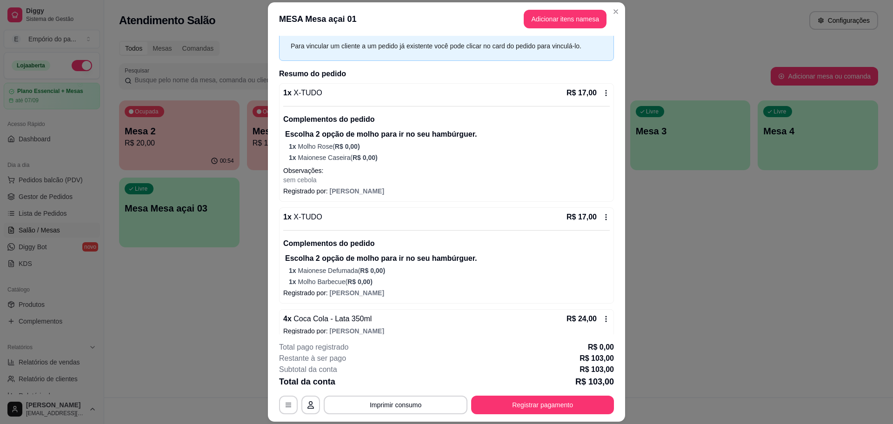
scroll to position [58, 0]
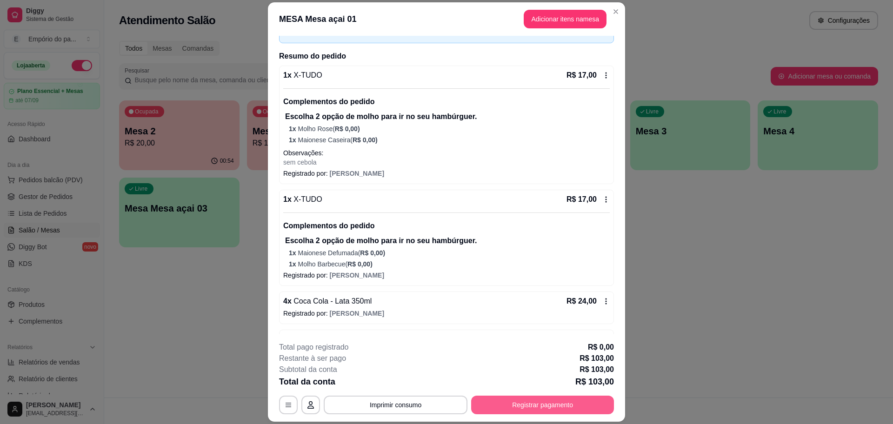
click at [523, 403] on button "Registrar pagamento" at bounding box center [542, 405] width 143 height 19
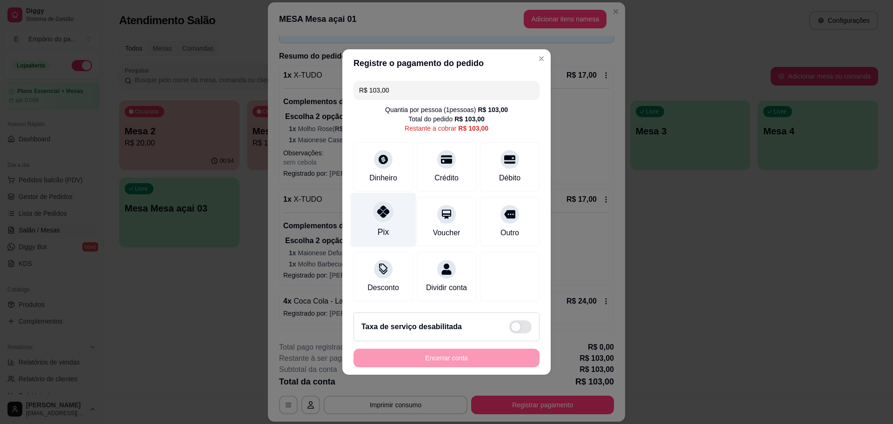
click at [387, 222] on div "Pix" at bounding box center [384, 220] width 66 height 54
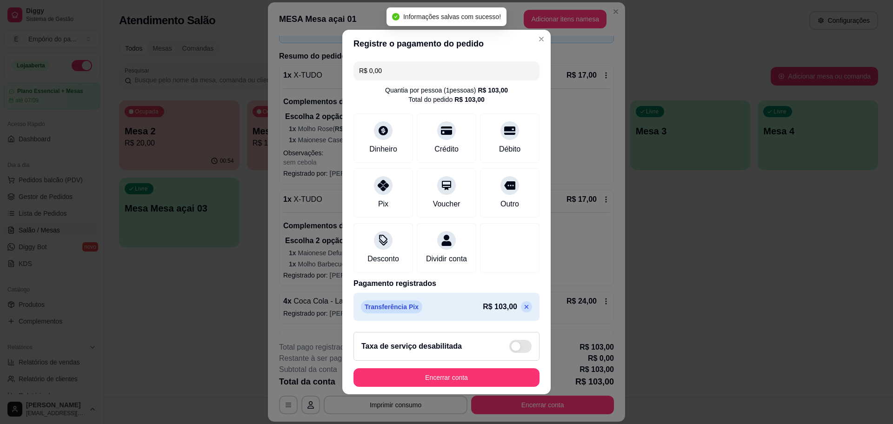
type input "R$ 0,00"
click at [472, 380] on button "Encerrar conta" at bounding box center [446, 378] width 180 height 18
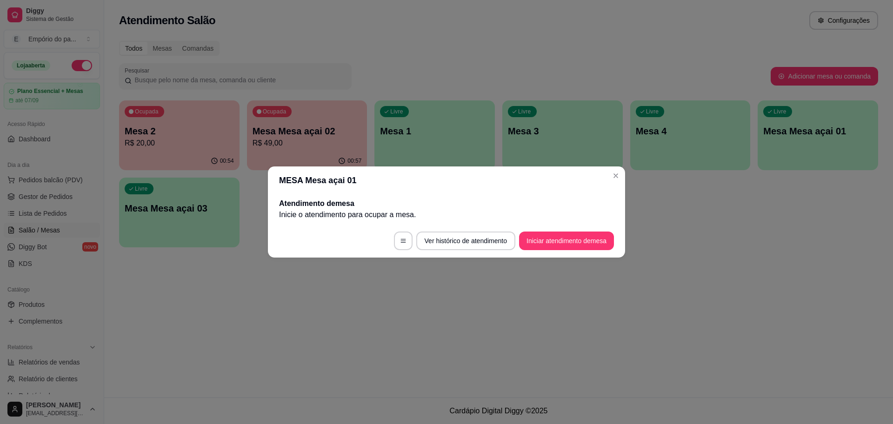
scroll to position [0, 0]
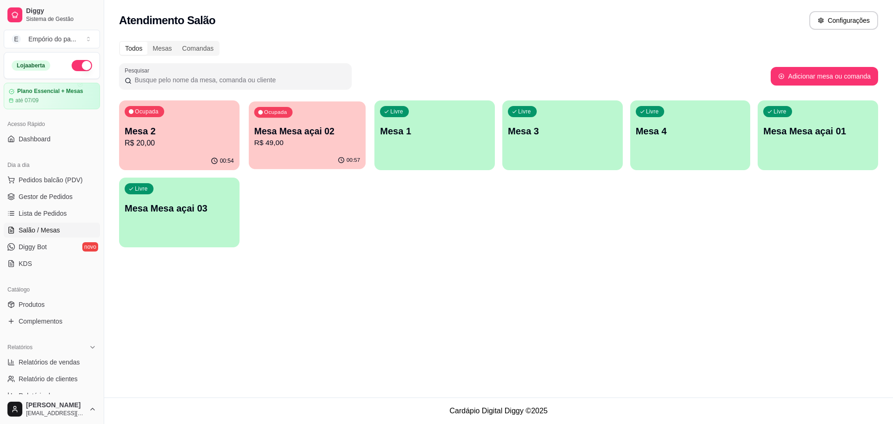
click at [351, 138] on p "R$ 49,00" at bounding box center [307, 143] width 106 height 11
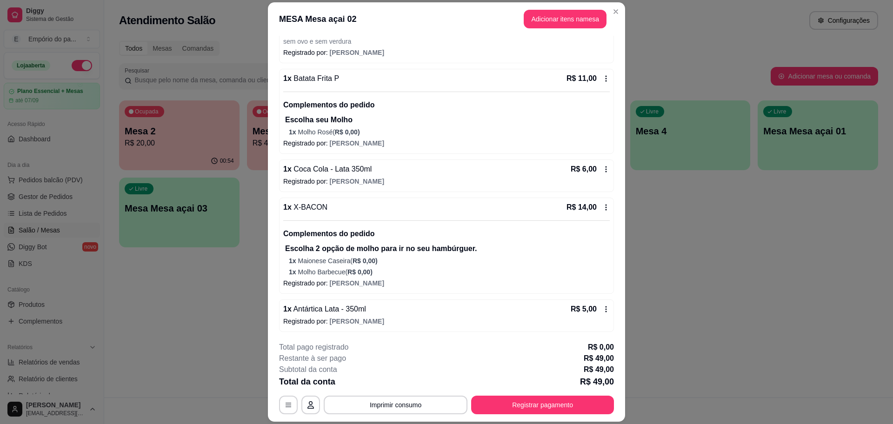
scroll to position [180, 0]
click at [530, 406] on button "Registrar pagamento" at bounding box center [542, 405] width 139 height 18
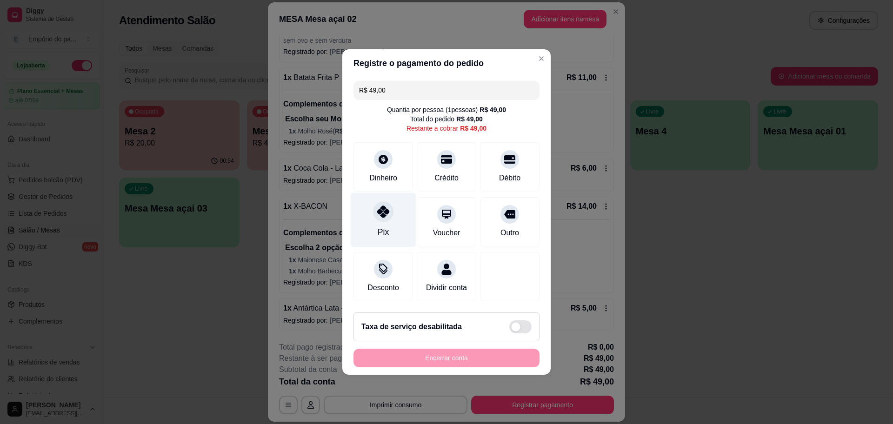
click at [384, 206] on icon at bounding box center [383, 212] width 12 height 12
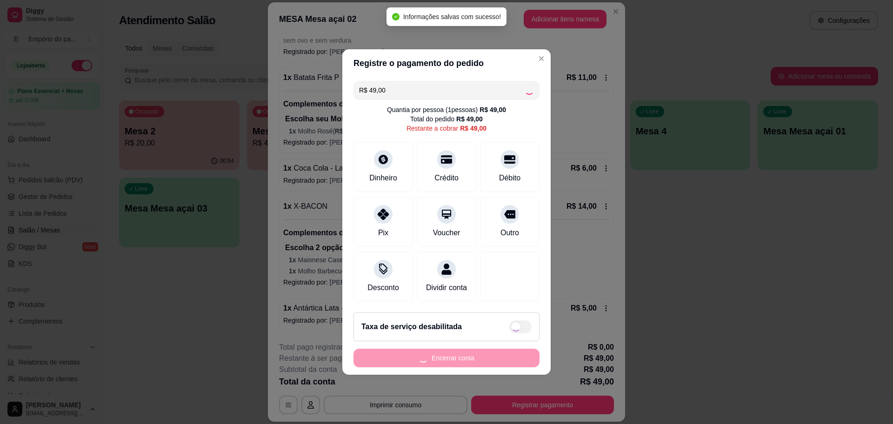
type input "R$ 0,00"
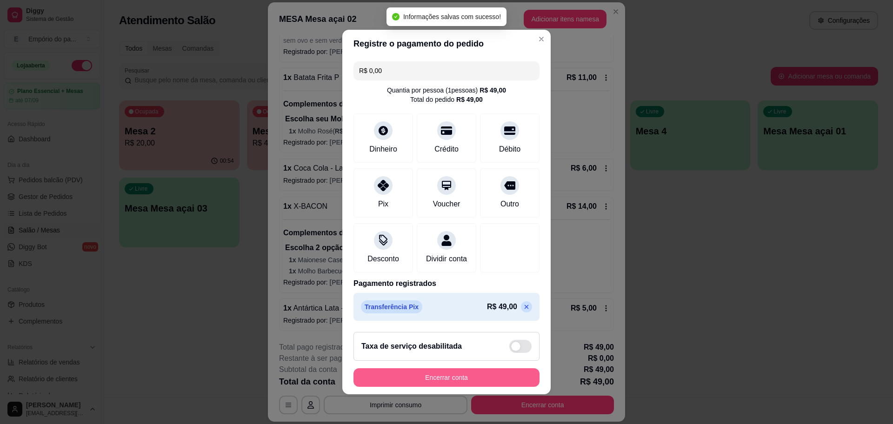
click at [462, 380] on button "Encerrar conta" at bounding box center [446, 377] width 186 height 19
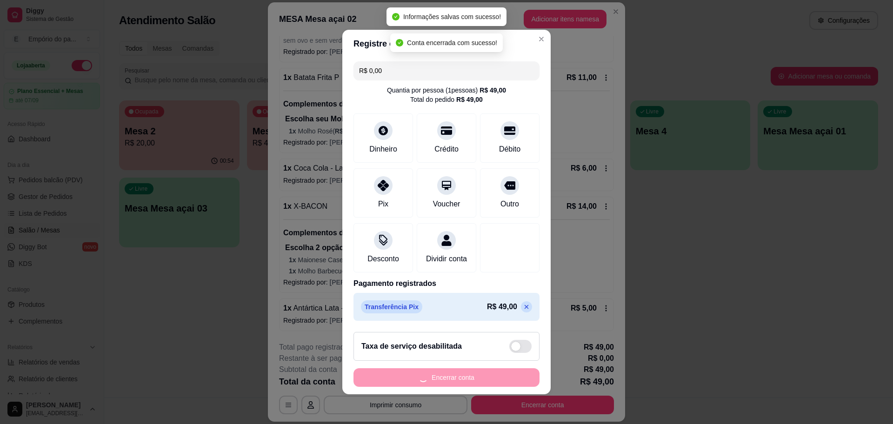
scroll to position [0, 0]
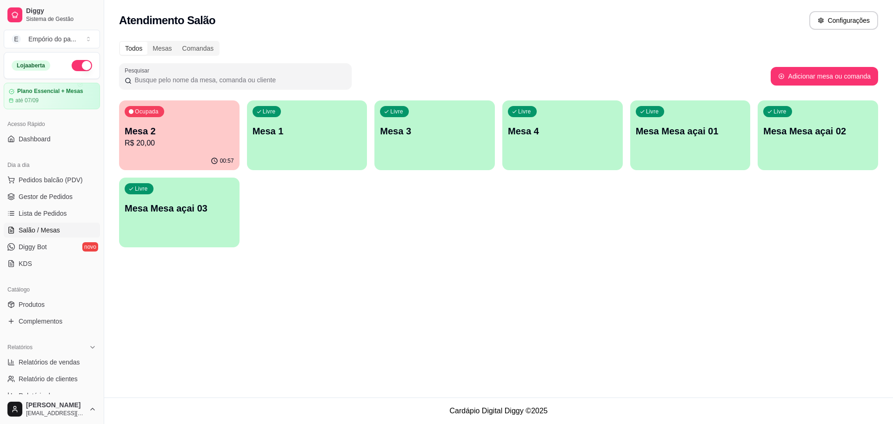
click at [175, 130] on p "Mesa 2" at bounding box center [179, 131] width 109 height 13
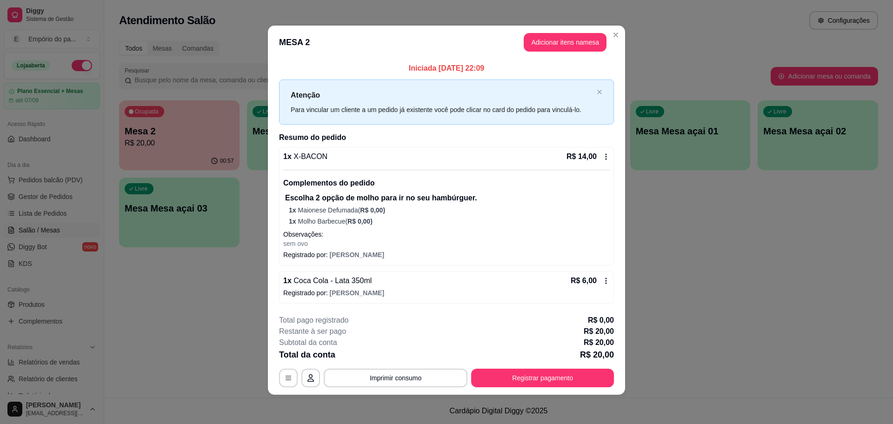
scroll to position [2, 0]
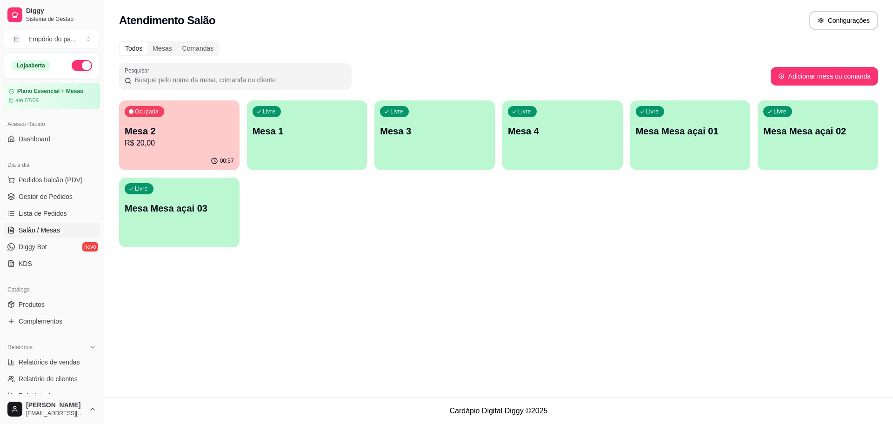
click at [154, 162] on div "00:57" at bounding box center [179, 161] width 120 height 18
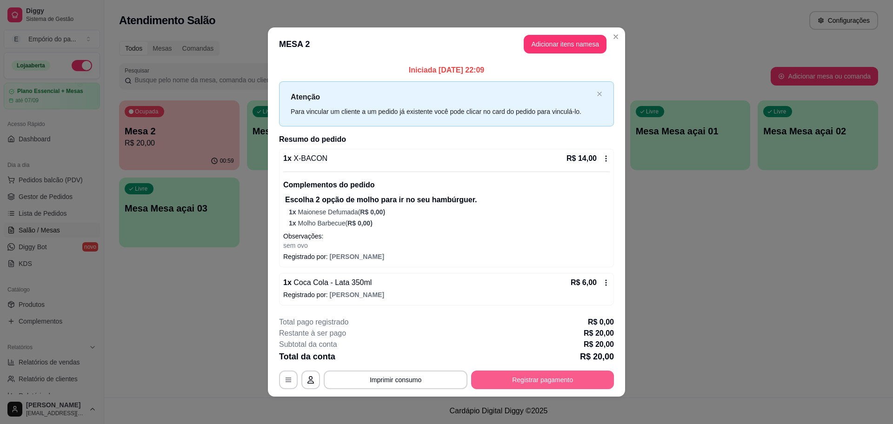
click at [501, 372] on button "Registrar pagamento" at bounding box center [542, 380] width 143 height 19
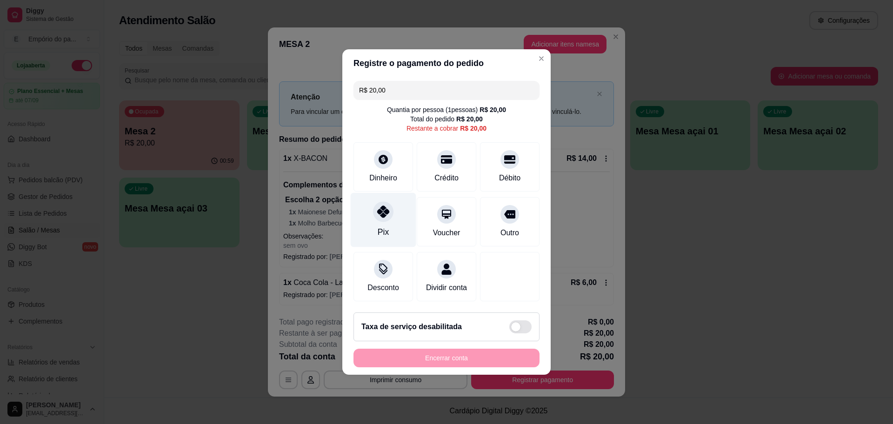
click at [372, 220] on div "Pix" at bounding box center [384, 220] width 66 height 54
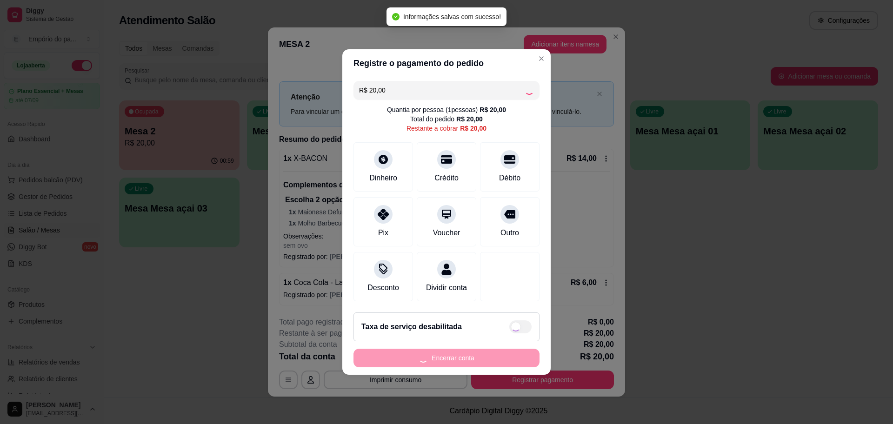
type input "R$ 0,00"
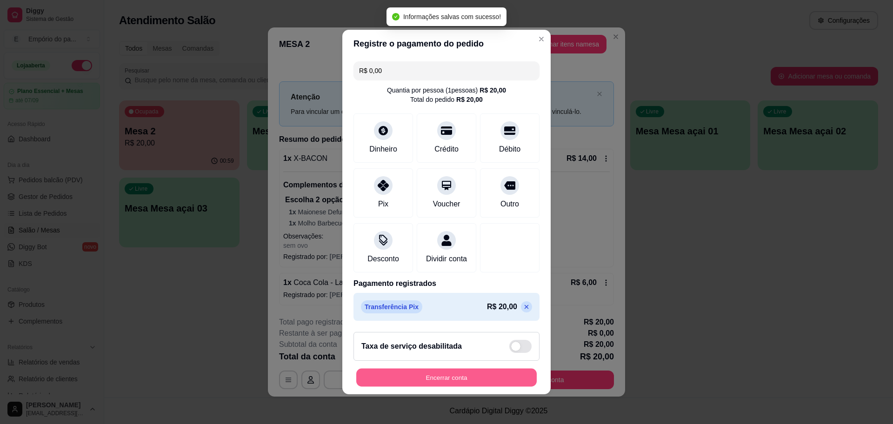
click at [453, 380] on button "Encerrar conta" at bounding box center [446, 378] width 180 height 18
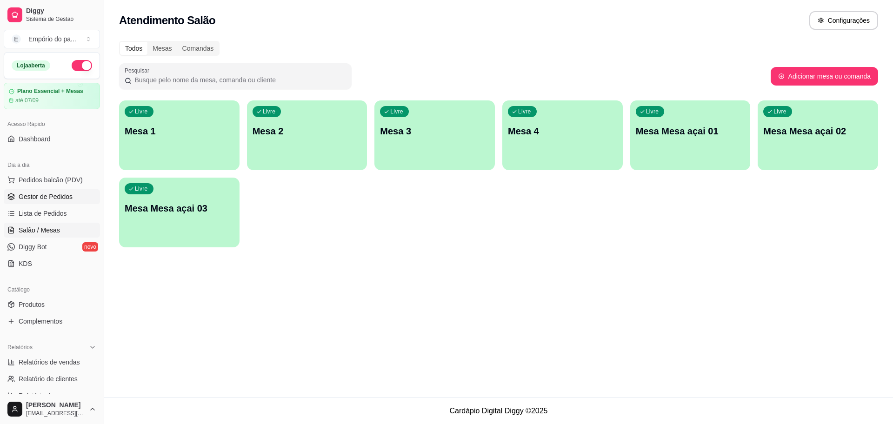
click at [17, 194] on link "Gestor de Pedidos" at bounding box center [52, 196] width 96 height 15
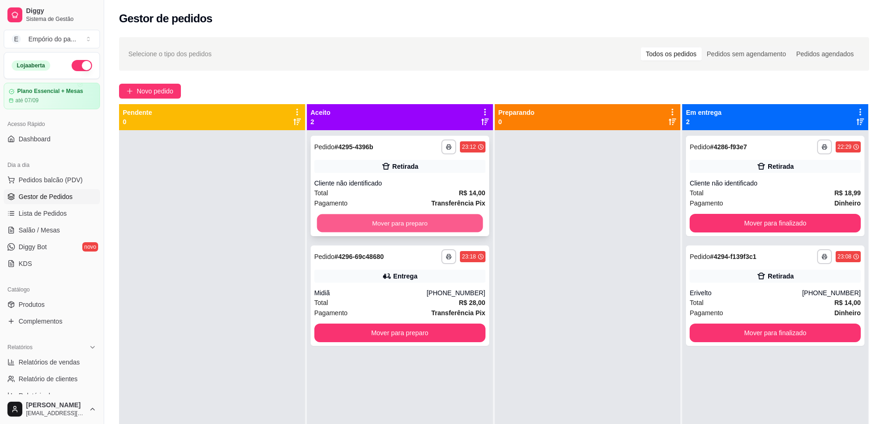
click at [410, 218] on button "Mover para preparo" at bounding box center [400, 223] width 166 height 18
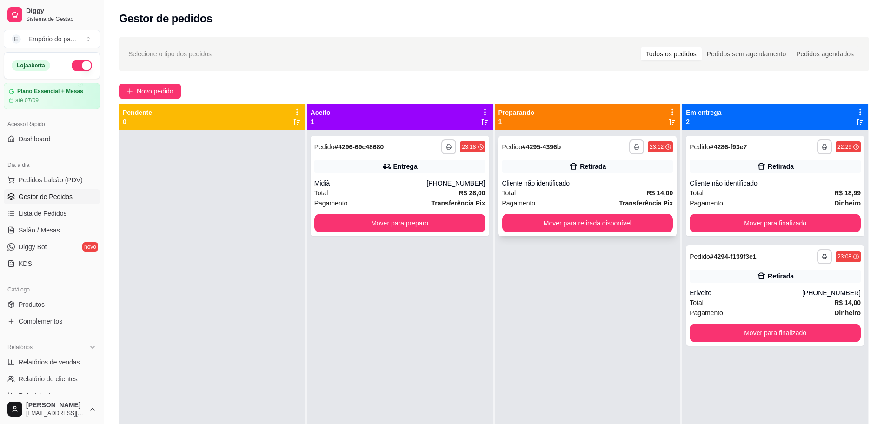
click at [542, 213] on div "**********" at bounding box center [588, 186] width 179 height 100
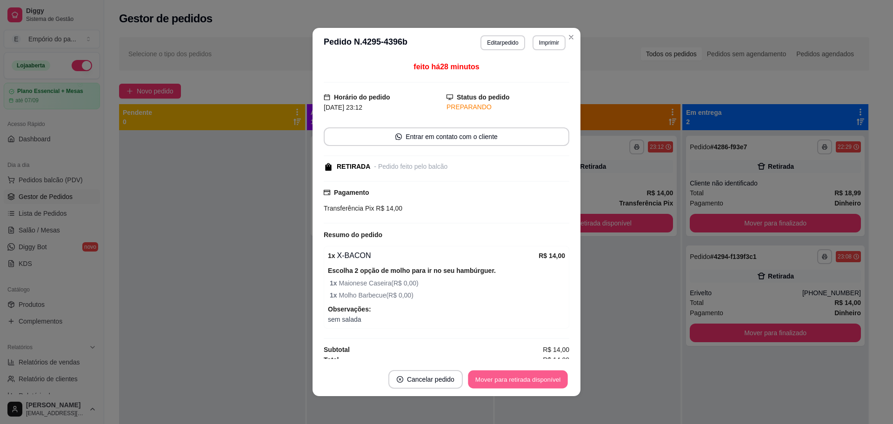
click at [545, 377] on button "Mover para retirada disponível" at bounding box center [518, 380] width 100 height 18
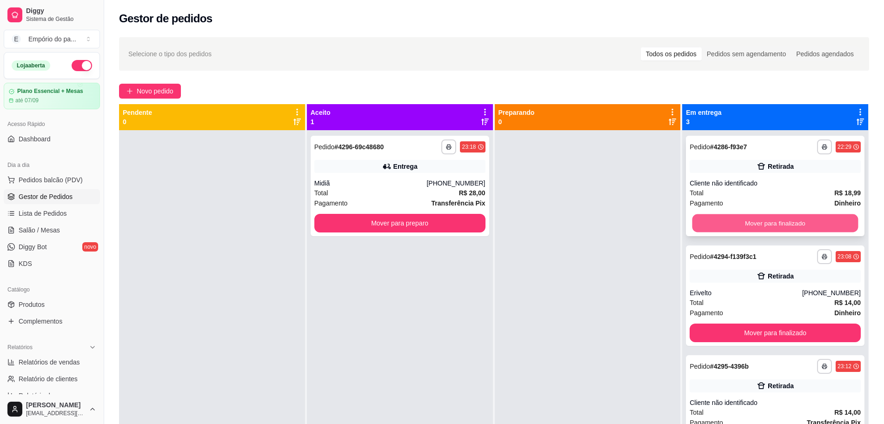
click at [720, 220] on button "Mover para finalizado" at bounding box center [775, 223] width 166 height 18
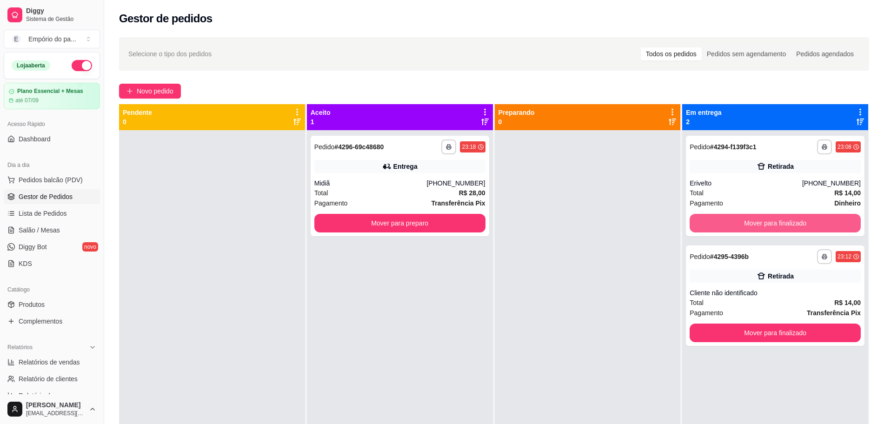
click at [720, 220] on button "Mover para finalizado" at bounding box center [775, 223] width 171 height 19
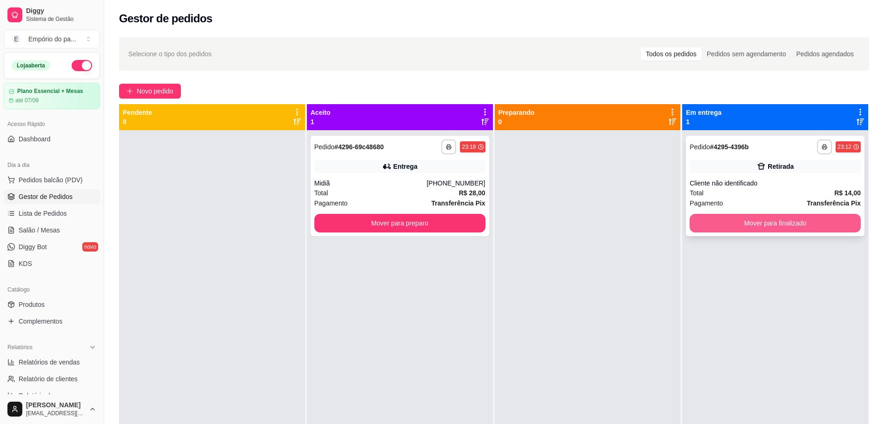
click at [720, 220] on button "Mover para finalizado" at bounding box center [775, 223] width 171 height 19
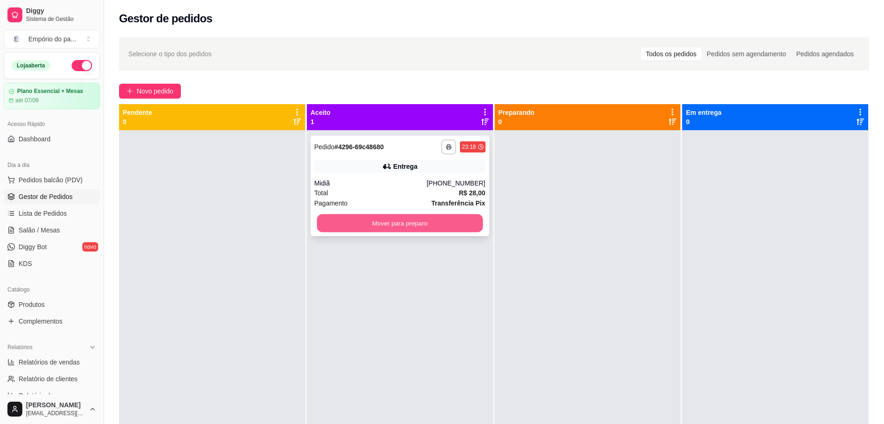
click at [422, 221] on button "Mover para preparo" at bounding box center [400, 223] width 166 height 18
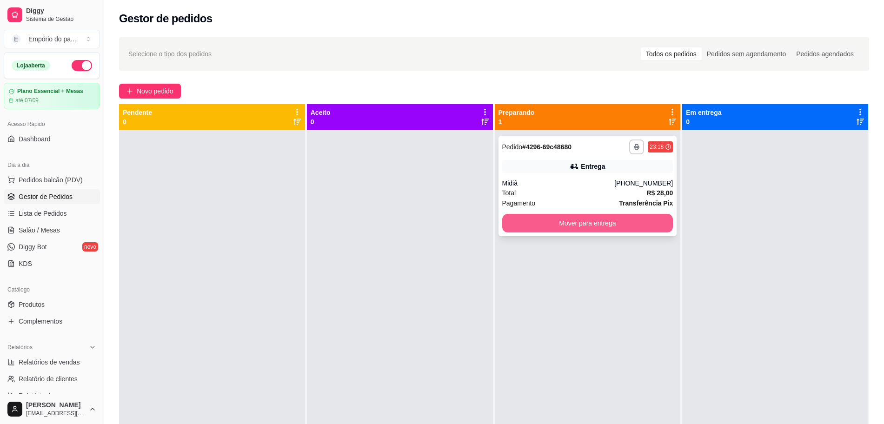
click at [551, 225] on button "Mover para entrega" at bounding box center [587, 223] width 171 height 19
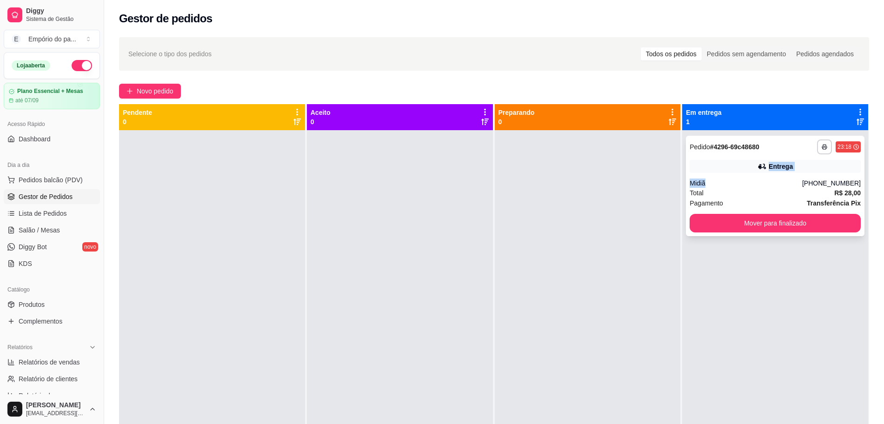
click at [733, 177] on div "**********" at bounding box center [775, 186] width 179 height 100
click at [712, 197] on div "Total R$ 28,00" at bounding box center [775, 193] width 171 height 10
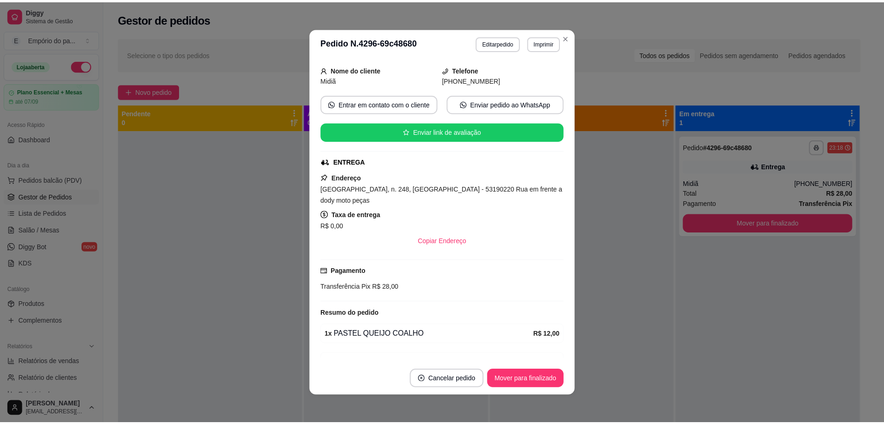
scroll to position [160, 0]
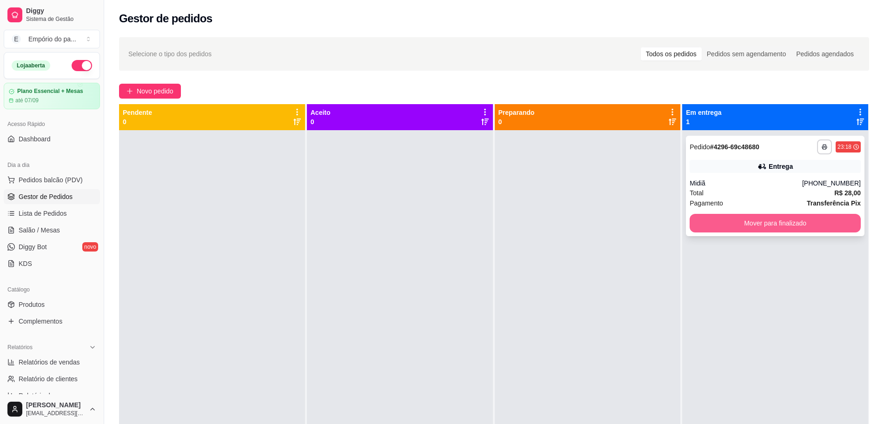
click at [763, 219] on button "Mover para finalizado" at bounding box center [775, 223] width 171 height 19
